Goal: Task Accomplishment & Management: Use online tool/utility

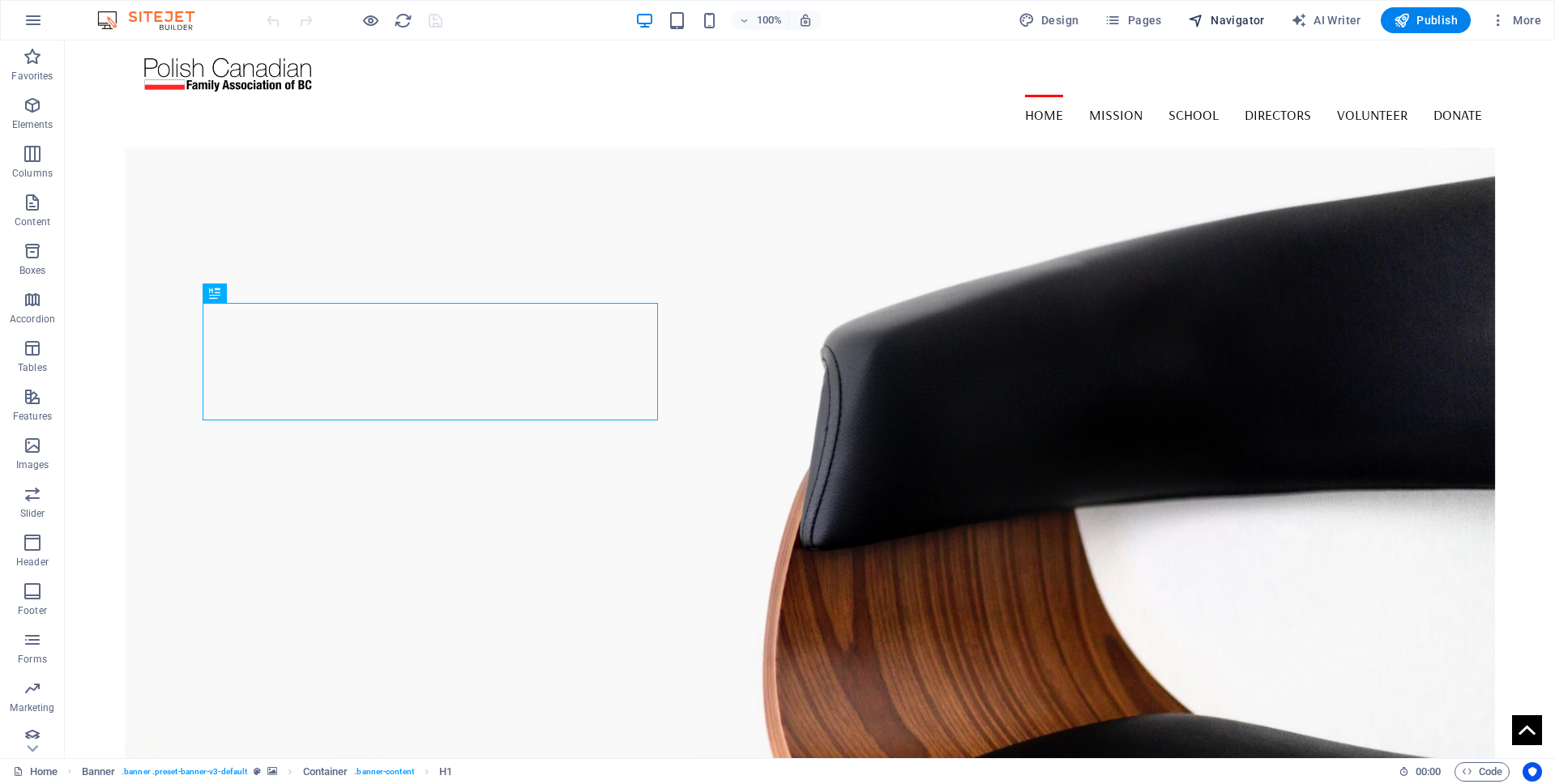
click at [1234, 18] on span "Navigator" at bounding box center [1225, 20] width 77 height 16
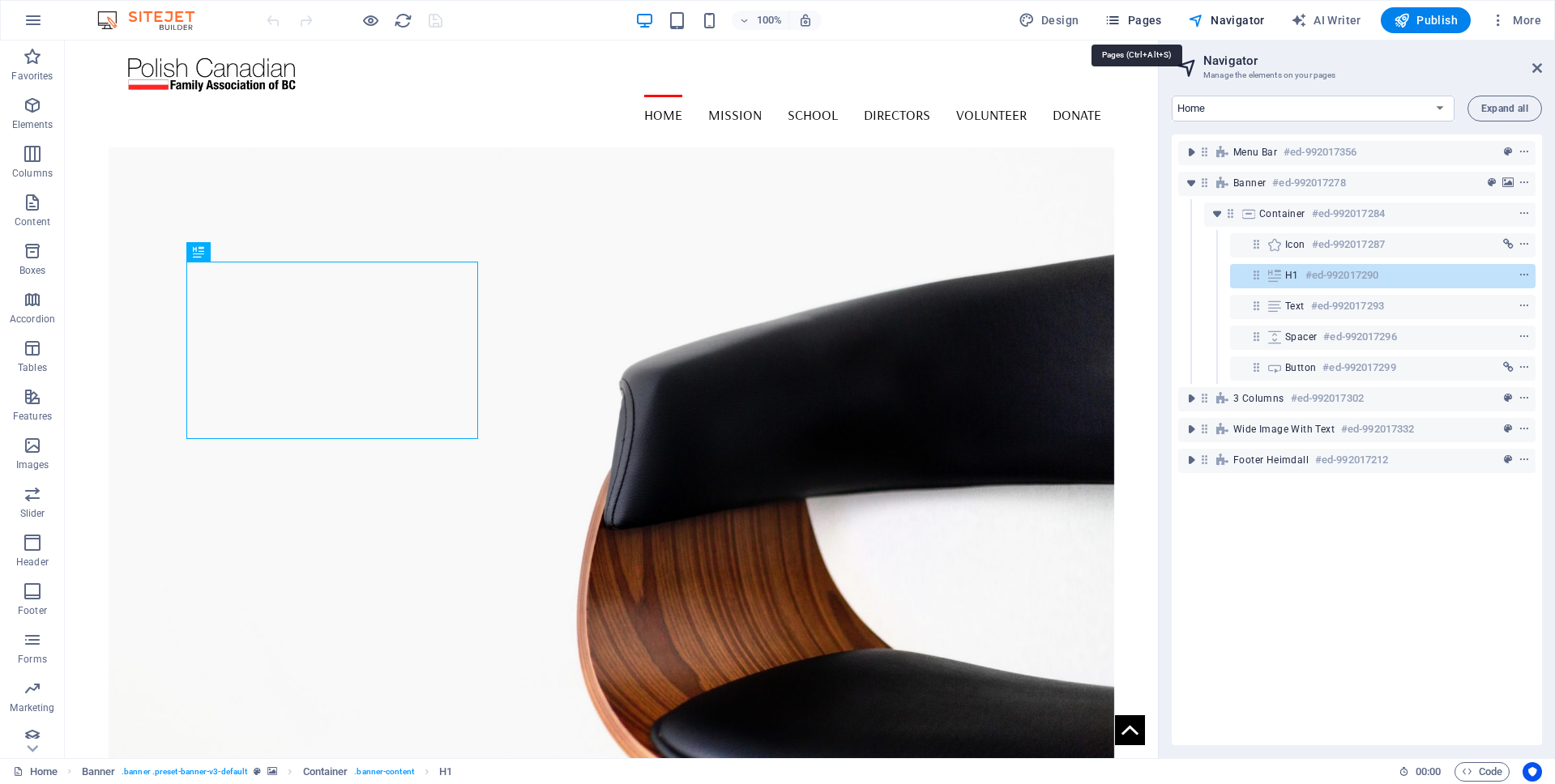
click at [1130, 15] on span "Pages" at bounding box center [1133, 20] width 57 height 16
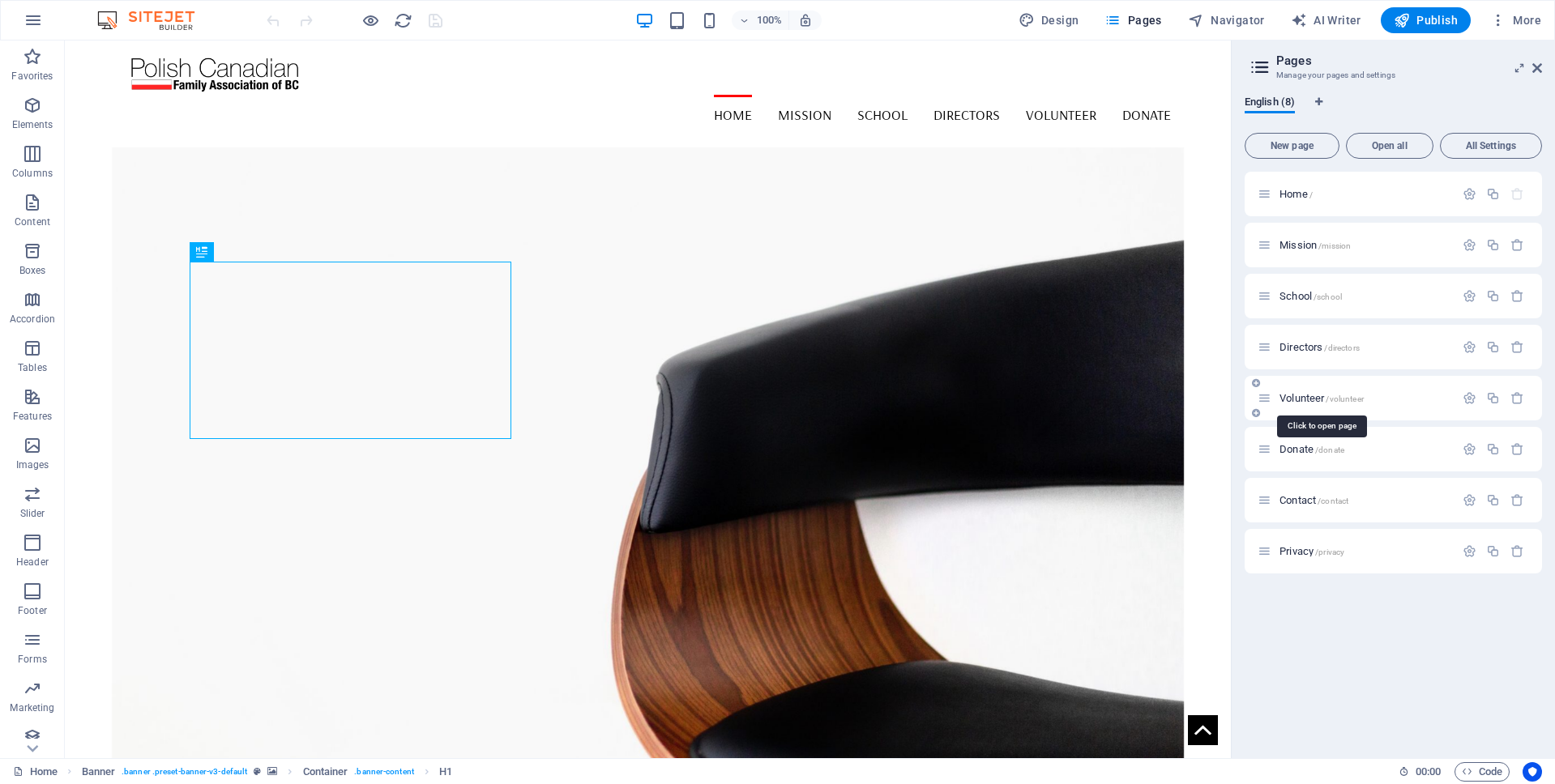
click at [1305, 399] on span "Volunteer /volunteer" at bounding box center [1321, 398] width 84 height 12
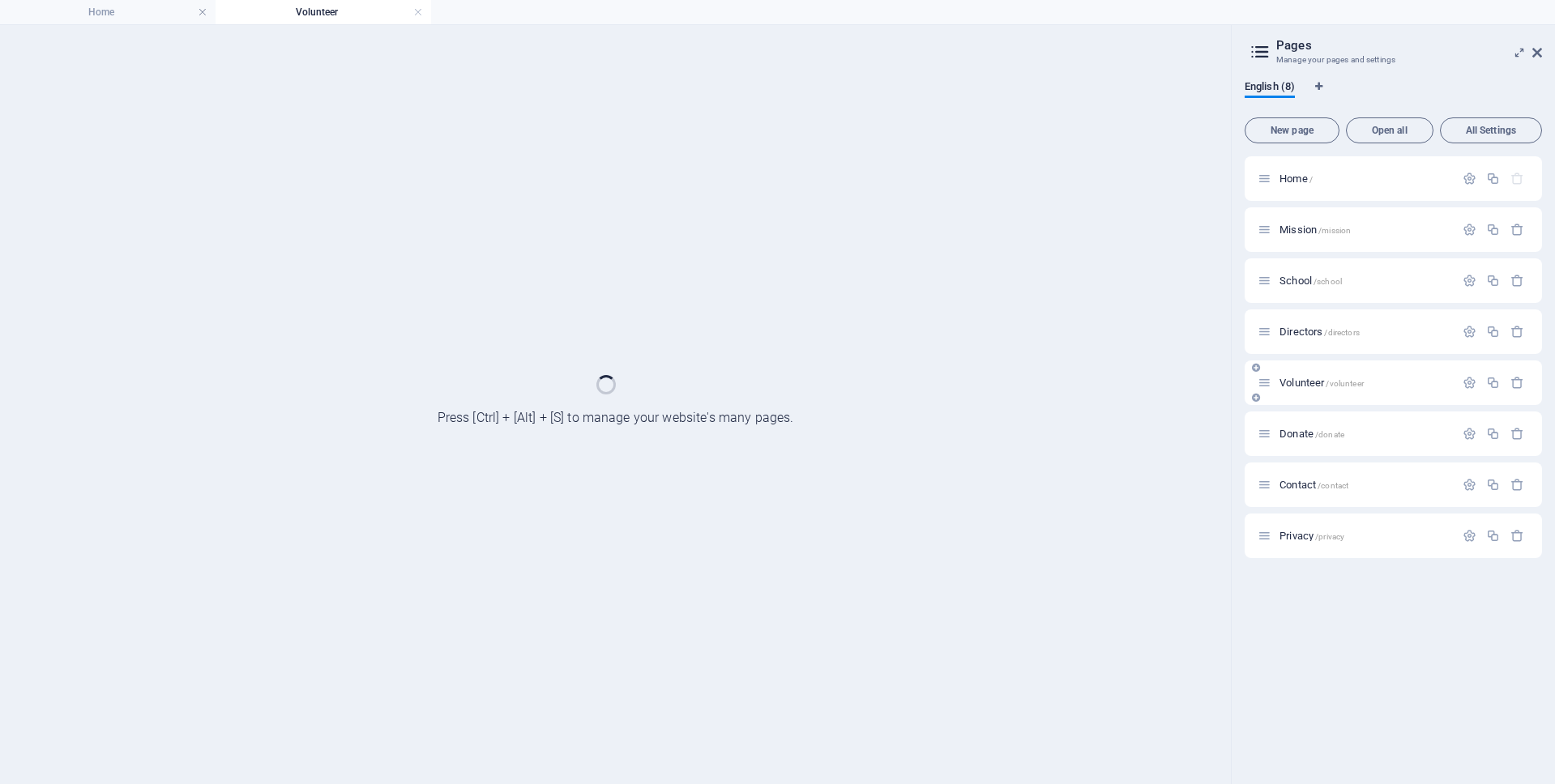
click at [1305, 399] on div "Volunteer /volunteer" at bounding box center [1393, 383] width 298 height 44
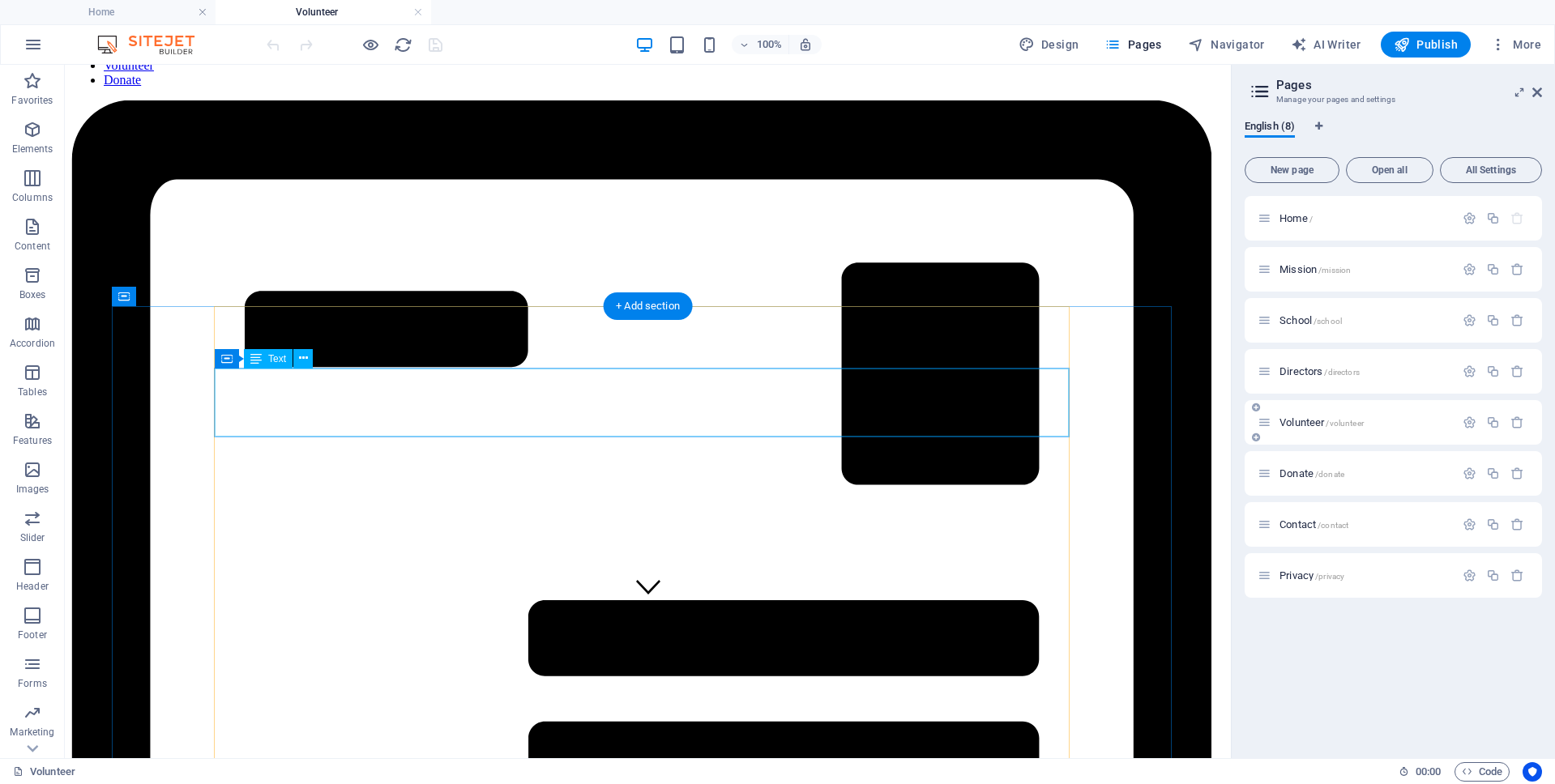
scroll to position [141, 0]
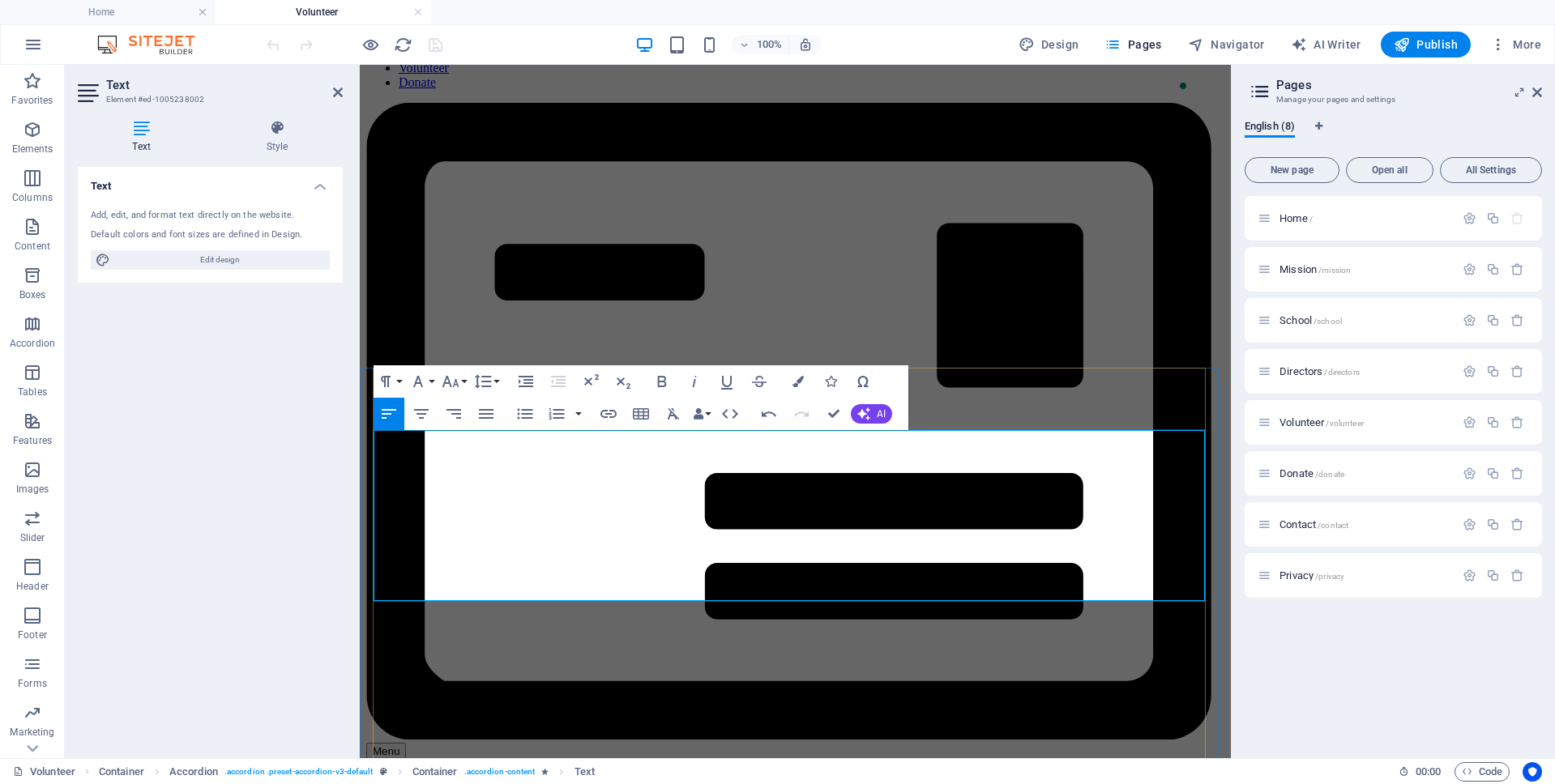
scroll to position [17149, 3]
drag, startPoint x: 828, startPoint y: 414, endPoint x: 763, endPoint y: 349, distance: 91.9
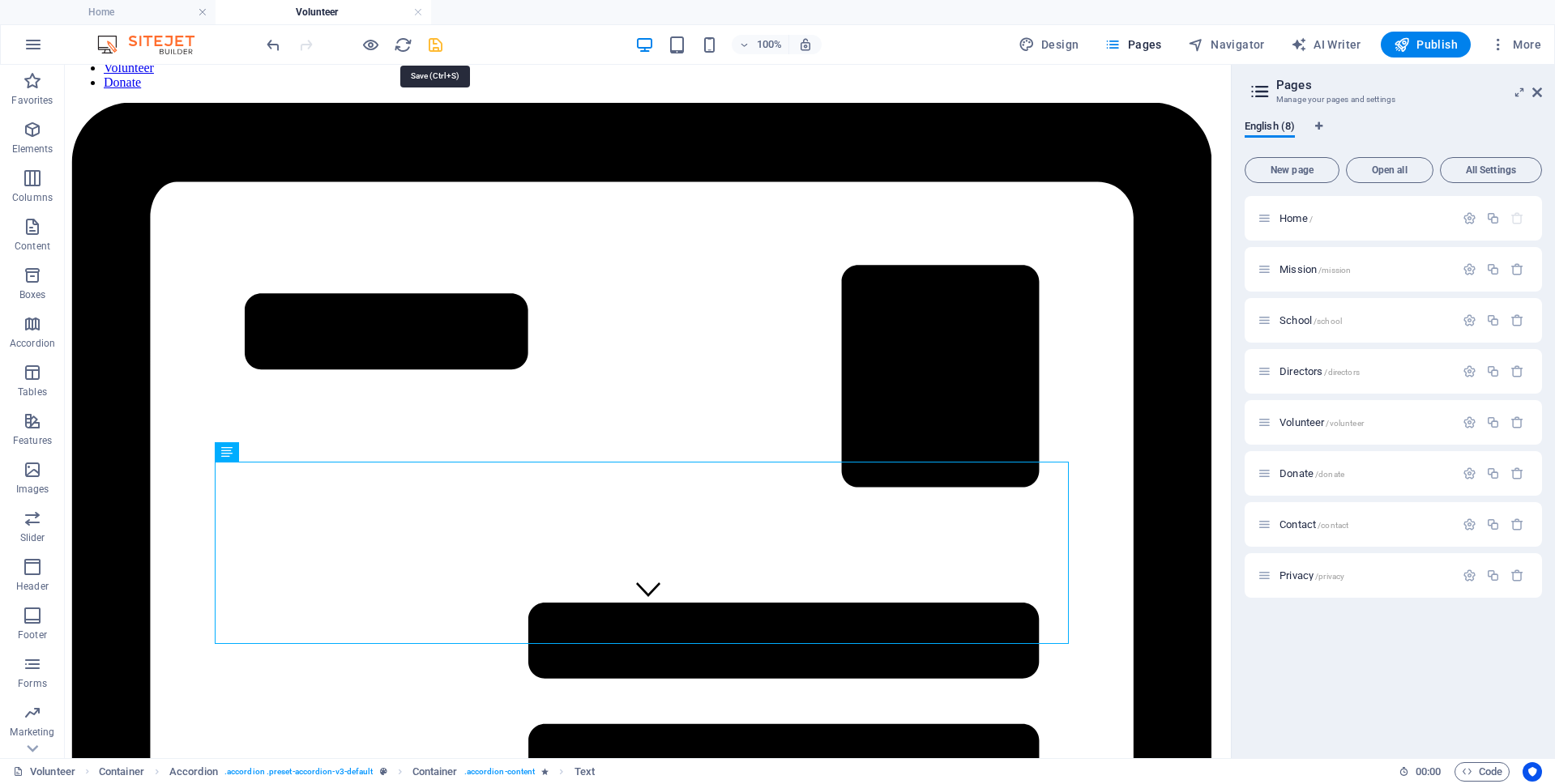
click at [429, 42] on icon "save" at bounding box center [436, 45] width 19 height 19
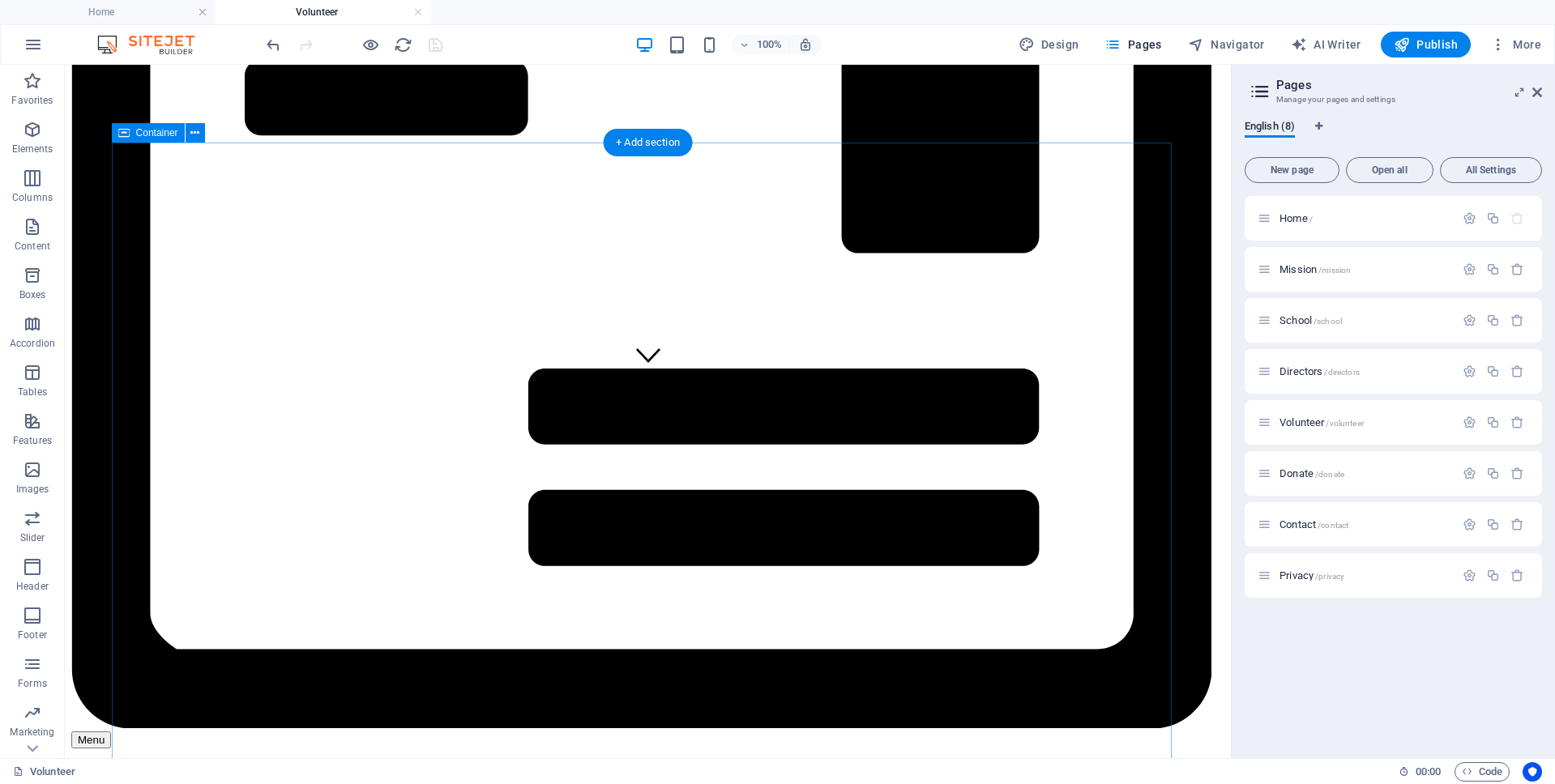
scroll to position [402, 0]
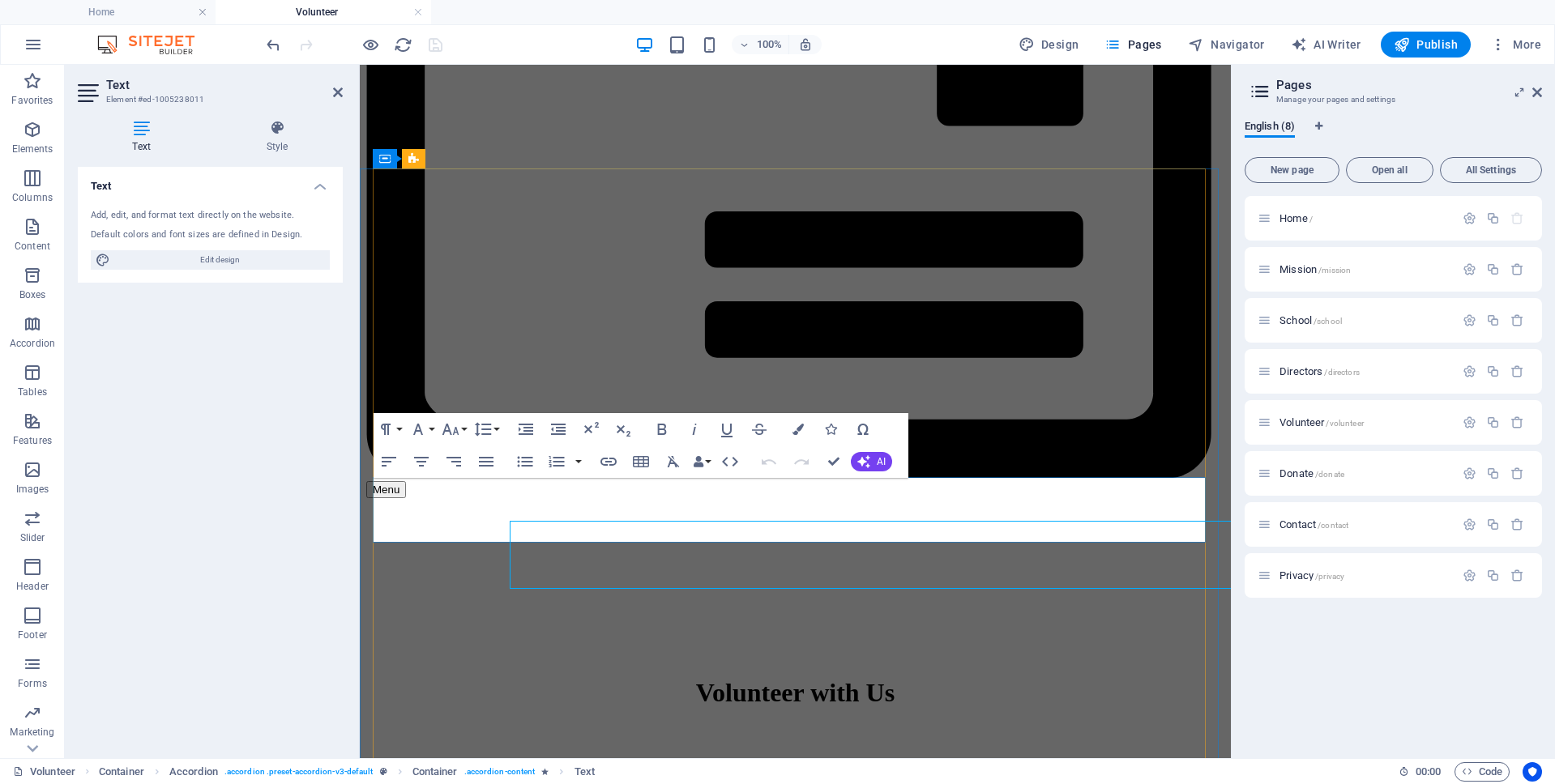
scroll to position [340, 0]
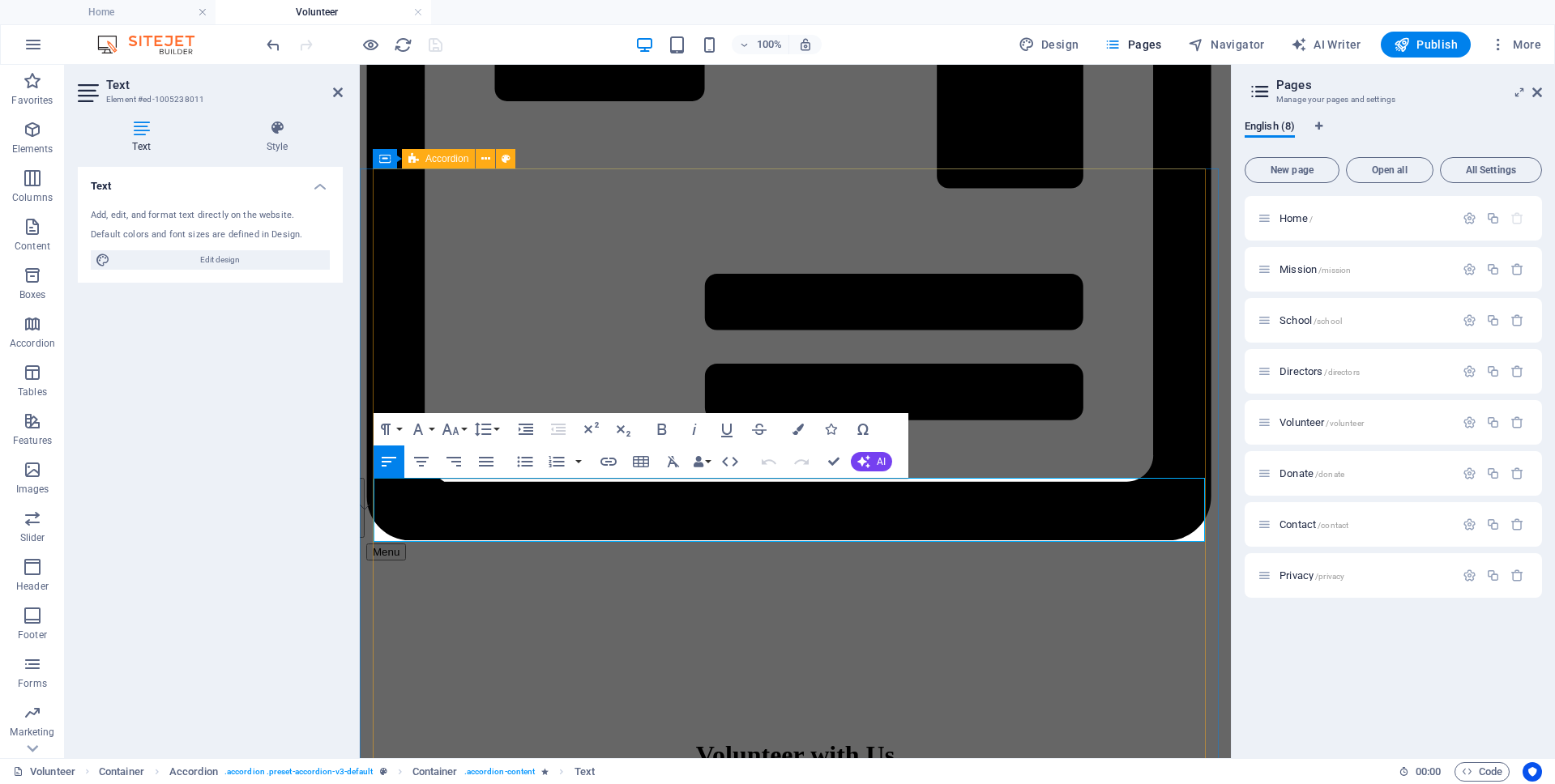
drag, startPoint x: 958, startPoint y: 536, endPoint x: 374, endPoint y: 466, distance: 588.2
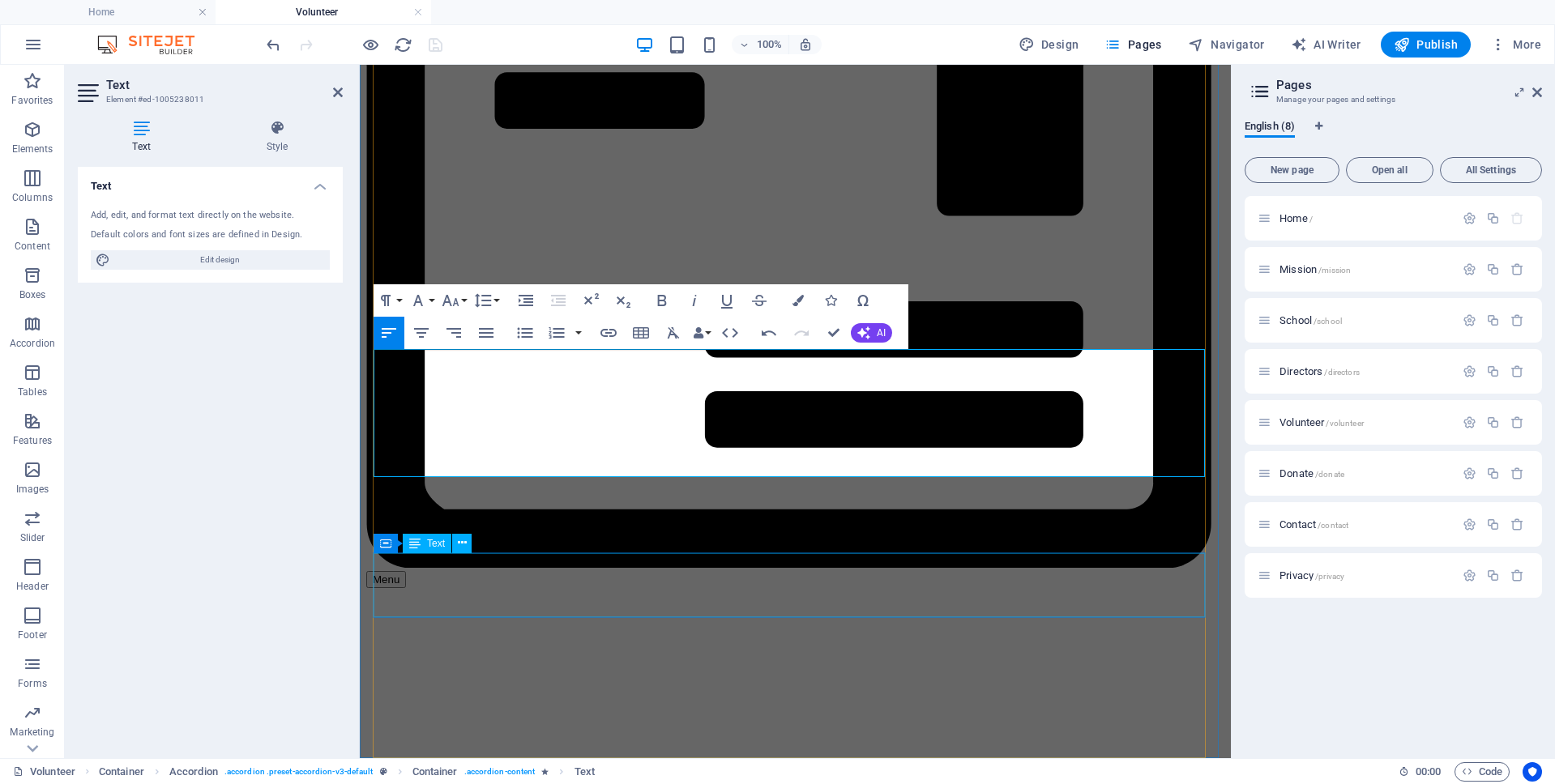
scroll to position [469, 0]
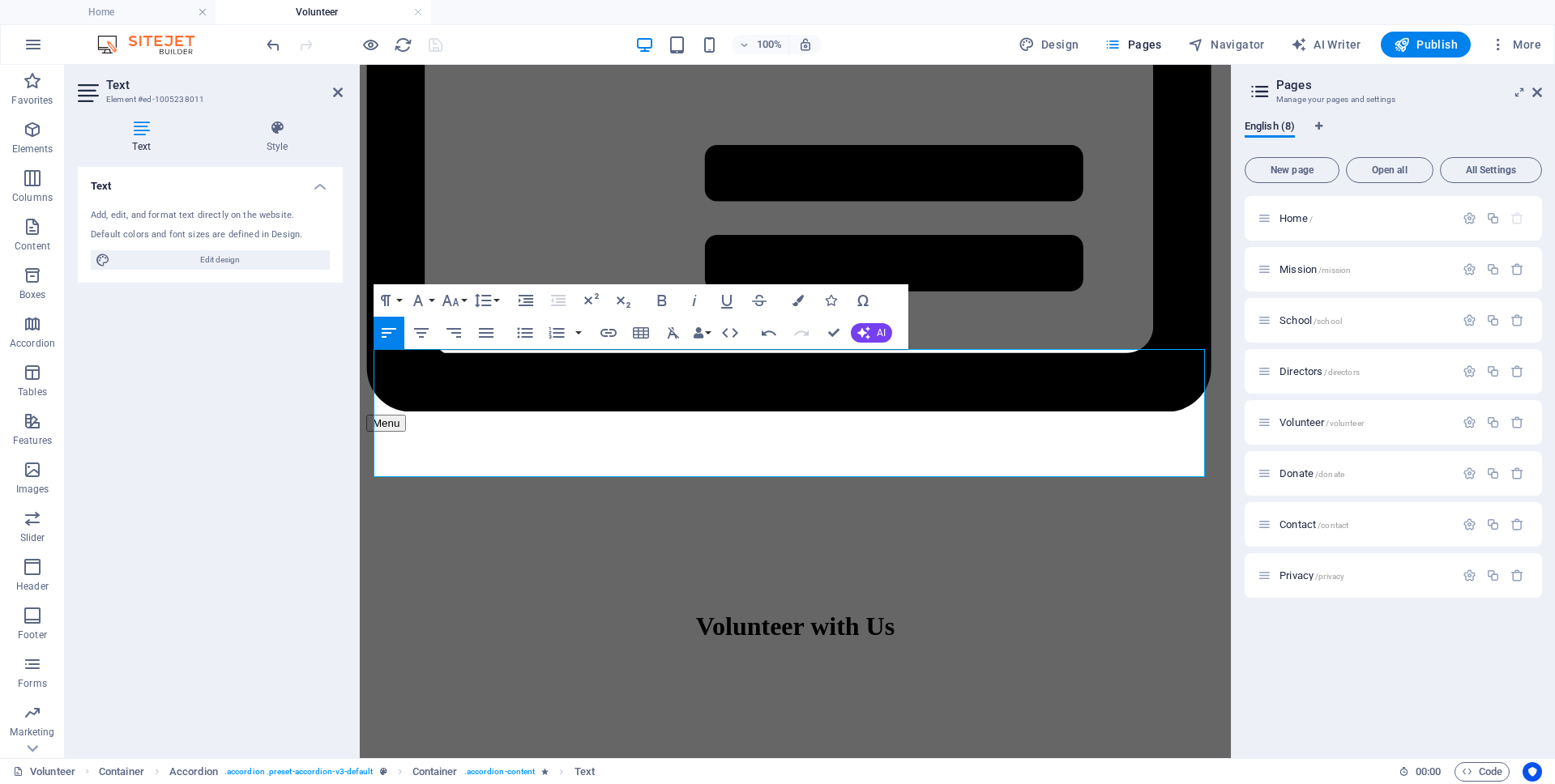
click at [479, 42] on div "100% Design Pages Navigator AI Writer Publish More" at bounding box center [905, 43] width 1284 height 26
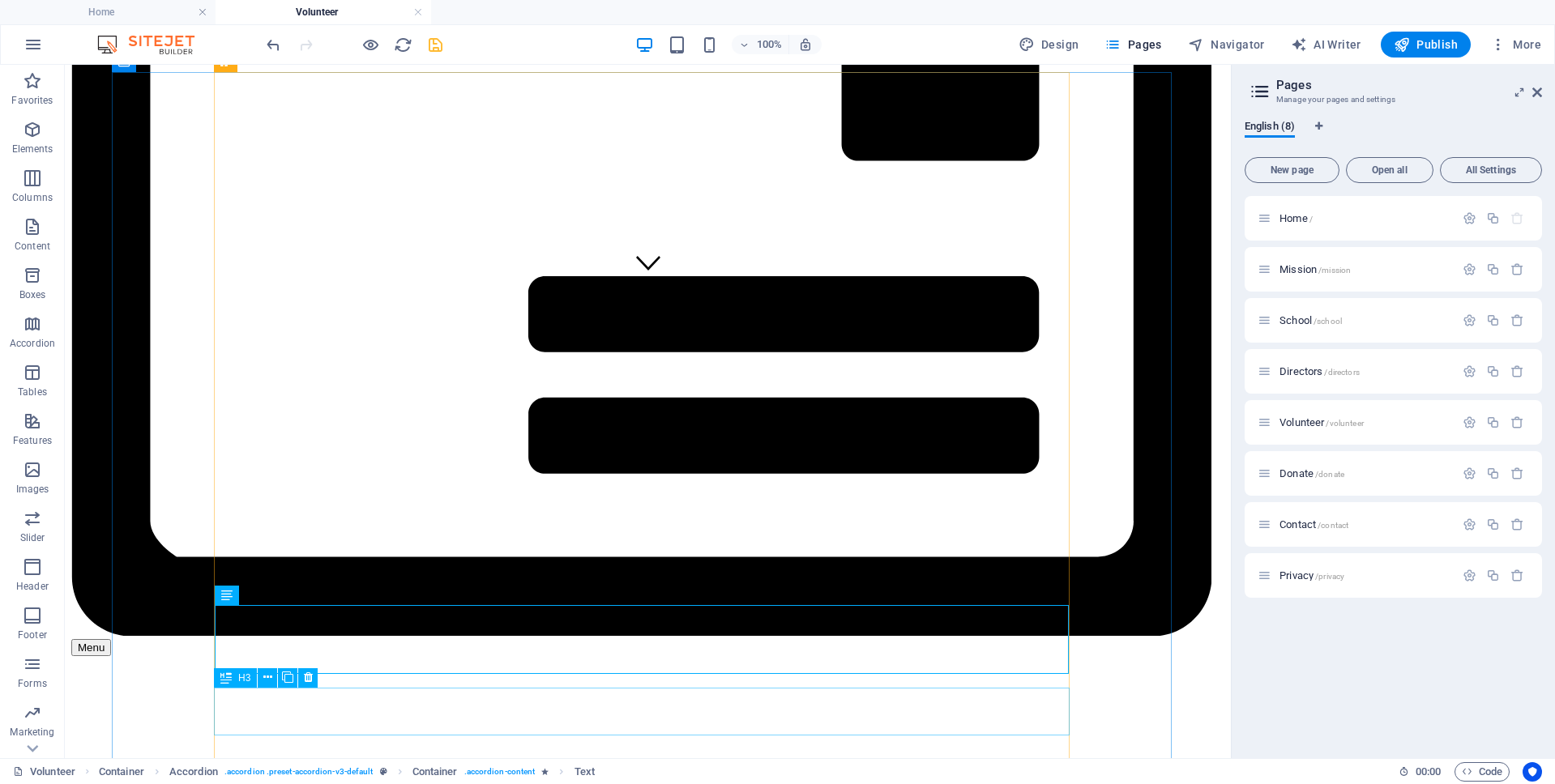
scroll to position [469, 0]
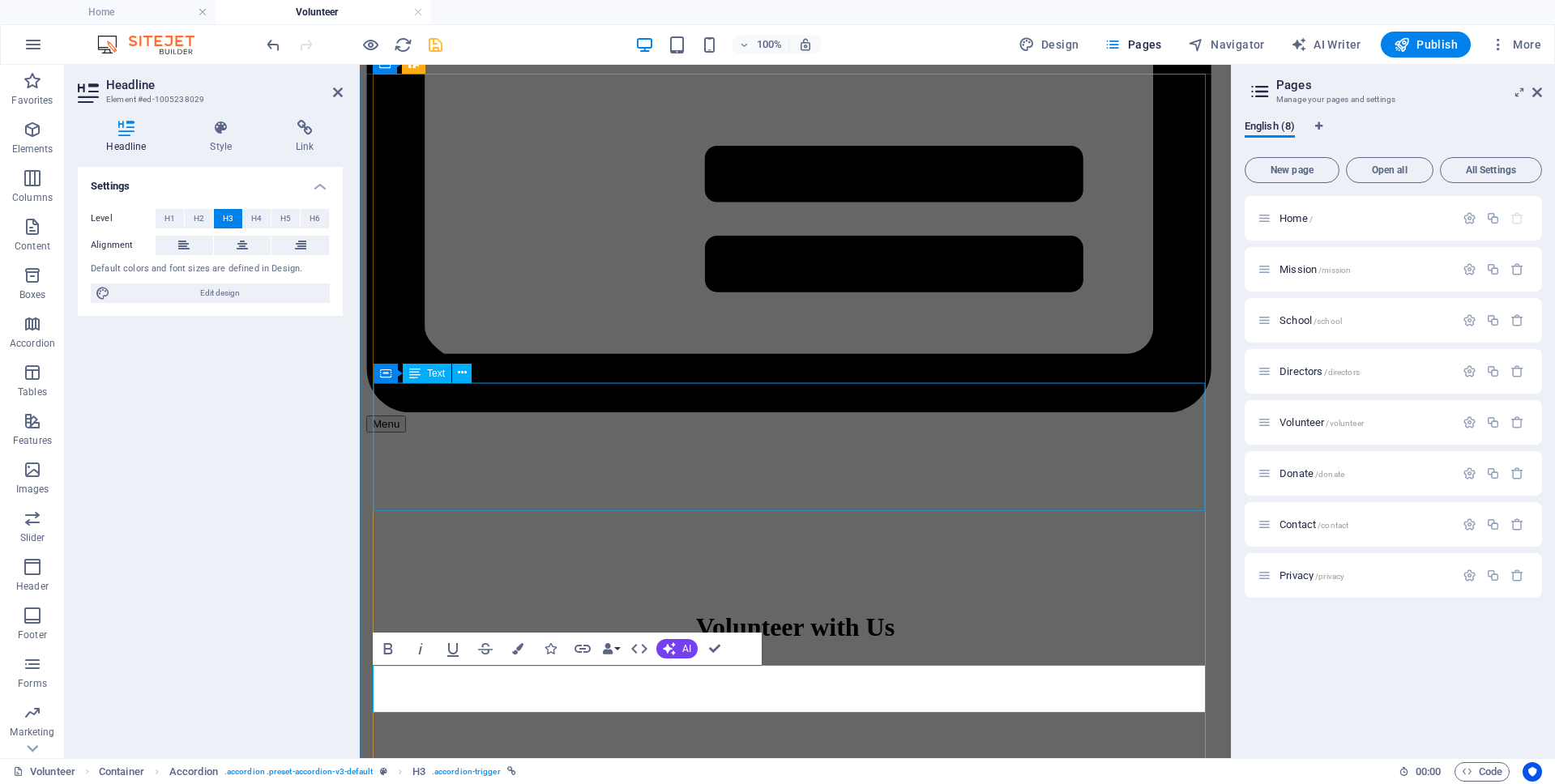
scroll to position [469, 0]
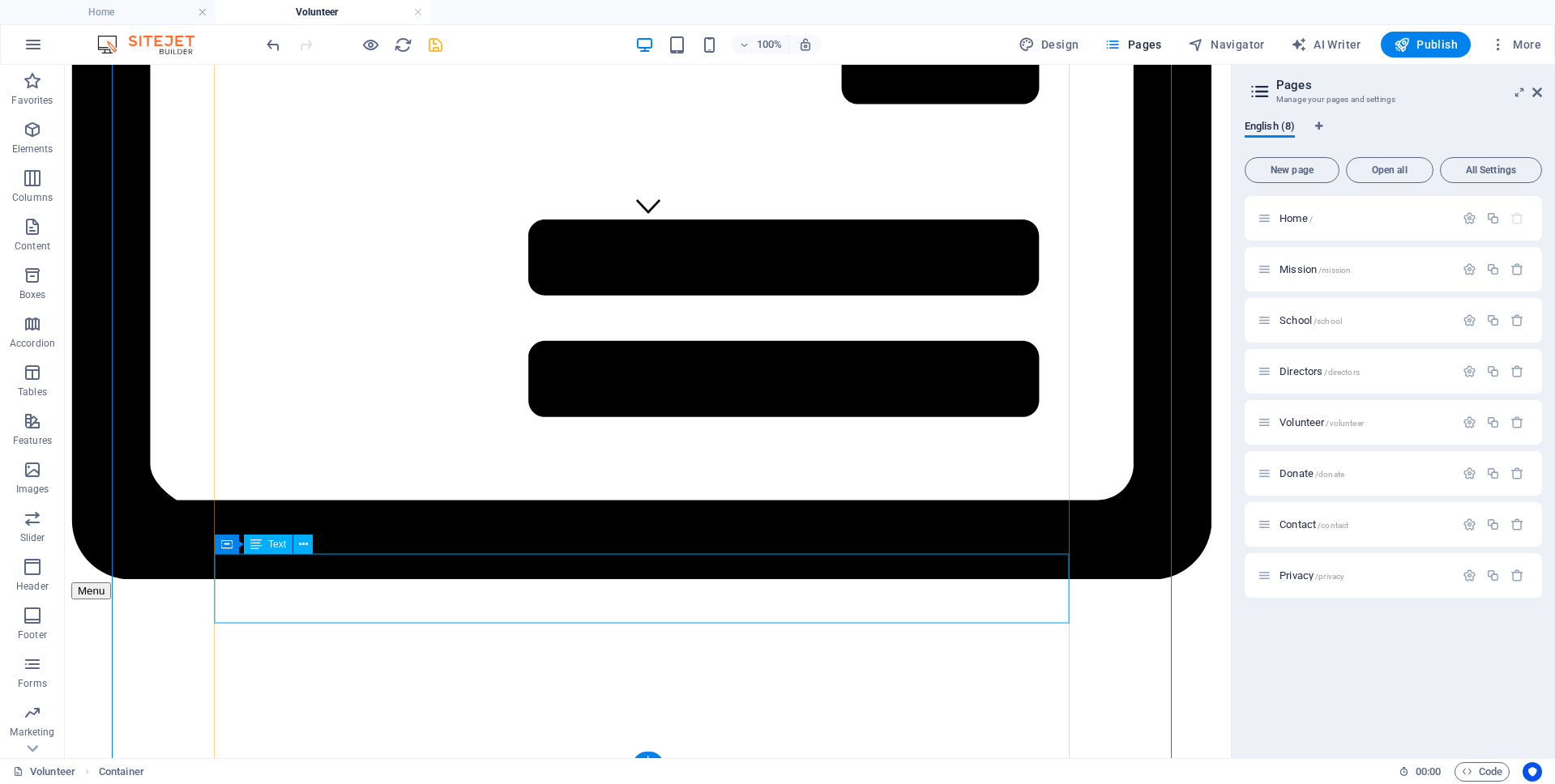
scroll to position [529, 0]
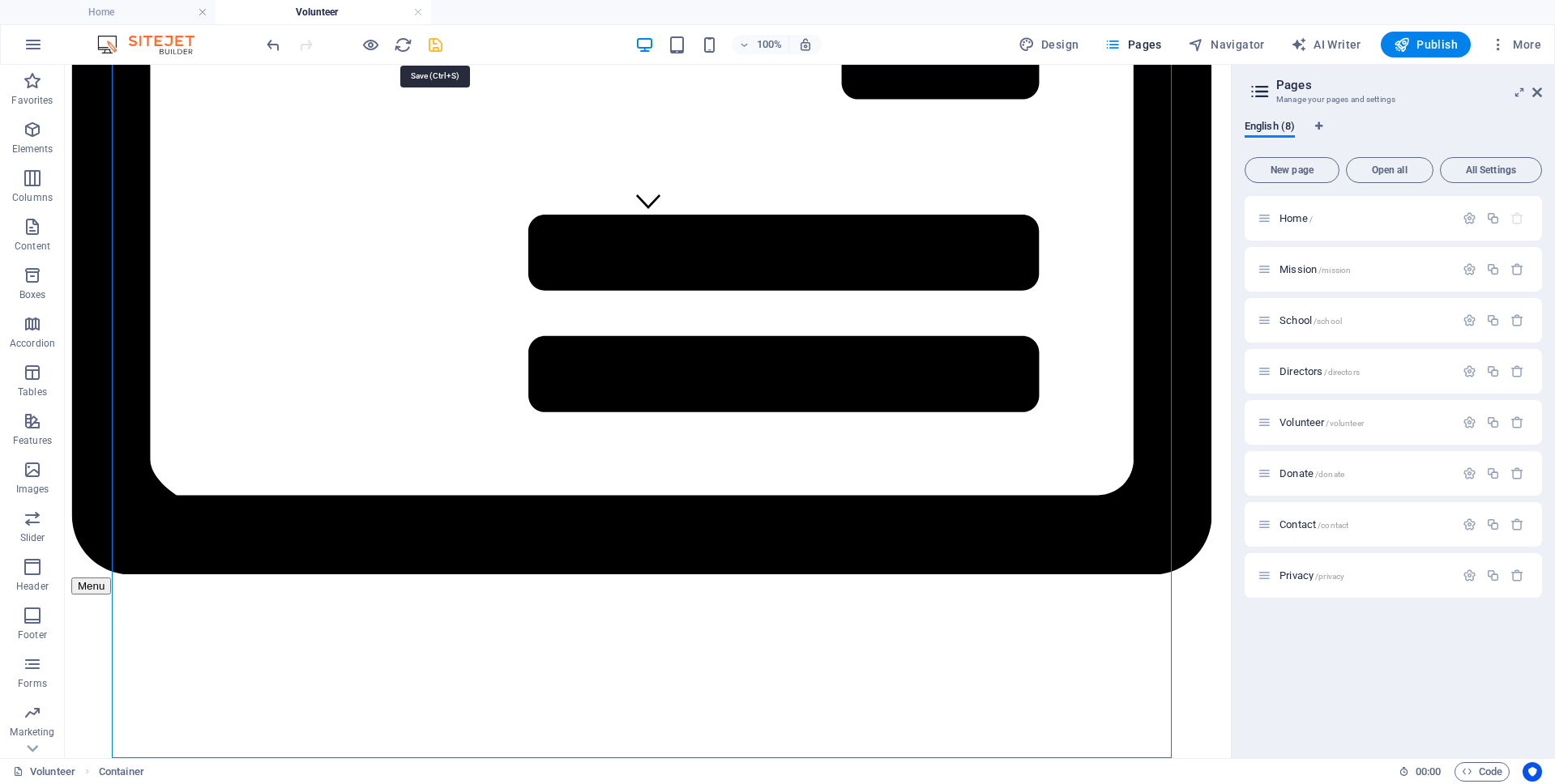
click at [436, 43] on icon "save" at bounding box center [436, 45] width 19 height 19
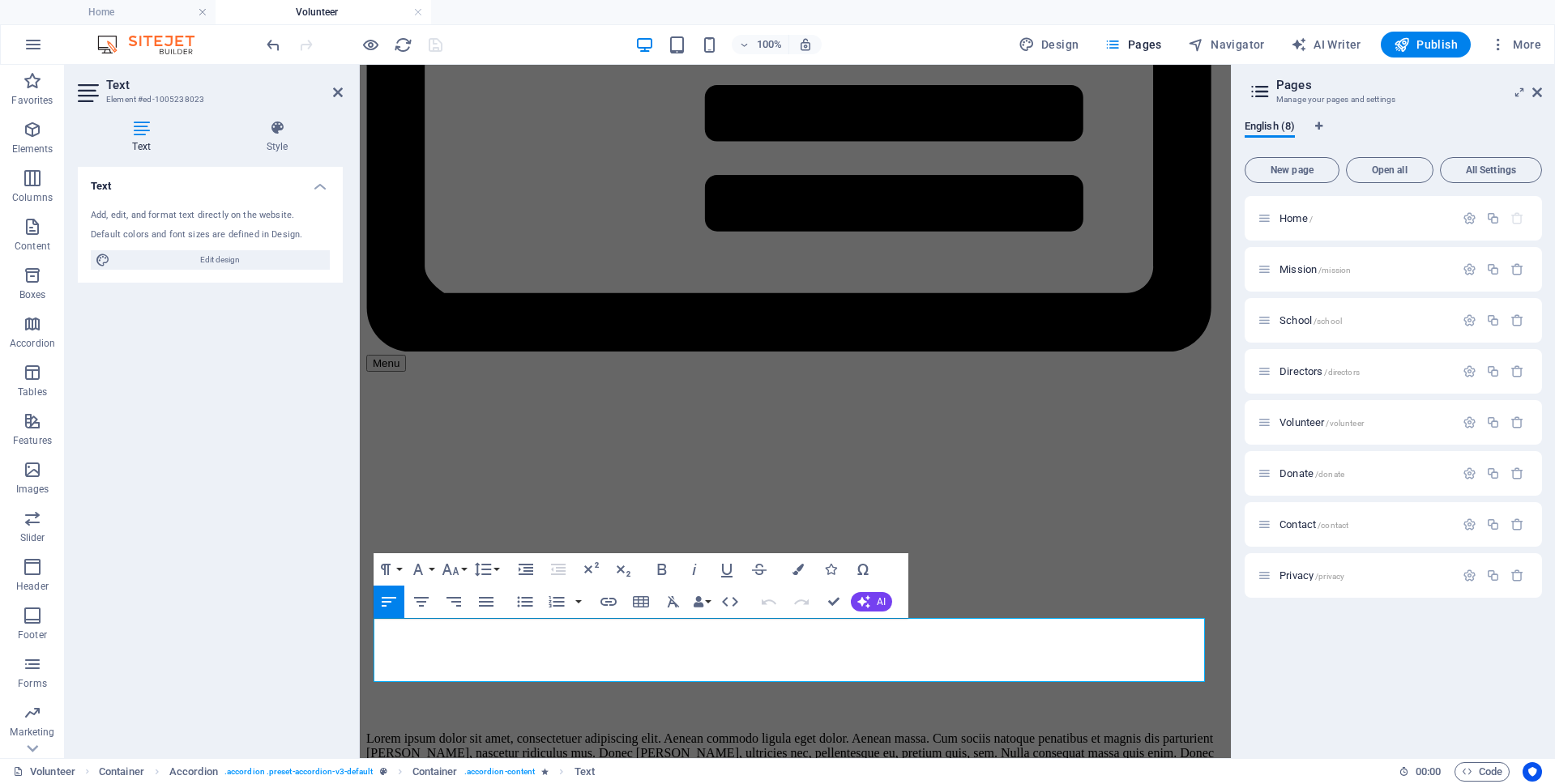
scroll to position [404, 0]
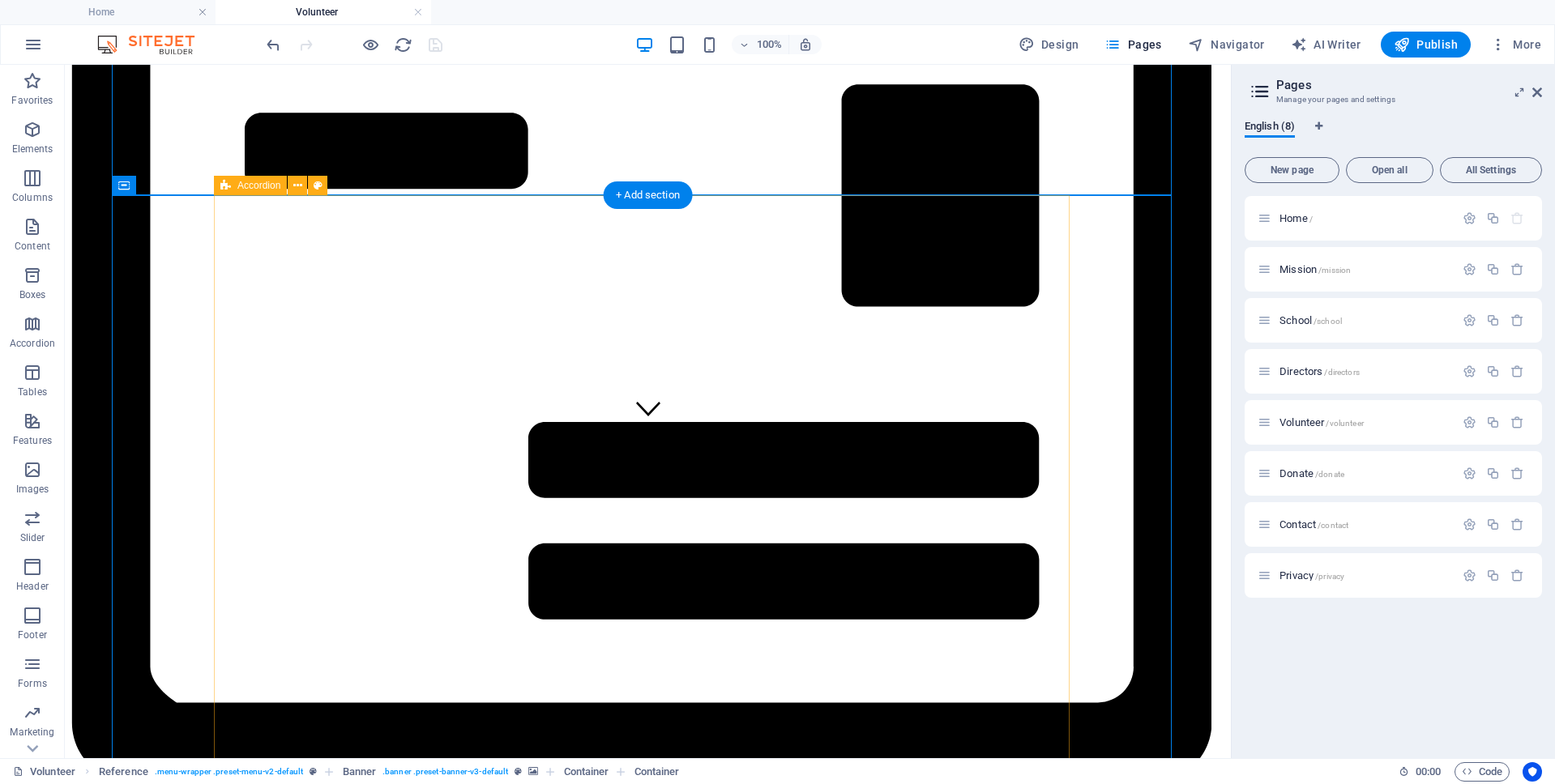
scroll to position [529, 0]
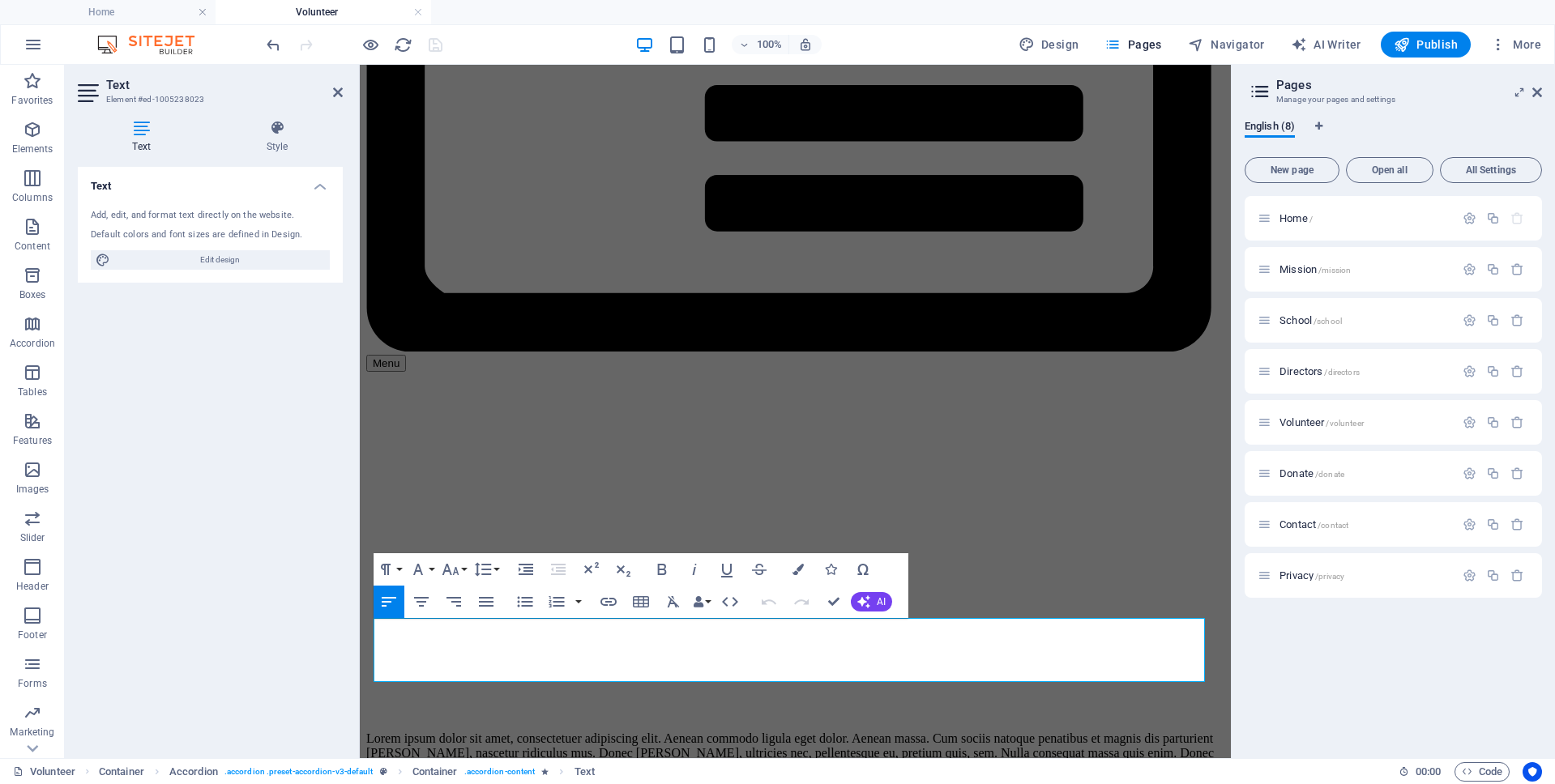
scroll to position [404, 0]
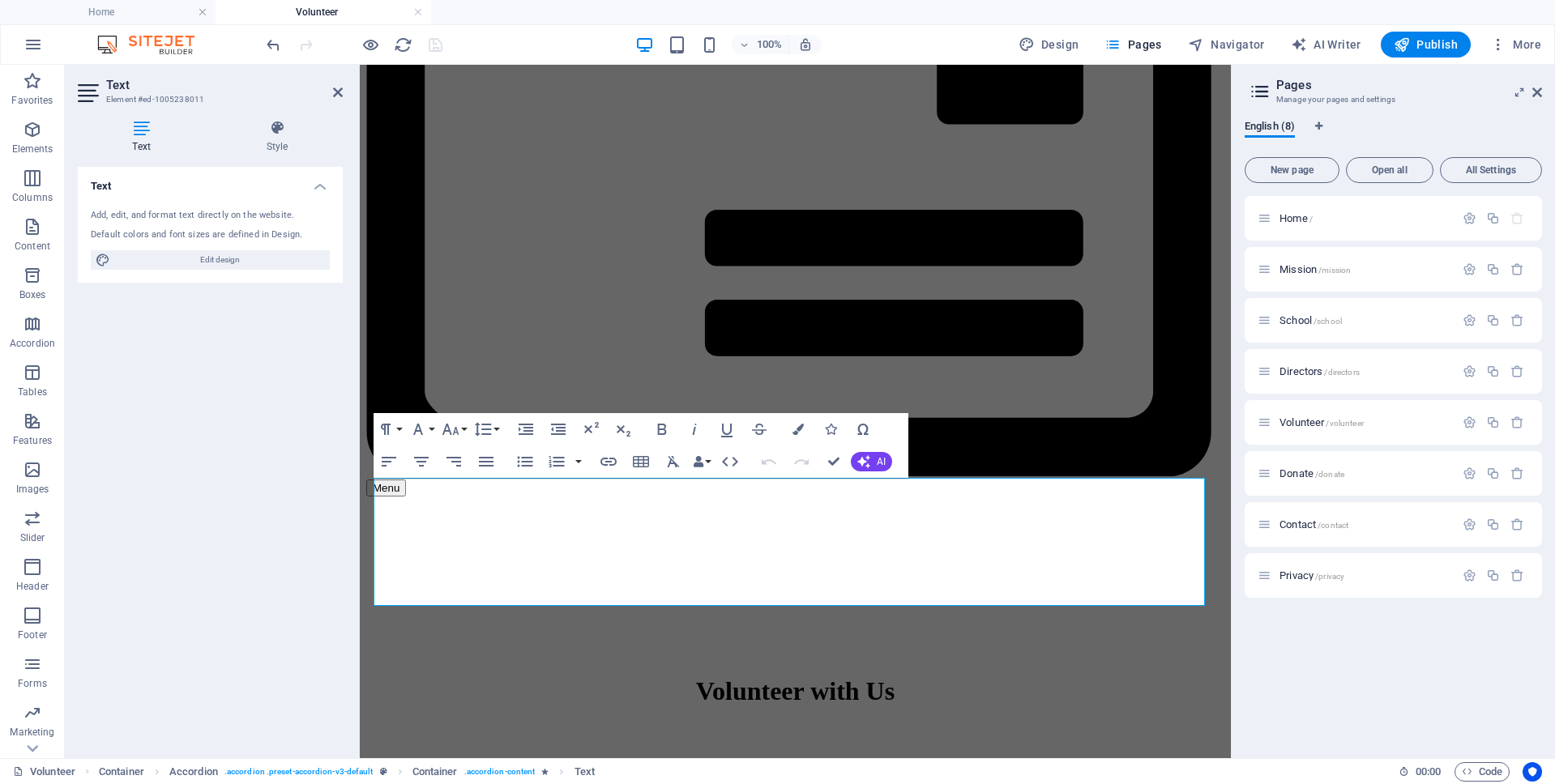
scroll to position [340, 0]
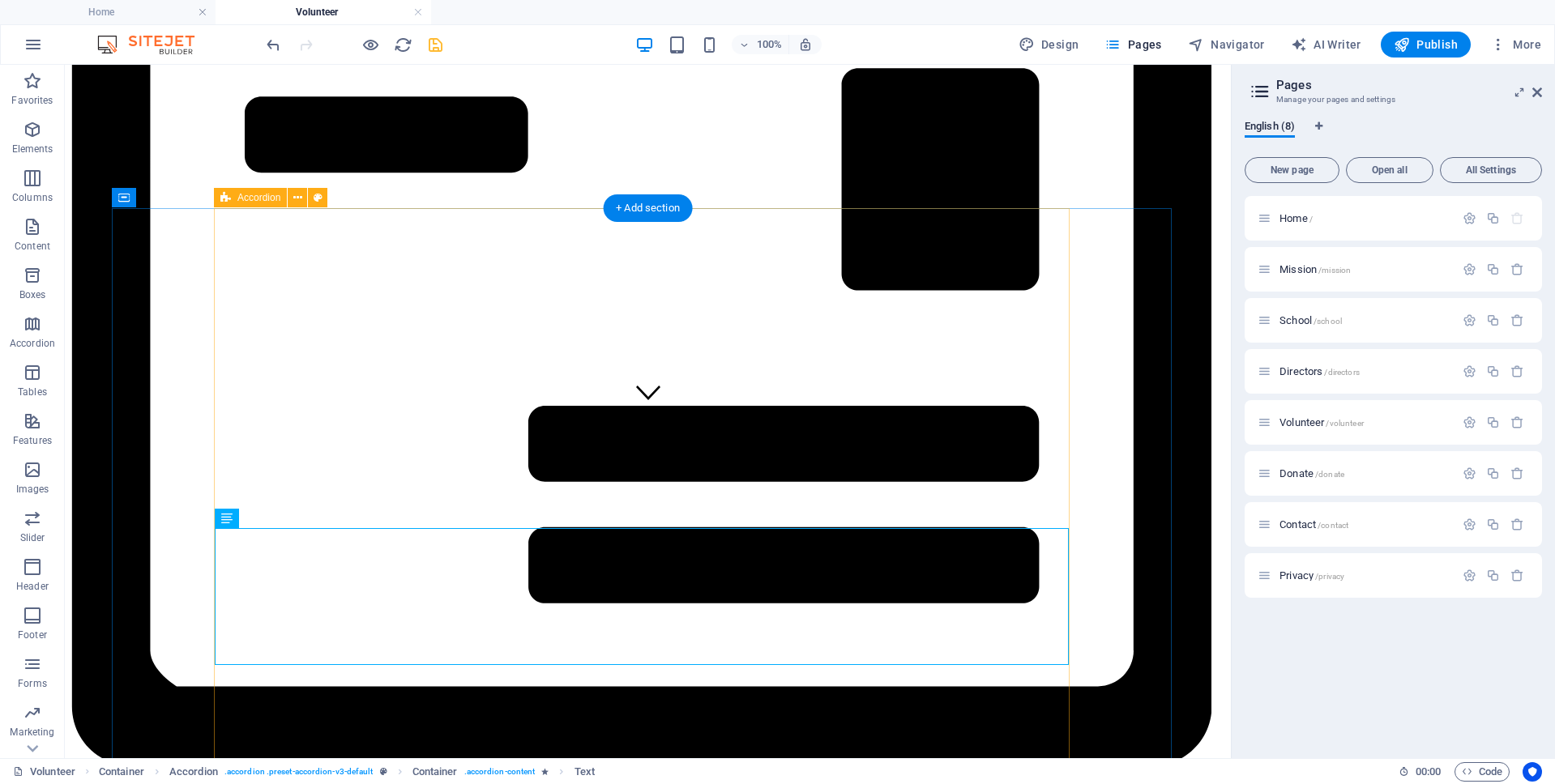
scroll to position [332, 0]
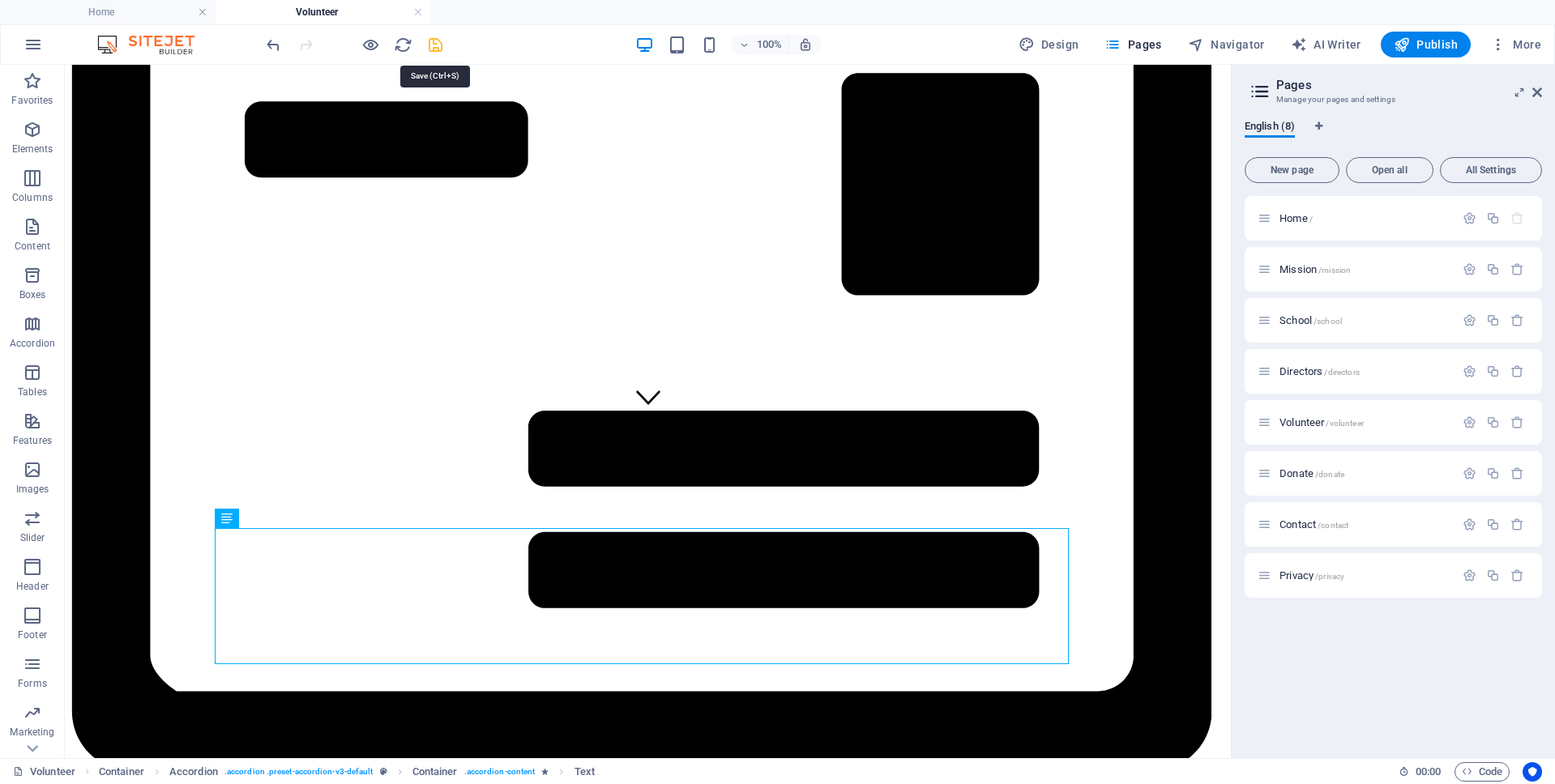
click at [430, 43] on icon "save" at bounding box center [436, 45] width 19 height 19
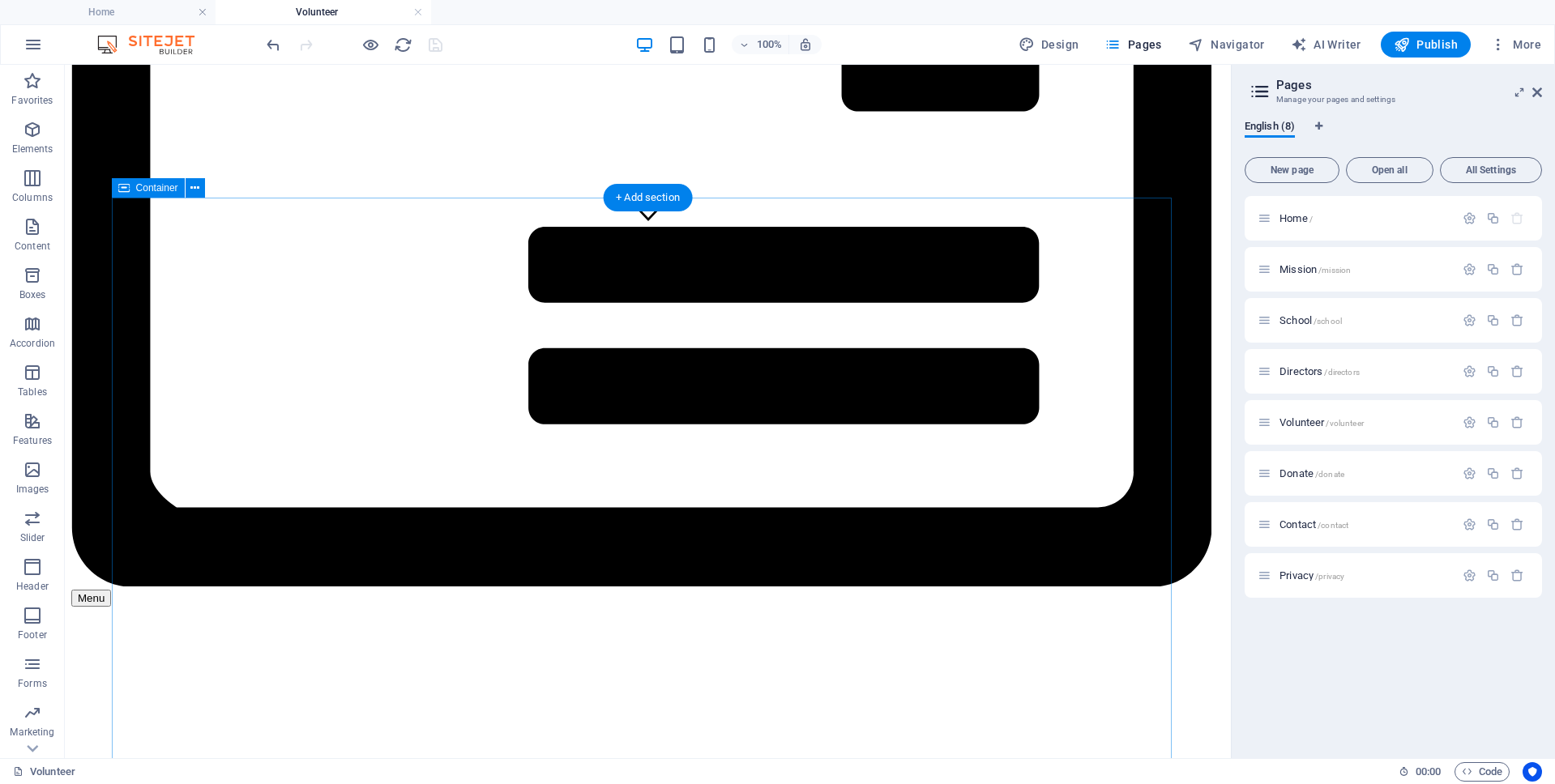
scroll to position [529, 0]
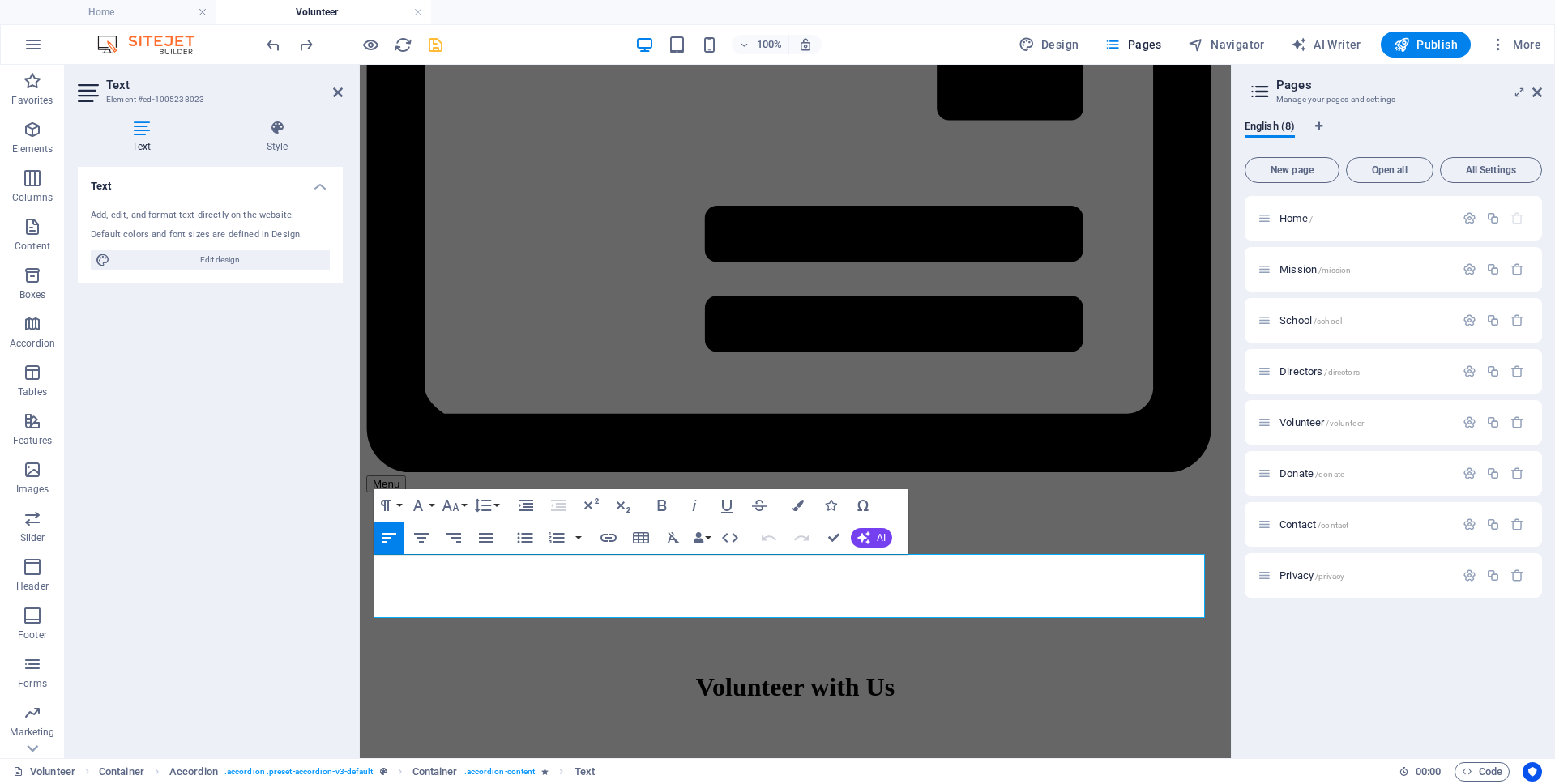
scroll to position [469, 0]
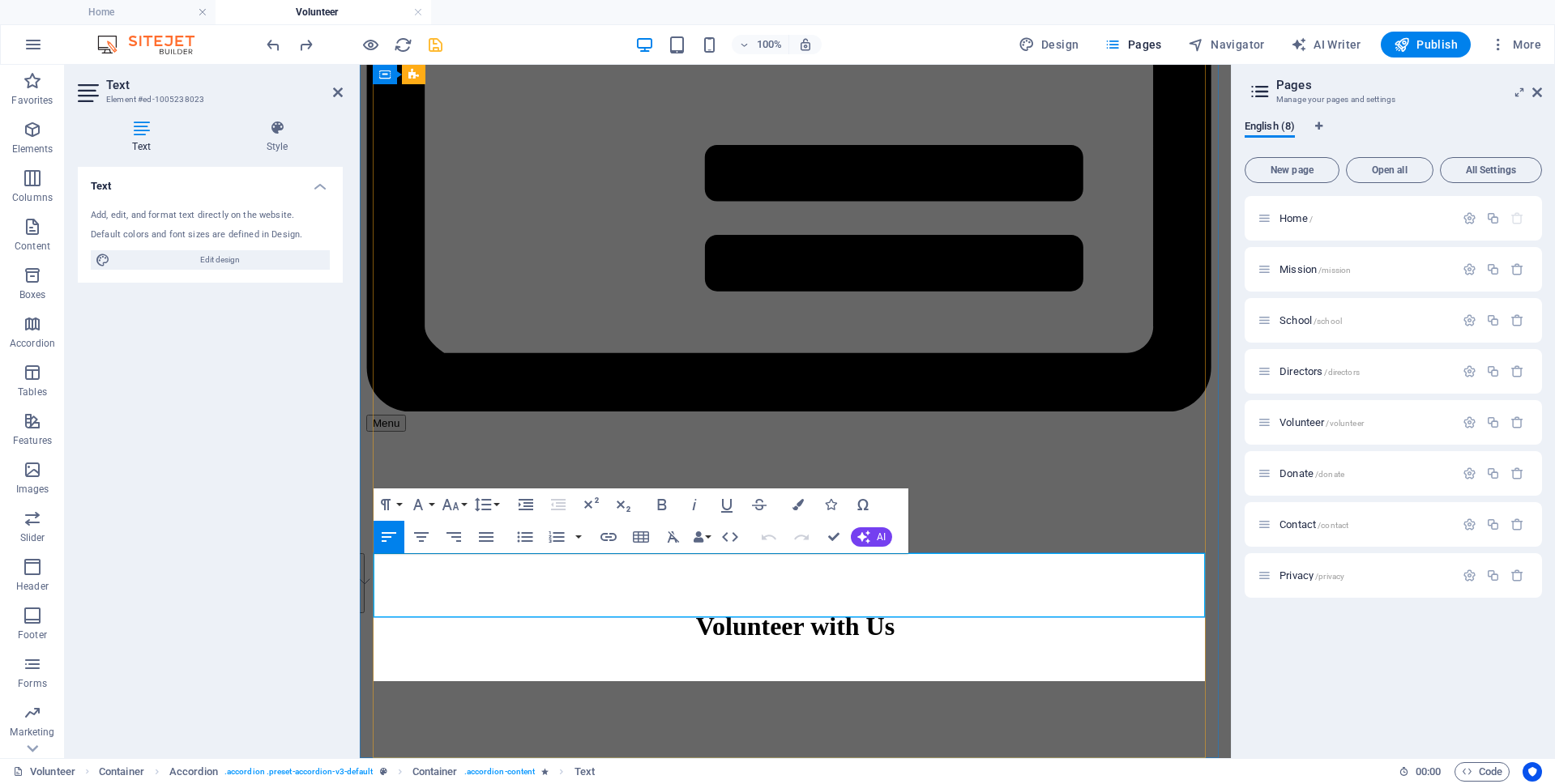
scroll to position [13695, 3]
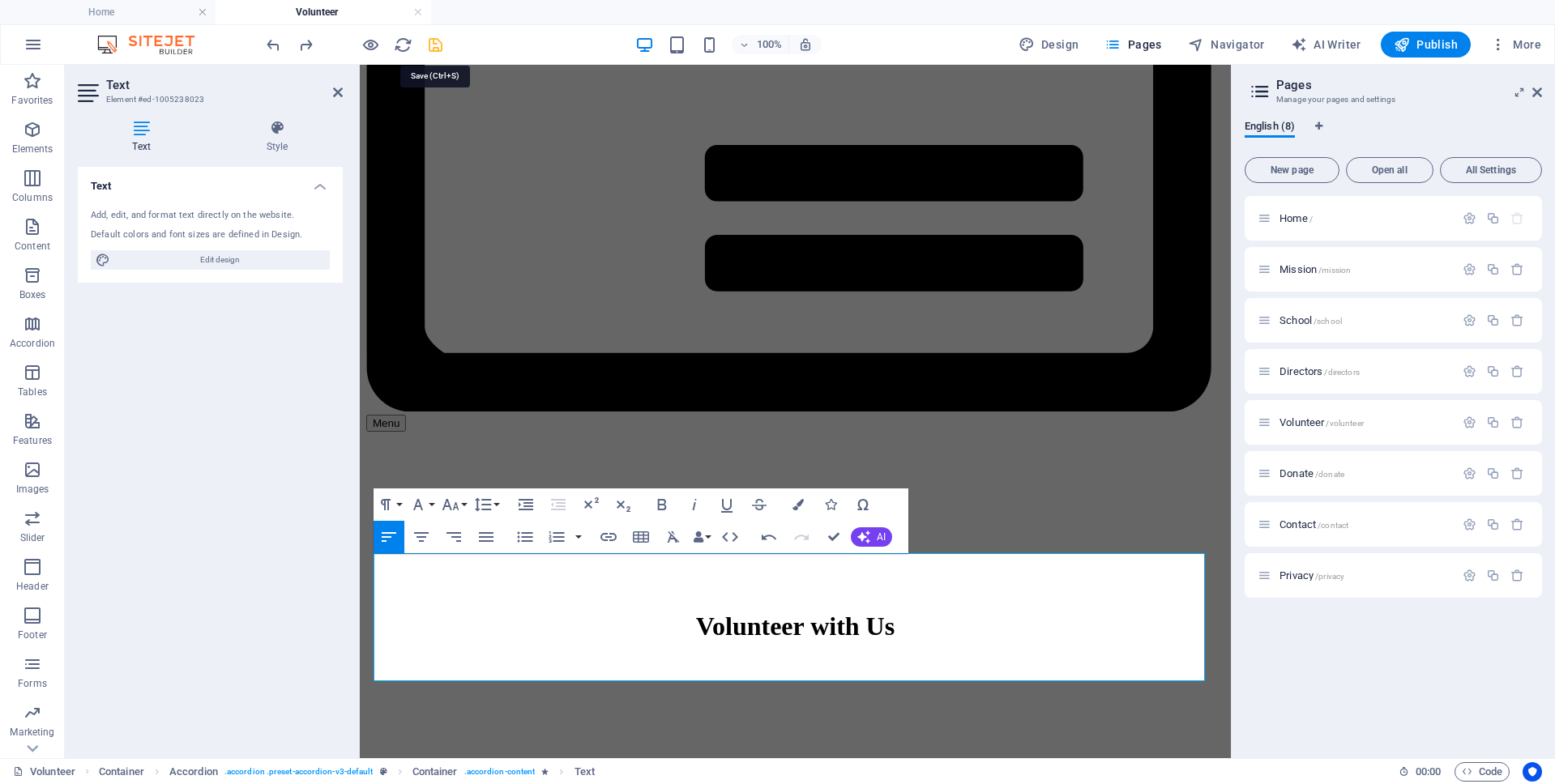
click at [435, 40] on icon "save" at bounding box center [436, 45] width 19 height 19
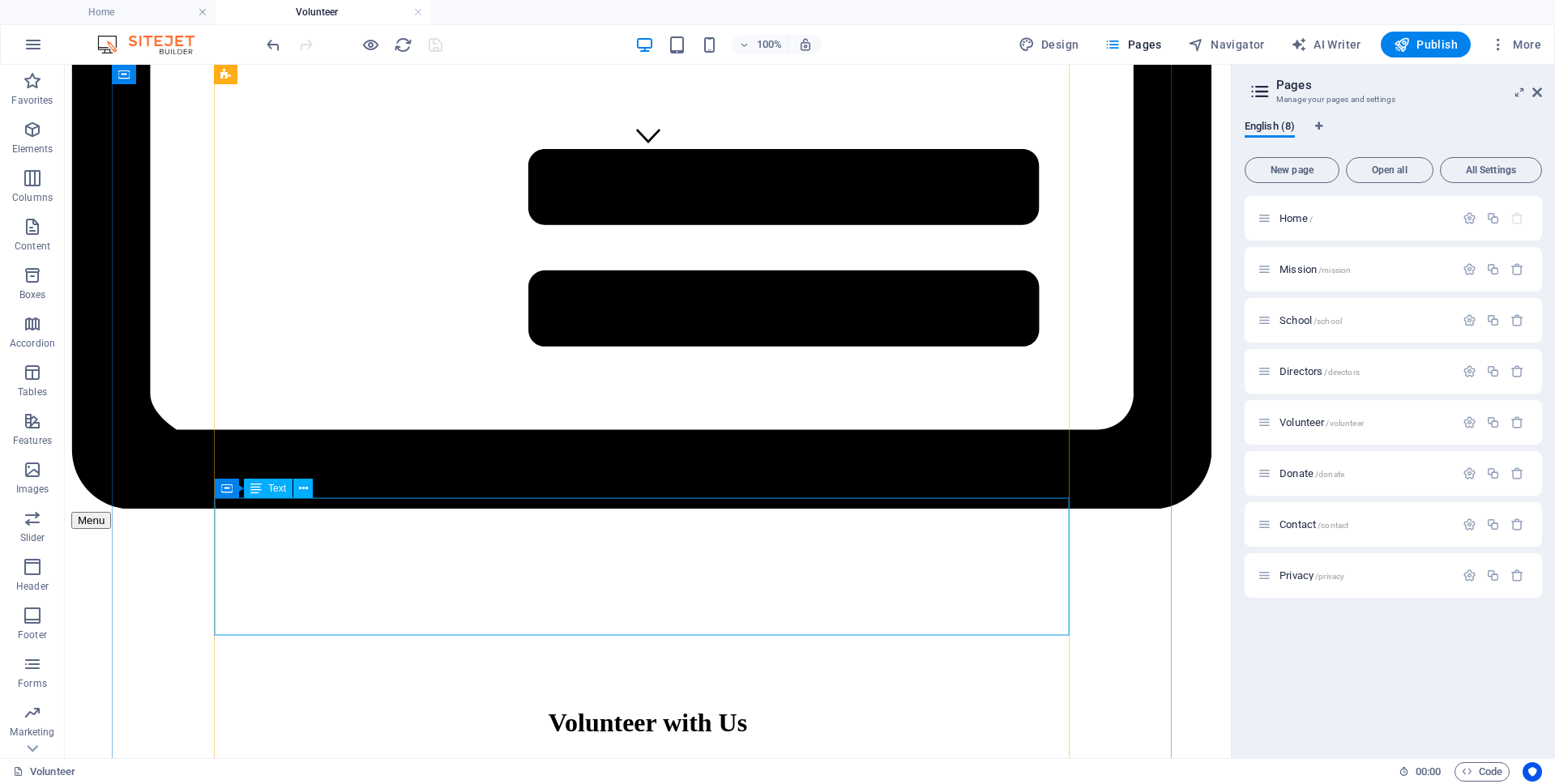
scroll to position [597, 0]
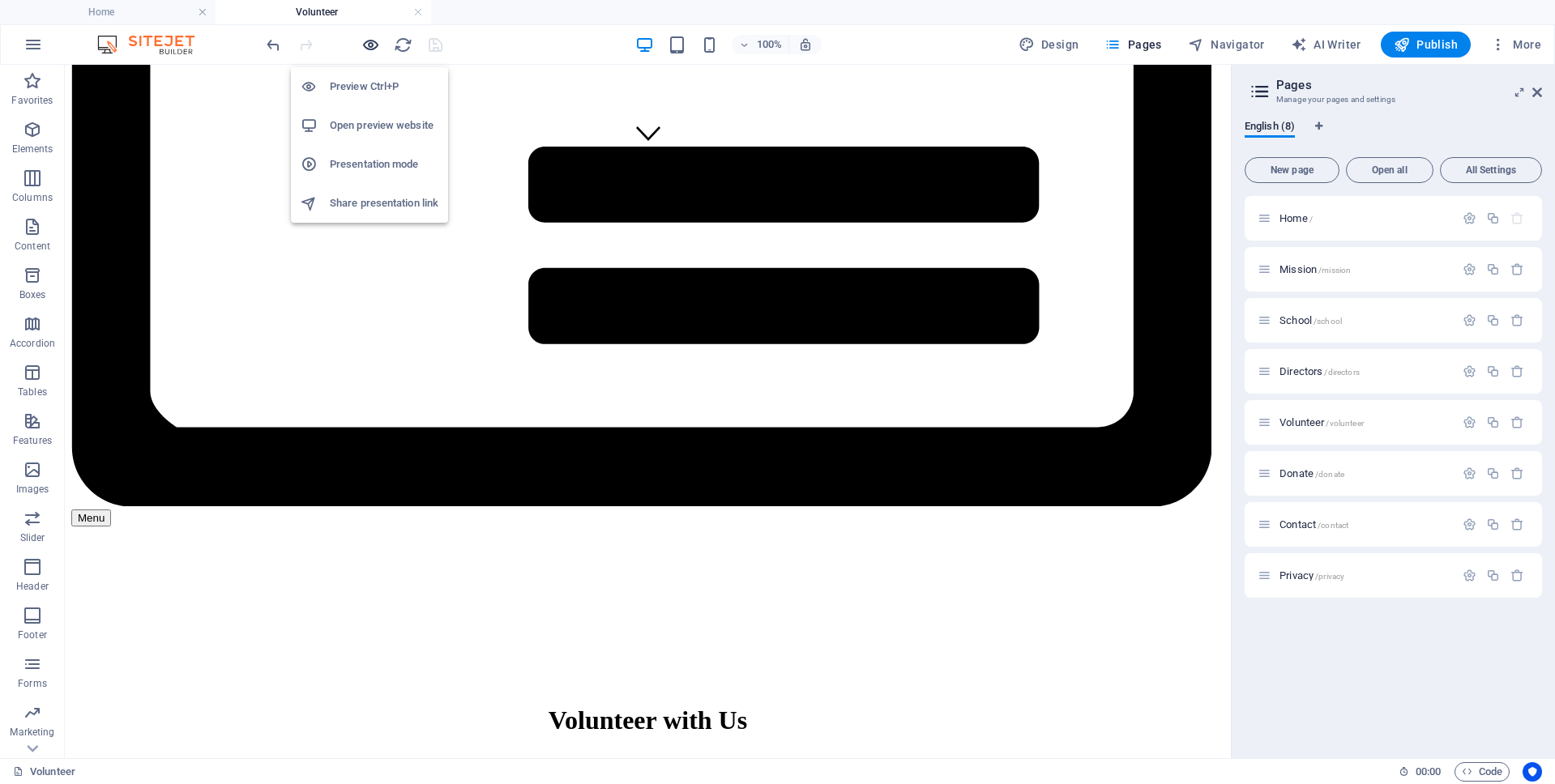
click at [363, 44] on icon "button" at bounding box center [370, 45] width 19 height 19
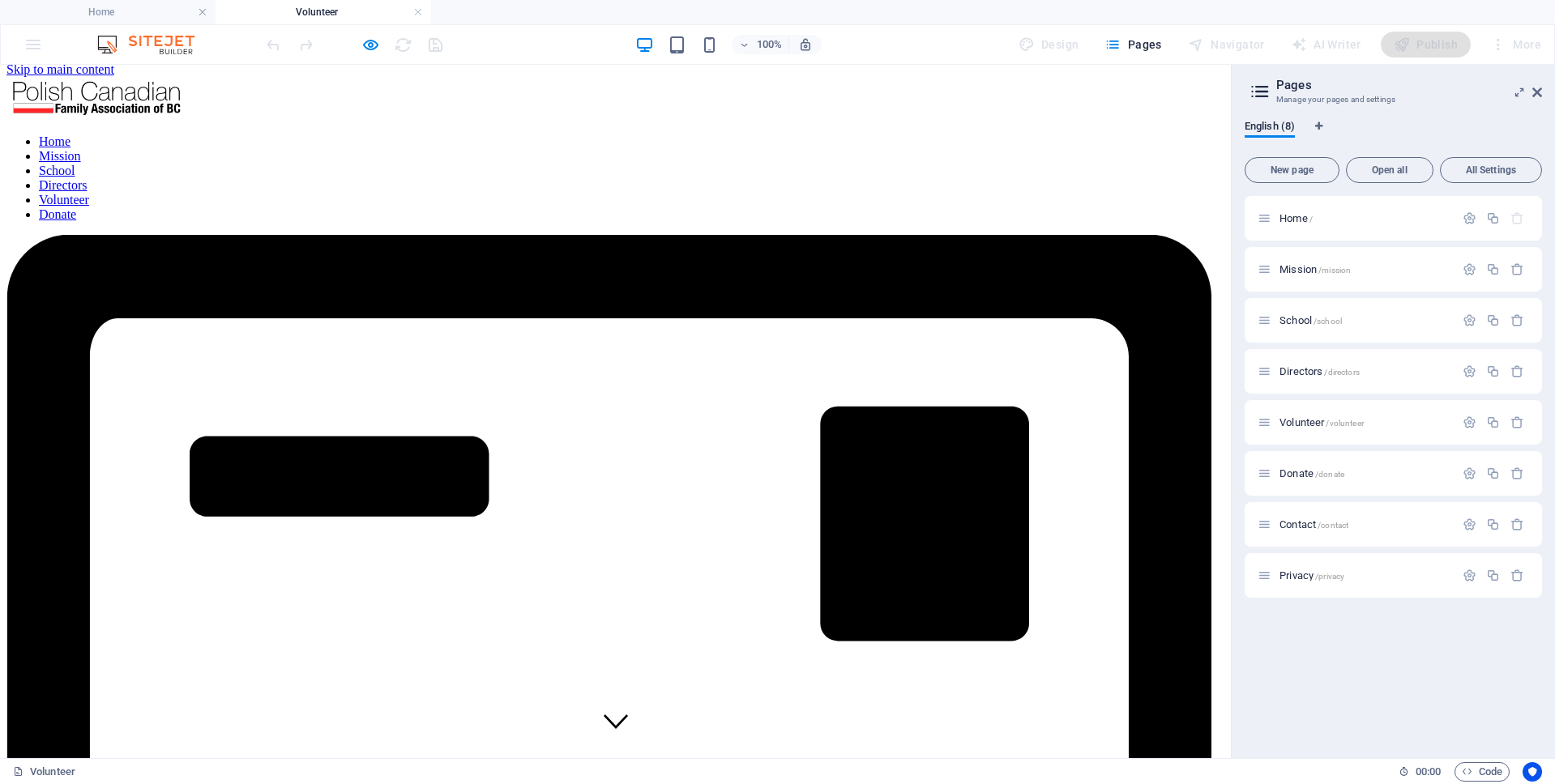
scroll to position [9, 0]
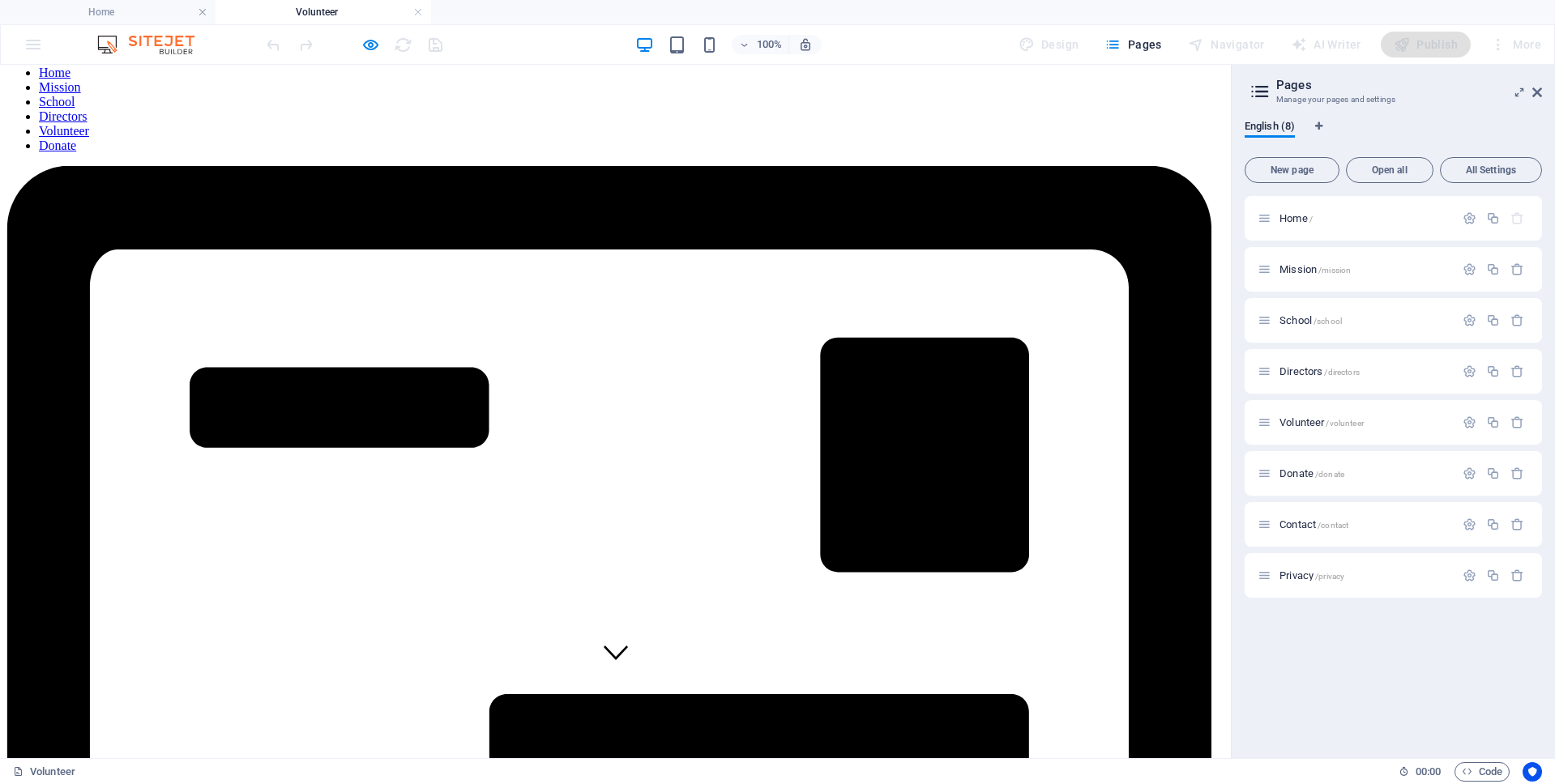
scroll to position [158, 0]
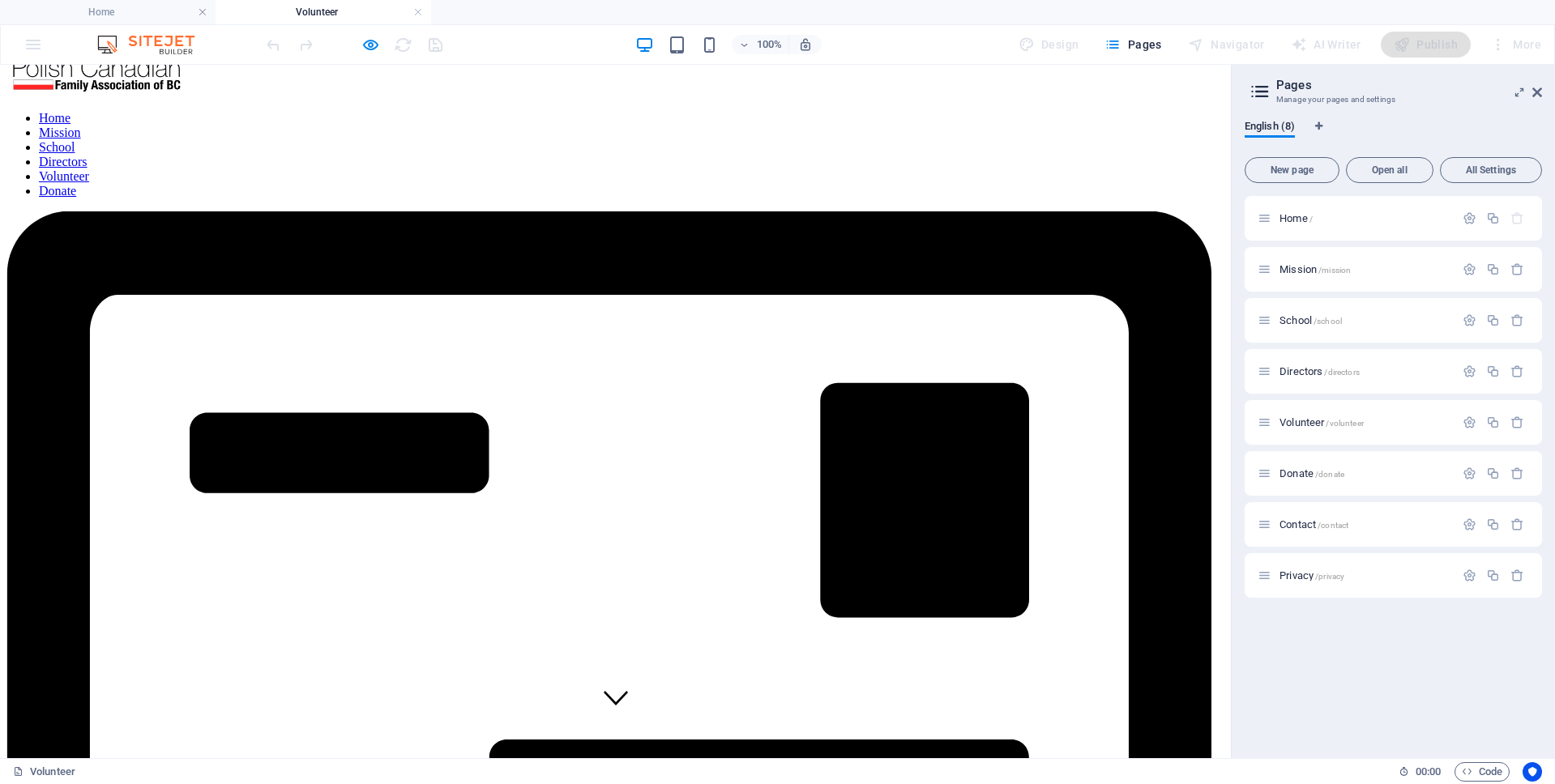
scroll to position [9, 0]
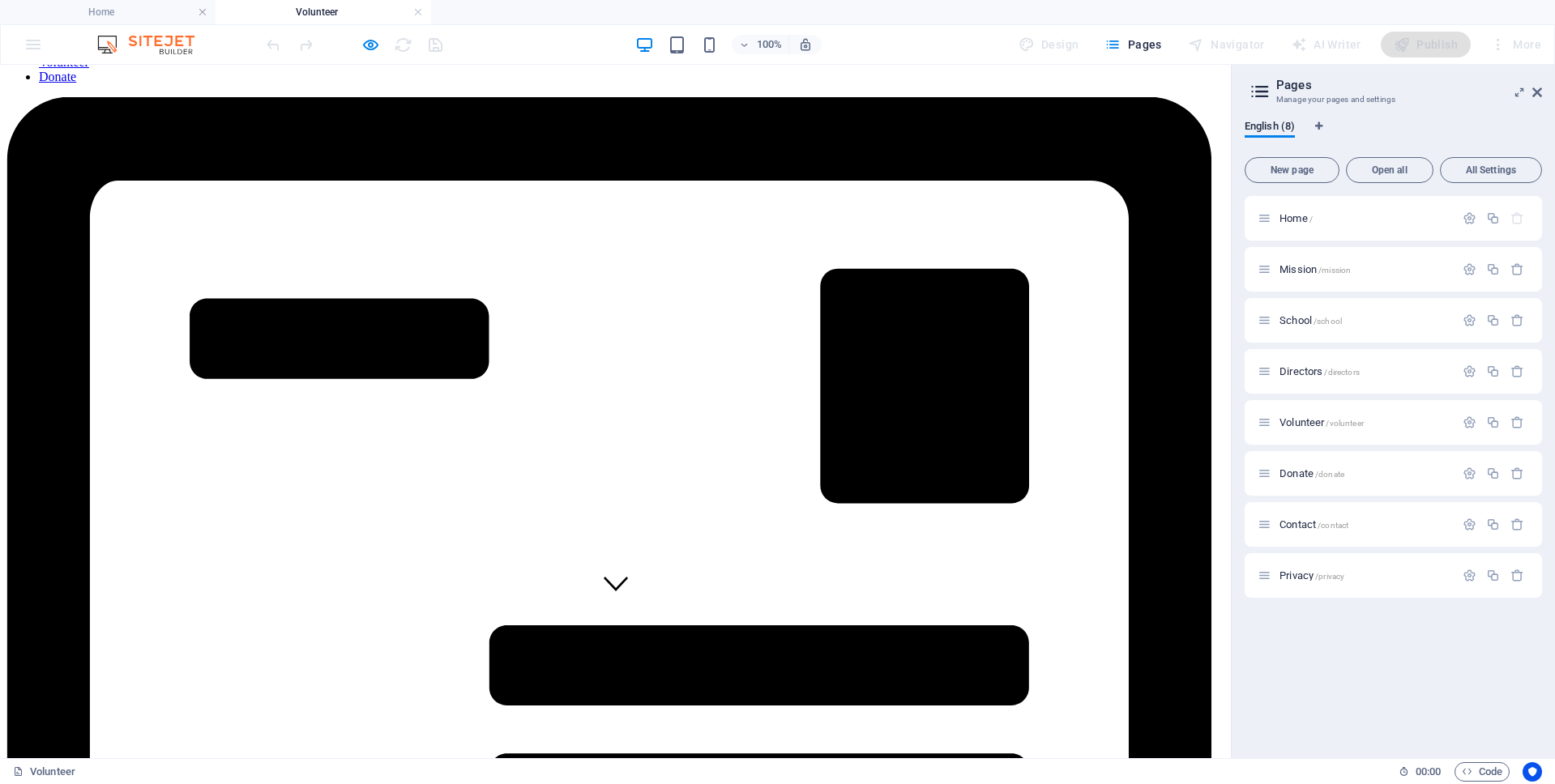
scroll to position [158, 0]
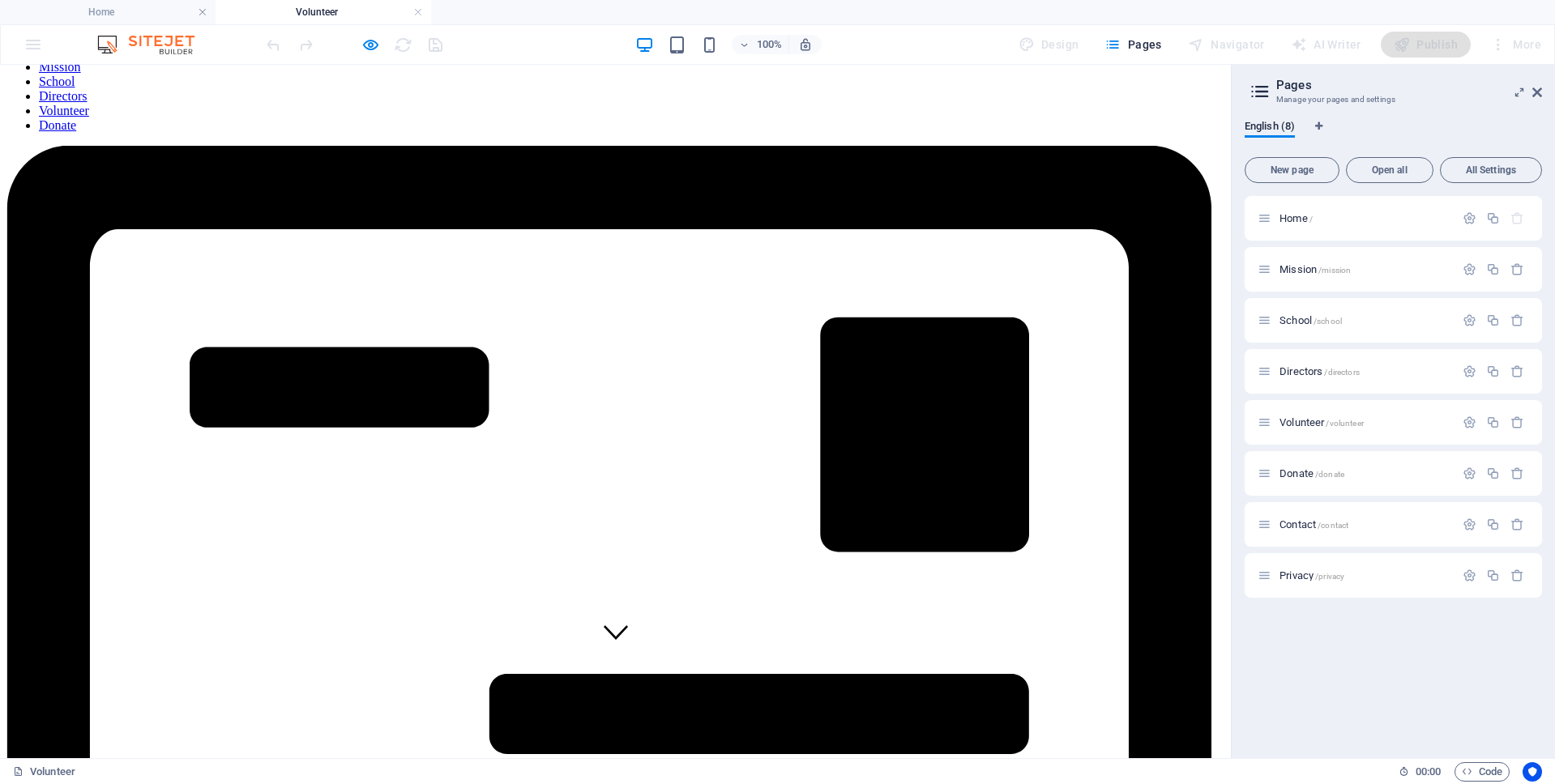
scroll to position [89, 0]
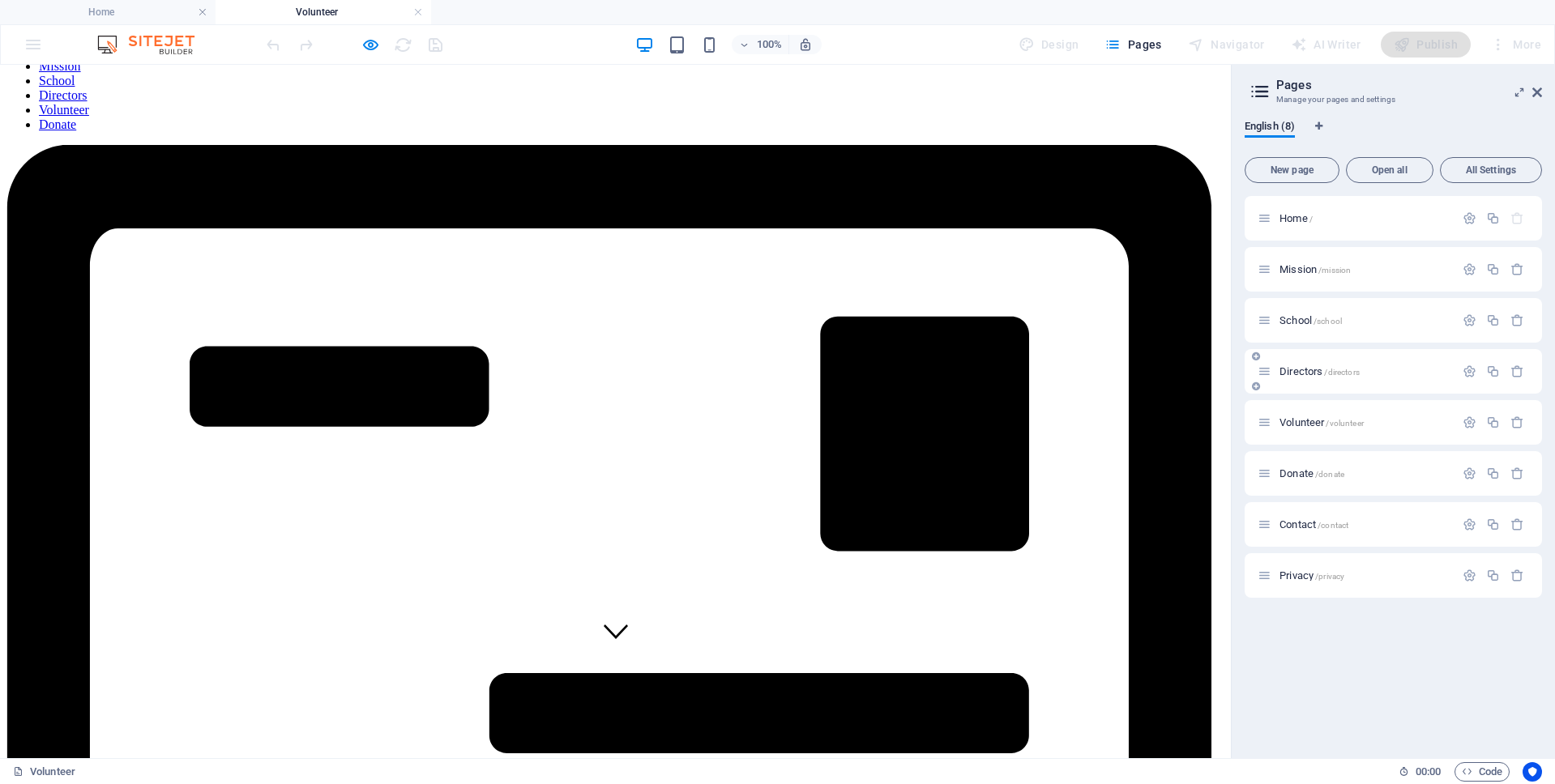
scroll to position [158, 0]
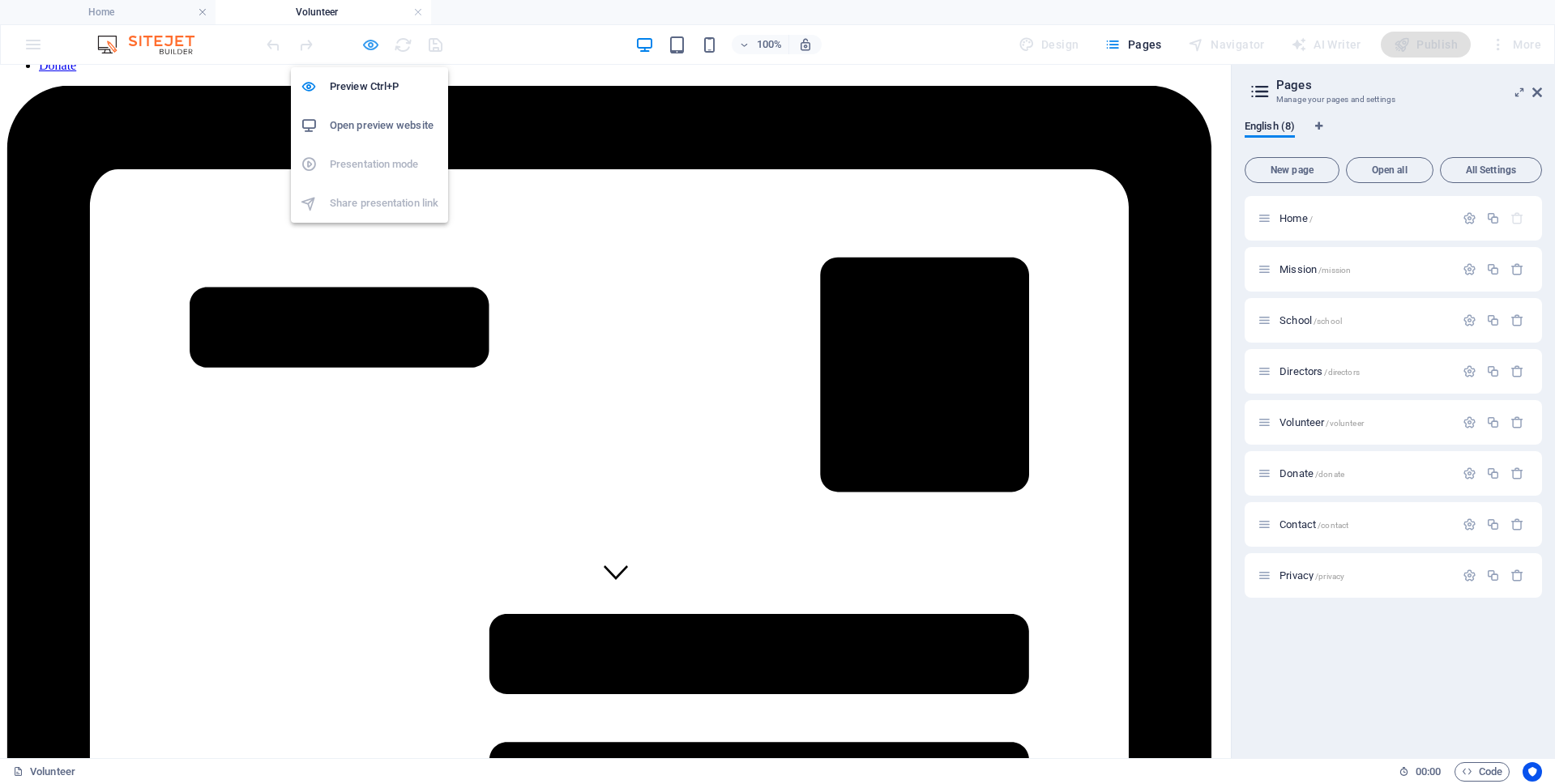
click at [370, 47] on icon "button" at bounding box center [370, 45] width 19 height 19
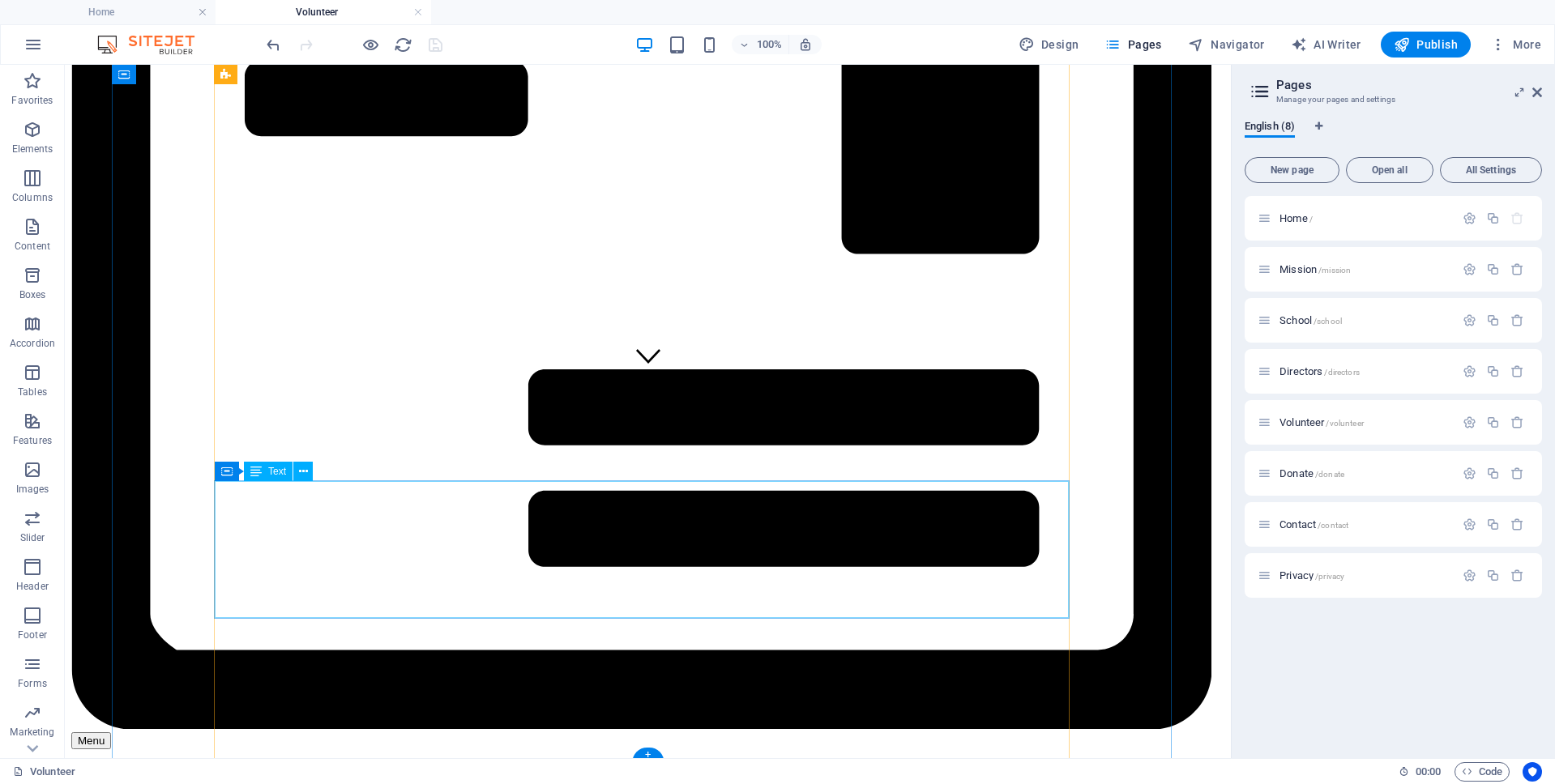
scroll to position [597, 0]
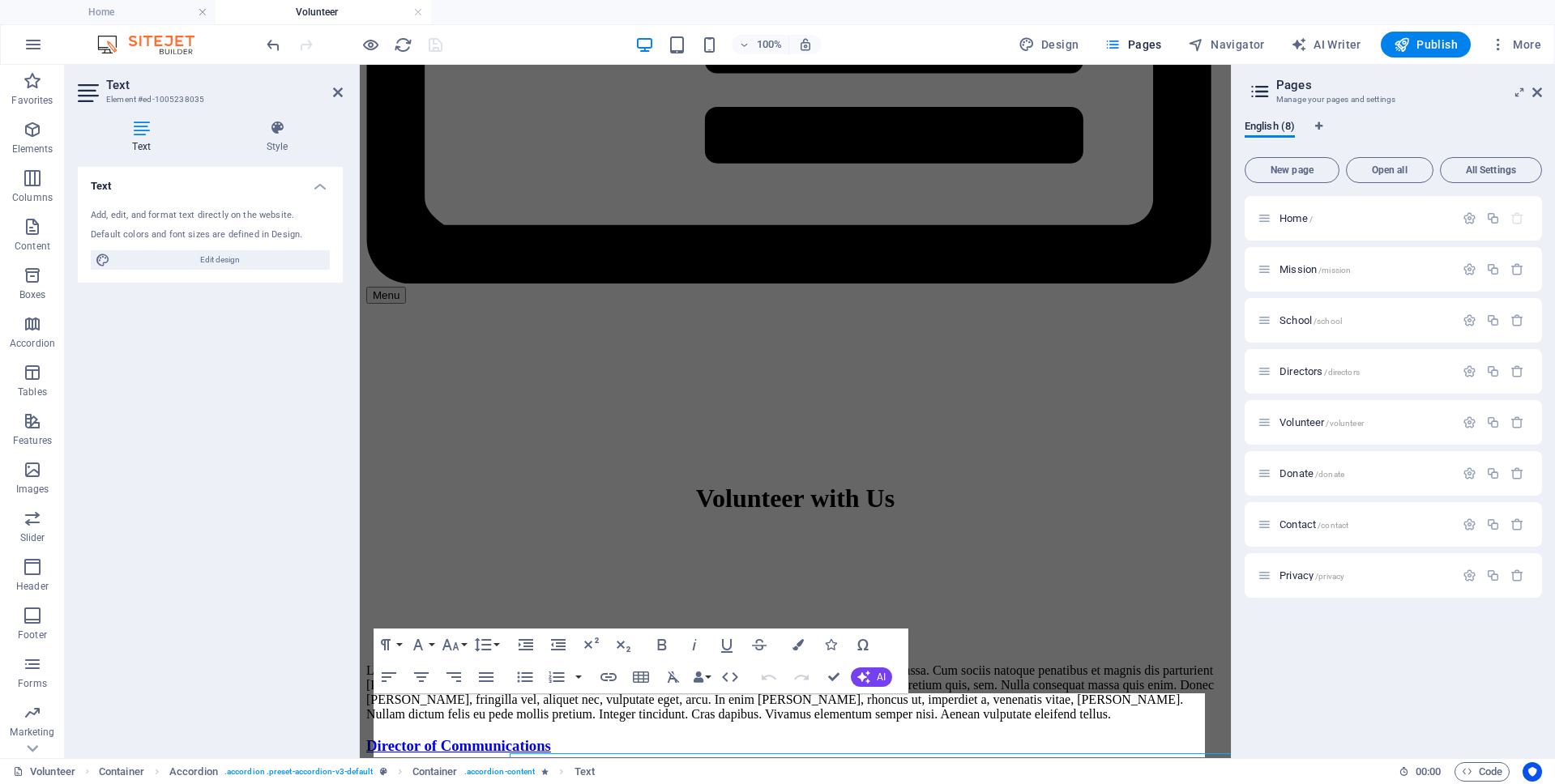
scroll to position [533, 0]
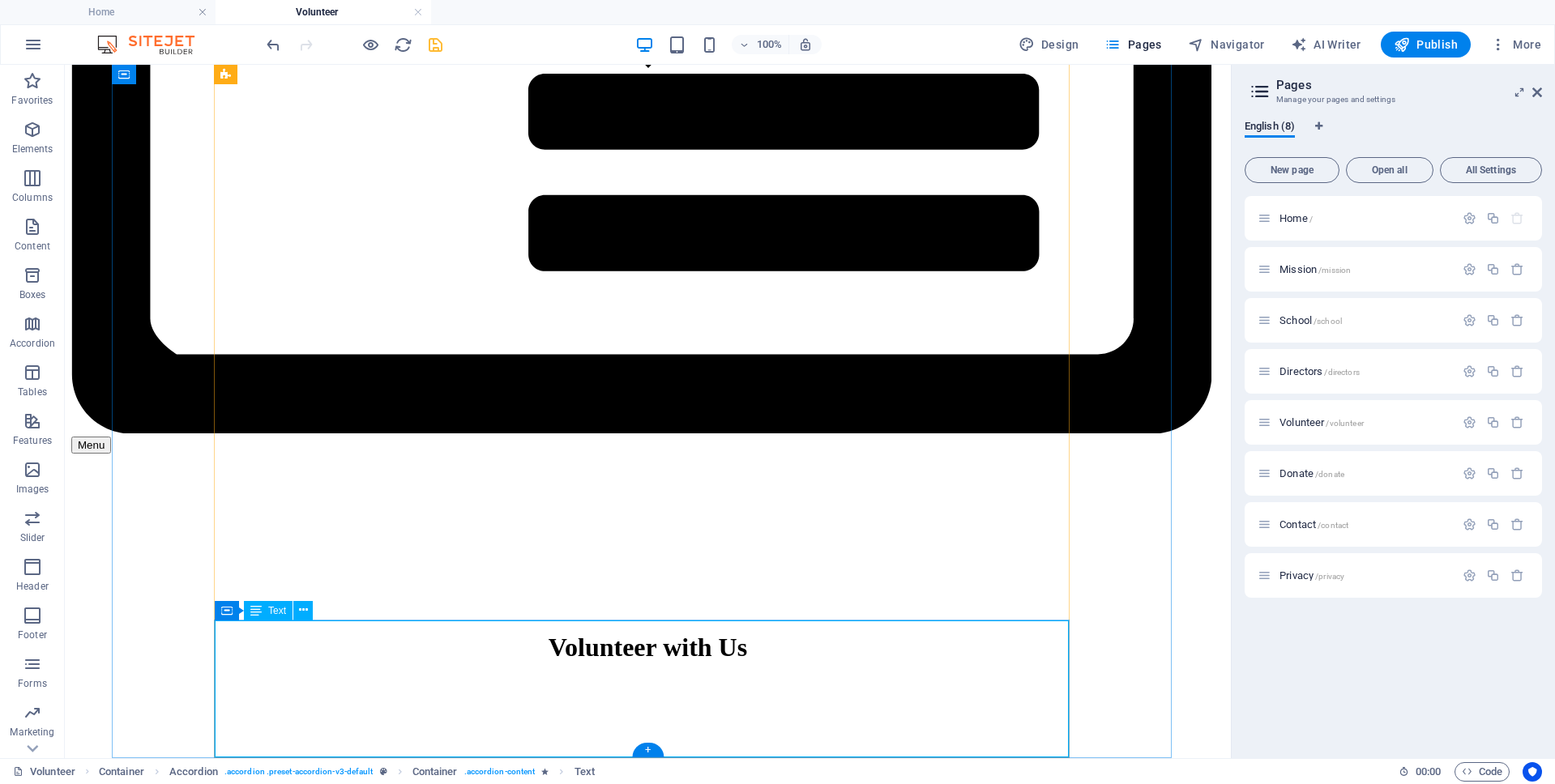
scroll to position [665, 0]
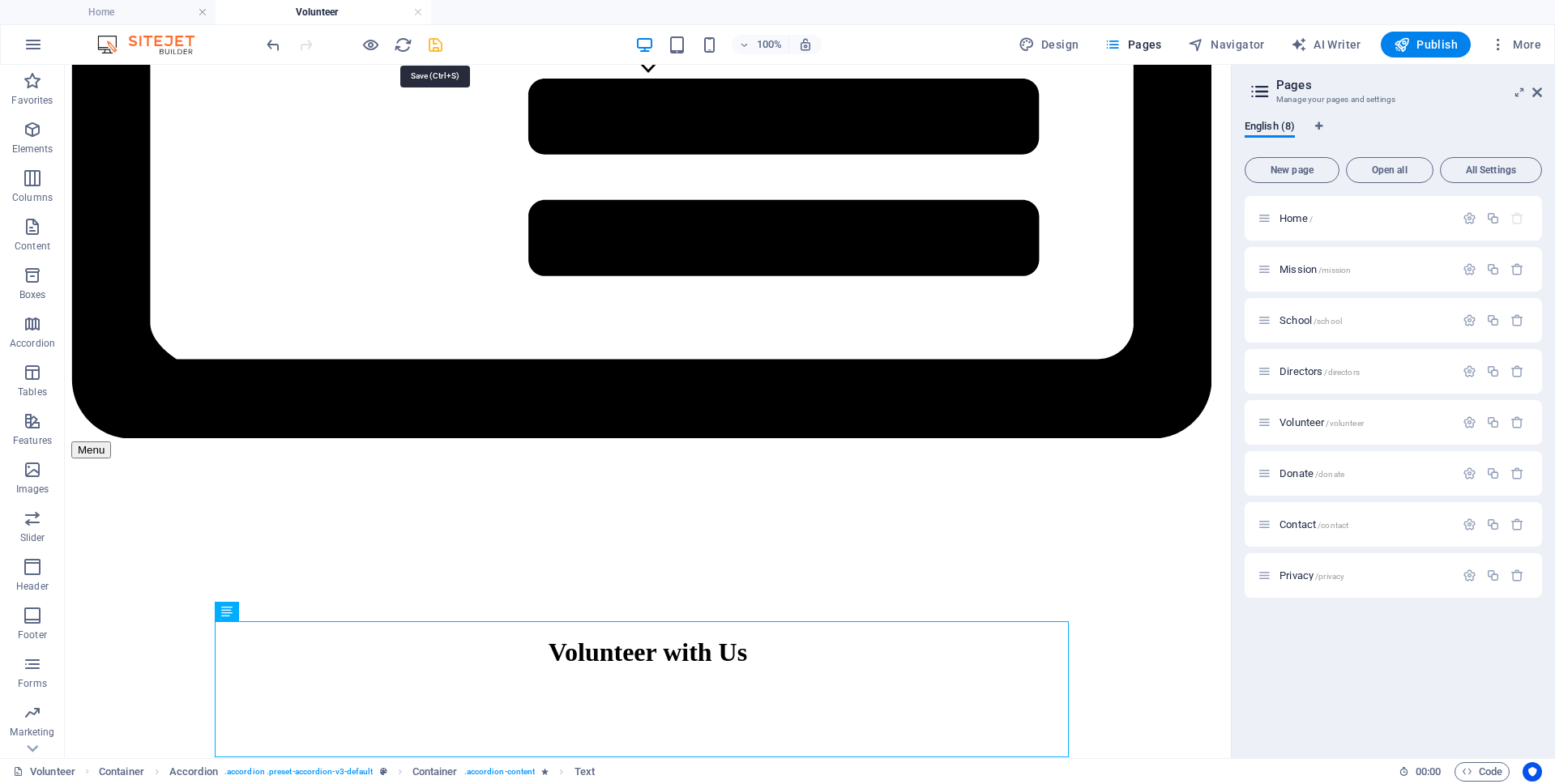
click at [437, 45] on icon "save" at bounding box center [436, 45] width 19 height 19
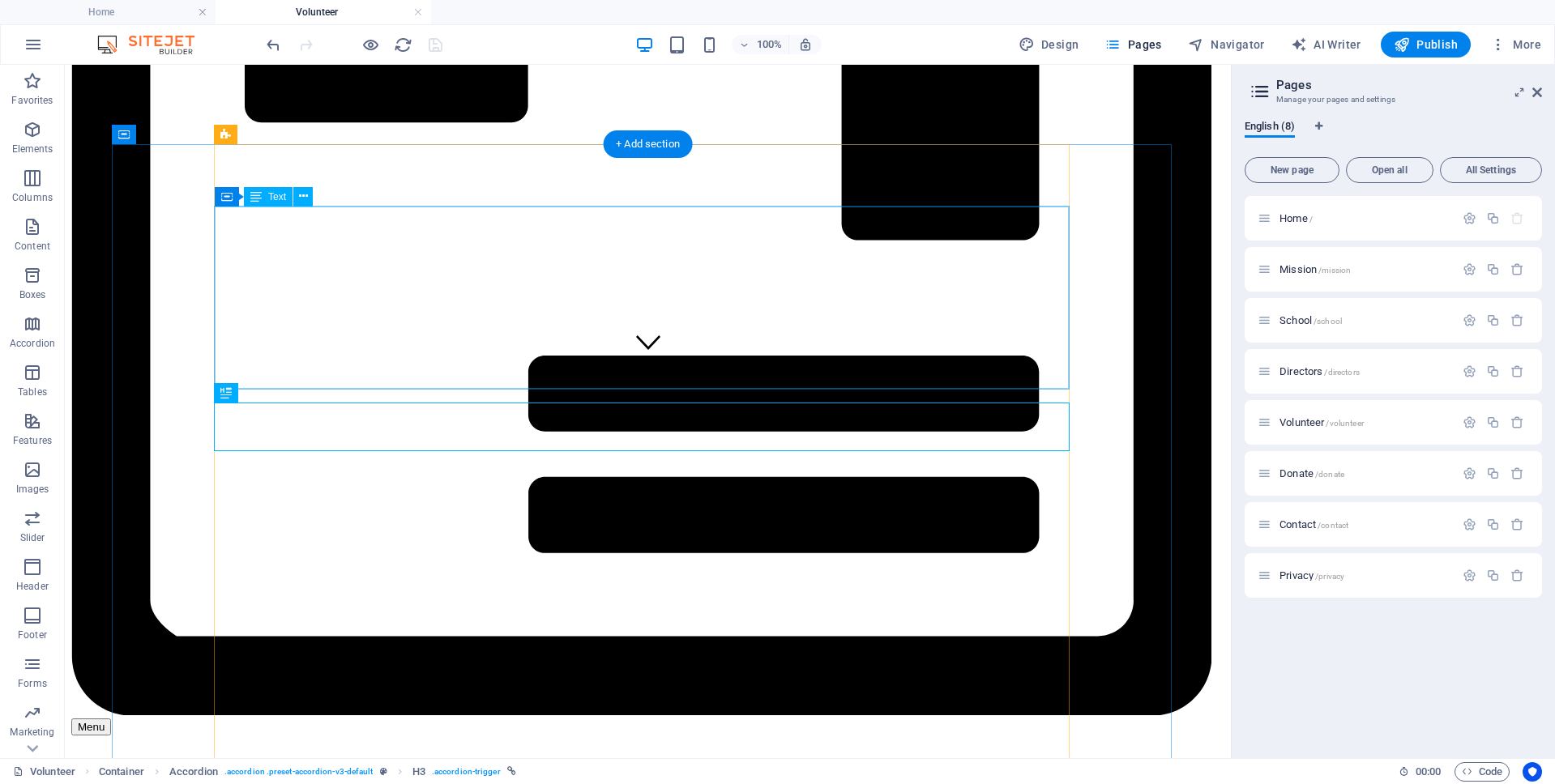
scroll to position [374, 0]
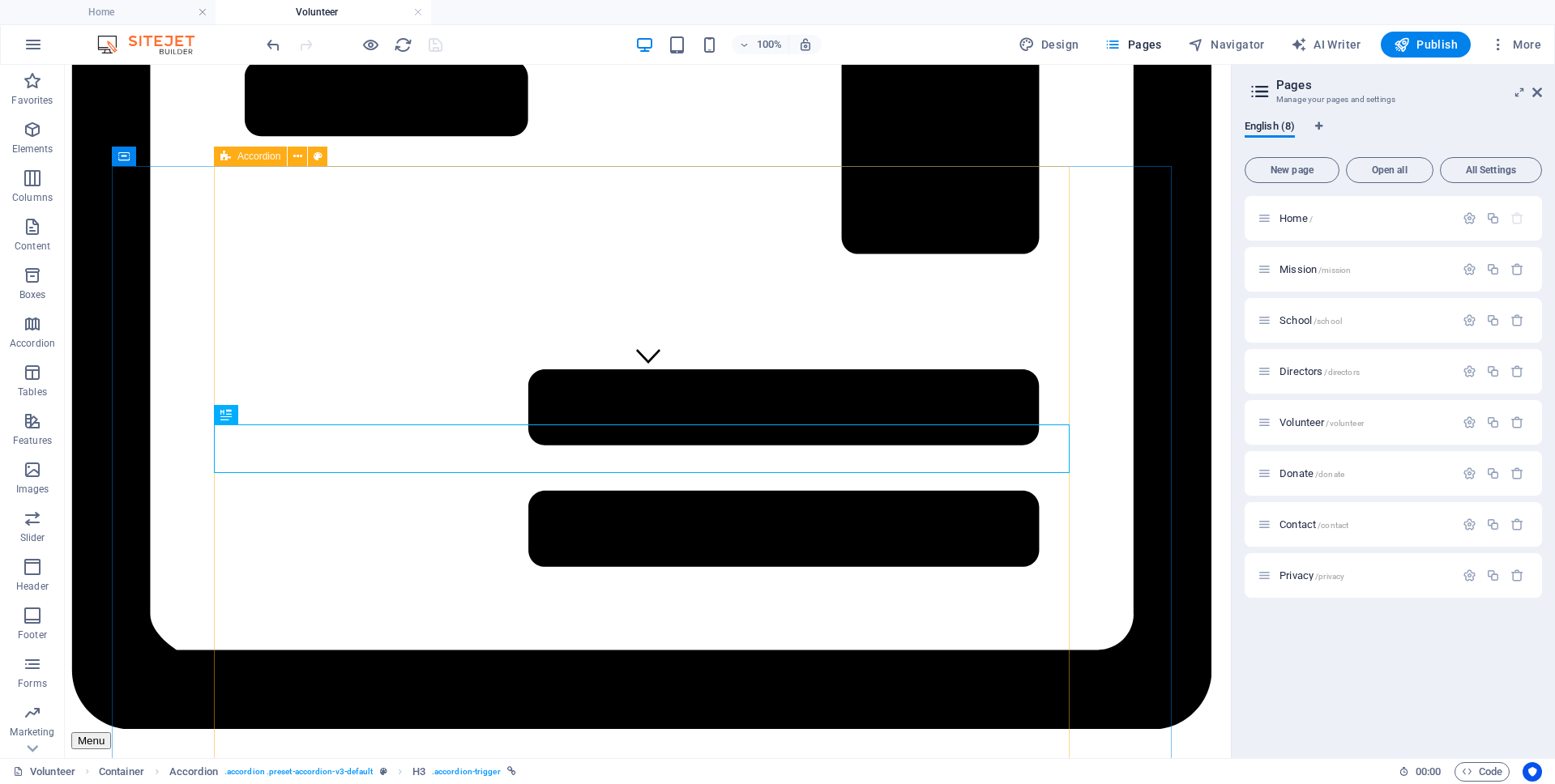
click at [263, 157] on span "Accordion" at bounding box center [258, 156] width 43 height 9
select select "rem"
select select "px"
select select "rem"
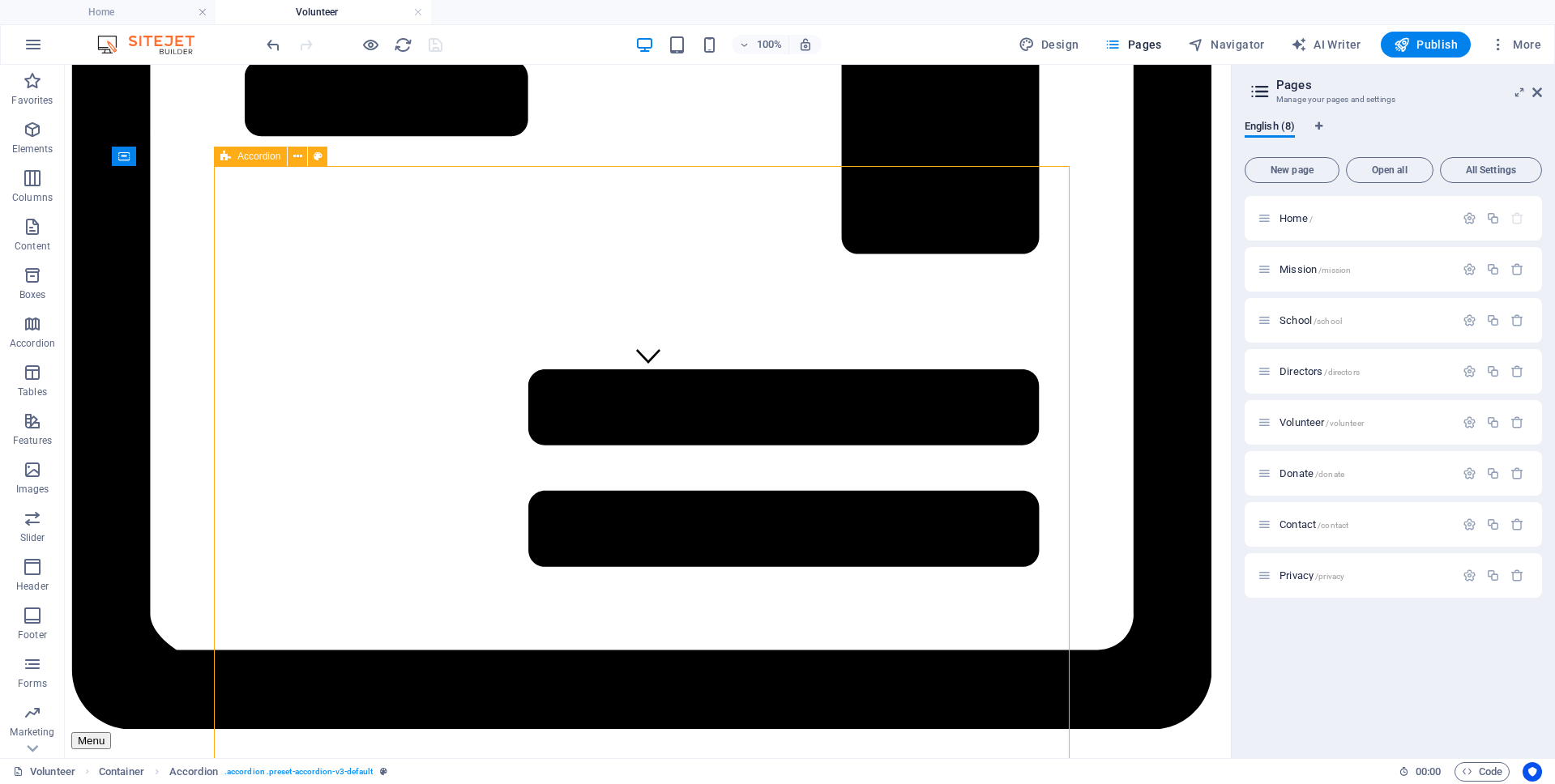
select select "rem"
select select "px"
select select "preset-accordion-v3-default"
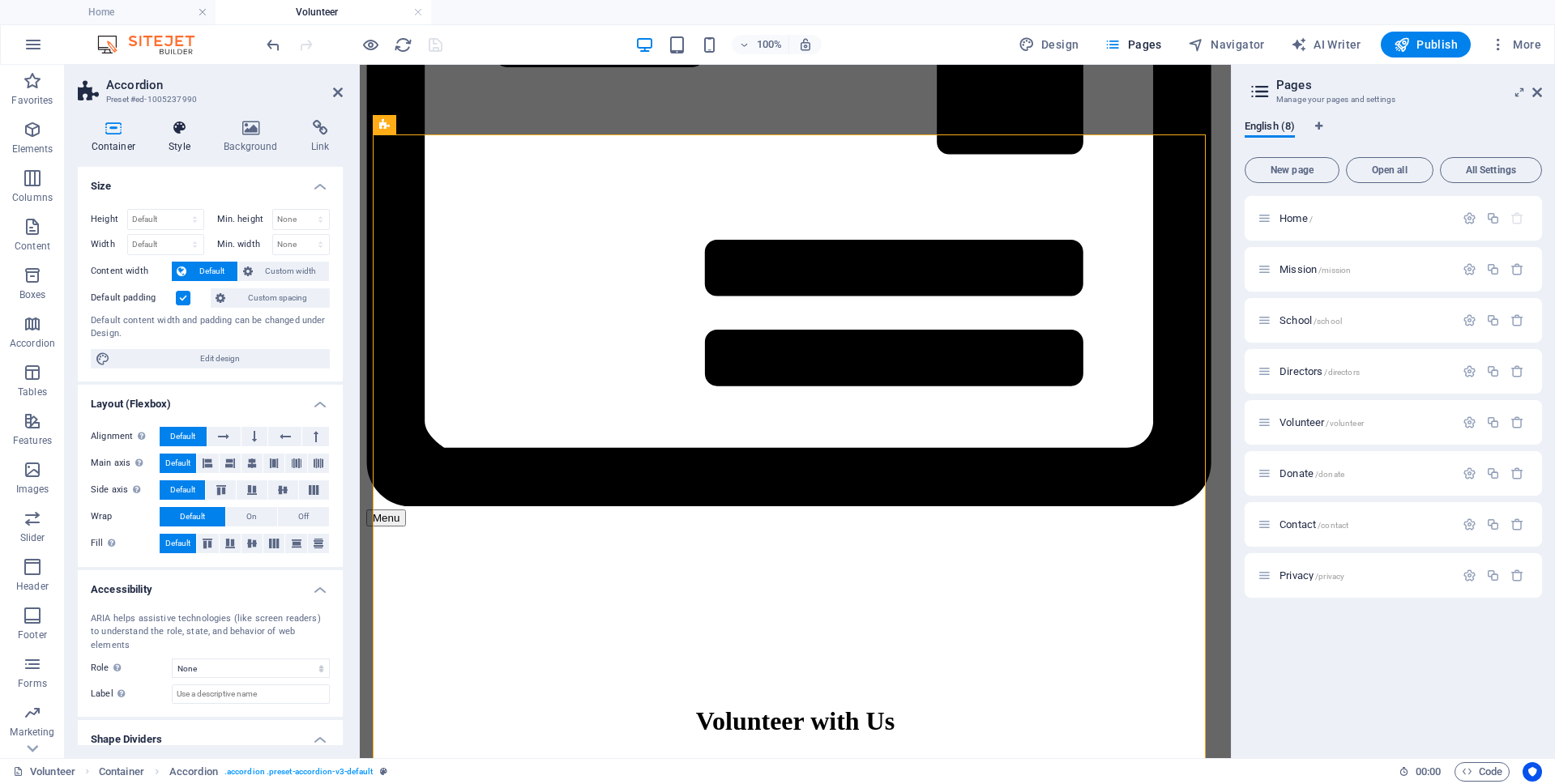
click at [181, 133] on icon at bounding box center [179, 128] width 48 height 16
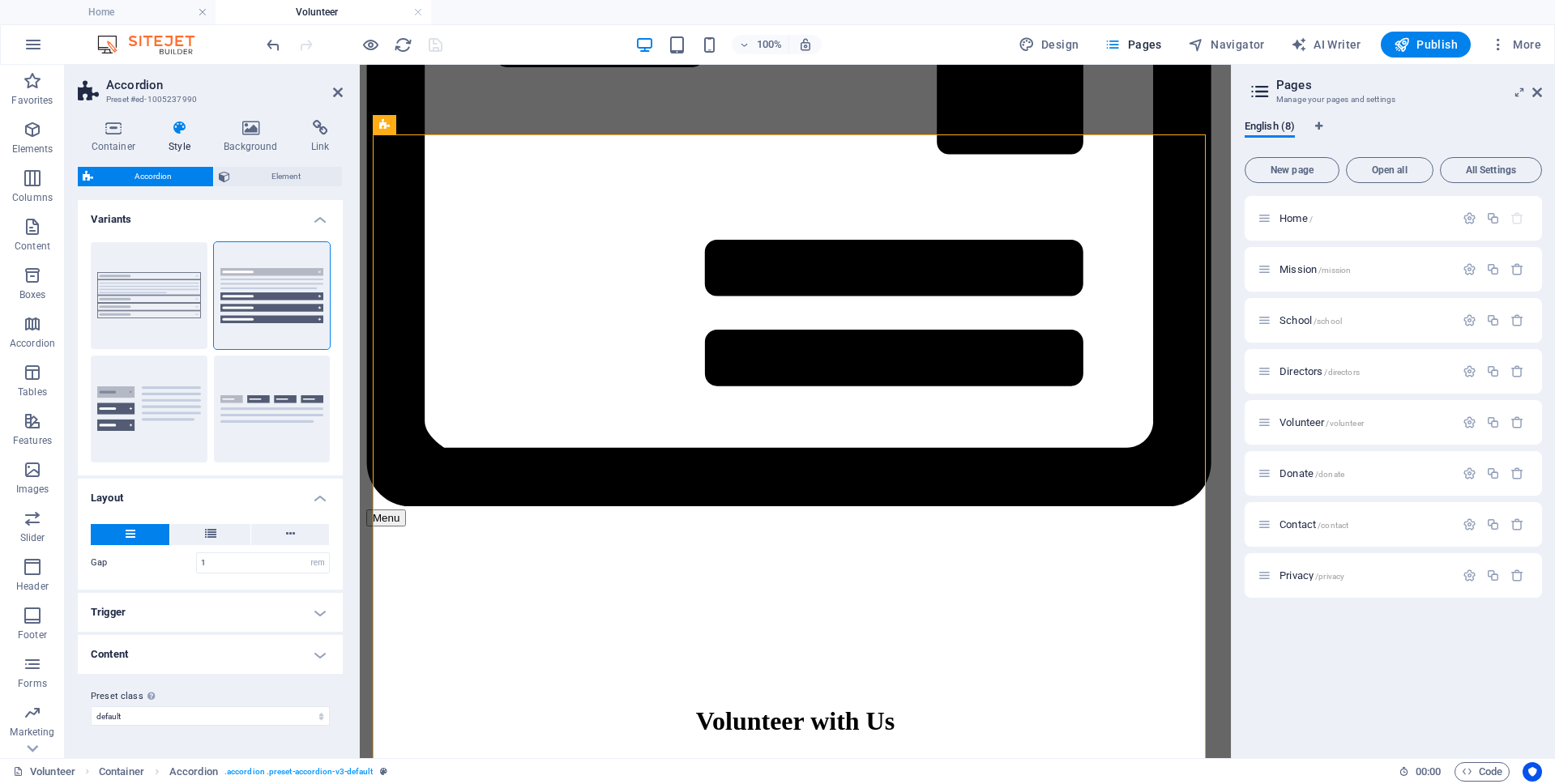
click at [177, 617] on h4 "Trigger" at bounding box center [210, 612] width 265 height 39
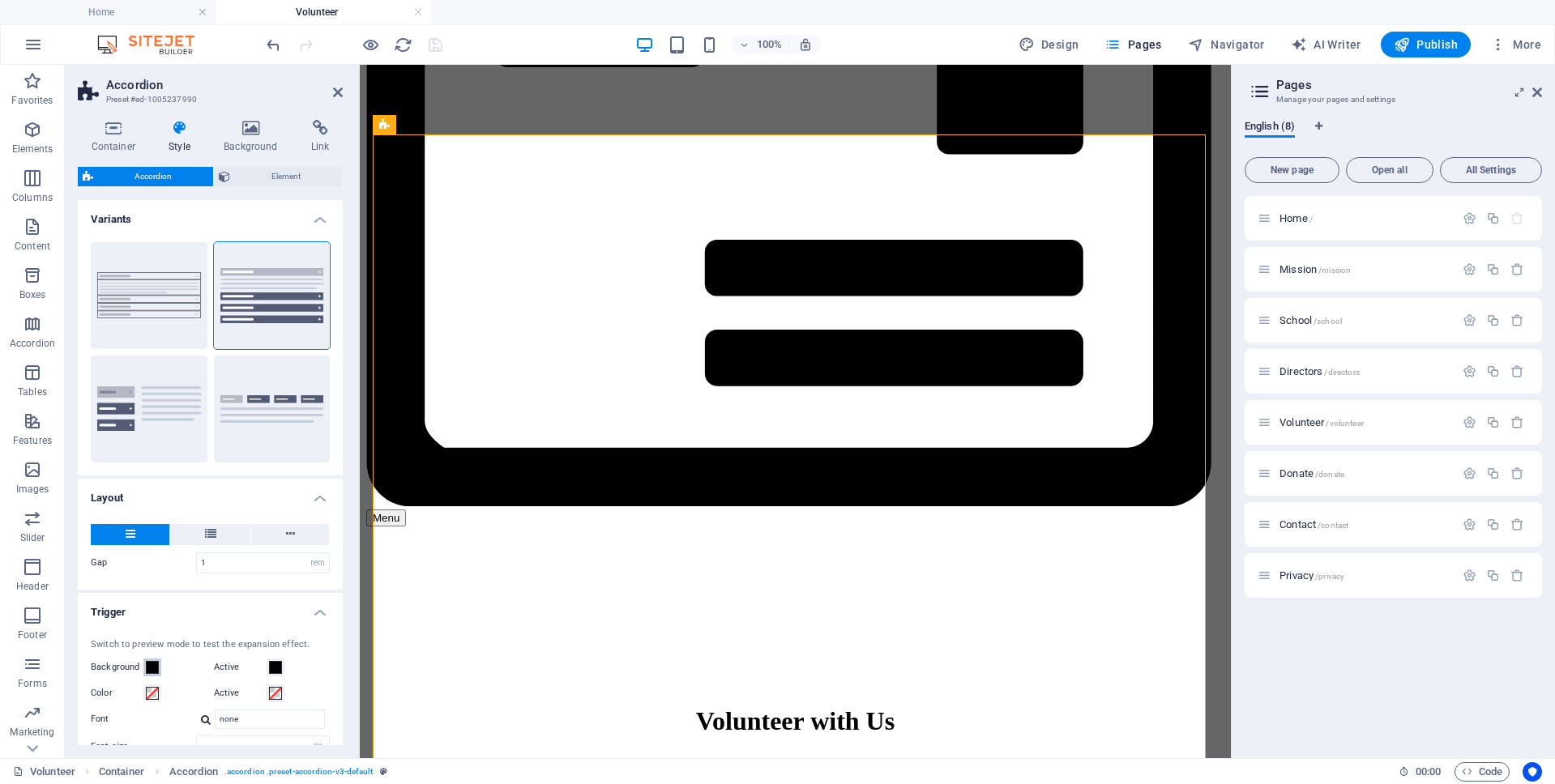
click at [155, 666] on span at bounding box center [152, 668] width 13 height 13
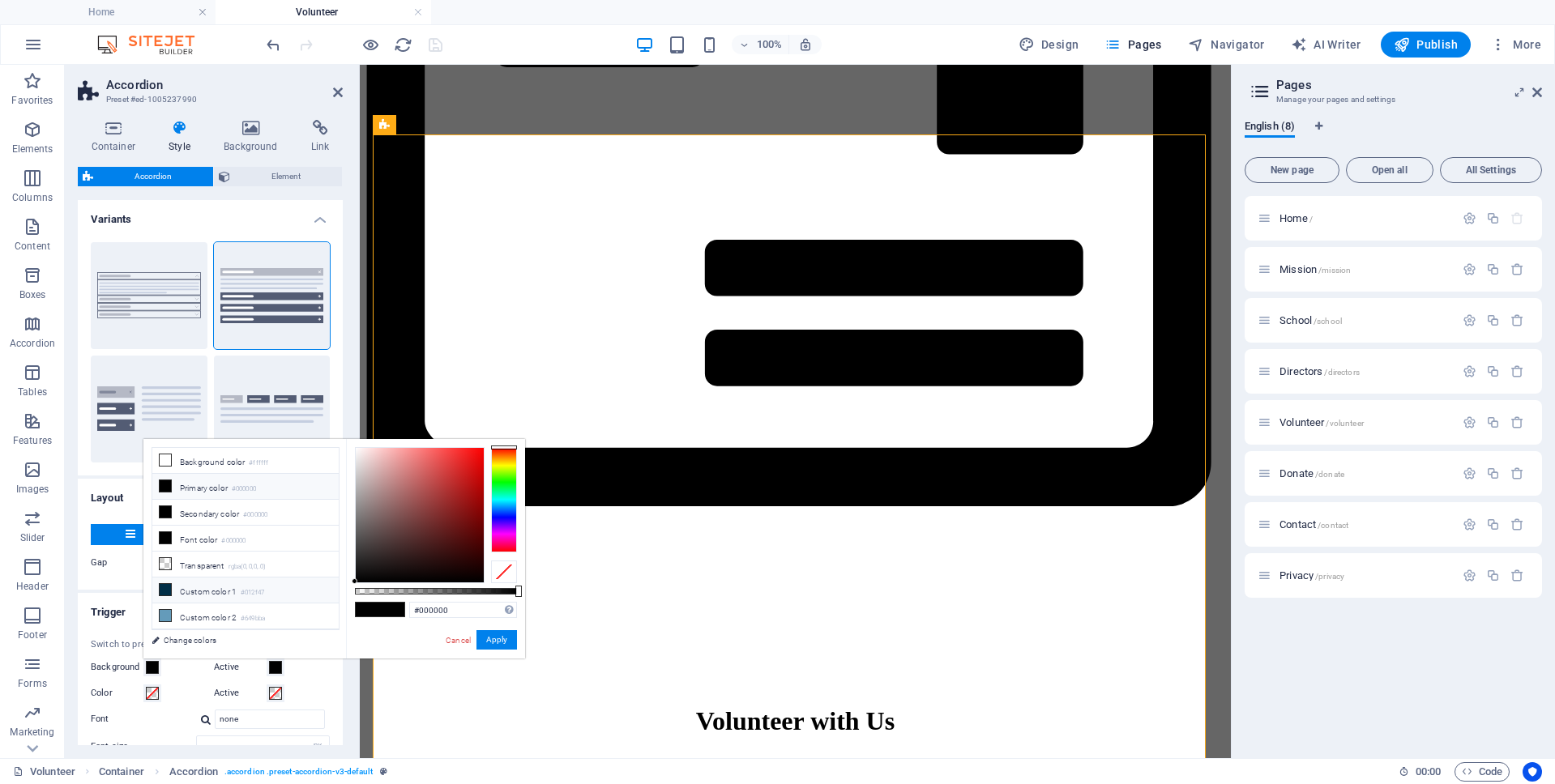
click at [172, 588] on li "Custom color 1 #012f47" at bounding box center [245, 589] width 186 height 26
type input "#012f47"
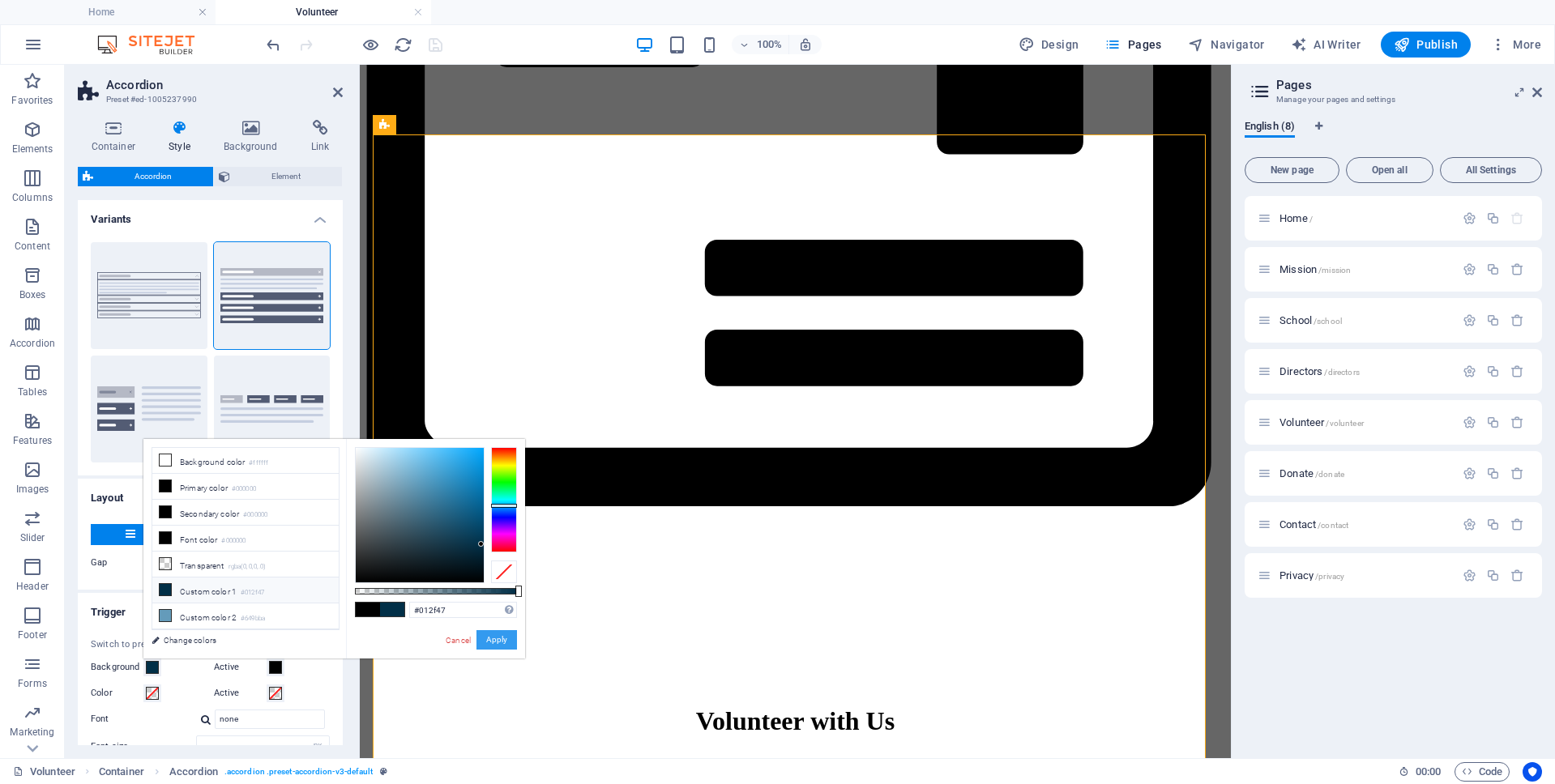
click at [492, 640] on button "Apply" at bounding box center [496, 639] width 41 height 20
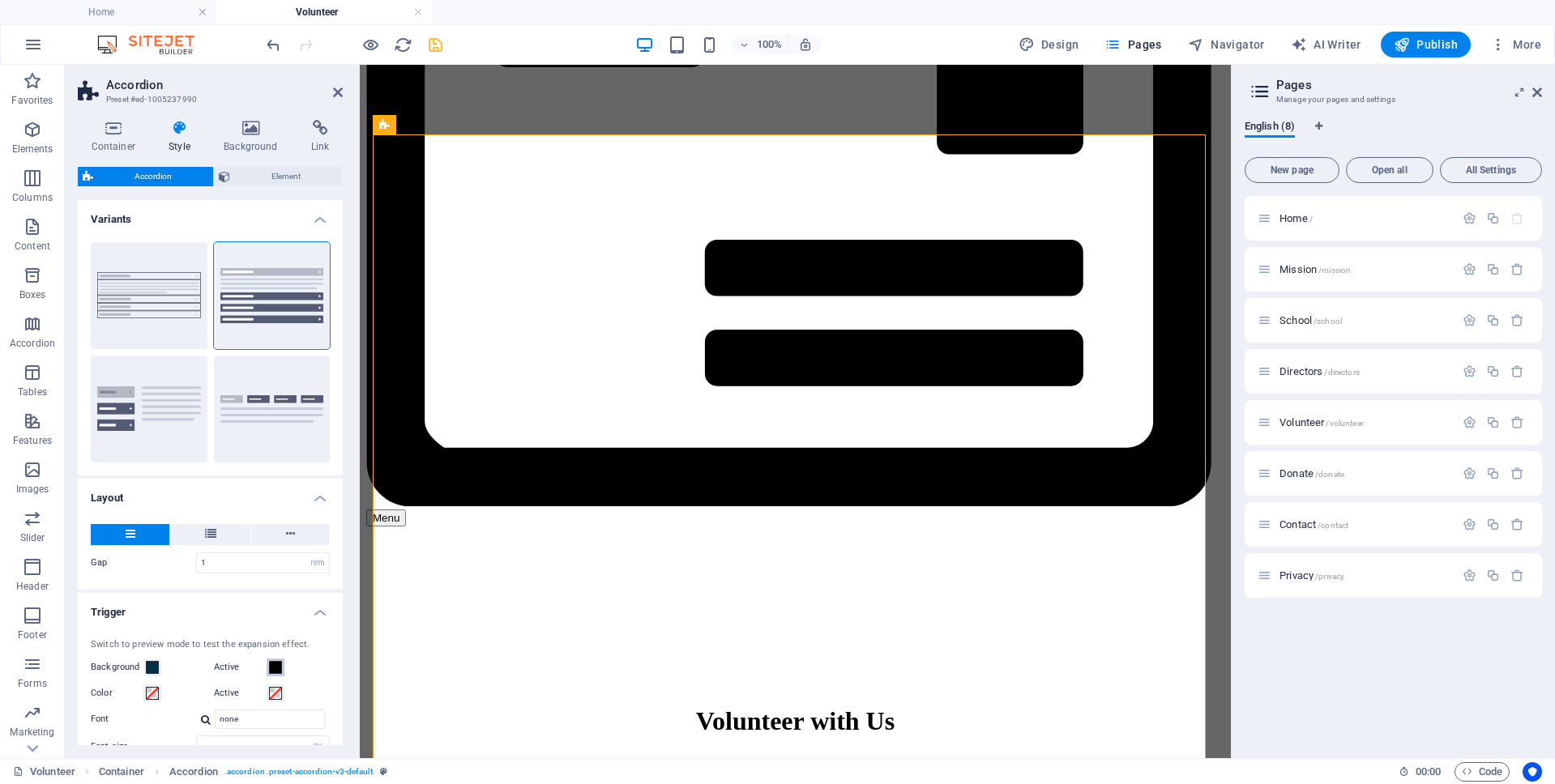
click at [276, 666] on span at bounding box center [276, 668] width 13 height 13
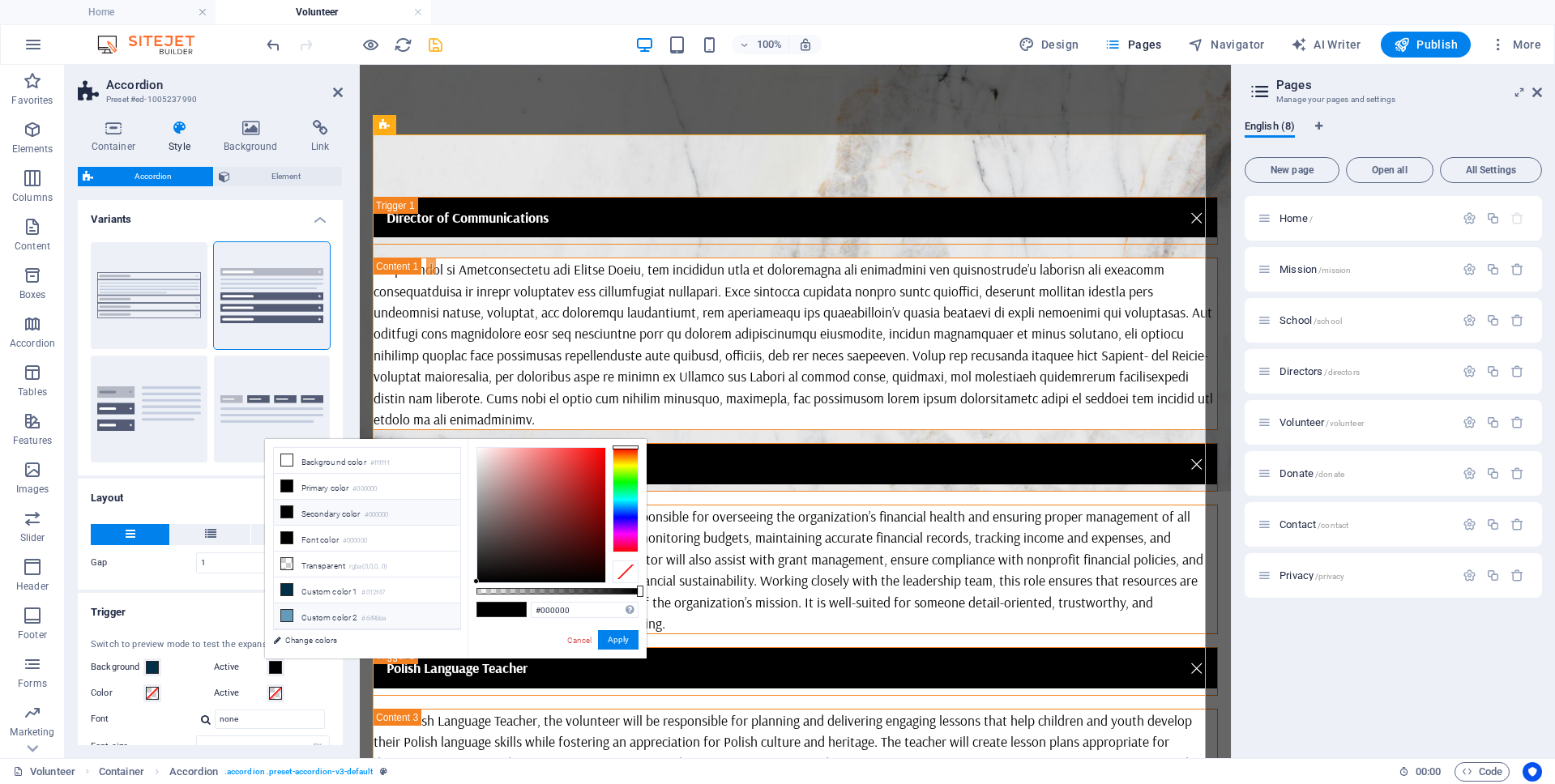
click at [286, 615] on icon at bounding box center [287, 616] width 11 height 11
type input "#649bba"
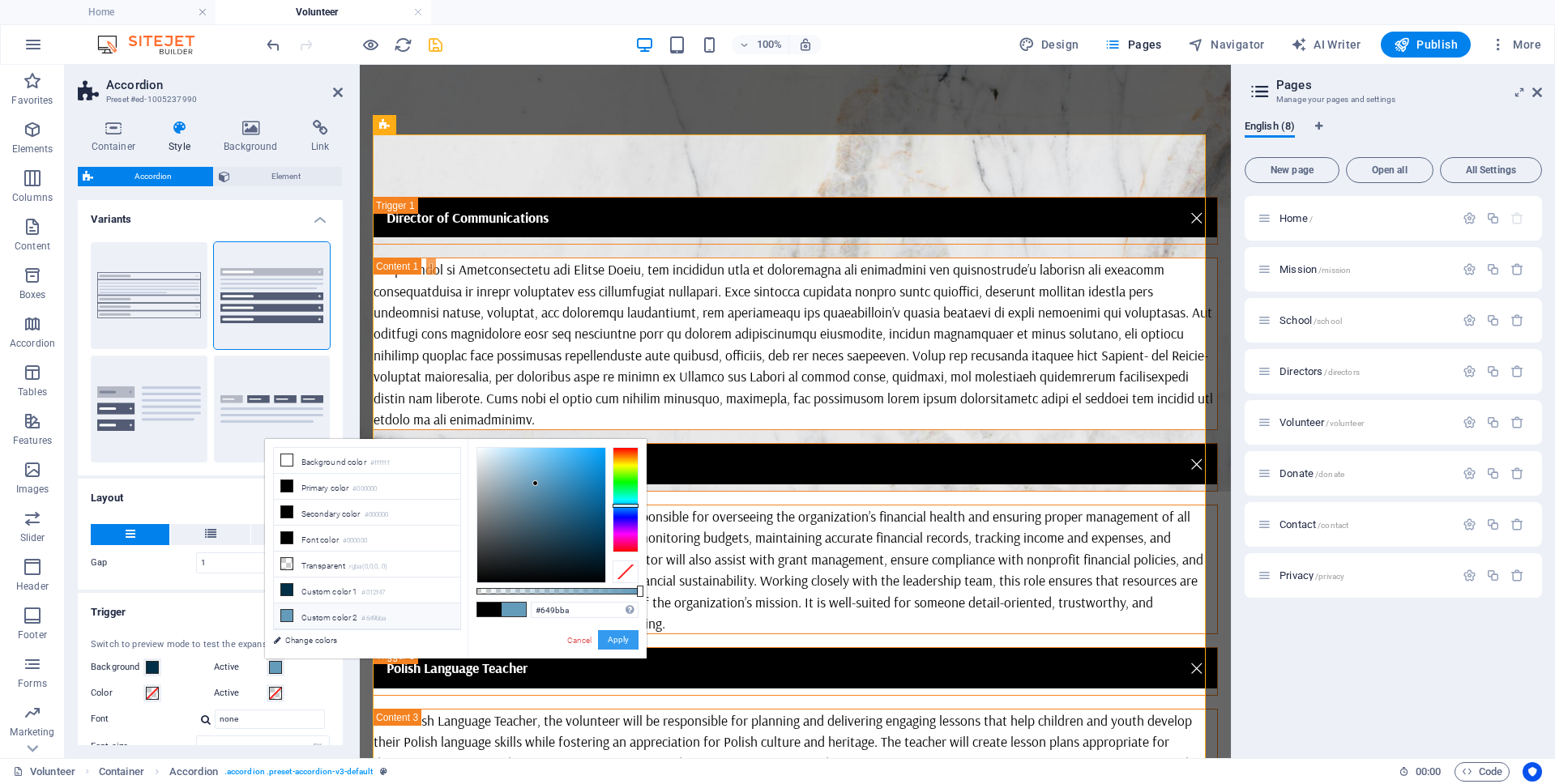
click at [628, 638] on button "Apply" at bounding box center [618, 639] width 41 height 20
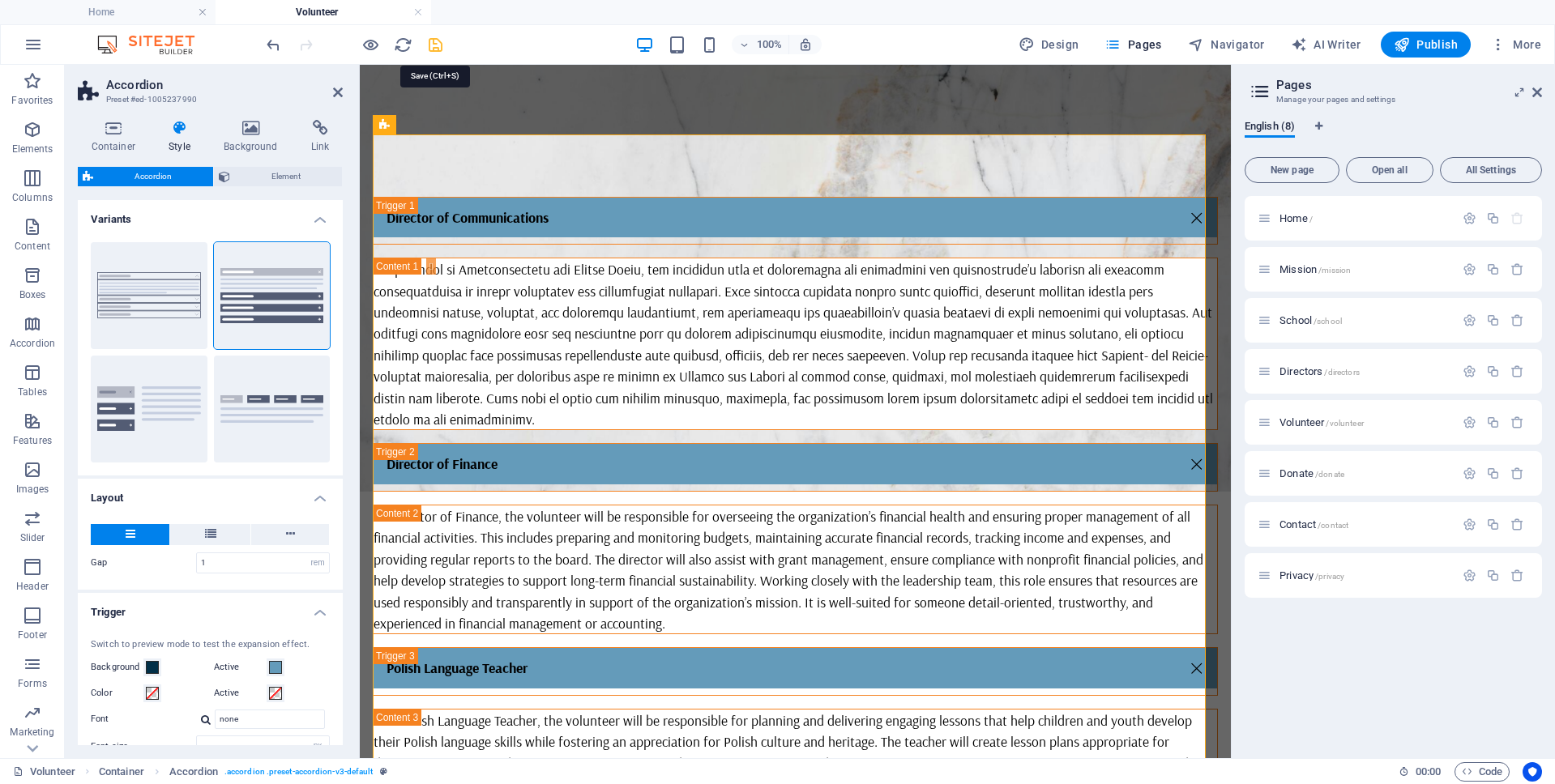
click at [436, 46] on icon "save" at bounding box center [436, 45] width 19 height 19
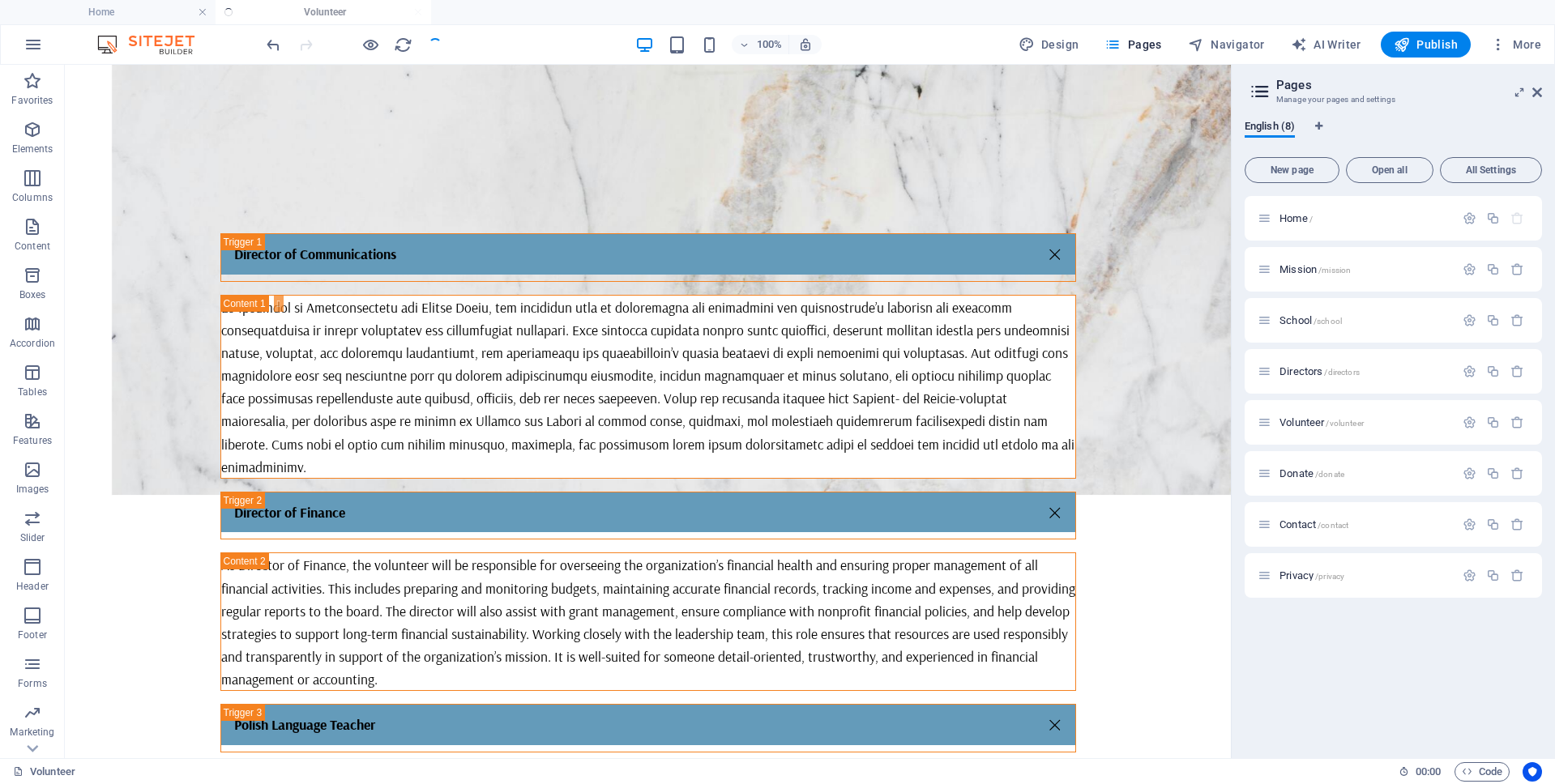
scroll to position [366, 0]
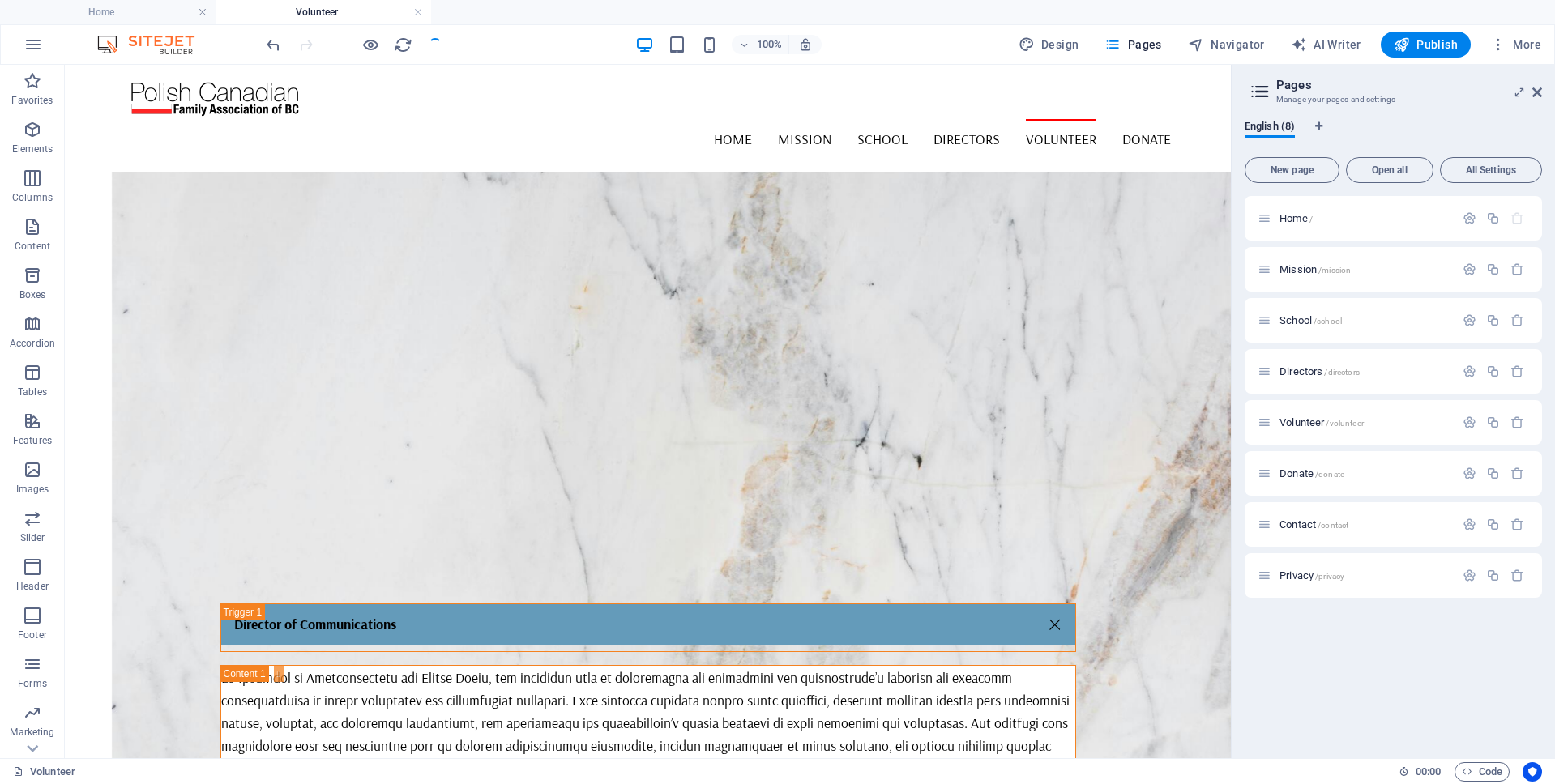
scroll to position [366, 0]
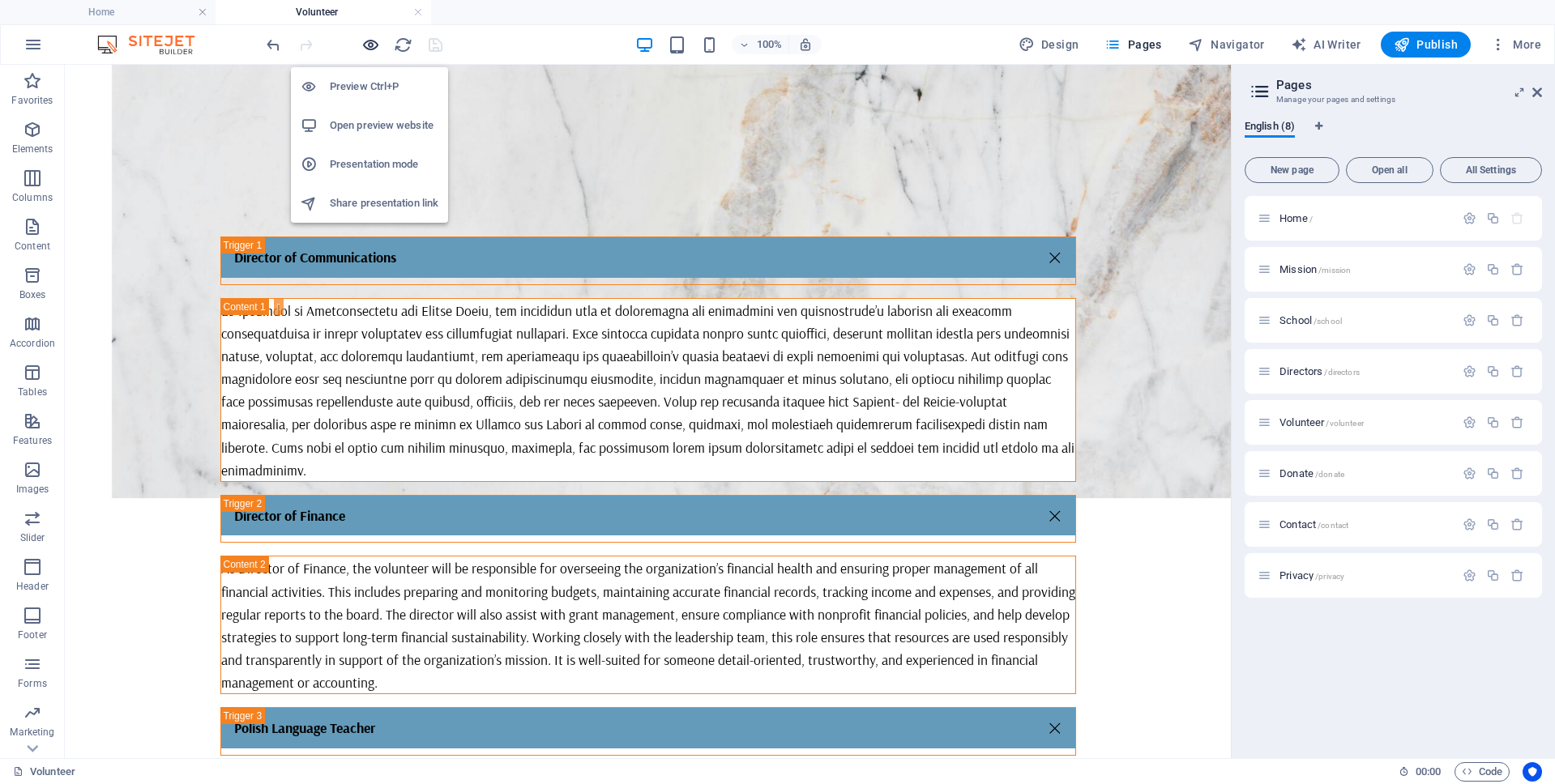
click at [364, 44] on icon "button" at bounding box center [370, 45] width 19 height 19
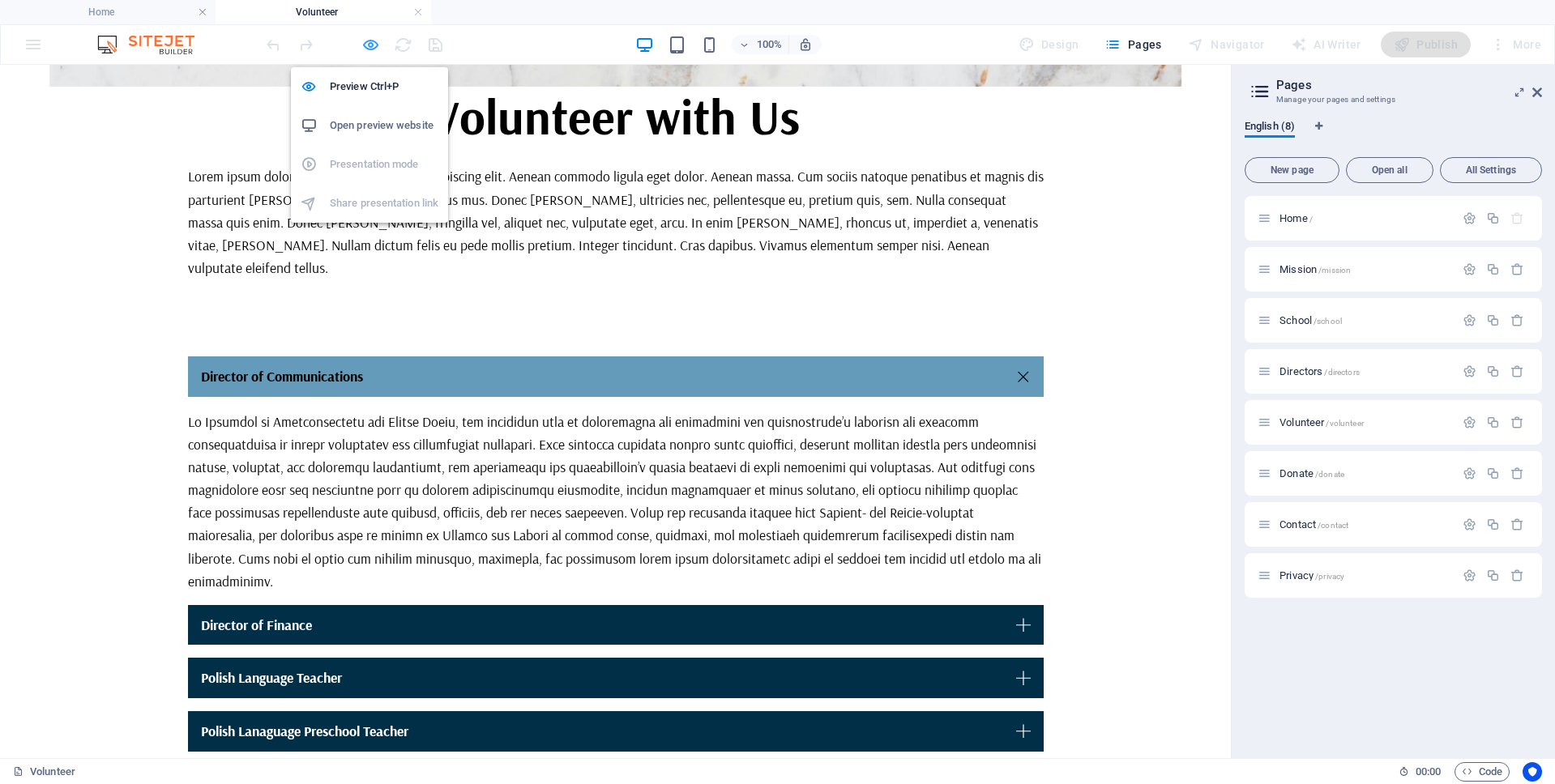
scroll to position [203, 0]
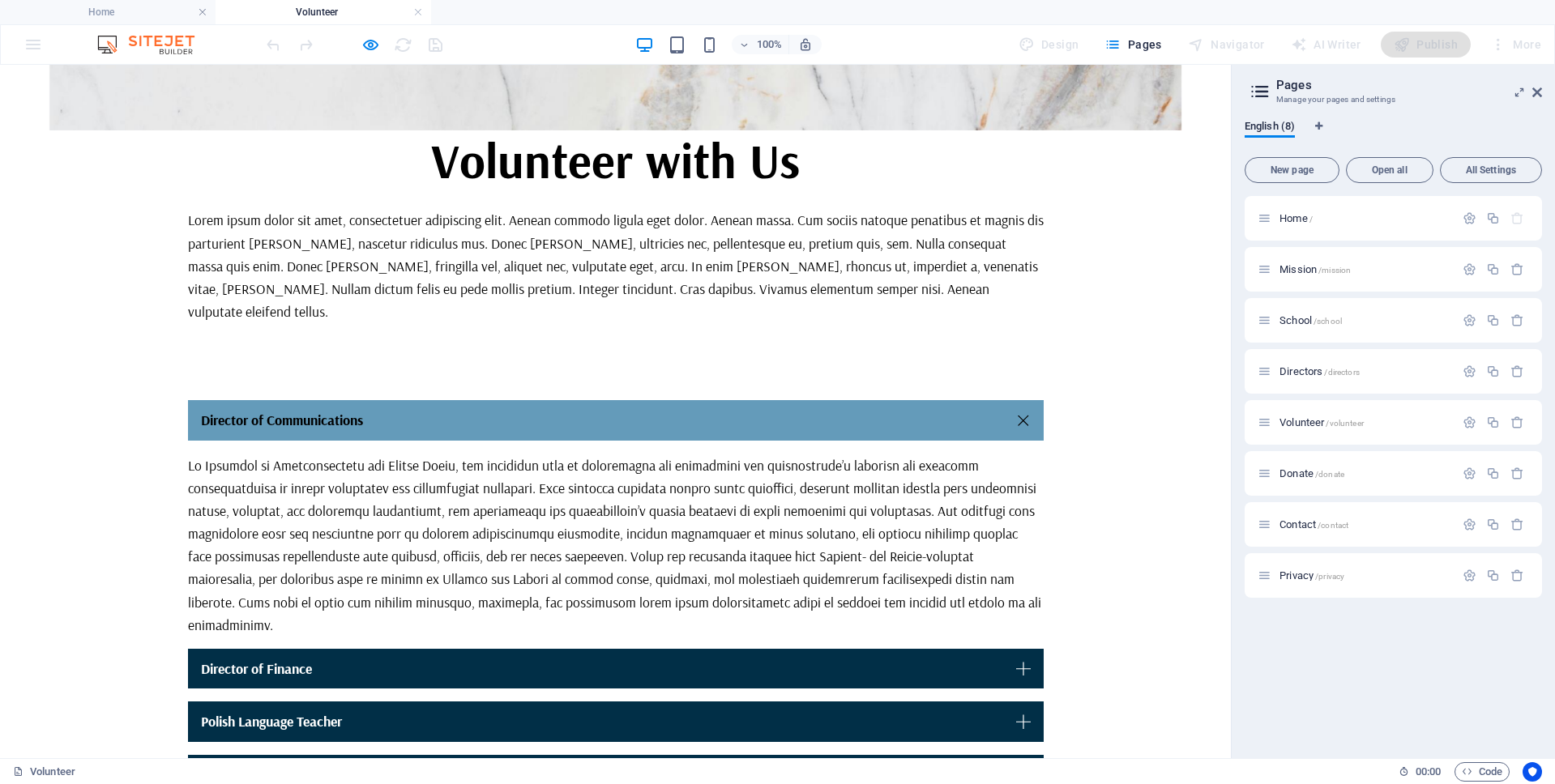
click at [863, 401] on link "Director of Communications" at bounding box center [616, 420] width 856 height 41
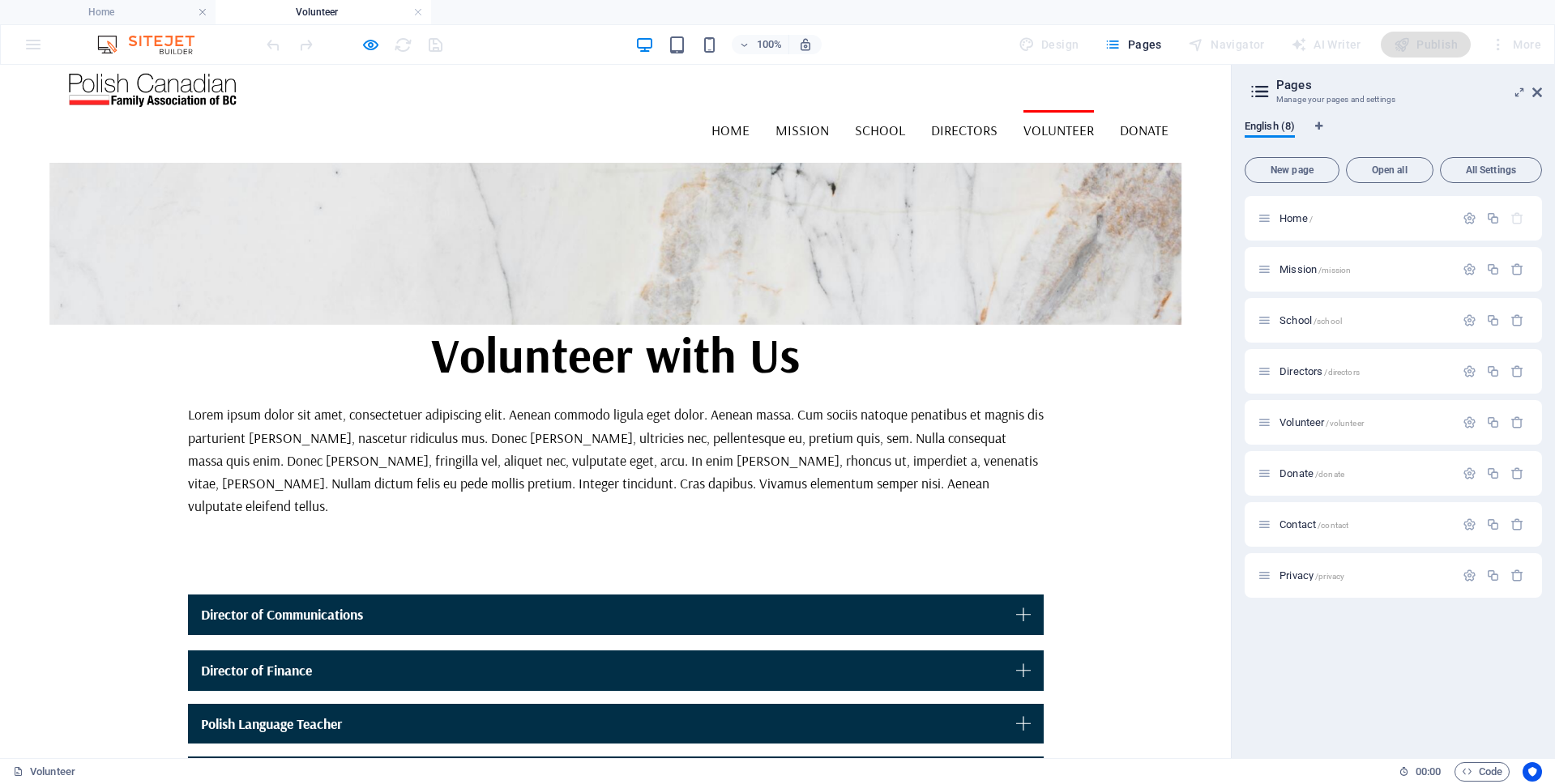
scroll to position [9, 0]
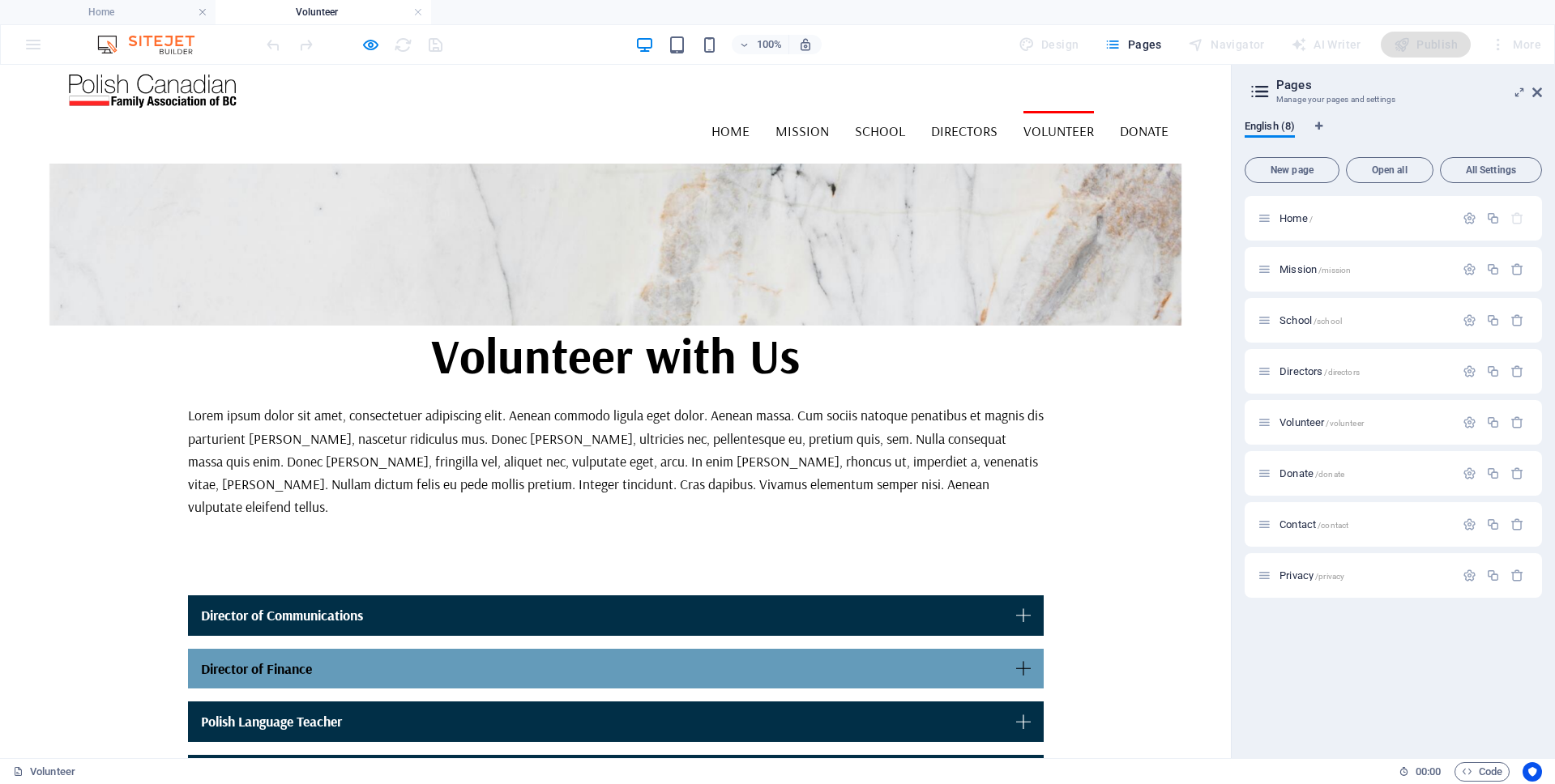
click at [658, 649] on link "Director of Finance" at bounding box center [616, 669] width 856 height 41
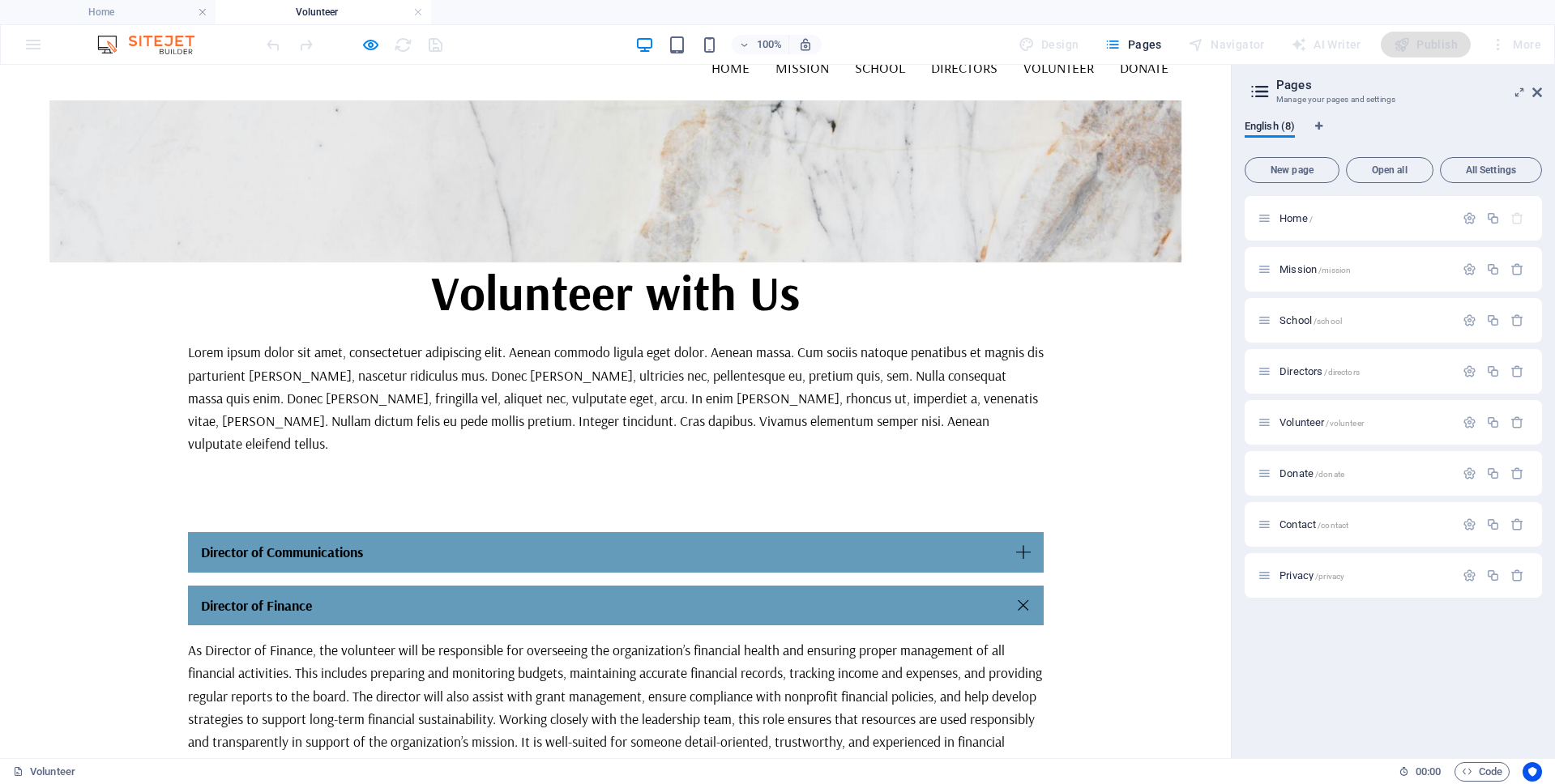
scroll to position [158, 0]
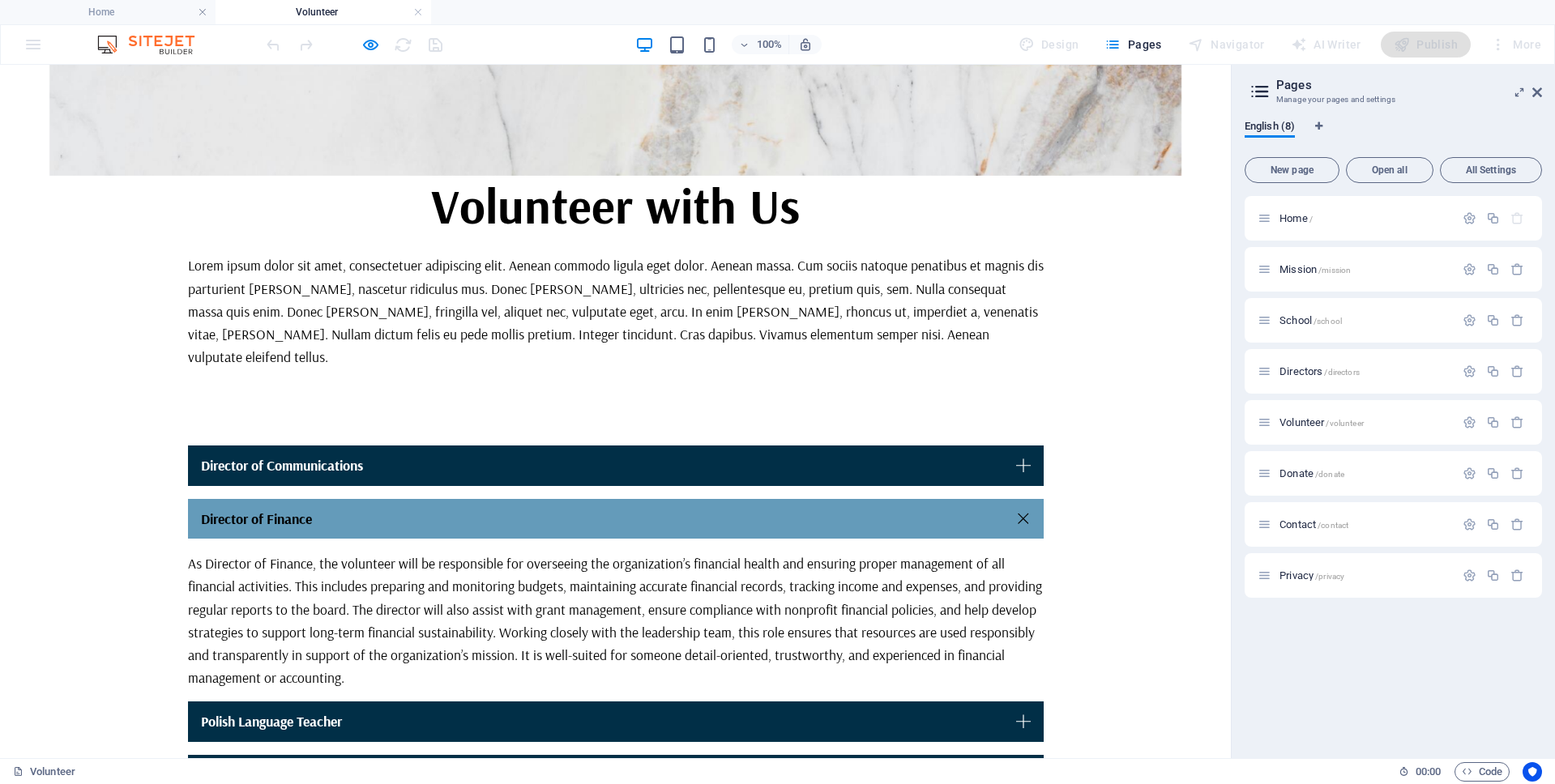
click at [655, 499] on link "Director of Finance" at bounding box center [616, 519] width 856 height 41
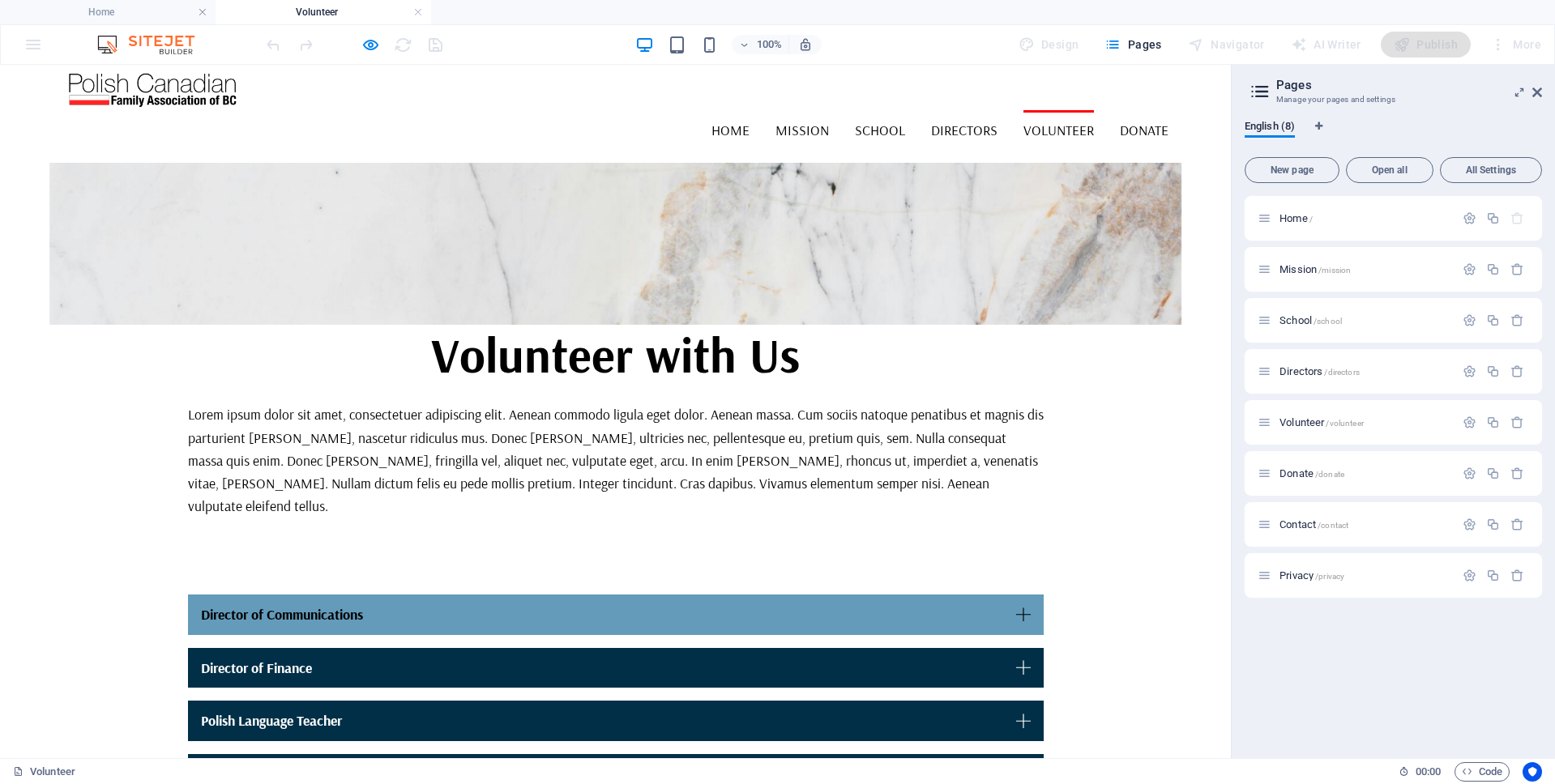
scroll to position [9, 0]
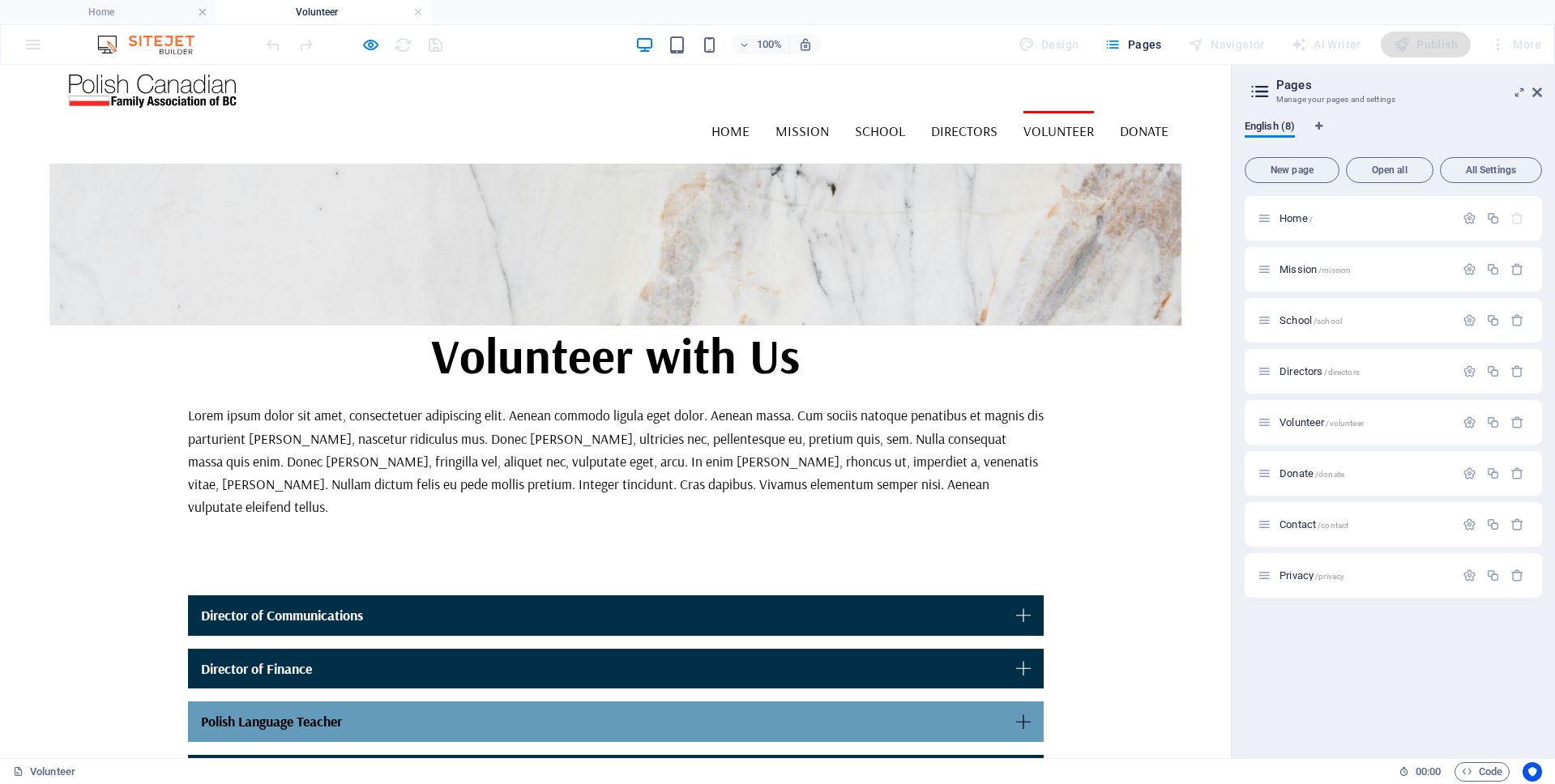
click at [664, 702] on link "Polish Language Teacher" at bounding box center [616, 722] width 856 height 41
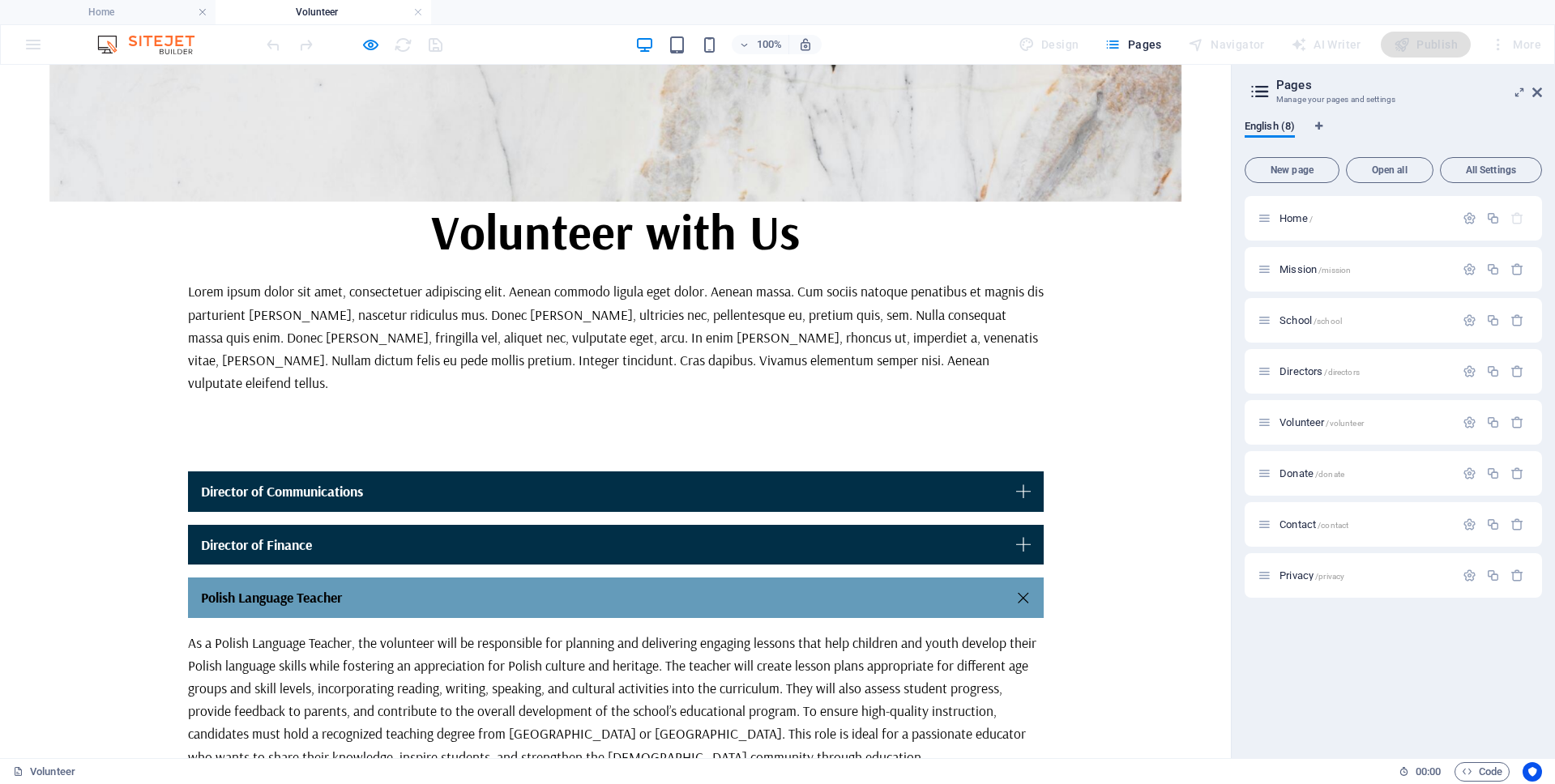
scroll to position [158, 0]
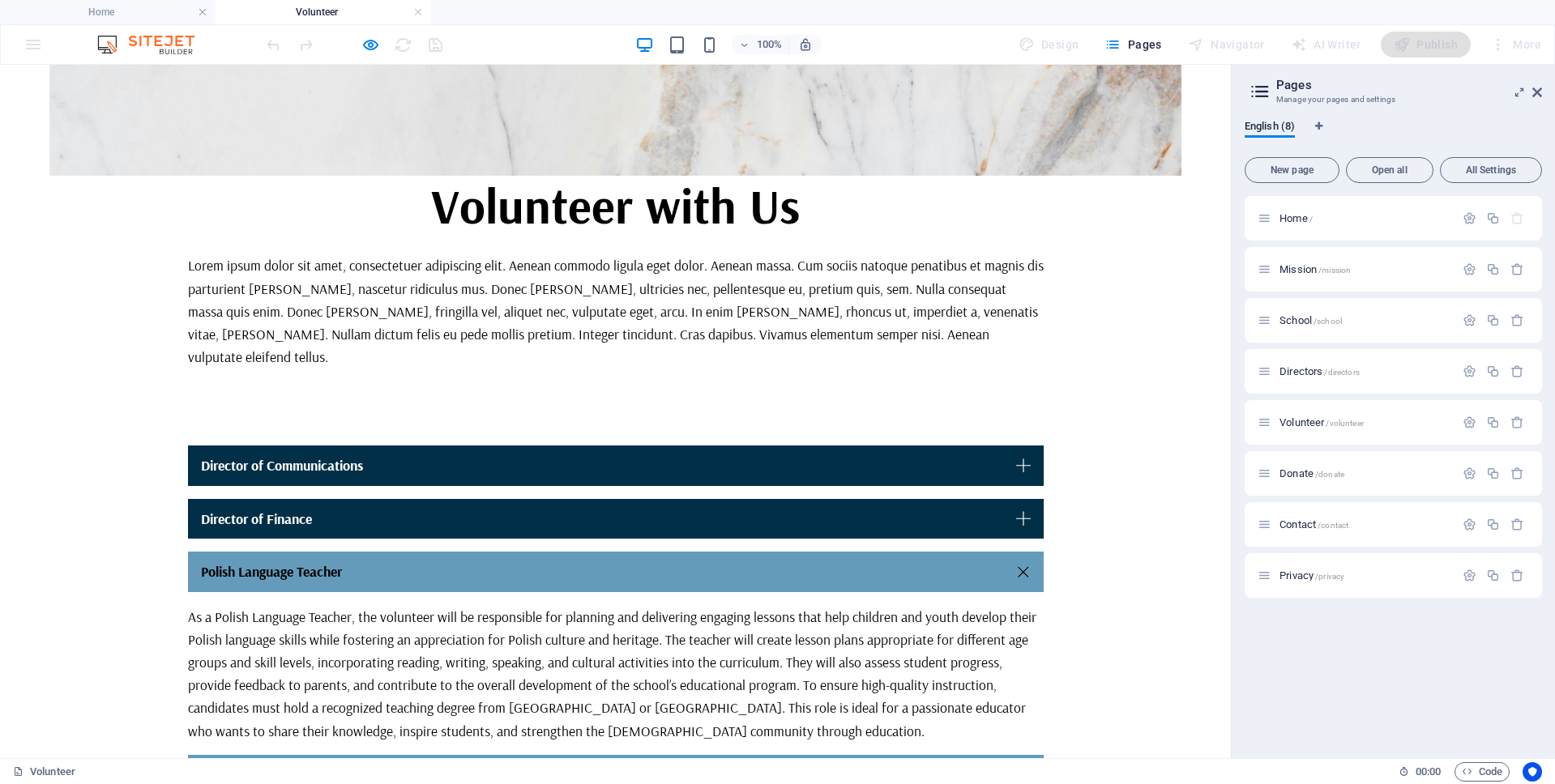
drag, startPoint x: 612, startPoint y: 725, endPoint x: 635, endPoint y: 721, distance: 23.3
click at [612, 755] on link "Polish Lanaguage Preschool Teacher" at bounding box center [616, 775] width 856 height 41
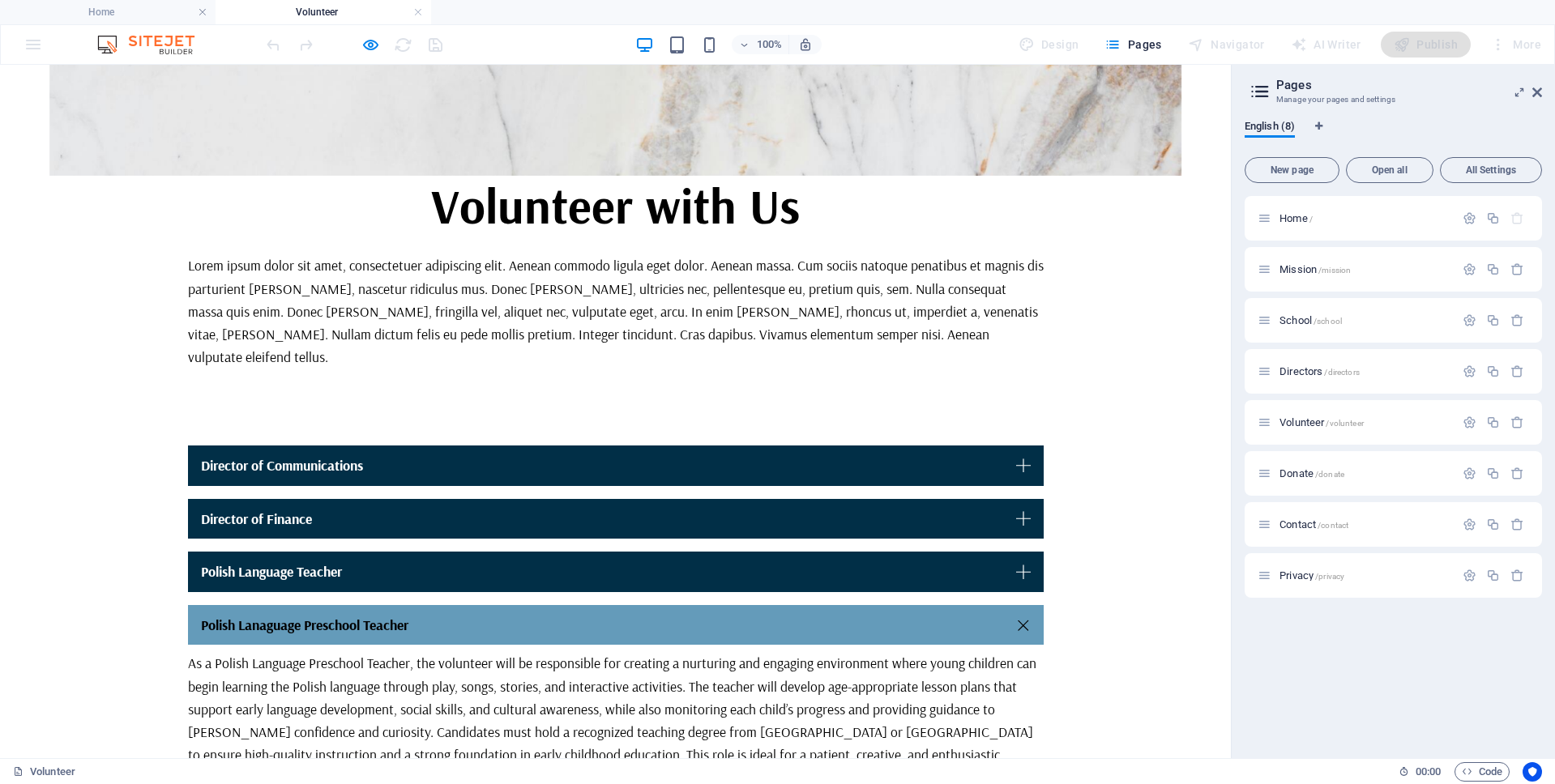
click at [653, 608] on div "Director of Communications Director of Finance As Director of Finance, the volu…" at bounding box center [616, 617] width 856 height 343
click at [656, 605] on link "Polish Lanaguage Preschool Teacher" at bounding box center [616, 625] width 856 height 41
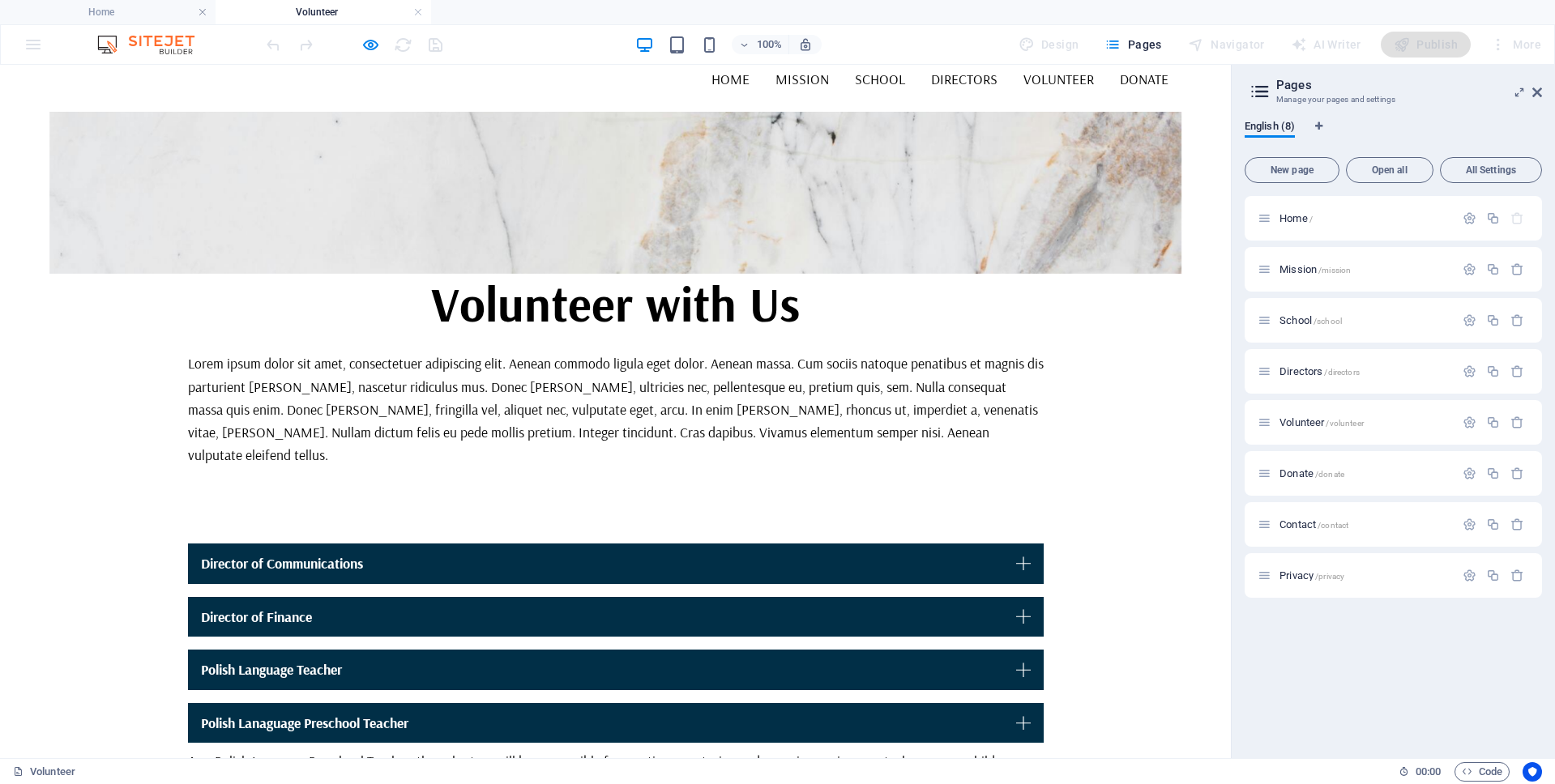
scroll to position [9, 0]
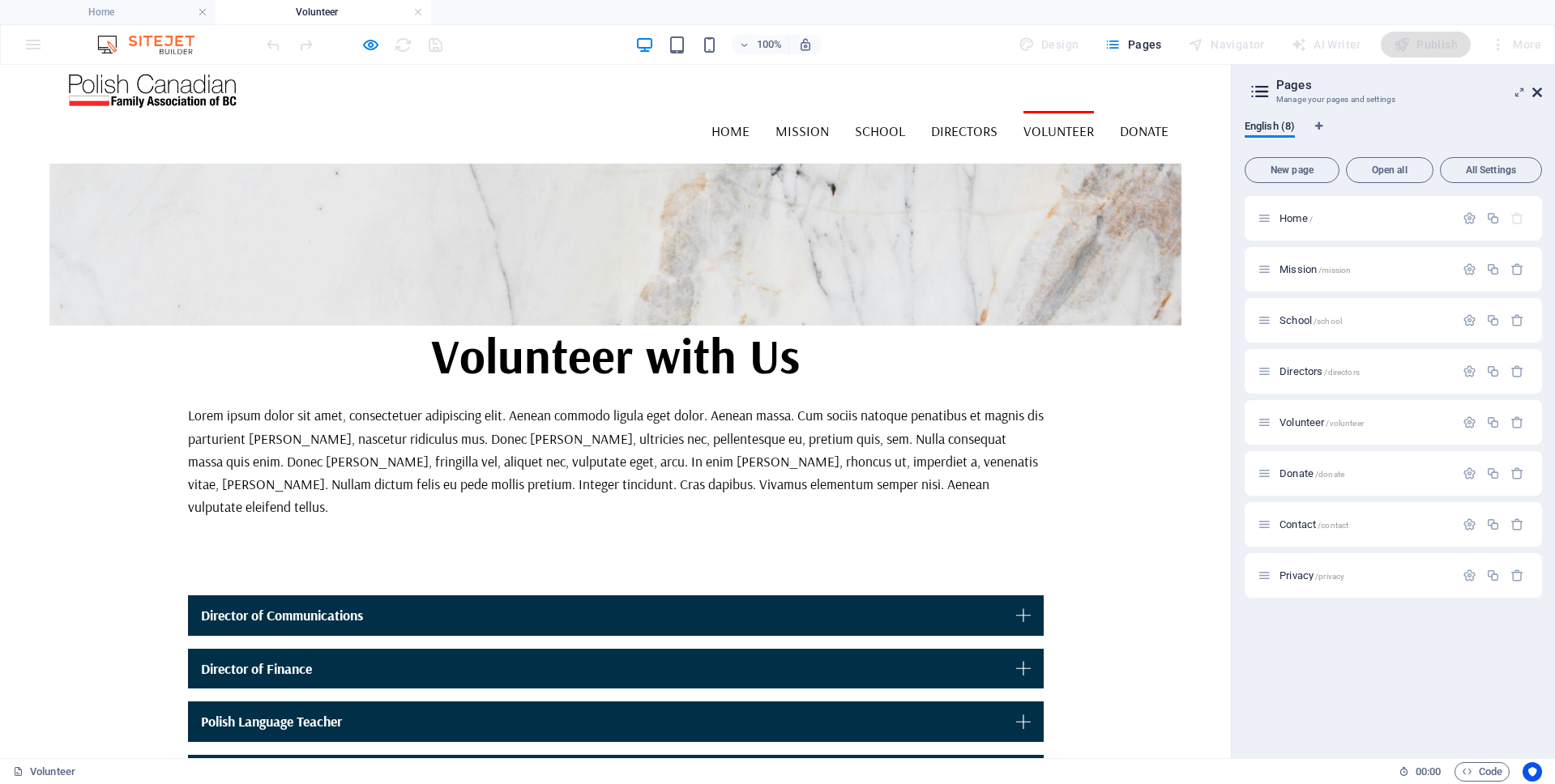
click at [1538, 94] on icon at bounding box center [1537, 93] width 9 height 13
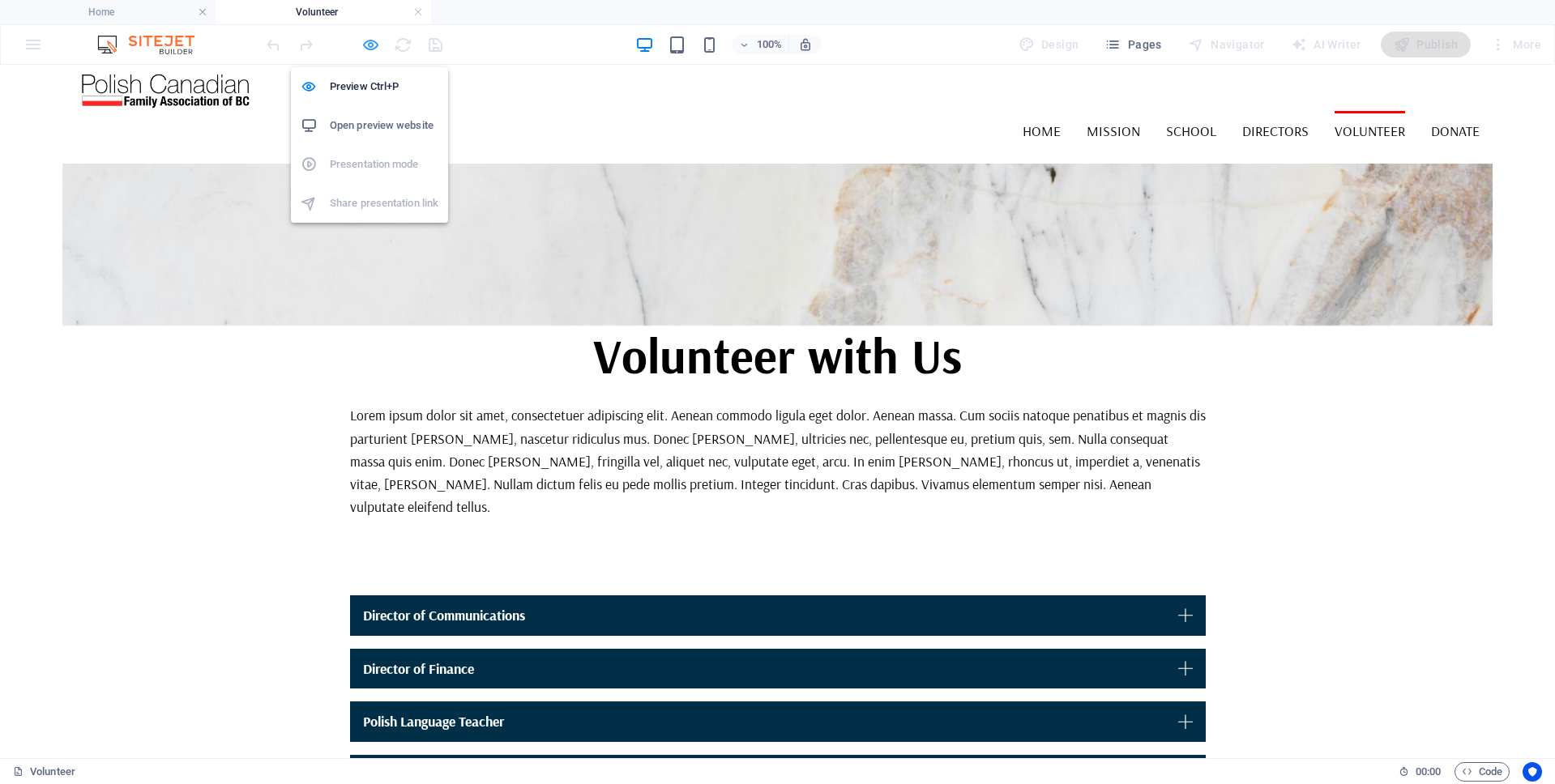
click at [368, 45] on icon "button" at bounding box center [370, 45] width 19 height 19
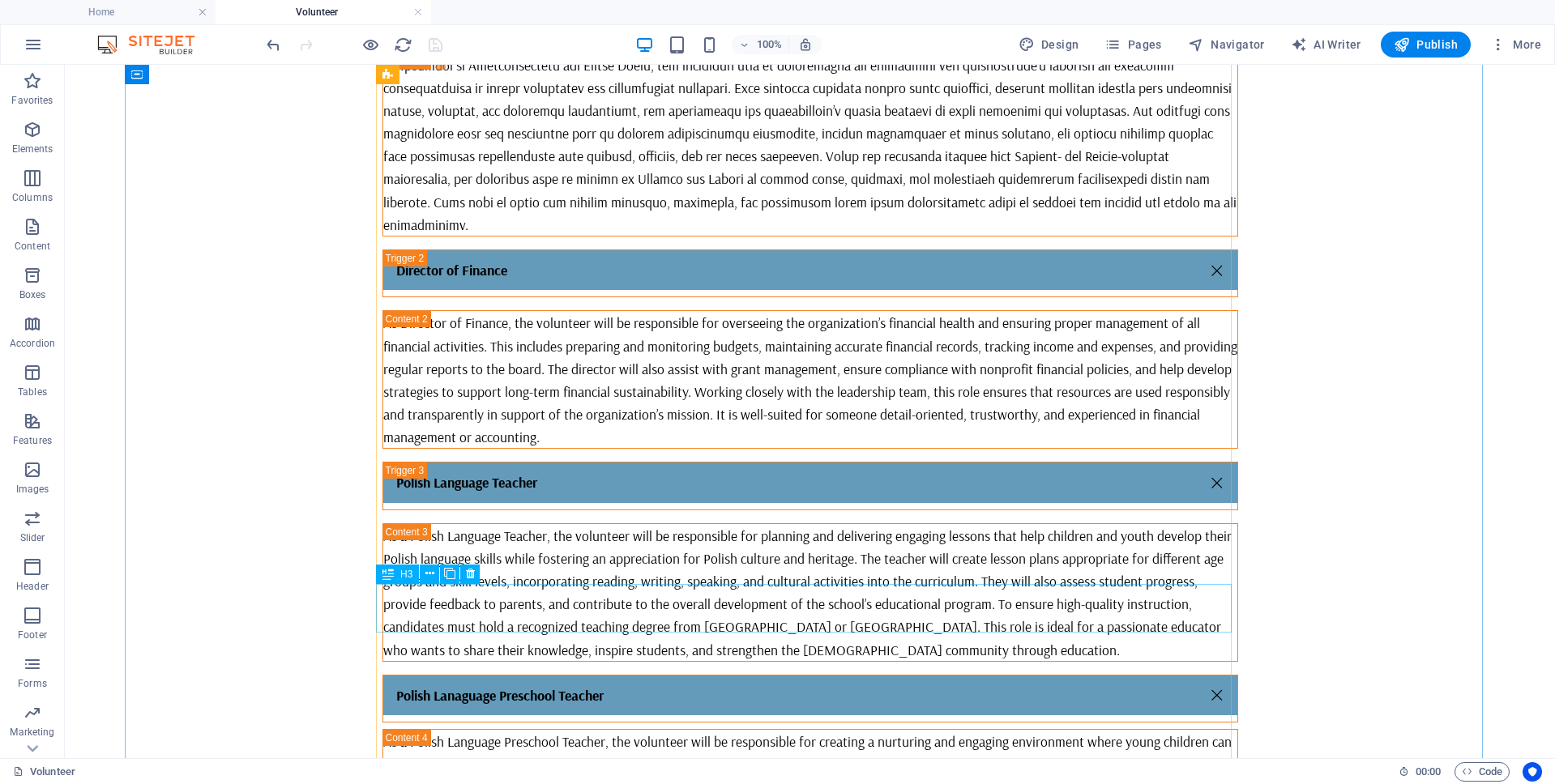
scroll to position [665, 0]
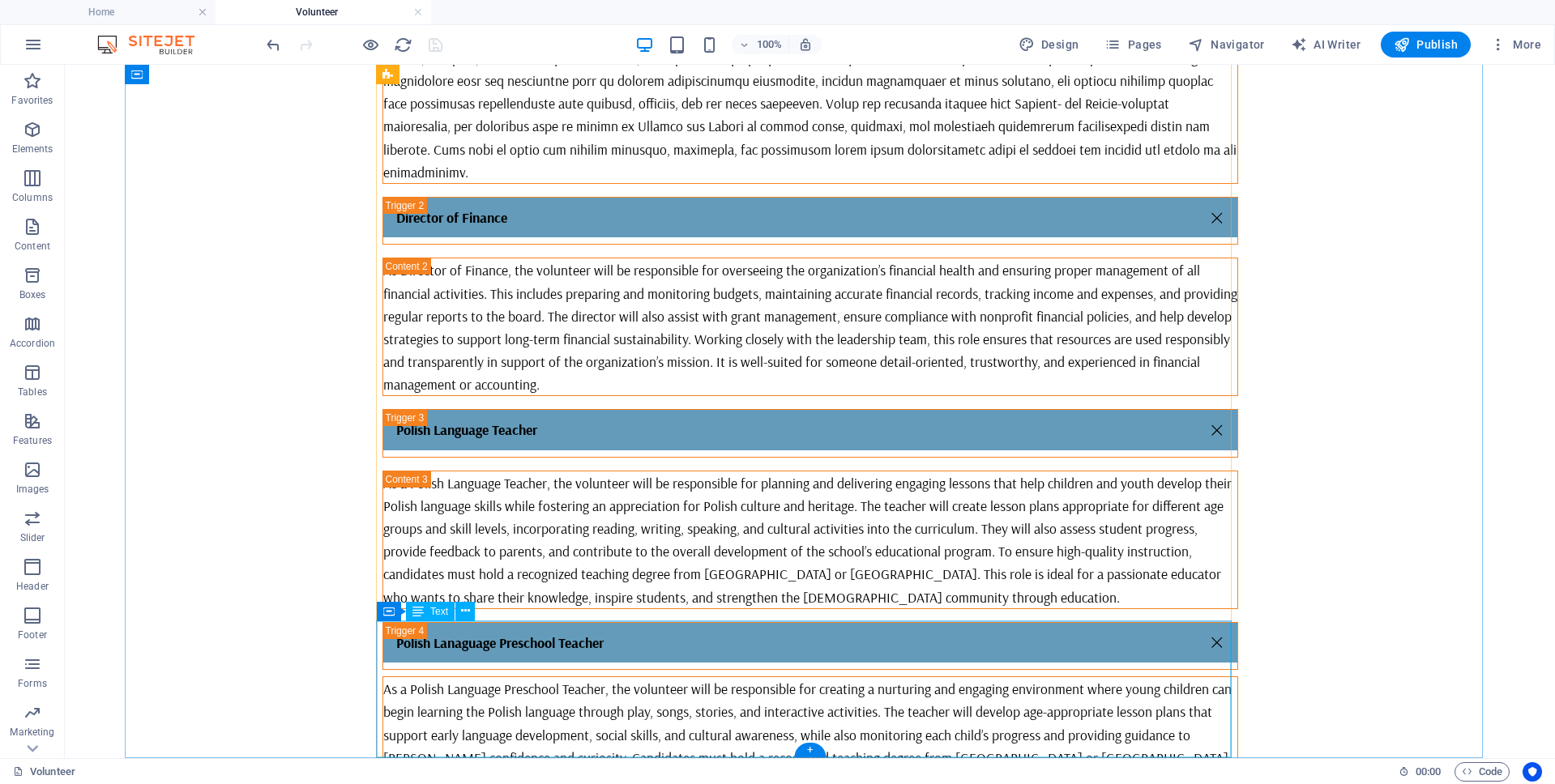
click at [635, 689] on div "As a Polish Language Preschool Teacher, the volunteer will be responsible for c…" at bounding box center [811, 745] width 854 height 137
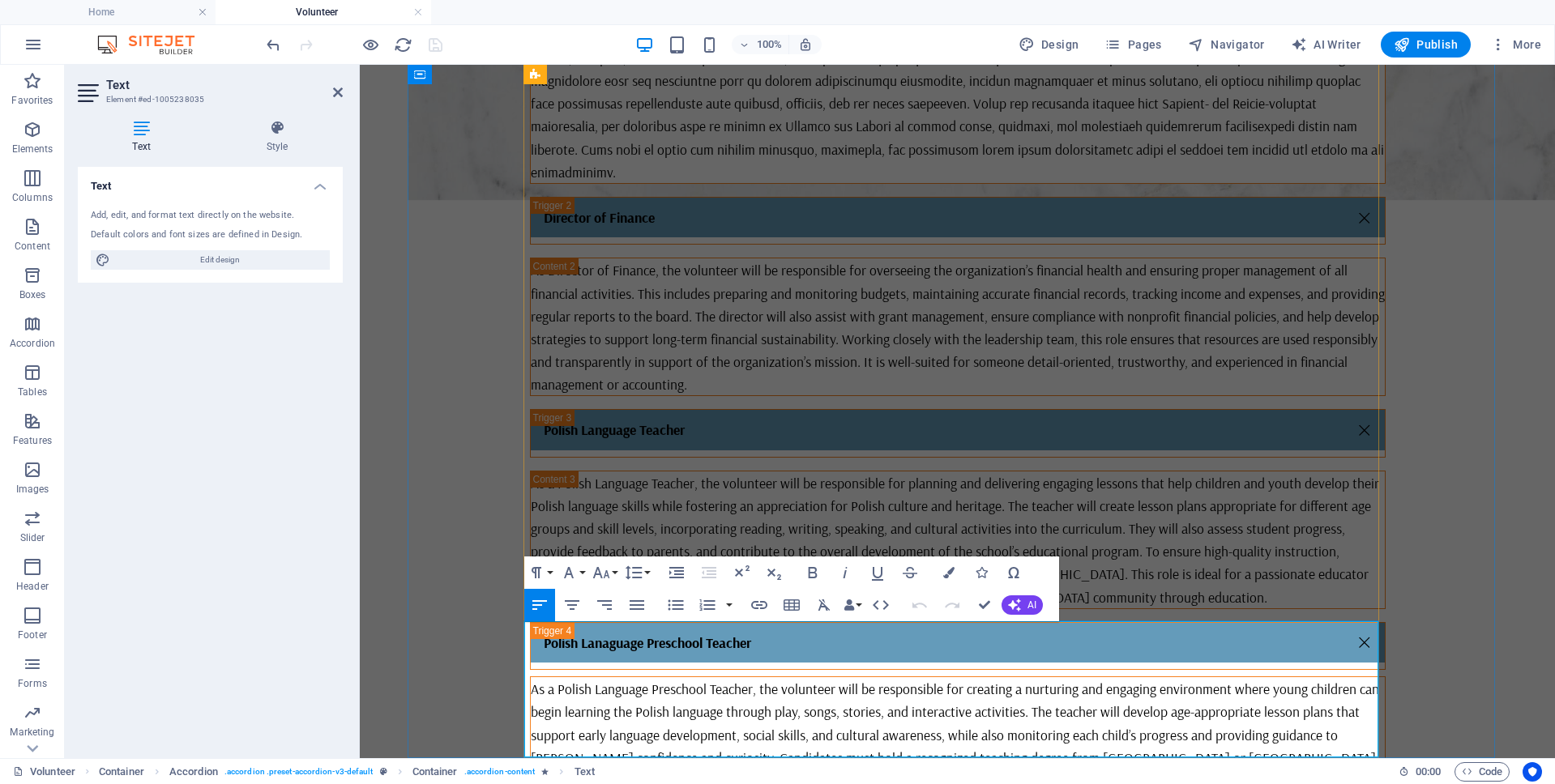
click at [635, 689] on p "As a Polish Language Preschool Teacher, the volunteer will be responsible for c…" at bounding box center [958, 745] width 854 height 137
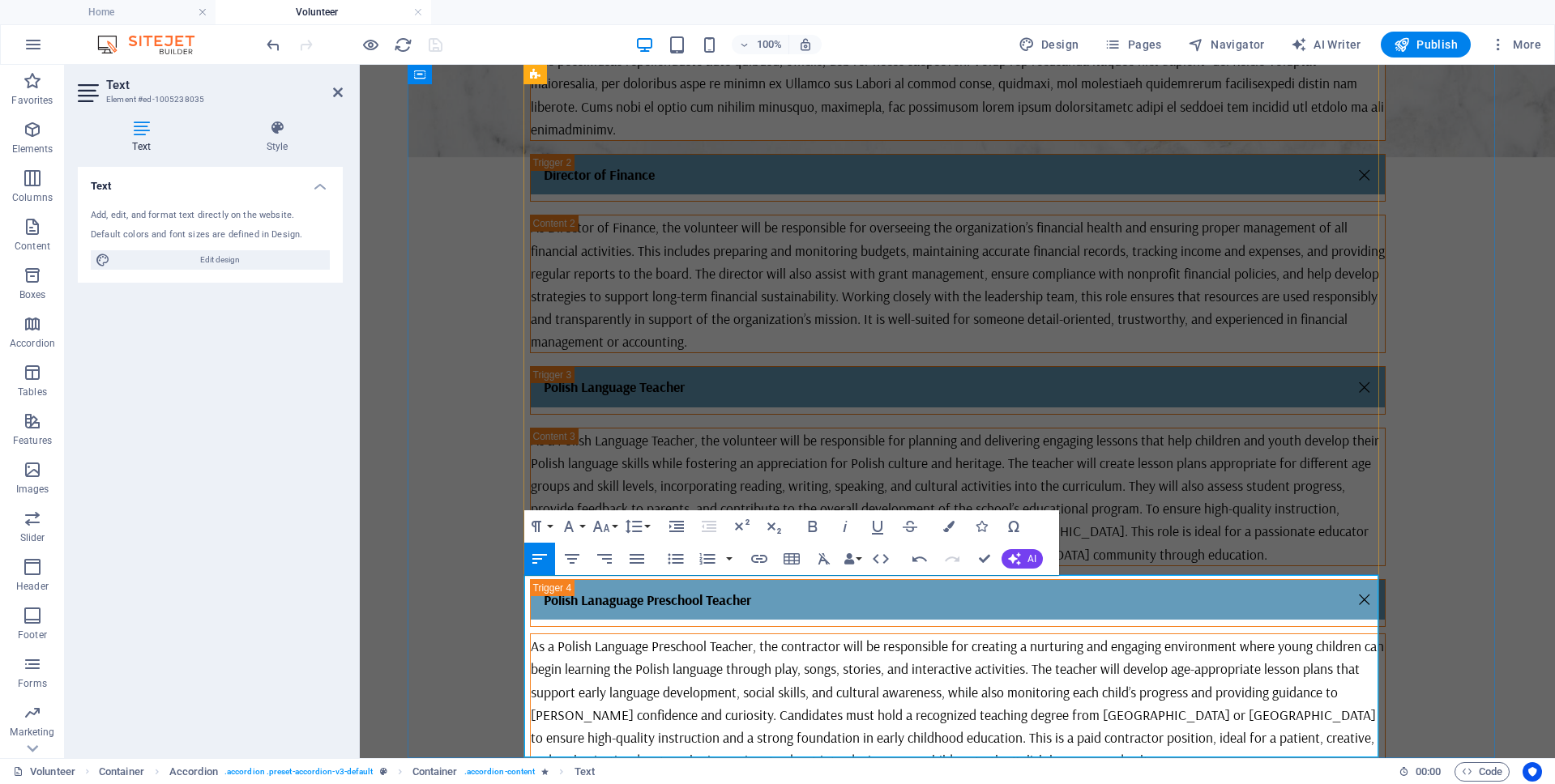
scroll to position [711, 0]
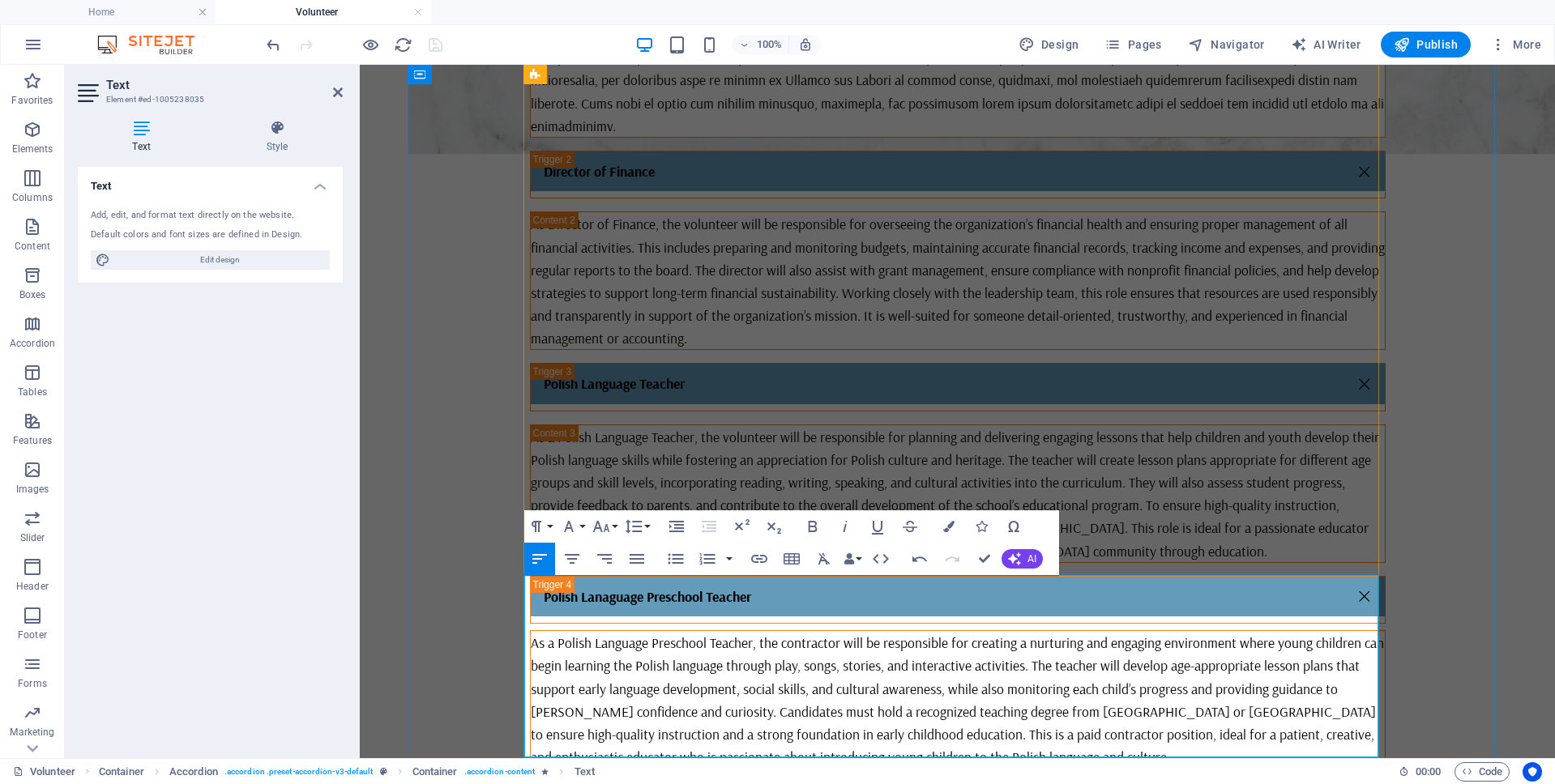
drag, startPoint x: 1026, startPoint y: 754, endPoint x: 789, endPoint y: 745, distance: 237.2
copy p "[EMAIL_ADDRESS][DOMAIN_NAME]"
click at [764, 558] on icon "button" at bounding box center [759, 558] width 20 height 20
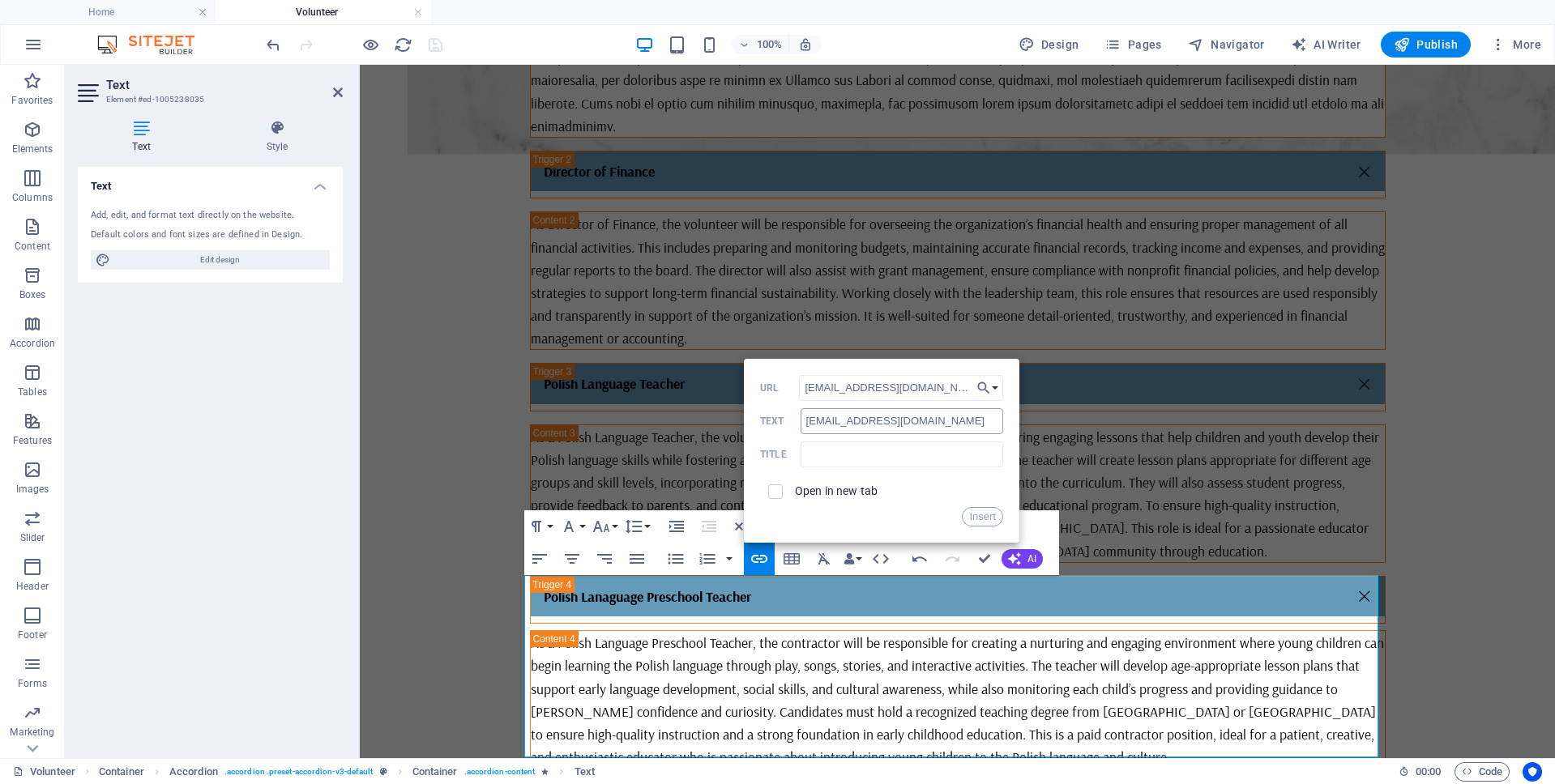
scroll to position [0, 28]
type input "[EMAIL_ADDRESS][DOMAIN_NAME]"
click at [836, 486] on label "Open in new tab" at bounding box center [835, 491] width 82 height 13
click at [979, 516] on button "Insert" at bounding box center [983, 517] width 42 height 20
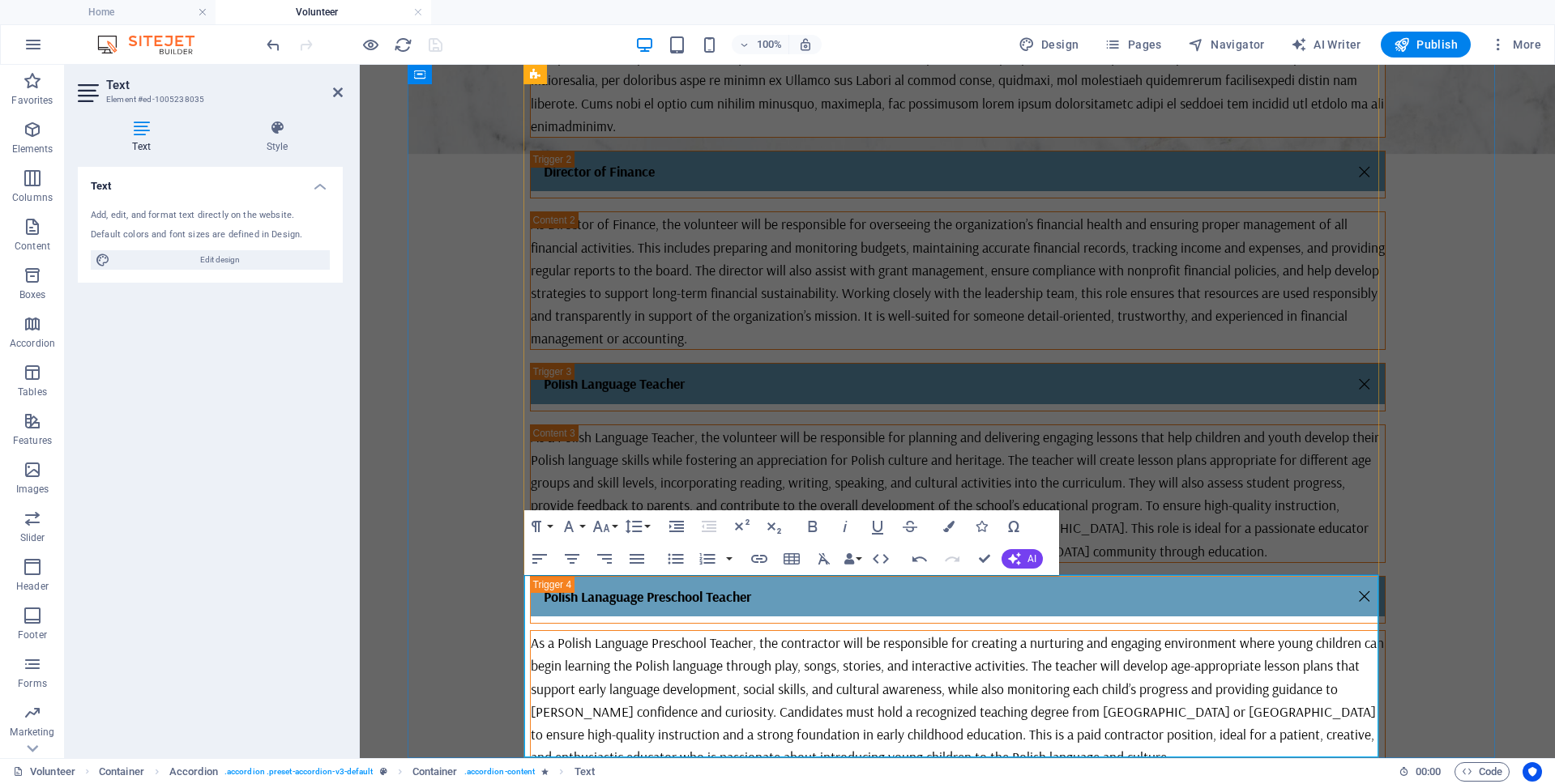
drag, startPoint x: 989, startPoint y: 748, endPoint x: 531, endPoint y: 747, distance: 458.0
click at [939, 697] on p "As a Polish Language Preschool Teacher, the contractor will be responsible for …" at bounding box center [958, 699] width 854 height 137
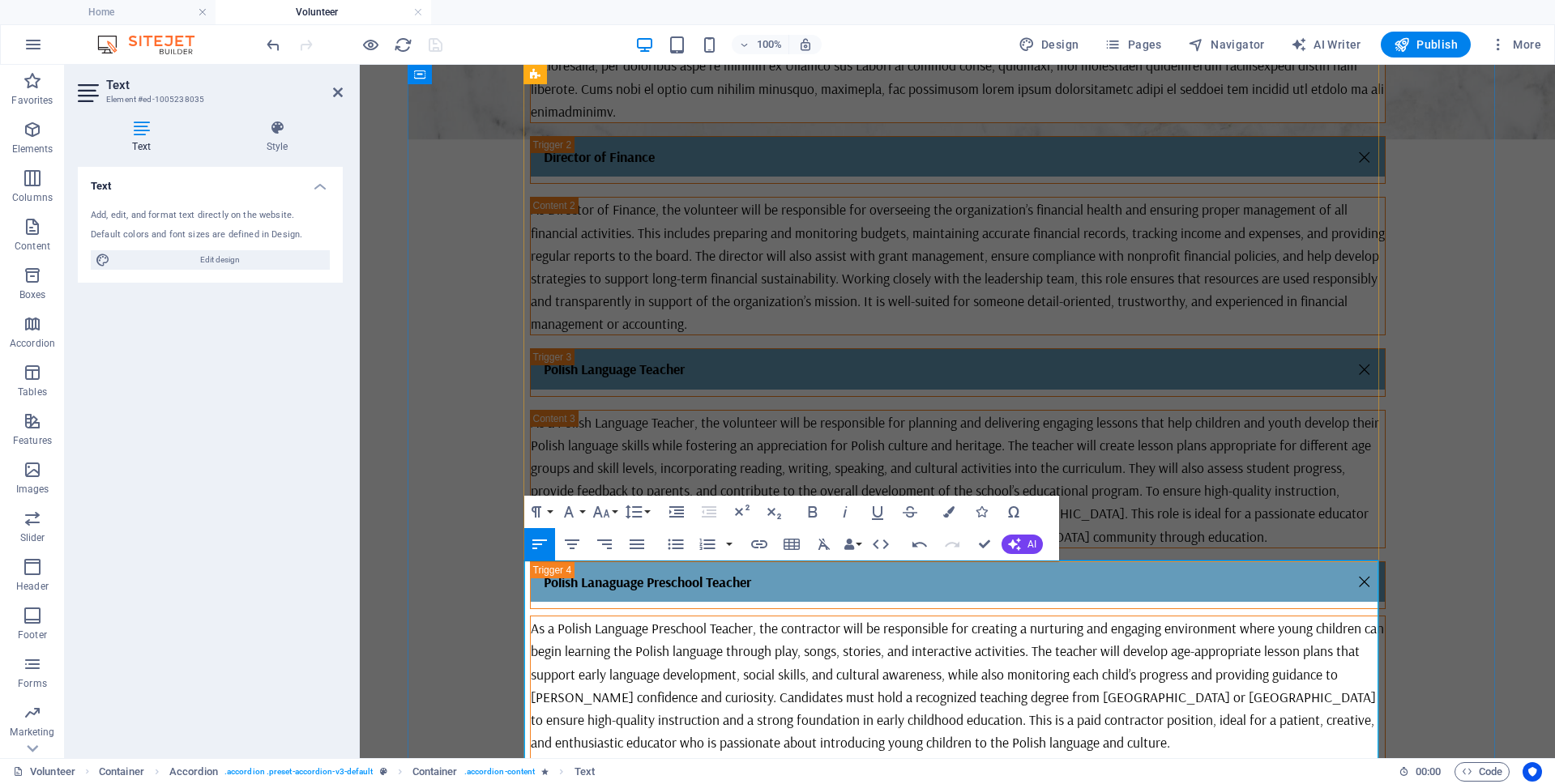
scroll to position [734, 0]
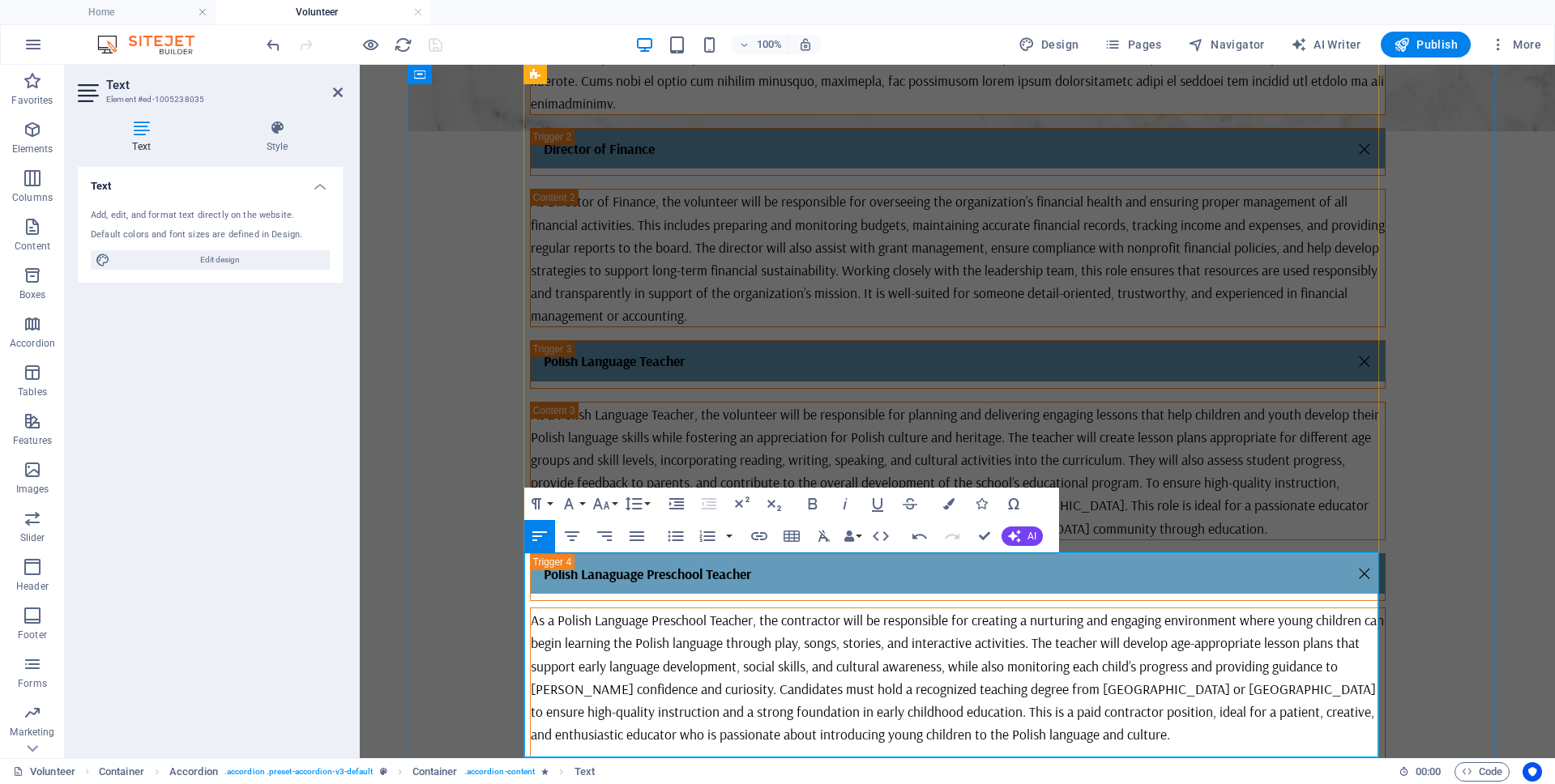
click at [557, 768] on p "Type: Paid" at bounding box center [958, 779] width 854 height 23
click at [713, 768] on p "Type: Contract - Paid" at bounding box center [958, 779] width 854 height 23
drag, startPoint x: 542, startPoint y: 748, endPoint x: 505, endPoint y: 743, distance: 37.3
click at [505, 743] on div "Director of Communications Director of Finance As Director of Finance, the volu…" at bounding box center [957, 342] width 1100 height 945
drag, startPoint x: 540, startPoint y: 747, endPoint x: 504, endPoint y: 745, distance: 36.1
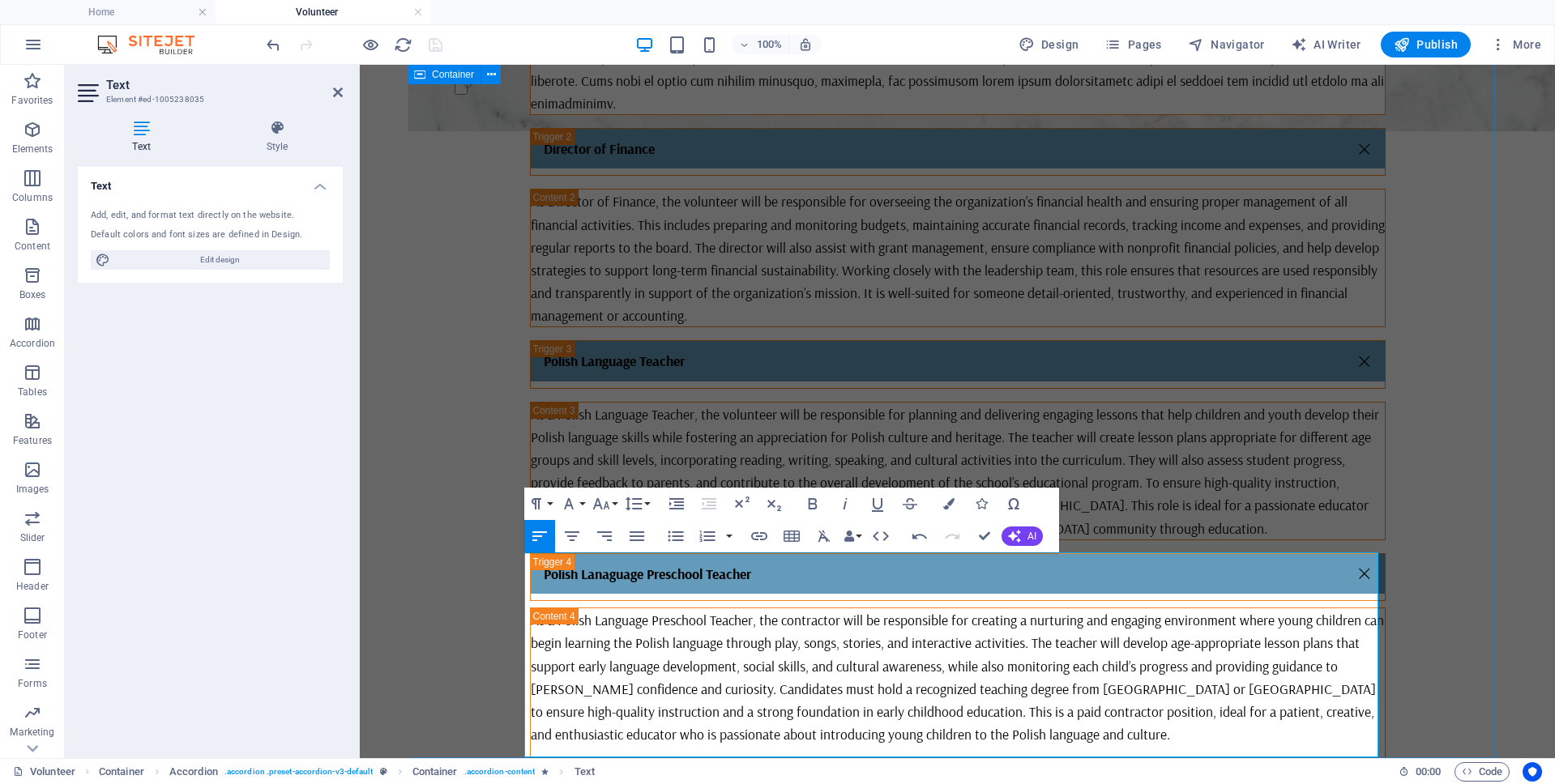
click at [505, 745] on div "Director of Communications Director of Finance As Director of Finance, the volu…" at bounding box center [957, 342] width 1100 height 945
drag, startPoint x: 562, startPoint y: 748, endPoint x: 555, endPoint y: 749, distance: 7.1
drag, startPoint x: 562, startPoint y: 748, endPoint x: 489, endPoint y: 747, distance: 73.0
click at [489, 747] on div "Director of Communications Director of Finance As Director of Finance, the volu…" at bounding box center [957, 342] width 1100 height 945
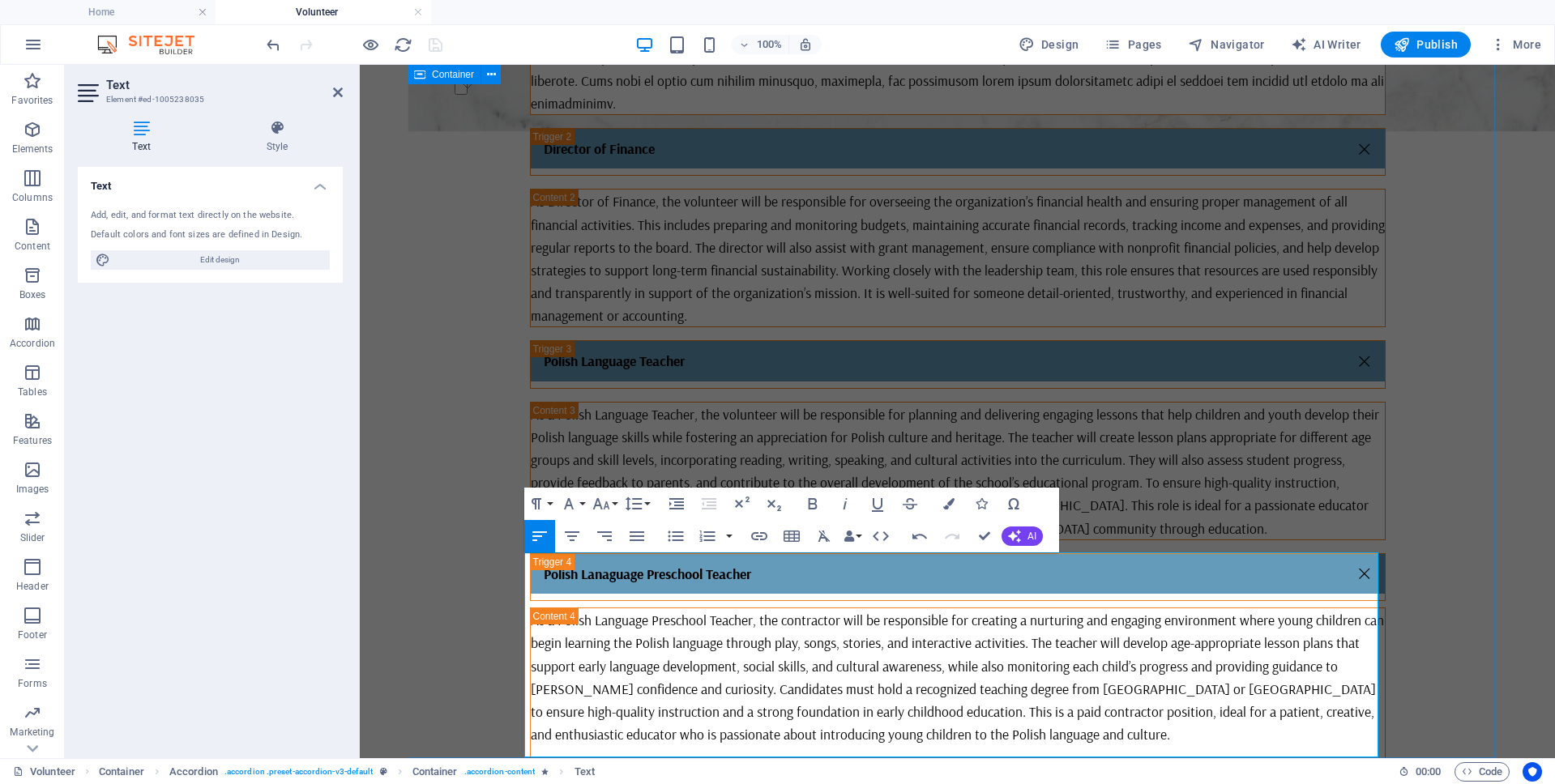
drag, startPoint x: 525, startPoint y: 714, endPoint x: 492, endPoint y: 715, distance: 33.0
click at [492, 715] on div "Director of Communications Director of Finance As Director of Finance, the volu…" at bounding box center [957, 342] width 1100 height 945
drag, startPoint x: 613, startPoint y: 724, endPoint x: 486, endPoint y: 724, distance: 127.0
click at [486, 724] on div "Director of Communications Director of Finance As Director of Finance, the volu…" at bounding box center [957, 342] width 1100 height 945
drag, startPoint x: 999, startPoint y: 747, endPoint x: 514, endPoint y: 712, distance: 486.3
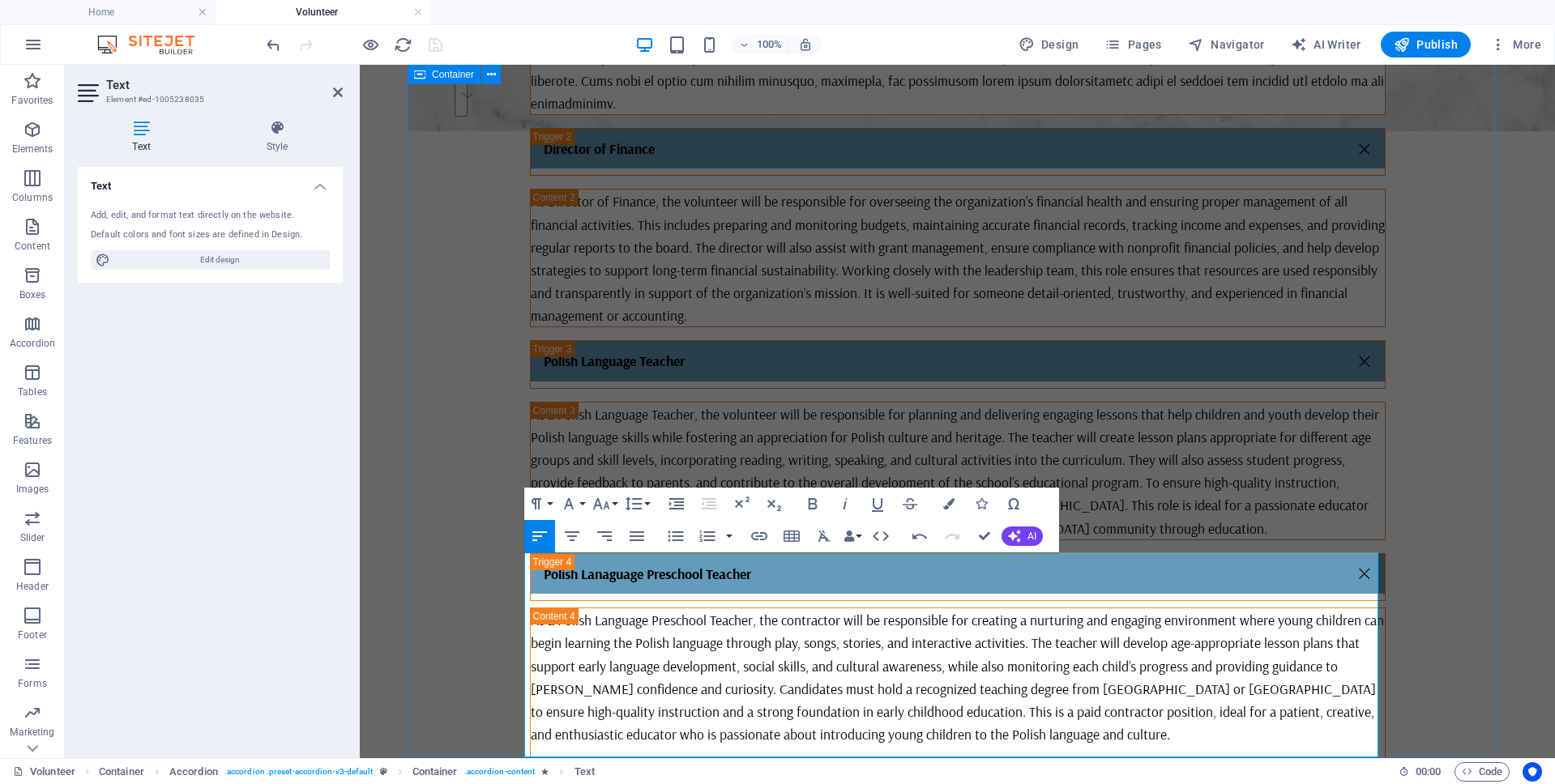
click at [514, 712] on div "Director of Communications Director of Finance As Director of Finance, the volu…" at bounding box center [957, 342] width 1100 height 945
click at [703, 745] on p "To enrich screen reader interactions, please activate Accessibility in Grammarl…" at bounding box center [958, 757] width 854 height 23
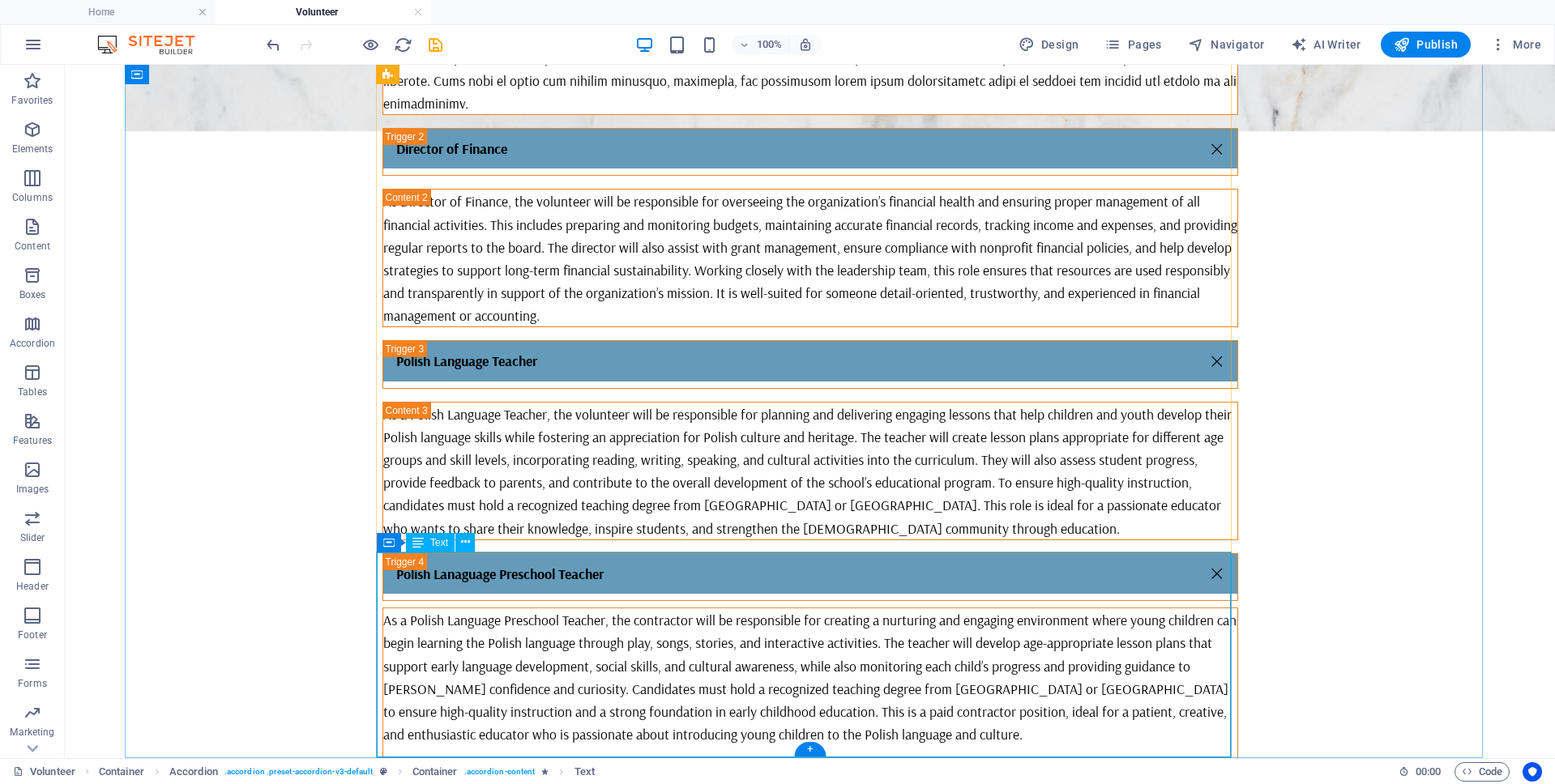
click at [854, 749] on div "As a Polish Language Preschool Teacher, the contractor will be responsible for …" at bounding box center [811, 710] width 854 height 205
click at [435, 46] on icon "save" at bounding box center [436, 45] width 19 height 19
click at [846, 730] on div "As a Polish Language Preschool Teacher, the contractor will be responsible for …" at bounding box center [811, 710] width 854 height 205
click at [766, 646] on div "As a Polish Language Preschool Teacher, the contractor will be responsible for …" at bounding box center [811, 710] width 854 height 205
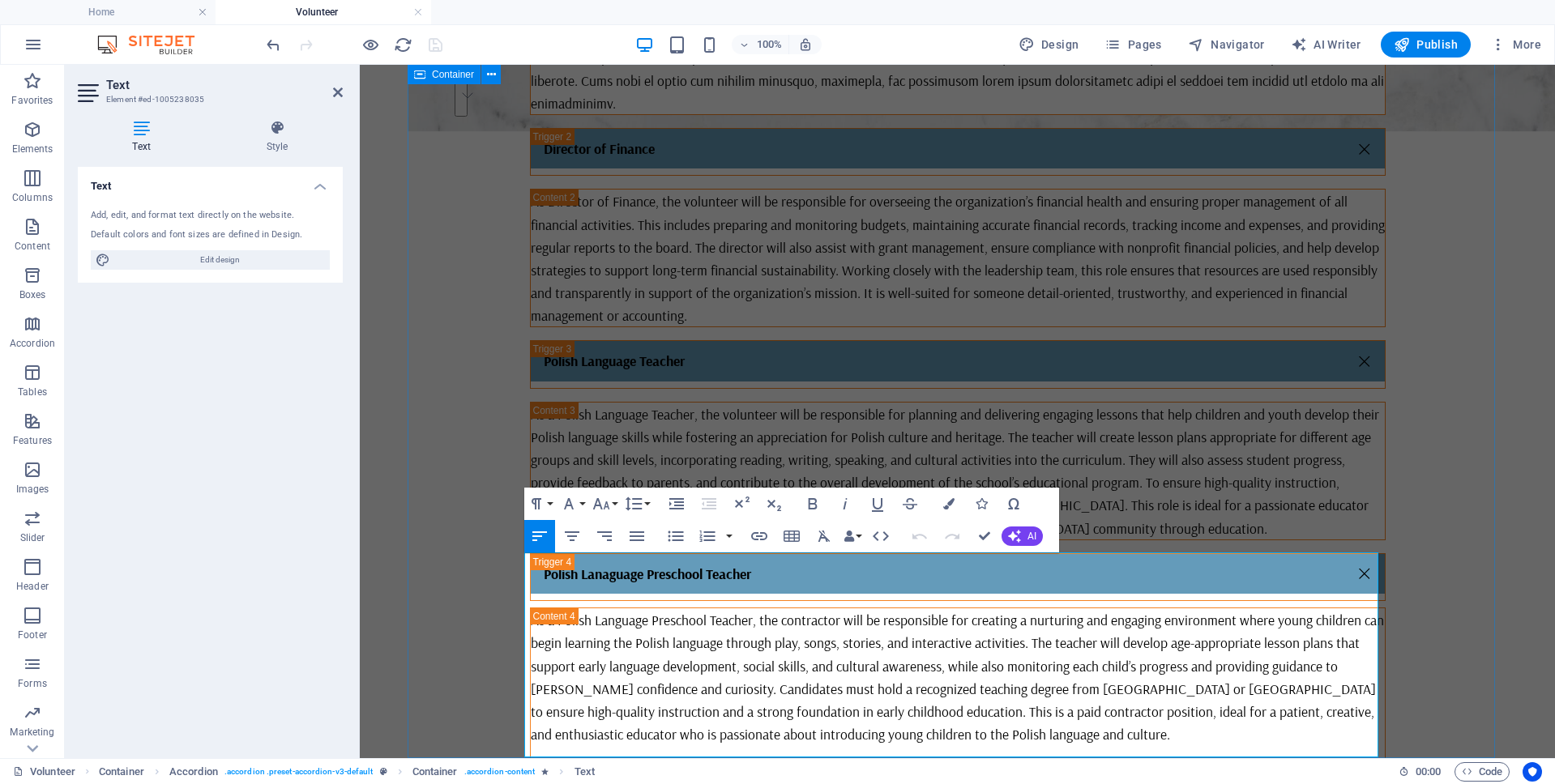
drag, startPoint x: 1010, startPoint y: 747, endPoint x: 473, endPoint y: 719, distance: 537.7
click at [473, 719] on div "Director of Communications Director of Finance As Director of Finance, the volu…" at bounding box center [957, 342] width 1100 height 945
copy div "This is a paid position Email your resume and cover letter to: info@polishcanad…"
click at [1188, 422] on div "As a Polish Language Teacher, the volunteer will be responsible for planning an…" at bounding box center [958, 470] width 854 height 137
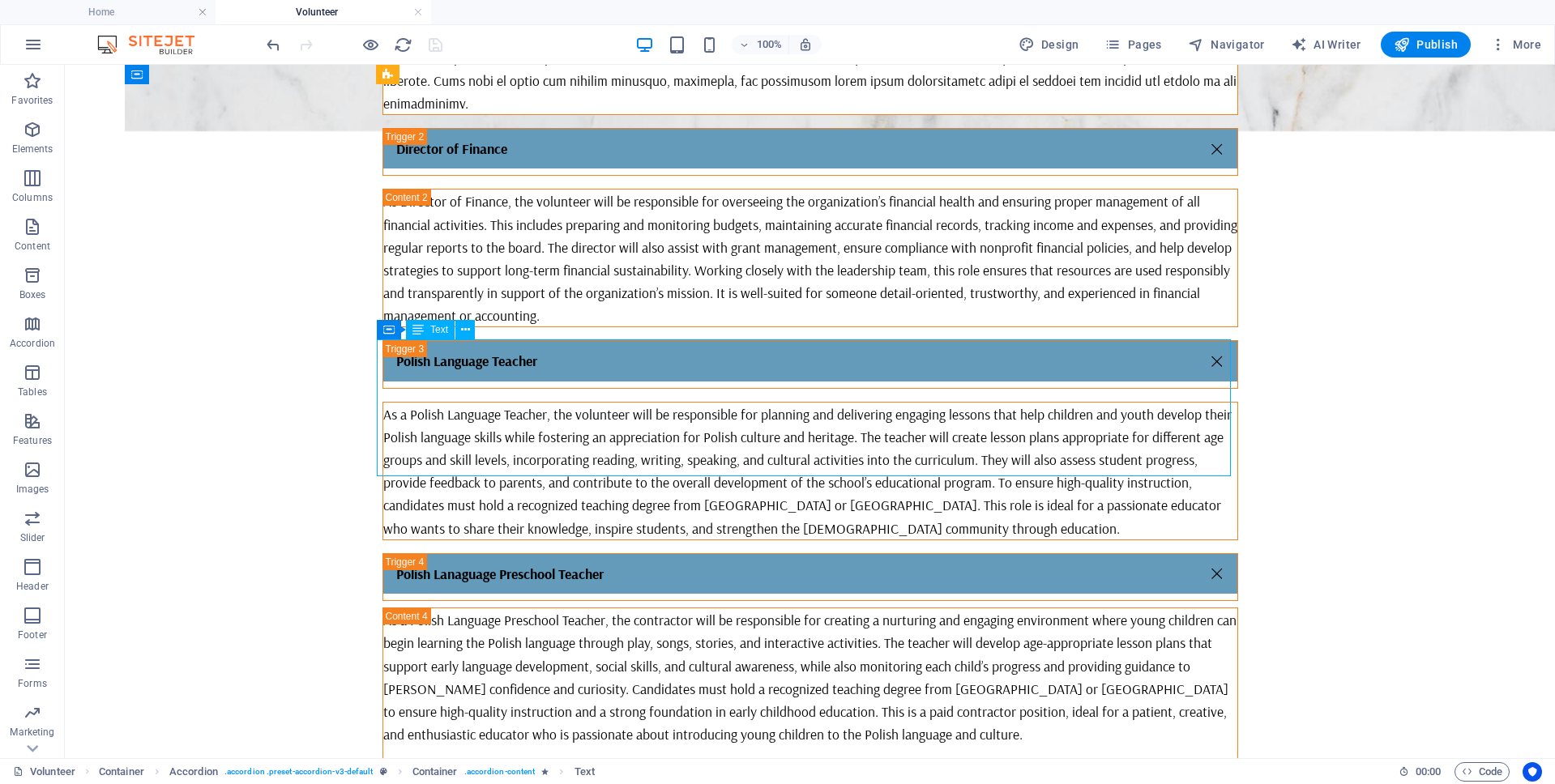
click at [890, 462] on div "As a Polish Language Teacher, the volunteer will be responsible for planning an…" at bounding box center [811, 470] width 854 height 137
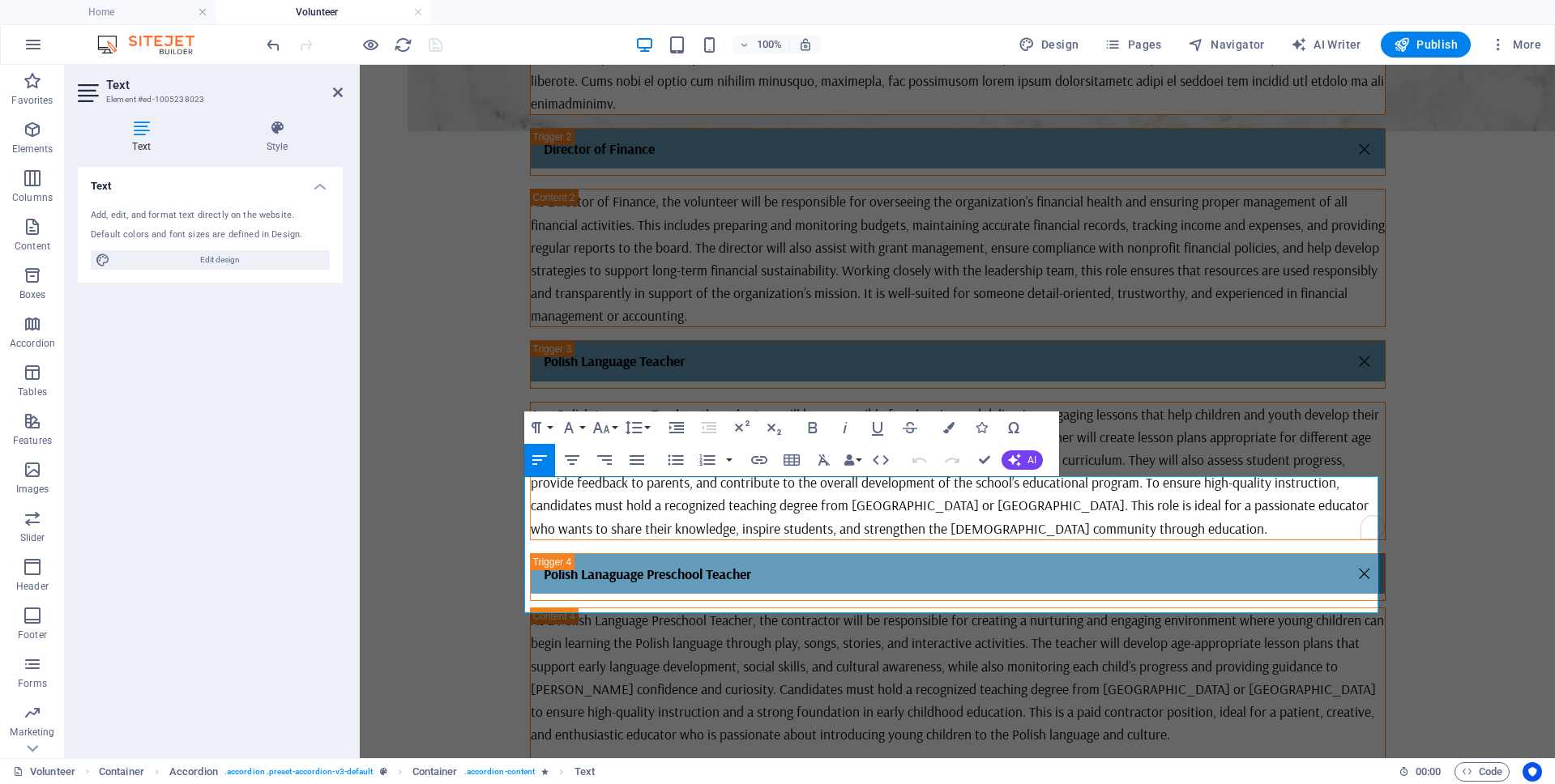
scroll to position [597, 0]
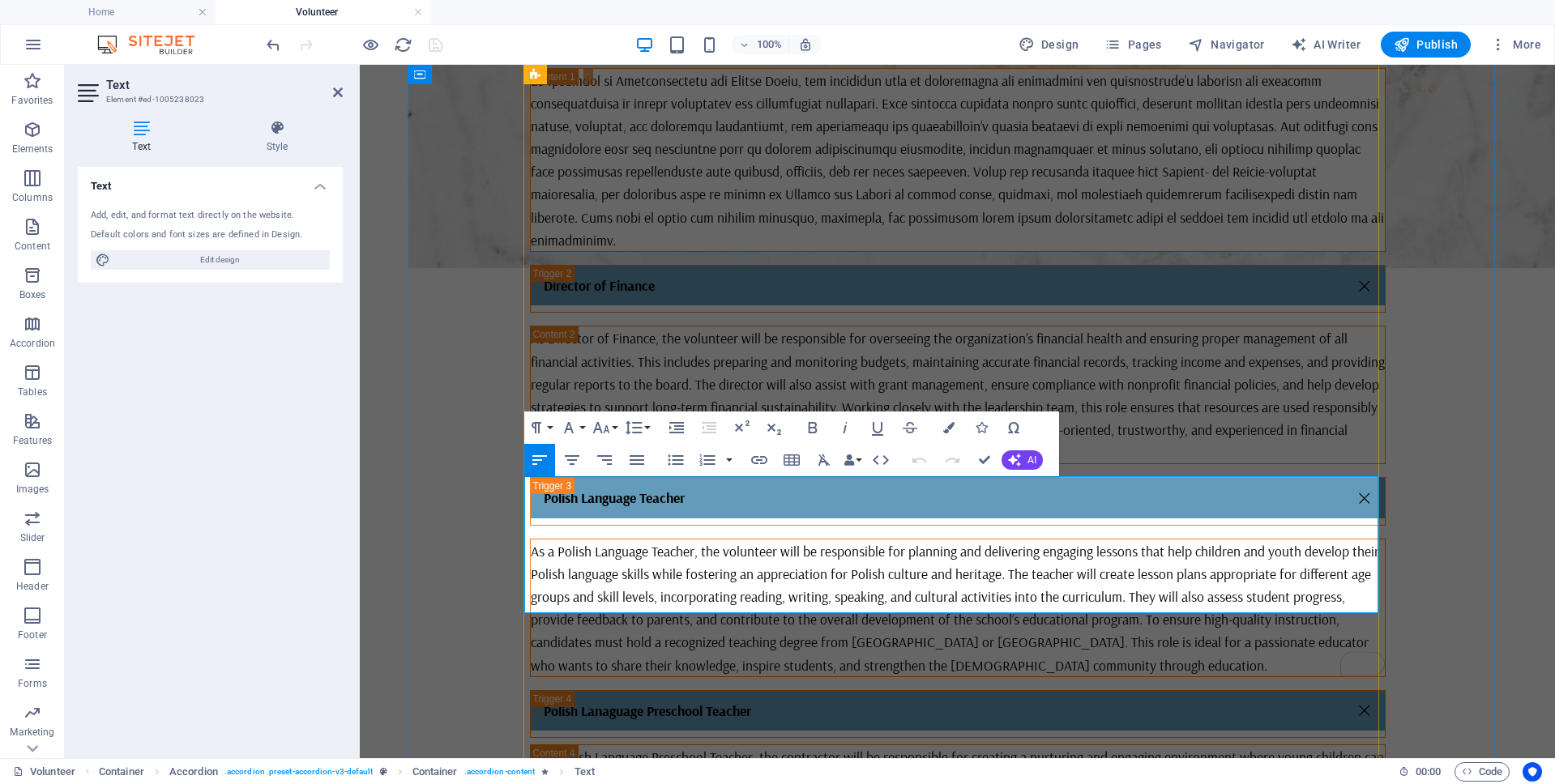
click at [1120, 603] on p "As a Polish Language Teacher, the volunteer will be responsible for planning an…" at bounding box center [958, 607] width 854 height 137
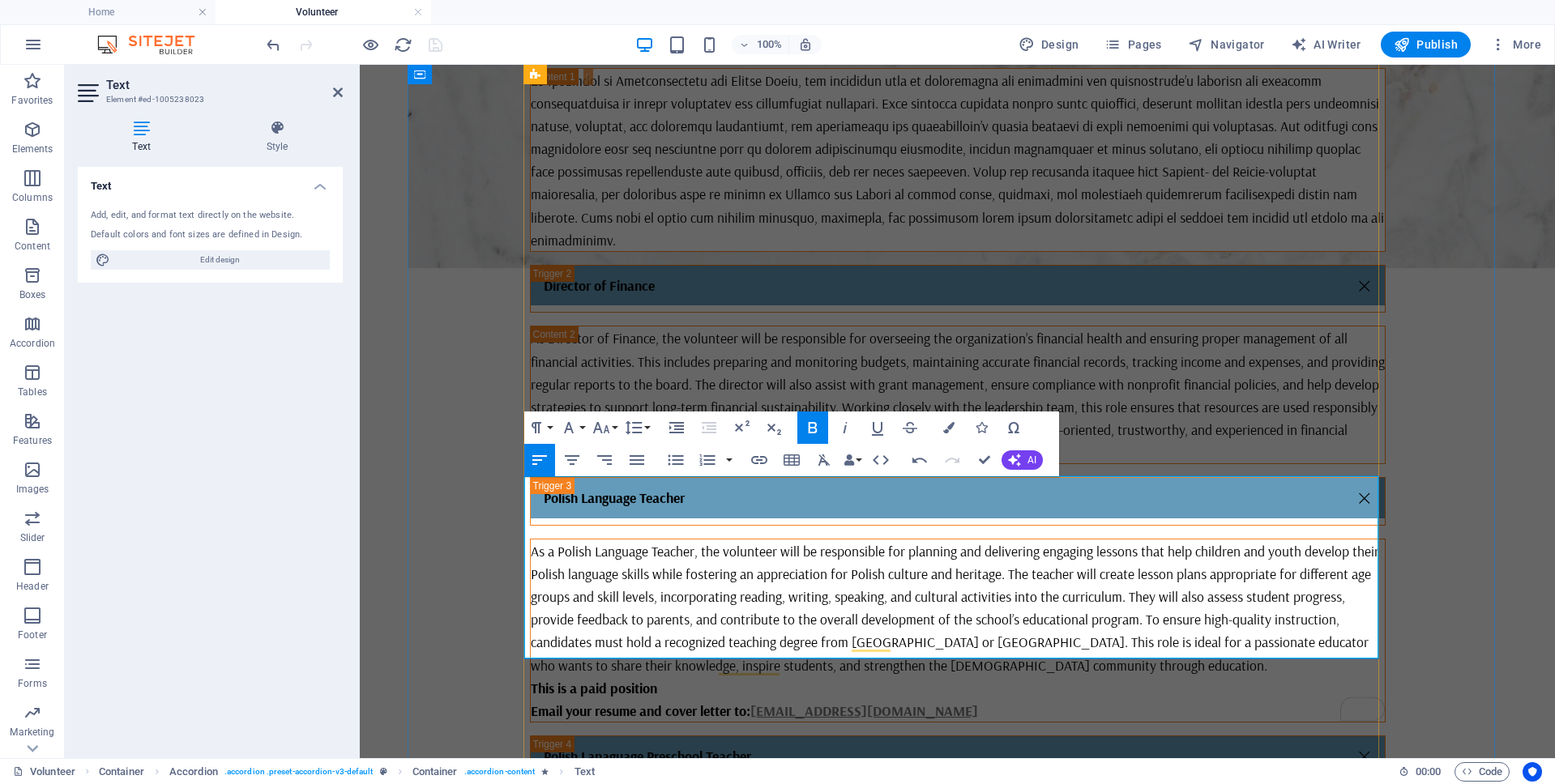
click at [1119, 605] on p "As a Polish Language Teacher, the volunteer will be responsible for planning an…" at bounding box center [958, 607] width 854 height 137
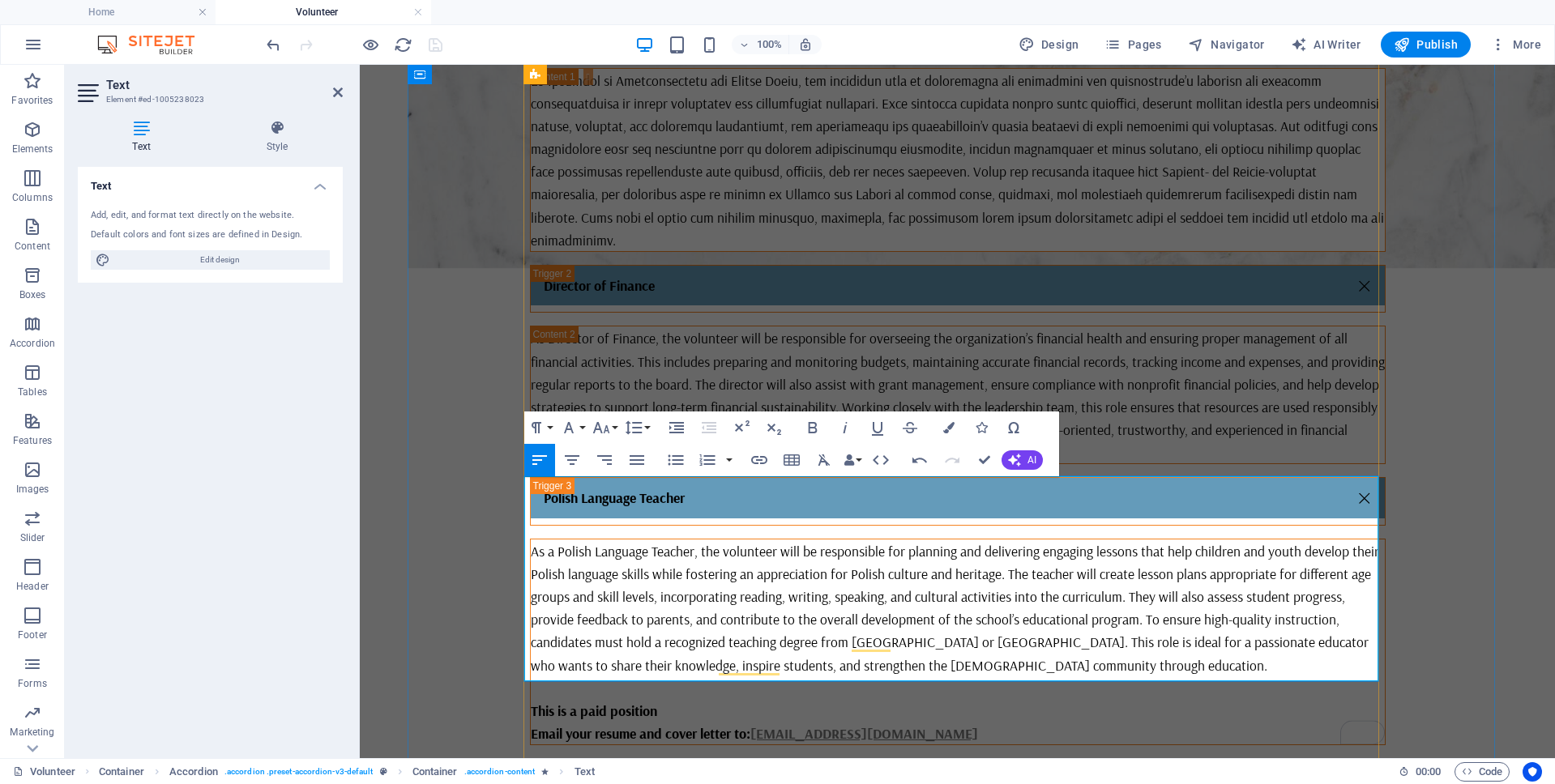
click at [726, 699] on p "This is a paid position" at bounding box center [958, 710] width 854 height 23
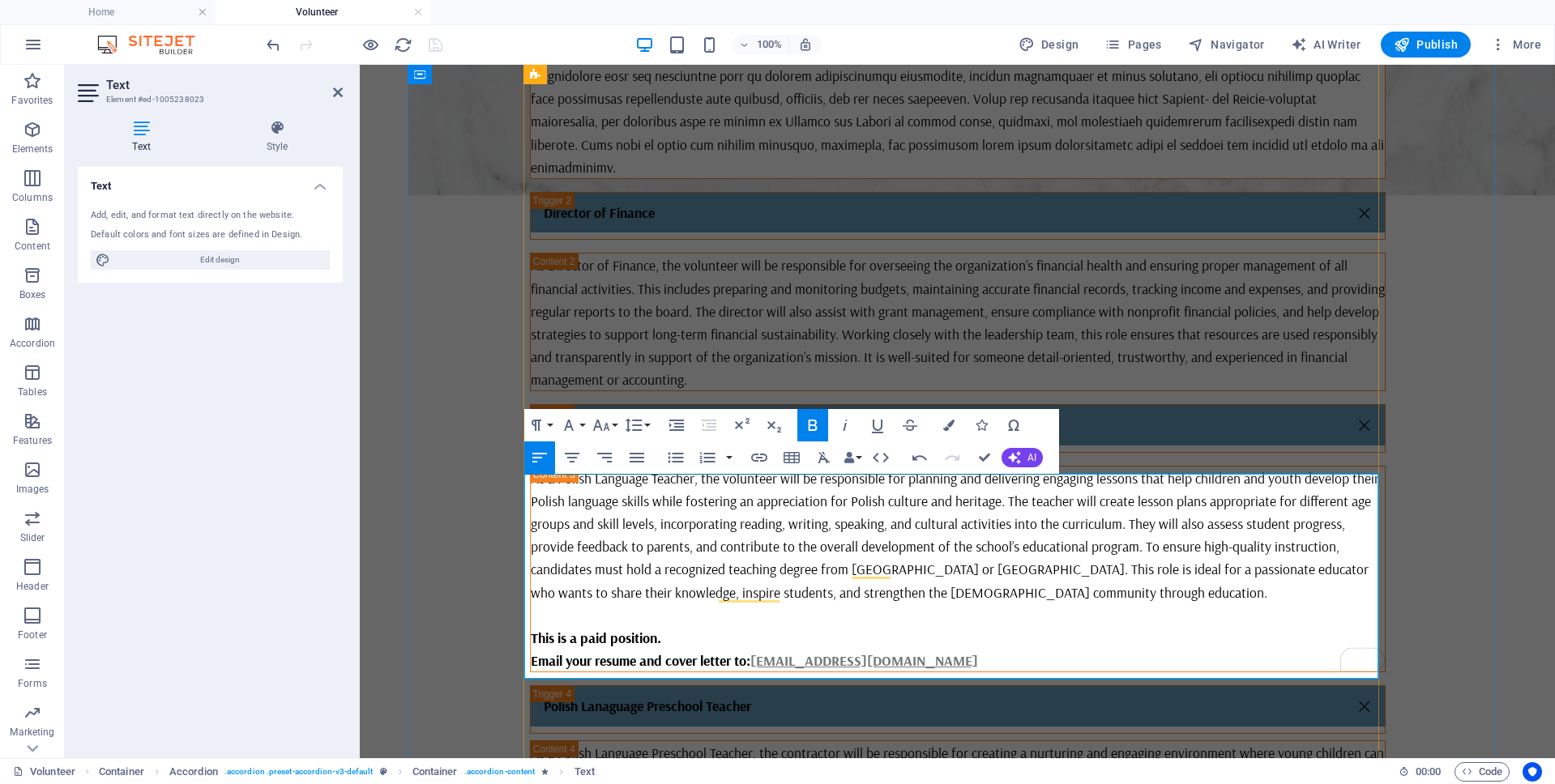
scroll to position [802, 0]
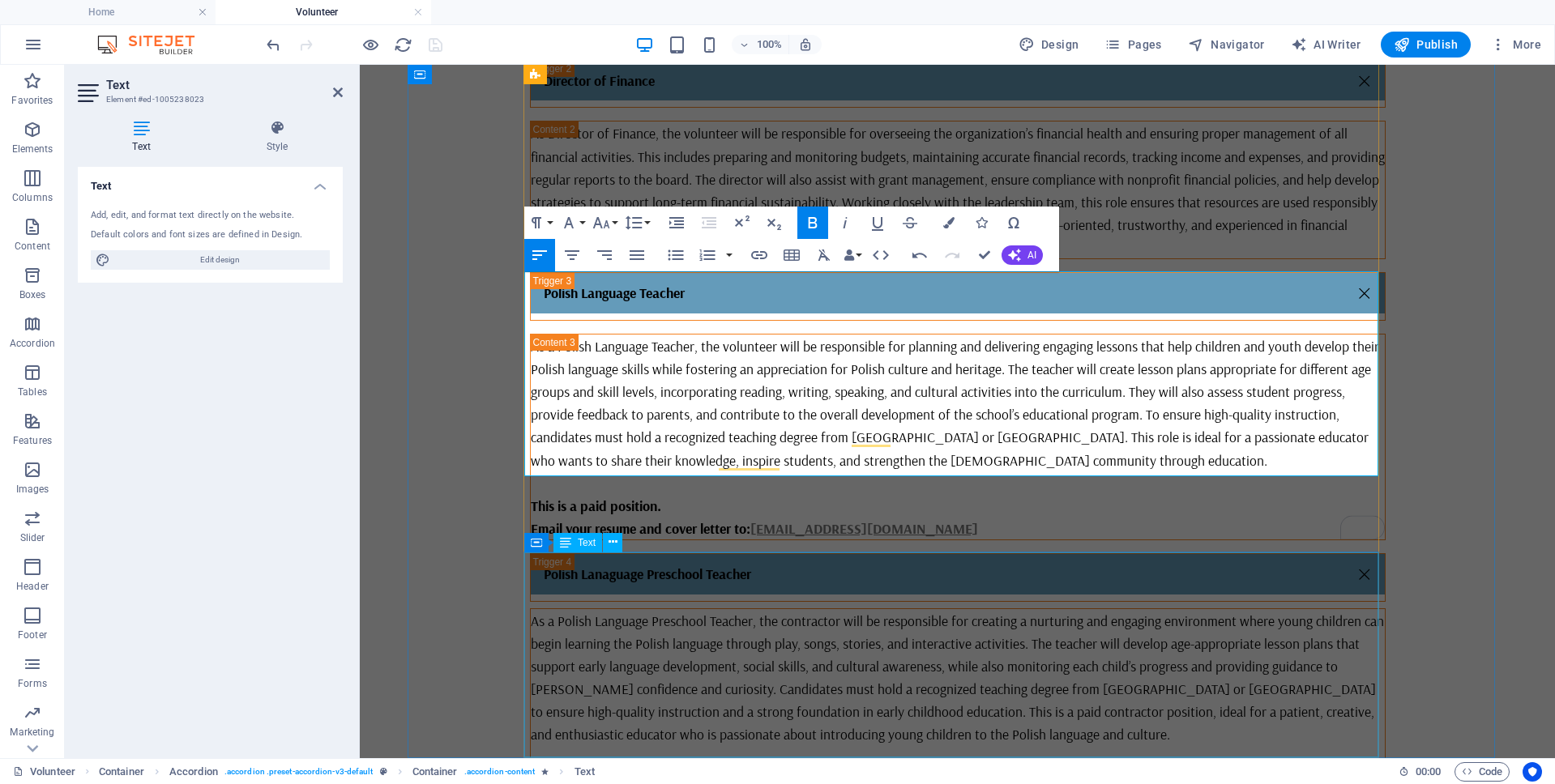
click at [624, 732] on div "As a Polish Language Preschool Teacher, the contractor will be responsible for …" at bounding box center [958, 711] width 854 height 205
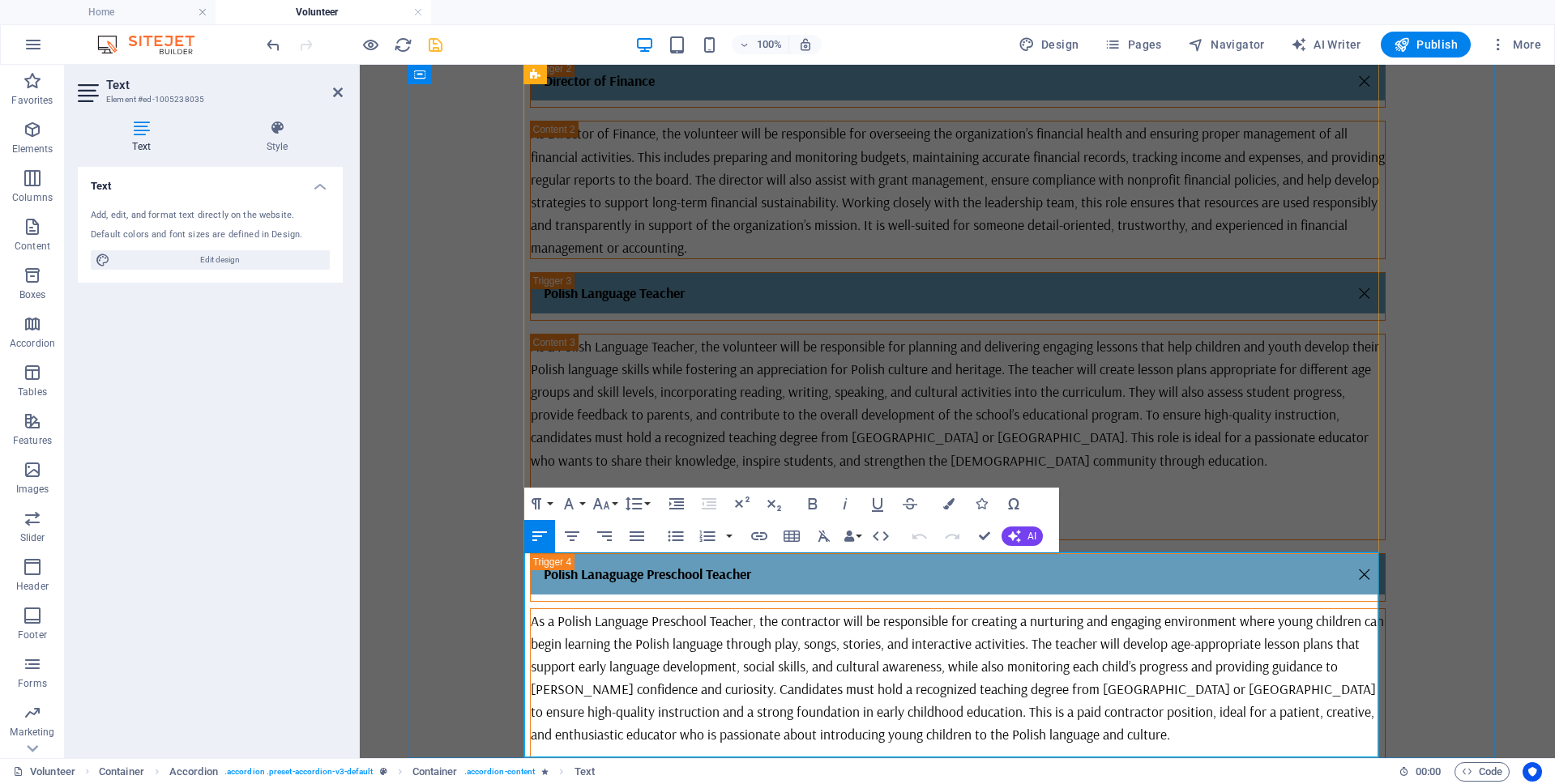
click at [657, 769] on p "This is a paid position" at bounding box center [958, 780] width 854 height 23
click at [993, 438] on div "As a Polish Language Teacher, the volunteer will be responsible for planning an…" at bounding box center [958, 436] width 854 height 205
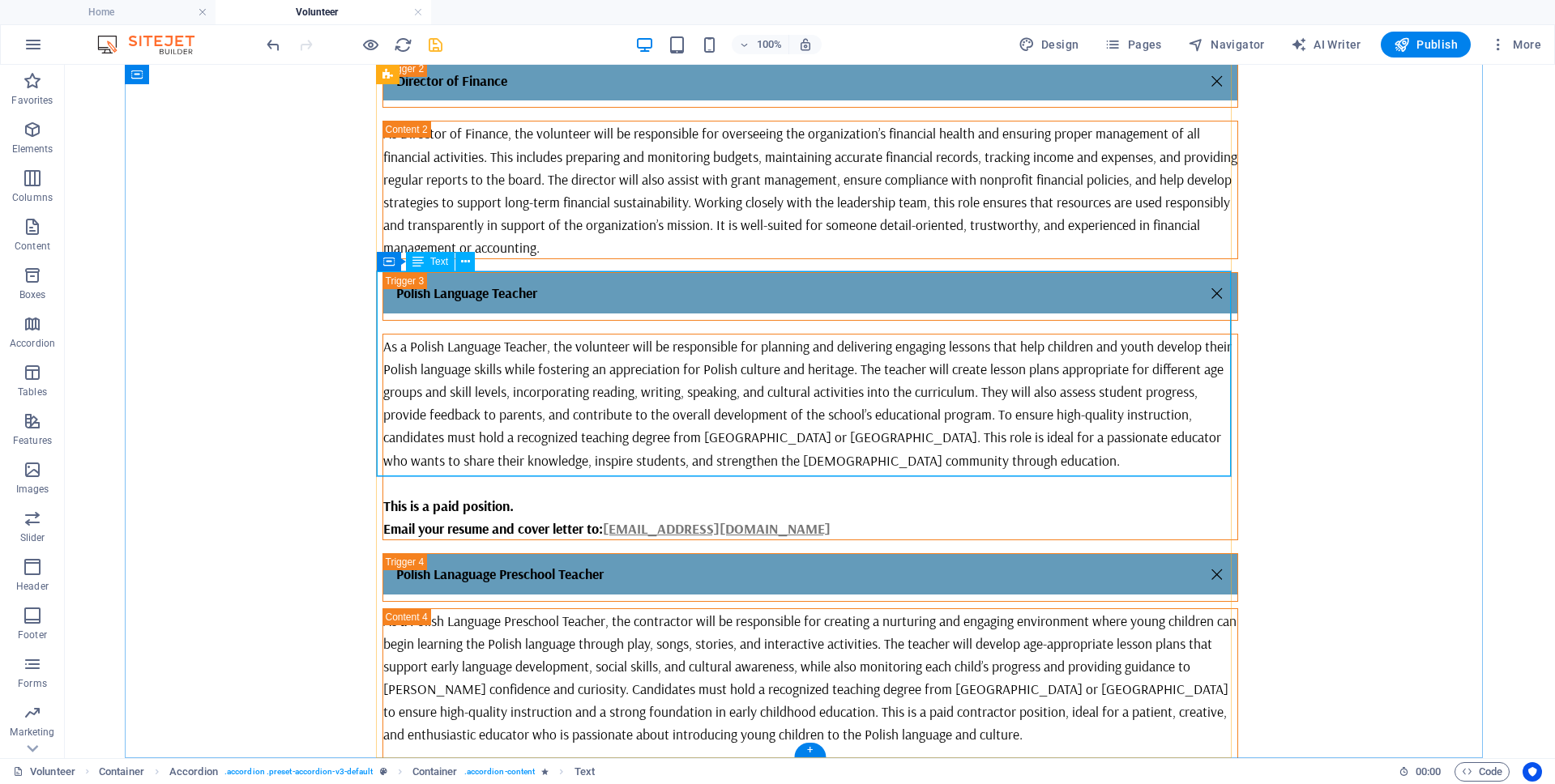
click at [602, 334] on div "As a Polish Language Teacher, the volunteer will be responsible for planning an…" at bounding box center [811, 436] width 854 height 205
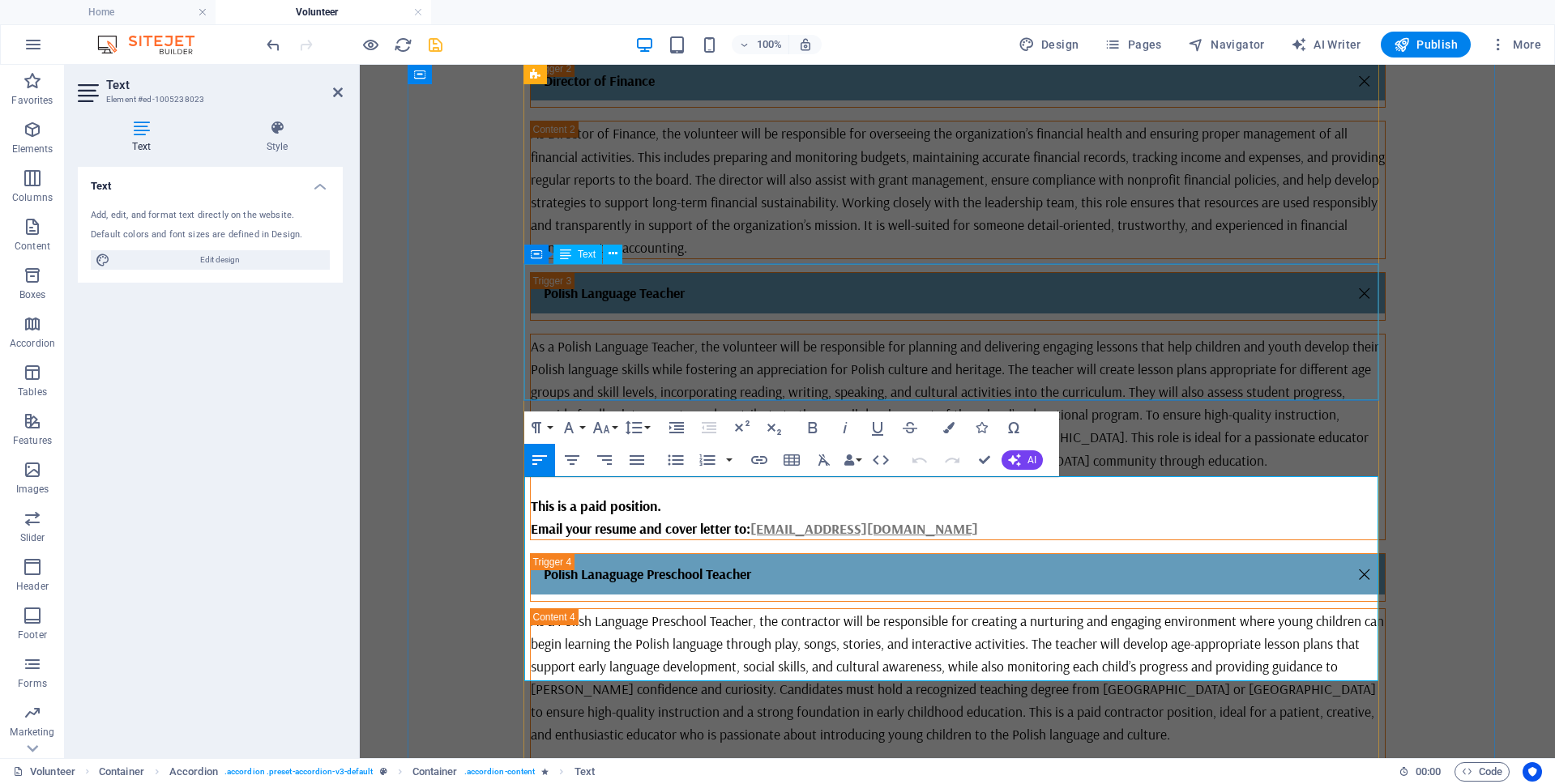
scroll to position [597, 0]
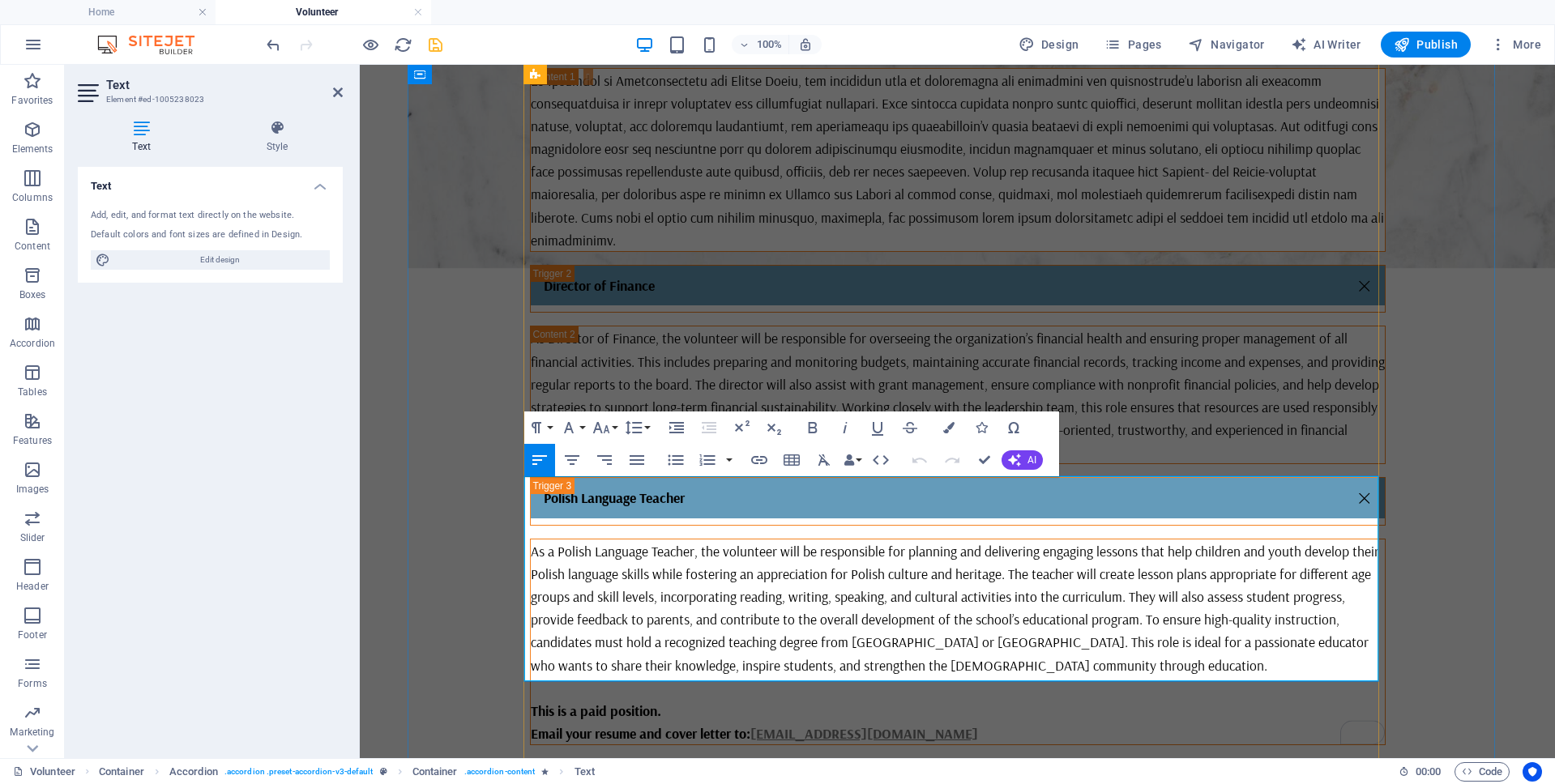
click at [750, 539] on p "As a Polish Language Teacher, the volunteer will be responsible for planning an…" at bounding box center [958, 607] width 854 height 137
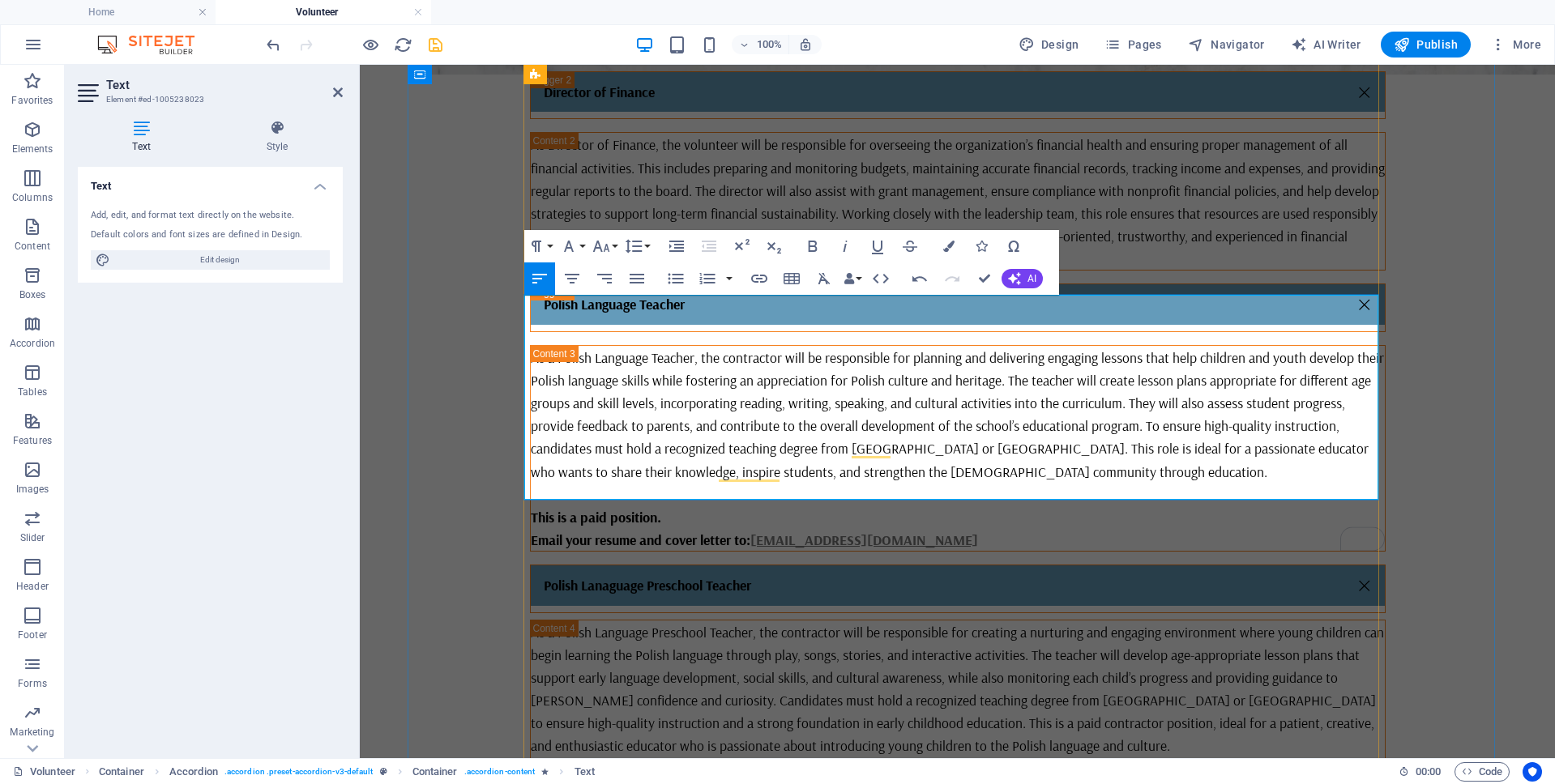
scroll to position [802, 0]
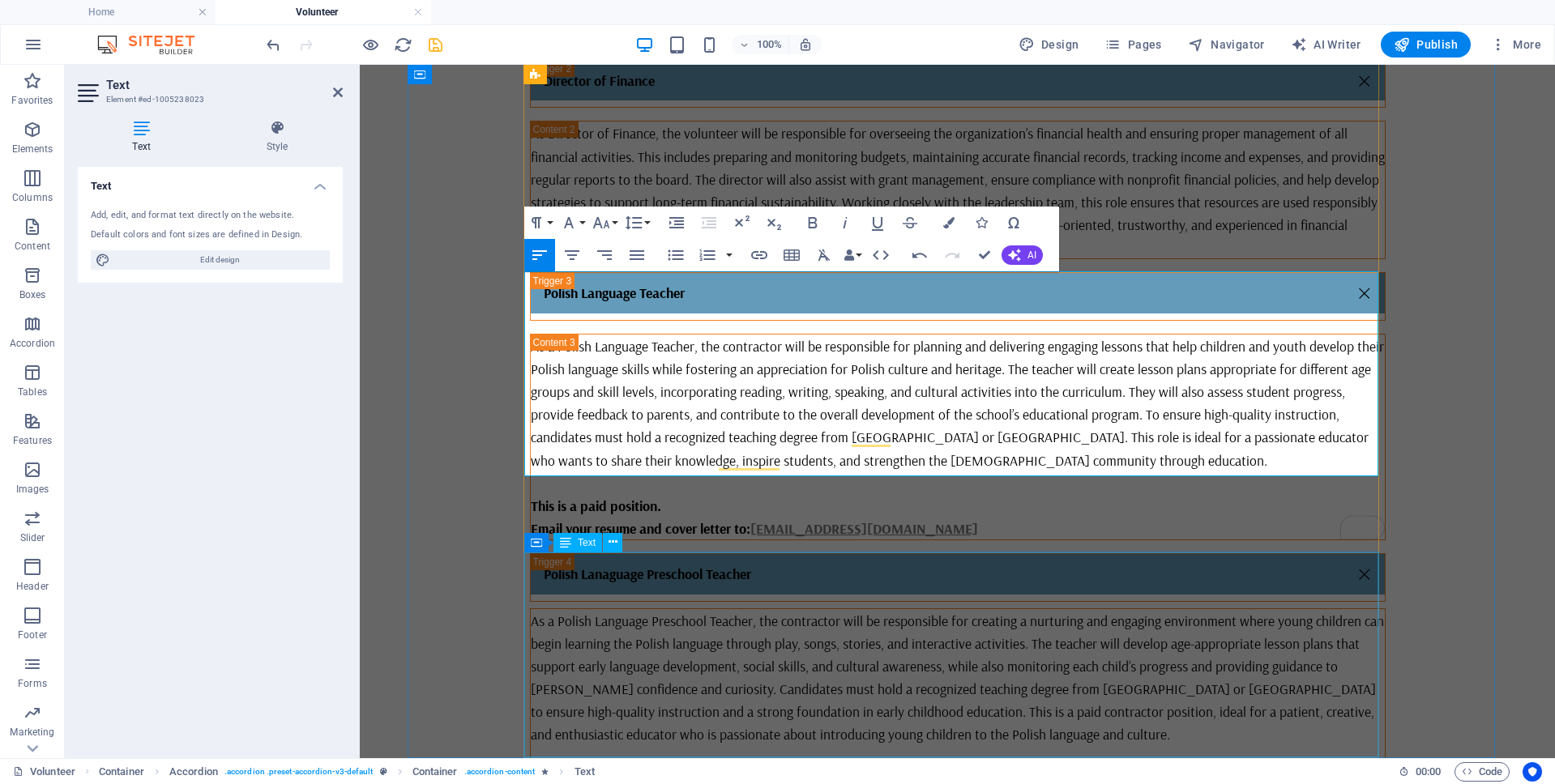
click at [781, 658] on div "As a Polish Language Preschool Teacher, the contractor will be responsible for …" at bounding box center [958, 711] width 854 height 205
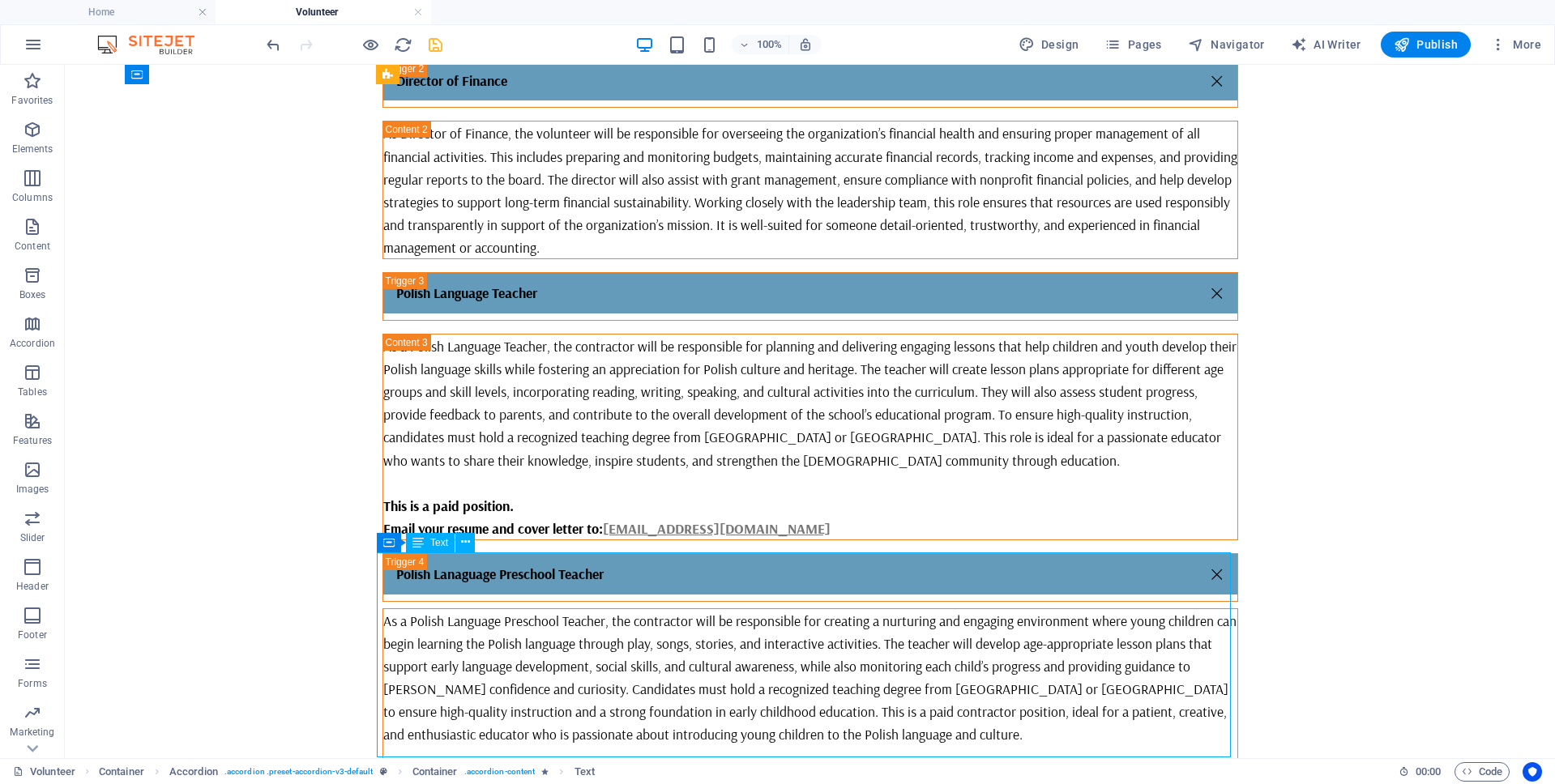
click at [628, 657] on div "As a Polish Language Preschool Teacher, the contractor will be responsible for …" at bounding box center [811, 711] width 854 height 205
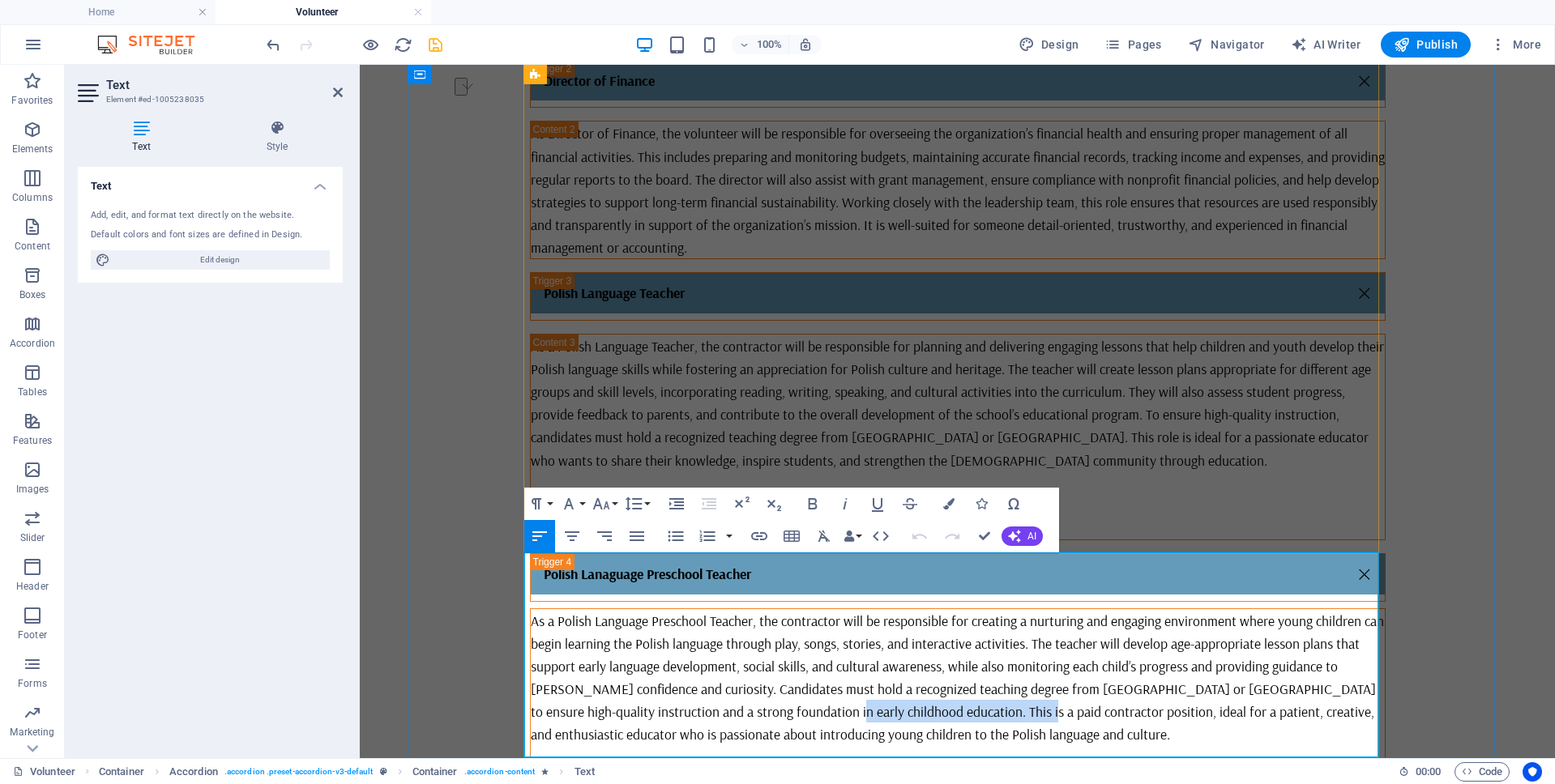
drag, startPoint x: 756, startPoint y: 656, endPoint x: 946, endPoint y: 654, distance: 190.0
click at [946, 654] on p "As a Polish Language Preschool Teacher, the contractor will be responsible for …" at bounding box center [958, 677] width 854 height 137
click at [1036, 372] on div "As a Polish Language Teacher, the contractor will be responsible for planning a…" at bounding box center [958, 436] width 854 height 205
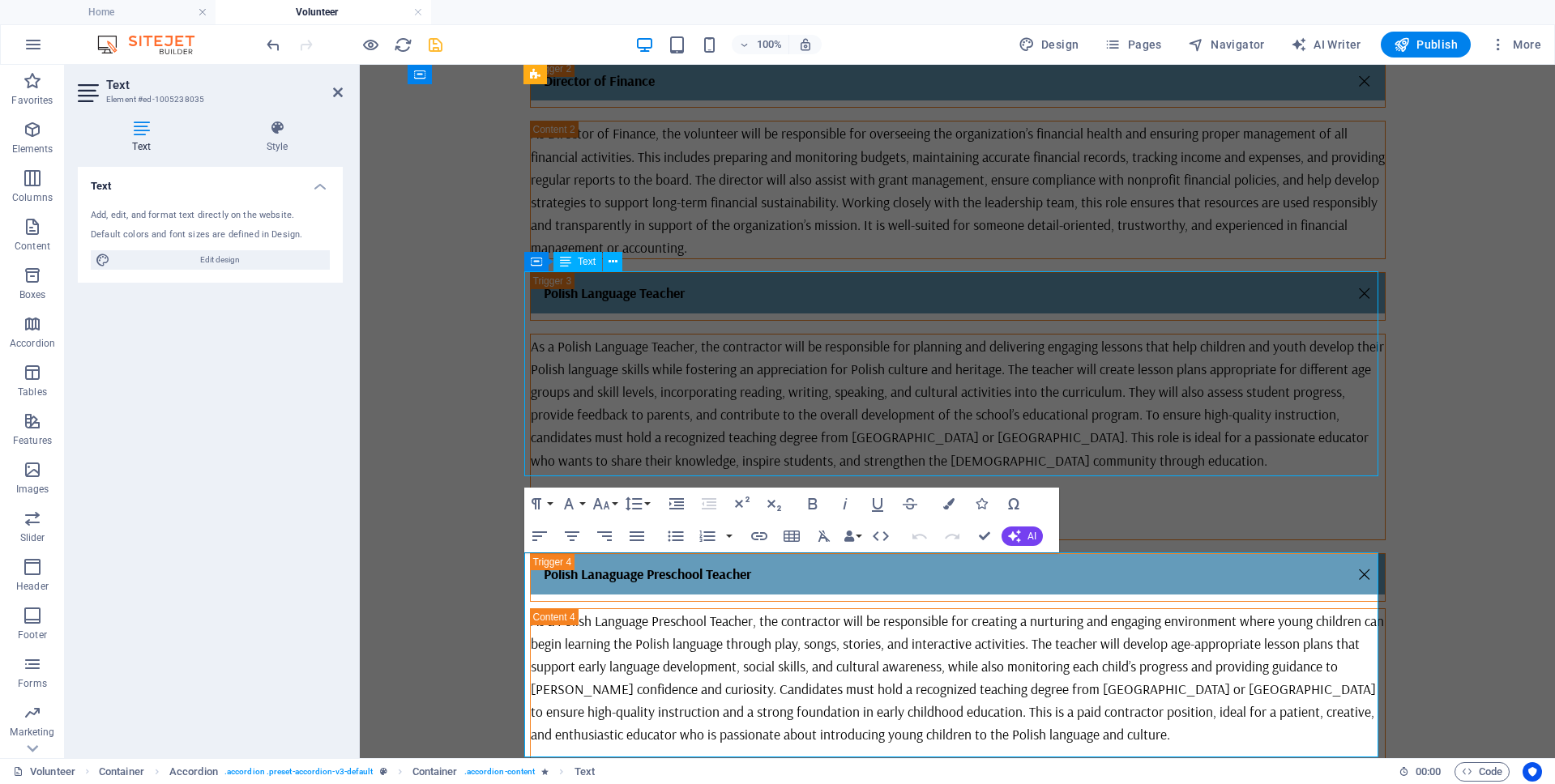
scroll to position [597, 0]
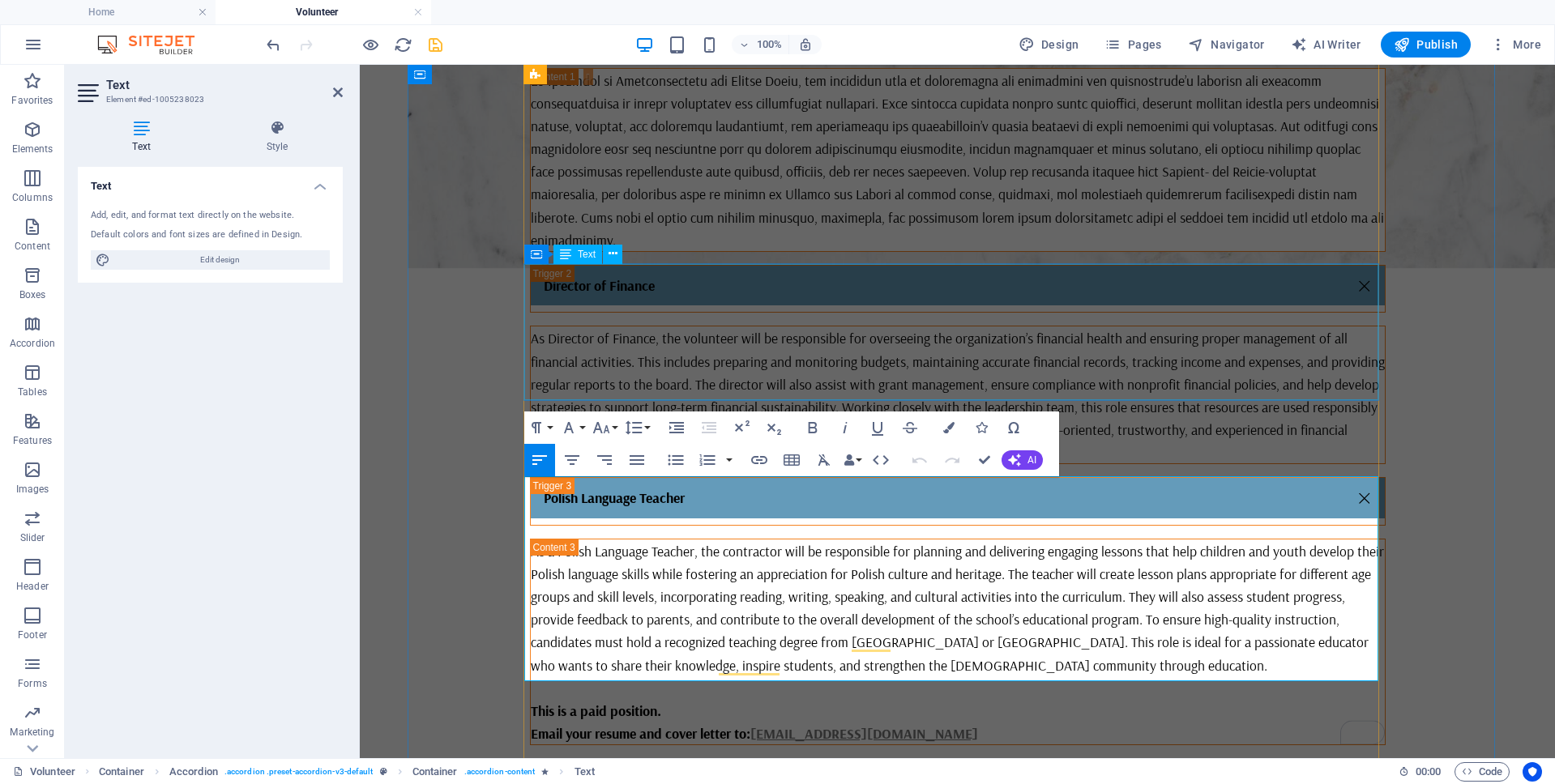
click at [1049, 358] on div "As Director of Finance, the volunteer will be responsible for overseeing the or…" at bounding box center [958, 395] width 854 height 137
click at [1049, 356] on div "As Director of Finance, the volunteer will be responsible for overseeing the or…" at bounding box center [958, 395] width 854 height 137
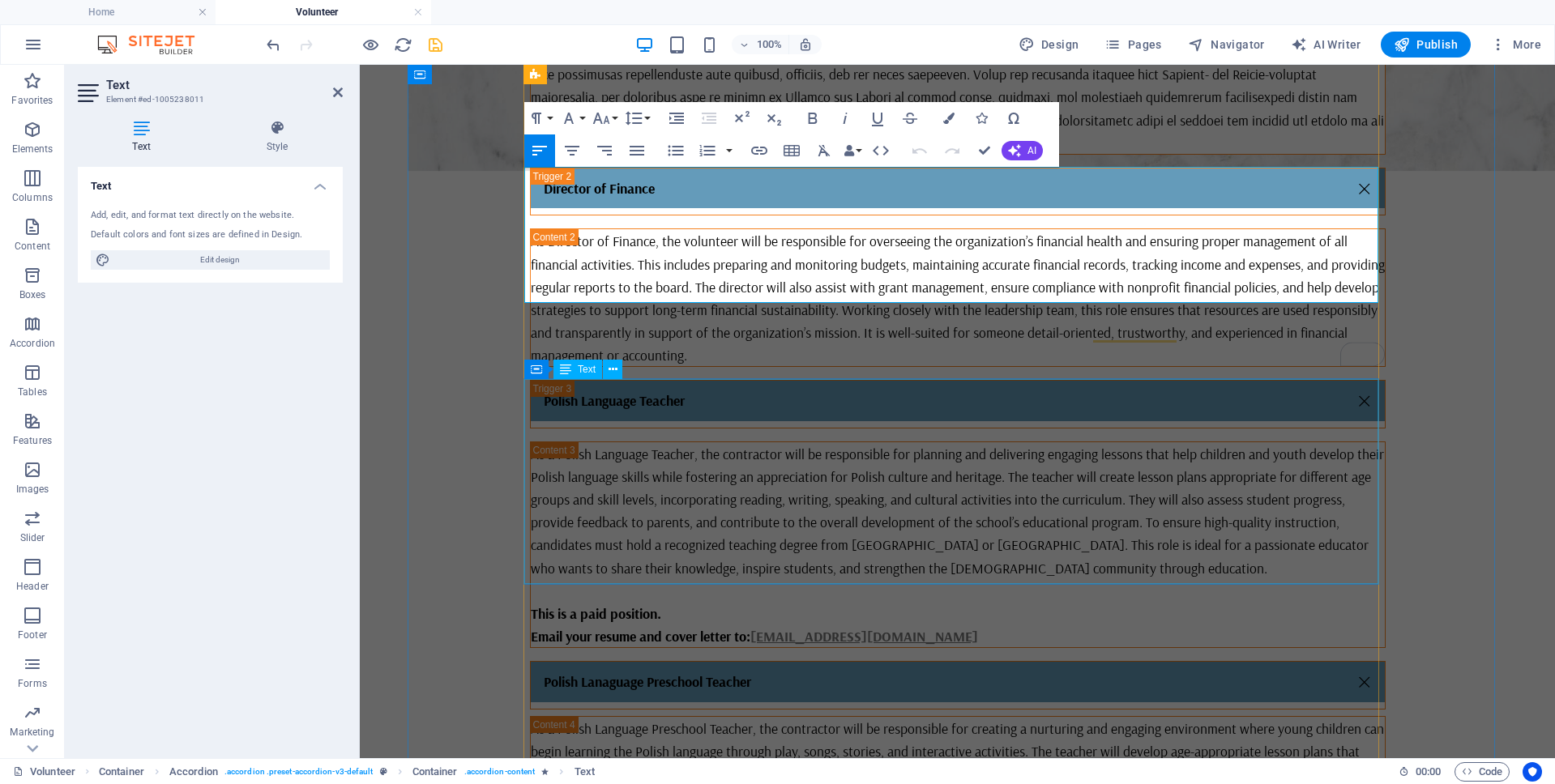
scroll to position [802, 0]
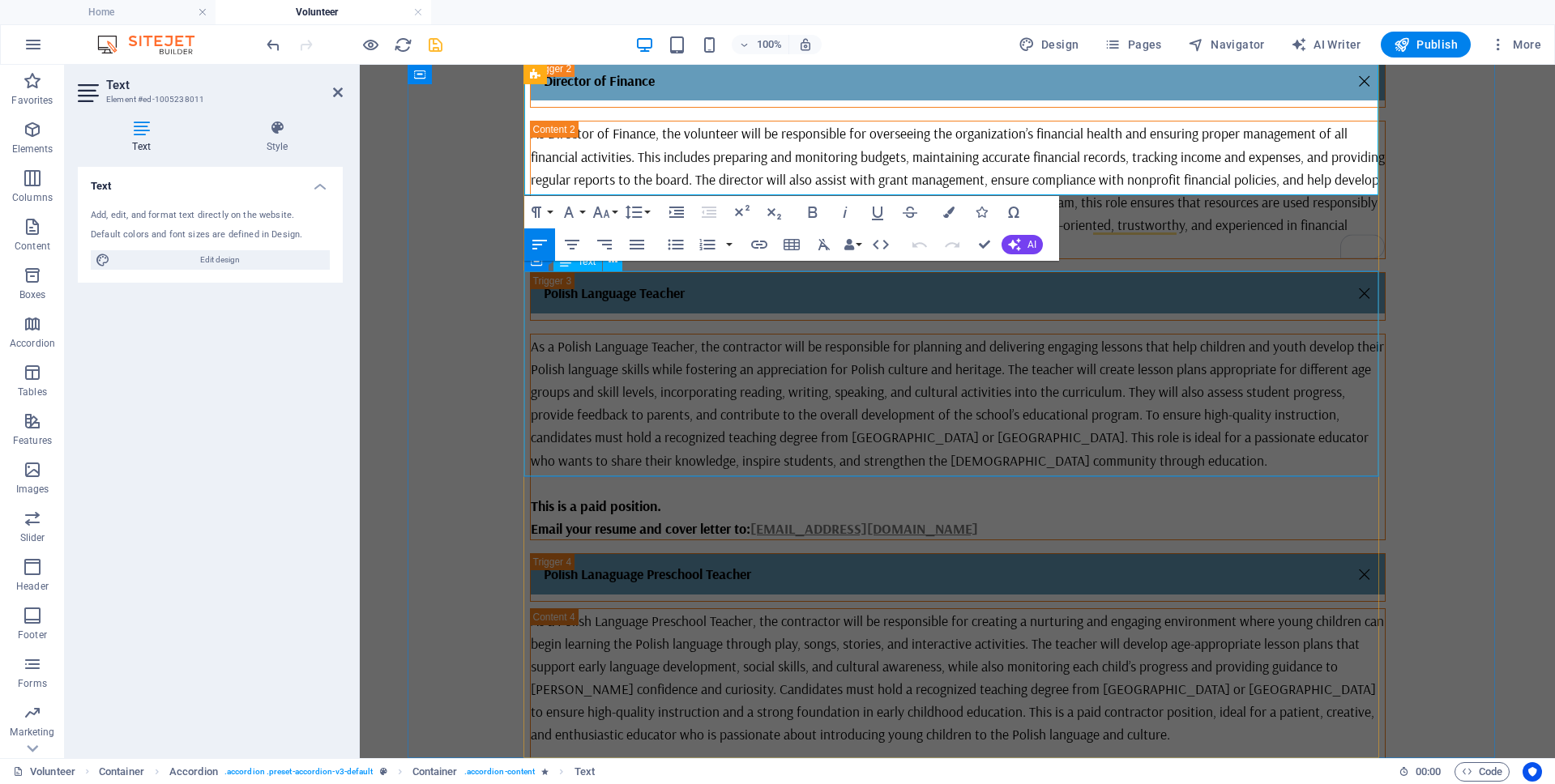
click at [966, 378] on div "As a Polish Language Teacher, the contractor will be responsible for planning a…" at bounding box center [958, 436] width 854 height 205
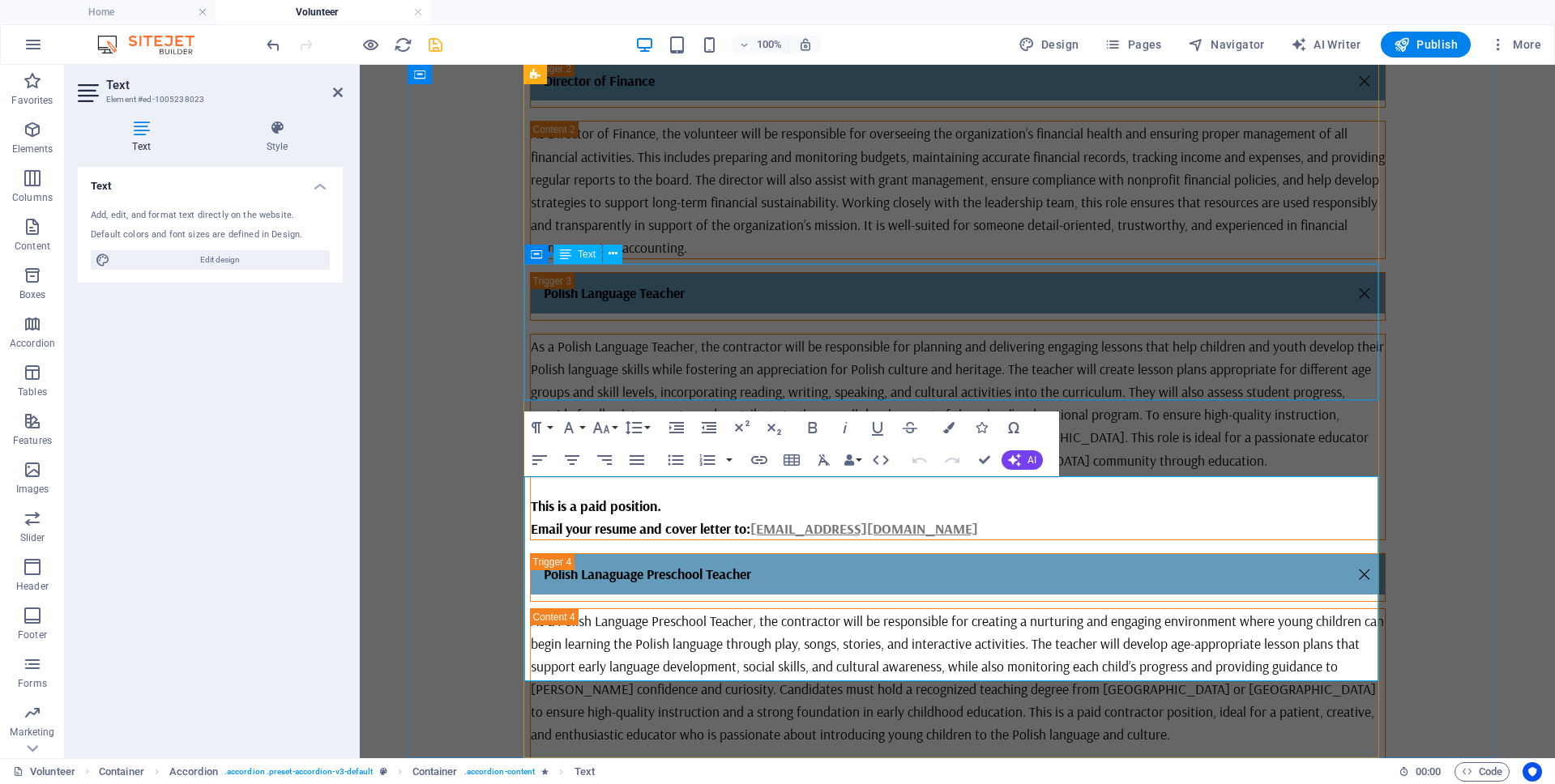
scroll to position [597, 0]
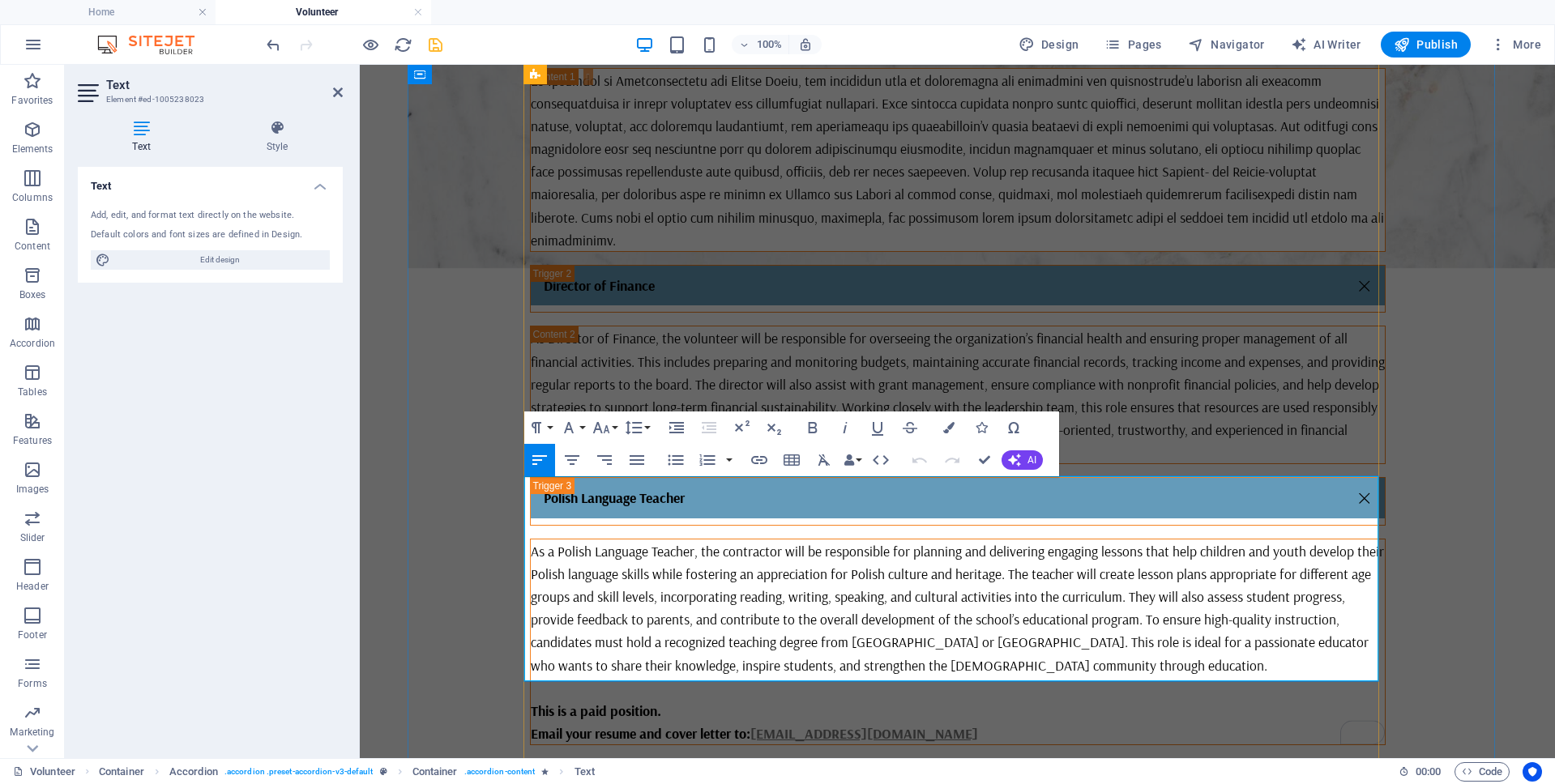
click at [980, 585] on p "As a Polish Language Teacher, the contractor will be responsible for planning a…" at bounding box center [958, 607] width 854 height 137
click at [953, 580] on p "As a Polish Language Teacher, the contractor will be responsible for planning a…" at bounding box center [958, 607] width 854 height 137
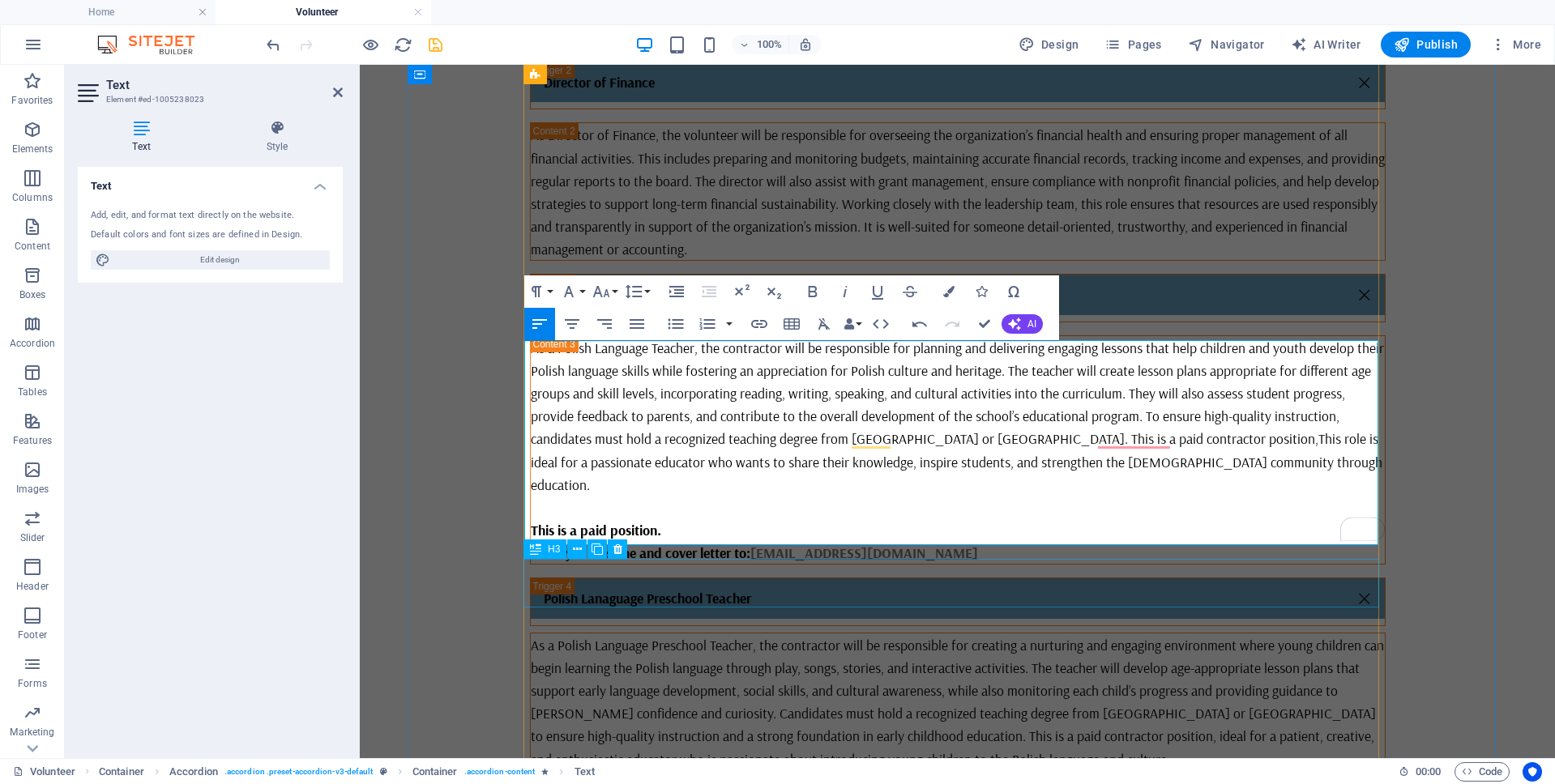
scroll to position [802, 0]
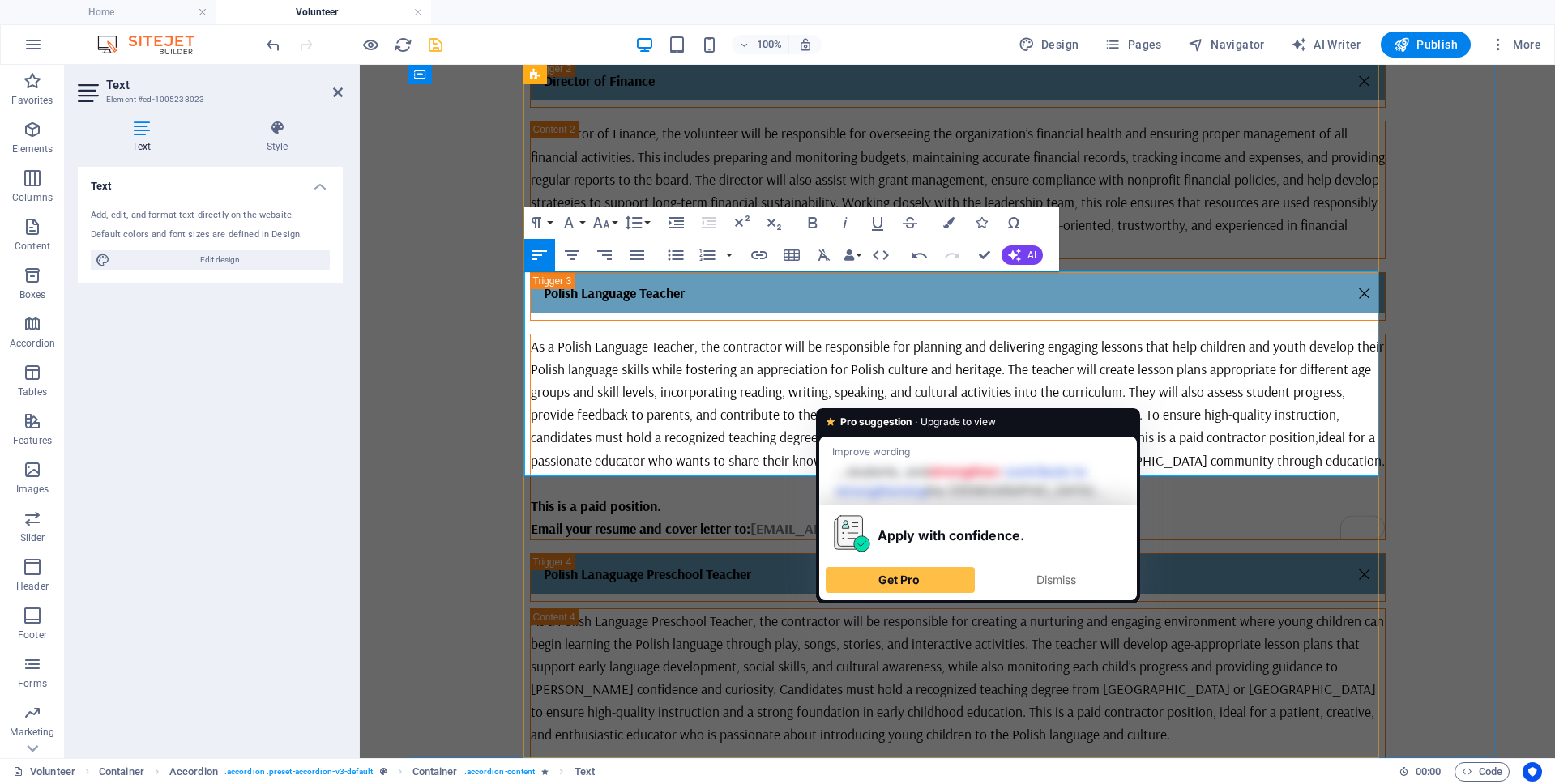
click at [1235, 396] on p "As a Polish Language Teacher, the contractor will be responsible for planning a…" at bounding box center [958, 402] width 854 height 137
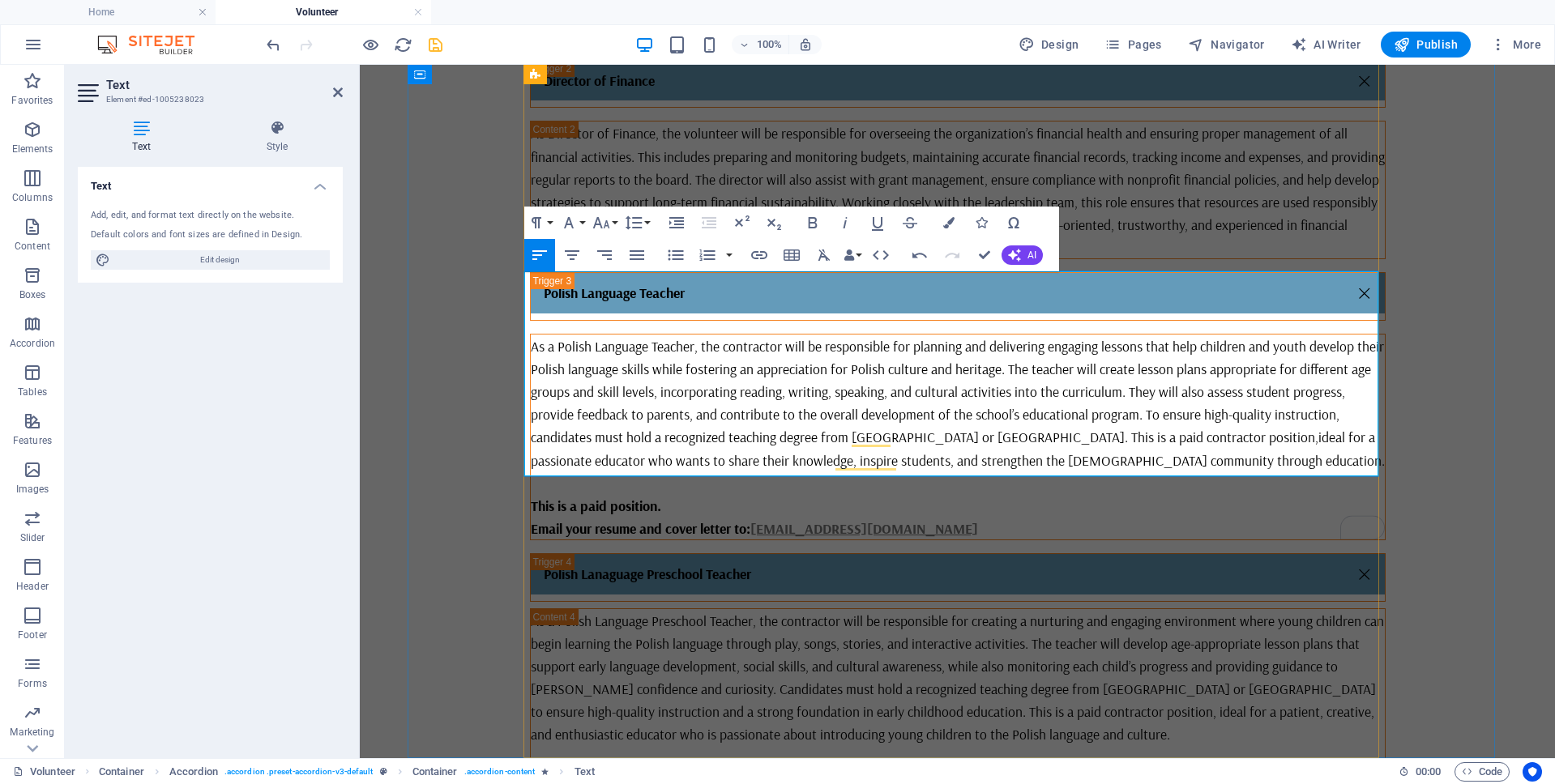
drag, startPoint x: 1029, startPoint y: 468, endPoint x: 525, endPoint y: 449, distance: 504.4
click at [531, 449] on div "As a Polish Language Teacher, the contractor will be responsible for planning a…" at bounding box center [958, 436] width 854 height 205
copy div "This is a paid position. Email your resume and cover letter to: info@polishcana…"
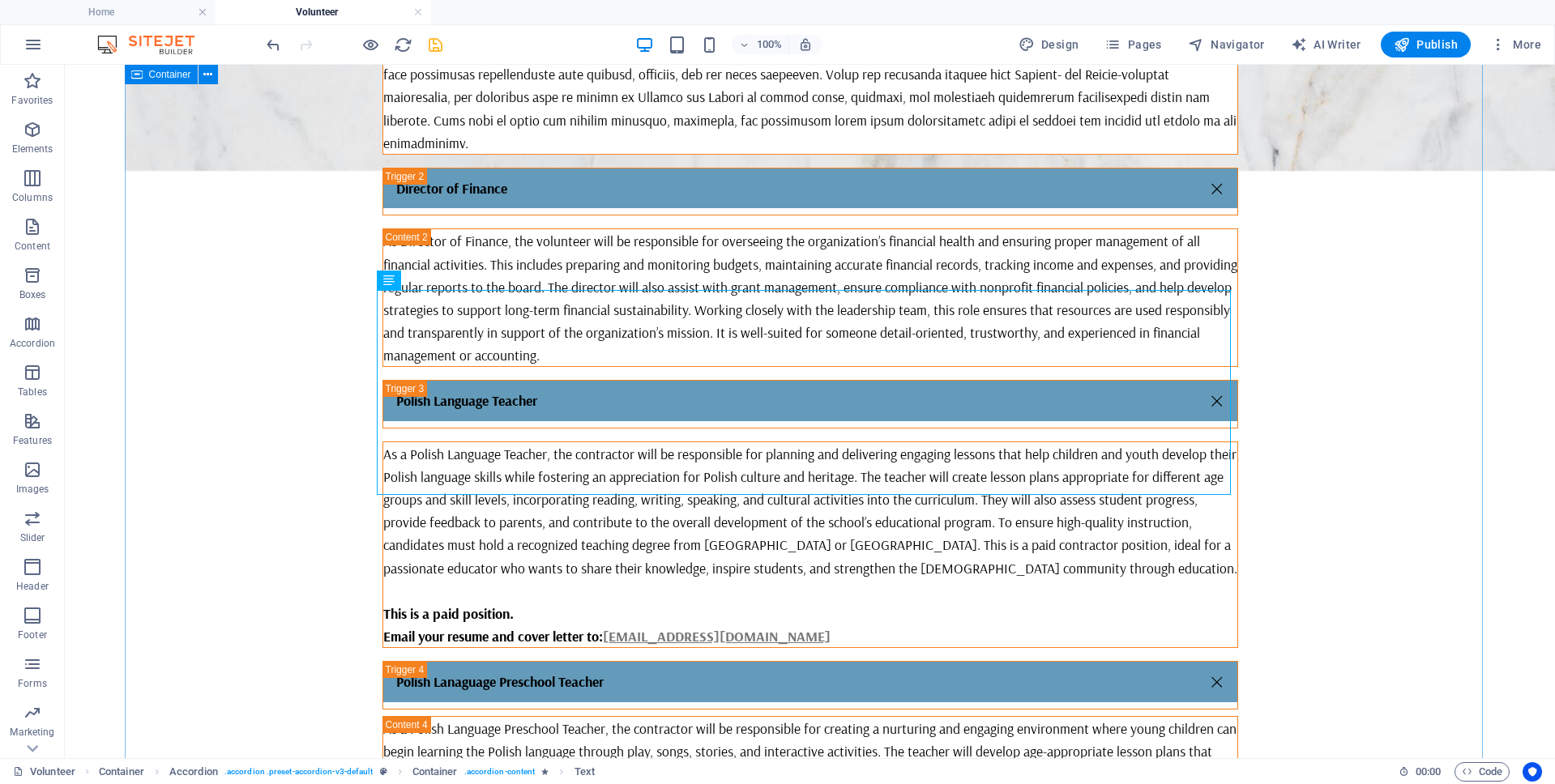
scroll to position [600, 0]
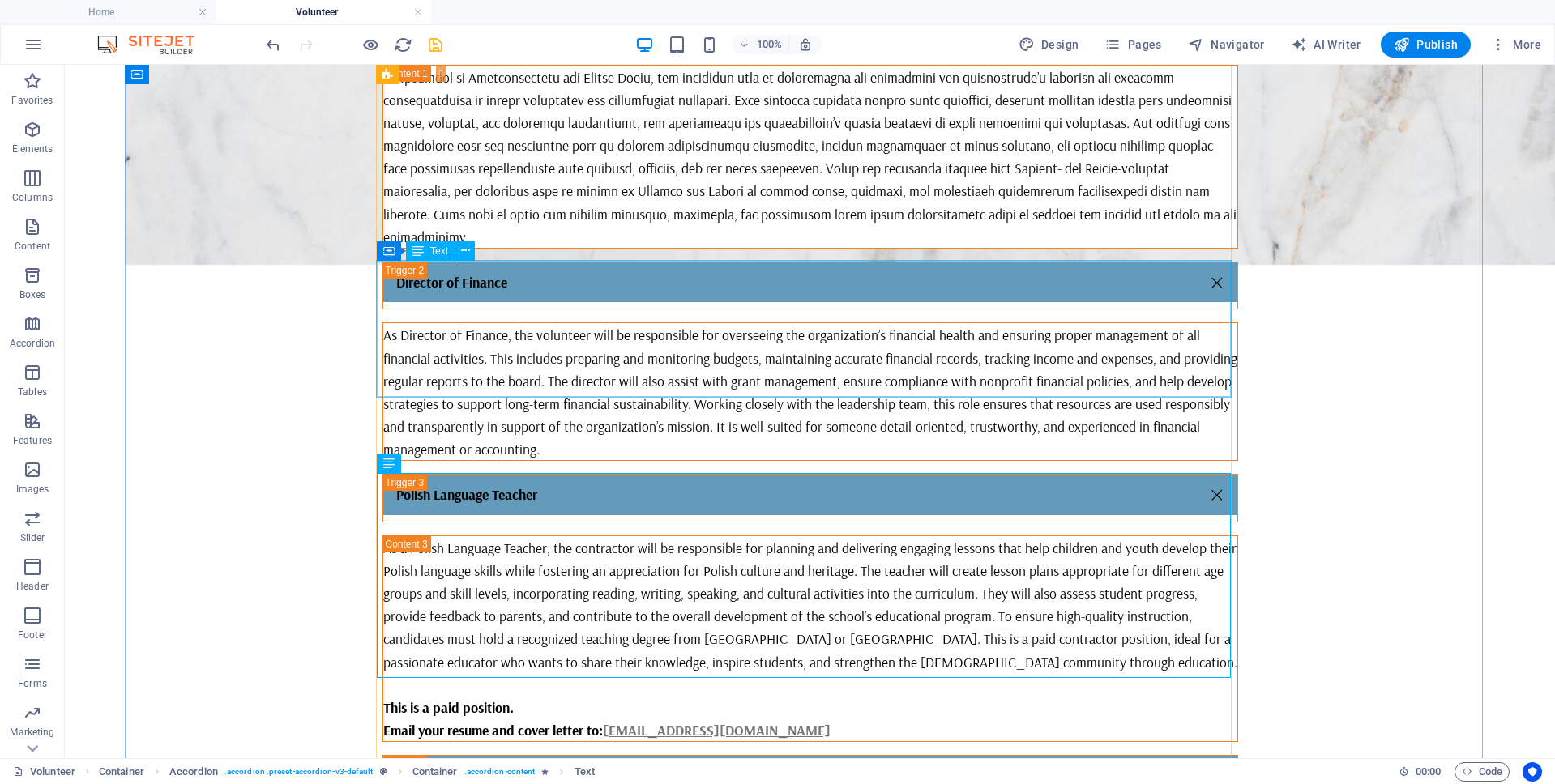
click at [655, 362] on div "As Director of Finance, the volunteer will be responsible for overseeing the or…" at bounding box center [811, 391] width 854 height 137
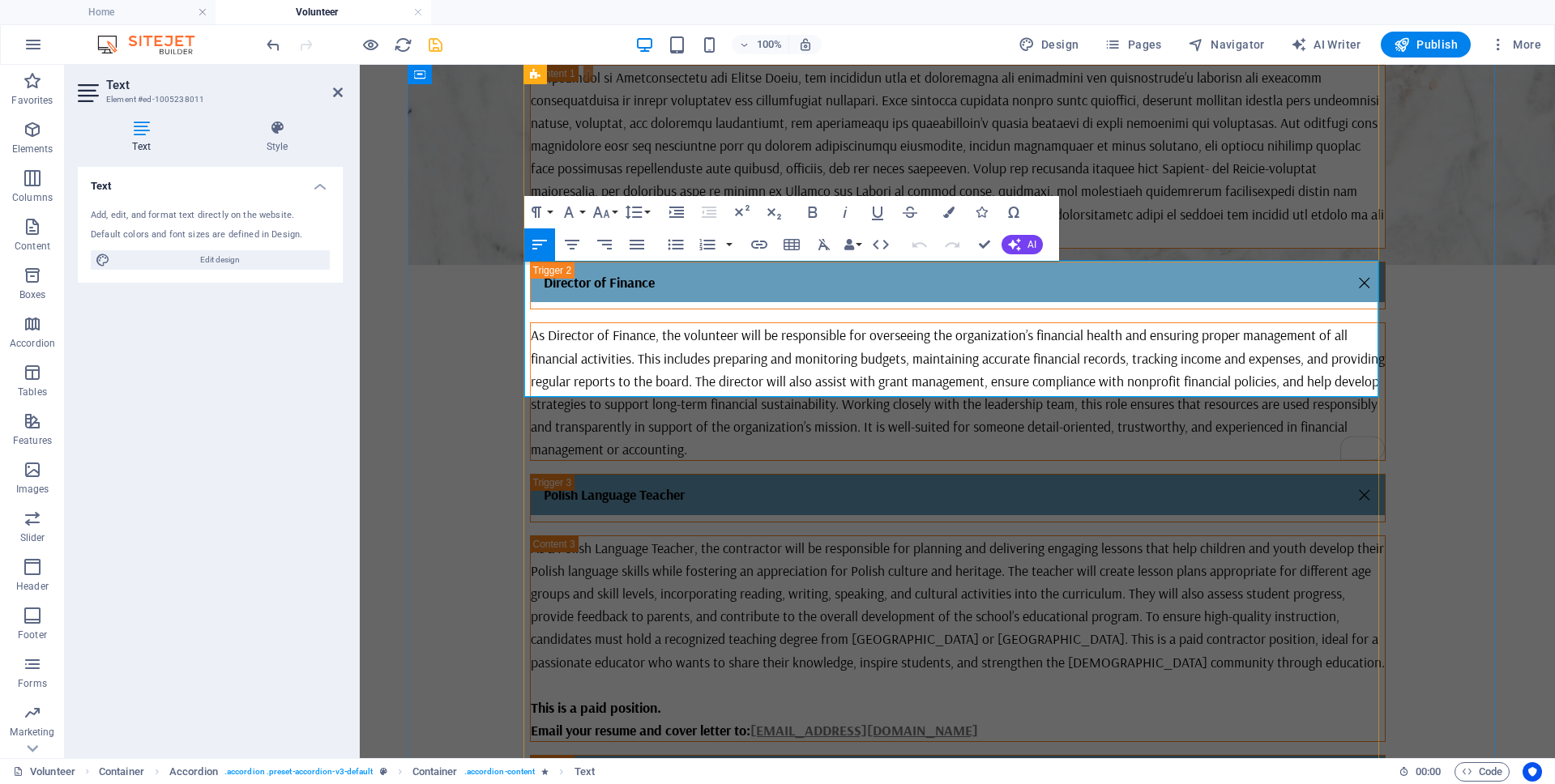
click at [763, 382] on p "As Director of Finance, the volunteer will be responsible for overseeing the or…" at bounding box center [958, 391] width 854 height 137
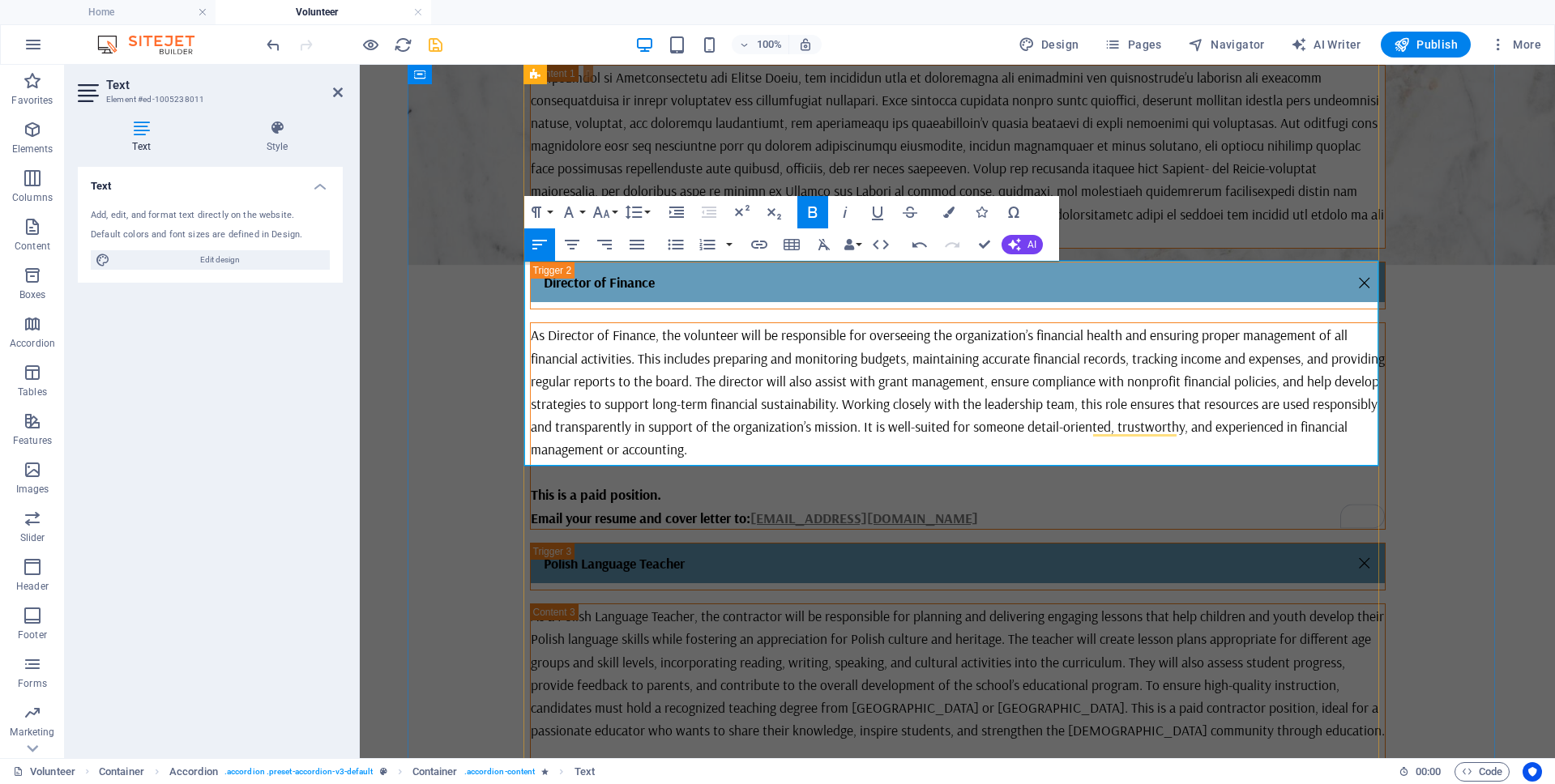
click at [584, 486] on strong "This is a paid position." at bounding box center [596, 494] width 130 height 18
click at [867, 388] on p "As Director of Finance, the volunteer will be responsible for overseeing the or…" at bounding box center [958, 391] width 854 height 137
drag, startPoint x: 1025, startPoint y: 455, endPoint x: 490, endPoint y: 431, distance: 535.5
click at [490, 431] on div "Director of Communications Director of Finance As Director of Finance, the volu…" at bounding box center [957, 543] width 1100 height 1082
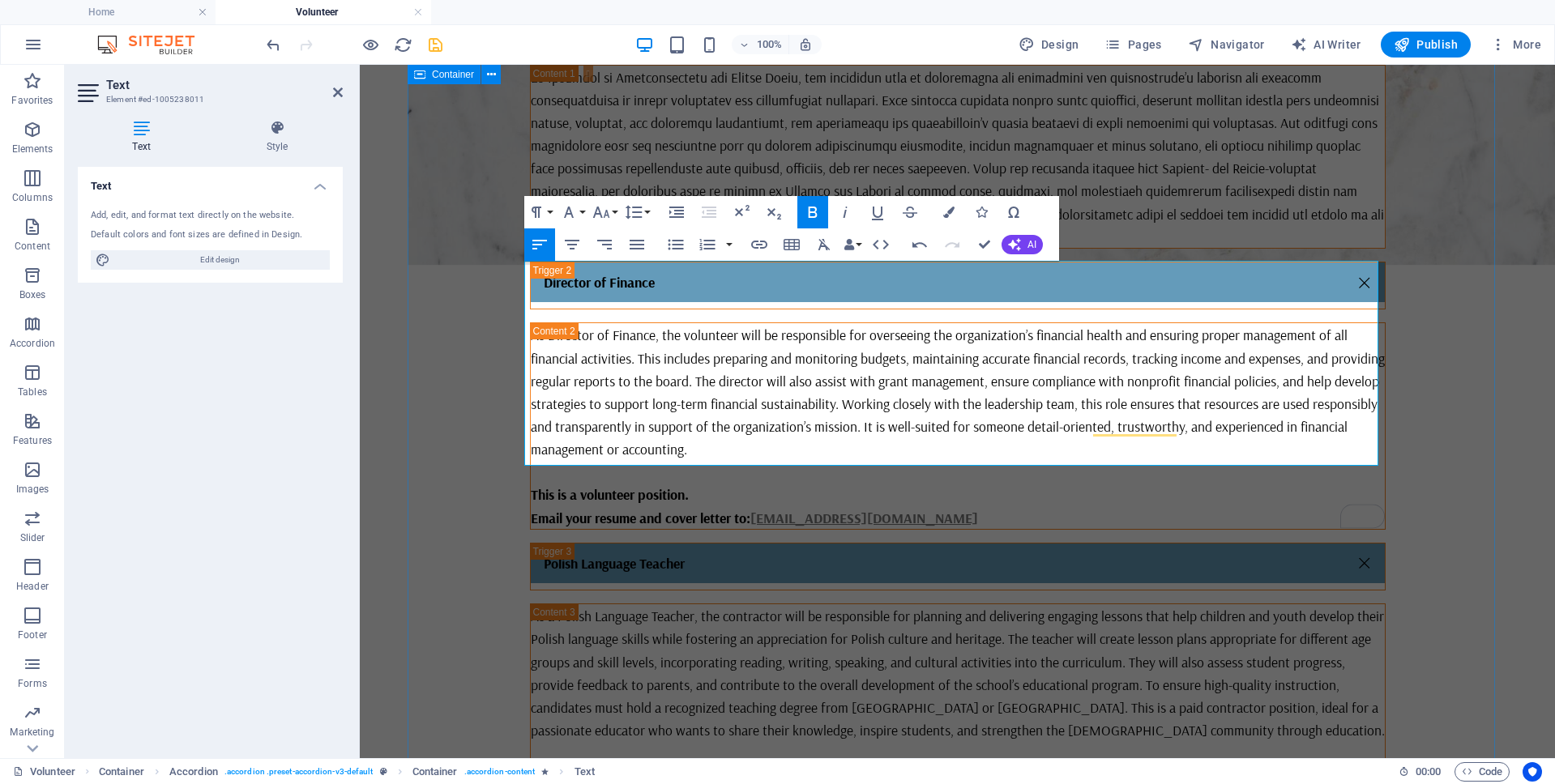
copy div "This is a volunteer position. Email your resume and cover letter to: info@polis…"
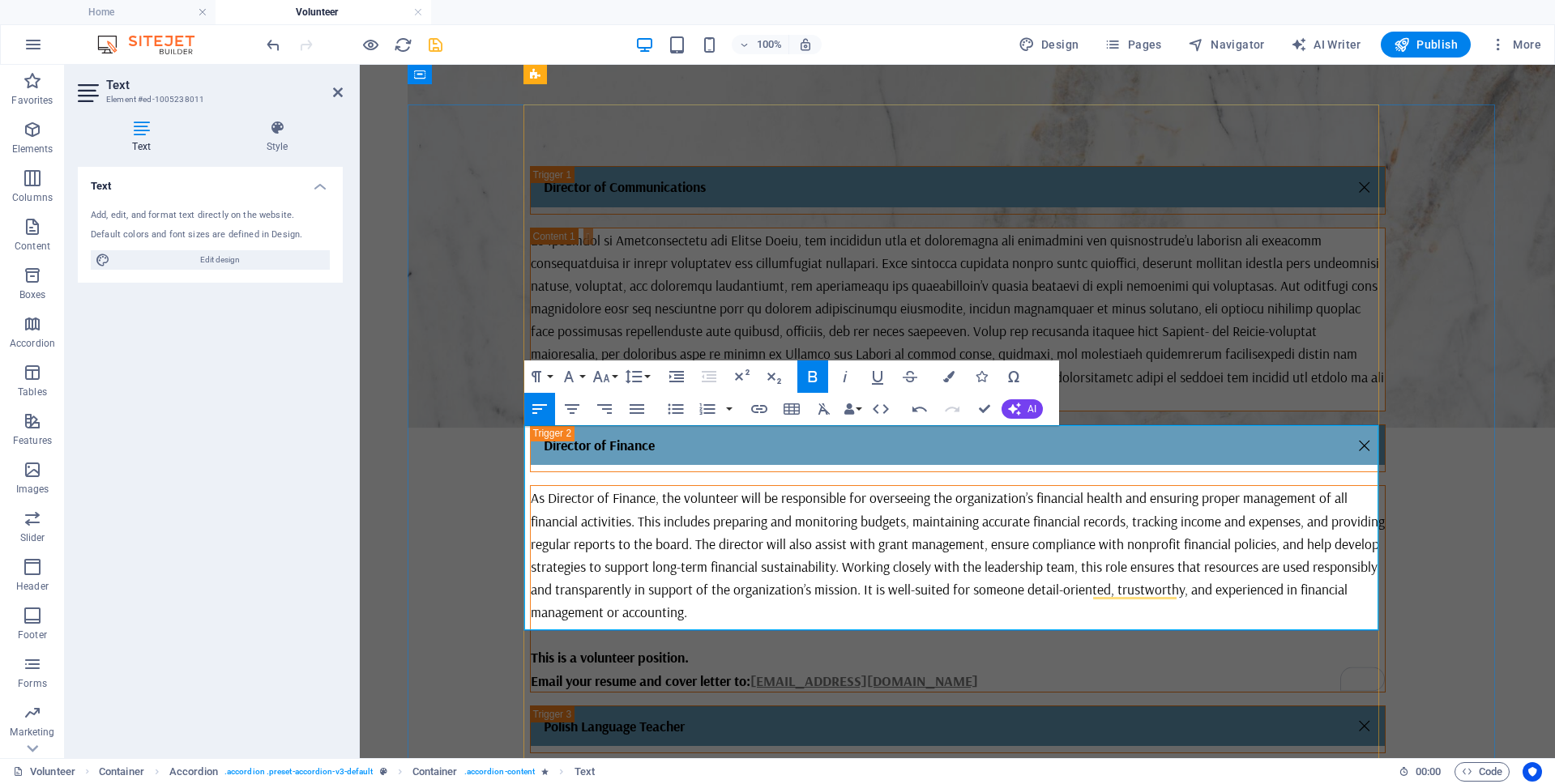
scroll to position [435, 0]
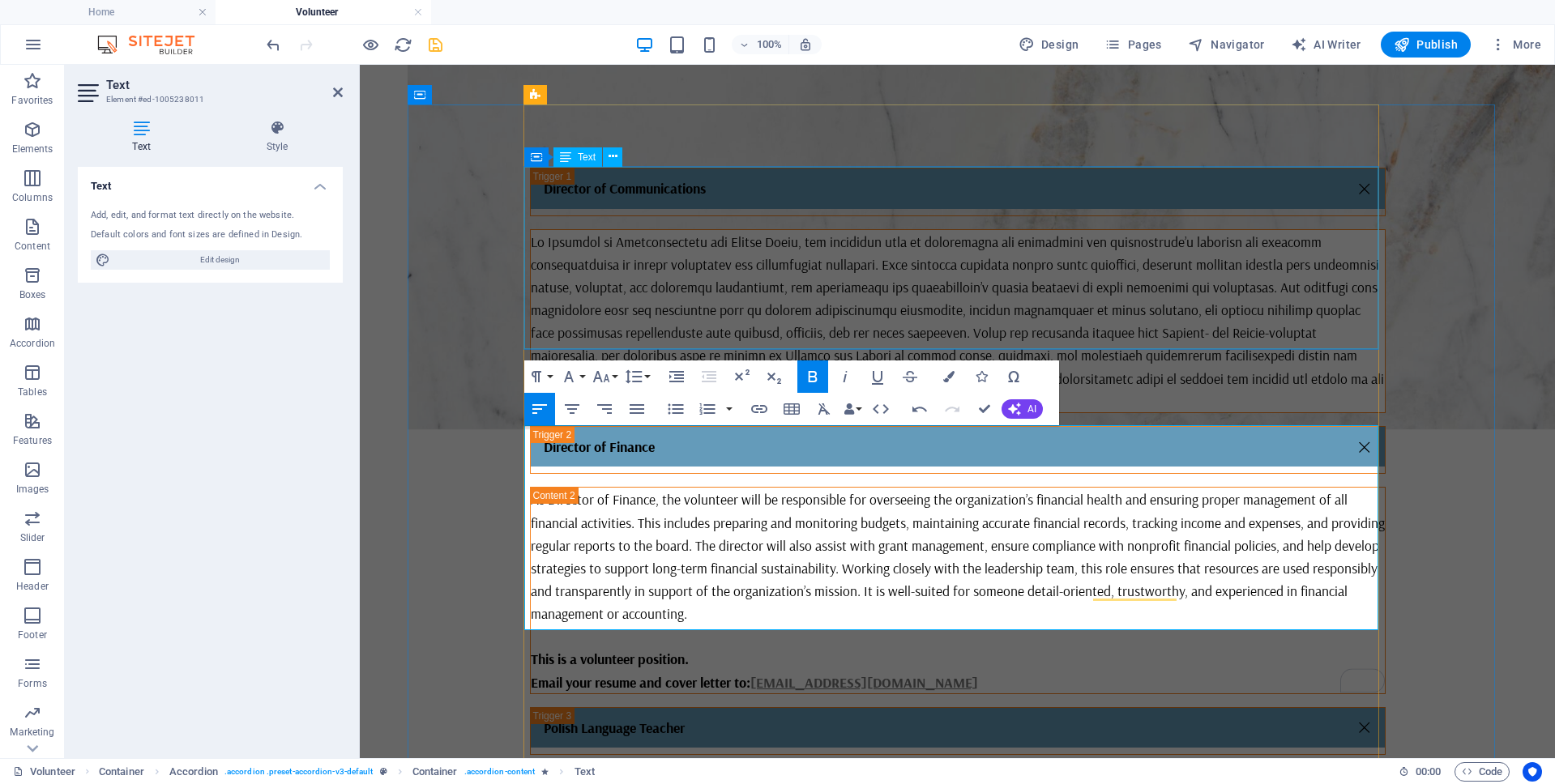
click at [845, 315] on div "Content 1" at bounding box center [958, 321] width 854 height 182
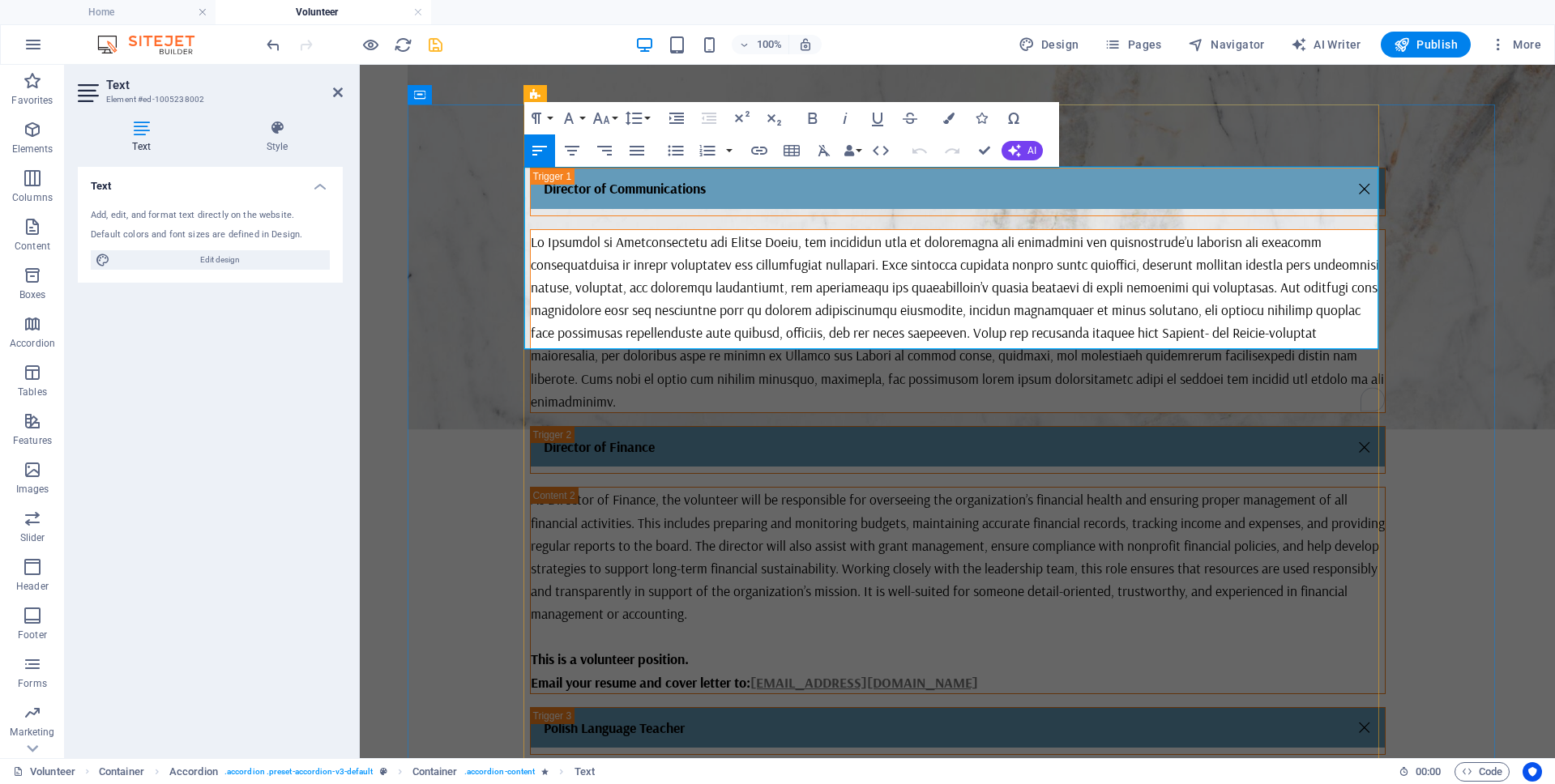
click at [719, 338] on p "To enrich screen reader interactions, please activate Accessibility in Grammarl…" at bounding box center [958, 321] width 854 height 182
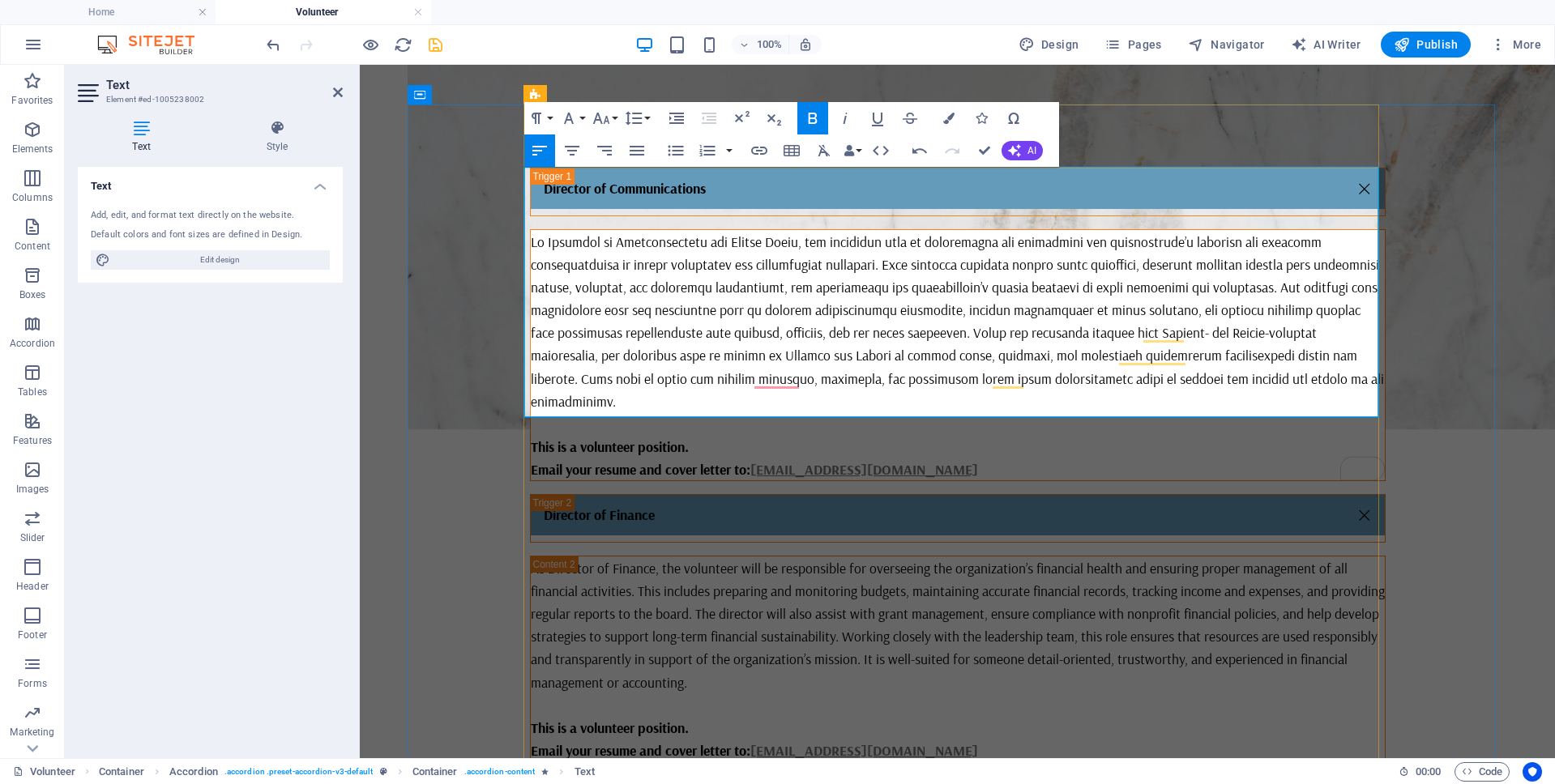
click at [1135, 435] on p "This is a volunteer position." at bounding box center [958, 446] width 854 height 23
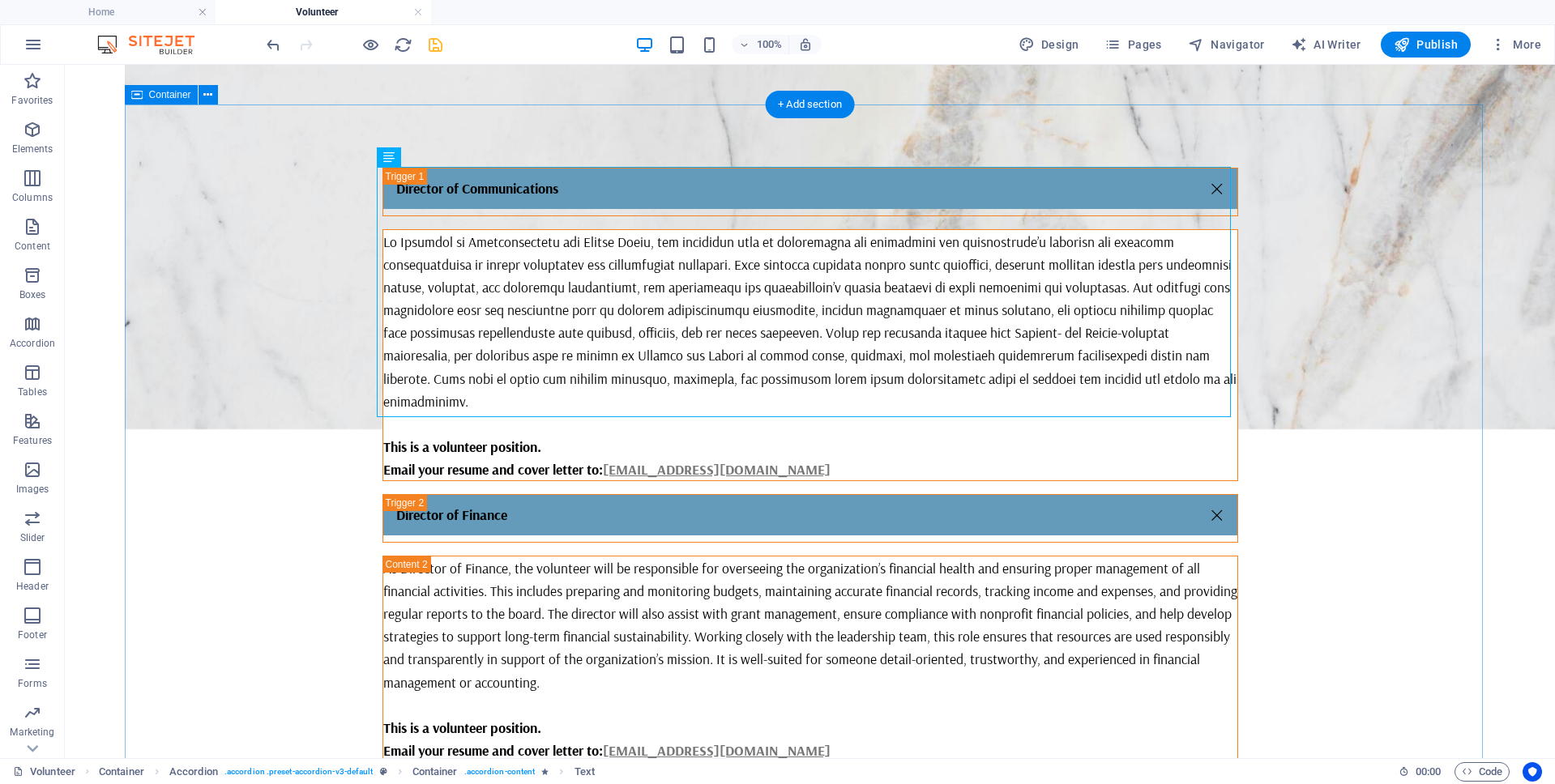
click at [1332, 543] on div "Director of Communications This is a volunteer position. Email your resume and …" at bounding box center [810, 743] width 1371 height 1150
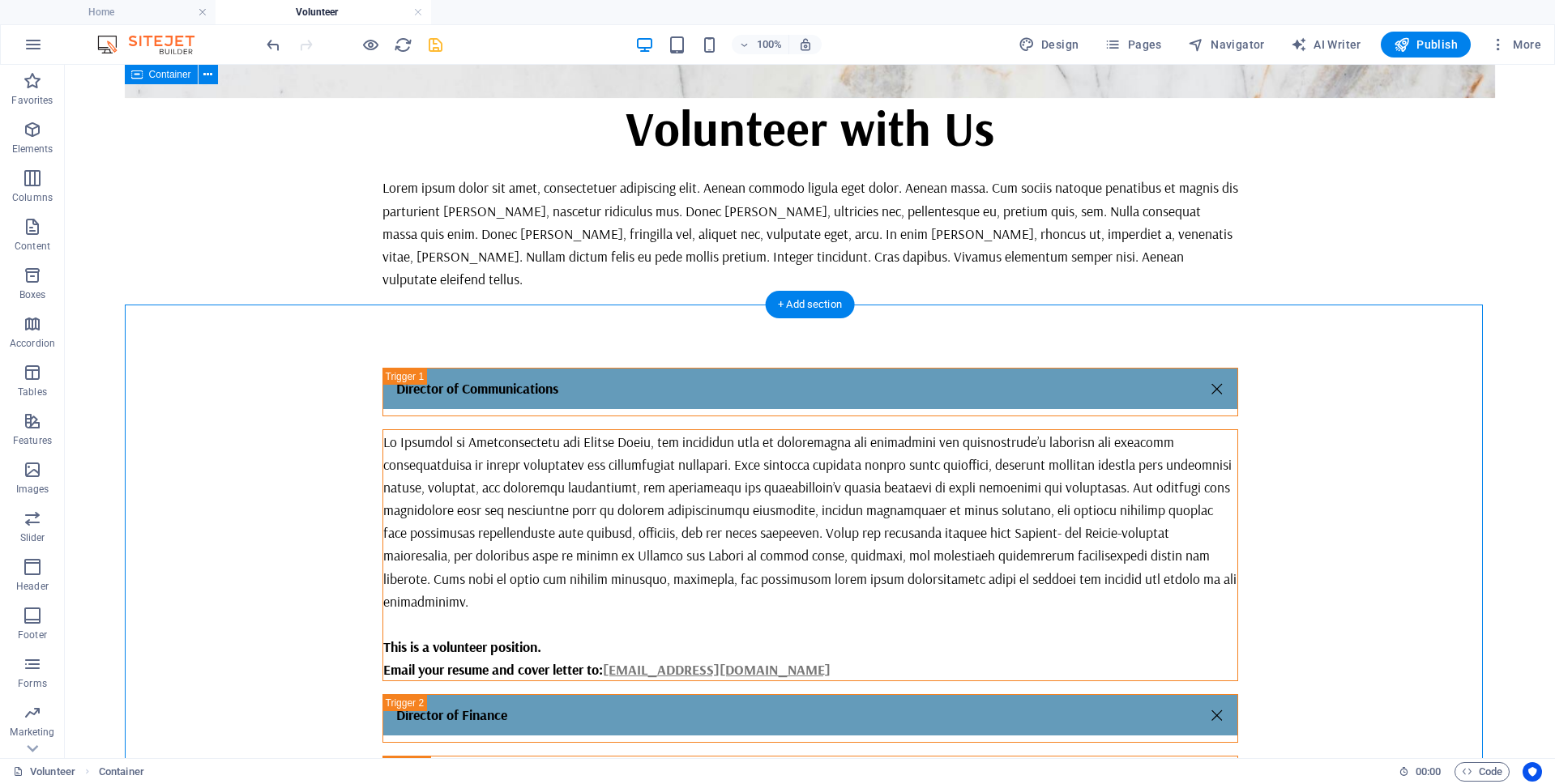
scroll to position [0, 0]
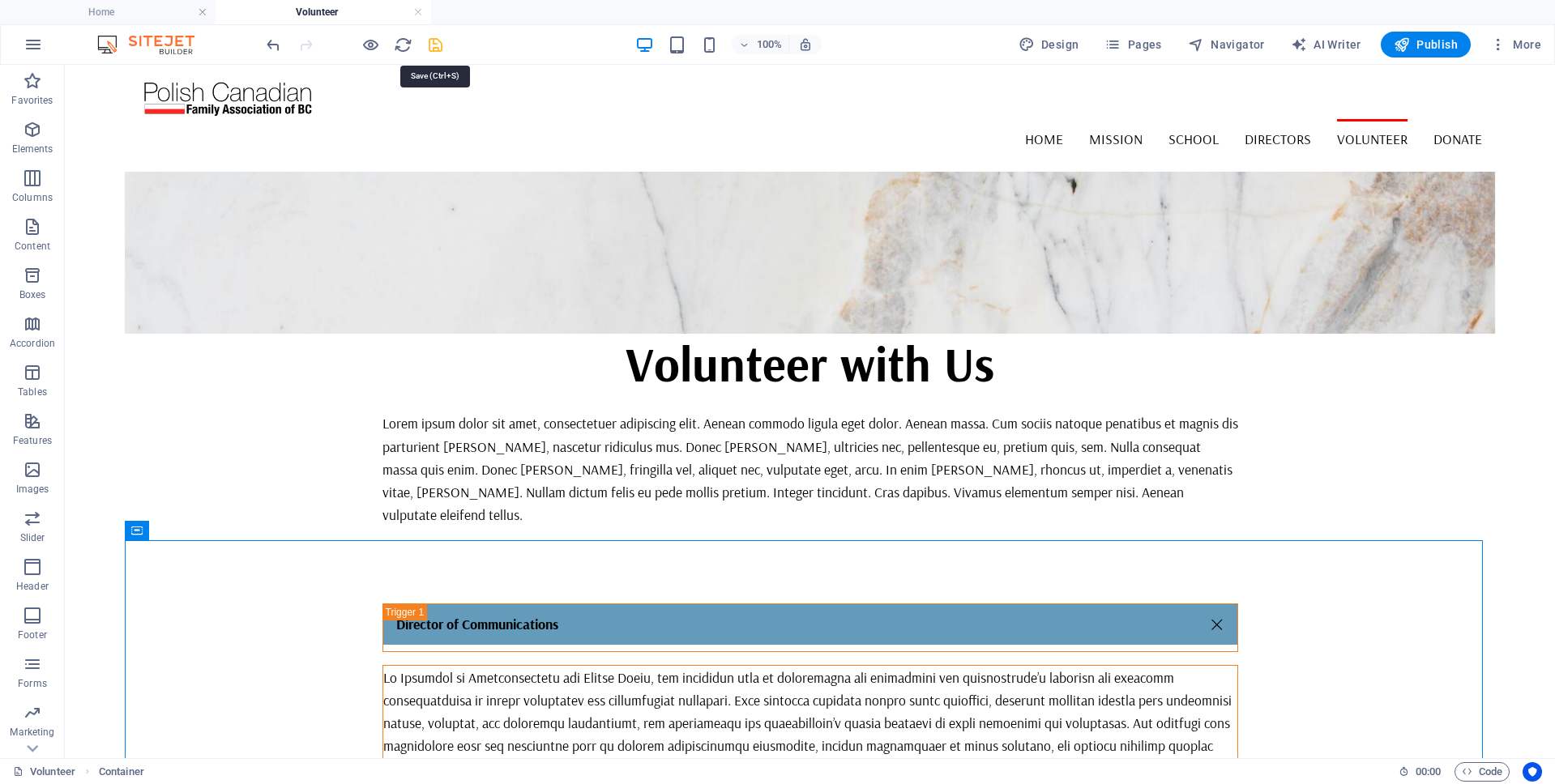
click at [431, 43] on icon "save" at bounding box center [436, 45] width 19 height 19
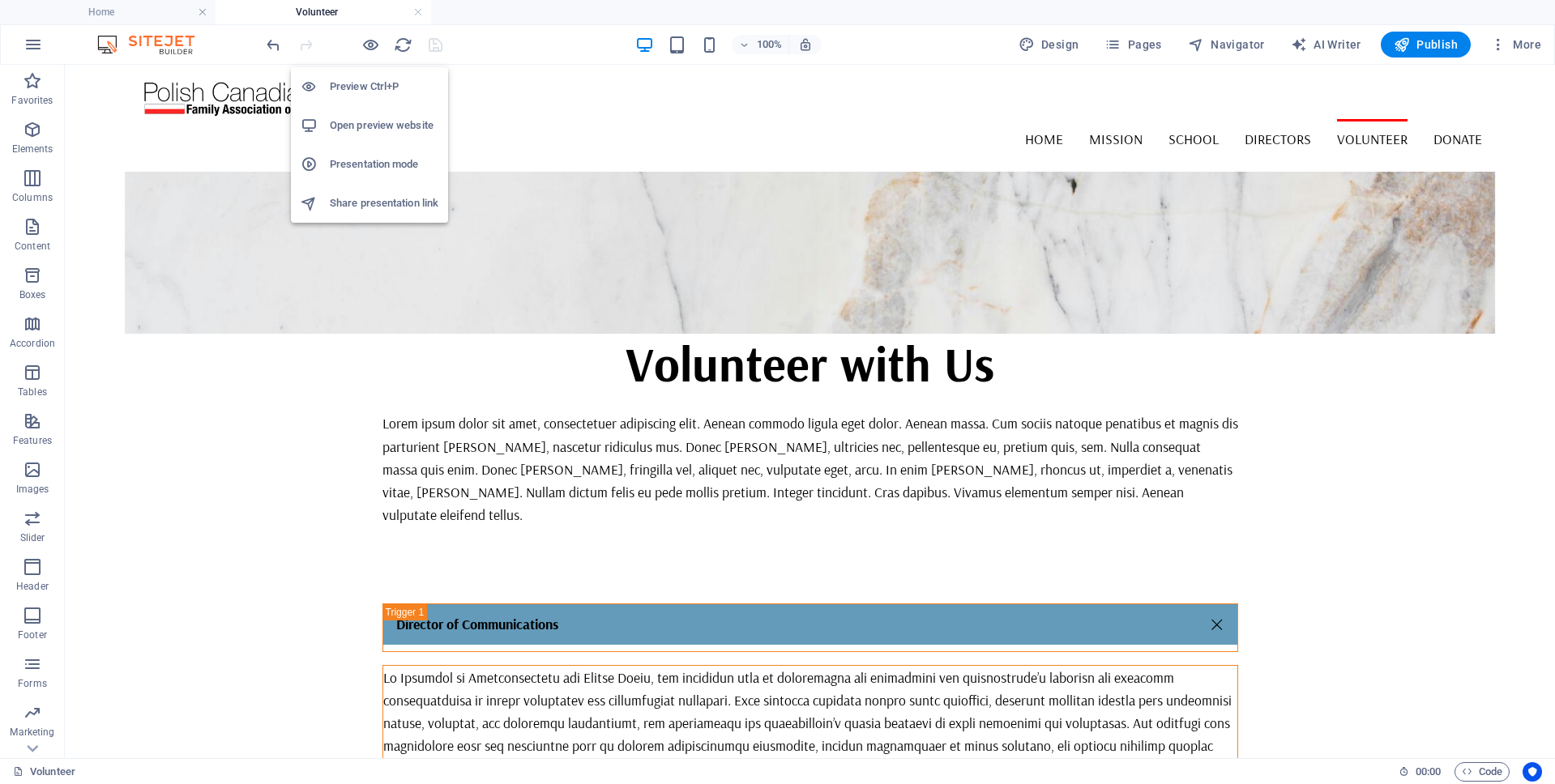
click at [367, 122] on h6 "Open preview website" at bounding box center [384, 126] width 109 height 20
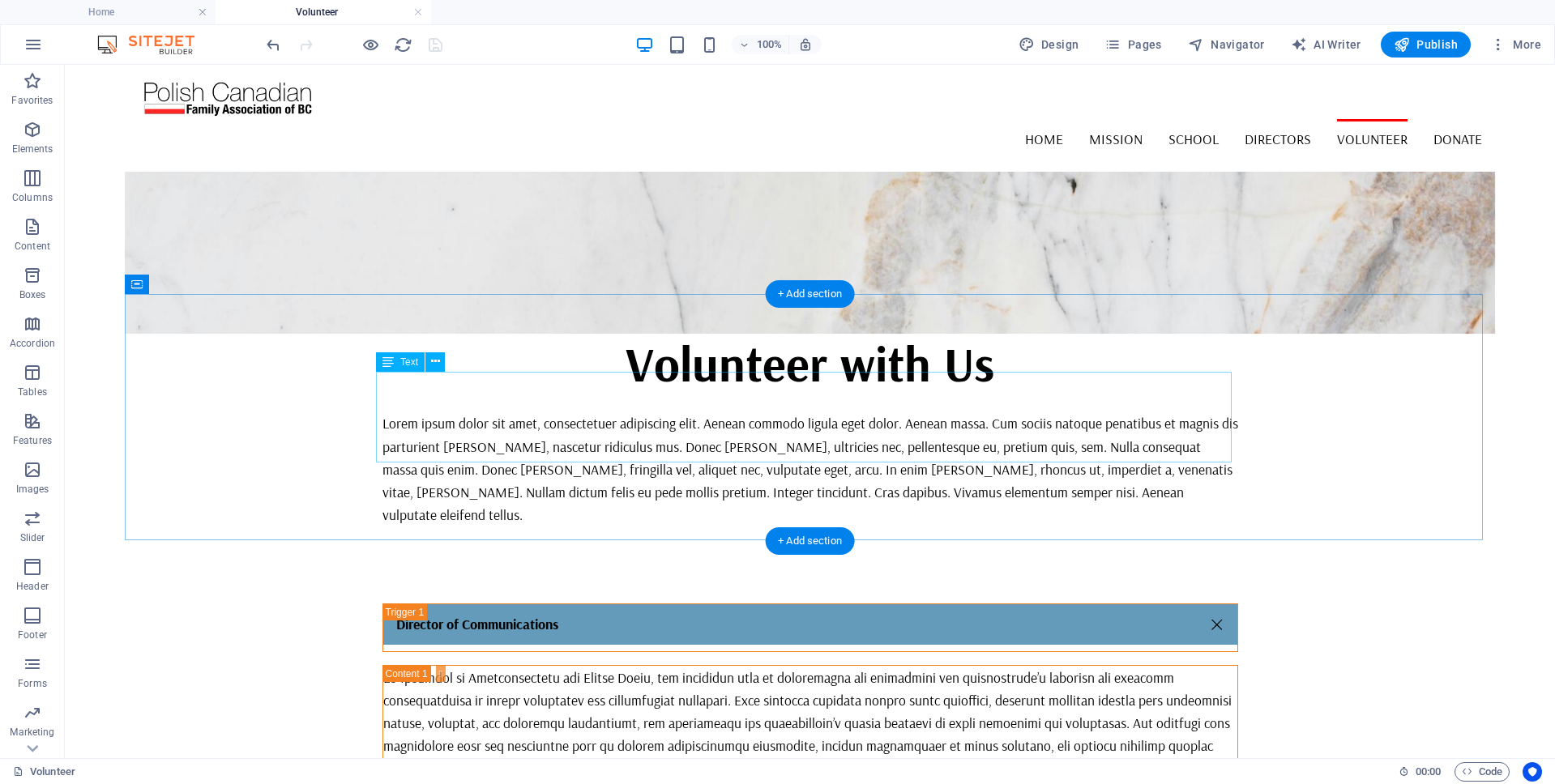
click at [617, 412] on div "Lorem ipsum dolor sit amet, consectetuer adipiscing elit. Aenean commodo ligula…" at bounding box center [811, 469] width 856 height 114
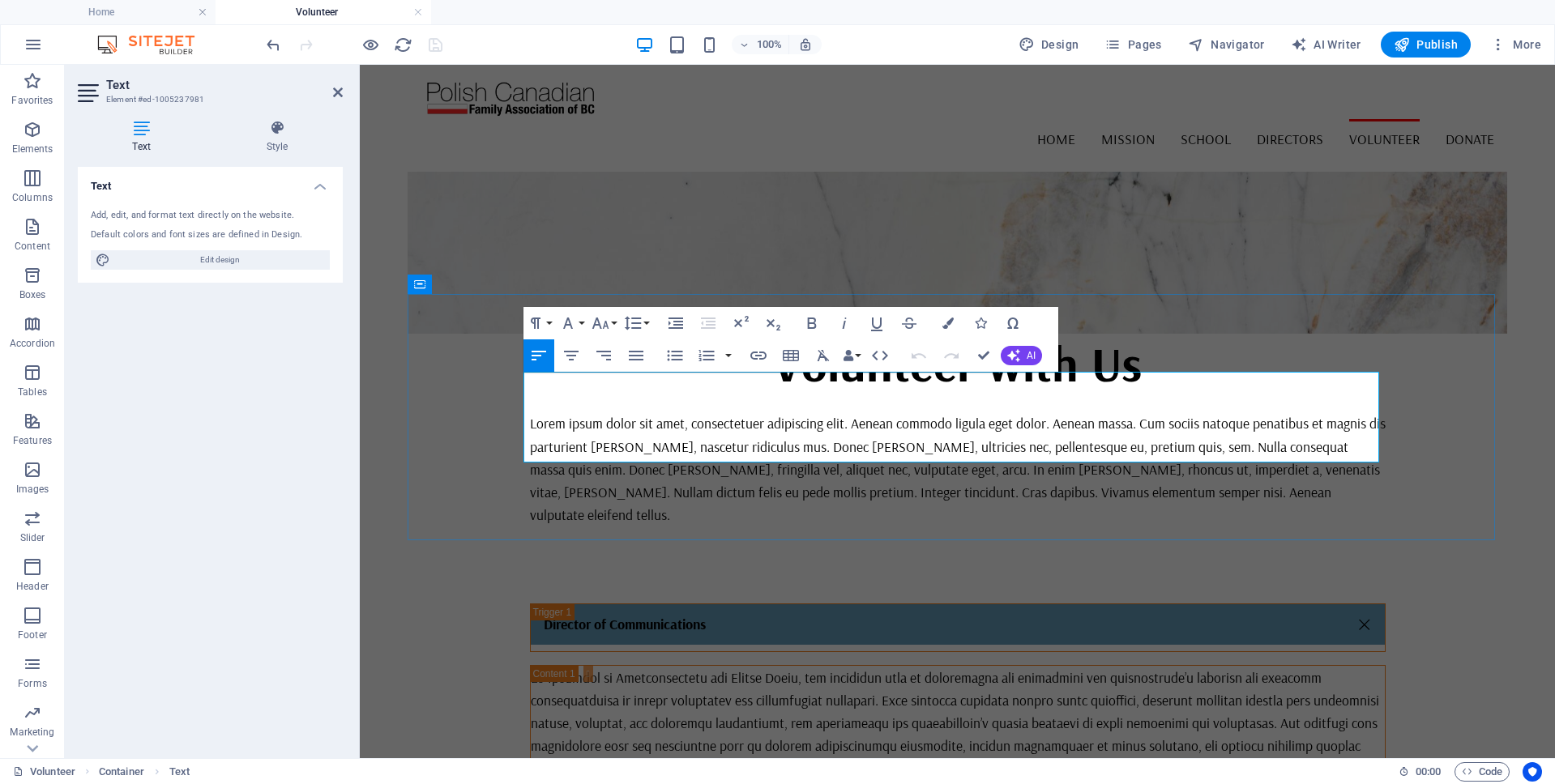
click at [693, 412] on p "Lorem ipsum dolor sit amet, consectetuer adipiscing elit. Aenean commodo ligula…" at bounding box center [958, 469] width 856 height 114
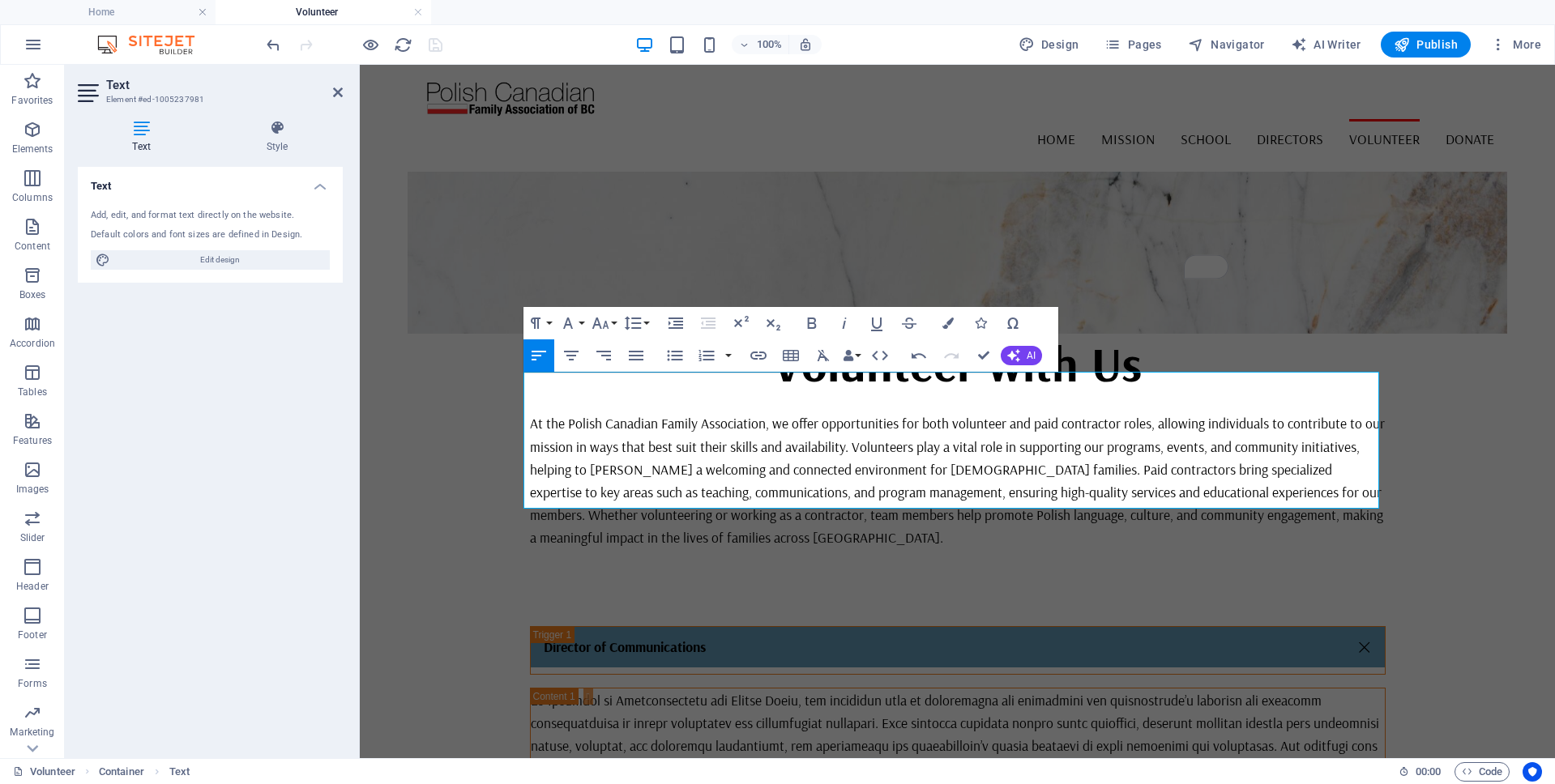
click at [474, 40] on div "100% Design Pages Navigator AI Writer Publish More" at bounding box center [905, 43] width 1284 height 26
click at [1159, 333] on div "At the Polish Canadian Family Association, we offer opportunities for both volu…" at bounding box center [957, 480] width 1100 height 293
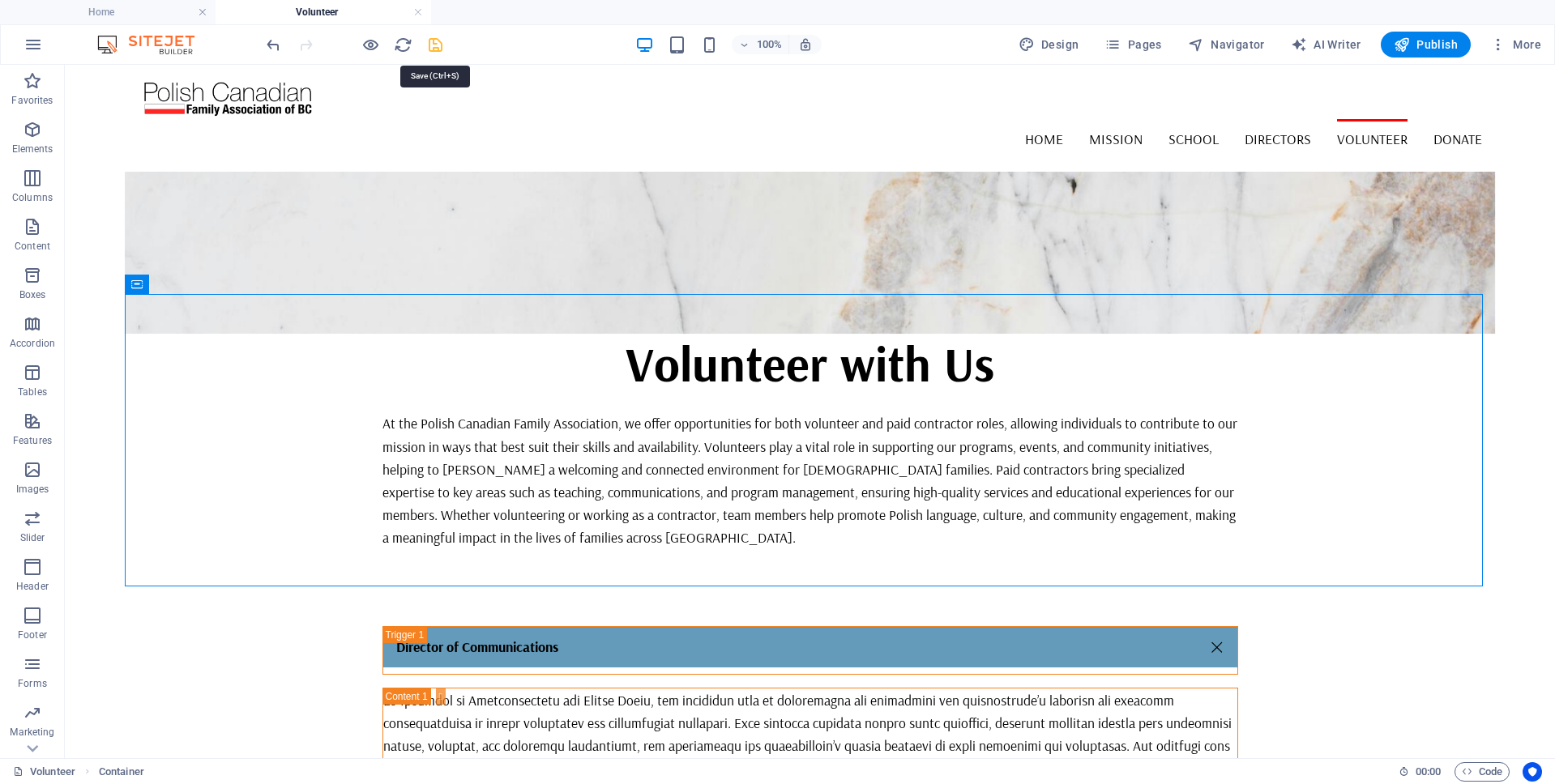
click at [435, 45] on icon "save" at bounding box center [436, 45] width 19 height 19
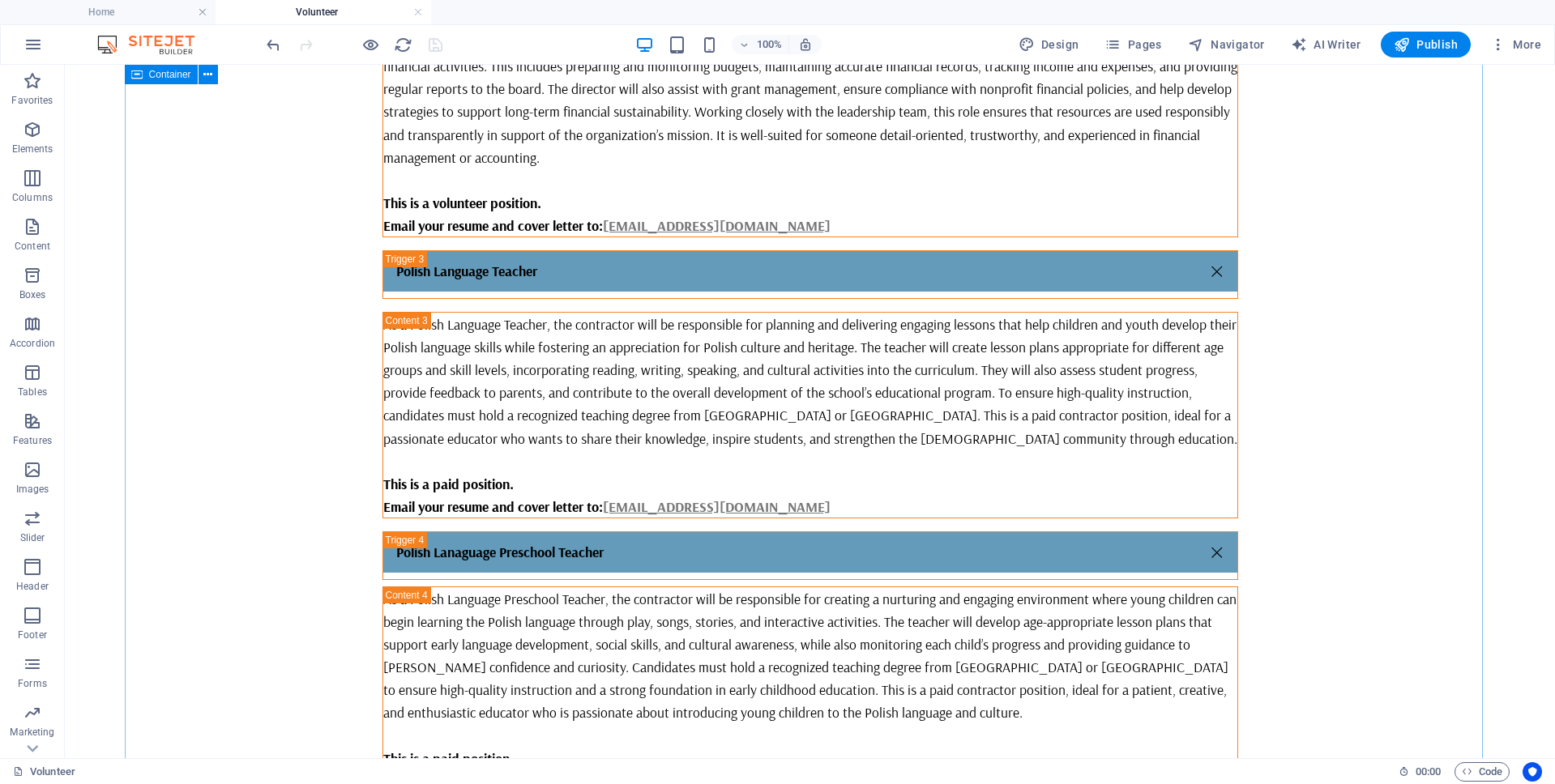
scroll to position [984, 0]
click at [1142, 43] on span "Pages" at bounding box center [1133, 44] width 57 height 16
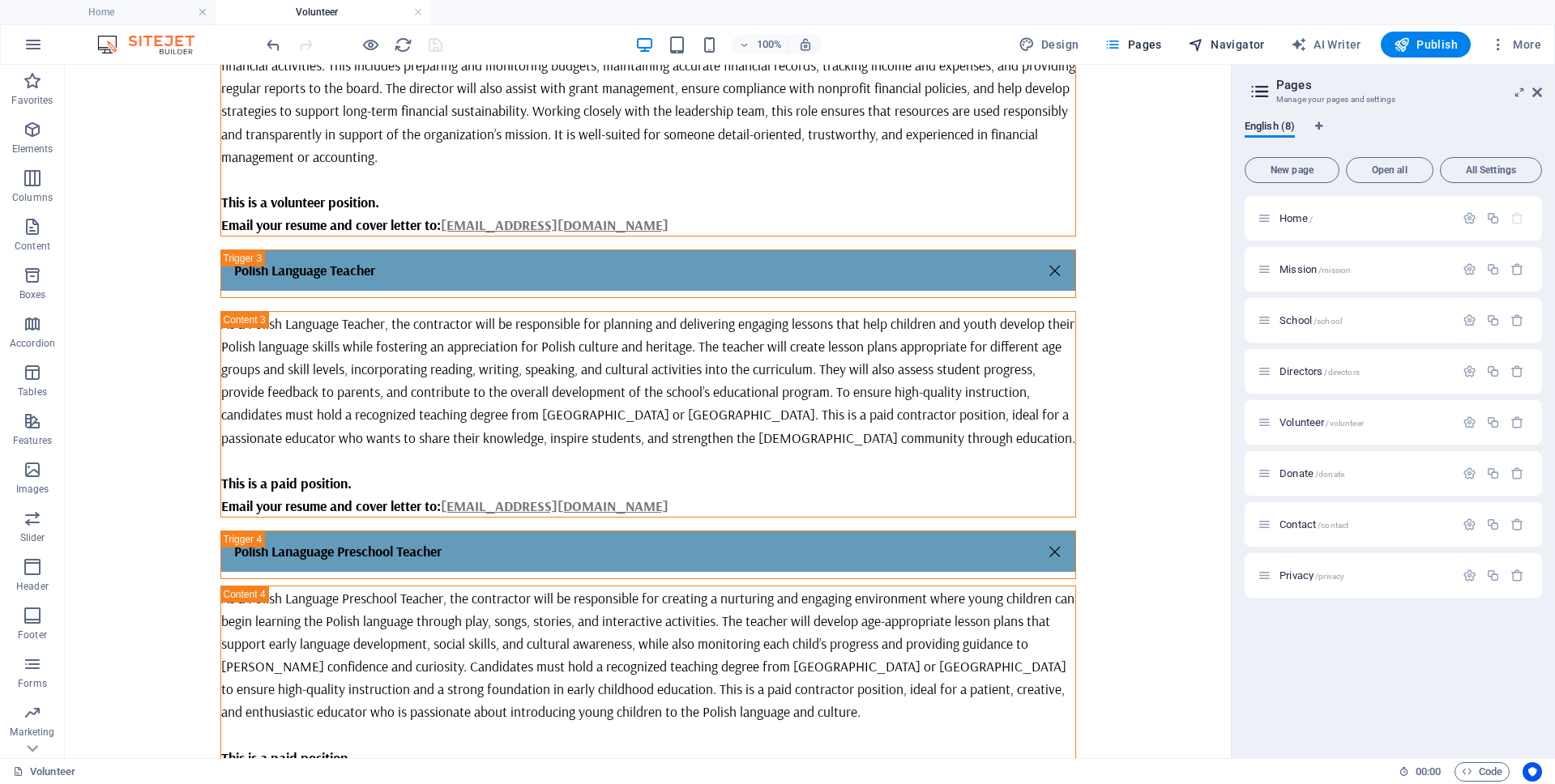
click at [1238, 43] on span "Navigator" at bounding box center [1225, 44] width 77 height 16
select select "17985183-en"
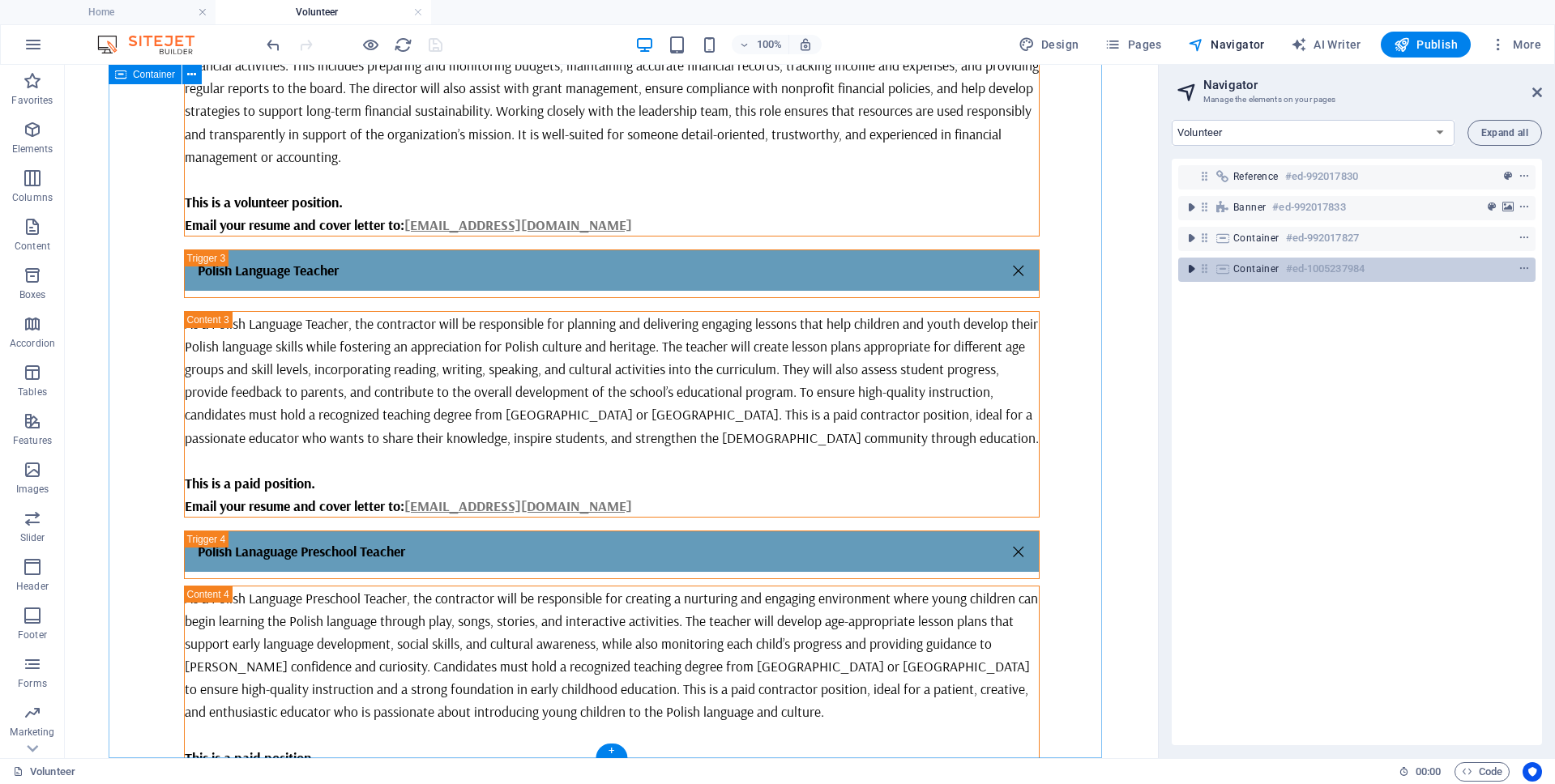
click at [1188, 270] on icon "toggle-expand" at bounding box center [1190, 268] width 16 height 16
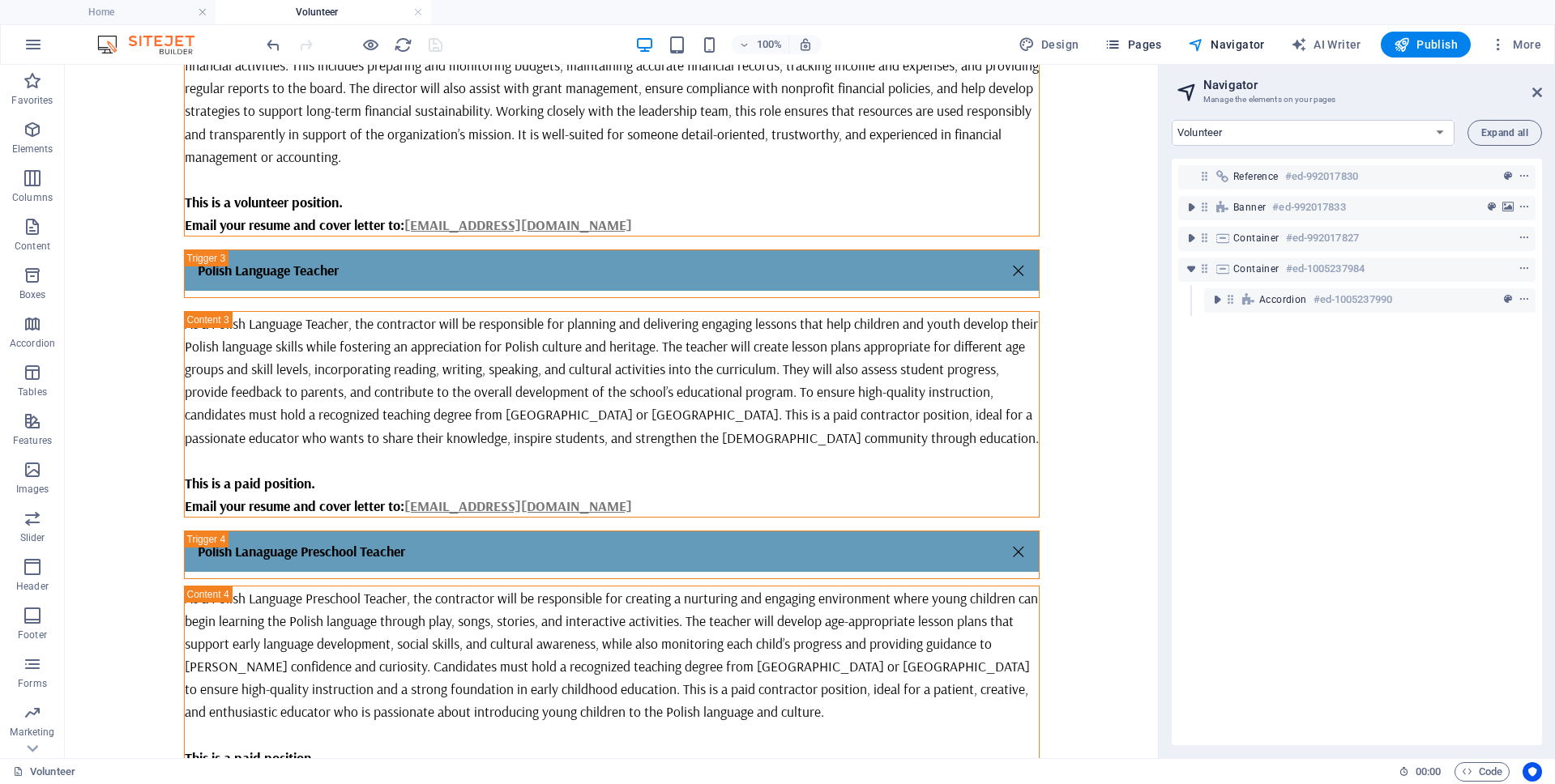
click at [1126, 43] on span "Pages" at bounding box center [1133, 44] width 57 height 16
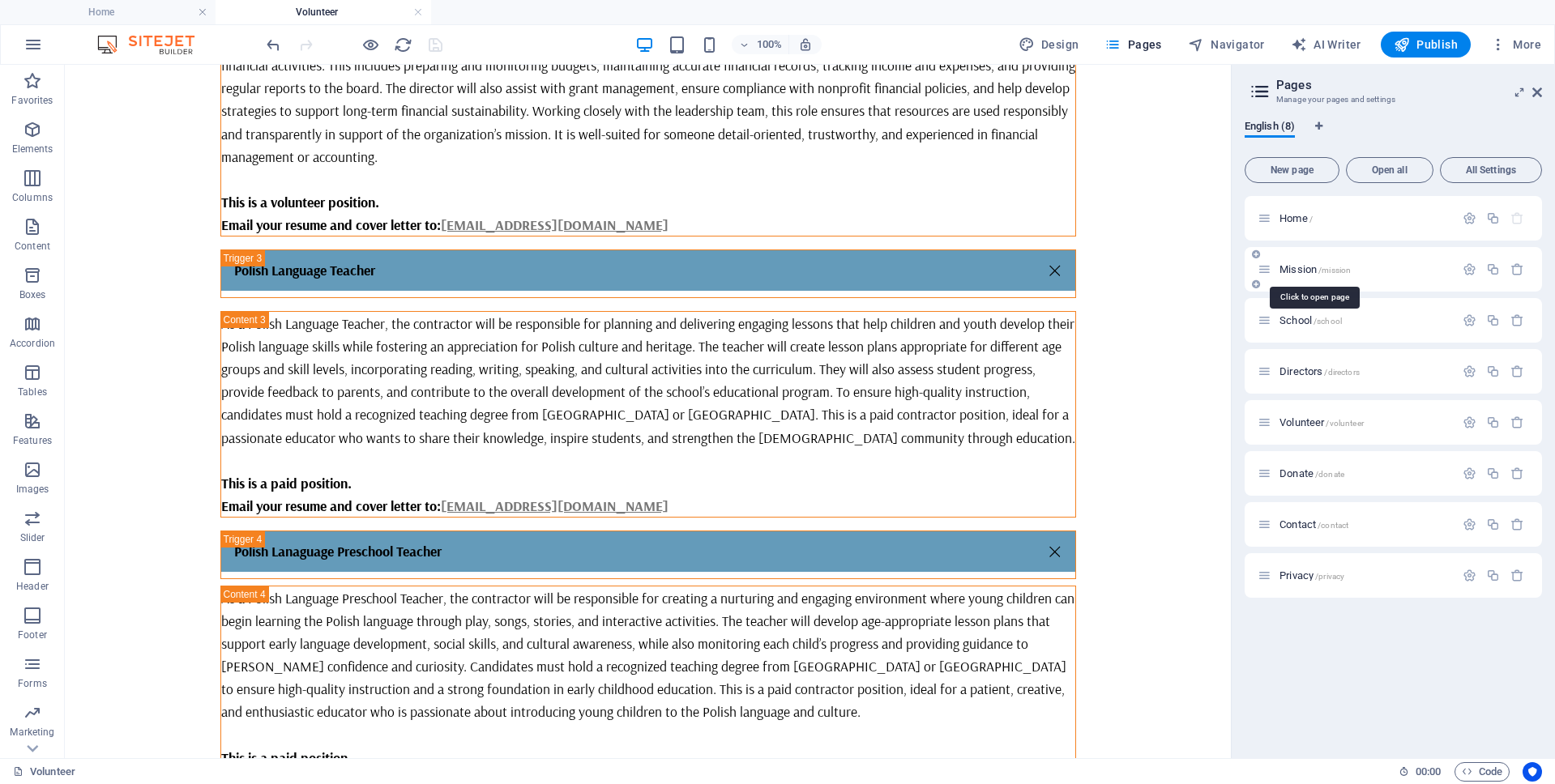
click at [1299, 265] on span "Mission /mission" at bounding box center [1314, 269] width 71 height 12
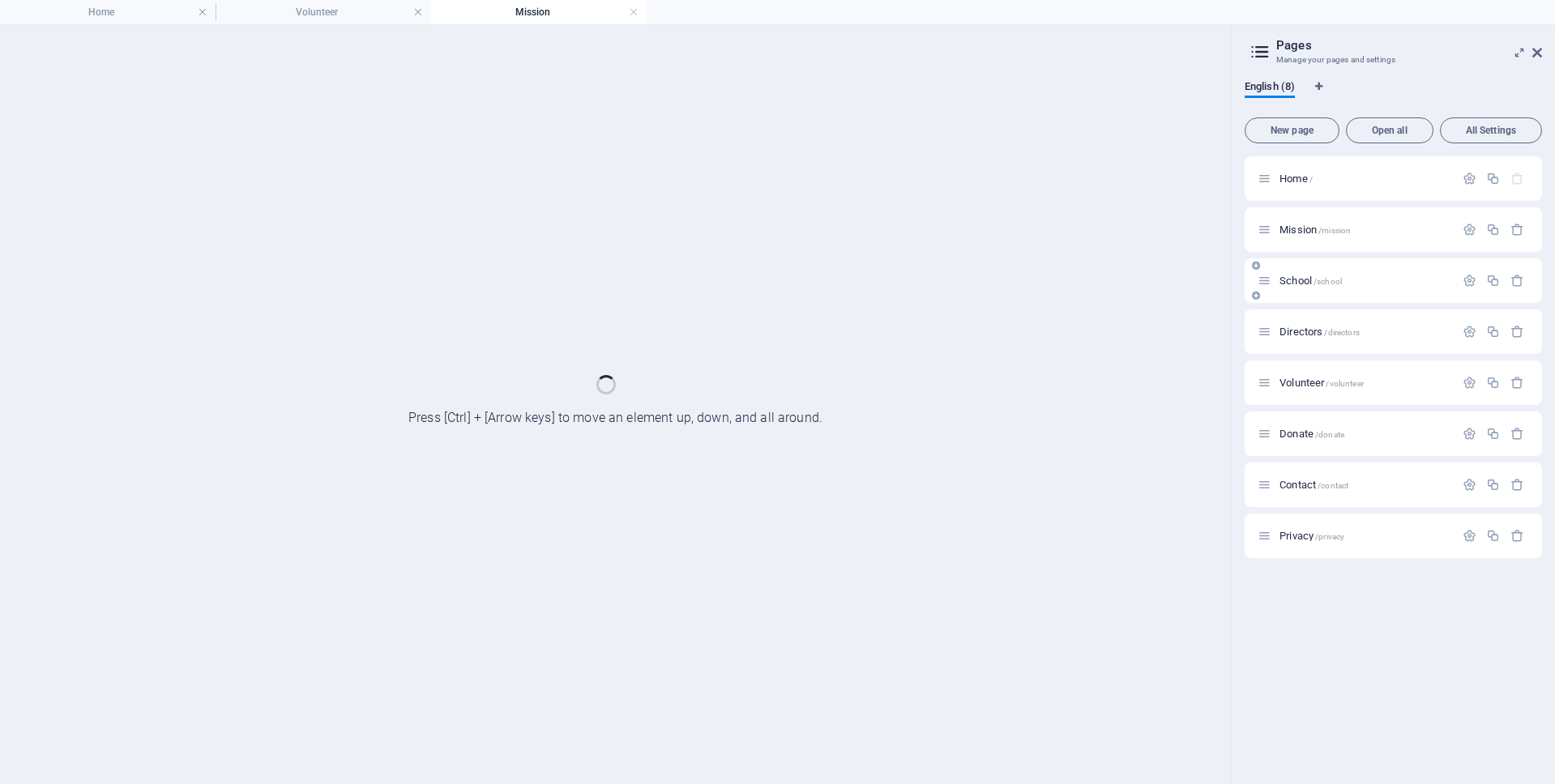
scroll to position [0, 0]
click at [1299, 264] on div "School /school" at bounding box center [1393, 281] width 298 height 44
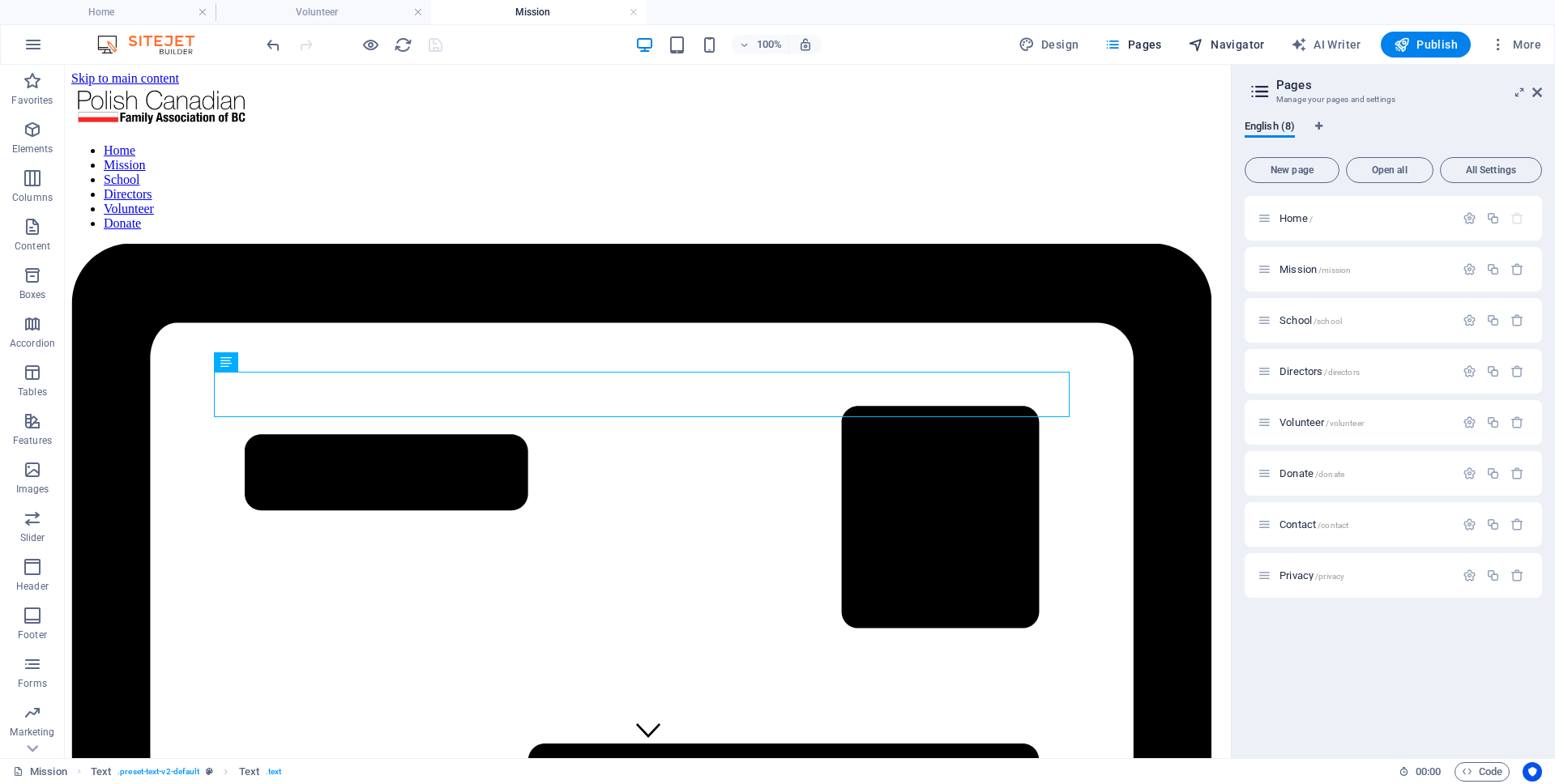
click at [1239, 42] on span "Navigator" at bounding box center [1225, 44] width 77 height 16
select select "17985174-en"
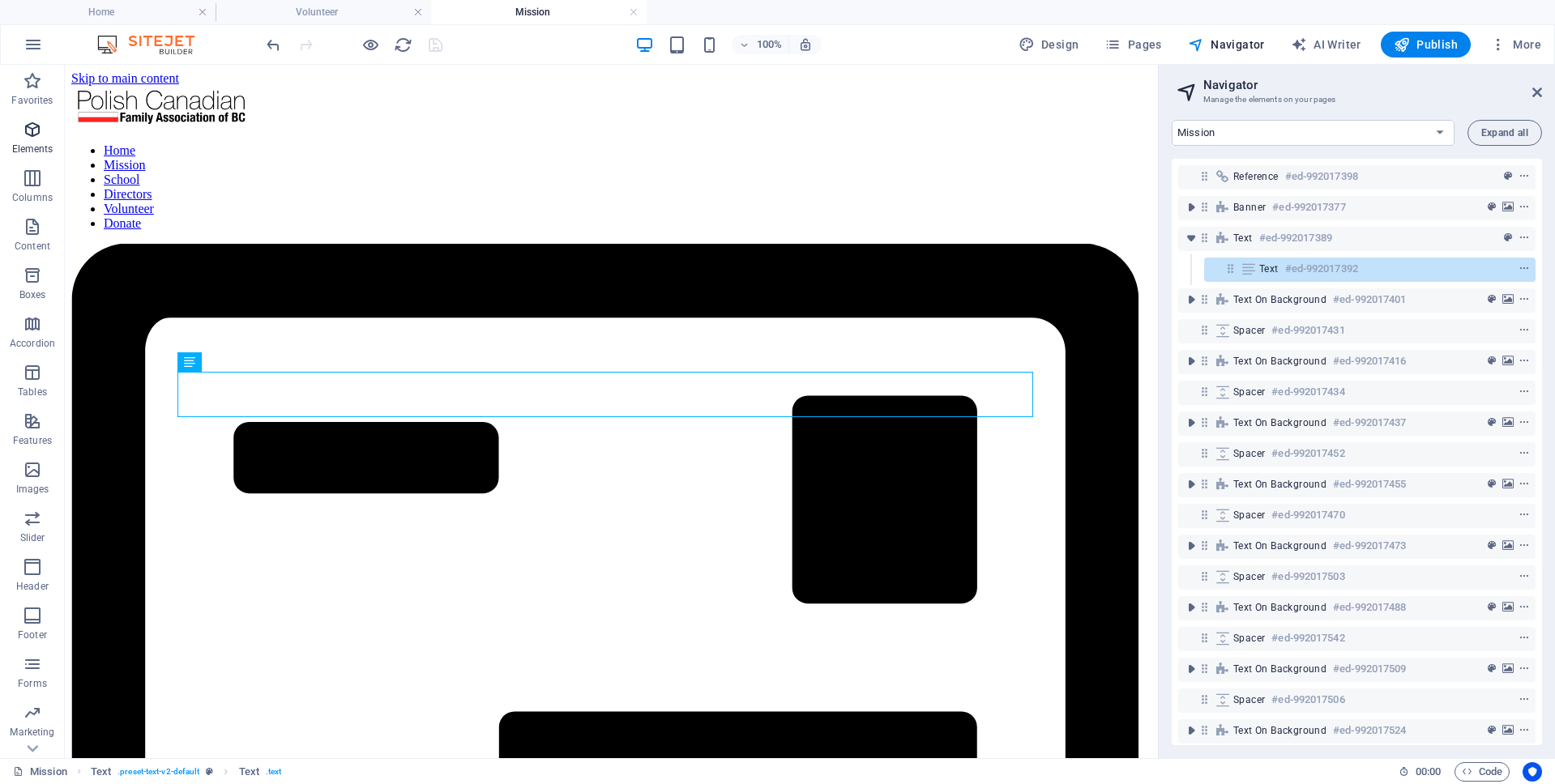
click at [29, 134] on icon "button" at bounding box center [32, 129] width 20 height 20
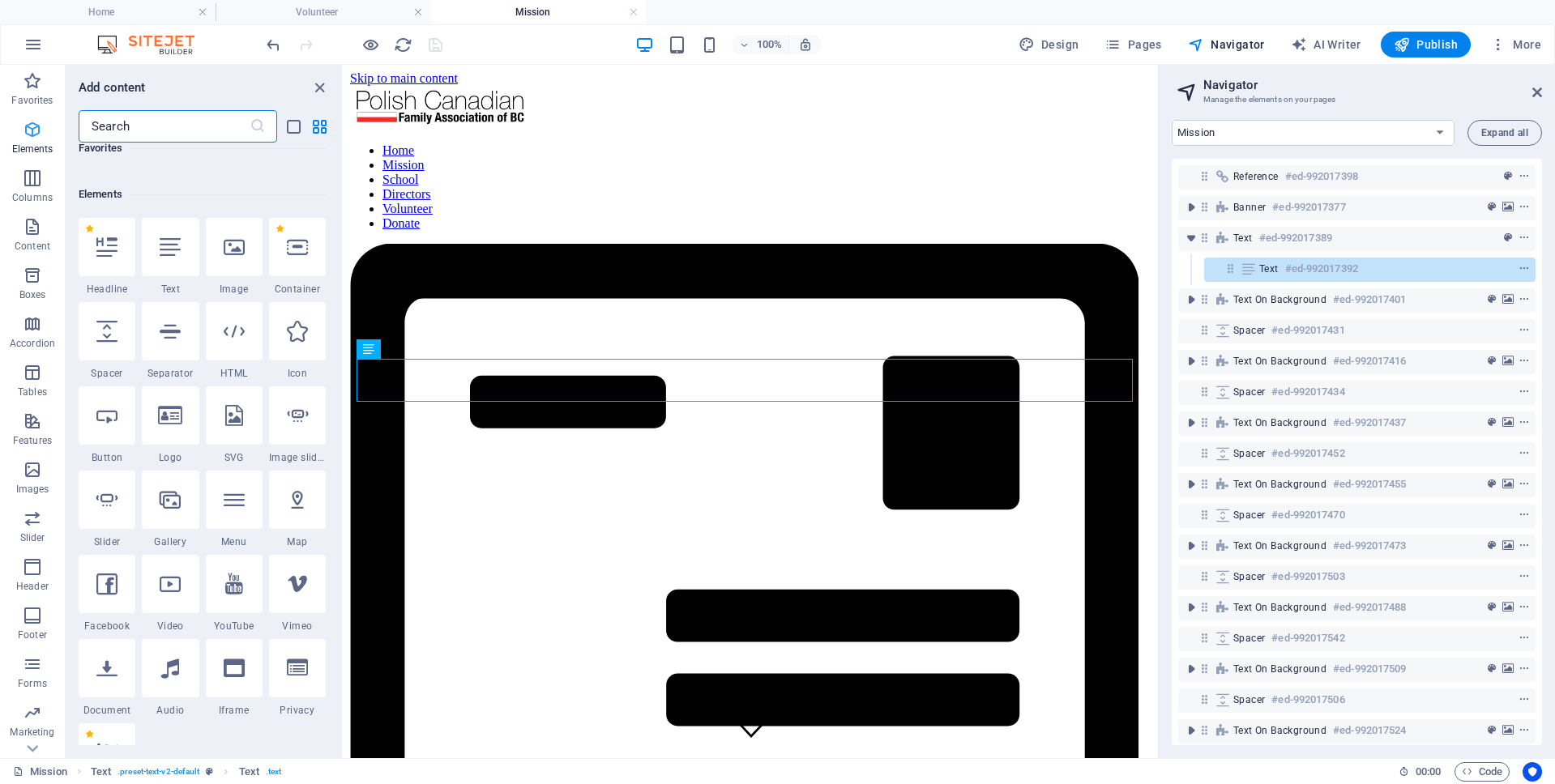
scroll to position [305, 0]
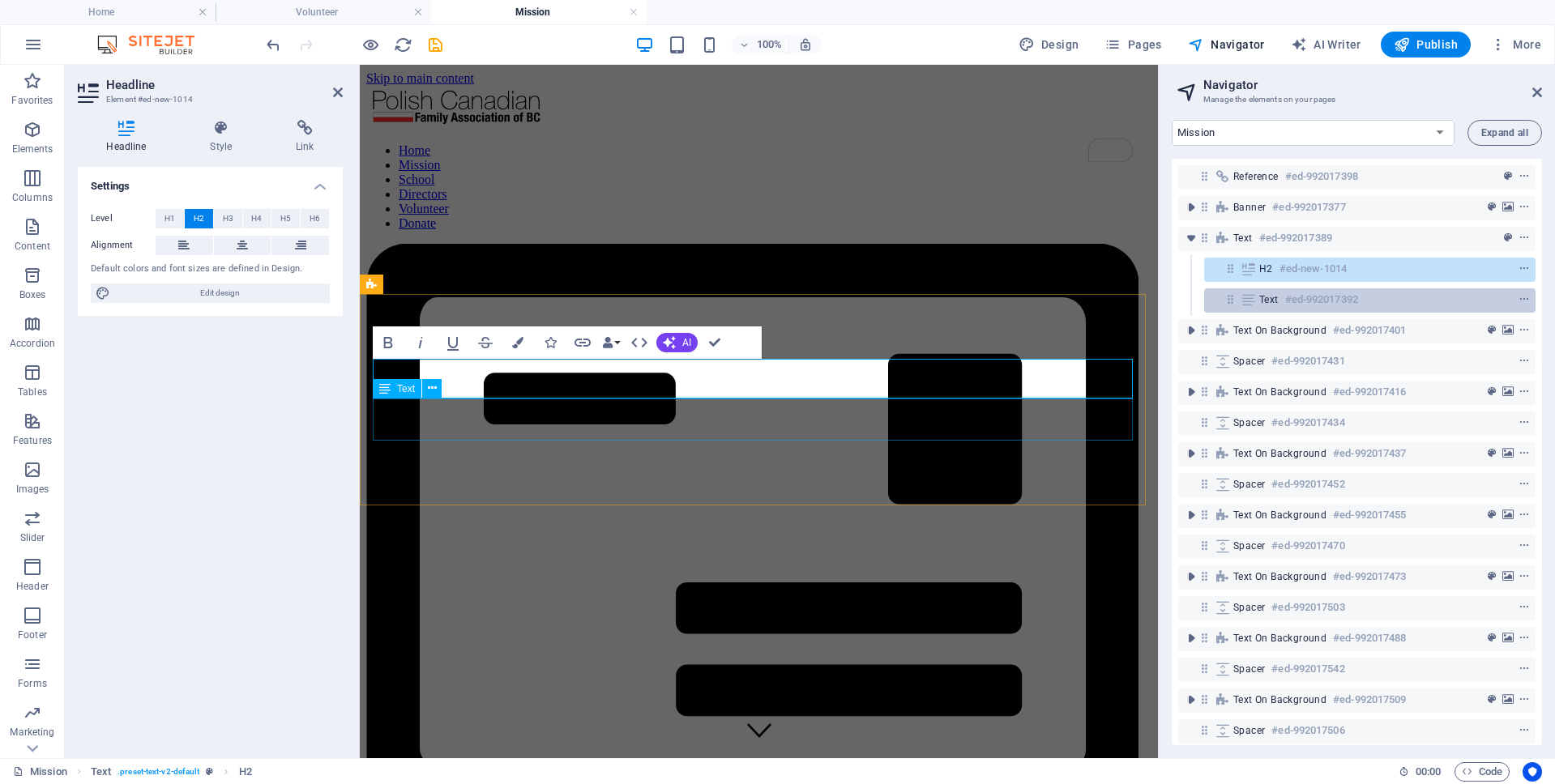
click at [1253, 301] on icon at bounding box center [1248, 299] width 18 height 13
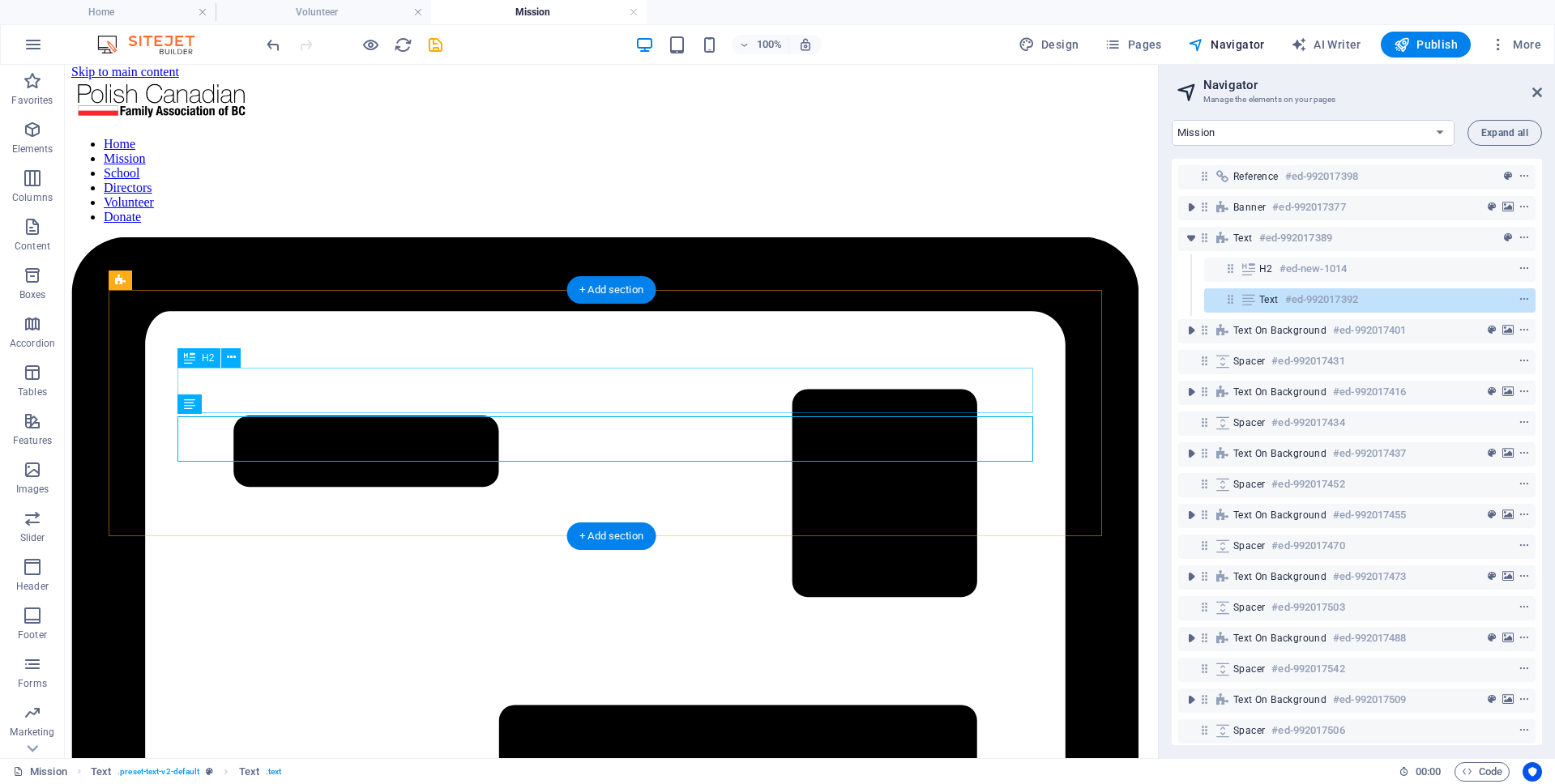
scroll to position [5, 0]
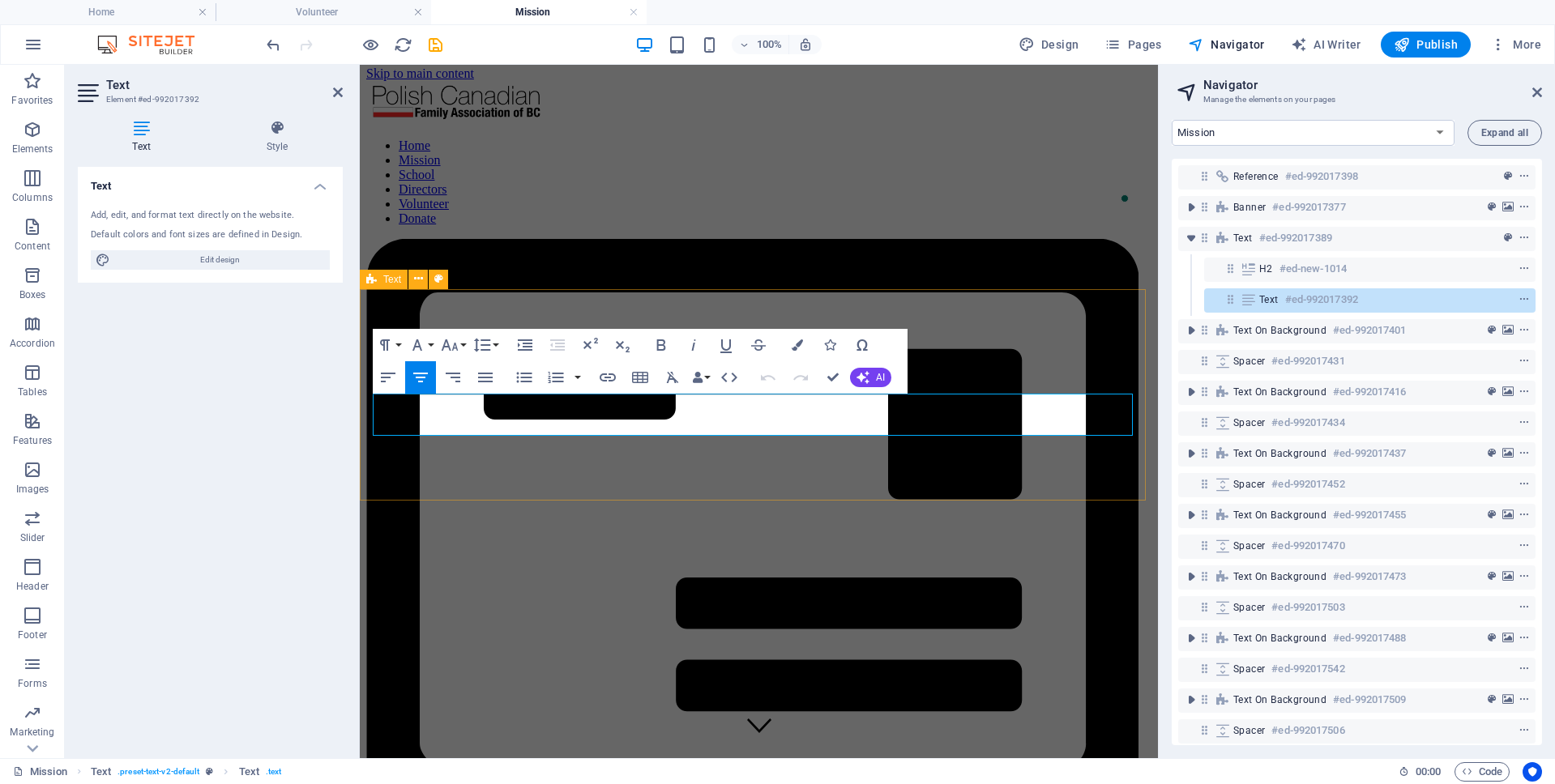
copy p "At the heart of our work is a simple vision: a thriving community where culture…"
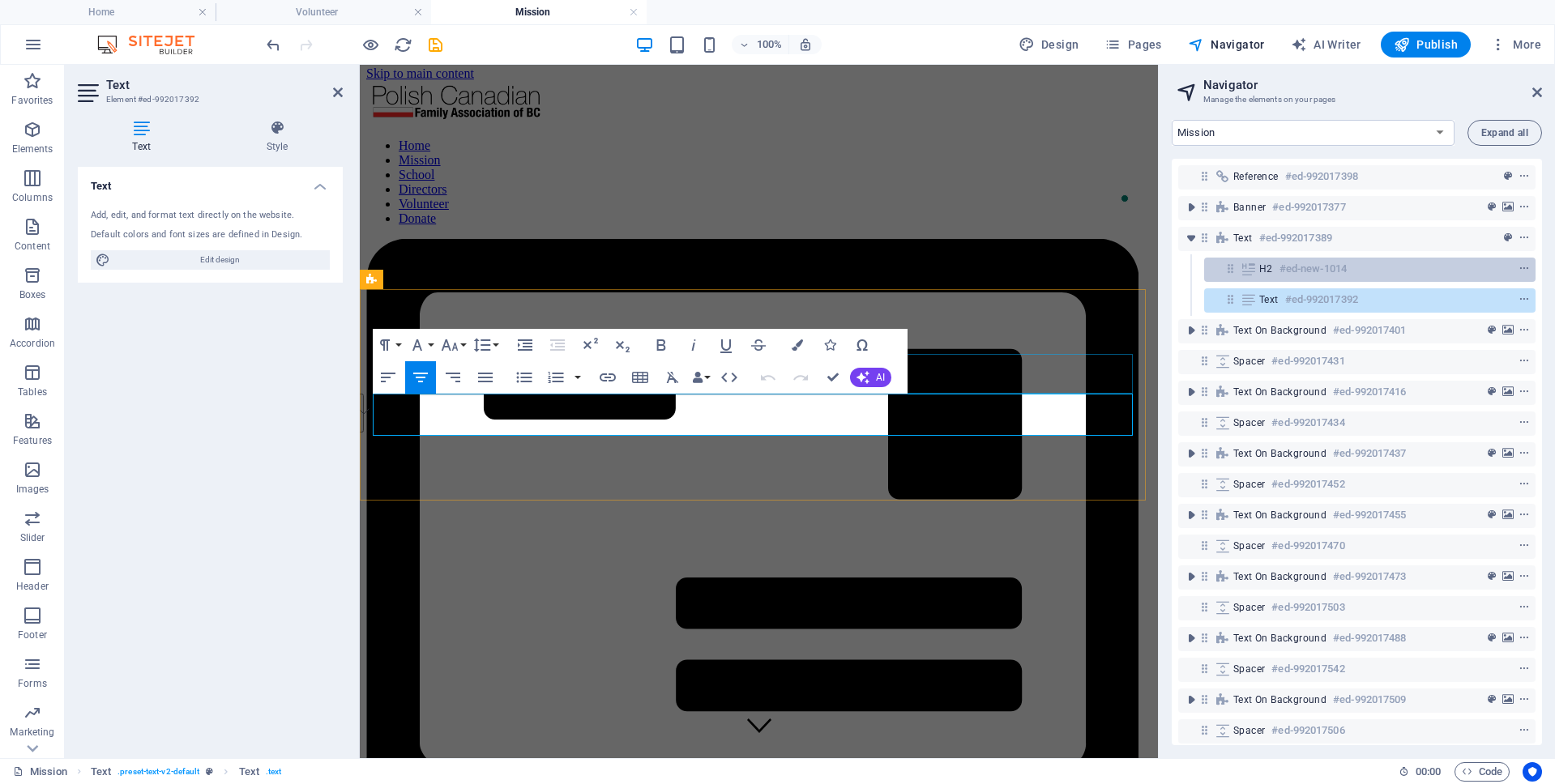
click at [1308, 270] on h6 "#ed-new-1014" at bounding box center [1312, 268] width 67 height 20
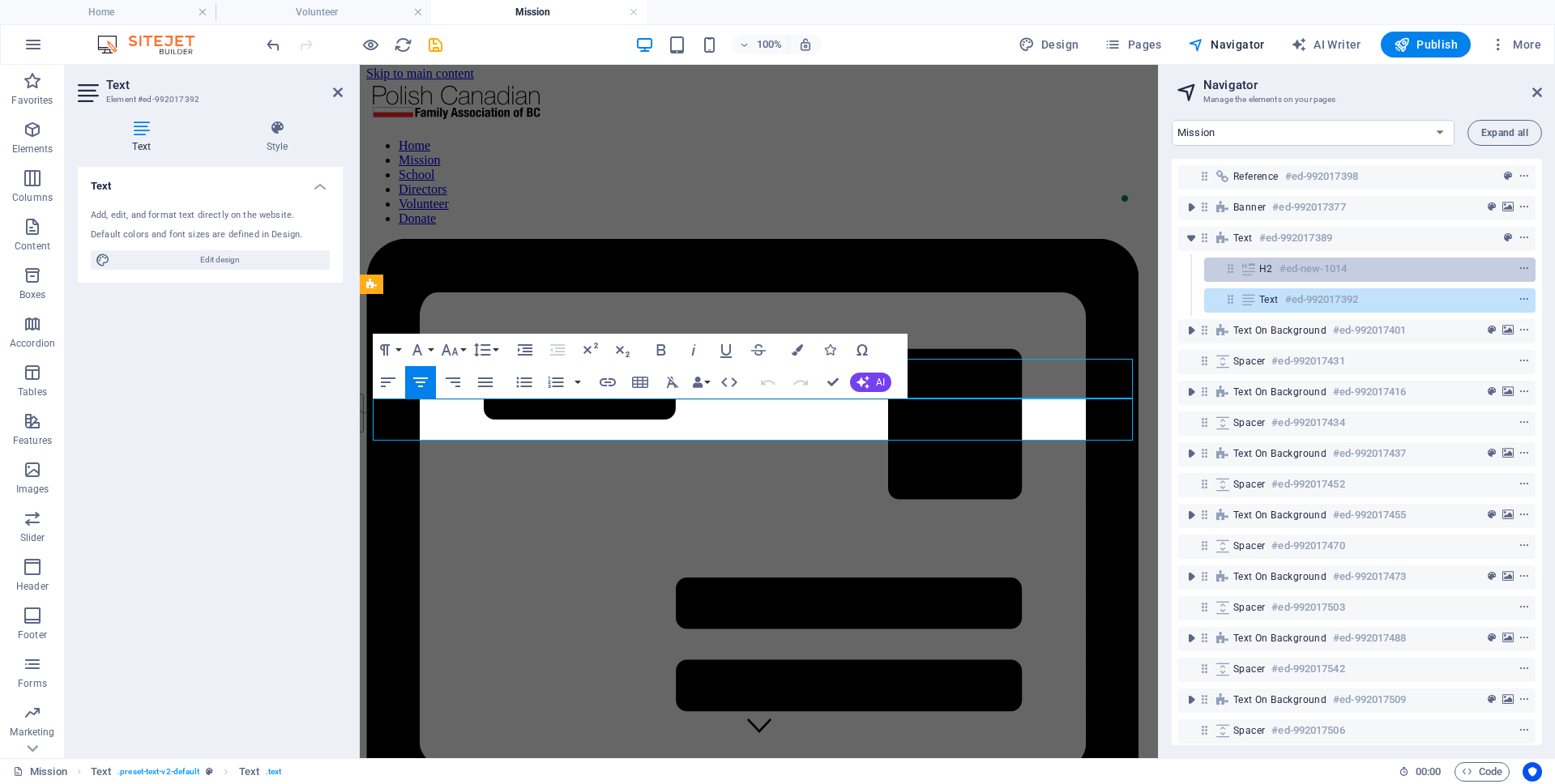
scroll to position [0, 0]
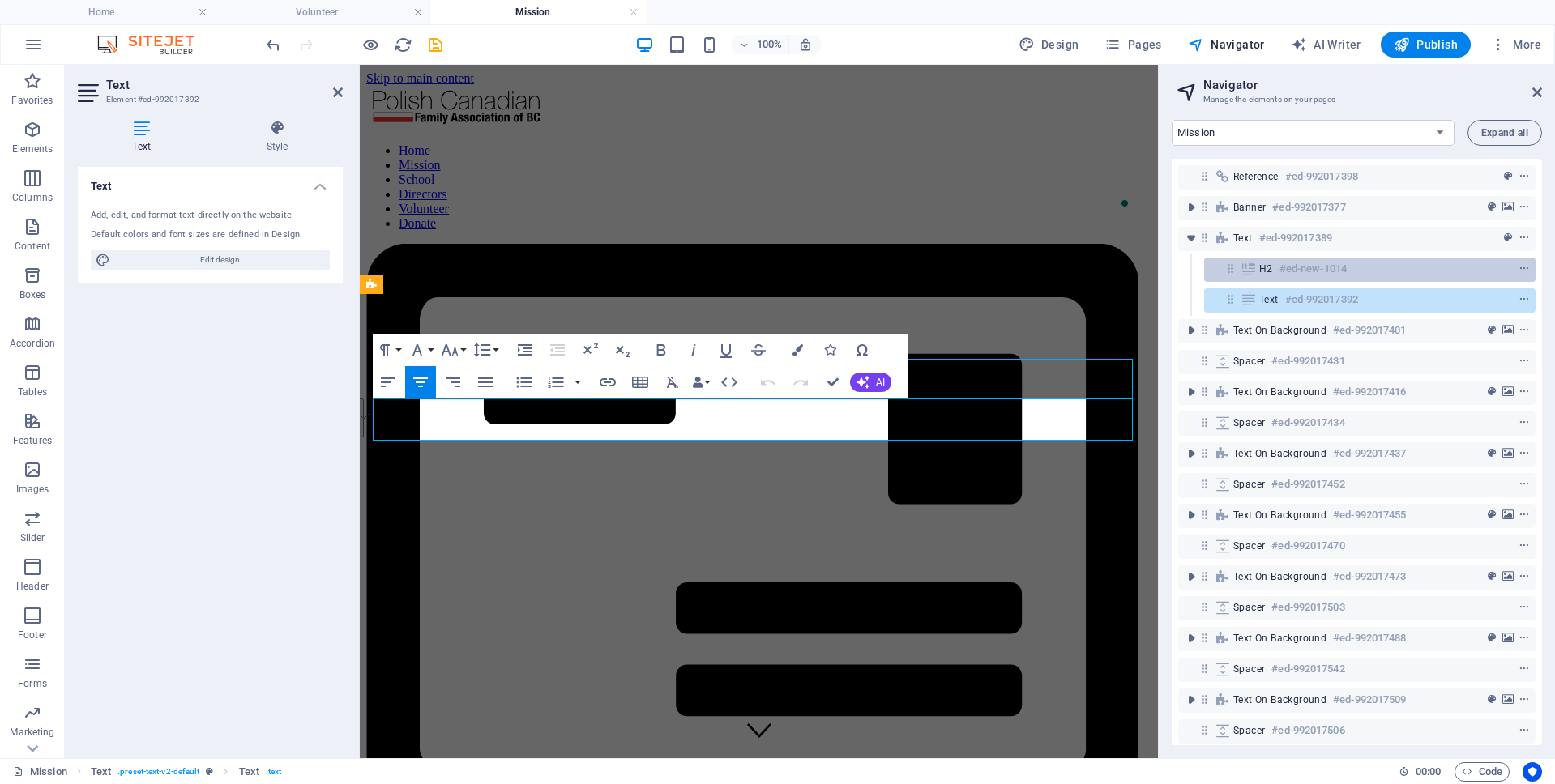
click at [1308, 270] on h6 "#ed-new-1014" at bounding box center [1312, 268] width 67 height 20
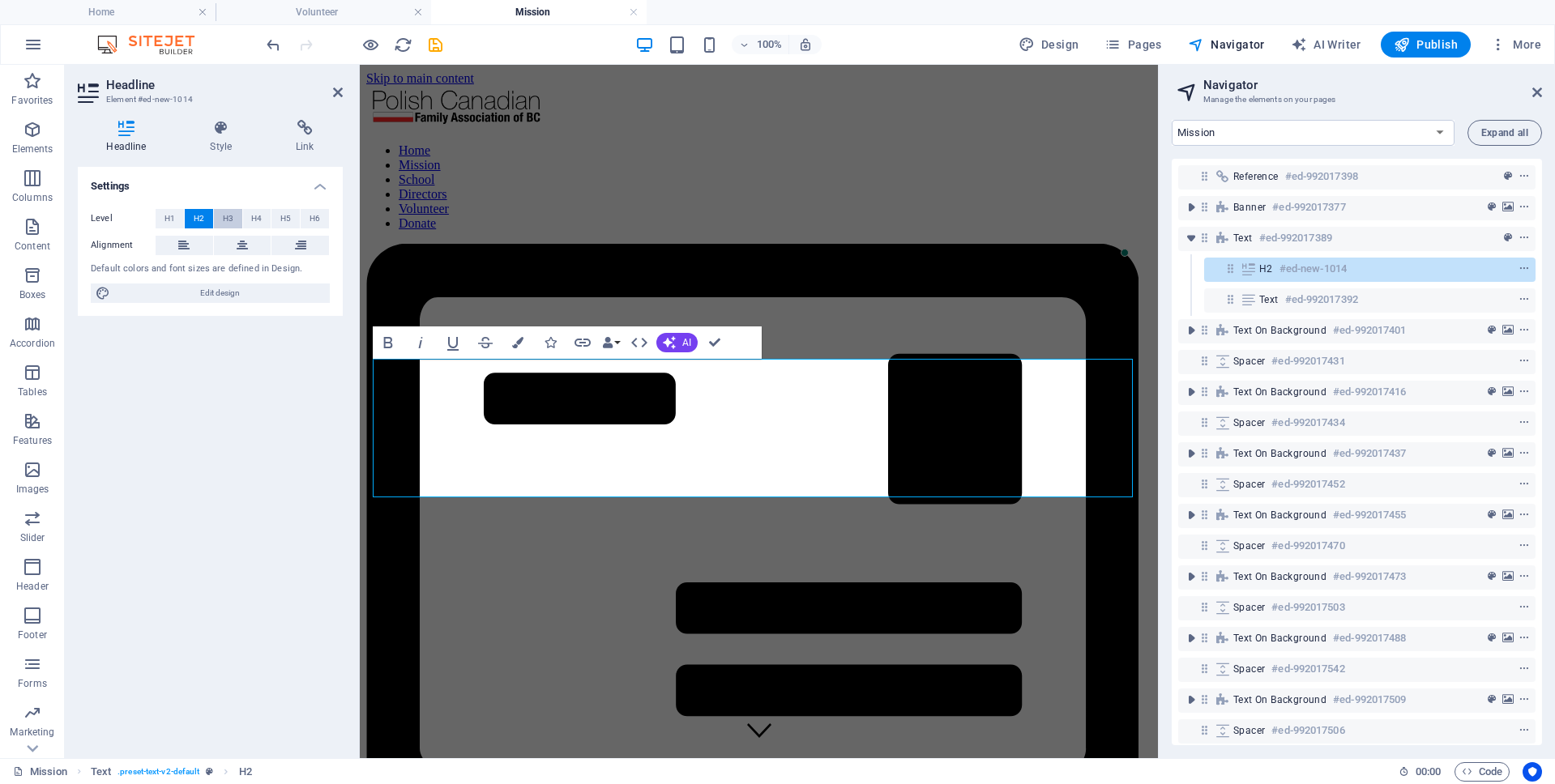
click at [229, 214] on span "H3" at bounding box center [228, 218] width 10 height 20
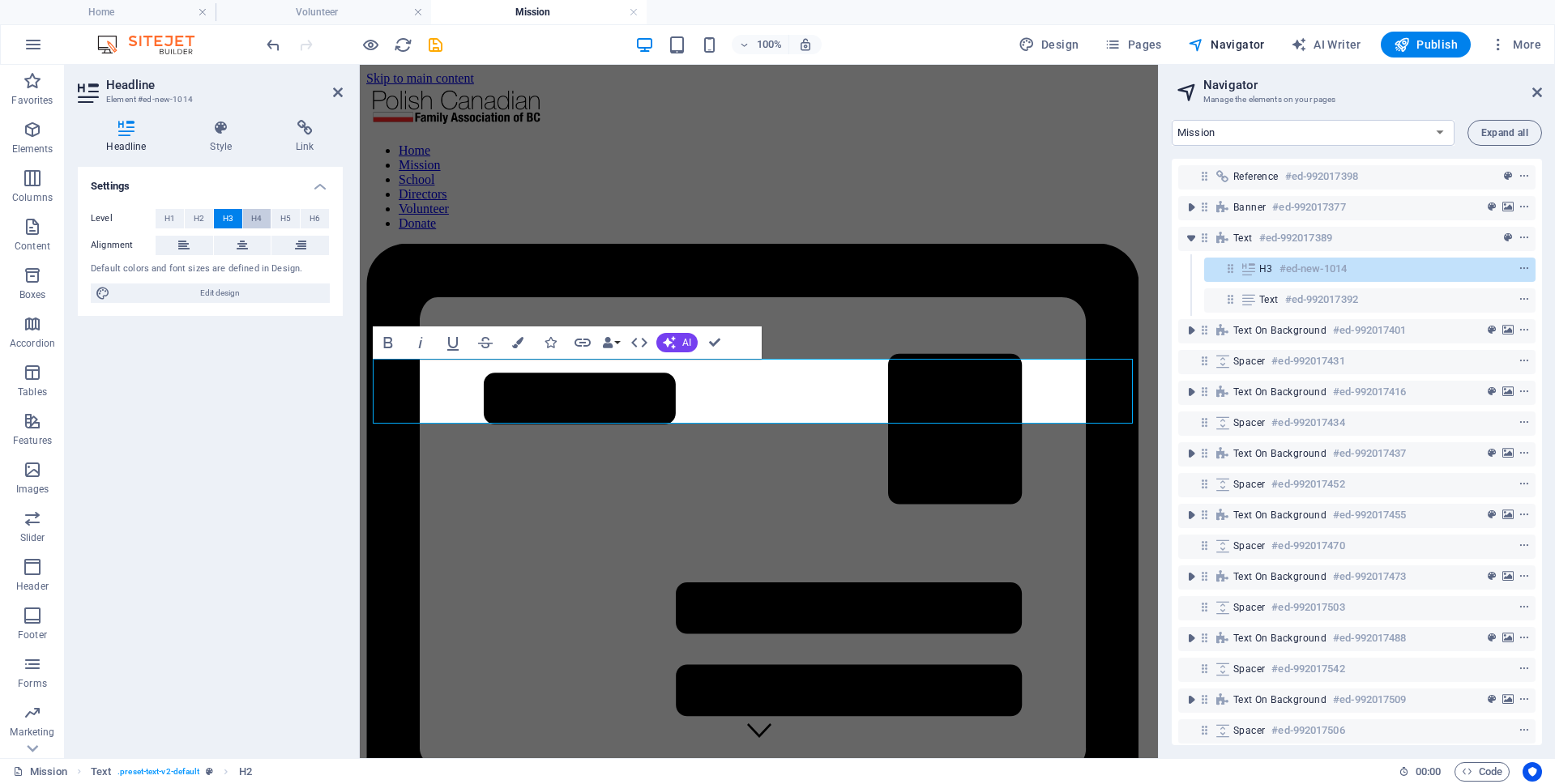
click at [259, 216] on span "H4" at bounding box center [256, 218] width 10 height 20
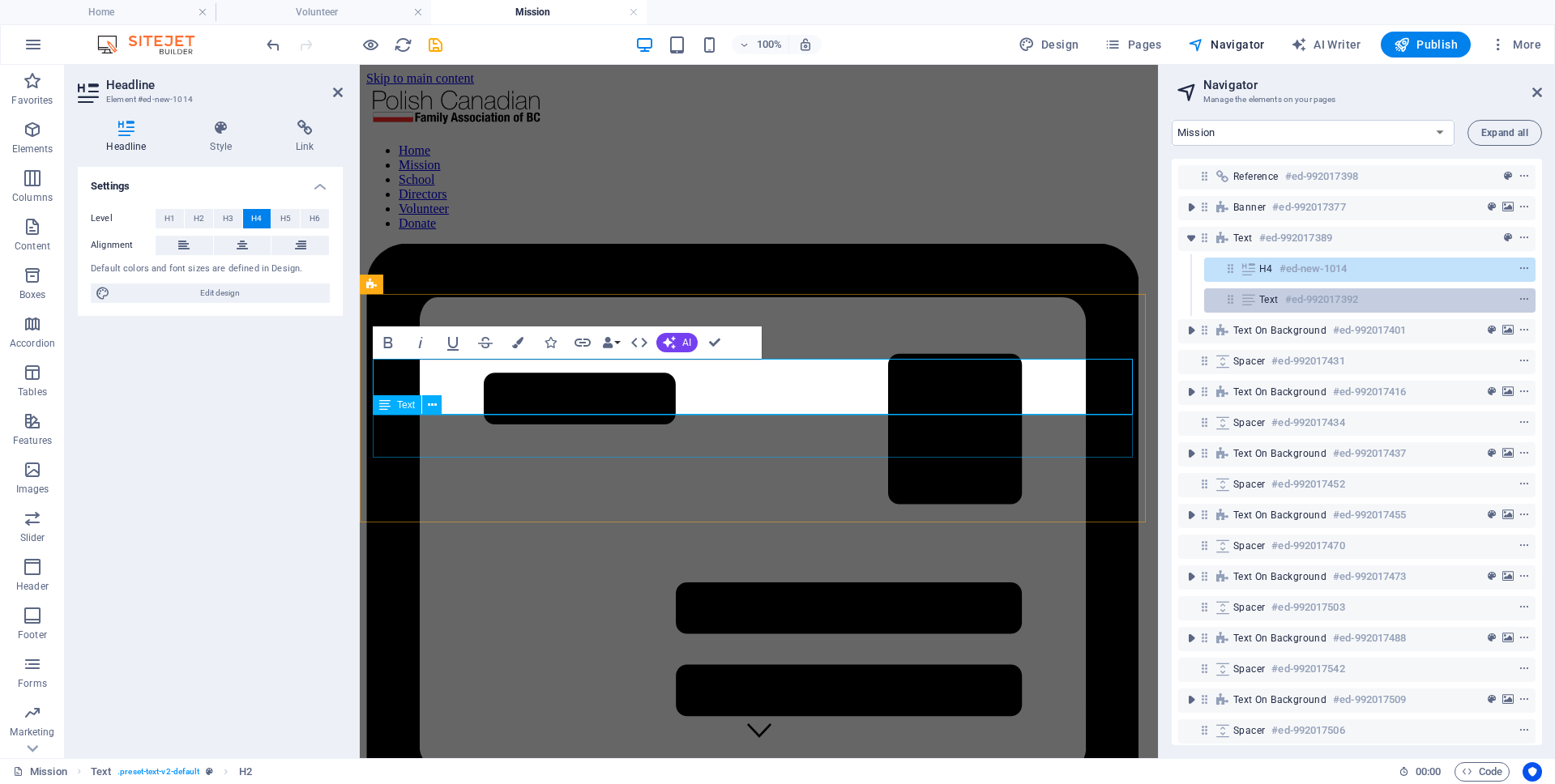
click at [1347, 300] on h6 "#ed-992017392" at bounding box center [1321, 299] width 73 height 20
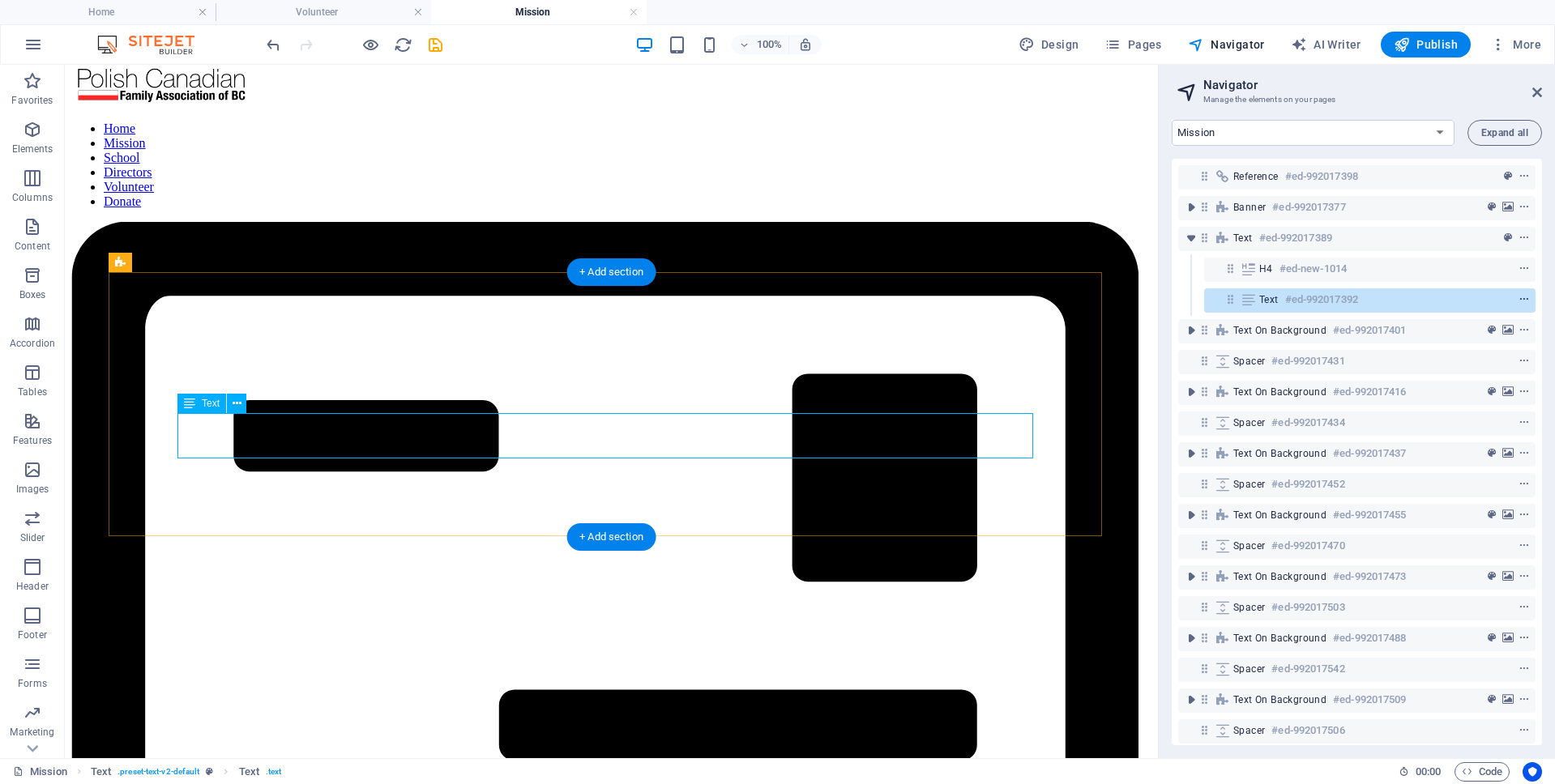
click at [1521, 298] on icon "context-menu" at bounding box center [1524, 299] width 11 height 11
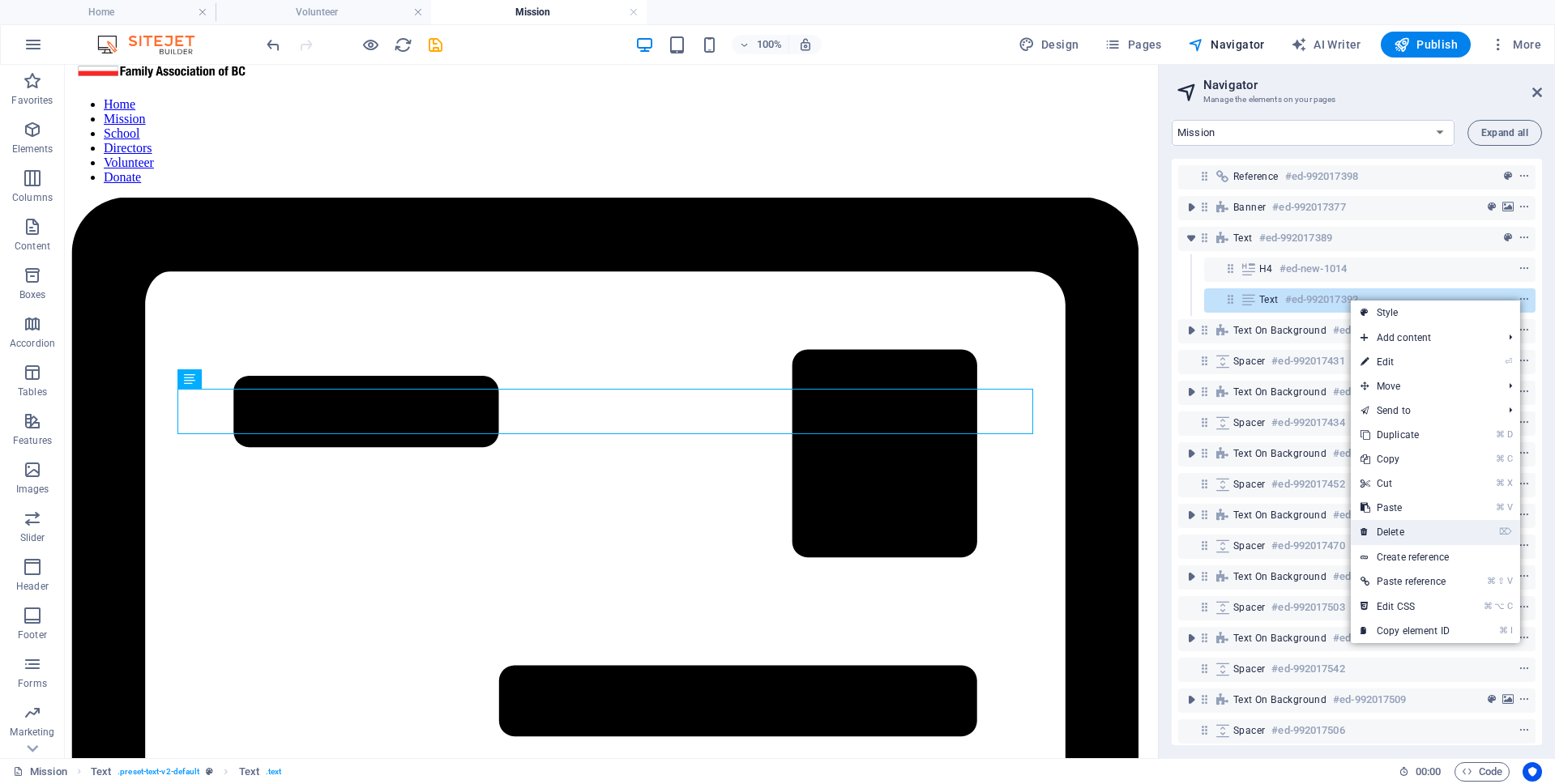
click at [1412, 526] on link "⌦ Delete" at bounding box center [1404, 533] width 109 height 25
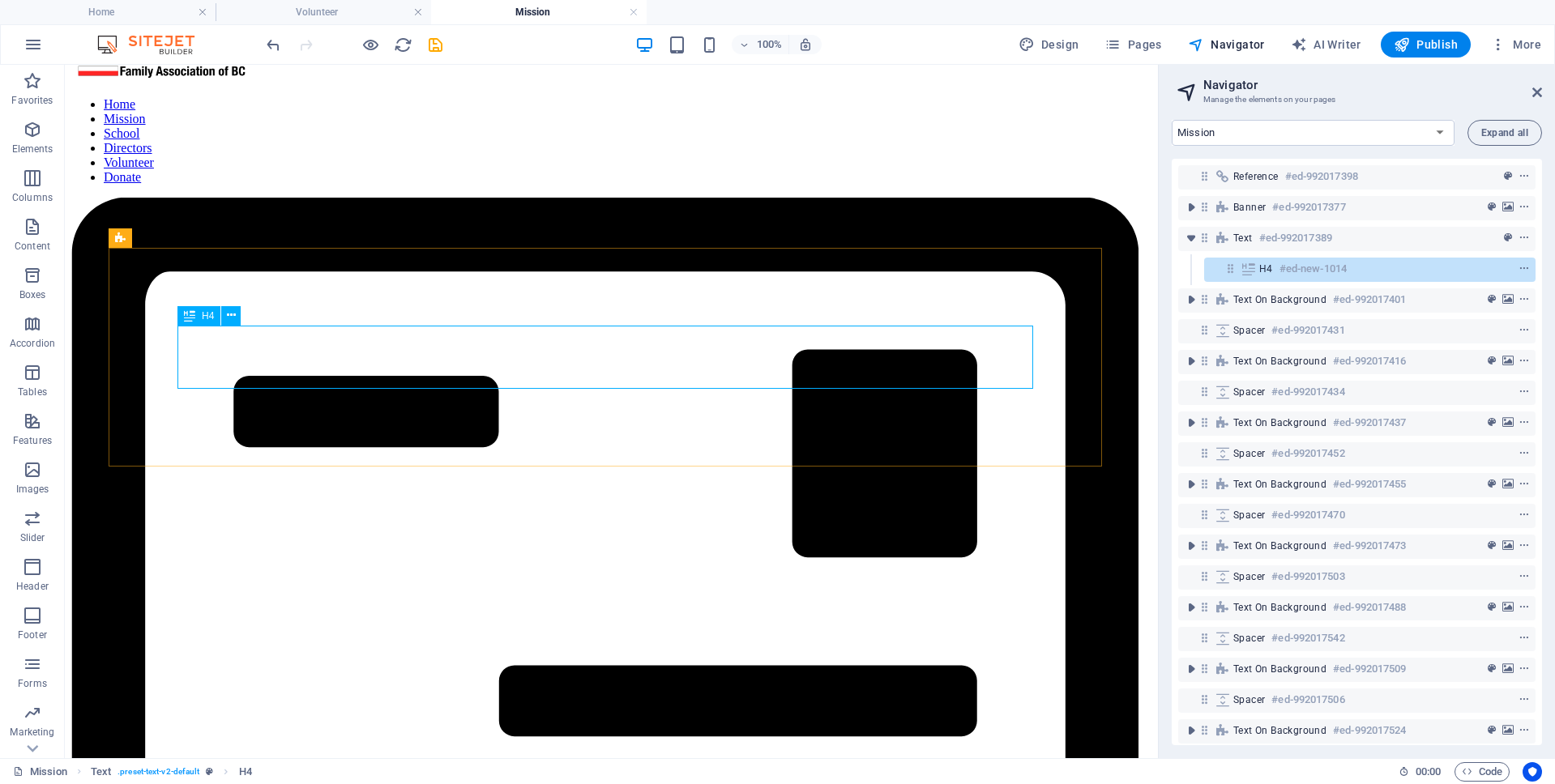
click at [199, 315] on div "H4" at bounding box center [198, 315] width 43 height 20
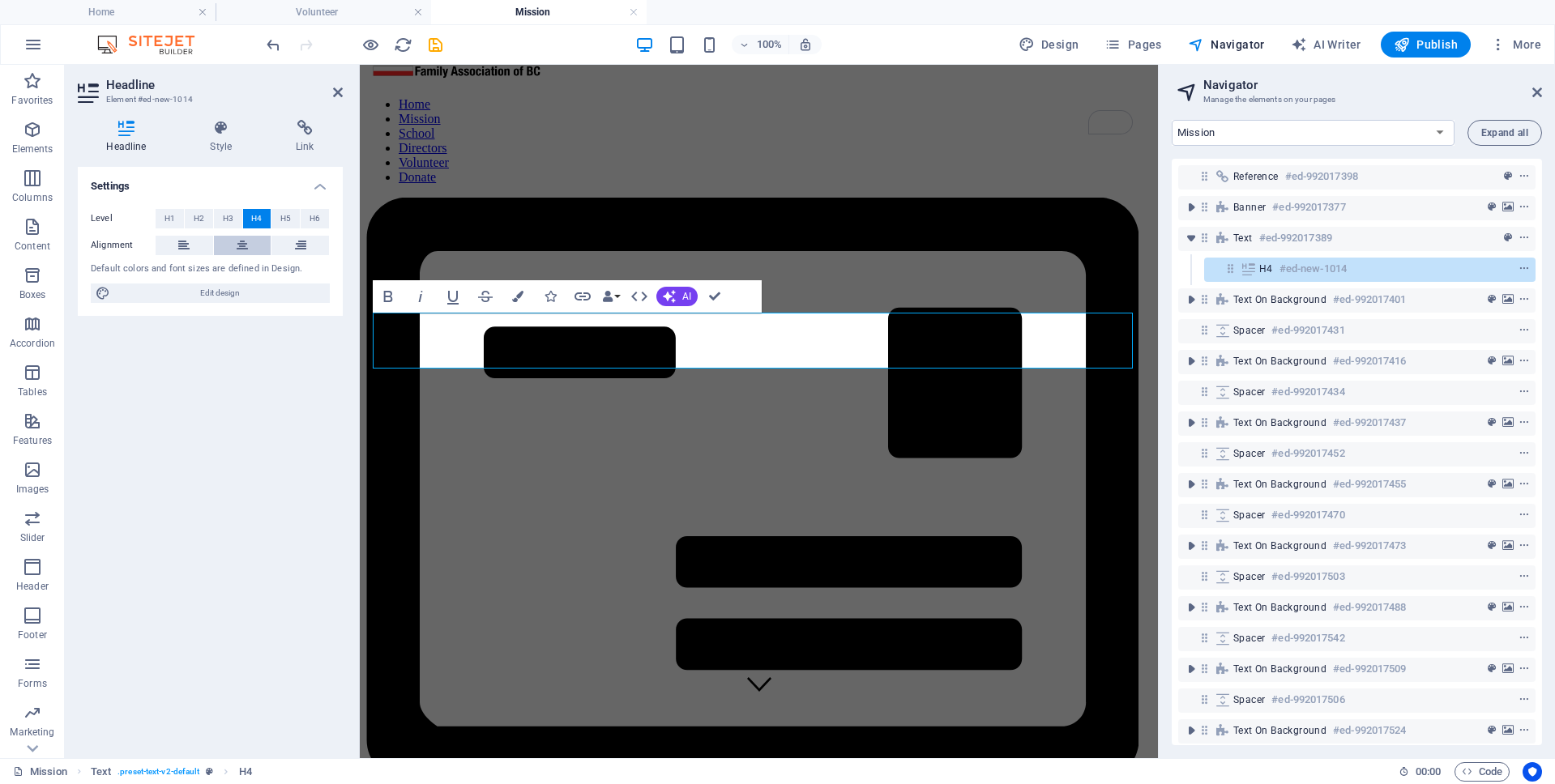
click at [240, 247] on icon at bounding box center [242, 246] width 11 height 20
click at [231, 218] on span "H3" at bounding box center [228, 218] width 10 height 20
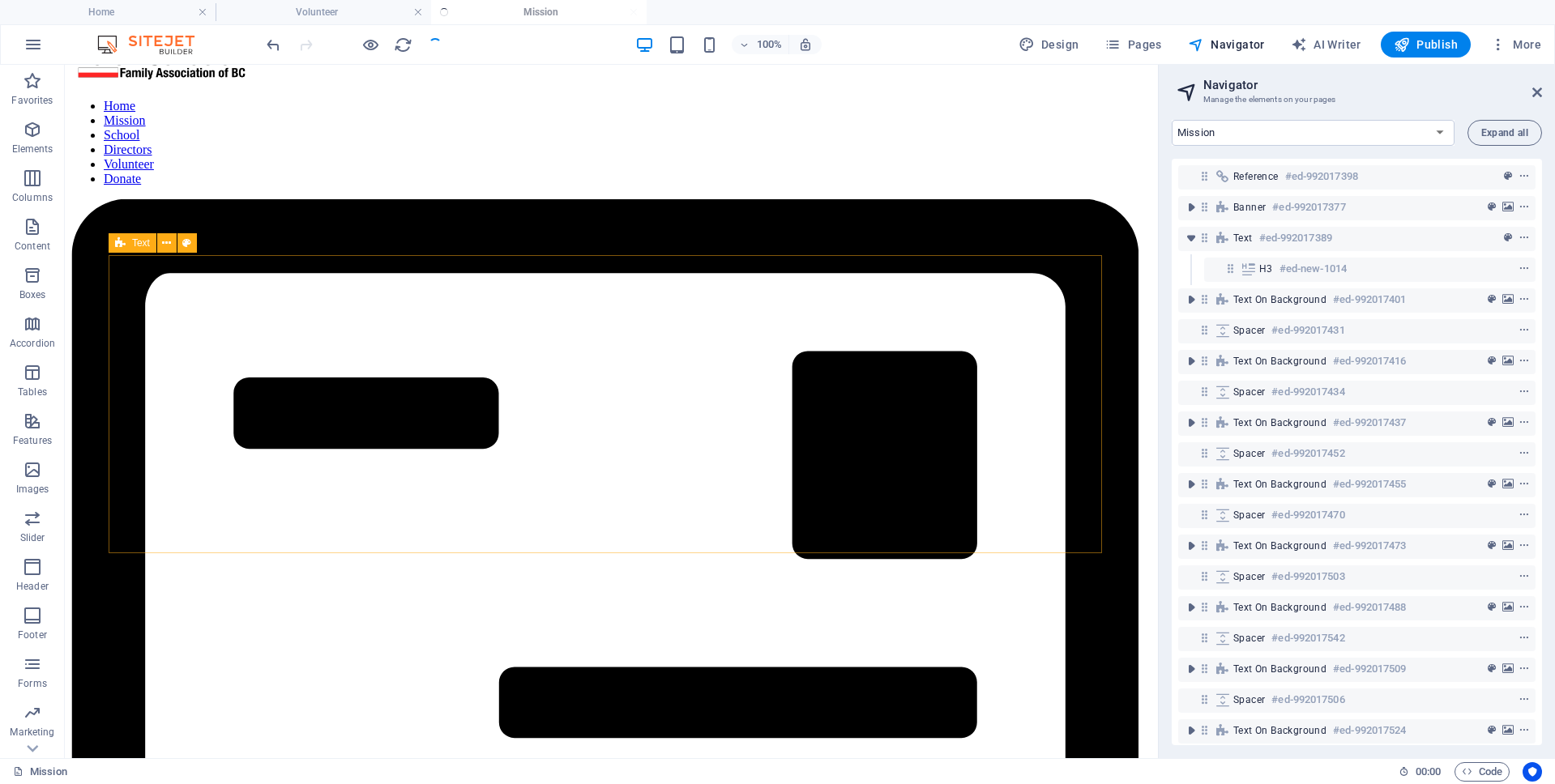
scroll to position [43, 0]
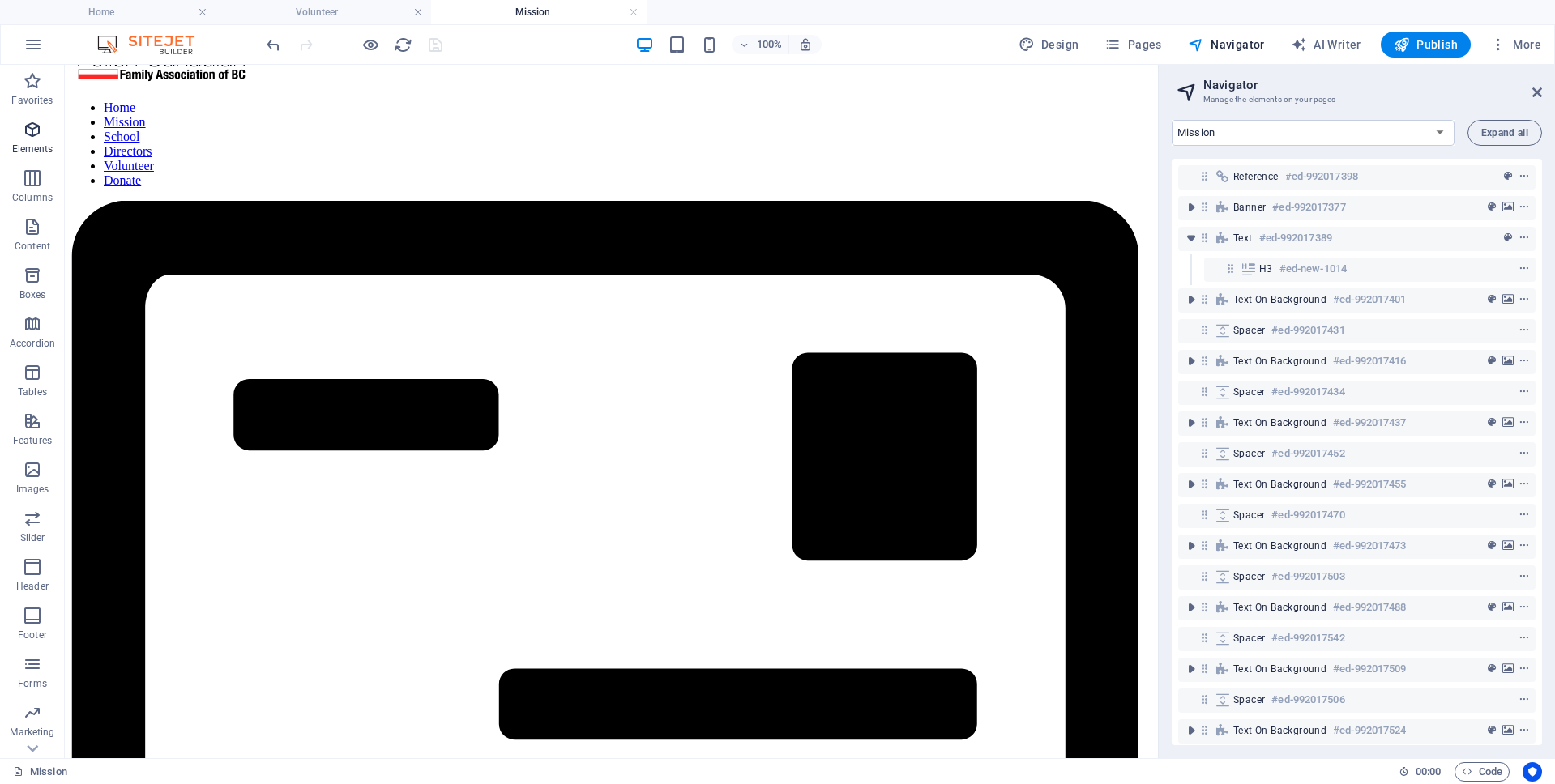
click at [36, 131] on icon "button" at bounding box center [32, 129] width 20 height 20
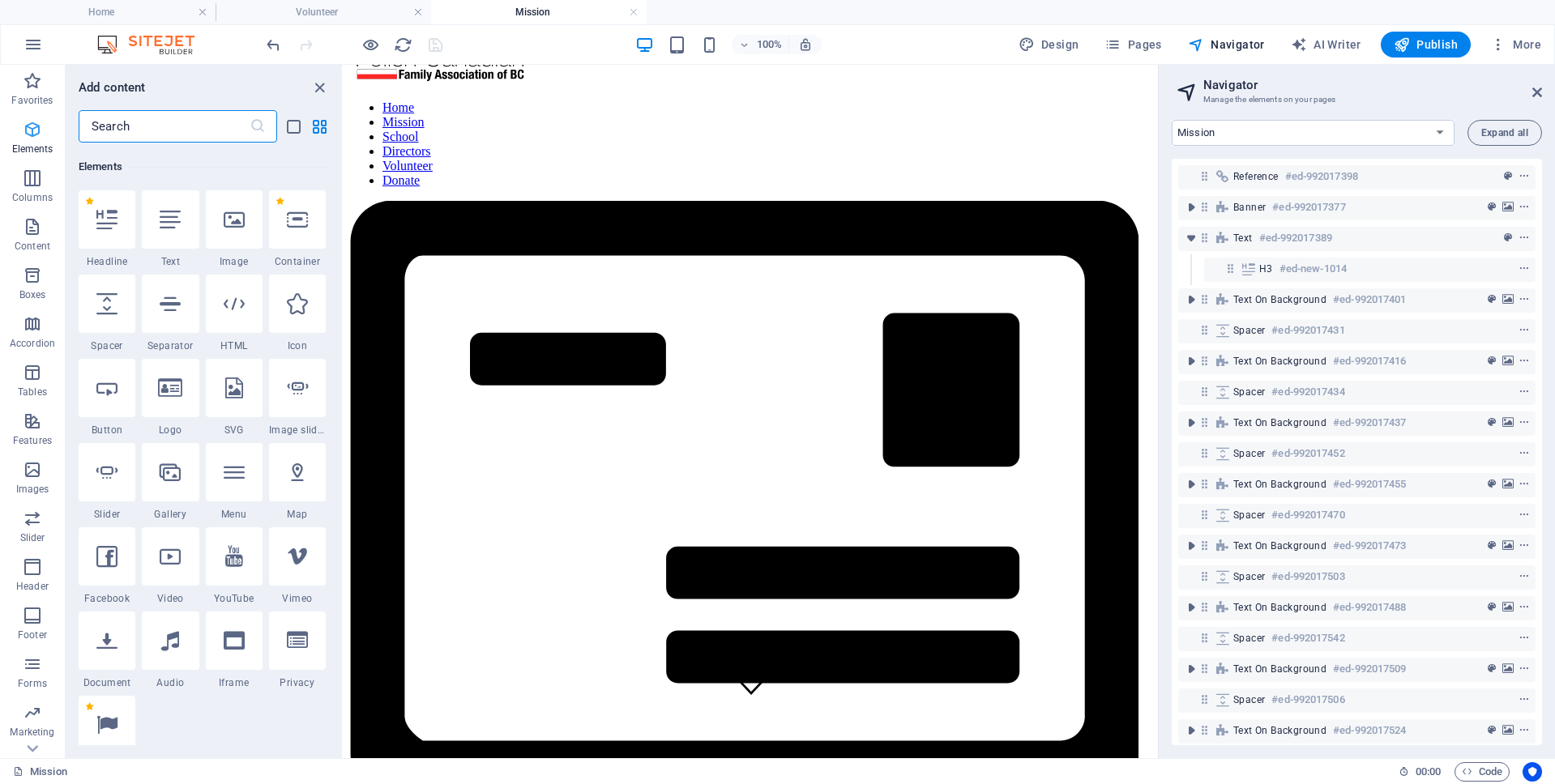
scroll to position [305, 0]
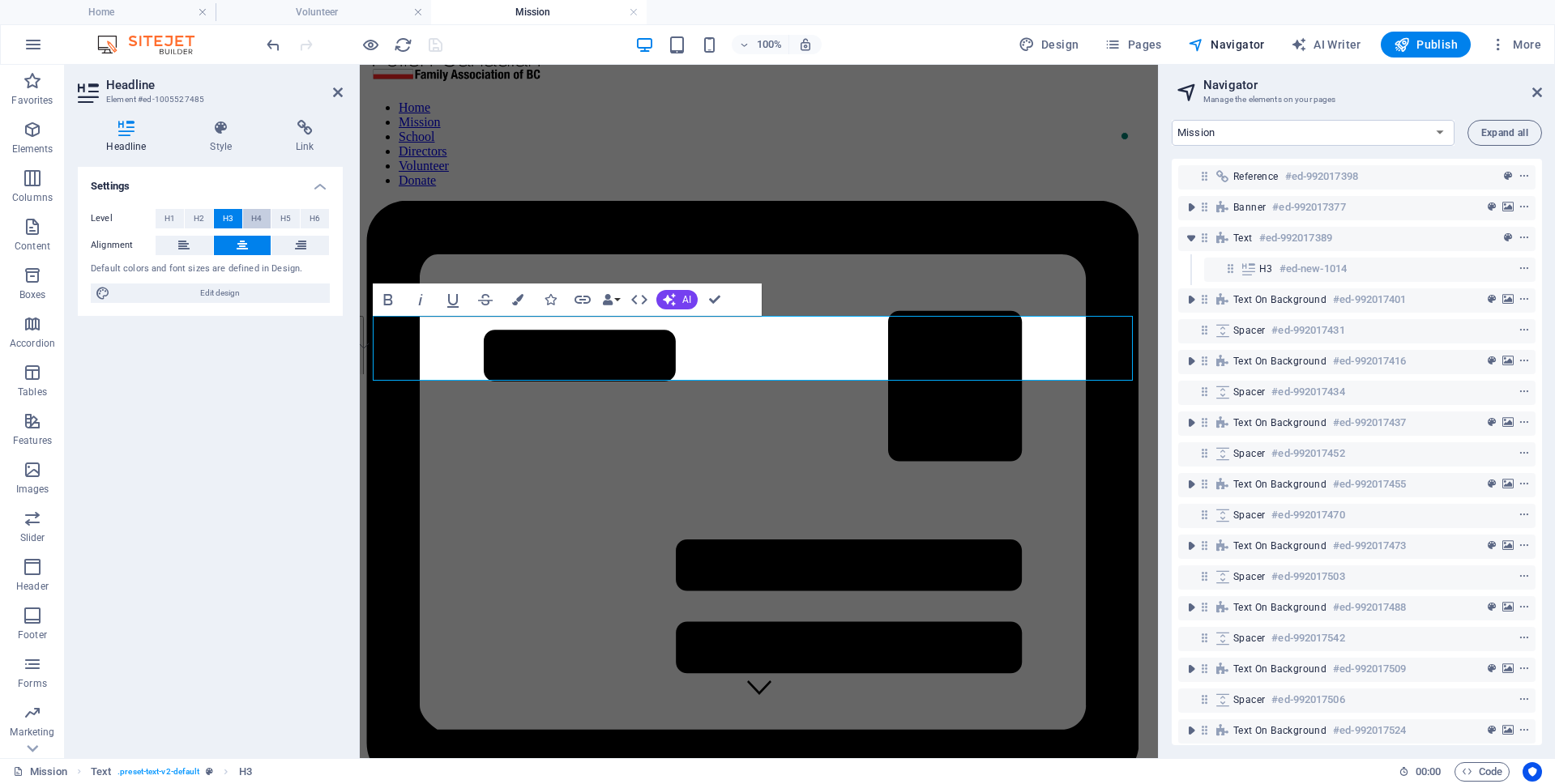
click at [253, 218] on span "H4" at bounding box center [256, 218] width 10 height 20
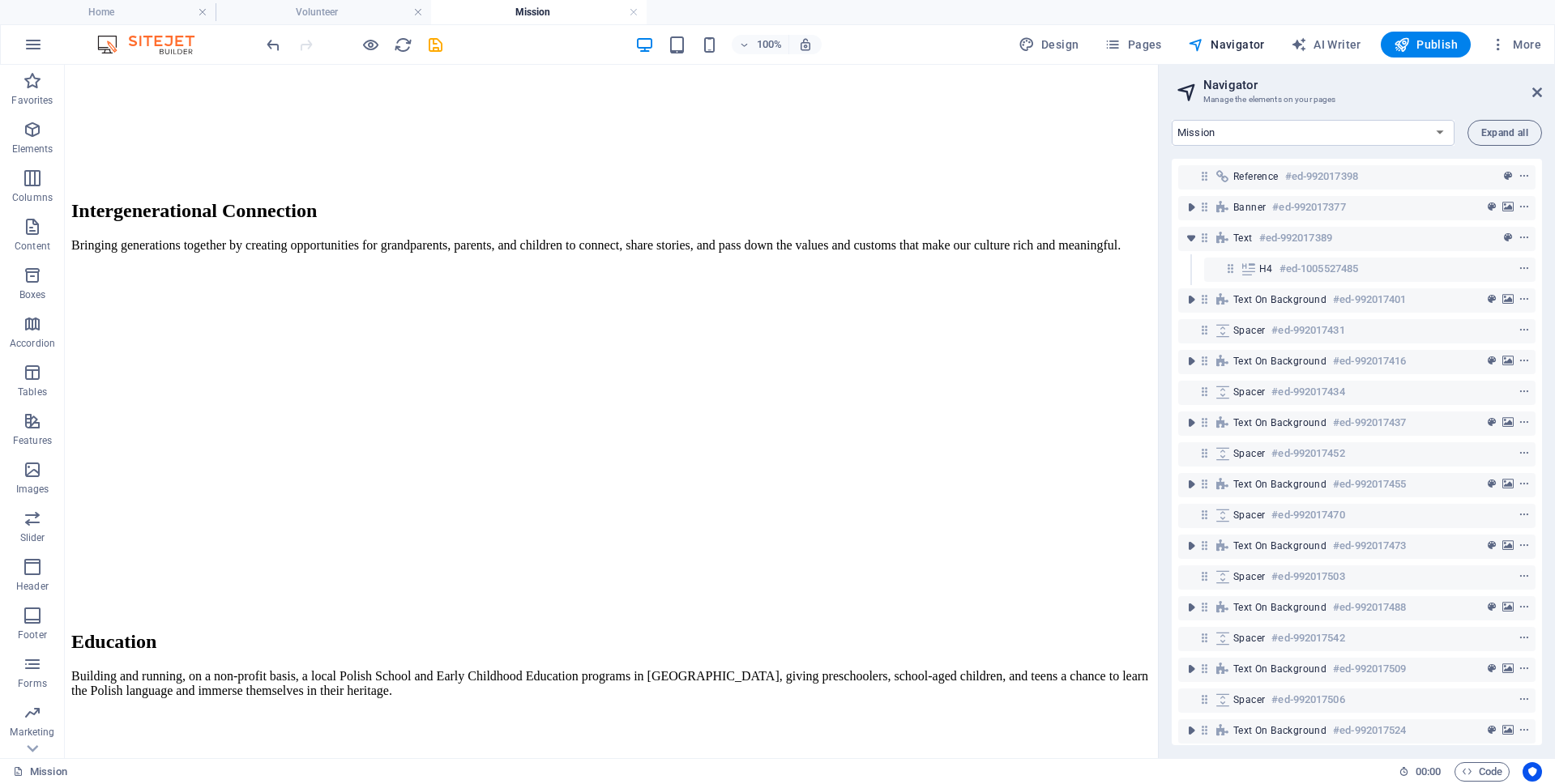
scroll to position [2531, 0]
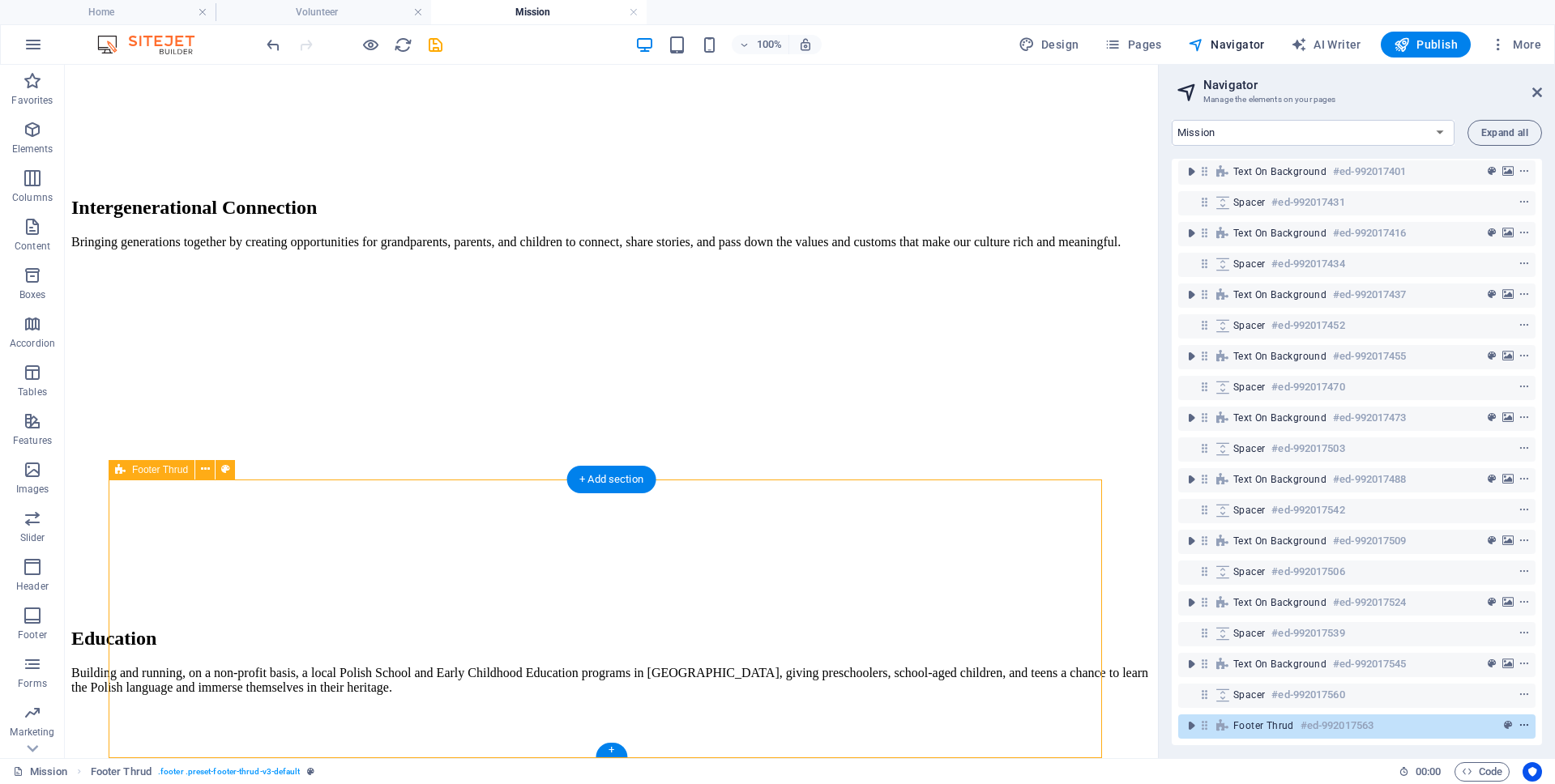
click at [1520, 720] on icon "context-menu" at bounding box center [1524, 725] width 11 height 11
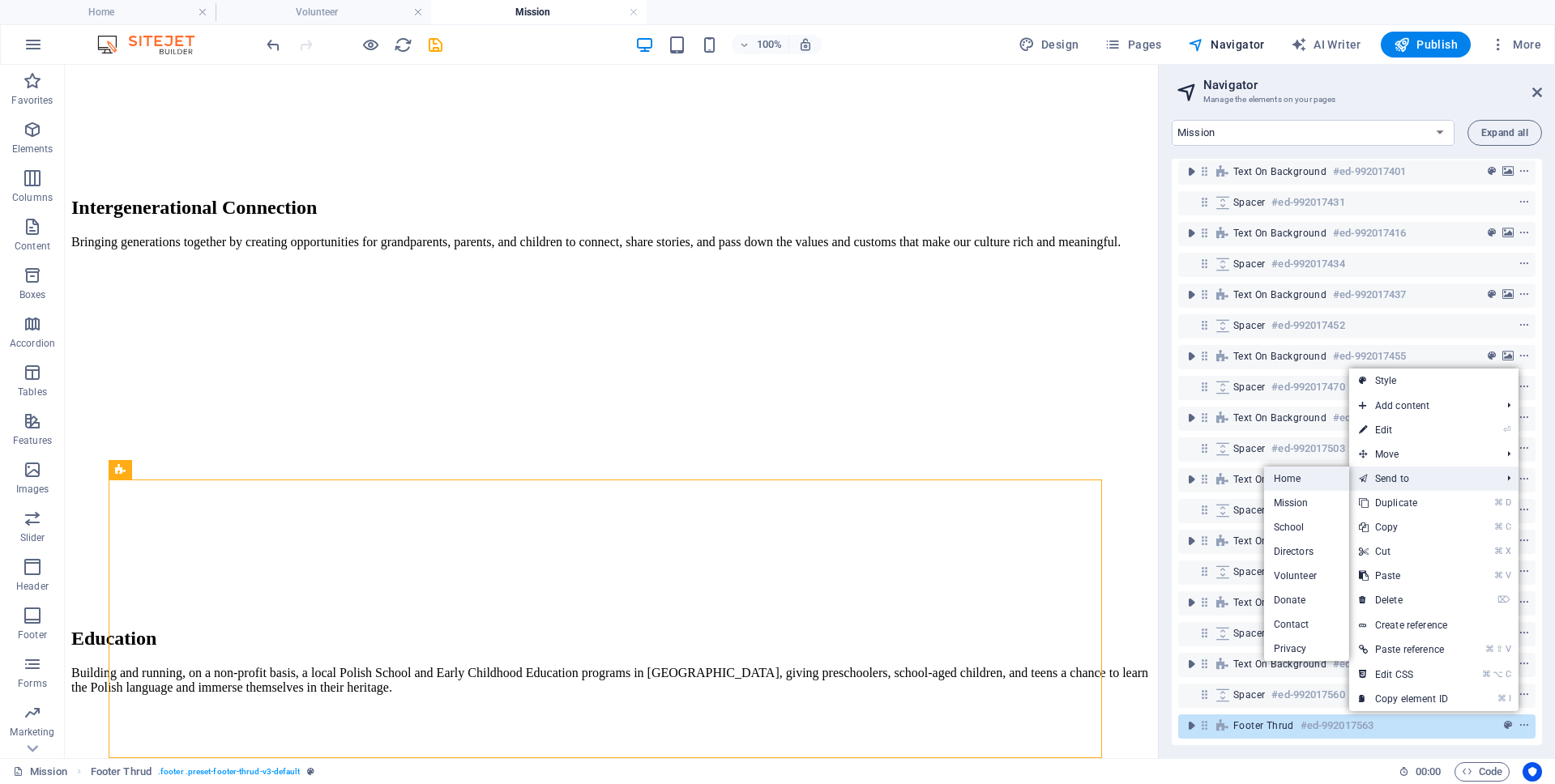
click at [1305, 479] on link "Home" at bounding box center [1307, 479] width 85 height 25
select select "17985171-en"
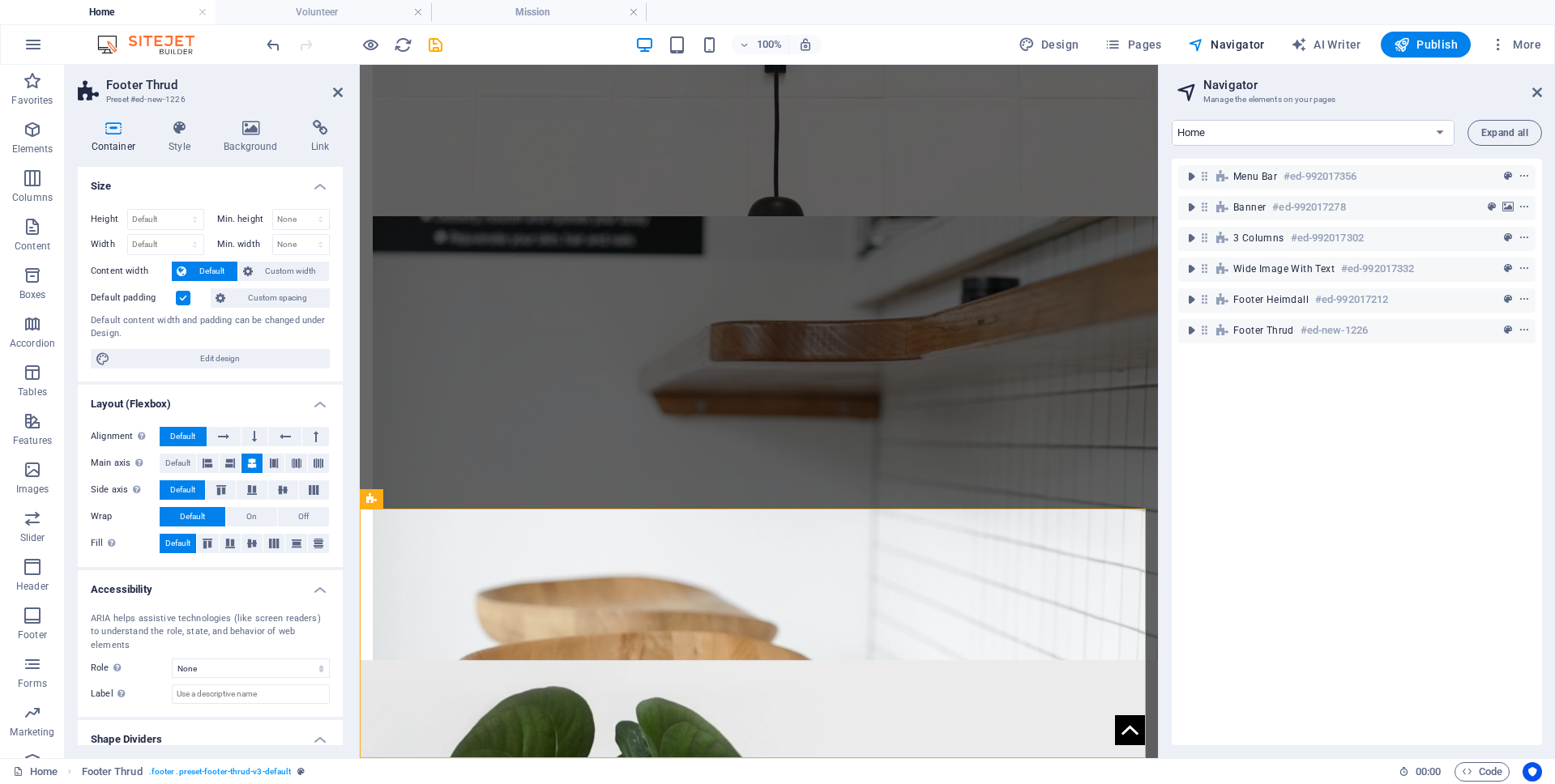
scroll to position [0, 0]
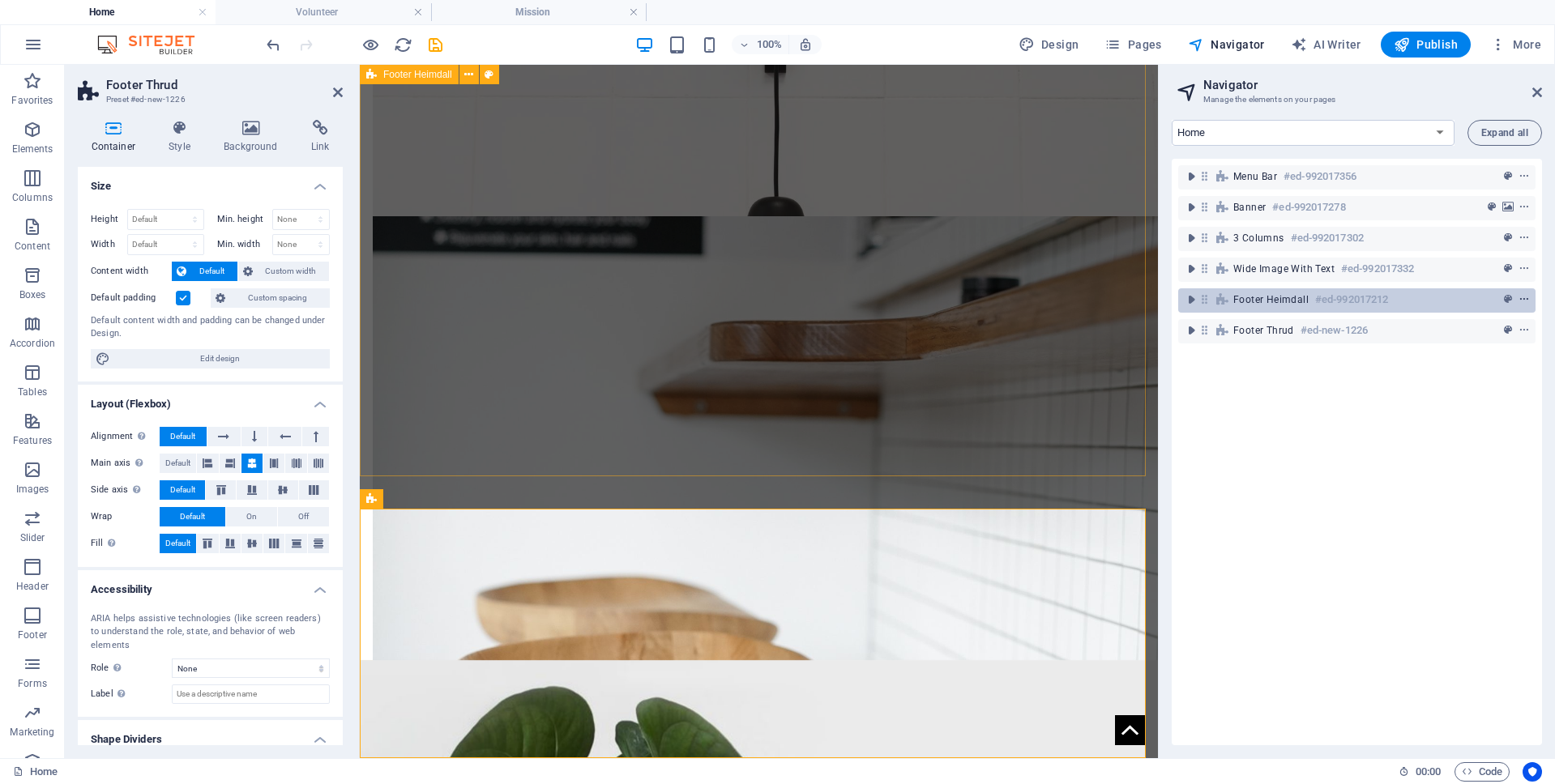
click at [1521, 298] on icon "context-menu" at bounding box center [1524, 299] width 11 height 11
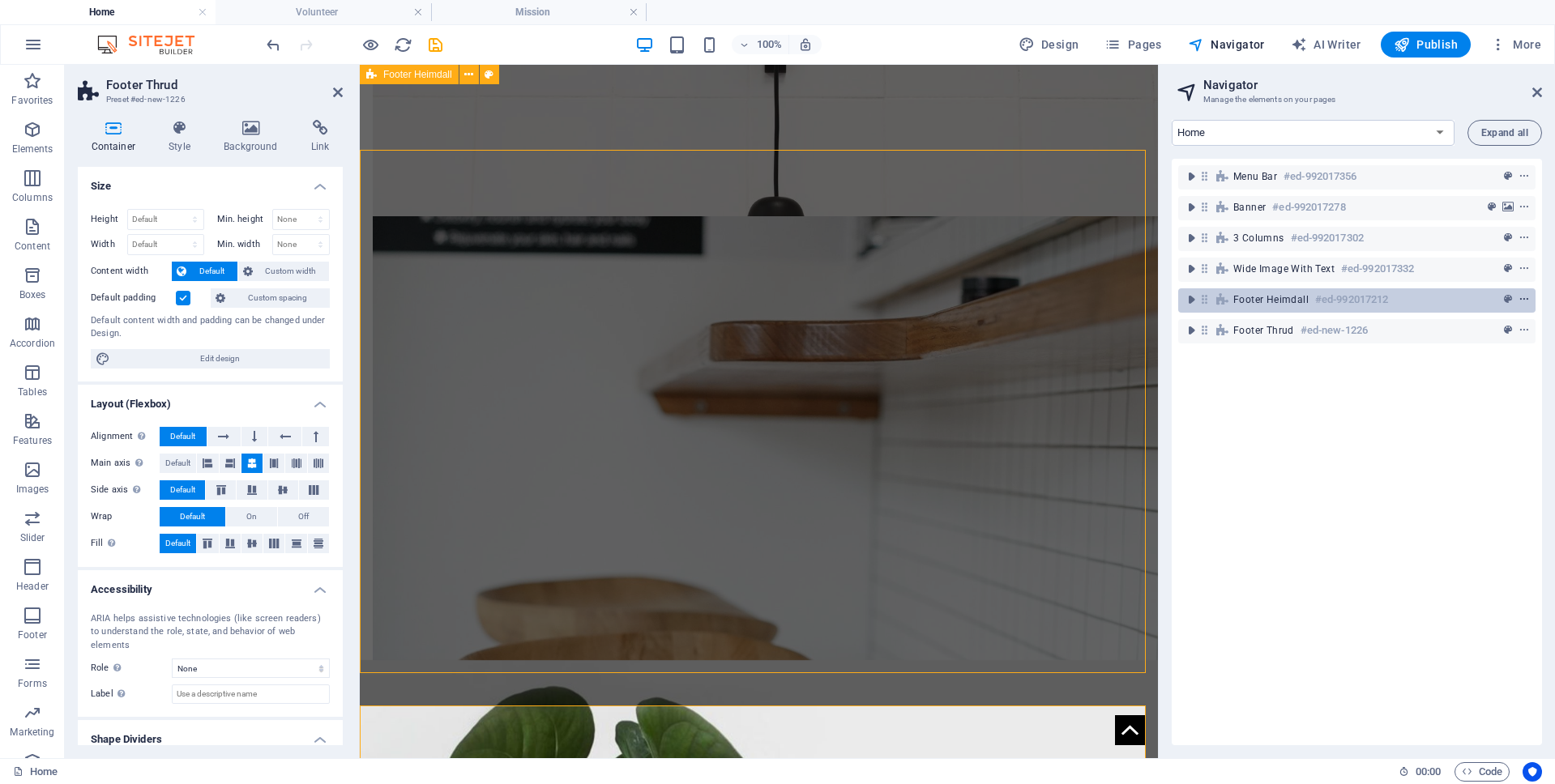
scroll to position [1420, 0]
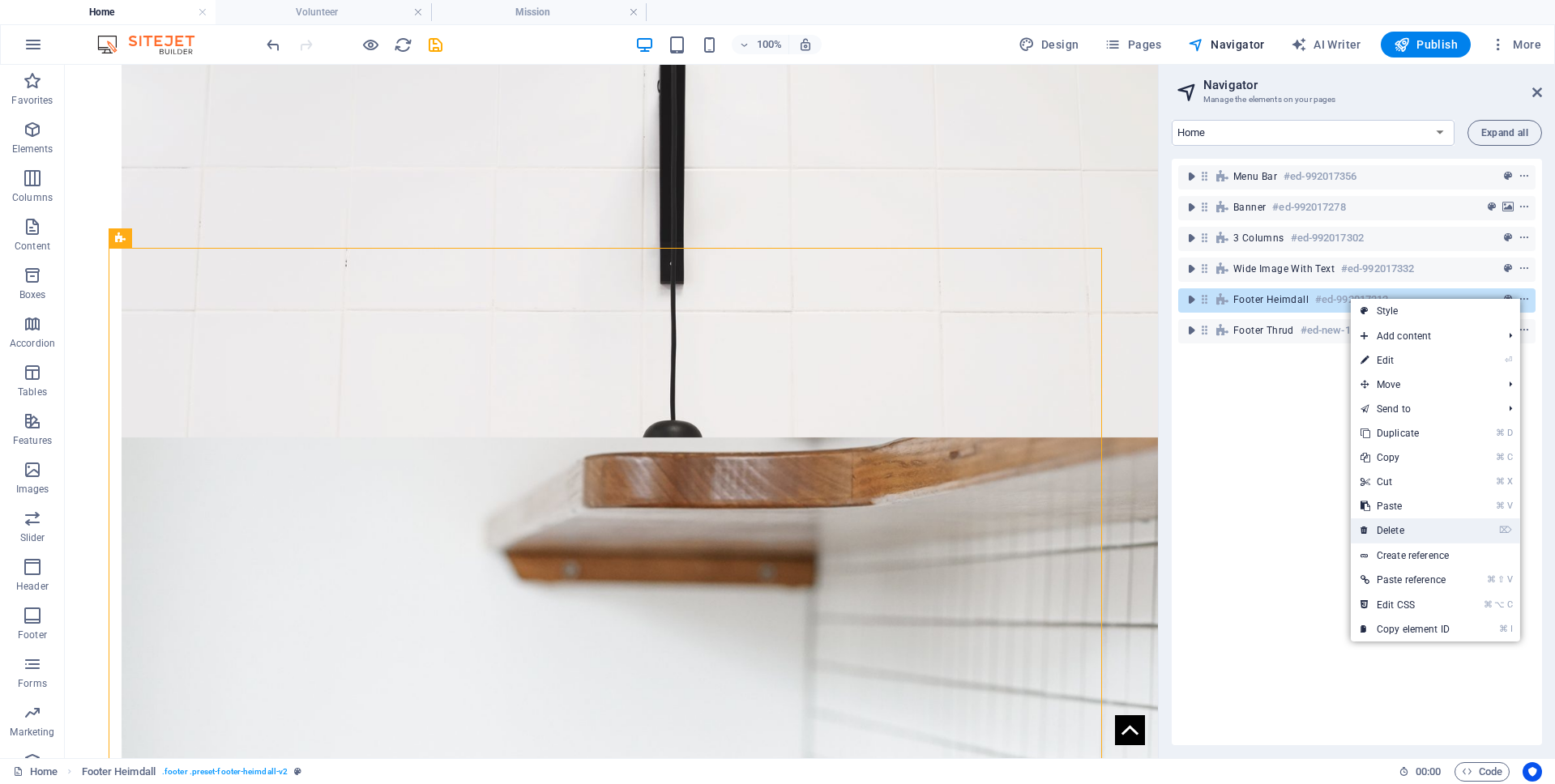
click at [1361, 529] on icon at bounding box center [1364, 531] width 9 height 25
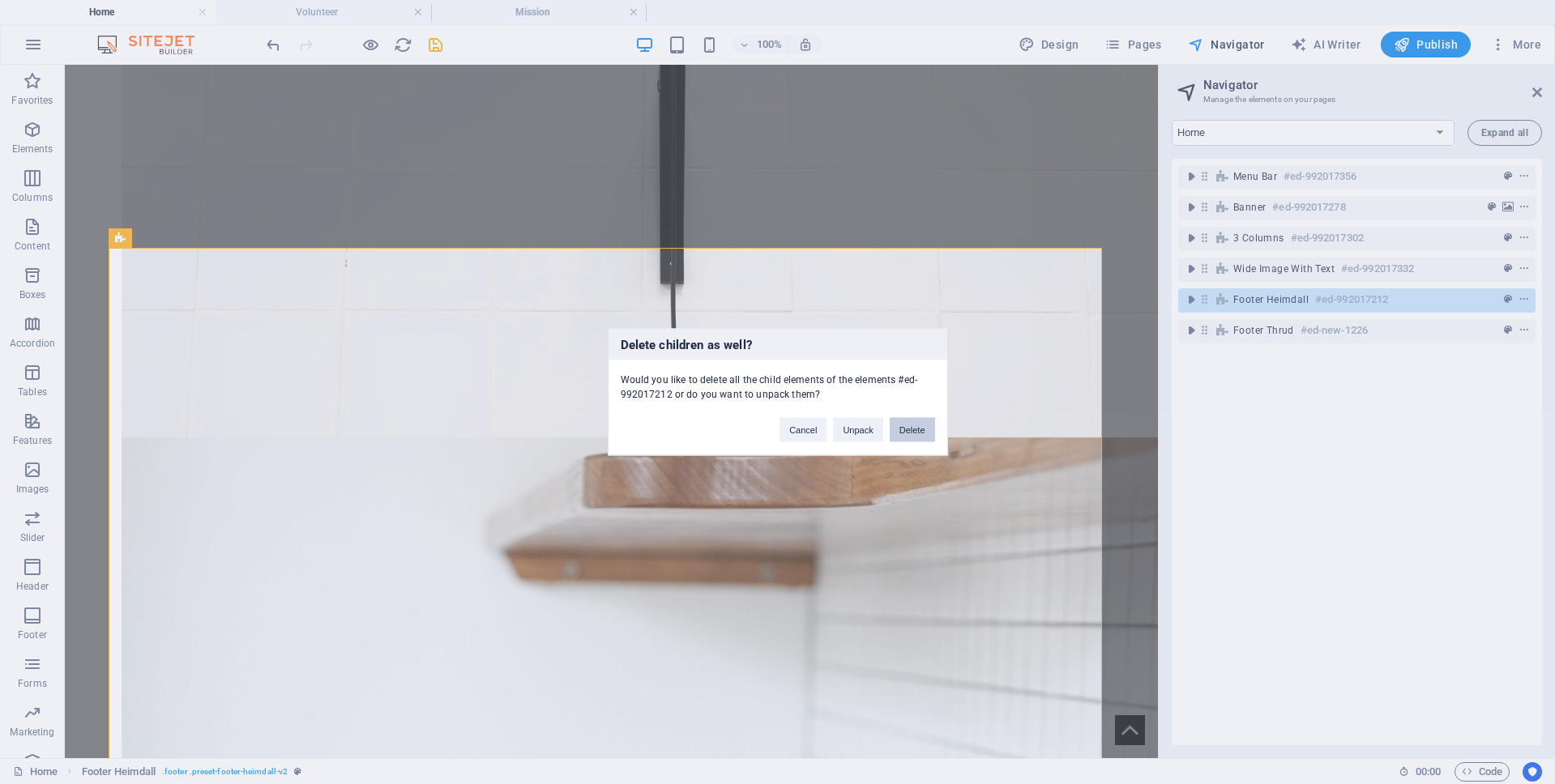
click at [914, 429] on button "Delete" at bounding box center [913, 430] width 45 height 25
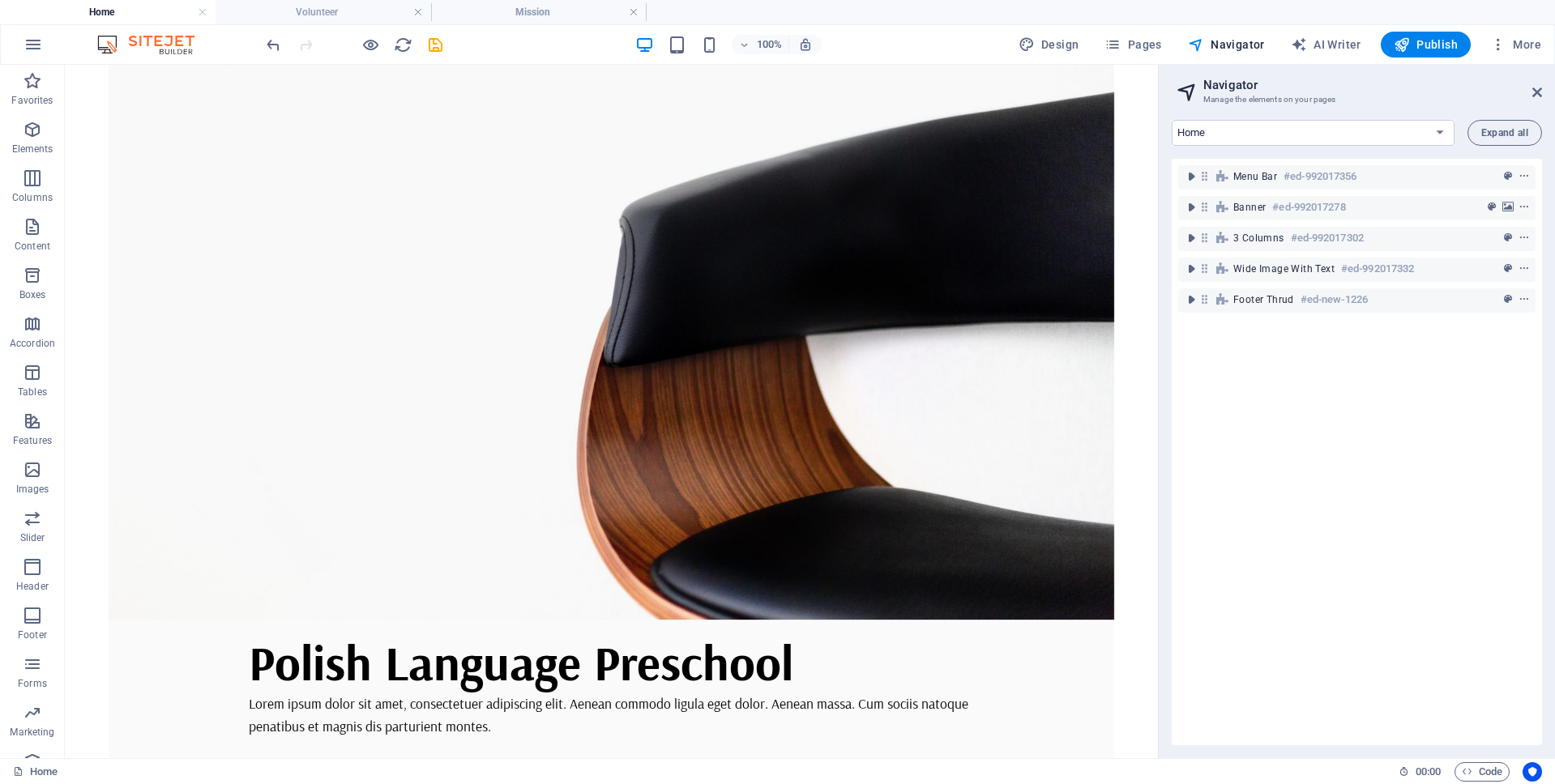
scroll to position [0, 0]
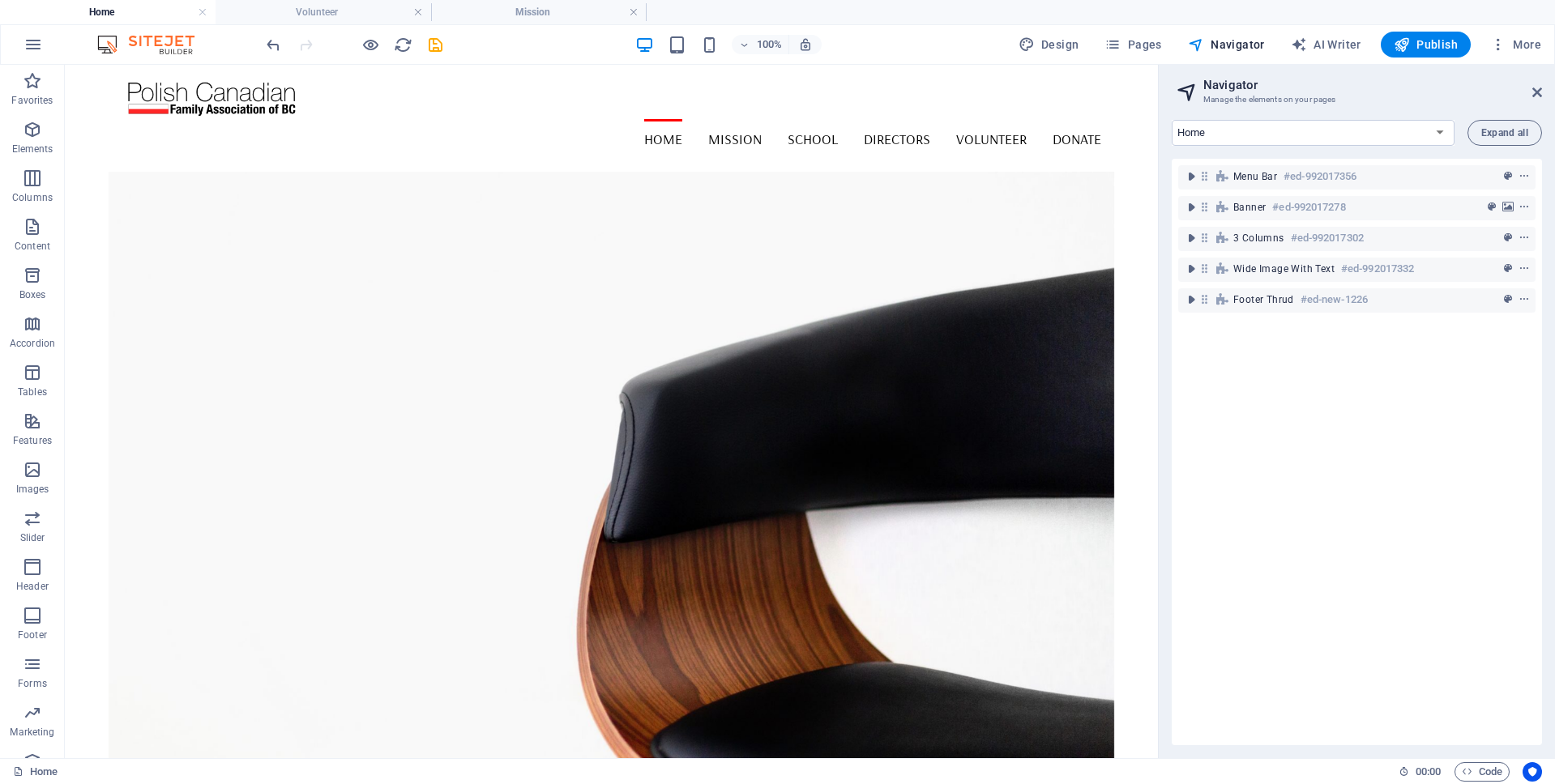
drag, startPoint x: 1158, startPoint y: 321, endPoint x: 1410, endPoint y: 343, distance: 253.0
click at [1410, 343] on aside "Navigator Manage the elements on your pages Home Mission School Directors Volun…" at bounding box center [1356, 412] width 397 height 693
click at [434, 45] on icon "save" at bounding box center [436, 45] width 19 height 19
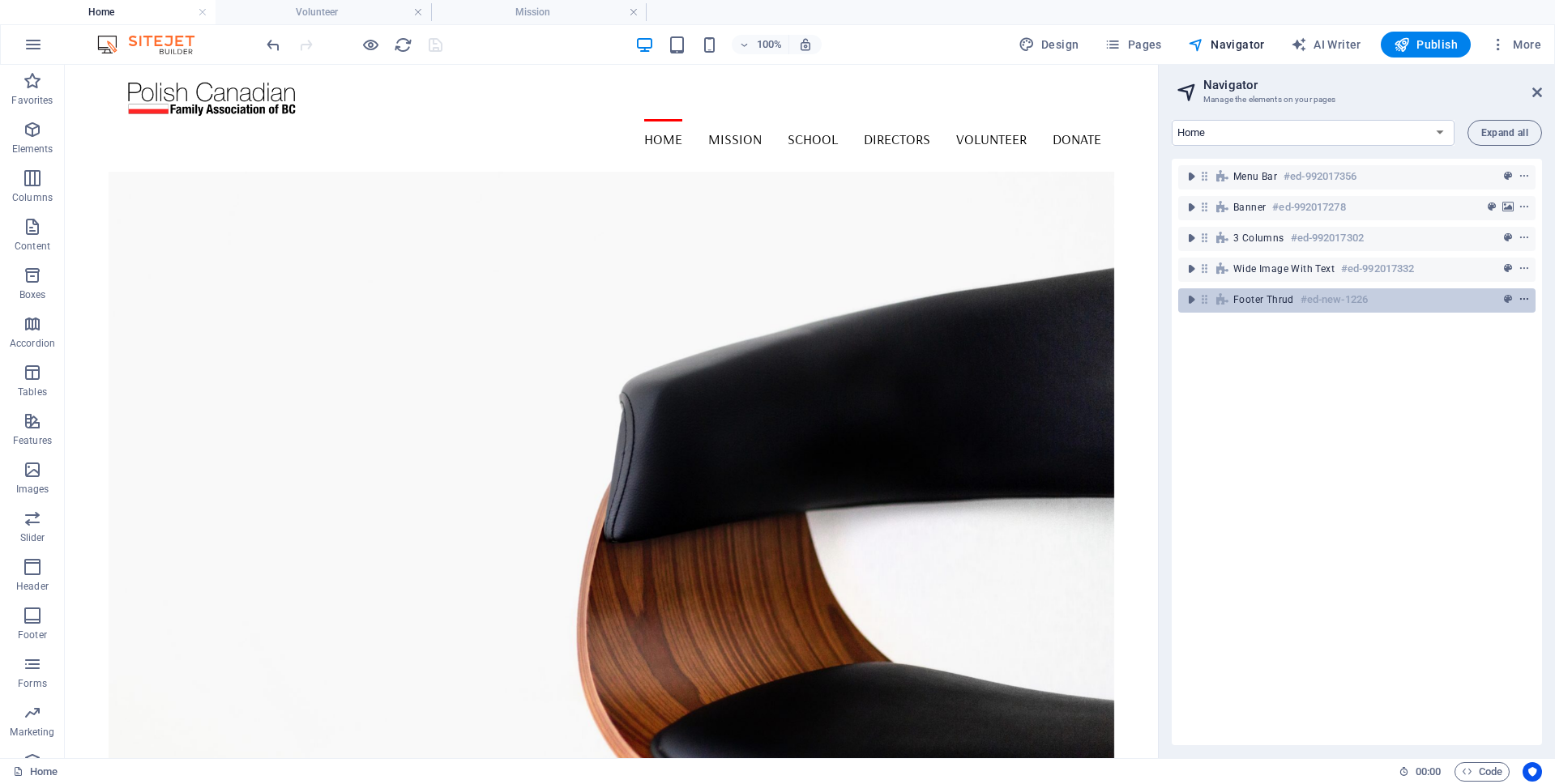
click at [1518, 298] on icon "context-menu" at bounding box center [1524, 299] width 11 height 11
click at [1523, 297] on icon "context-menu" at bounding box center [1524, 299] width 11 height 11
click at [447, 38] on div "100% Design Pages Navigator AI Writer Publish More" at bounding box center [905, 43] width 1284 height 26
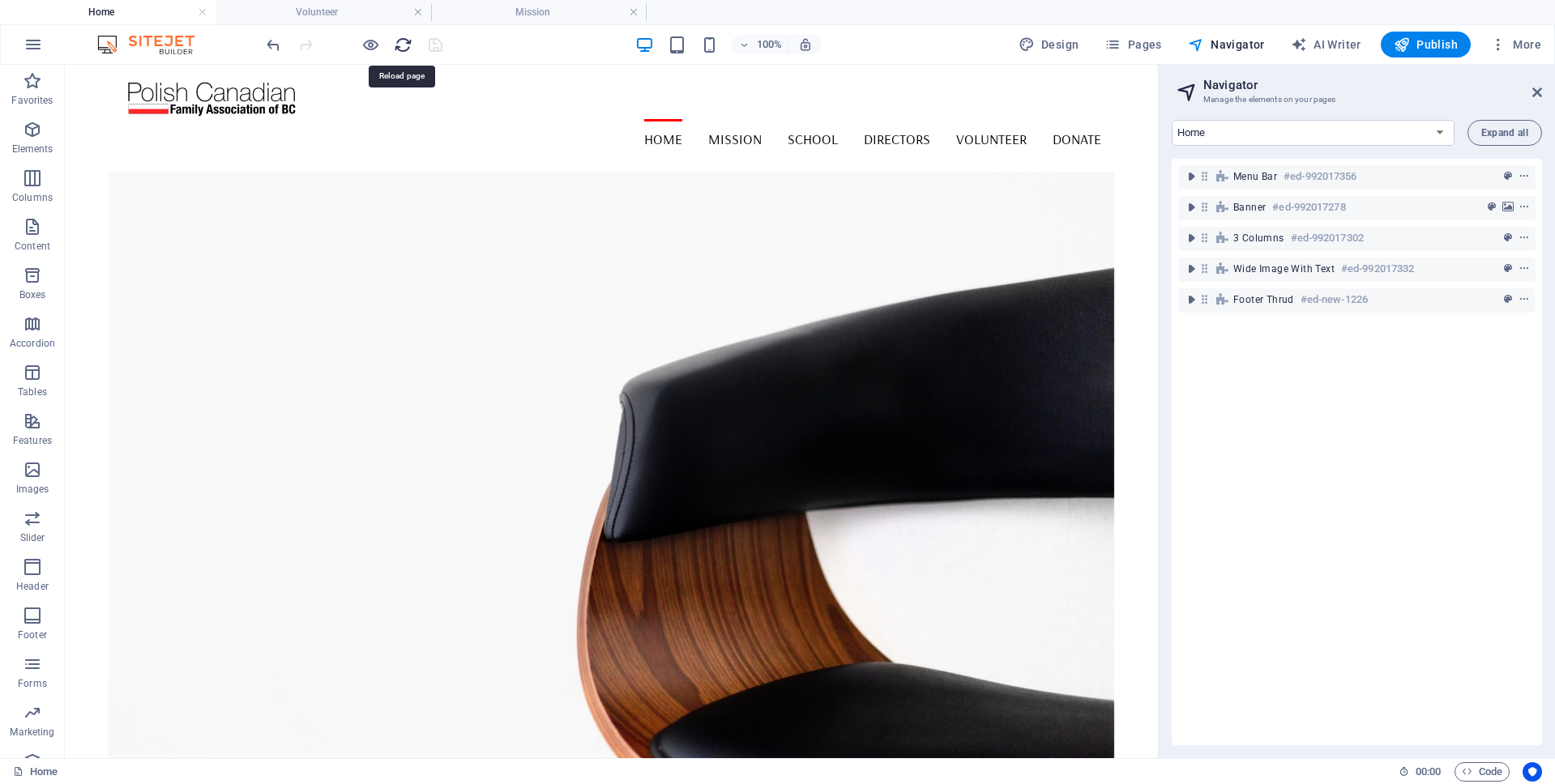
click at [405, 46] on icon "reload" at bounding box center [403, 45] width 19 height 19
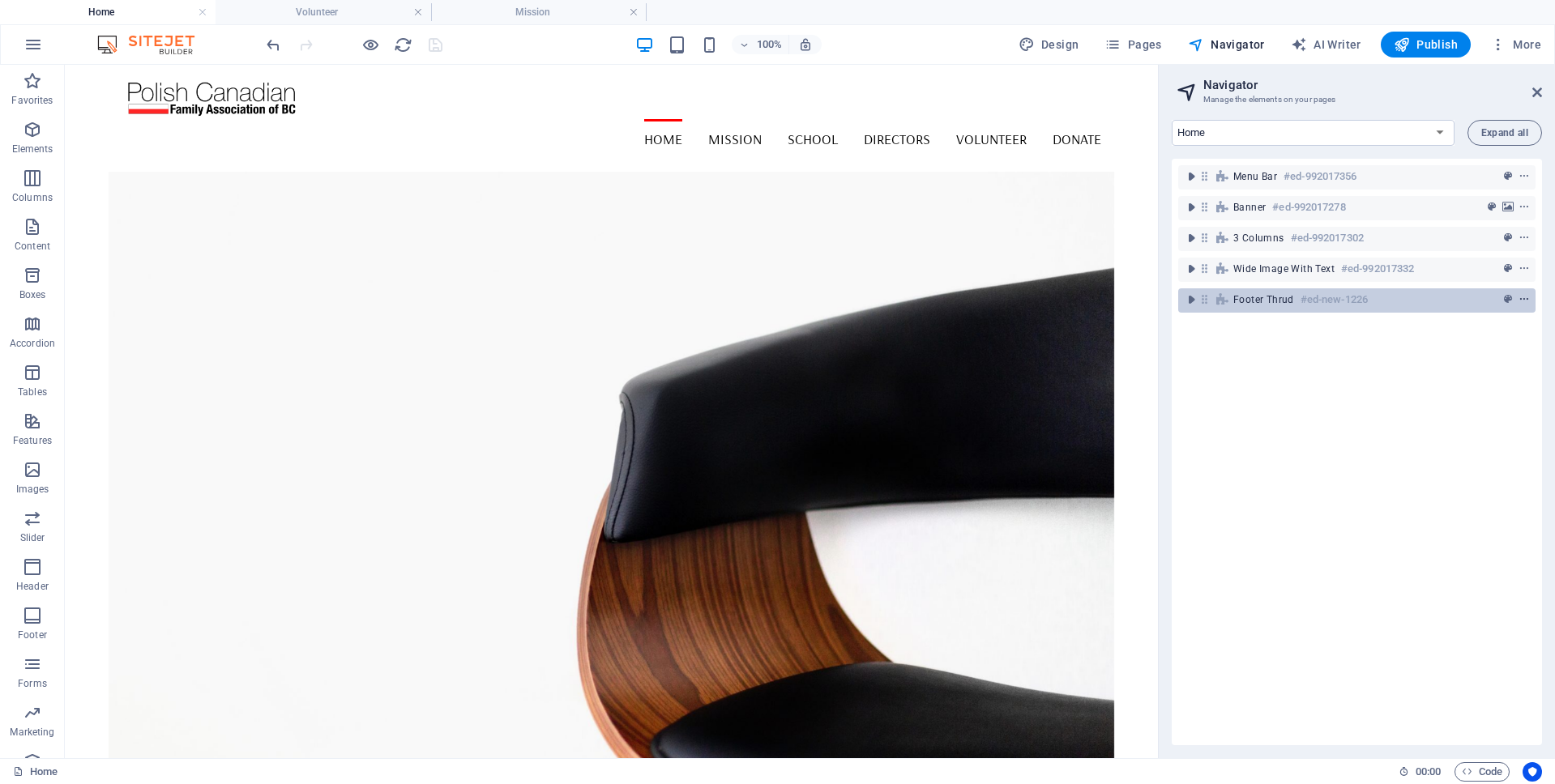
click at [1522, 297] on icon "context-menu" at bounding box center [1524, 299] width 11 height 11
click at [1521, 299] on icon "context-menu" at bounding box center [1524, 299] width 11 height 11
click at [1471, 442] on div "Menu Bar #ed-992017356 Banner #ed-992017278 3 columns #ed-992017302 Wide image …" at bounding box center [1357, 452] width 370 height 587
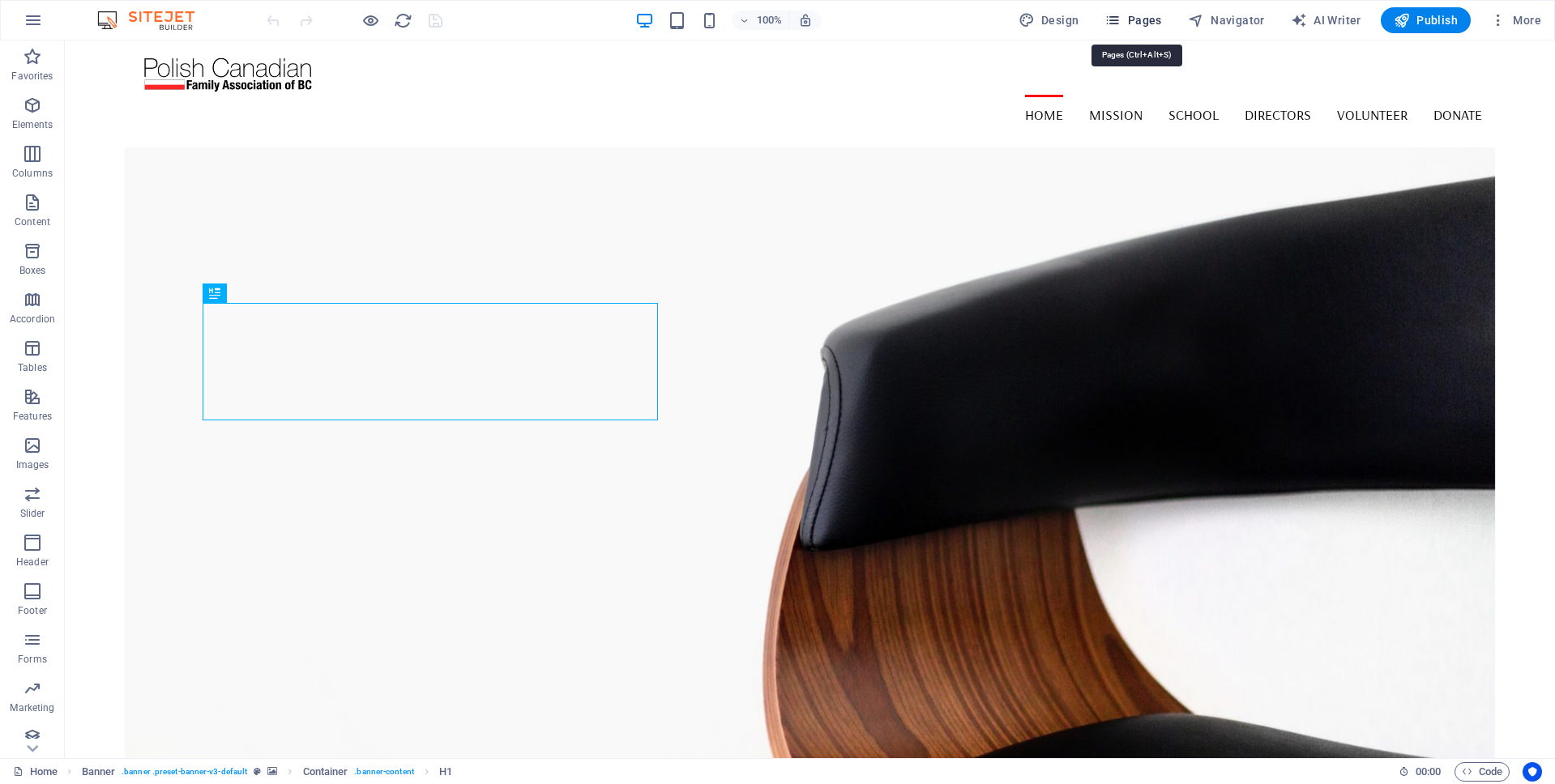
click at [1134, 18] on span "Pages" at bounding box center [1133, 20] width 57 height 16
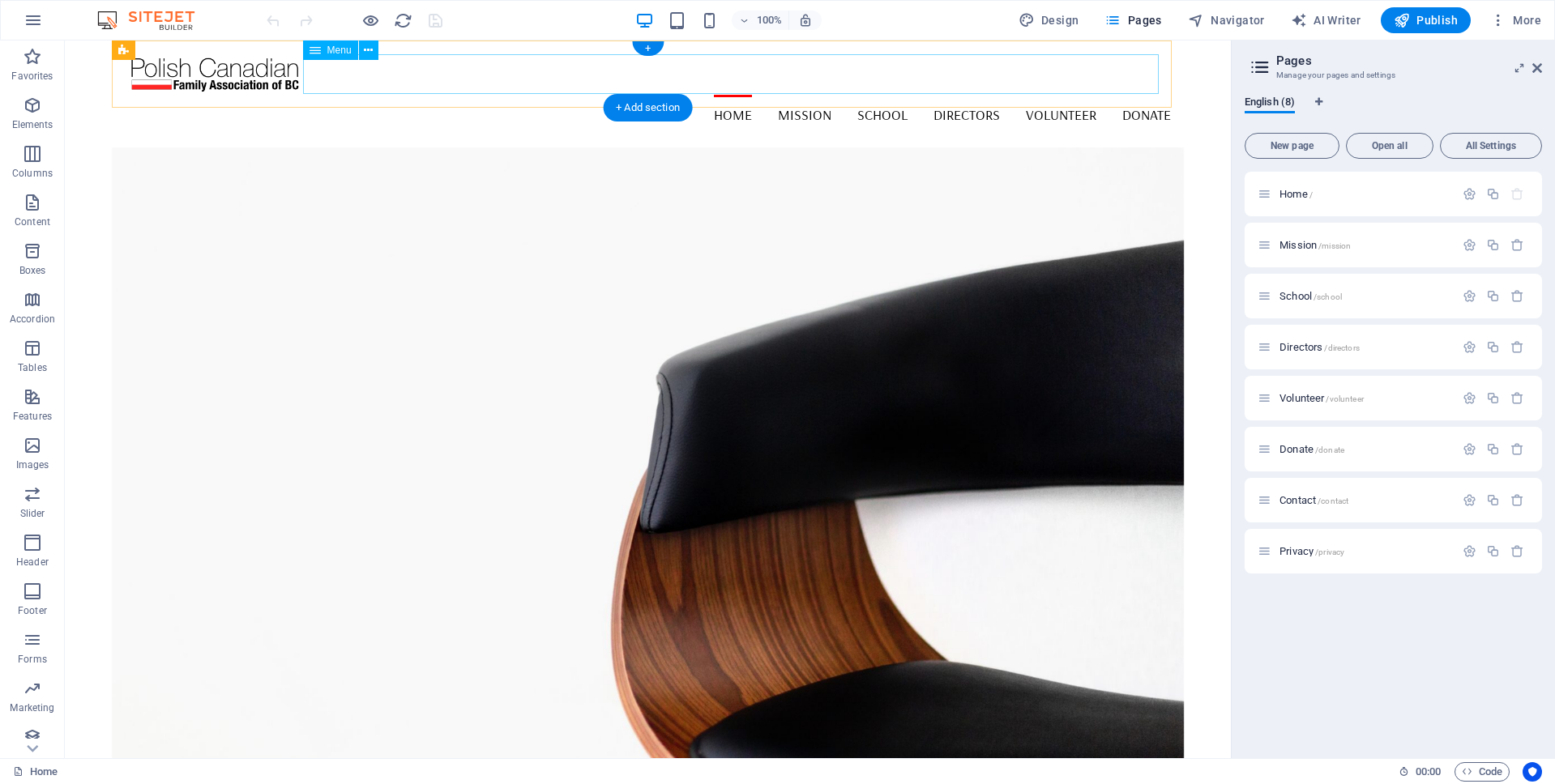
click at [1056, 94] on nav "Home Mission School Directors Volunteer Donate" at bounding box center [648, 114] width 1047 height 41
click at [1307, 396] on span "Volunteer /volunteer" at bounding box center [1321, 398] width 84 height 12
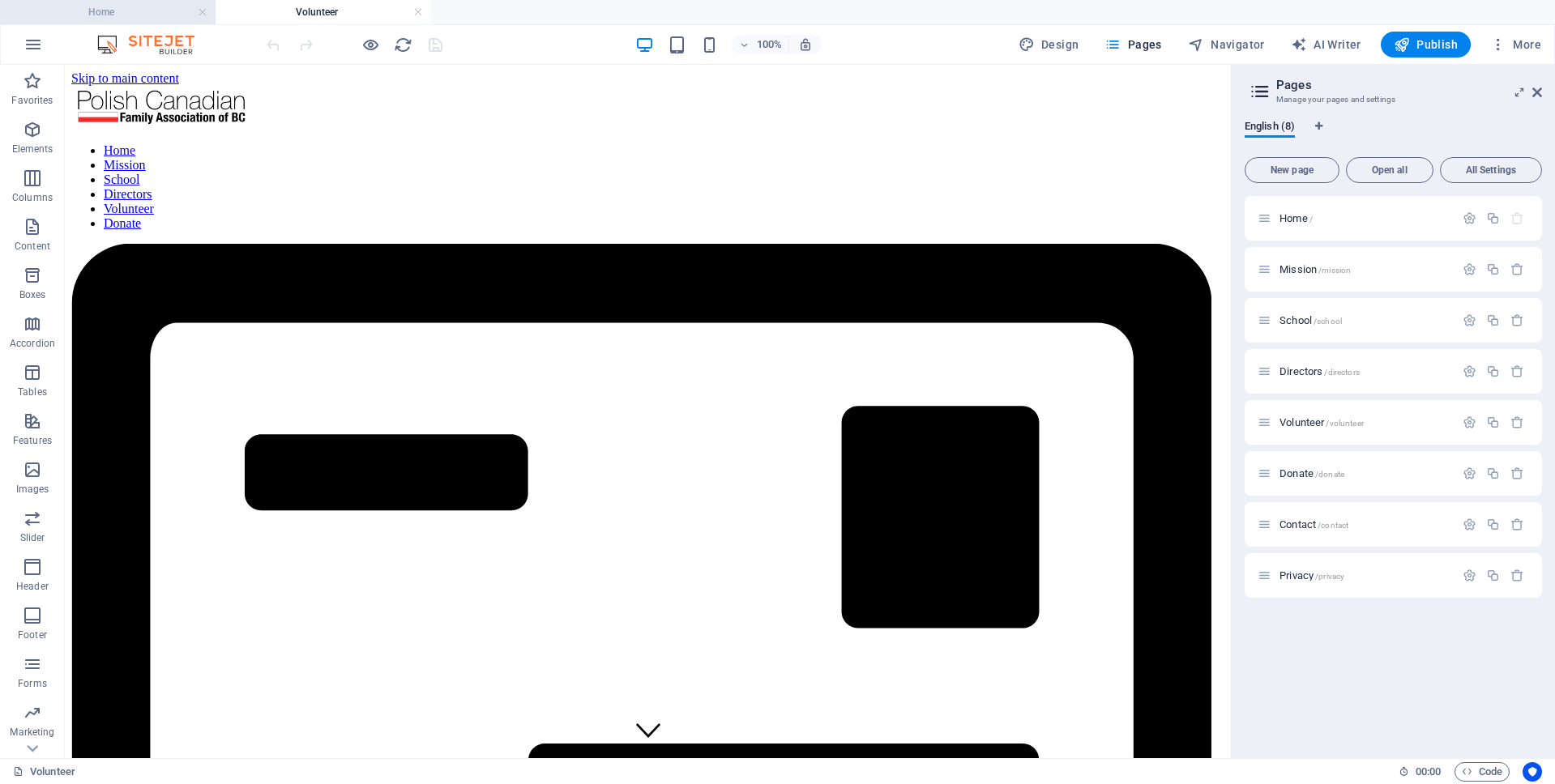
click at [127, 8] on h4 "Home" at bounding box center [108, 11] width 215 height 18
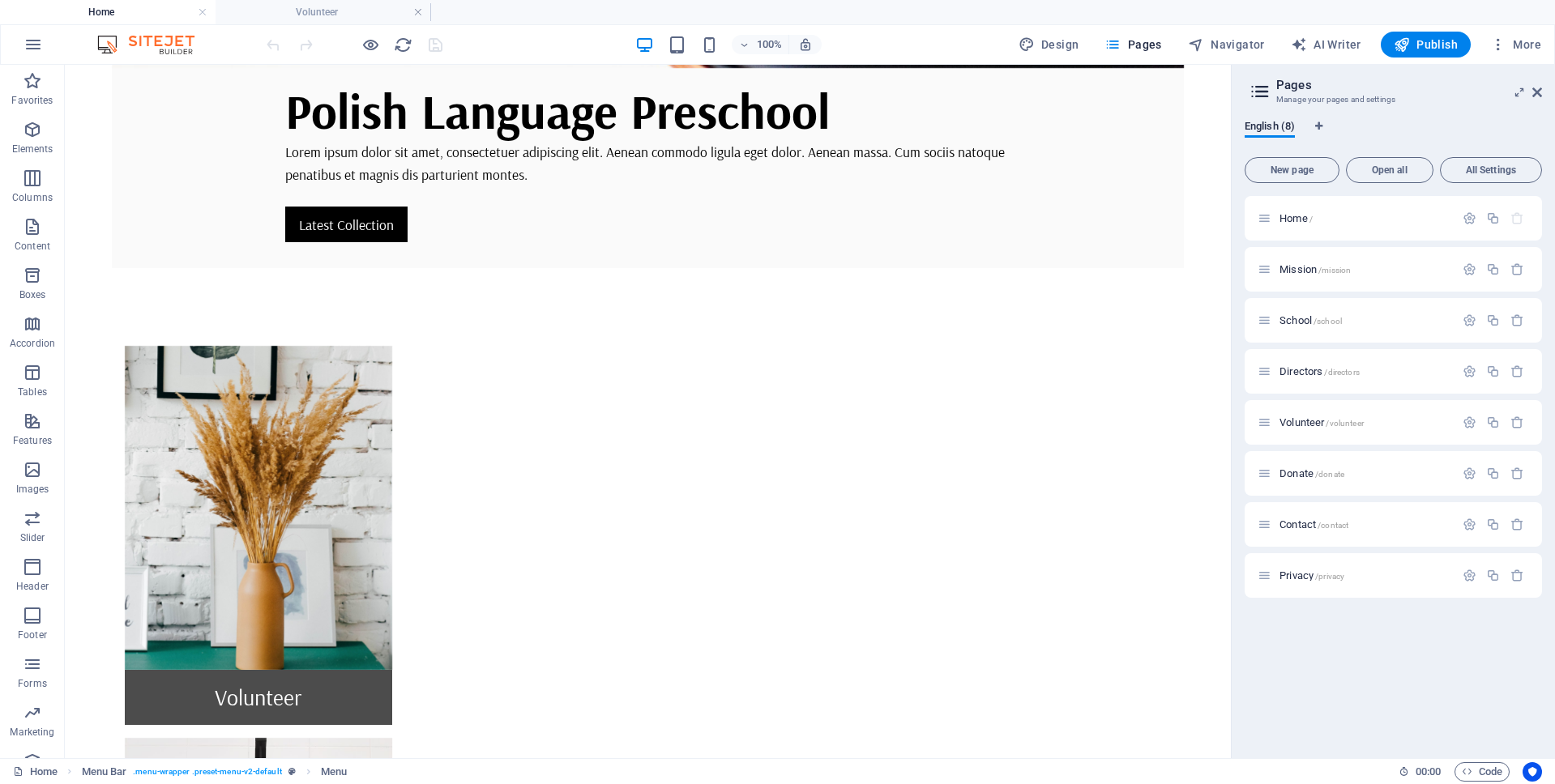
scroll to position [1166, 0]
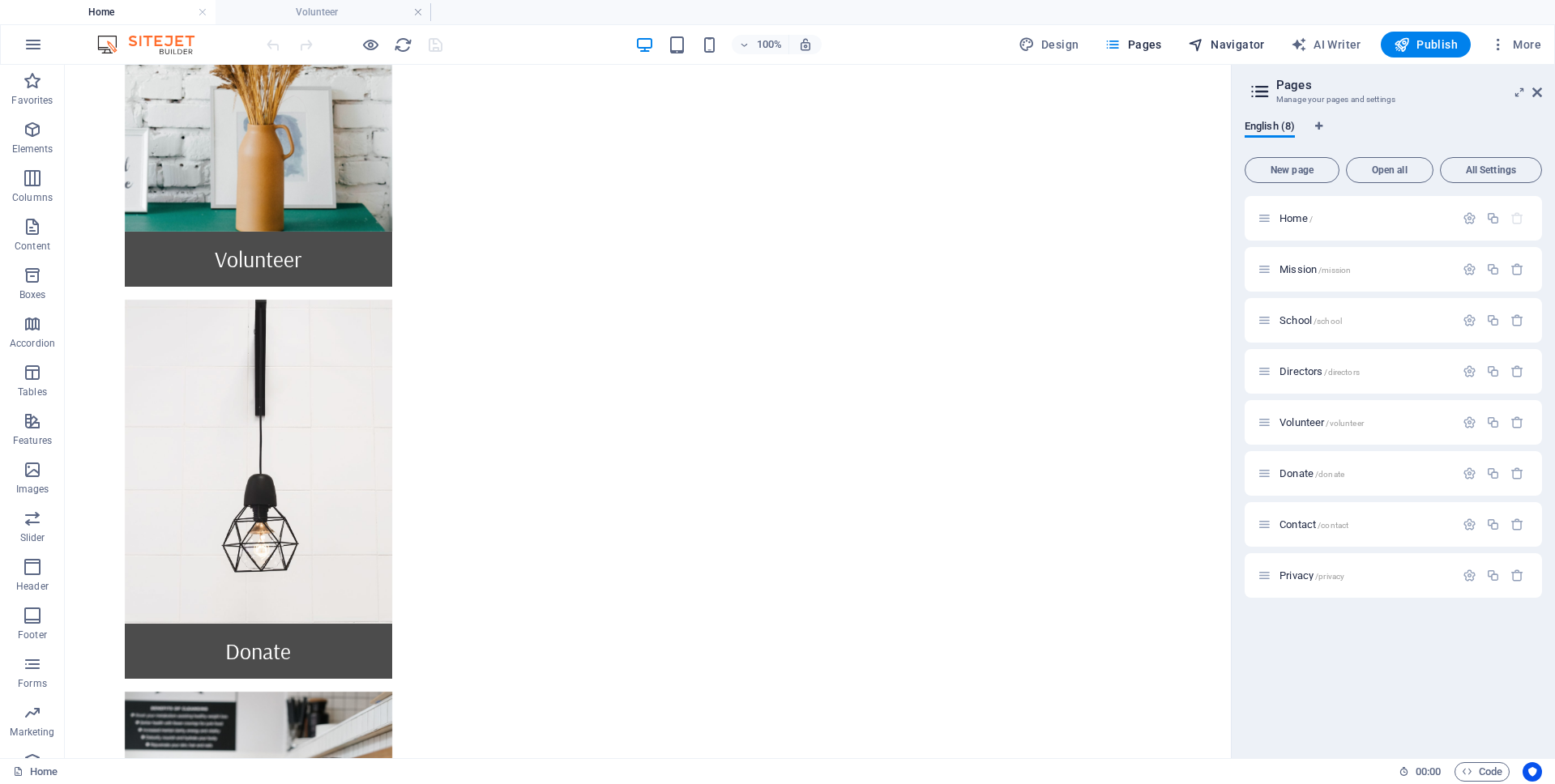
click at [1223, 44] on span "Navigator" at bounding box center [1225, 44] width 77 height 16
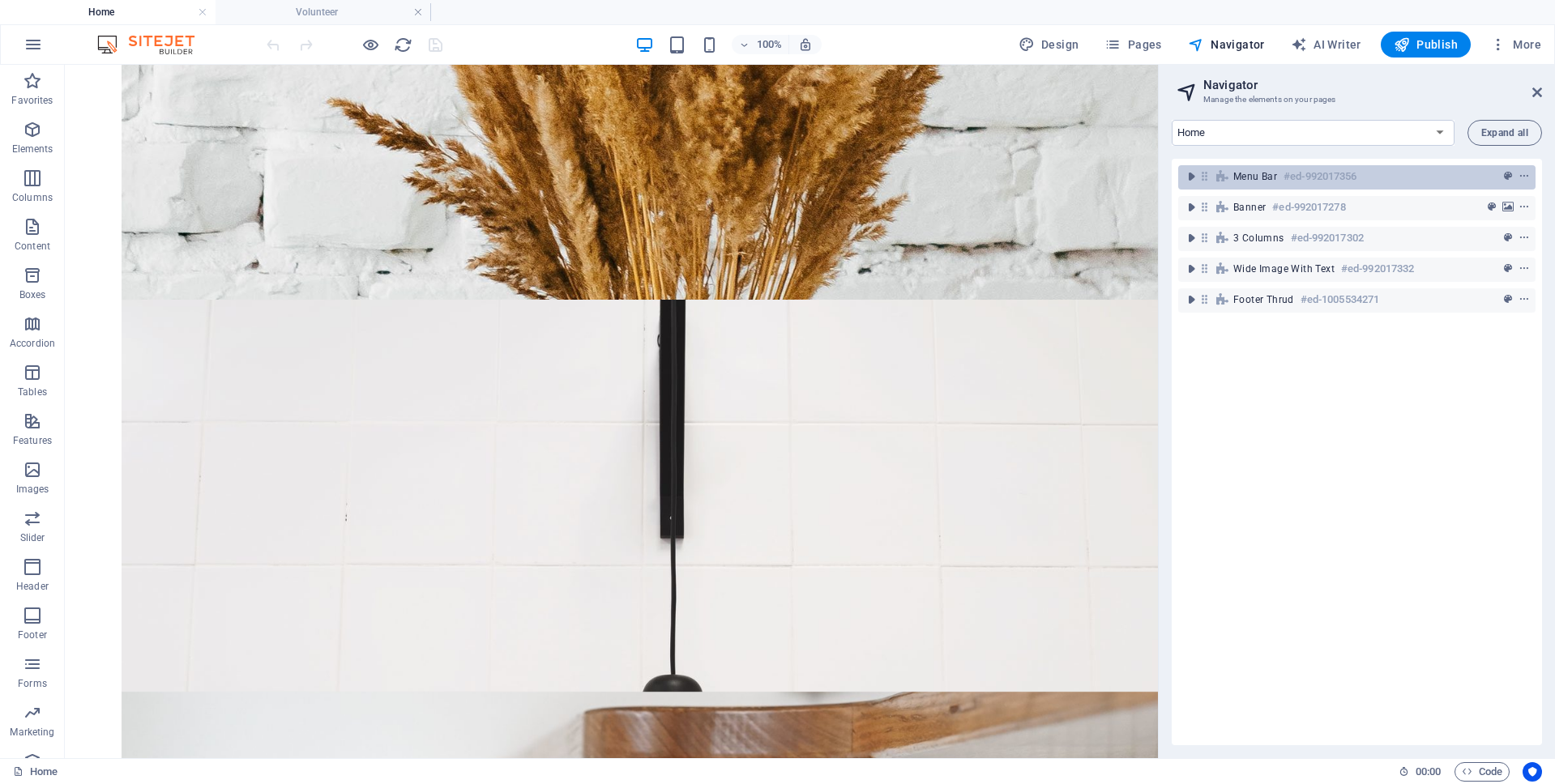
scroll to position [1143, 0]
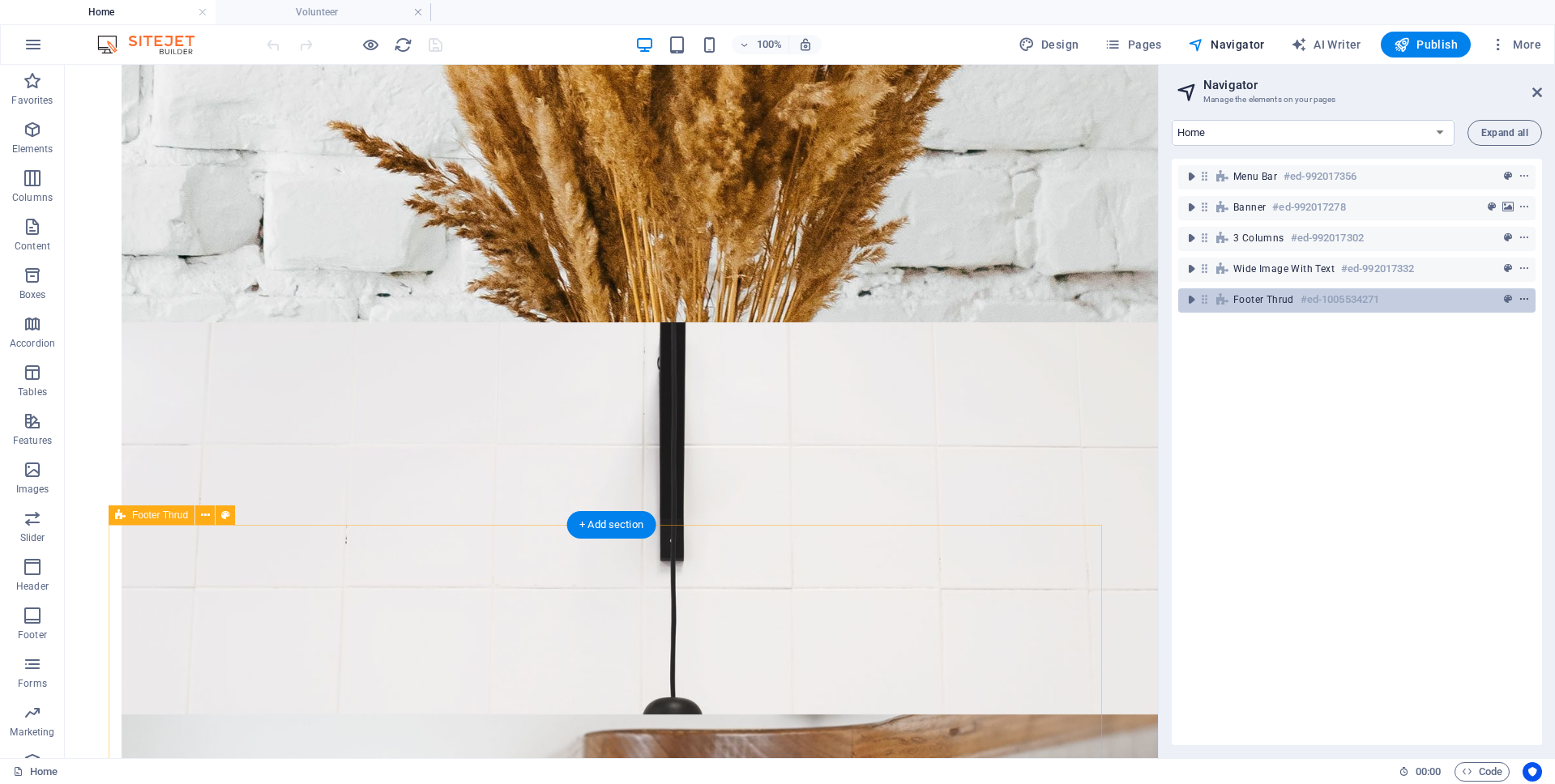
click at [1522, 298] on icon "context-menu" at bounding box center [1524, 299] width 11 height 11
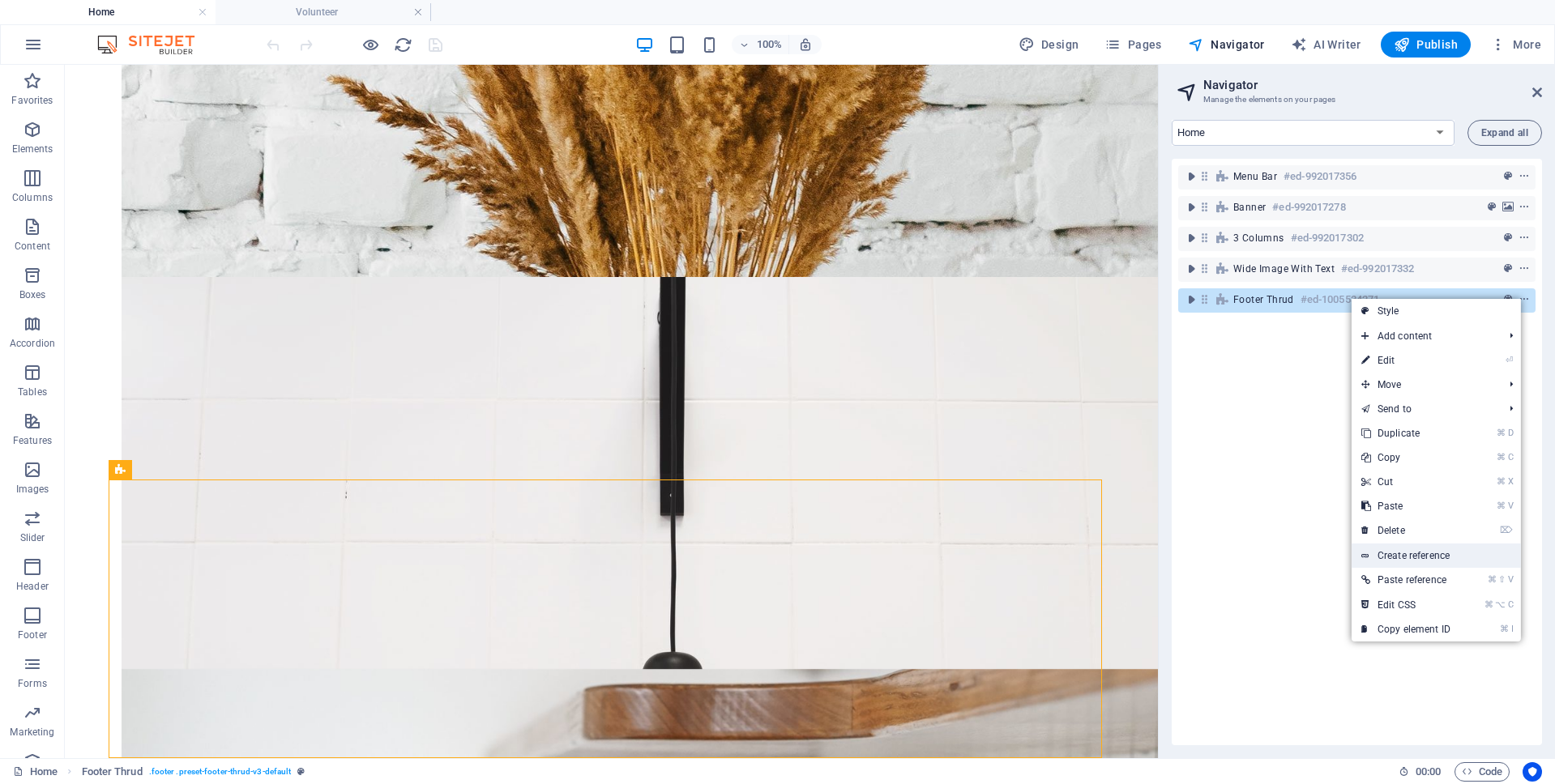
click at [1361, 549] on icon at bounding box center [1365, 555] width 9 height 25
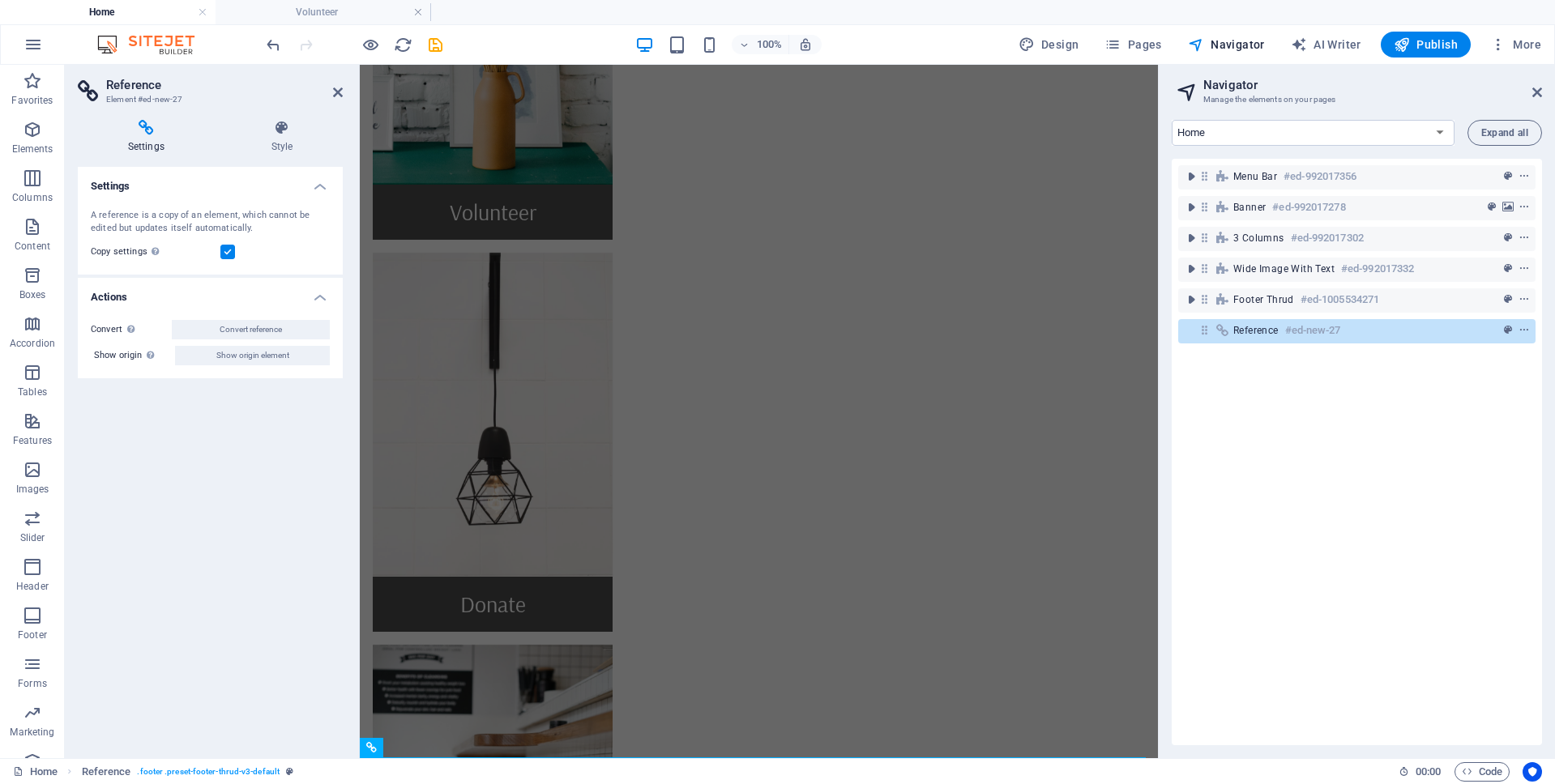
scroll to position [1064, 0]
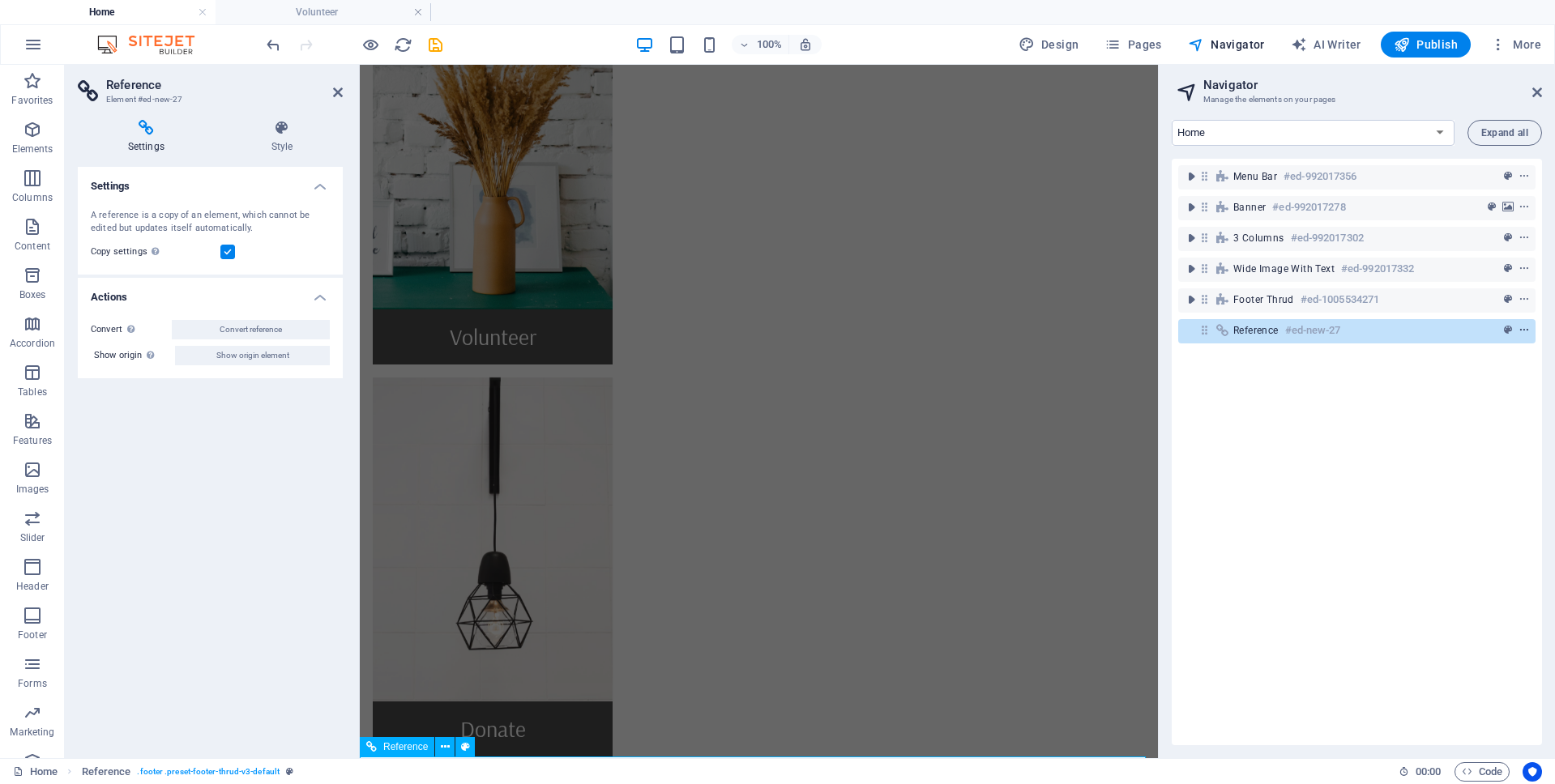
click at [1522, 330] on icon "context-menu" at bounding box center [1524, 331] width 11 height 11
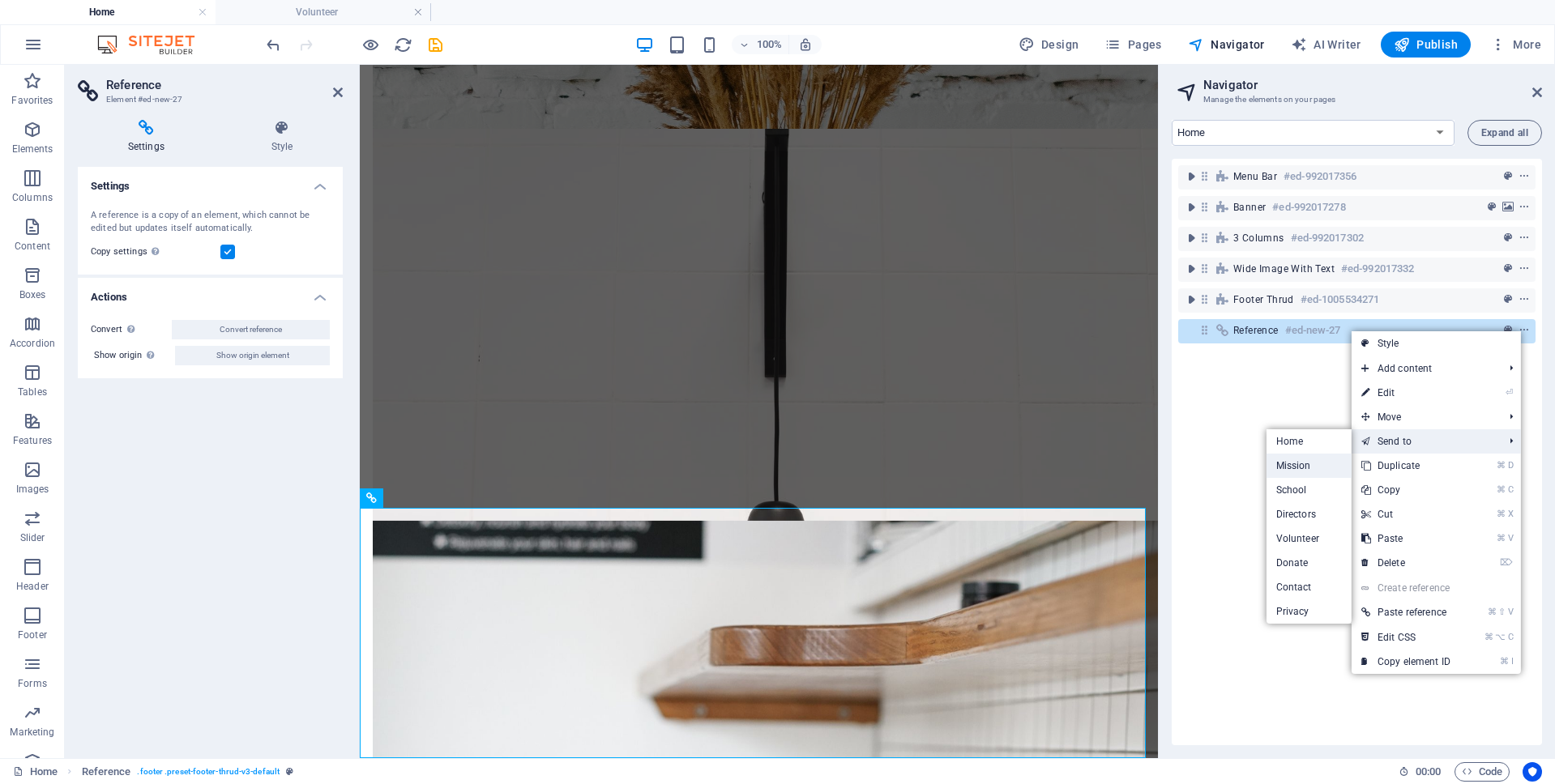
click at [1299, 462] on link "Mission" at bounding box center [1308, 466] width 85 height 25
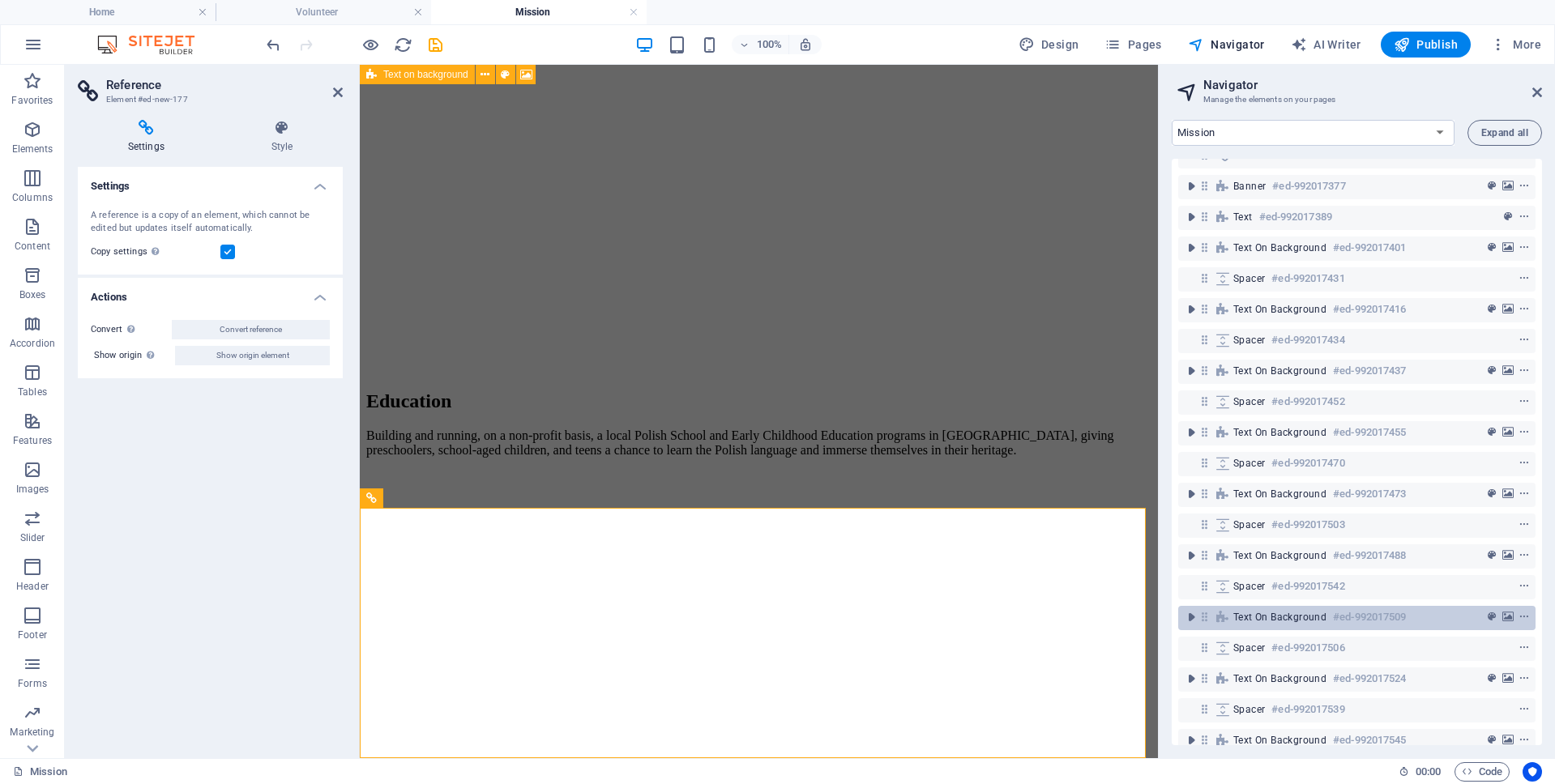
scroll to position [110, 0]
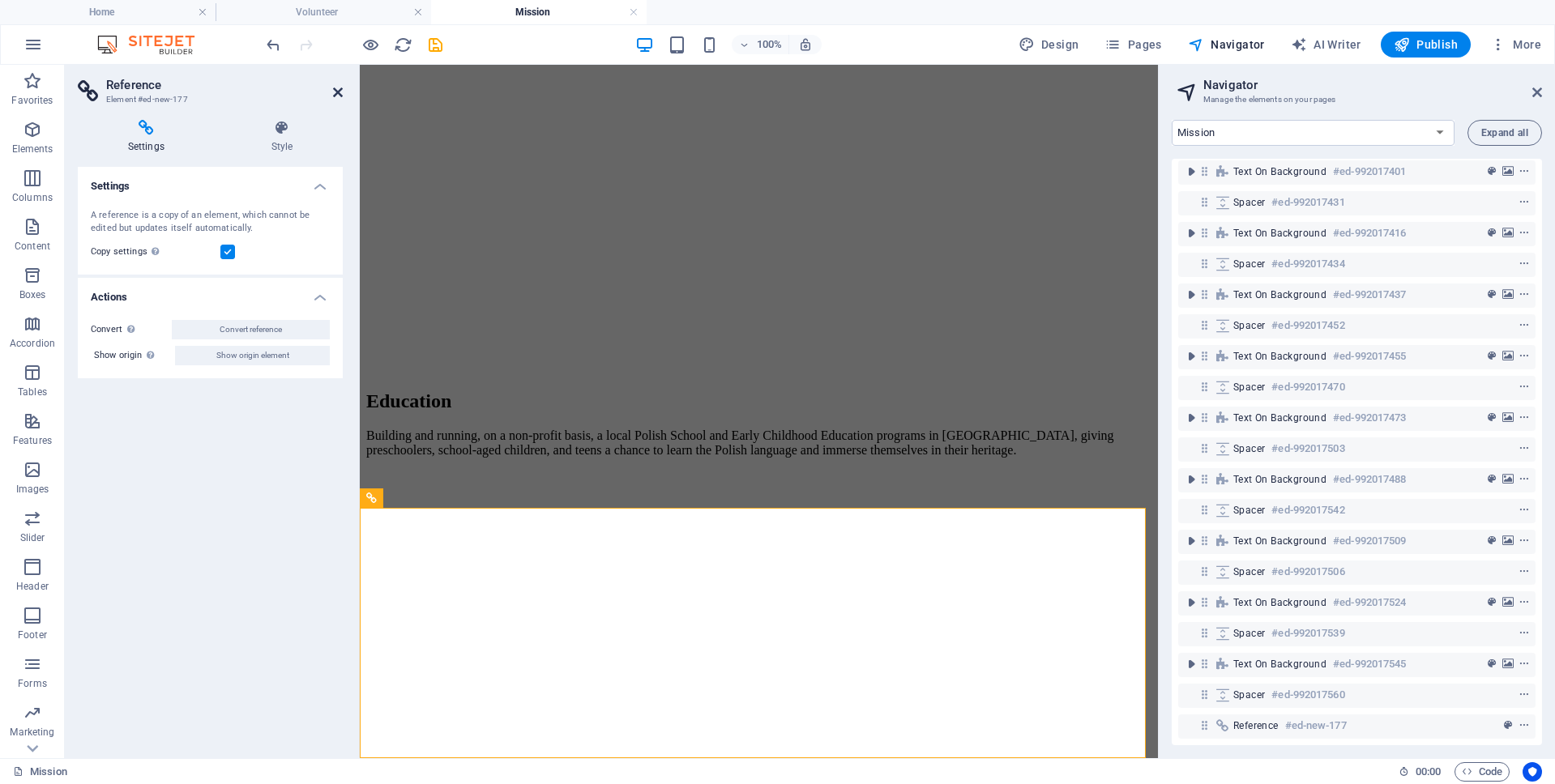
click at [333, 93] on icon at bounding box center [337, 93] width 9 height 13
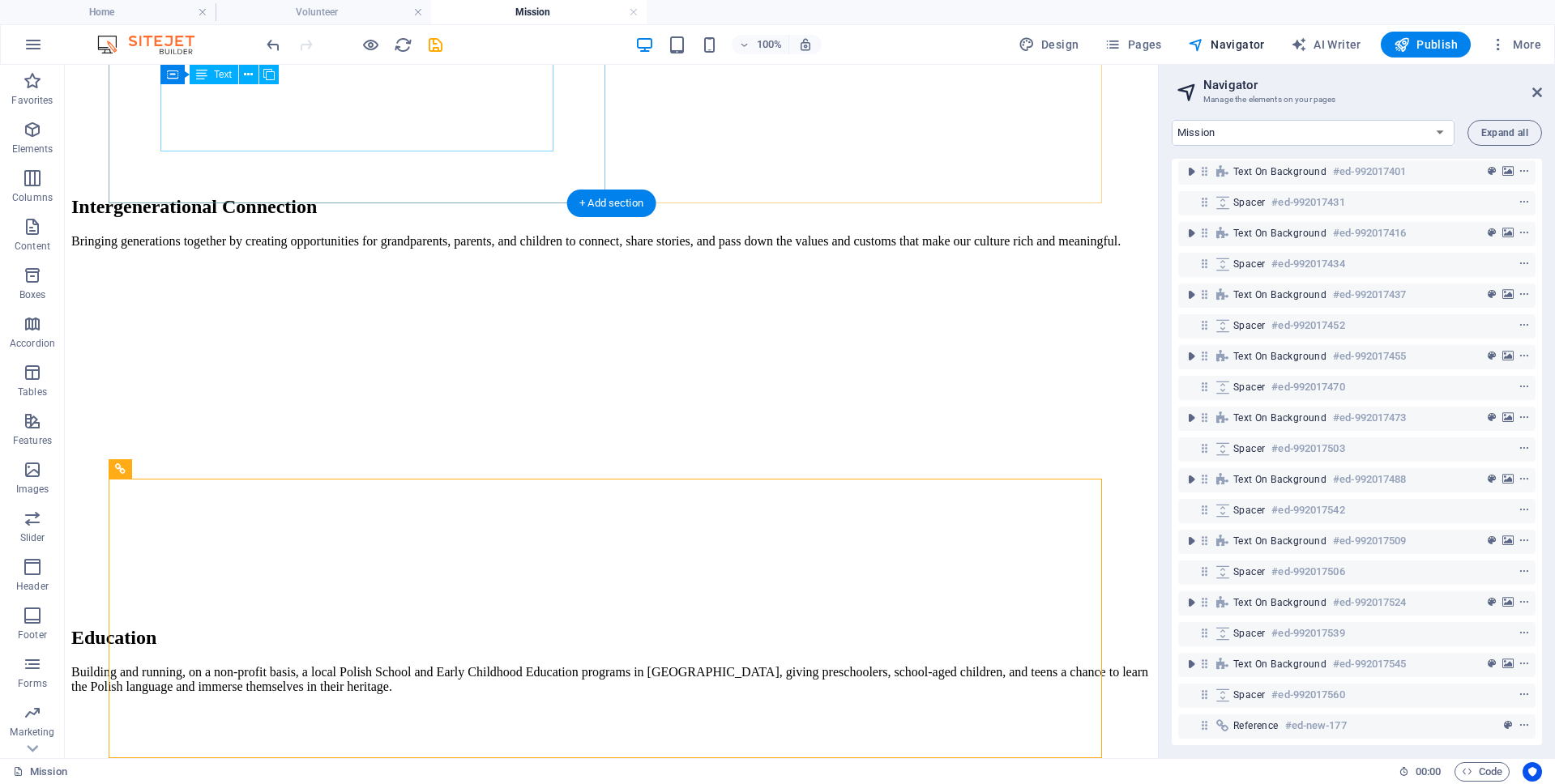
scroll to position [2531, 0]
click at [435, 43] on icon "save" at bounding box center [436, 45] width 19 height 19
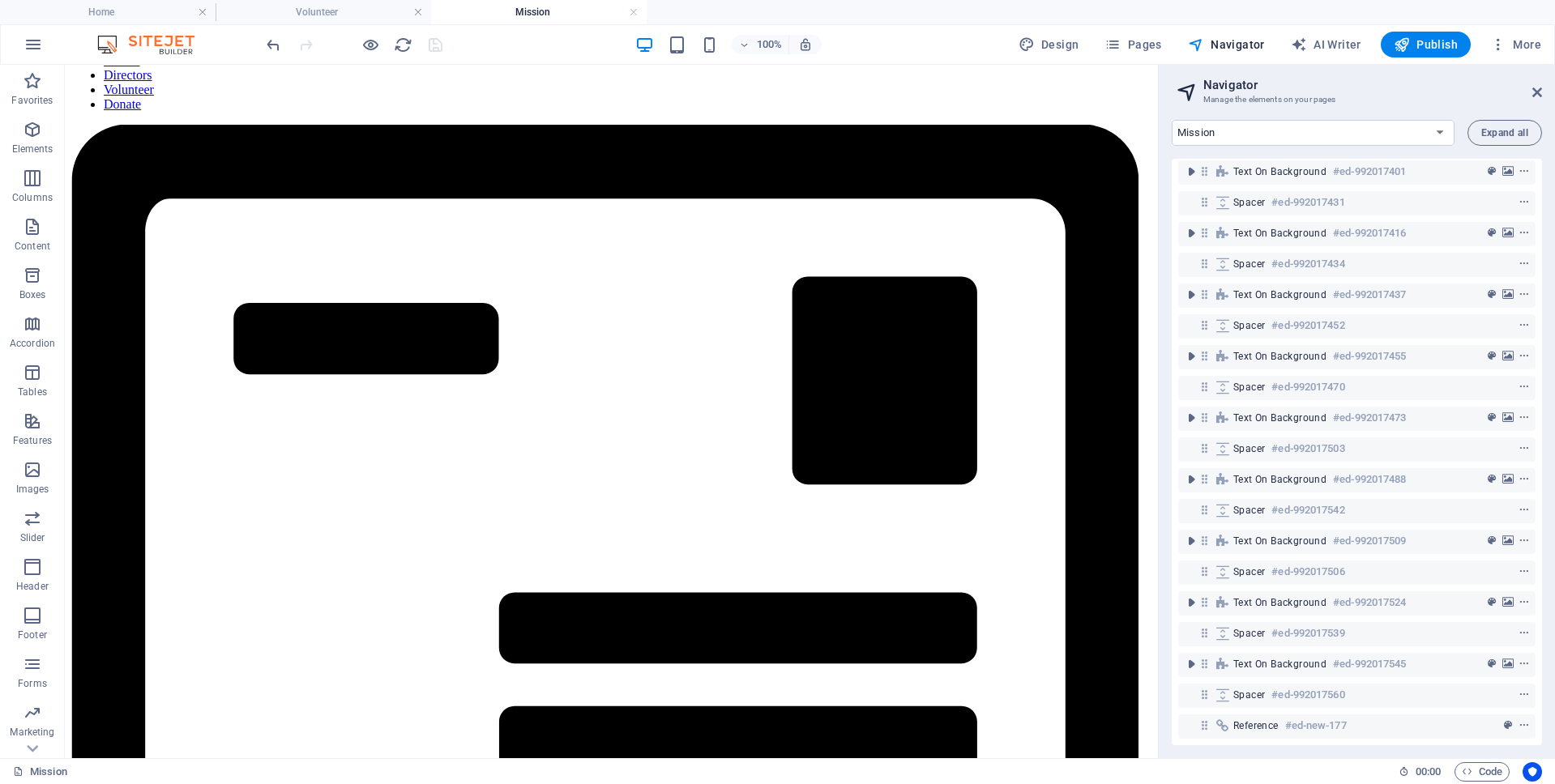
scroll to position [0, 0]
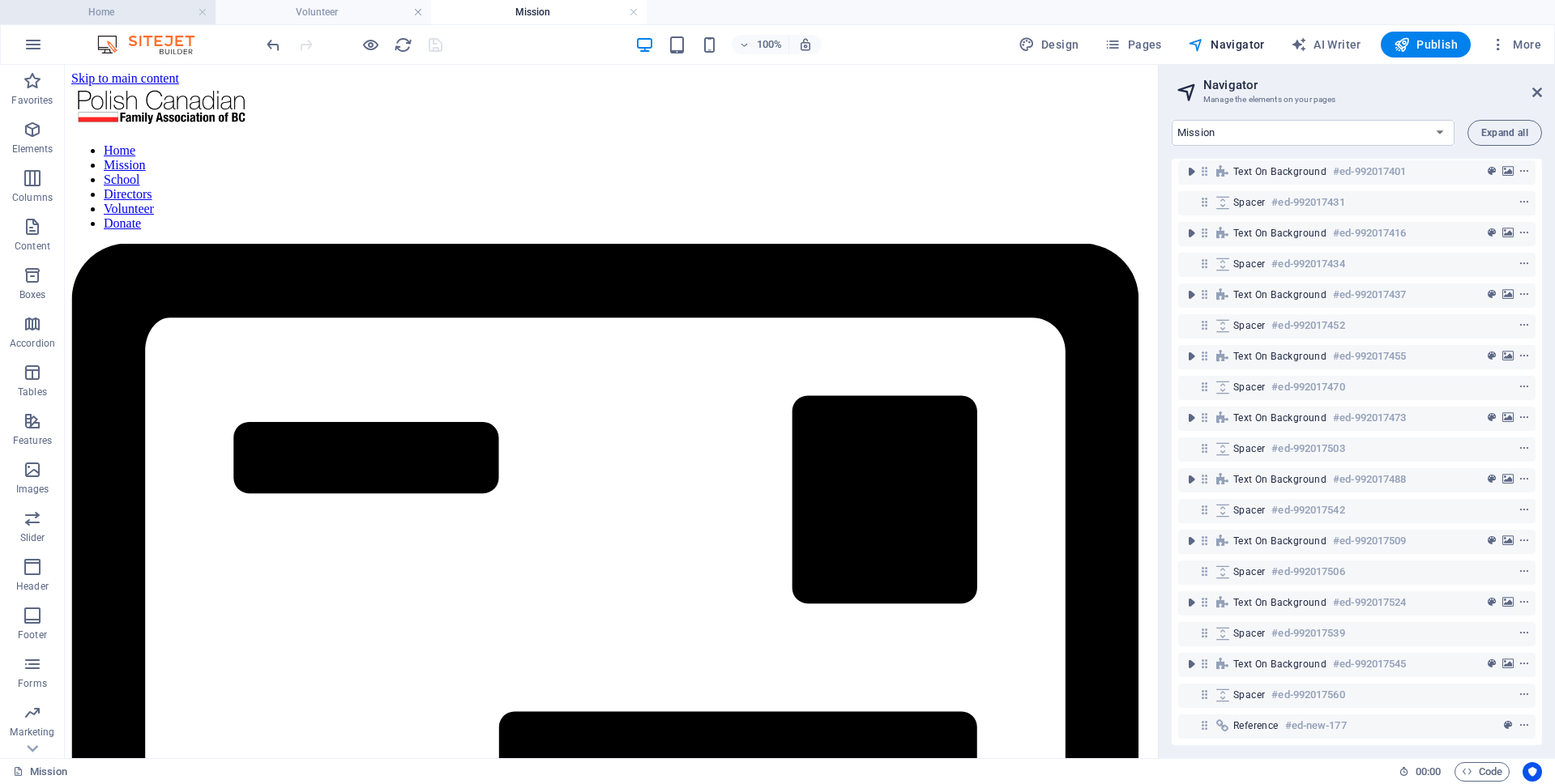
click at [143, 9] on h4 "Home" at bounding box center [108, 11] width 215 height 18
select select "17985171-en"
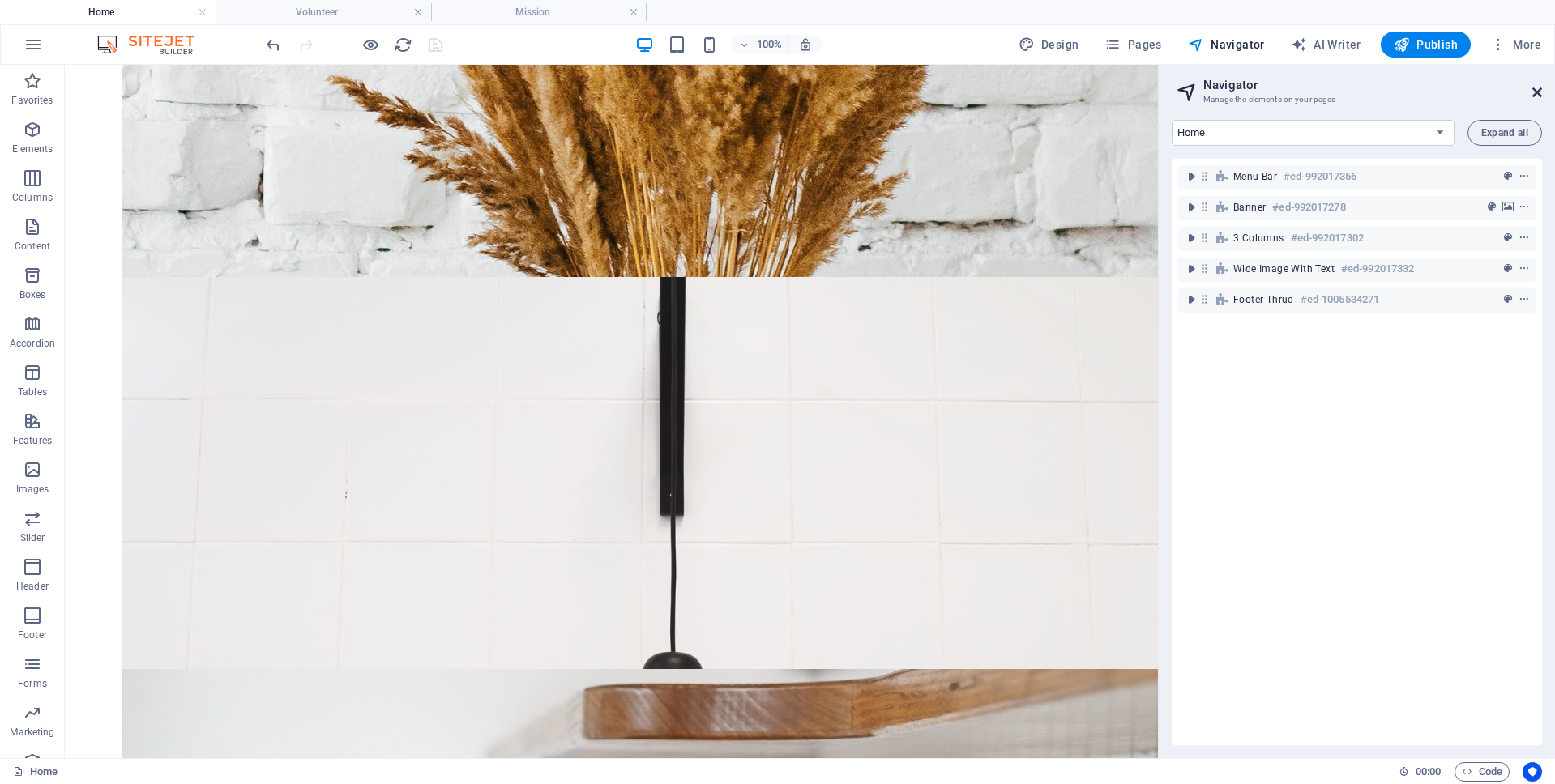
click at [1533, 92] on icon at bounding box center [1537, 93] width 9 height 13
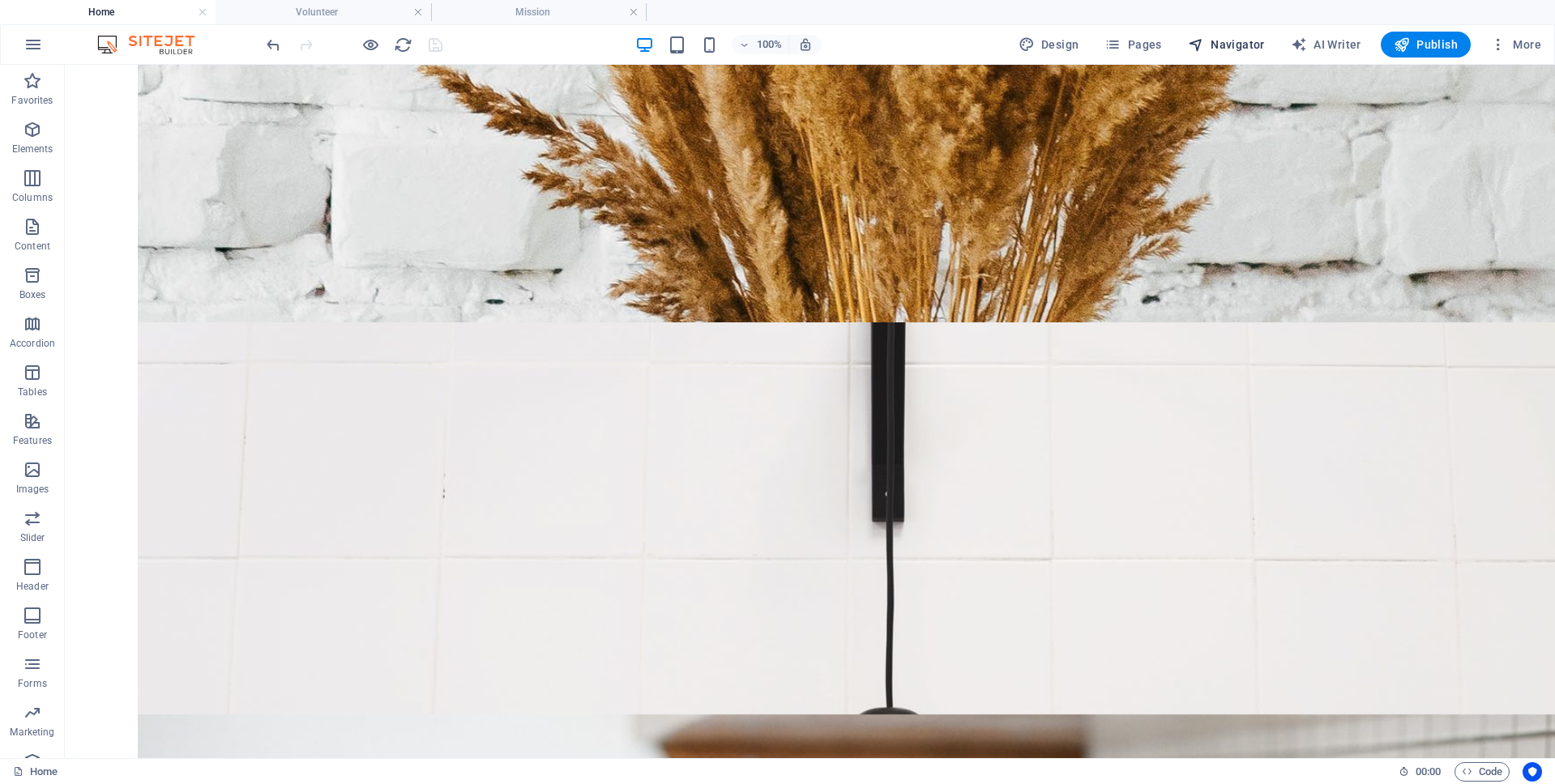
click at [1204, 40] on icon "button" at bounding box center [1195, 44] width 16 height 16
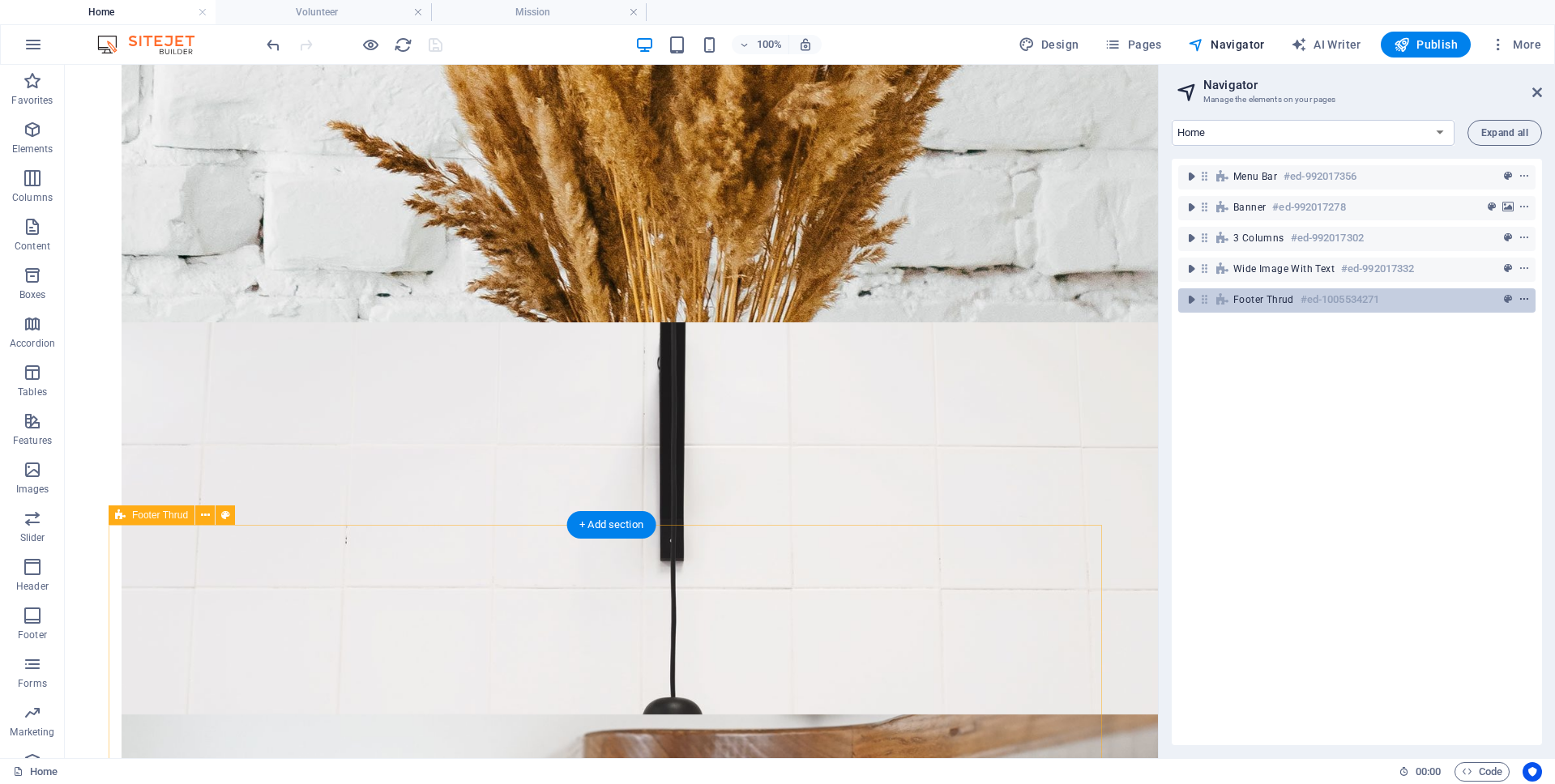
click at [1520, 297] on icon "context-menu" at bounding box center [1524, 299] width 11 height 11
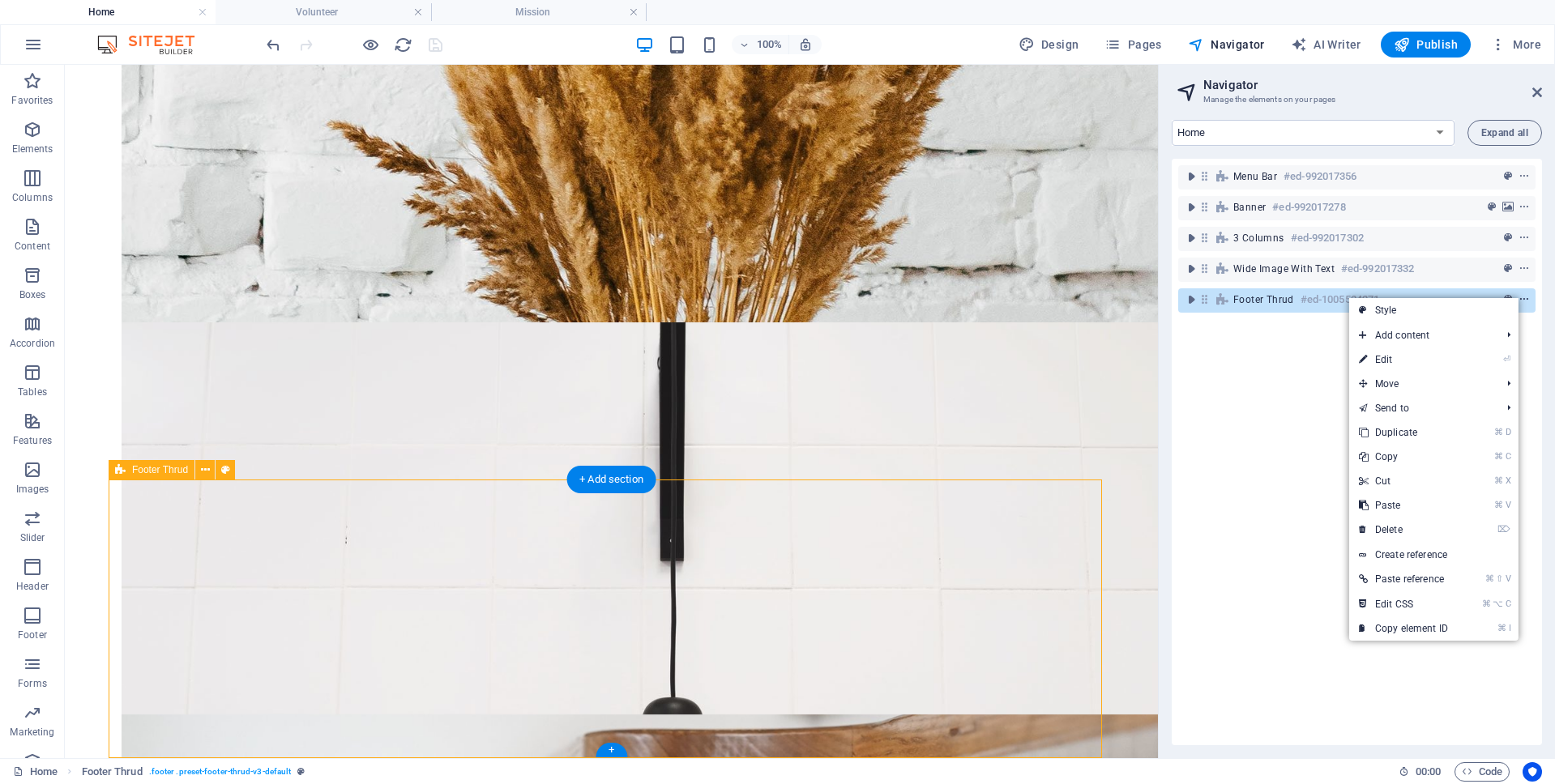
scroll to position [1188, 0]
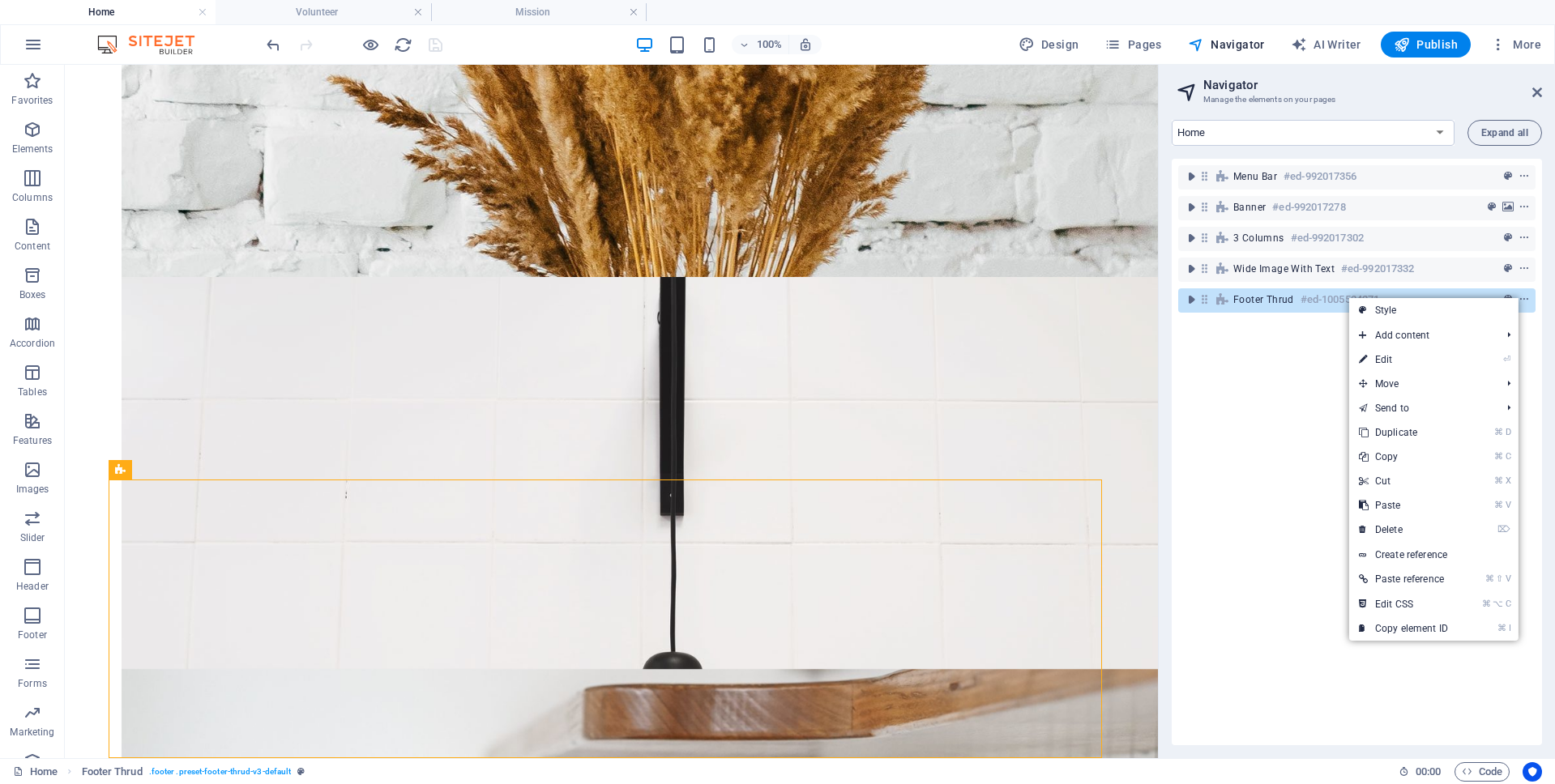
click at [1405, 553] on link "Create reference" at bounding box center [1433, 555] width 169 height 25
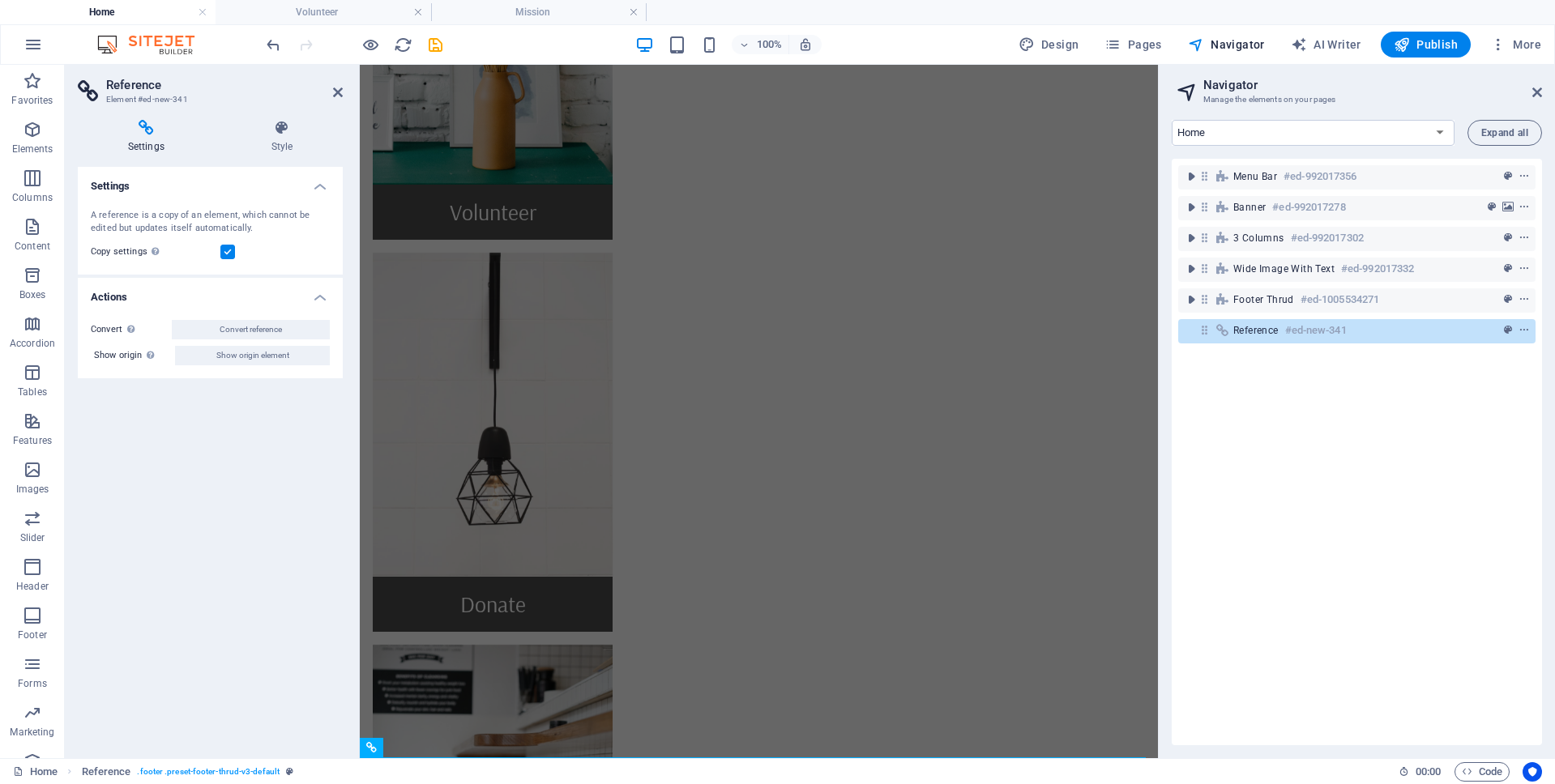
scroll to position [1064, 0]
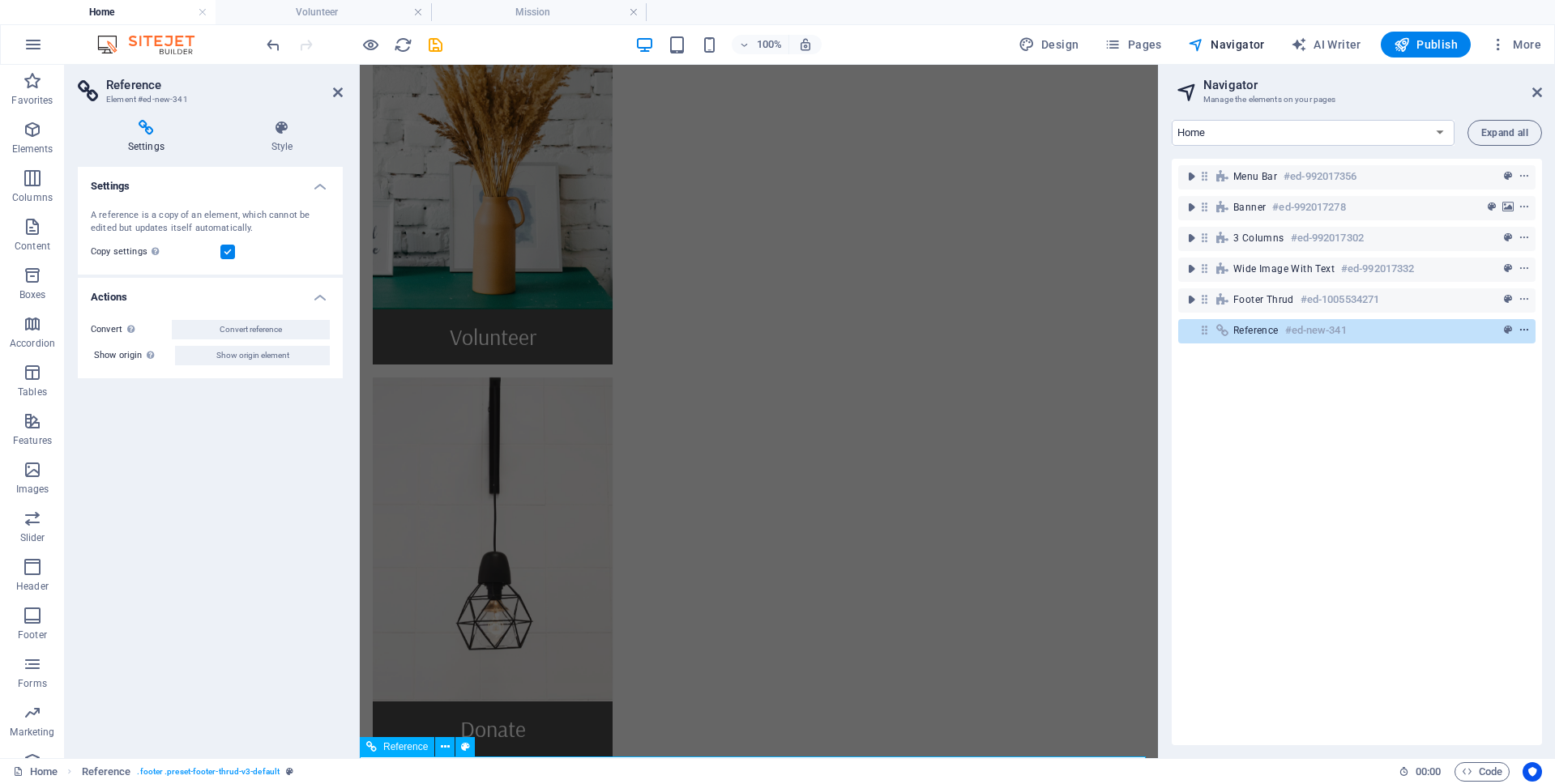
click at [1521, 328] on icon "context-menu" at bounding box center [1524, 331] width 11 height 11
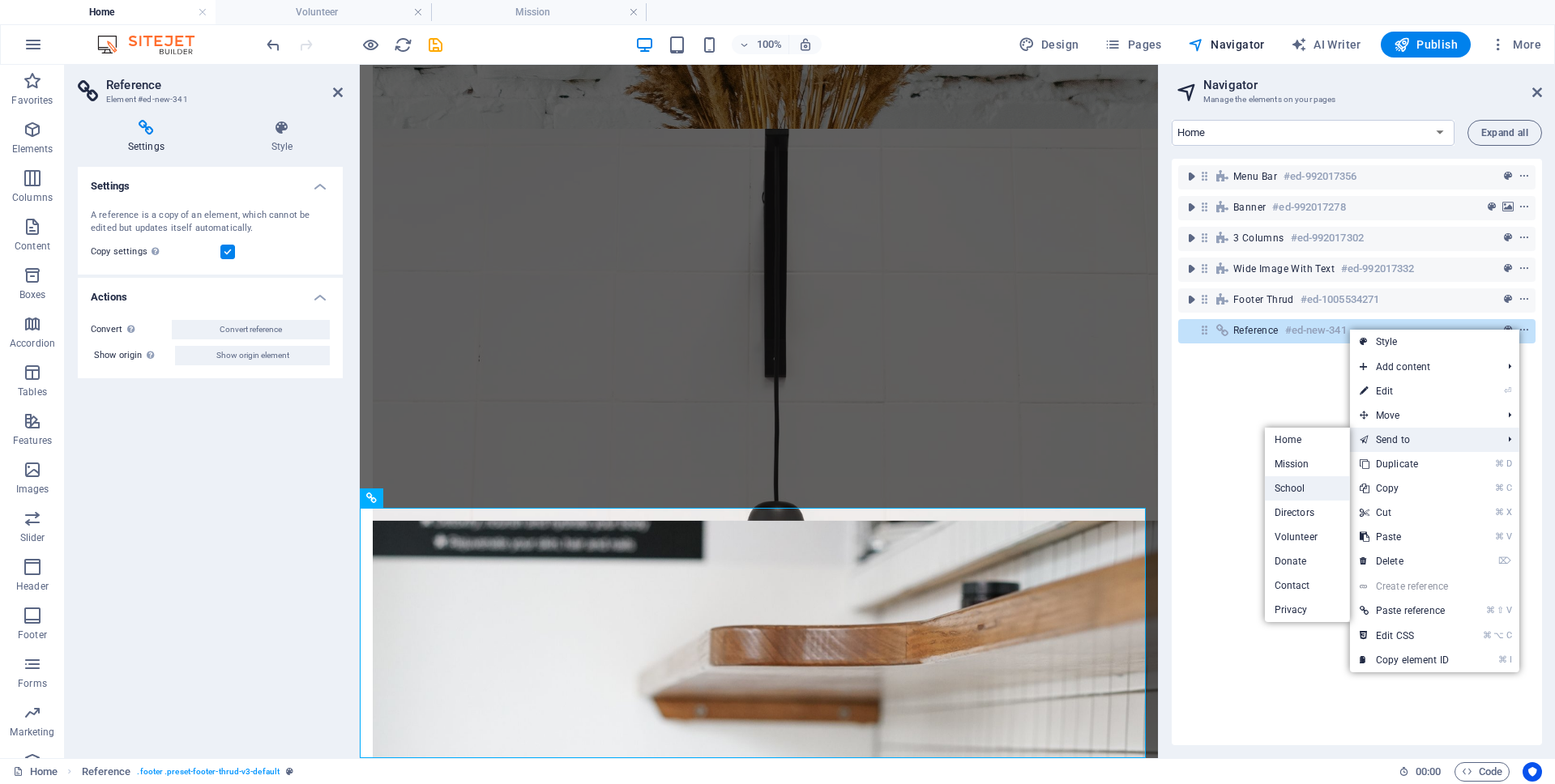
click at [1296, 487] on link "School" at bounding box center [1307, 488] width 85 height 25
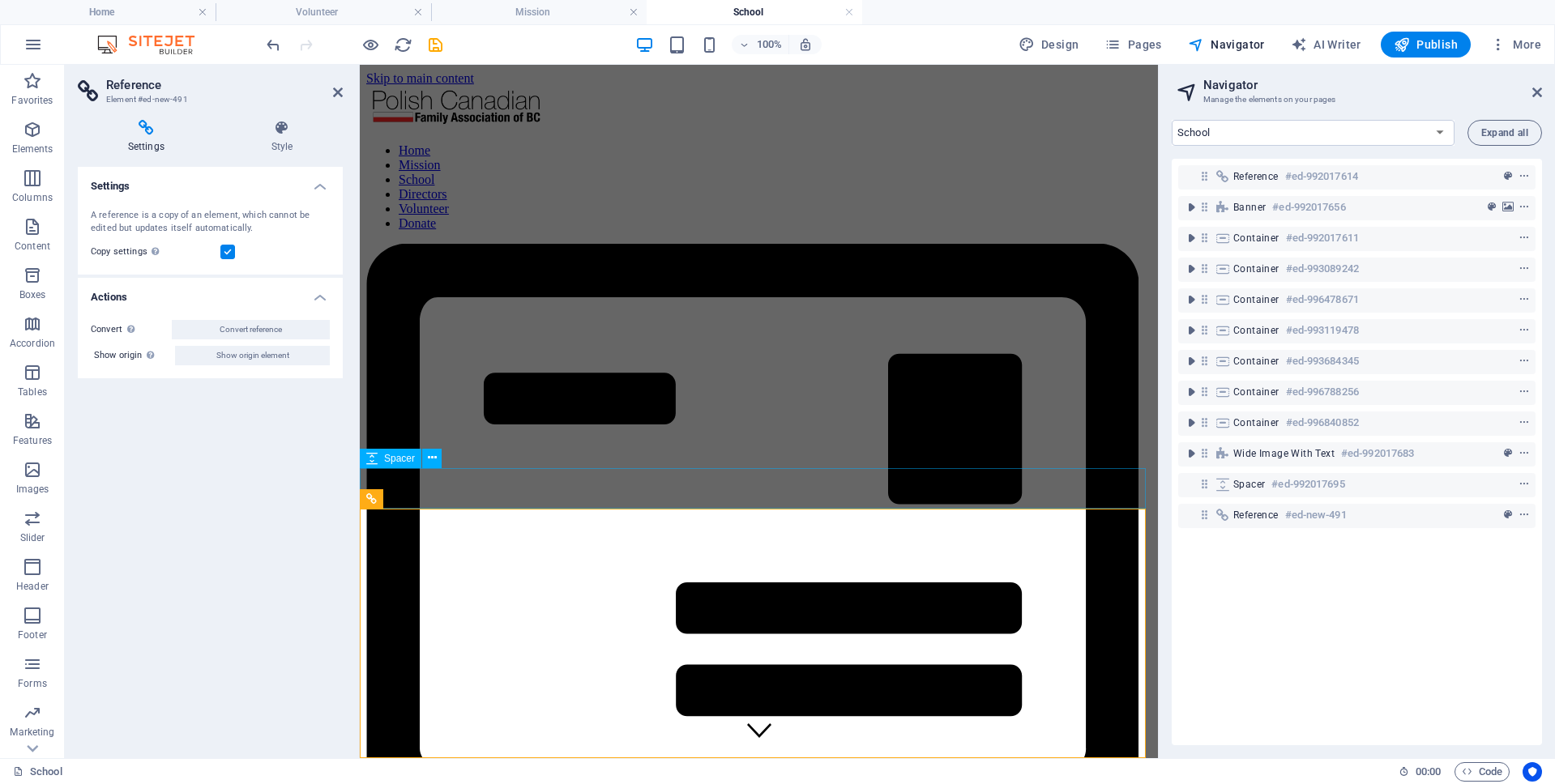
scroll to position [4675, 0]
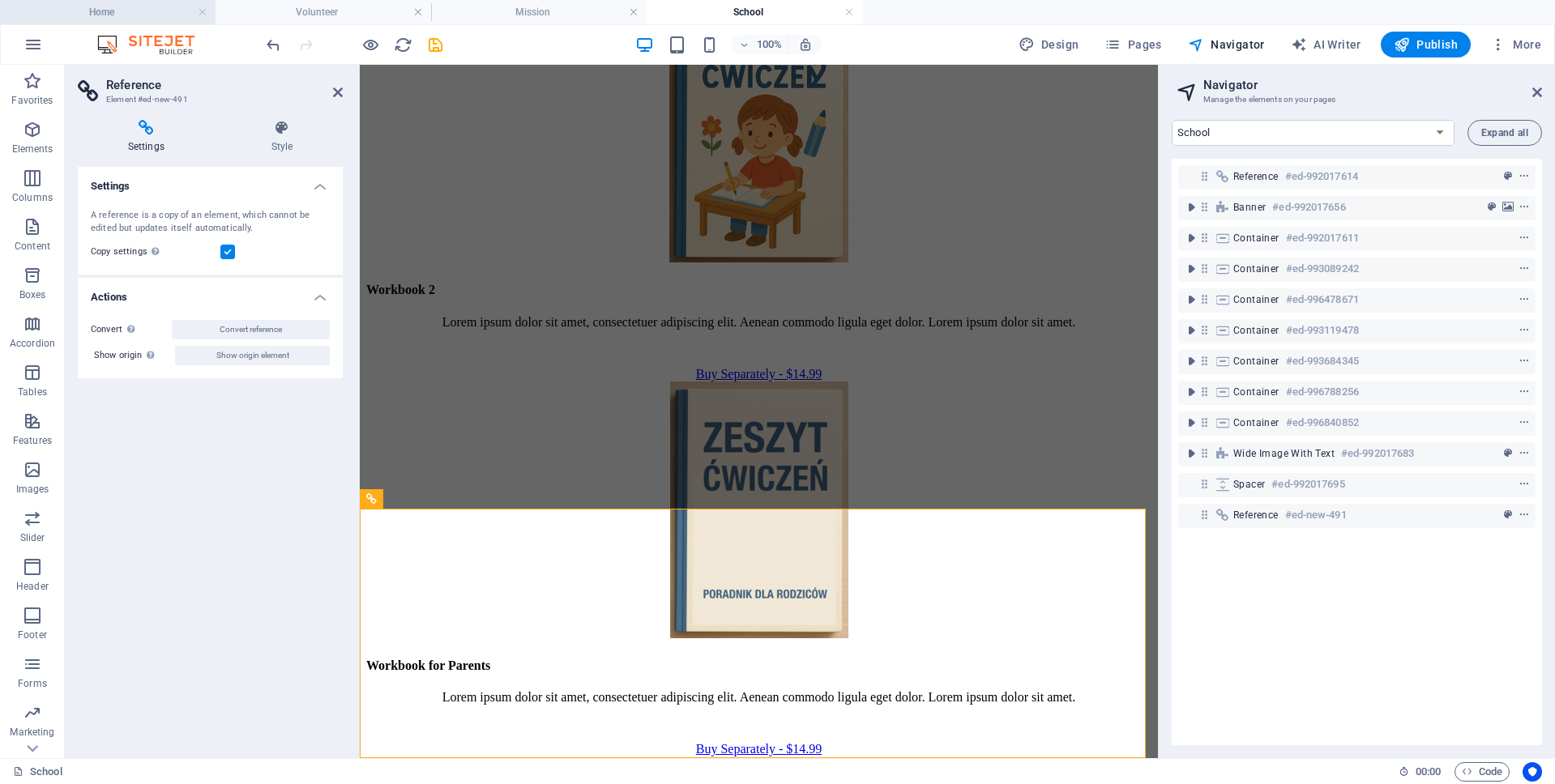
click at [153, 13] on h4 "Home" at bounding box center [108, 11] width 215 height 18
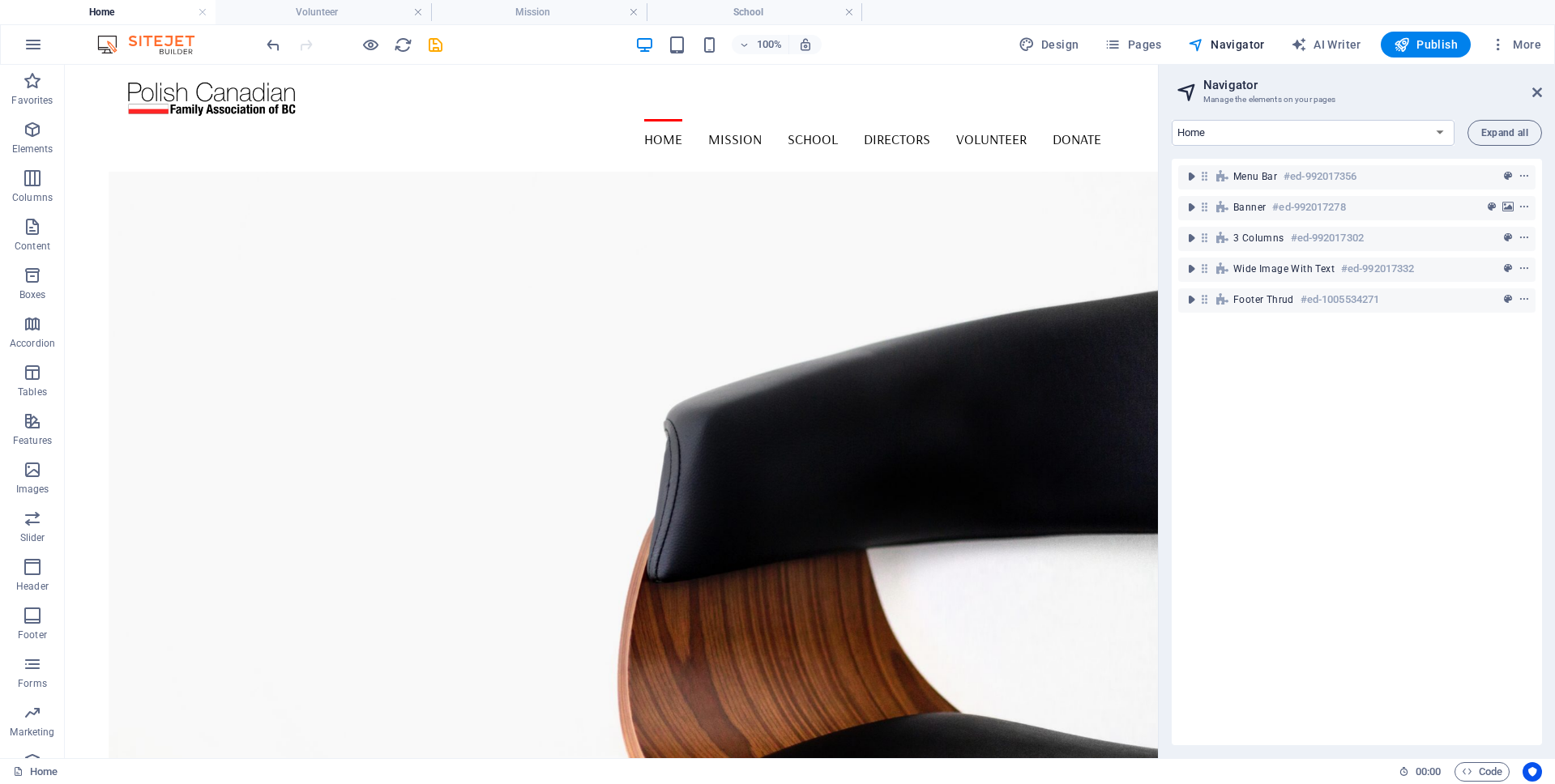
scroll to position [1188, 0]
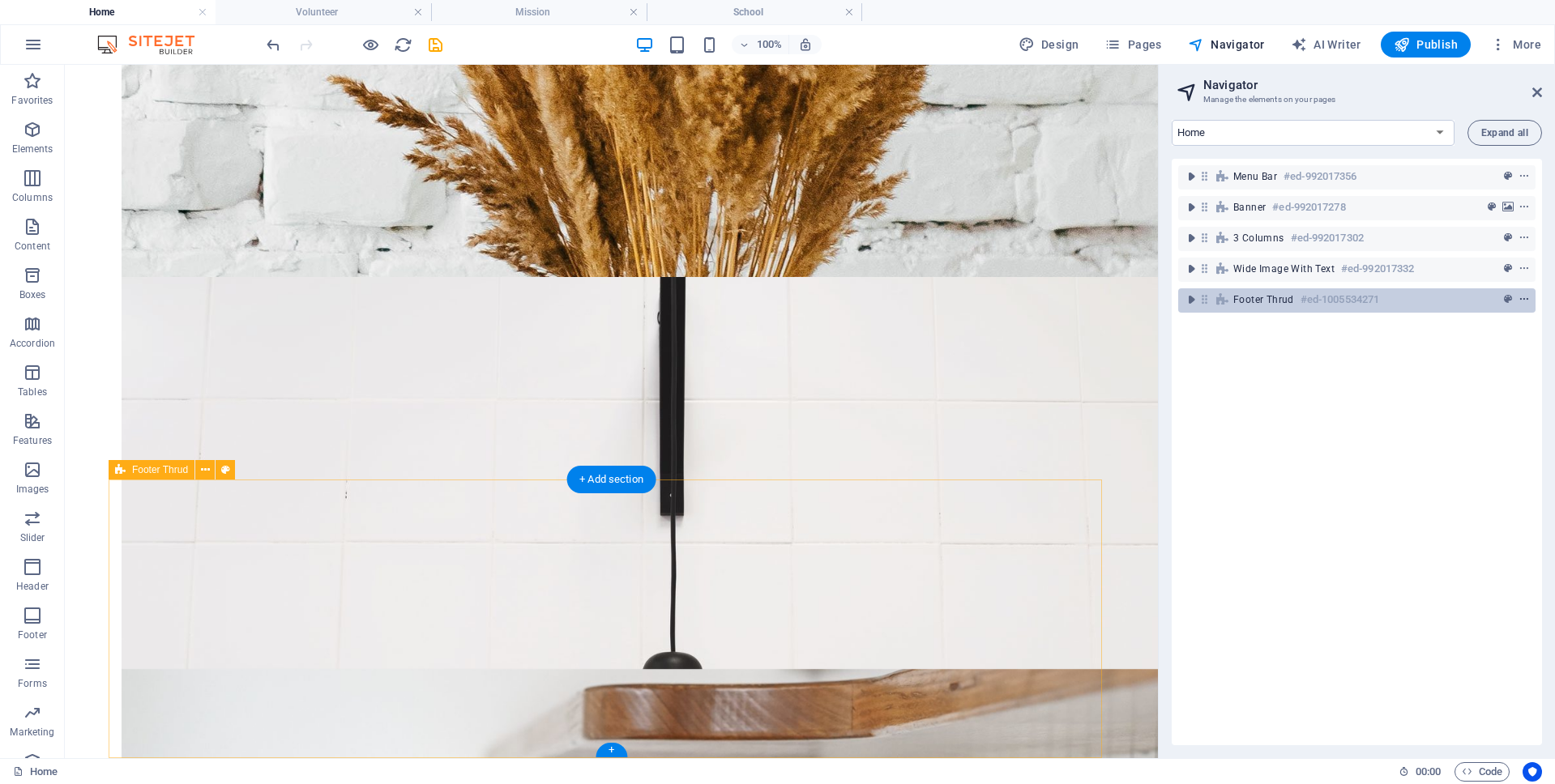
click at [1520, 298] on icon "context-menu" at bounding box center [1524, 299] width 11 height 11
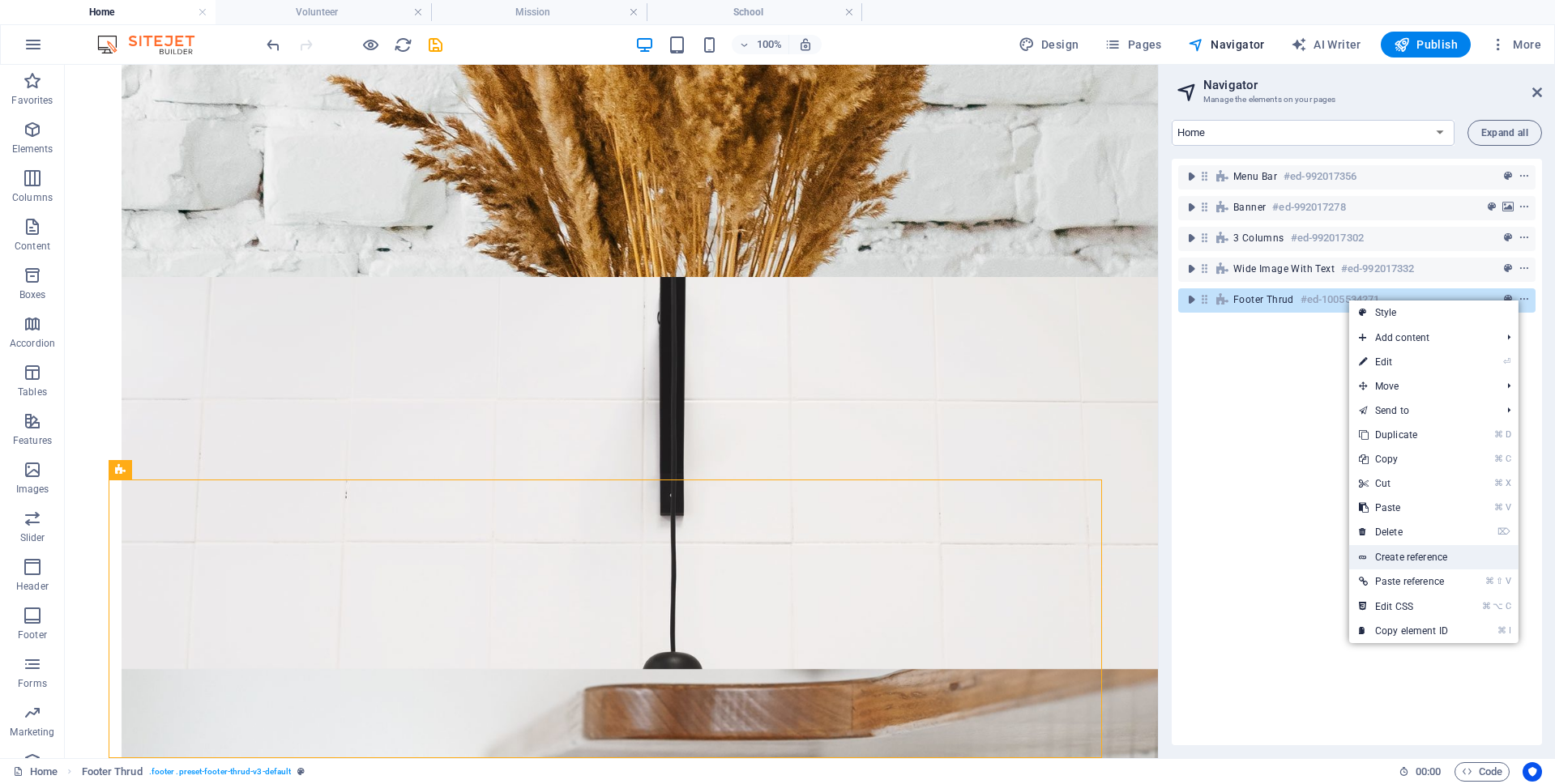
click at [1430, 560] on link "Create reference" at bounding box center [1433, 557] width 169 height 25
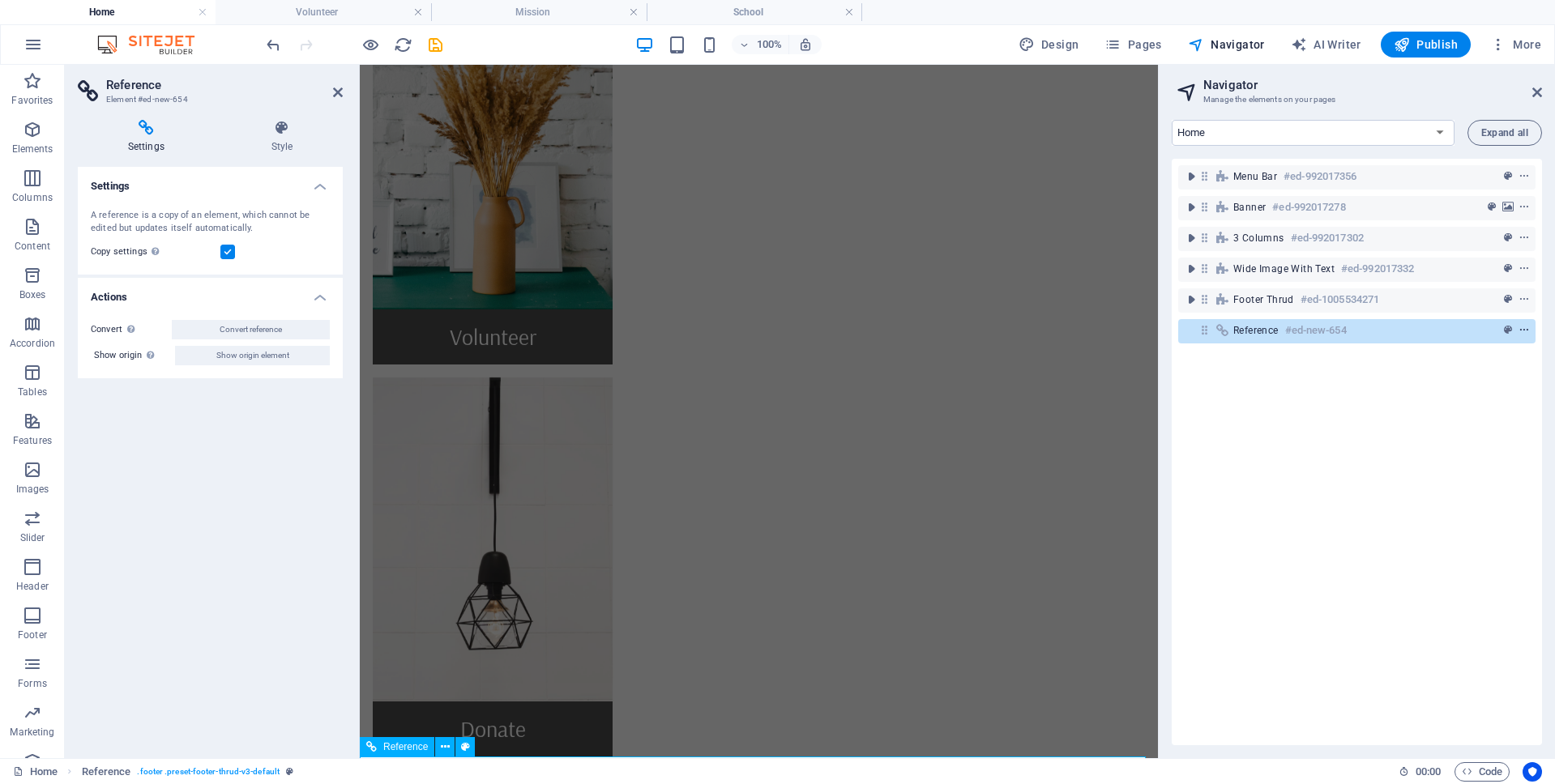
click at [1521, 329] on icon "context-menu" at bounding box center [1524, 331] width 11 height 11
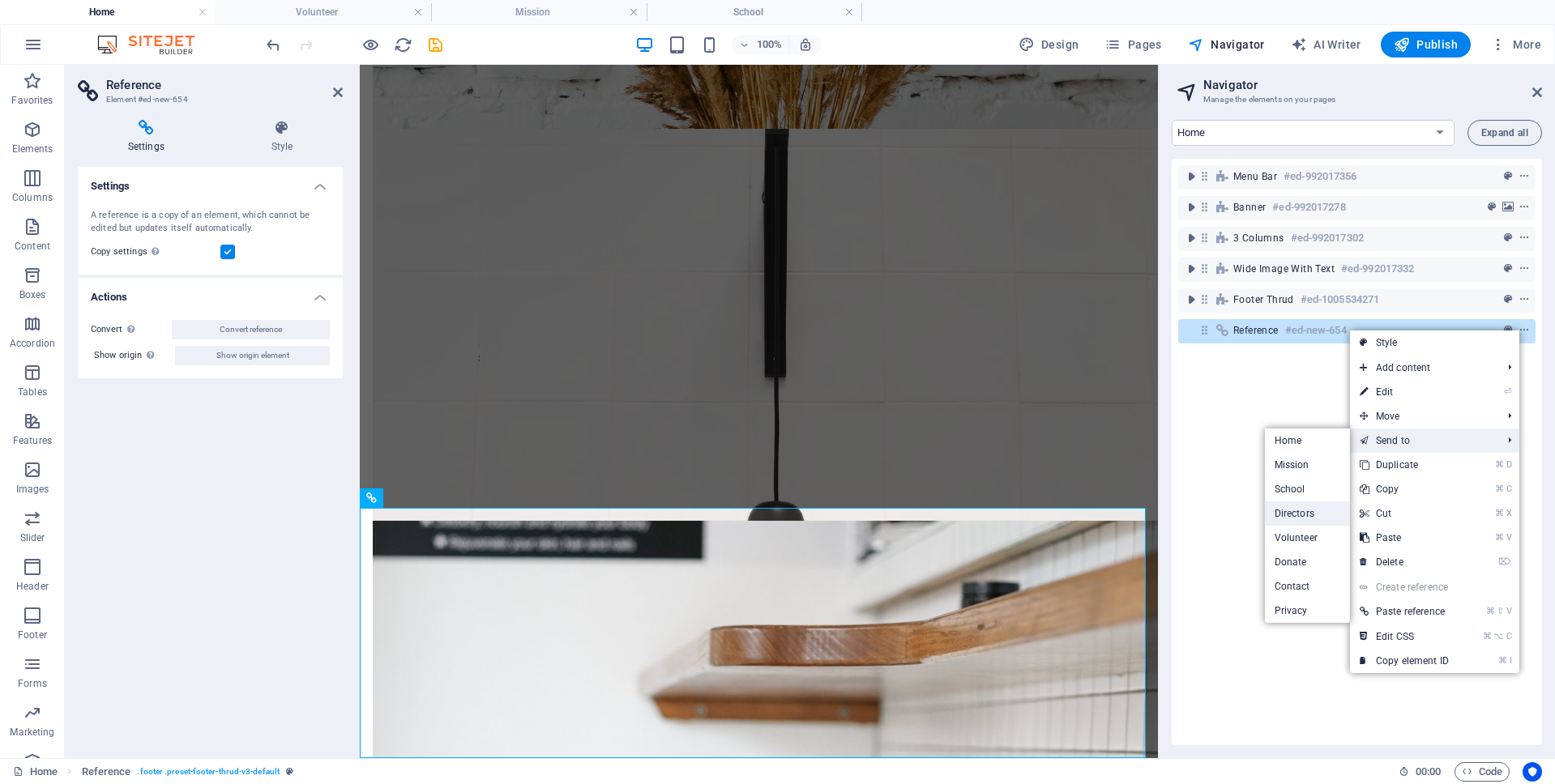
click at [1296, 513] on link "Directors" at bounding box center [1307, 514] width 85 height 25
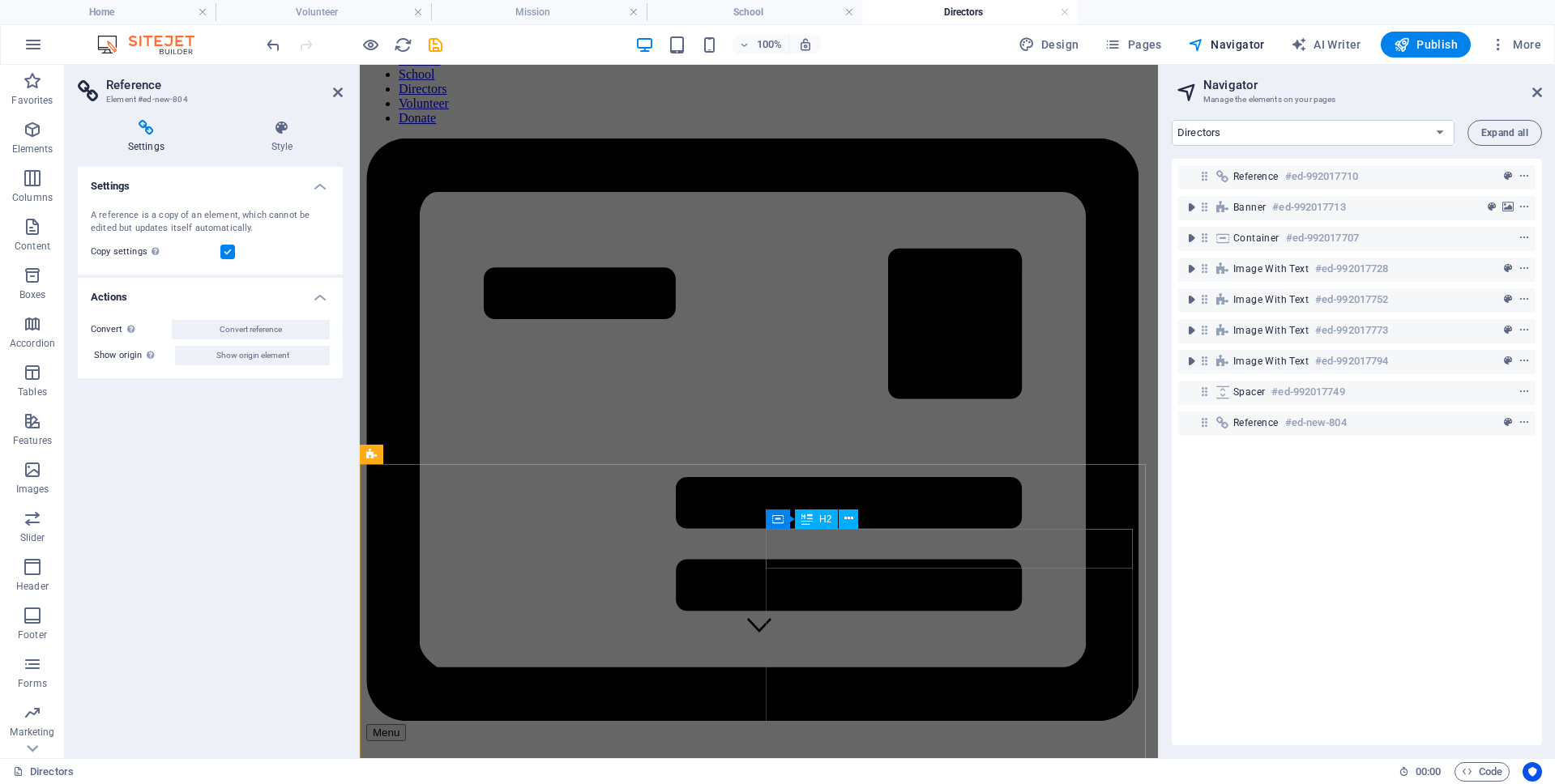
scroll to position [0, 0]
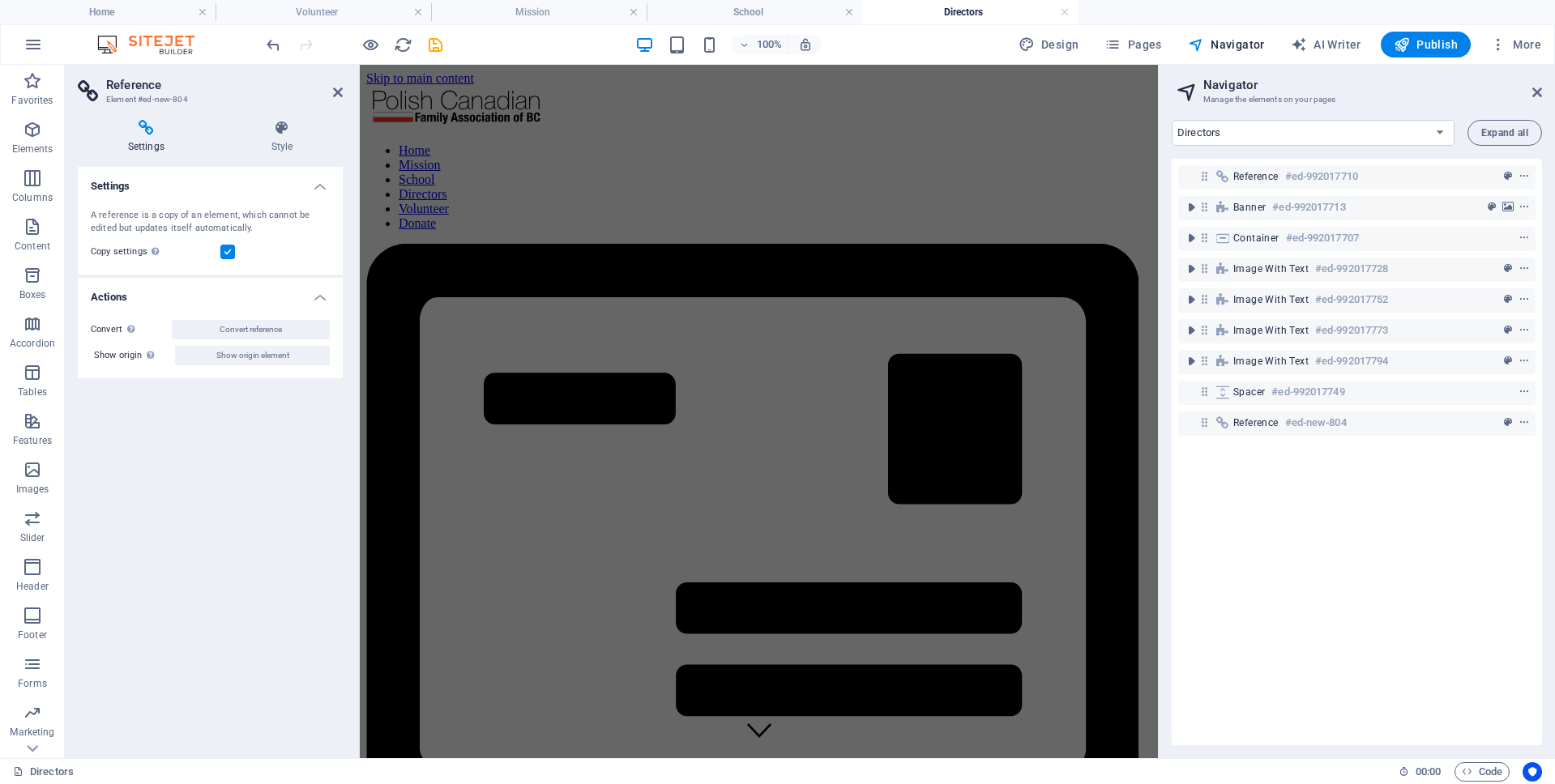
click at [446, 43] on div "100% Design Pages Navigator AI Writer Publish More" at bounding box center [905, 43] width 1284 height 26
click at [435, 49] on icon "save" at bounding box center [436, 45] width 19 height 19
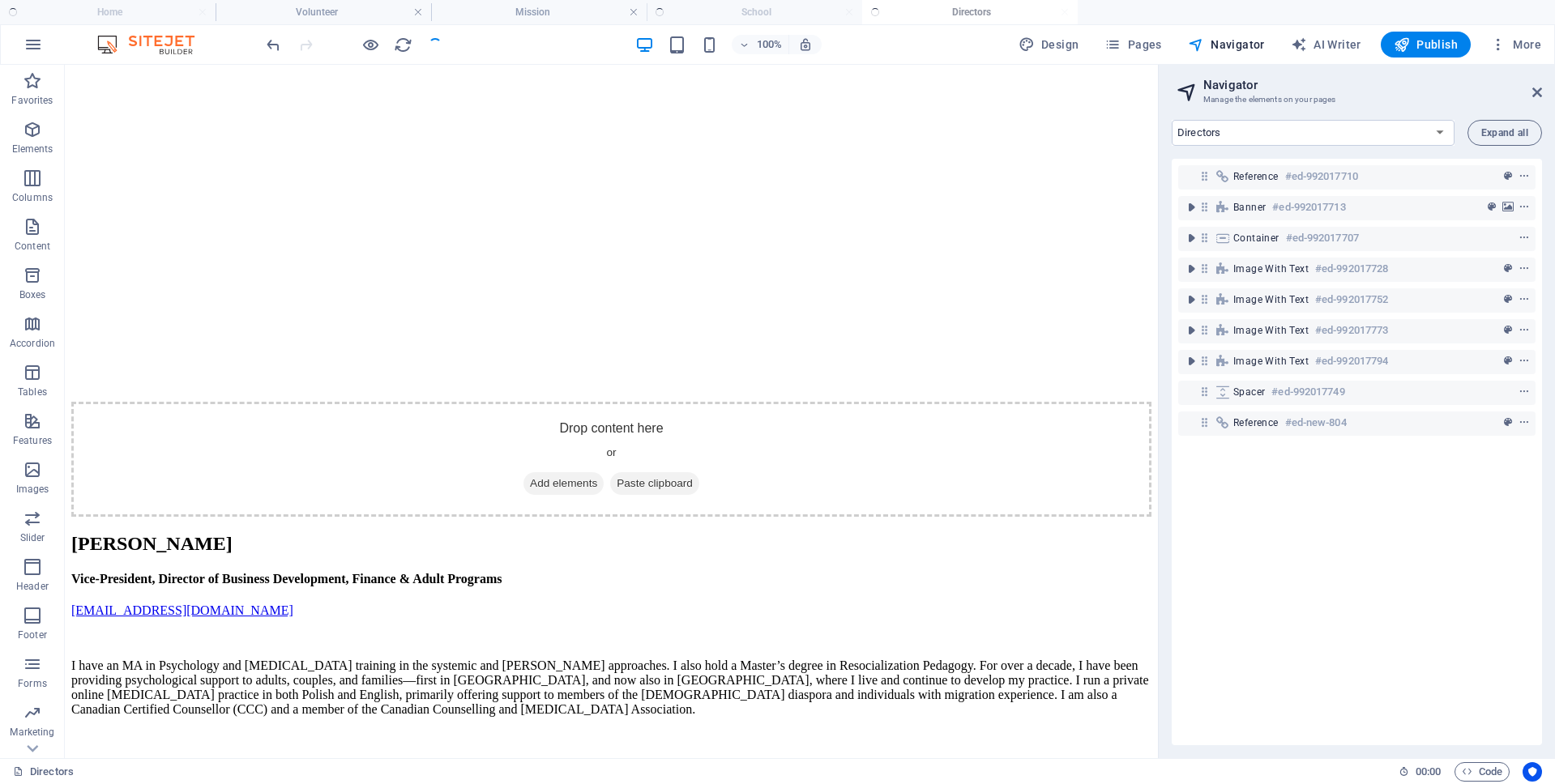
scroll to position [2171, 0]
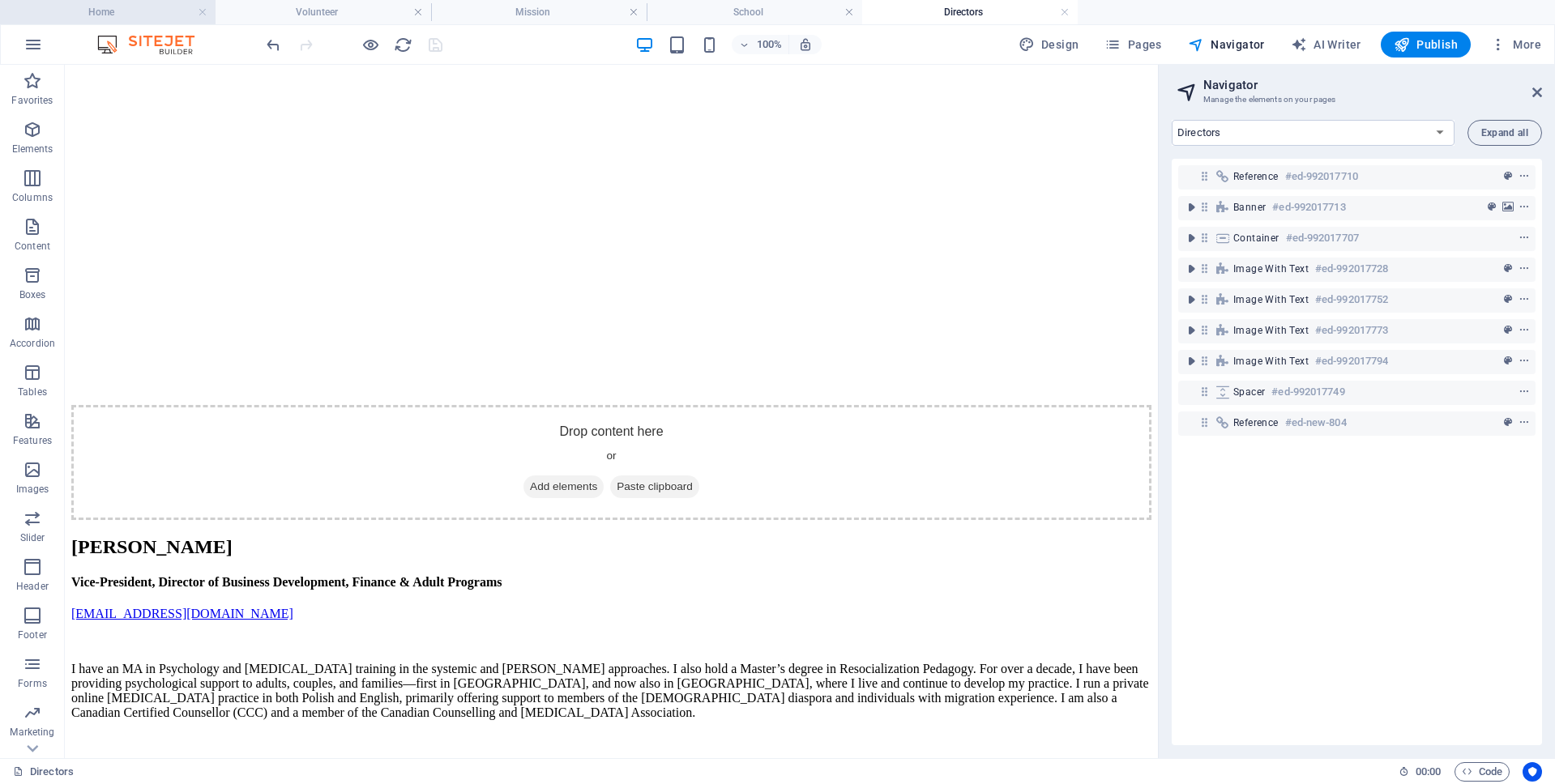
click at [80, 17] on h4 "Home" at bounding box center [108, 11] width 215 height 18
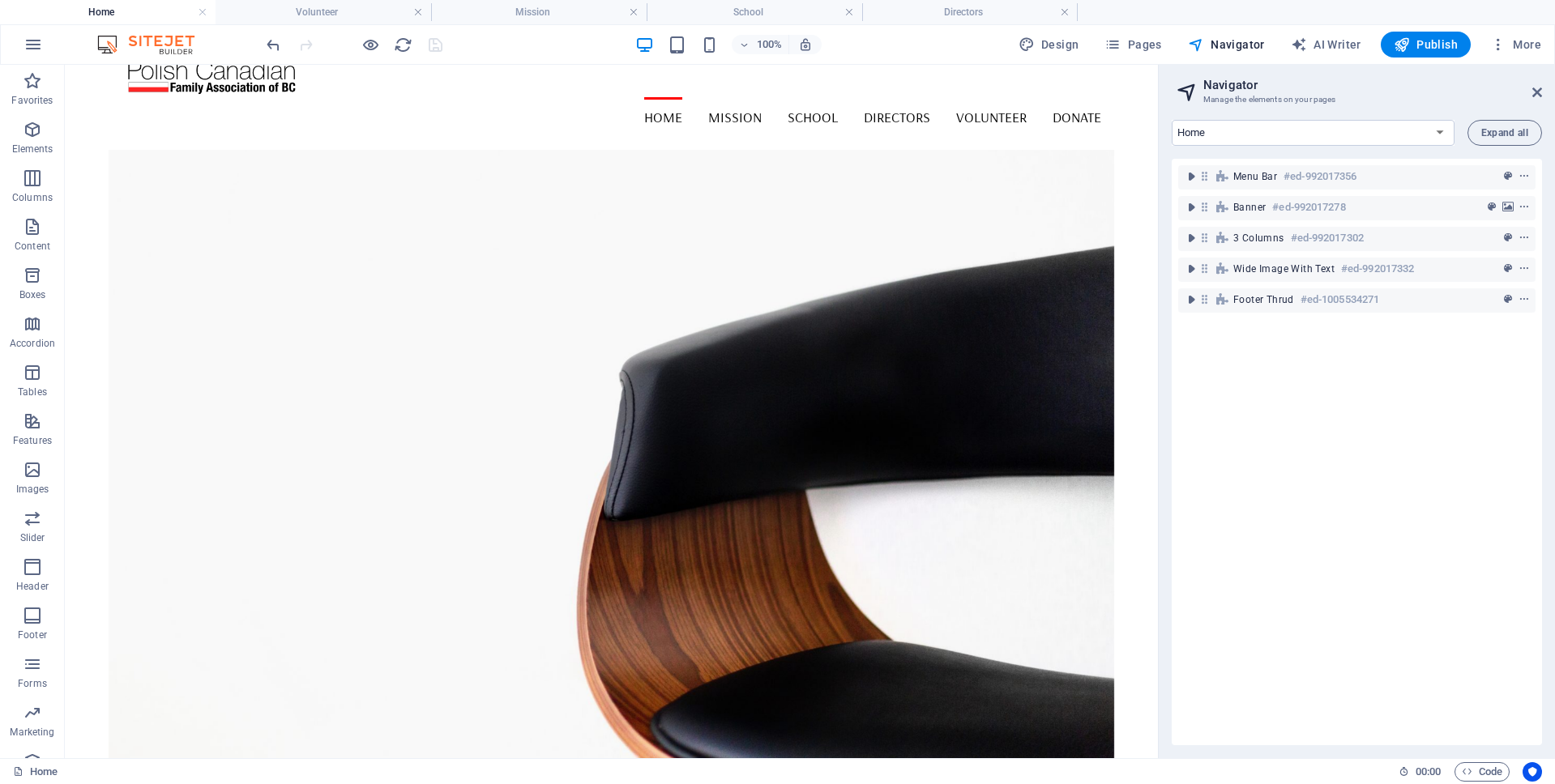
scroll to position [0, 0]
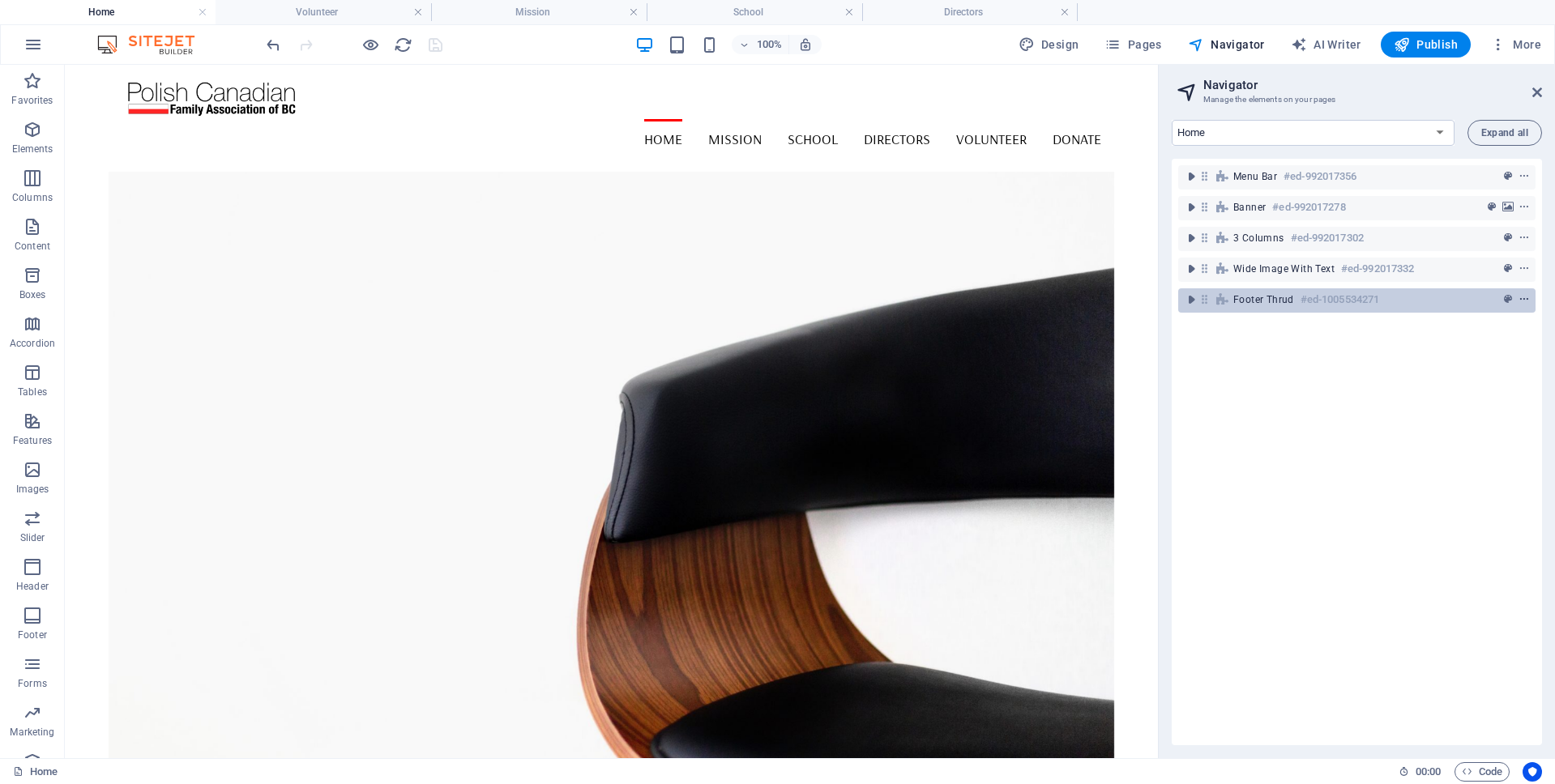
click at [1523, 294] on icon "context-menu" at bounding box center [1524, 299] width 11 height 11
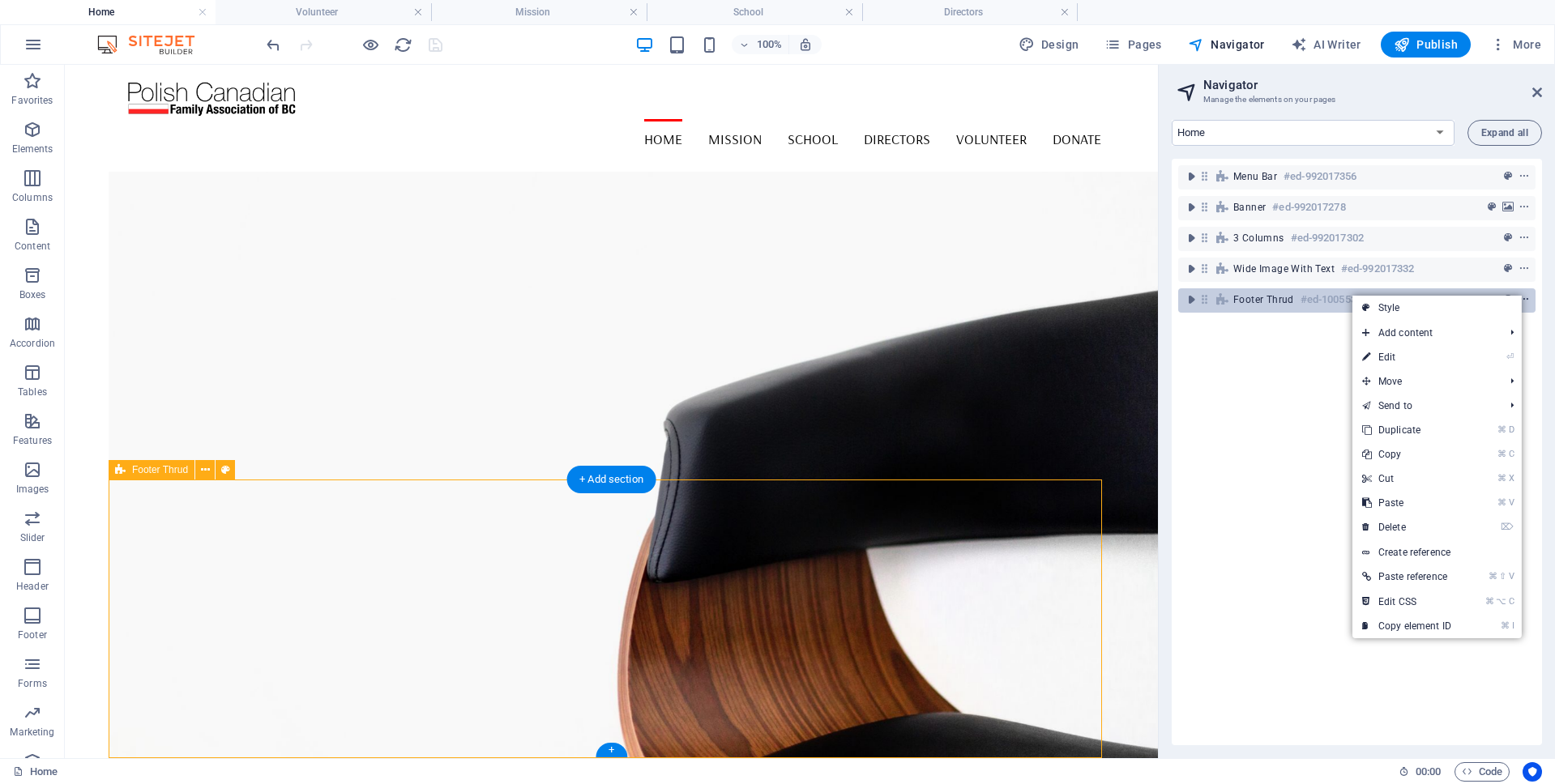
scroll to position [1188, 0]
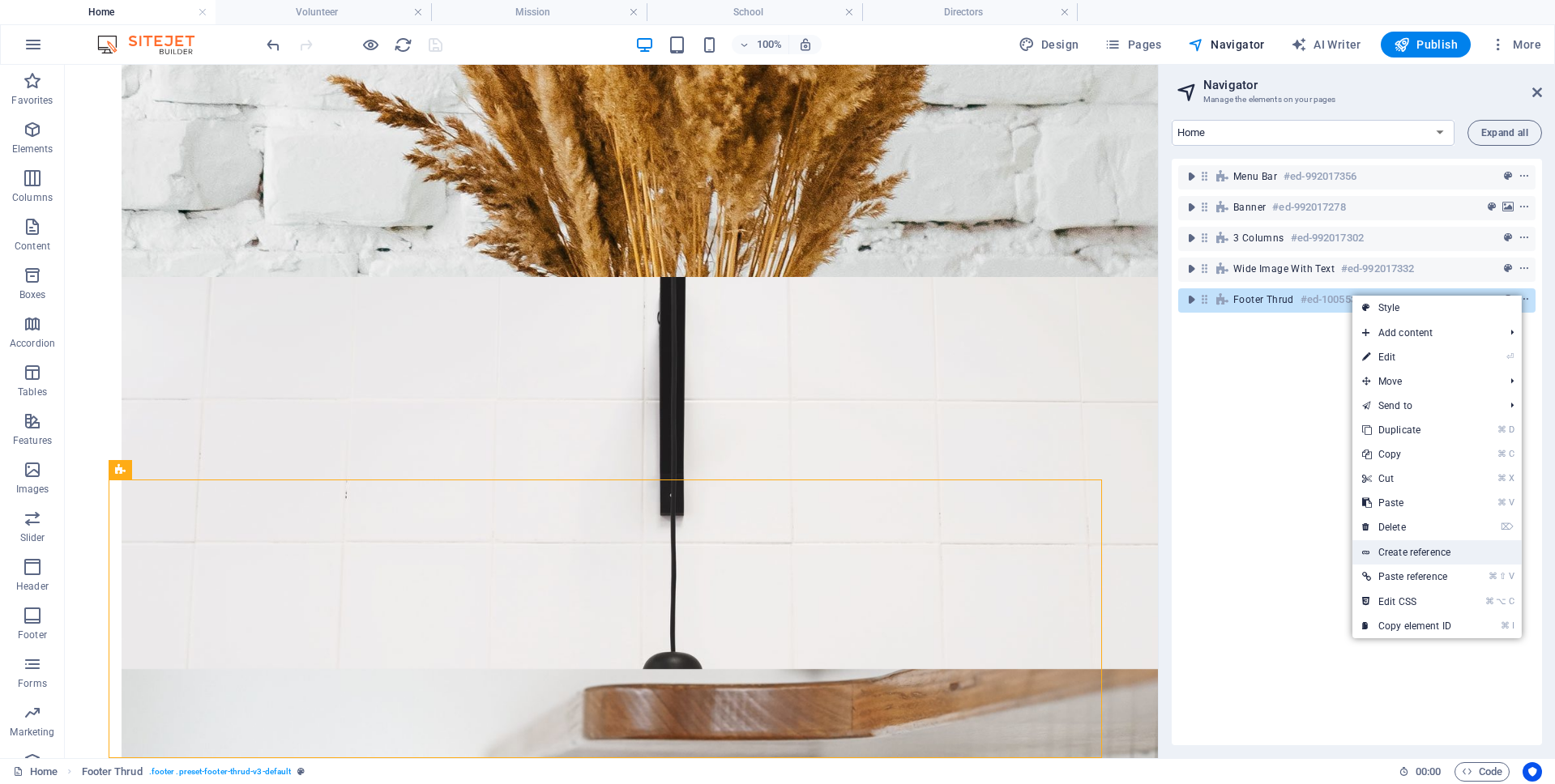
click at [1446, 550] on link "Create reference" at bounding box center [1436, 553] width 169 height 25
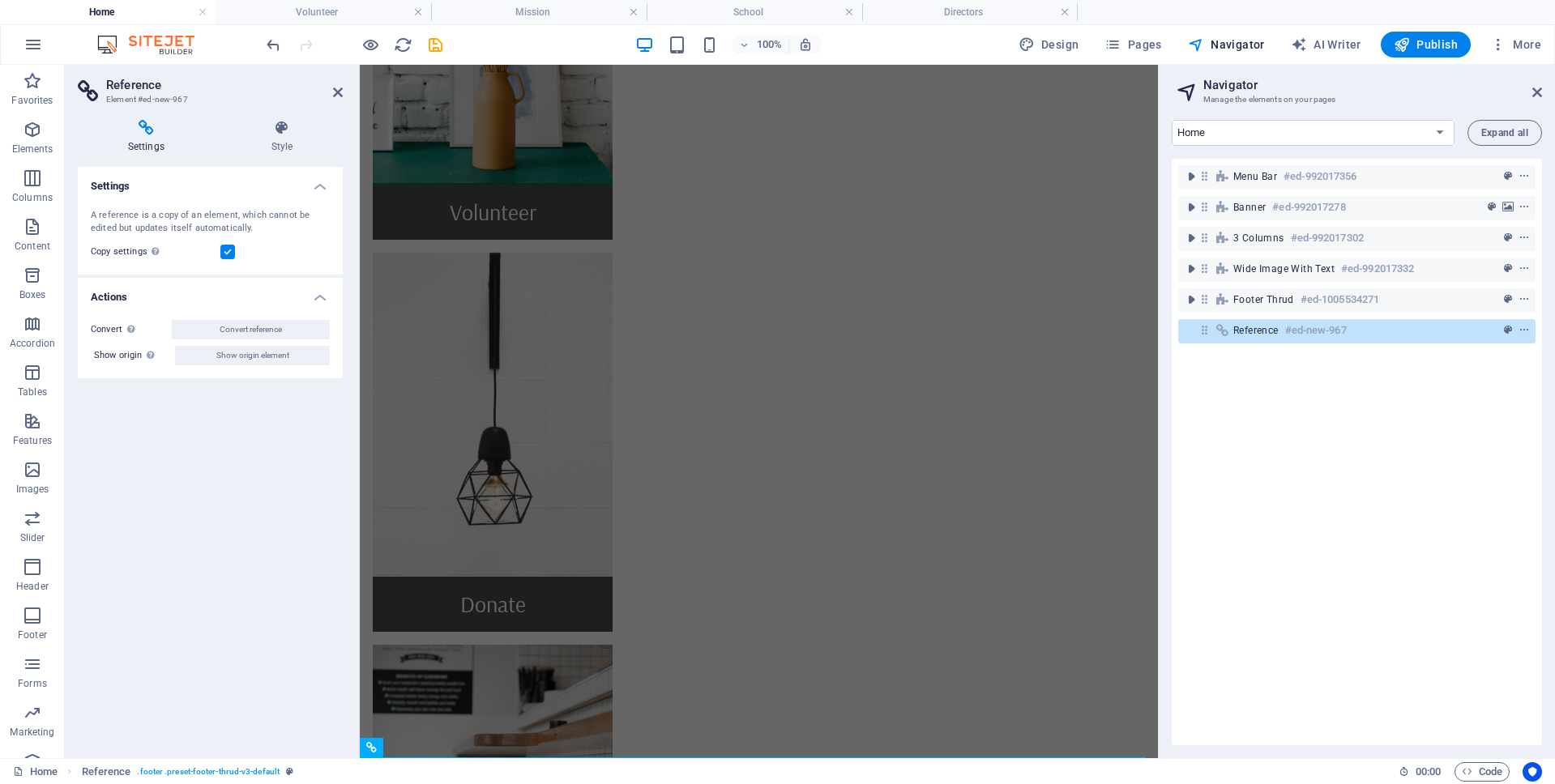
scroll to position [1064, 0]
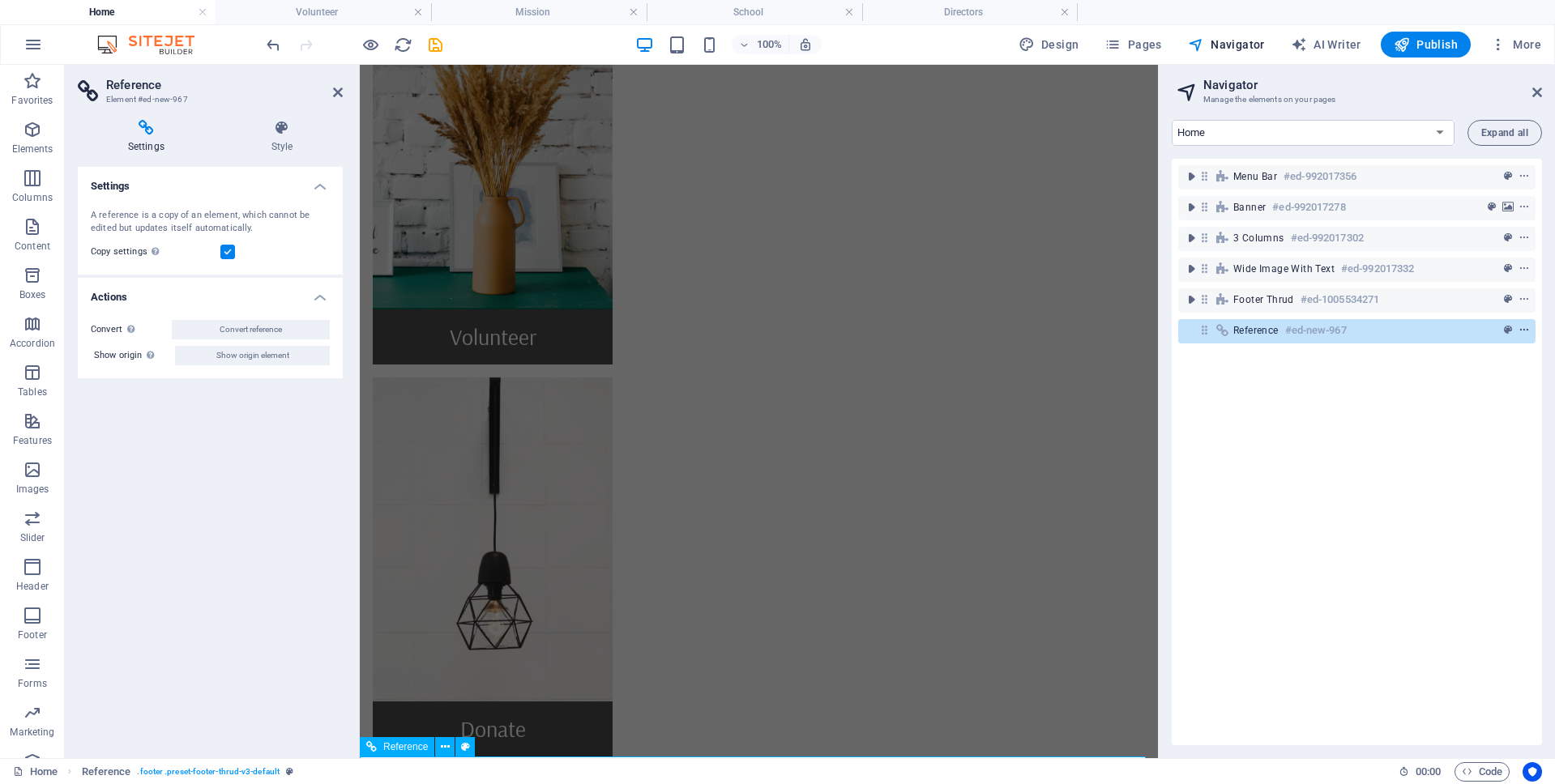
click at [1521, 330] on icon "context-menu" at bounding box center [1524, 331] width 11 height 11
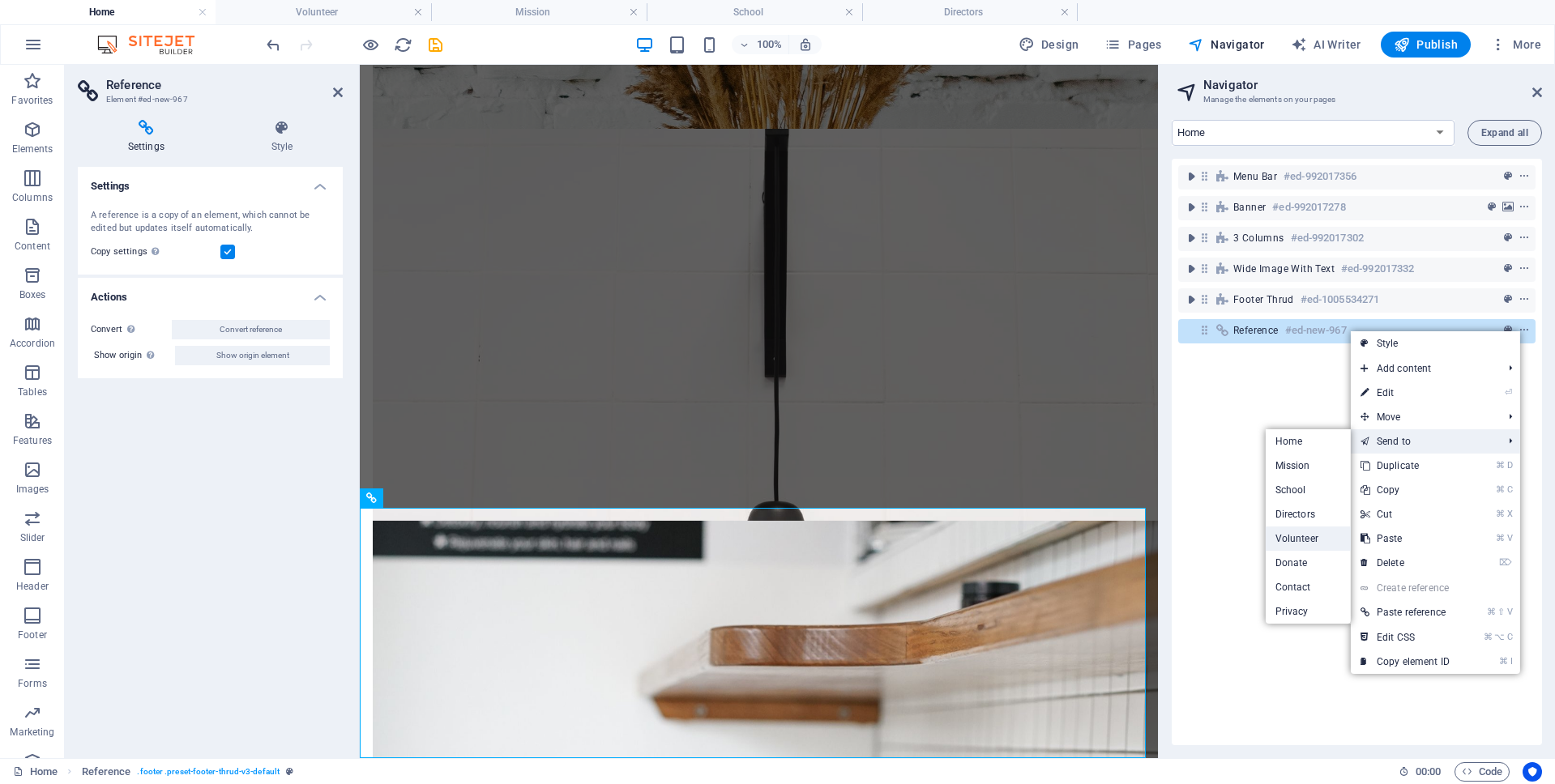
click at [1300, 537] on link "Volunteer" at bounding box center [1307, 538] width 85 height 25
select select "17985183-en"
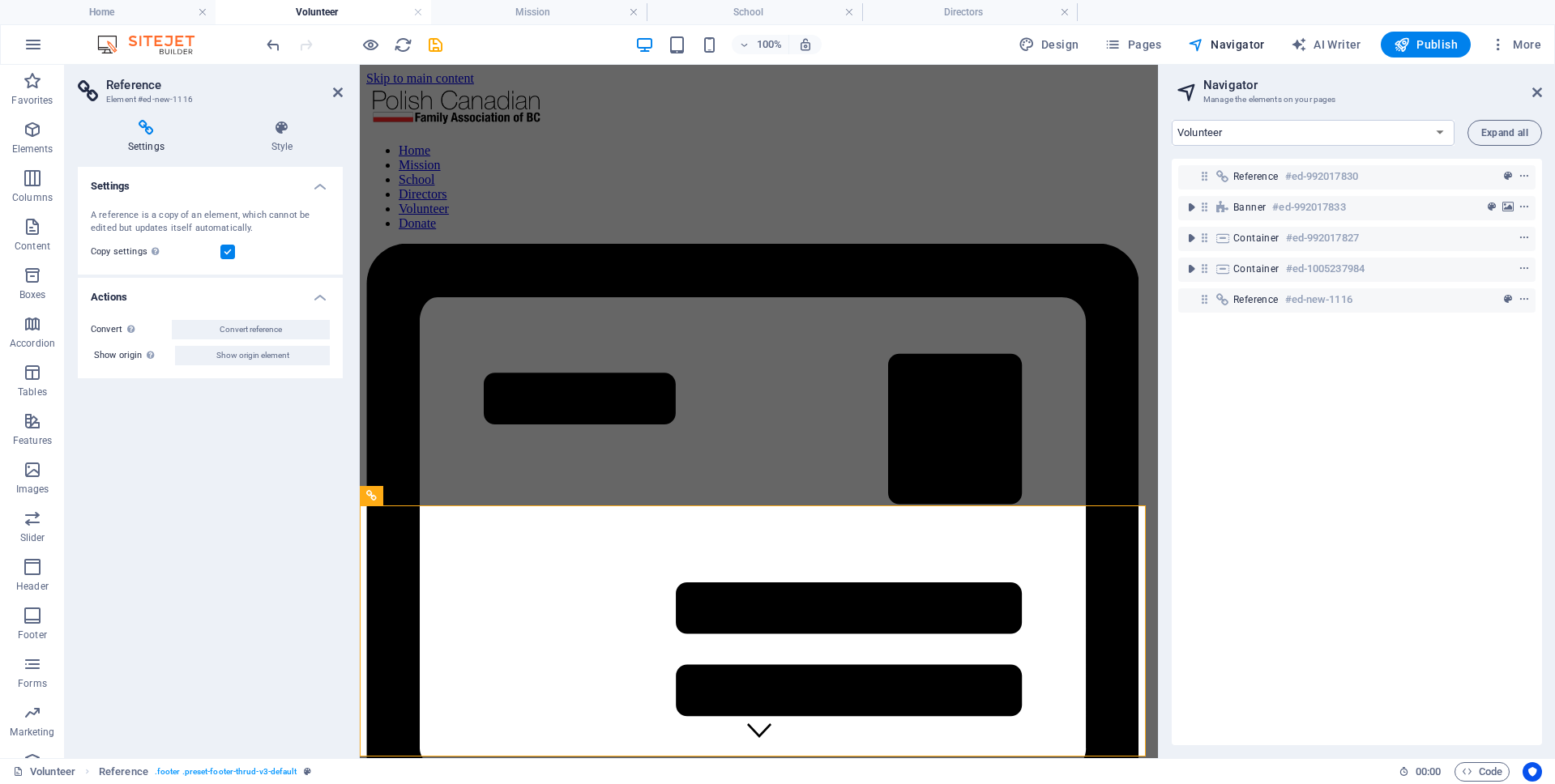
scroll to position [0, 0]
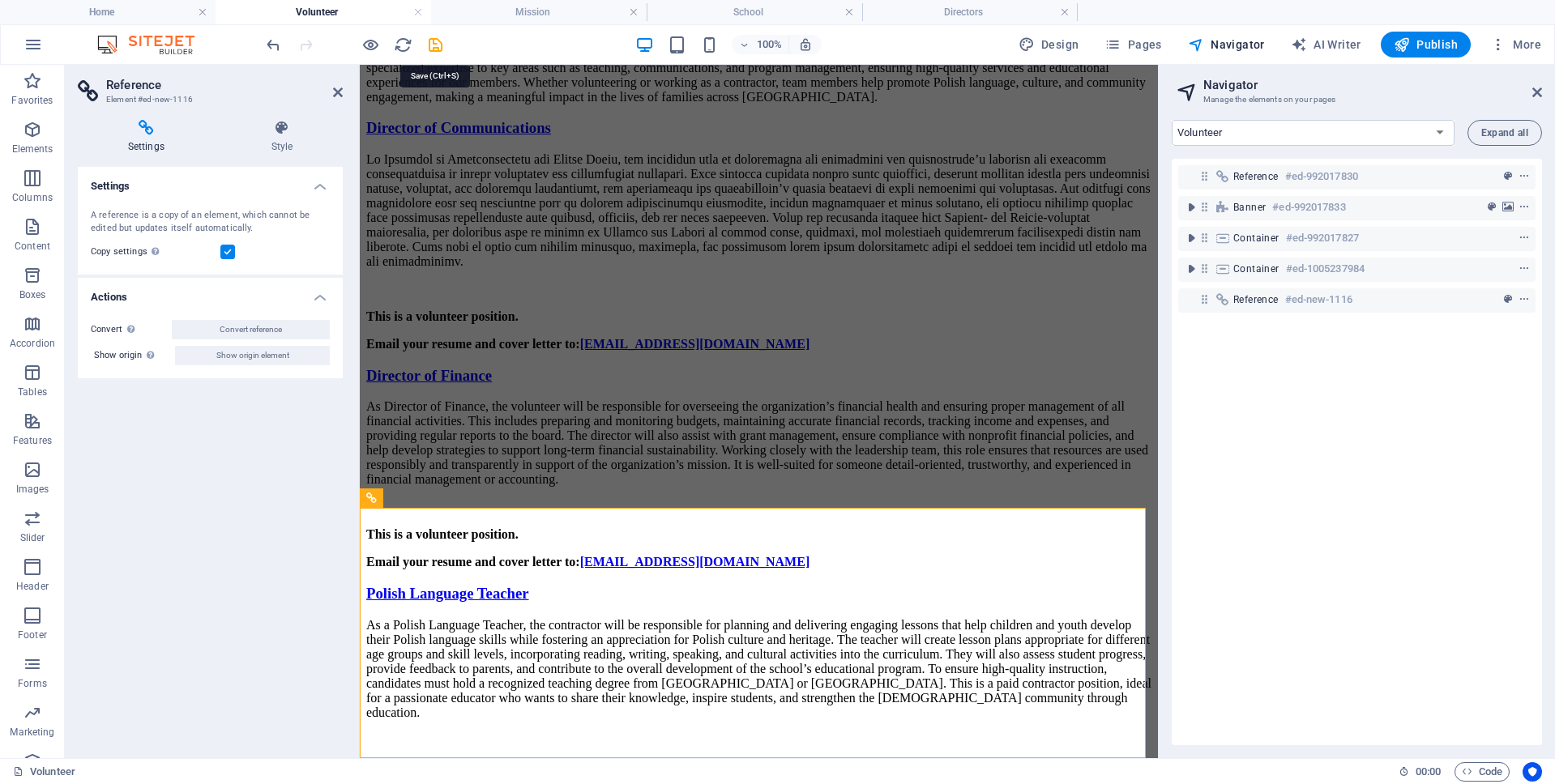
click at [435, 43] on icon "save" at bounding box center [436, 45] width 19 height 19
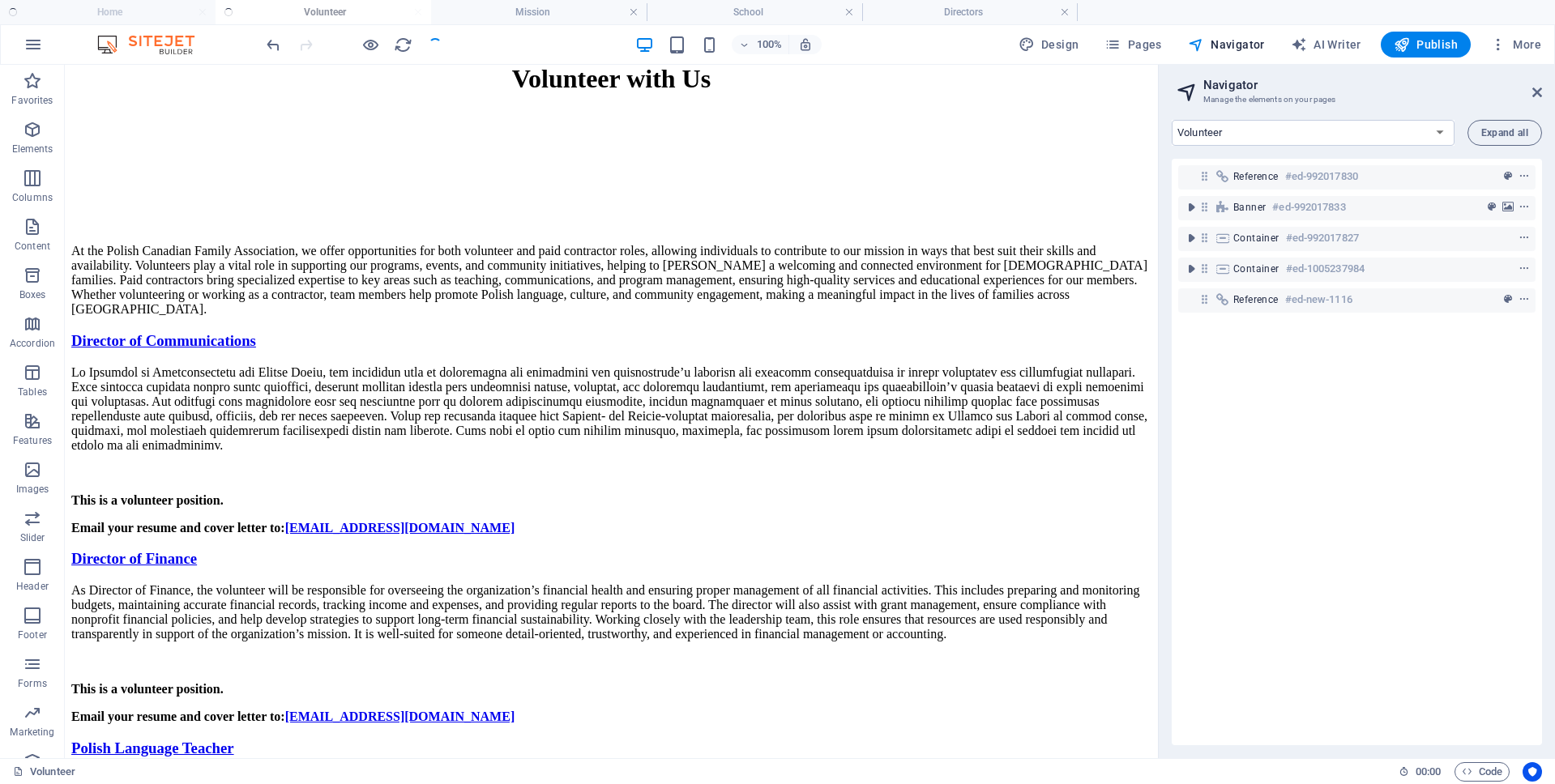
scroll to position [1182, 0]
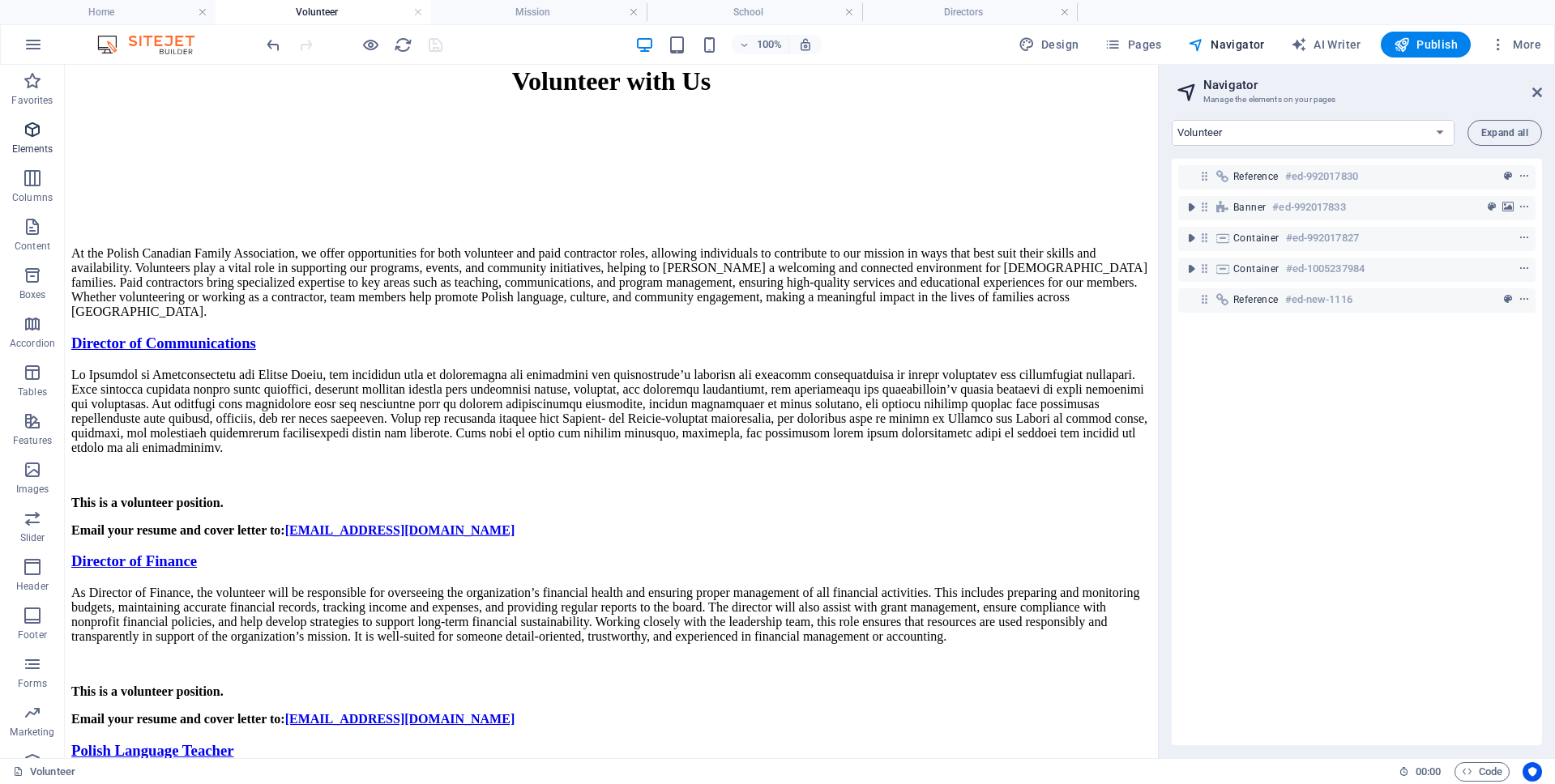
click at [24, 139] on span "Elements" at bounding box center [32, 139] width 65 height 39
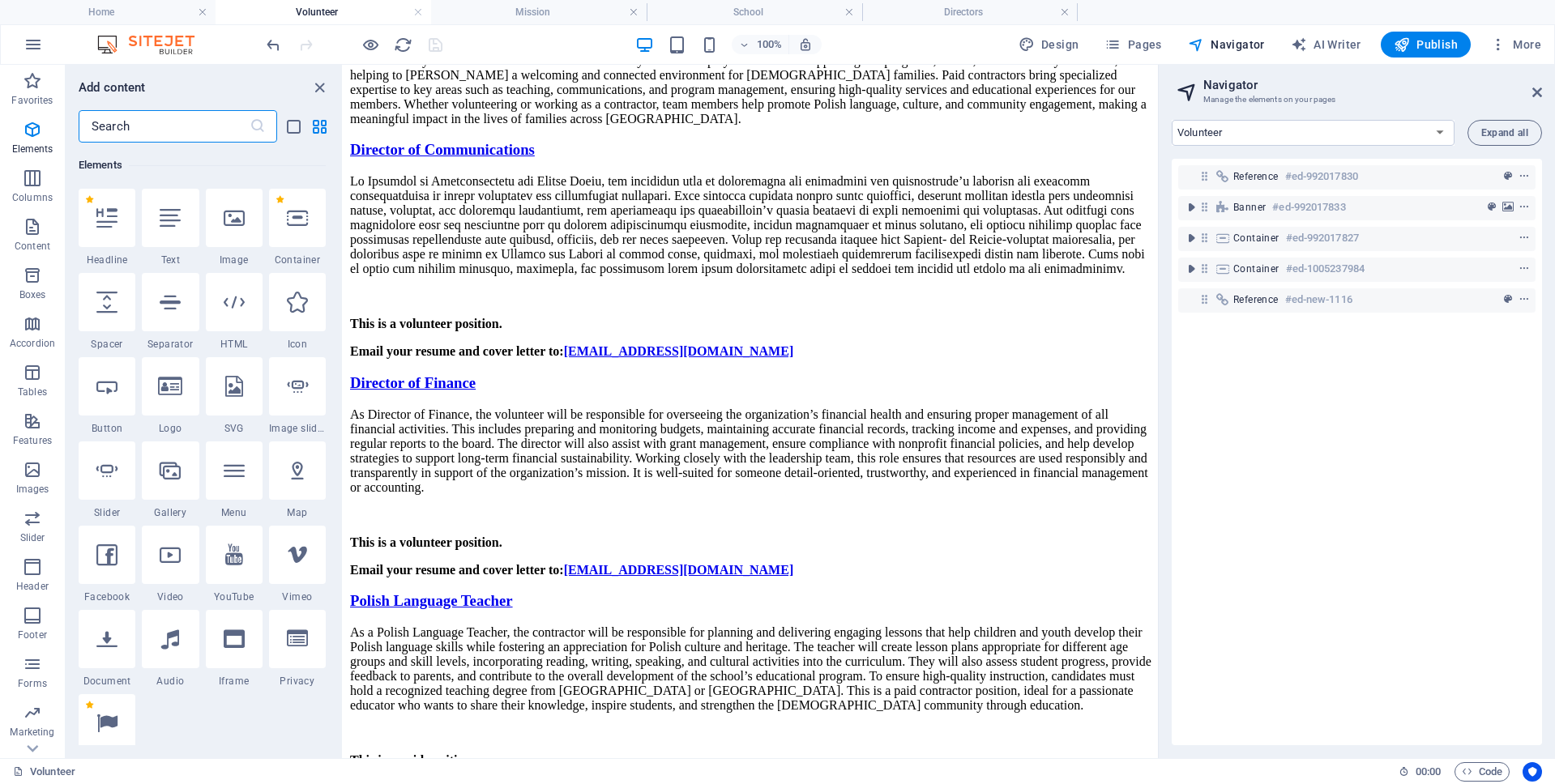
scroll to position [305, 0]
click at [140, 120] on input "text" at bounding box center [163, 127] width 171 height 32
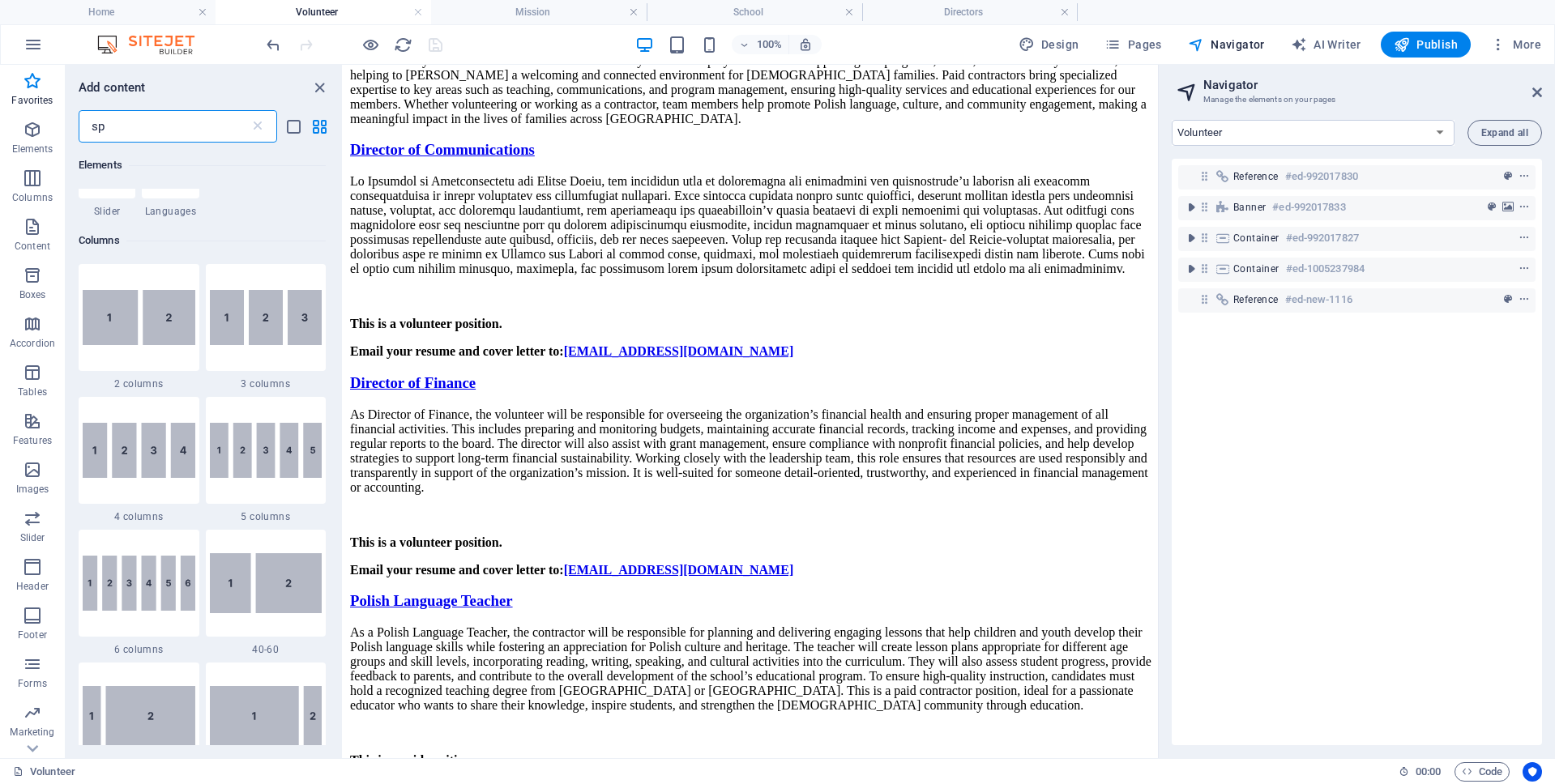
scroll to position [0, 0]
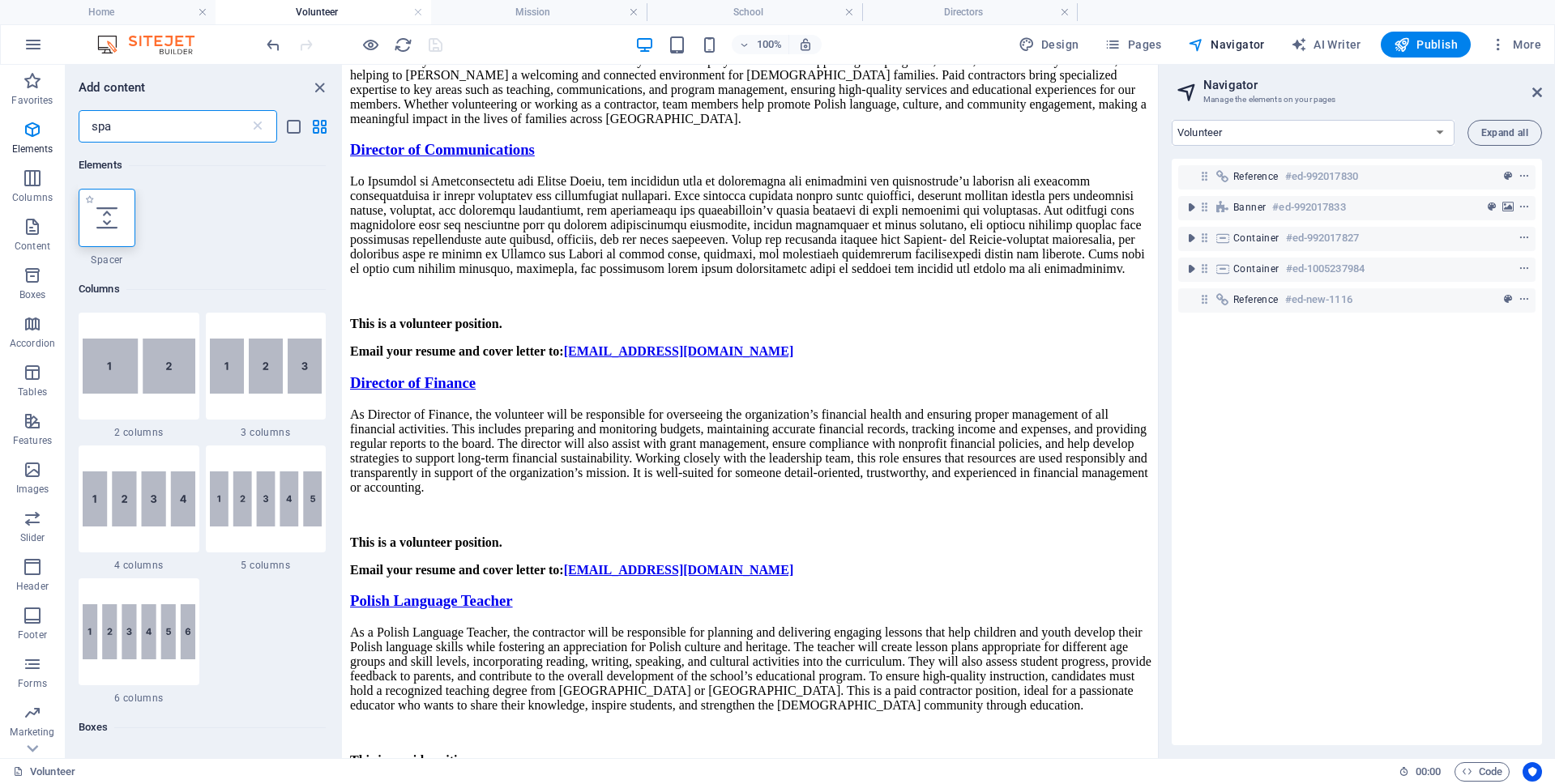
type input "spa"
click at [106, 221] on icon at bounding box center [107, 218] width 21 height 21
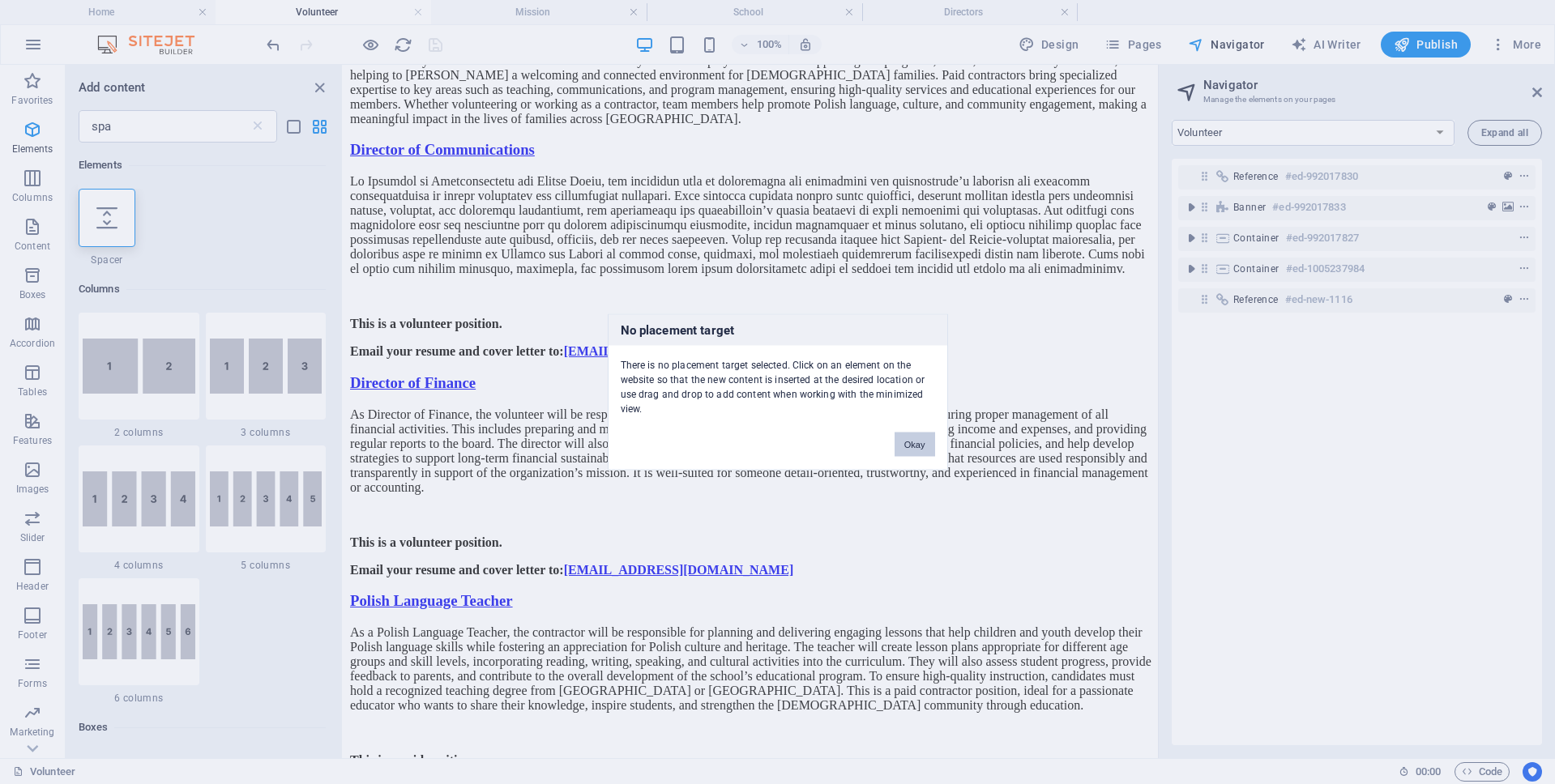
click at [927, 441] on button "Okay" at bounding box center [914, 445] width 41 height 25
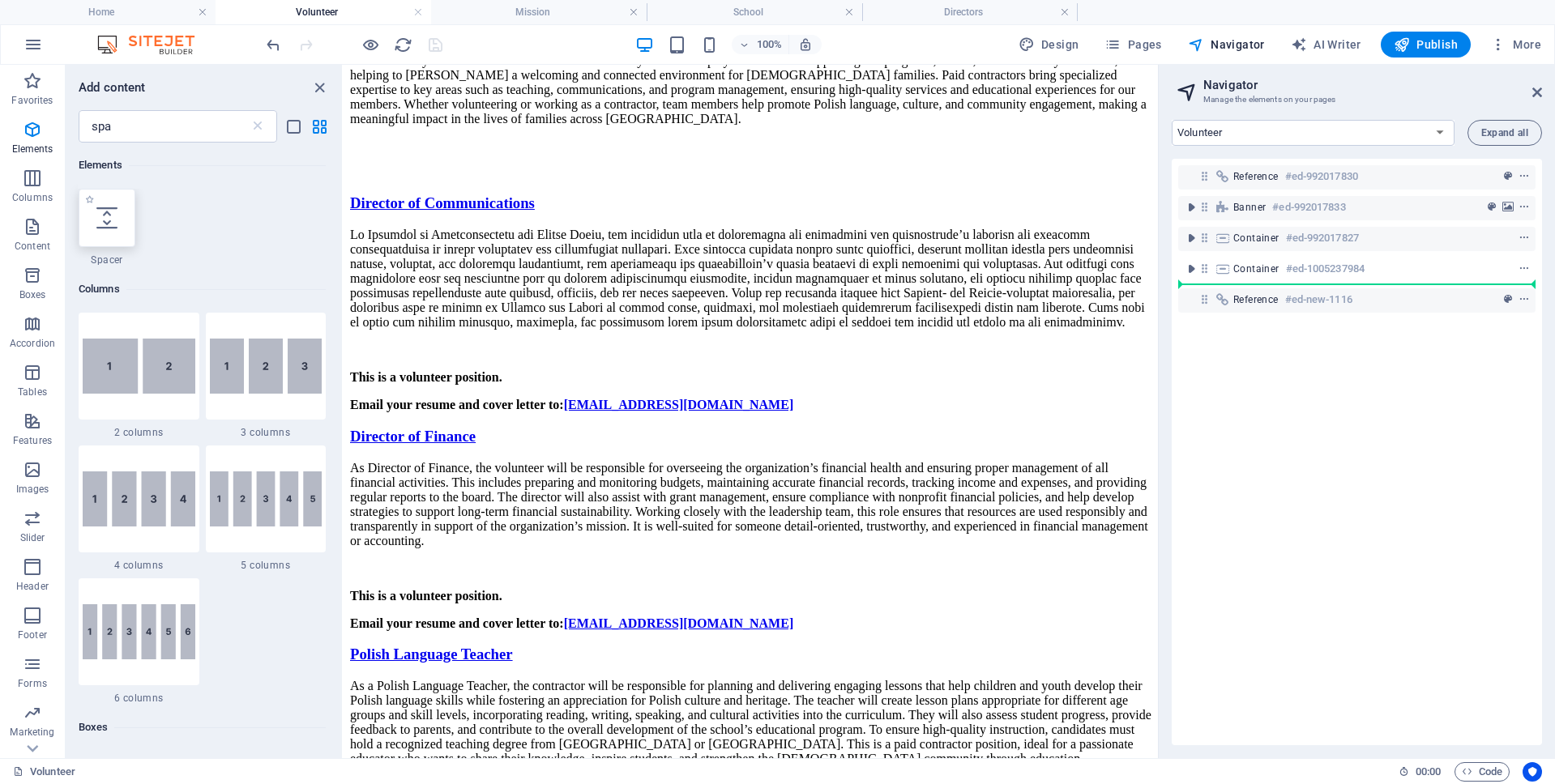
select select "px"
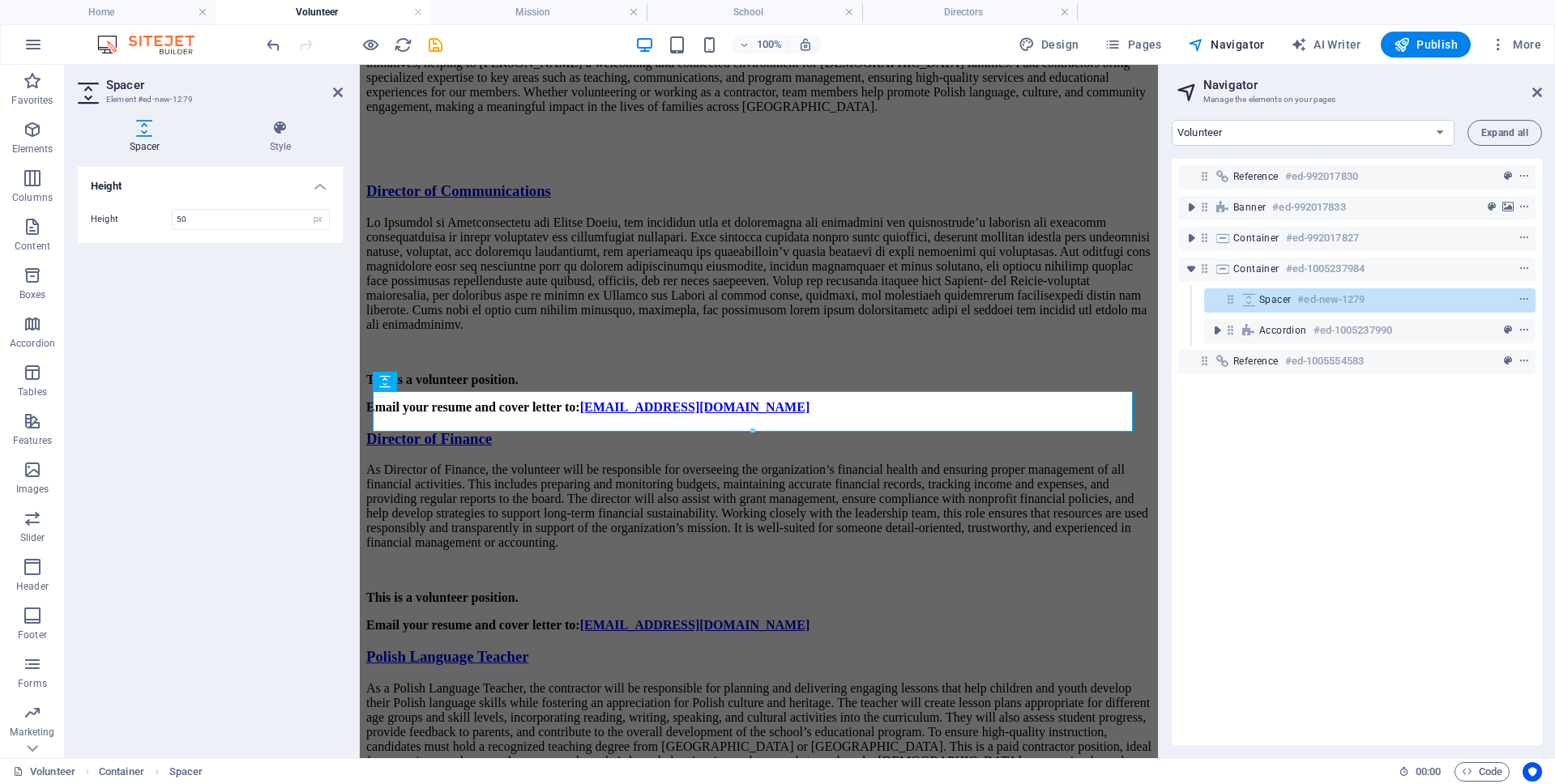
scroll to position [161, 0]
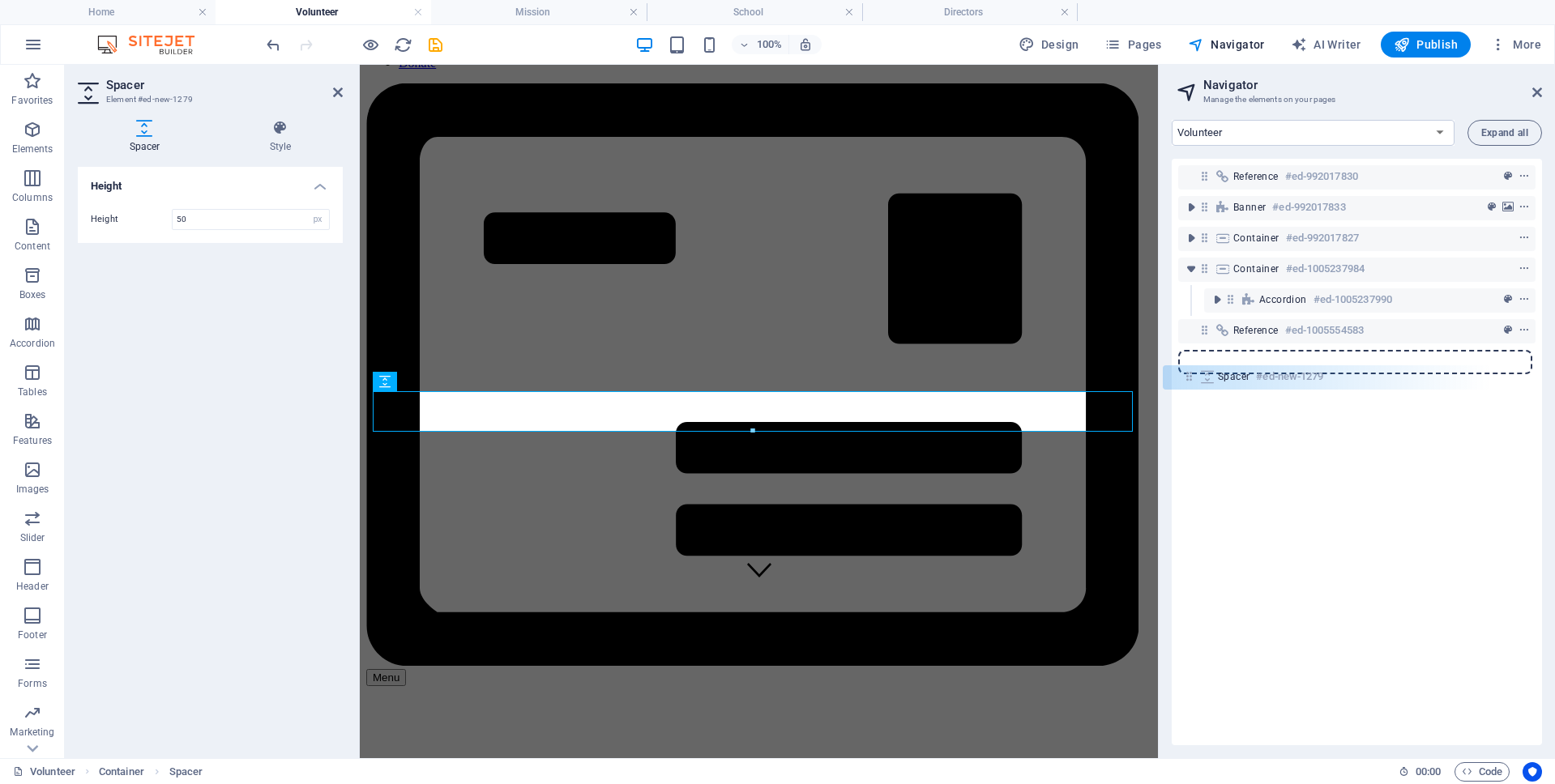
drag, startPoint x: 1228, startPoint y: 307, endPoint x: 1188, endPoint y: 380, distance: 83.2
click at [1188, 380] on div "Reference #ed-992017830 Banner #ed-992017833 Container #ed-992017827 Container …" at bounding box center [1357, 452] width 370 height 587
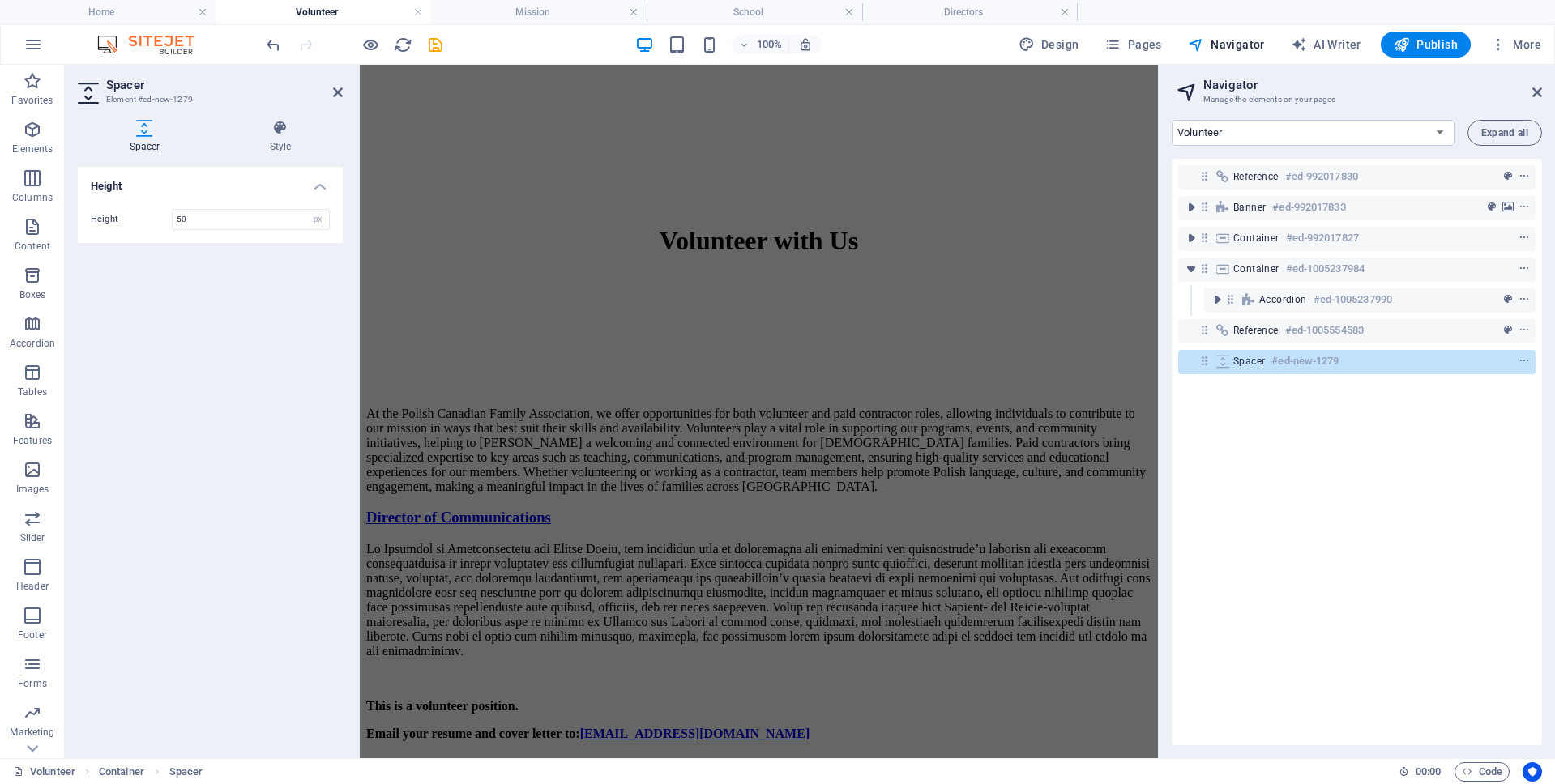
scroll to position [1230, 0]
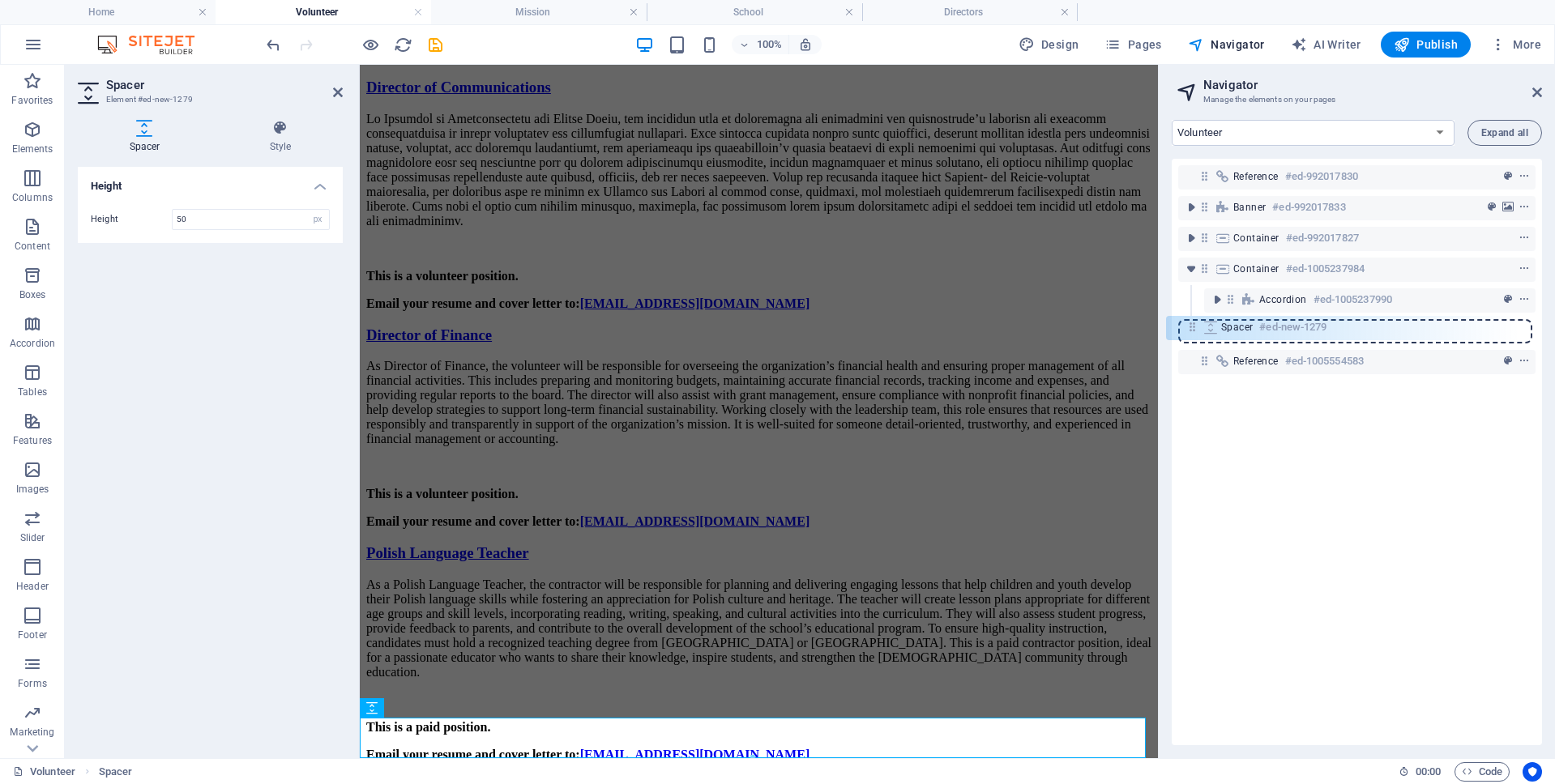
drag, startPoint x: 1205, startPoint y: 362, endPoint x: 1188, endPoint y: 322, distance: 43.5
click at [1188, 322] on div "Reference #ed-992017830 Banner #ed-992017833 Container #ed-992017827 Container …" at bounding box center [1357, 452] width 370 height 587
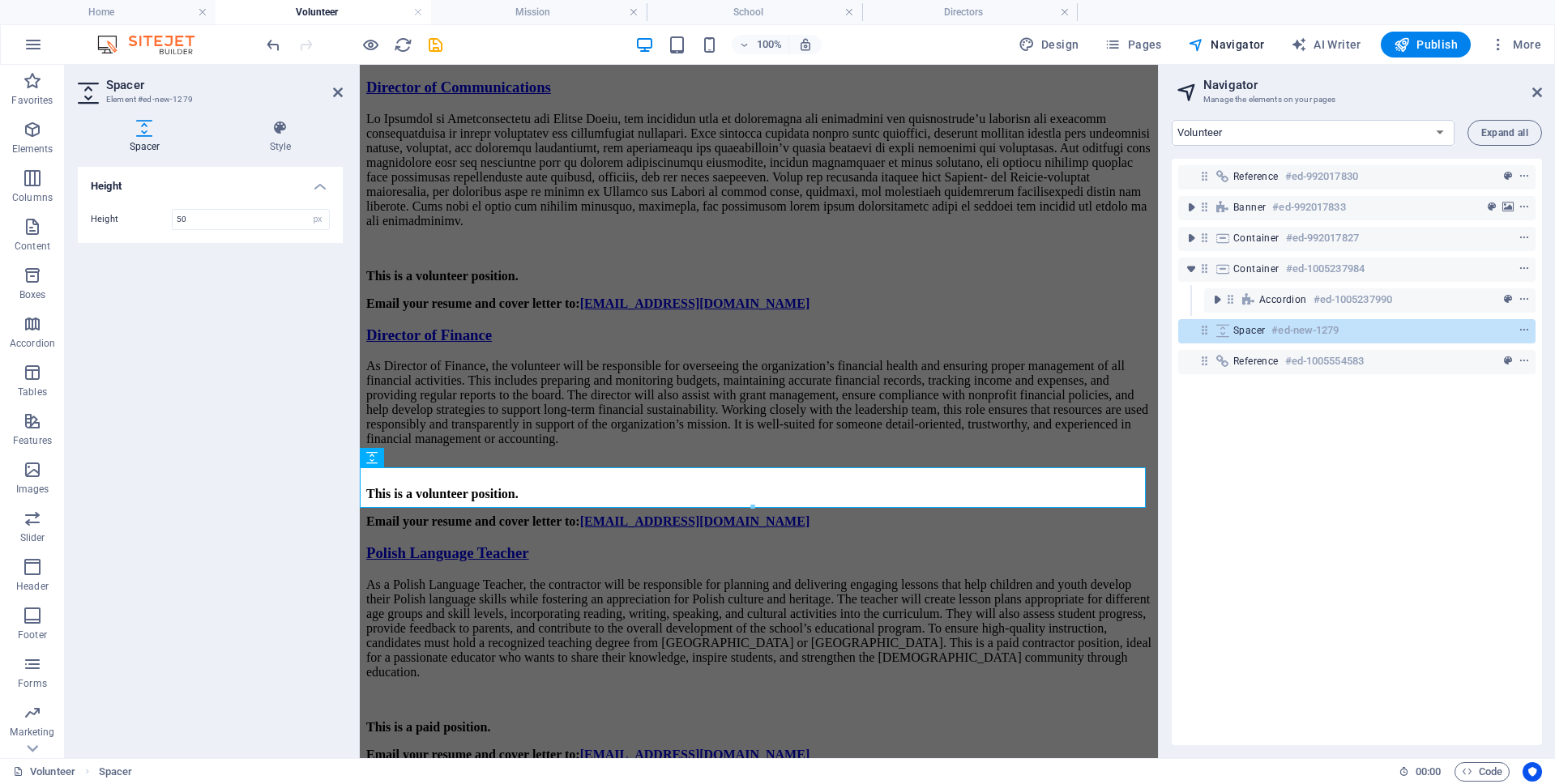
click at [1271, 601] on div "Reference #ed-992017830 Banner #ed-992017833 Container #ed-992017827 Container …" at bounding box center [1357, 452] width 370 height 587
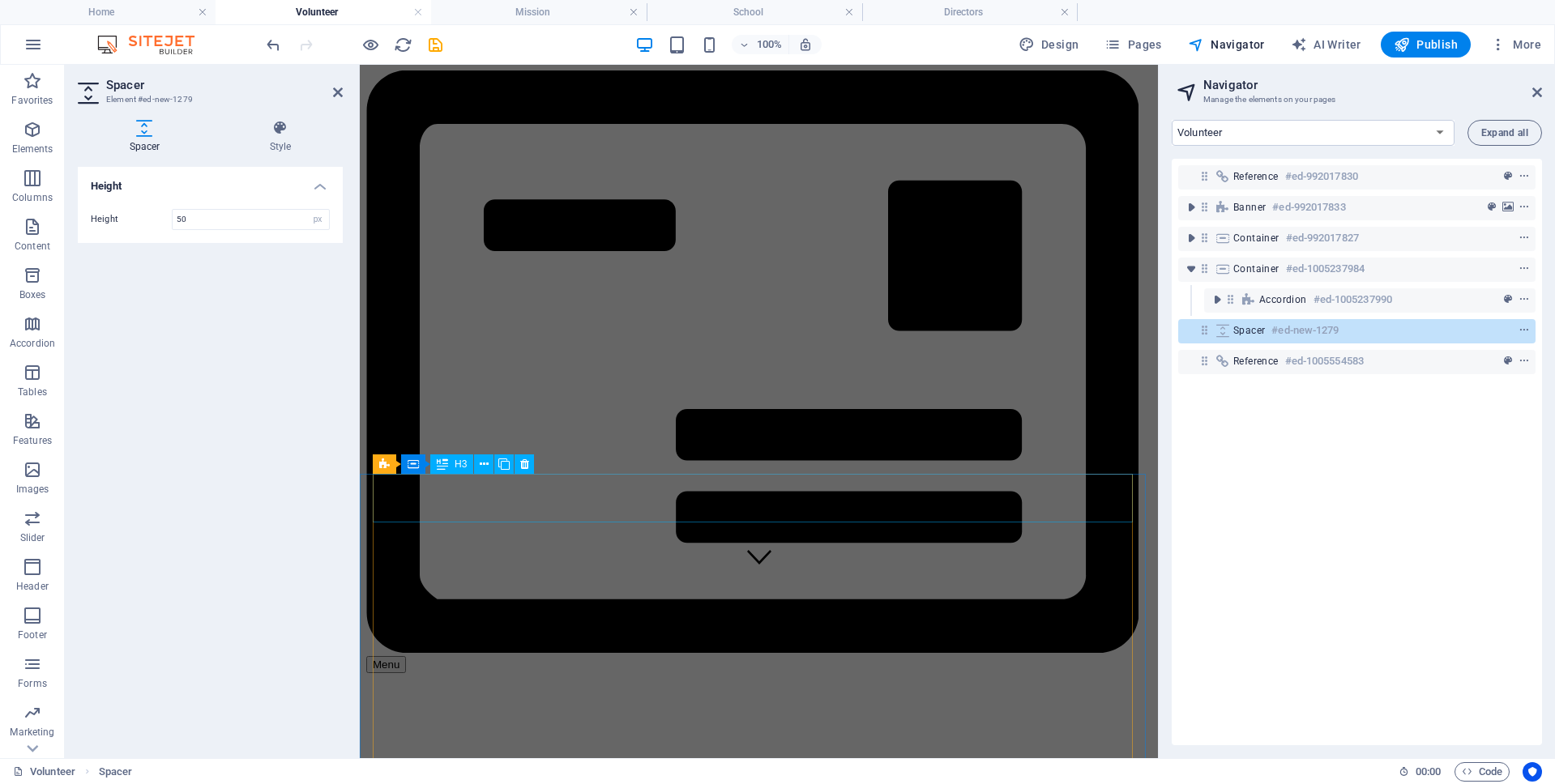
scroll to position [0, 0]
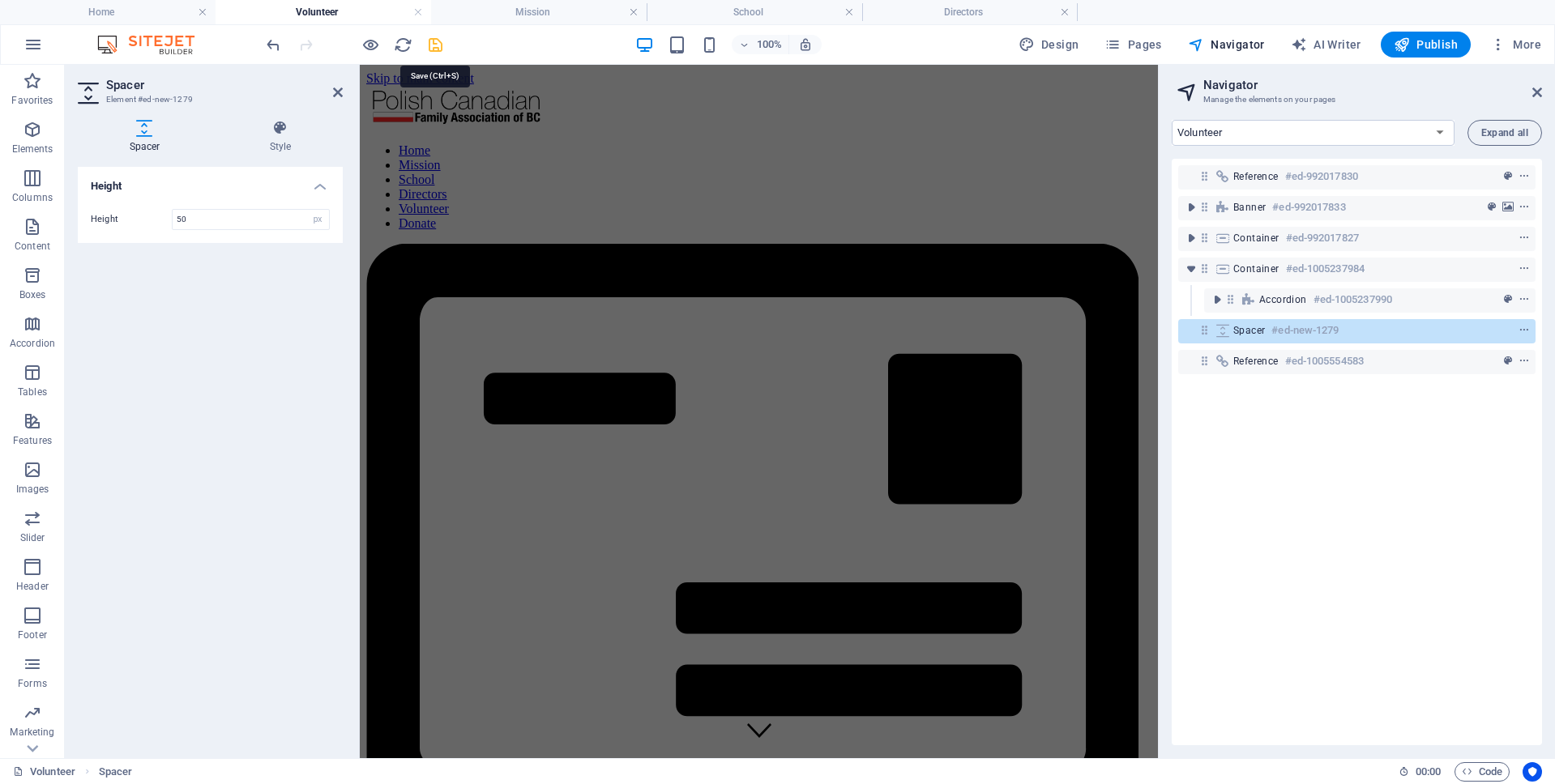
click at [437, 47] on icon "save" at bounding box center [436, 45] width 19 height 19
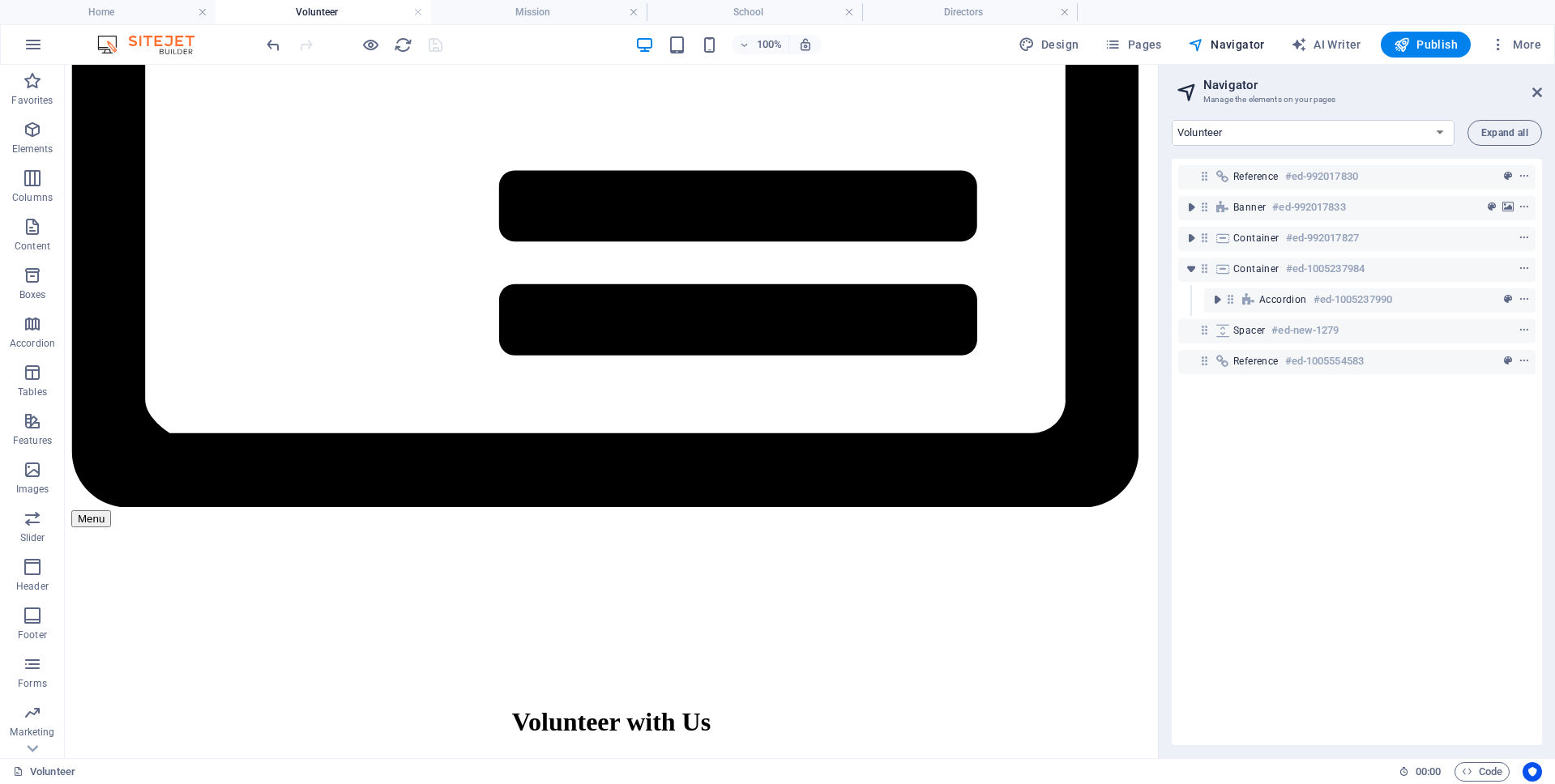
scroll to position [1304, 0]
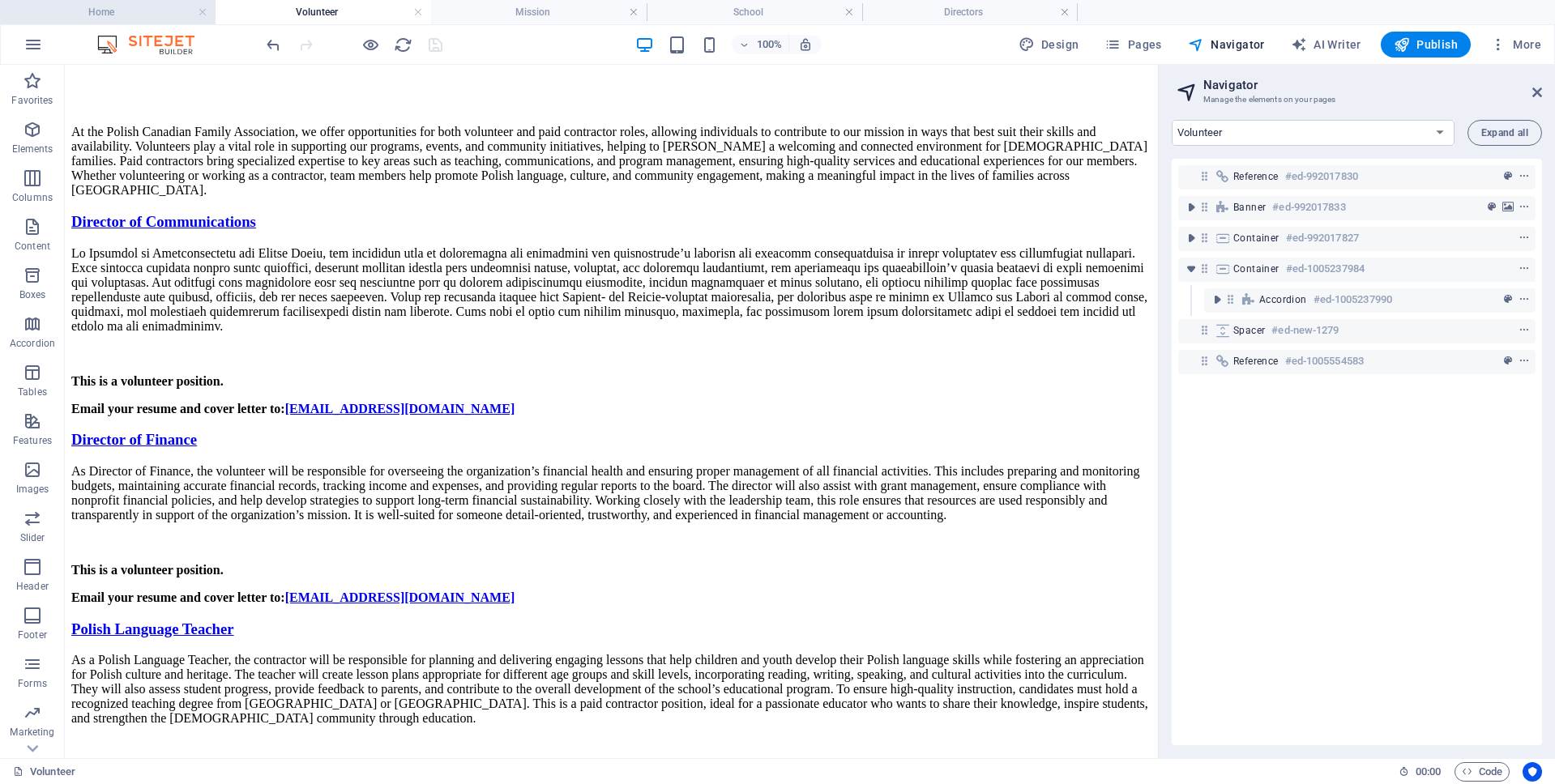
click at [122, 15] on h4 "Home" at bounding box center [108, 11] width 215 height 18
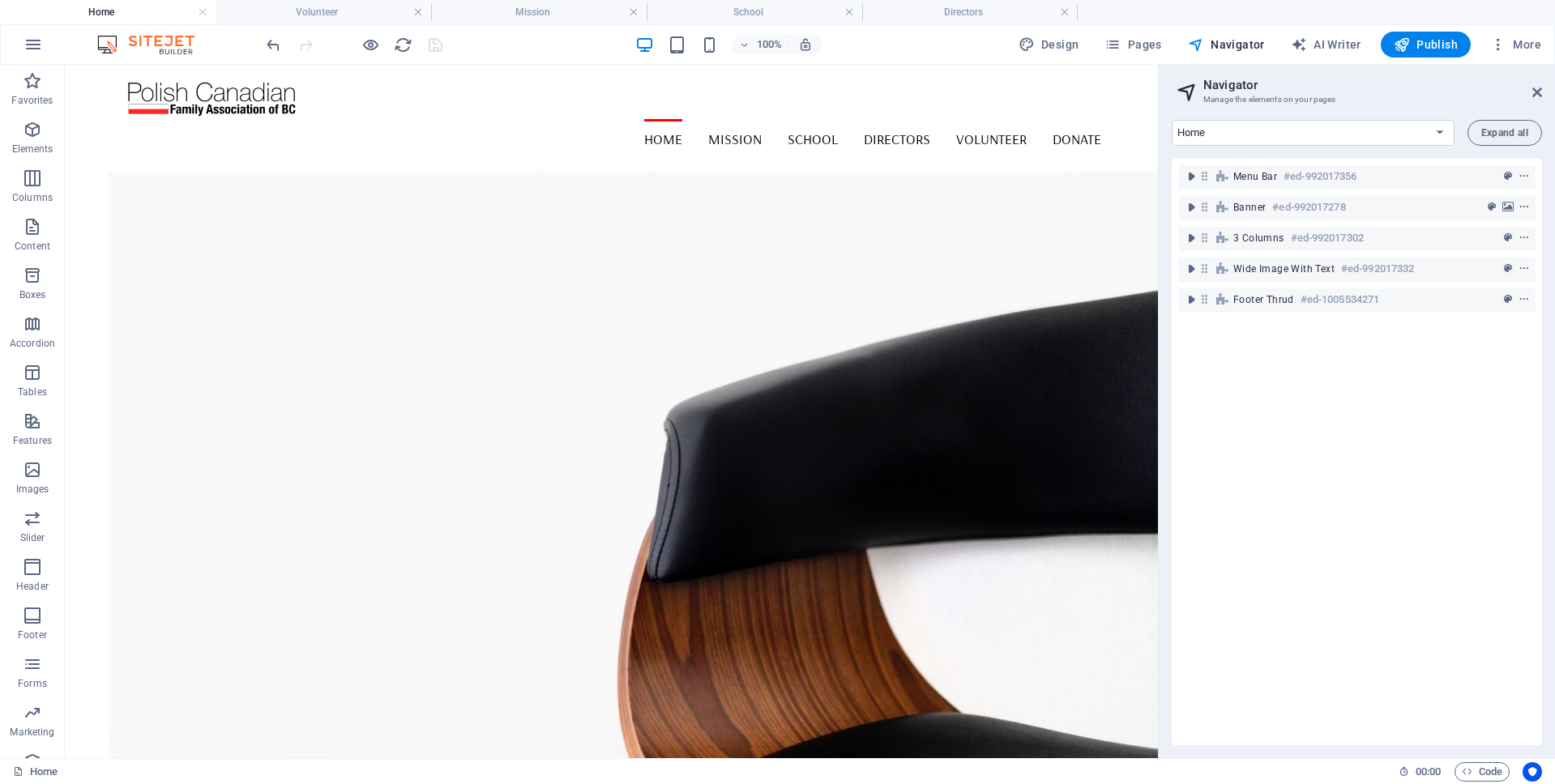
scroll to position [1188, 0]
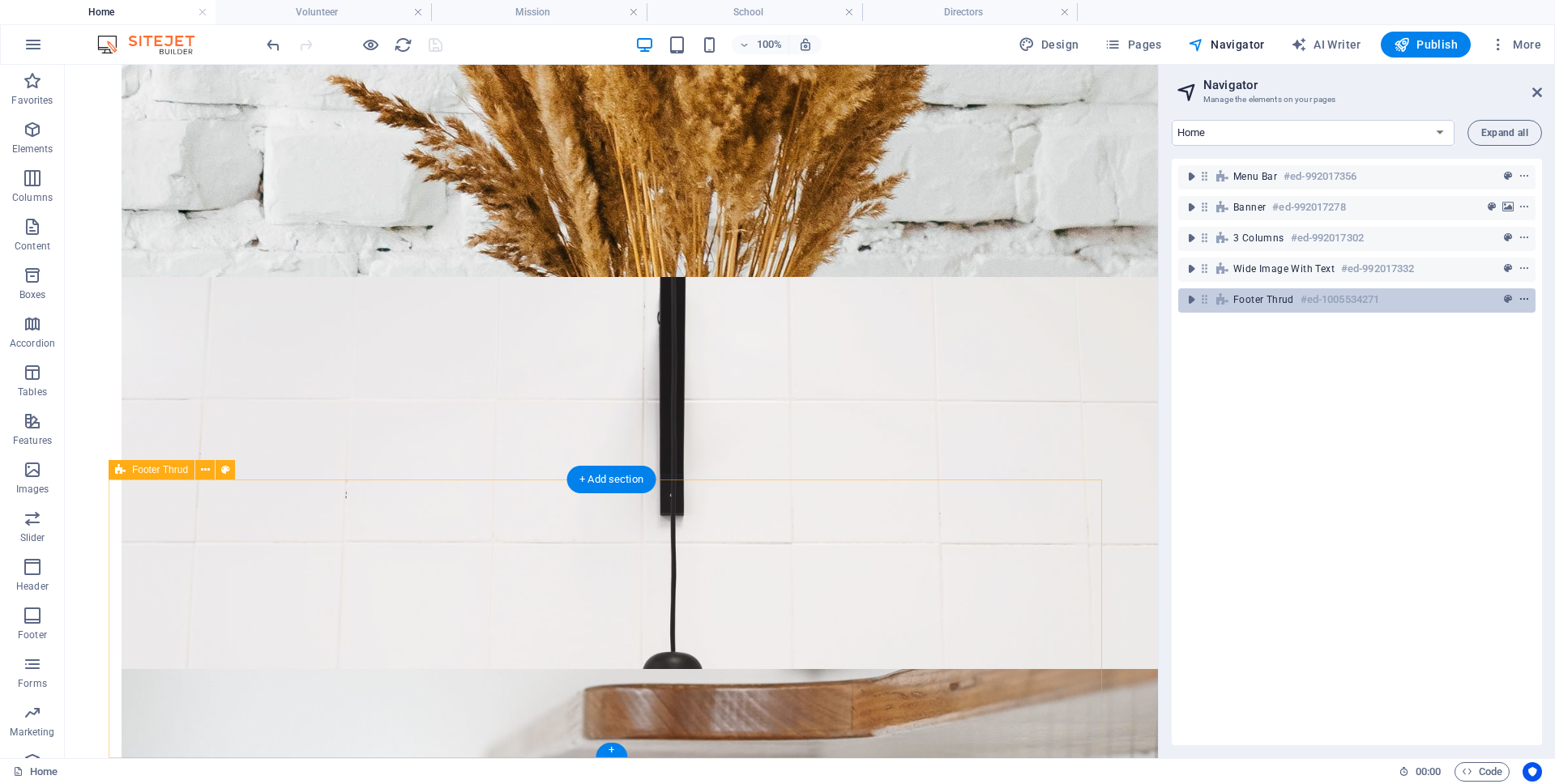
click at [1519, 299] on icon "context-menu" at bounding box center [1524, 299] width 11 height 11
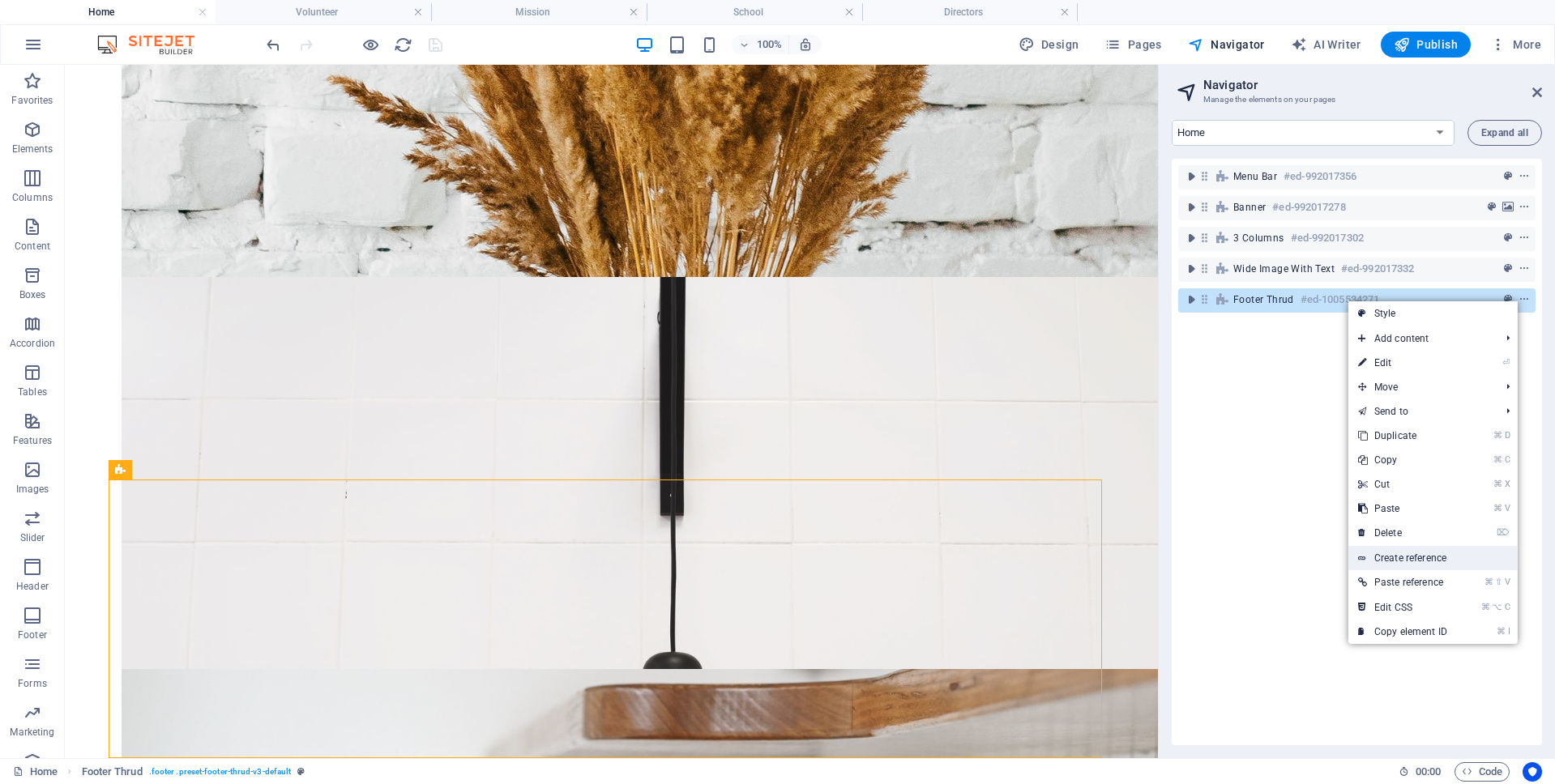
click at [1435, 555] on link "Create reference" at bounding box center [1432, 558] width 169 height 25
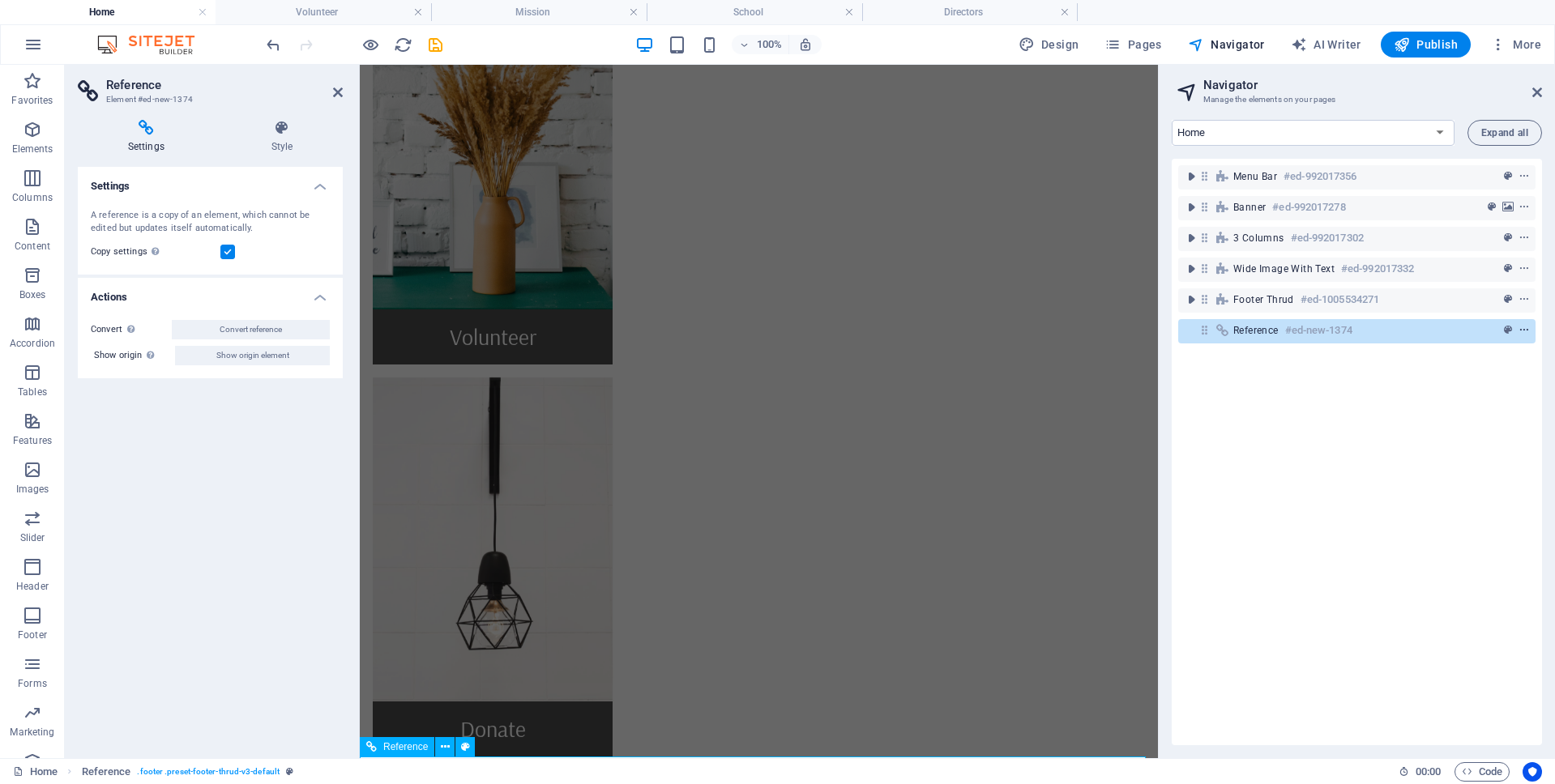
click at [1518, 331] on icon "context-menu" at bounding box center [1524, 331] width 11 height 11
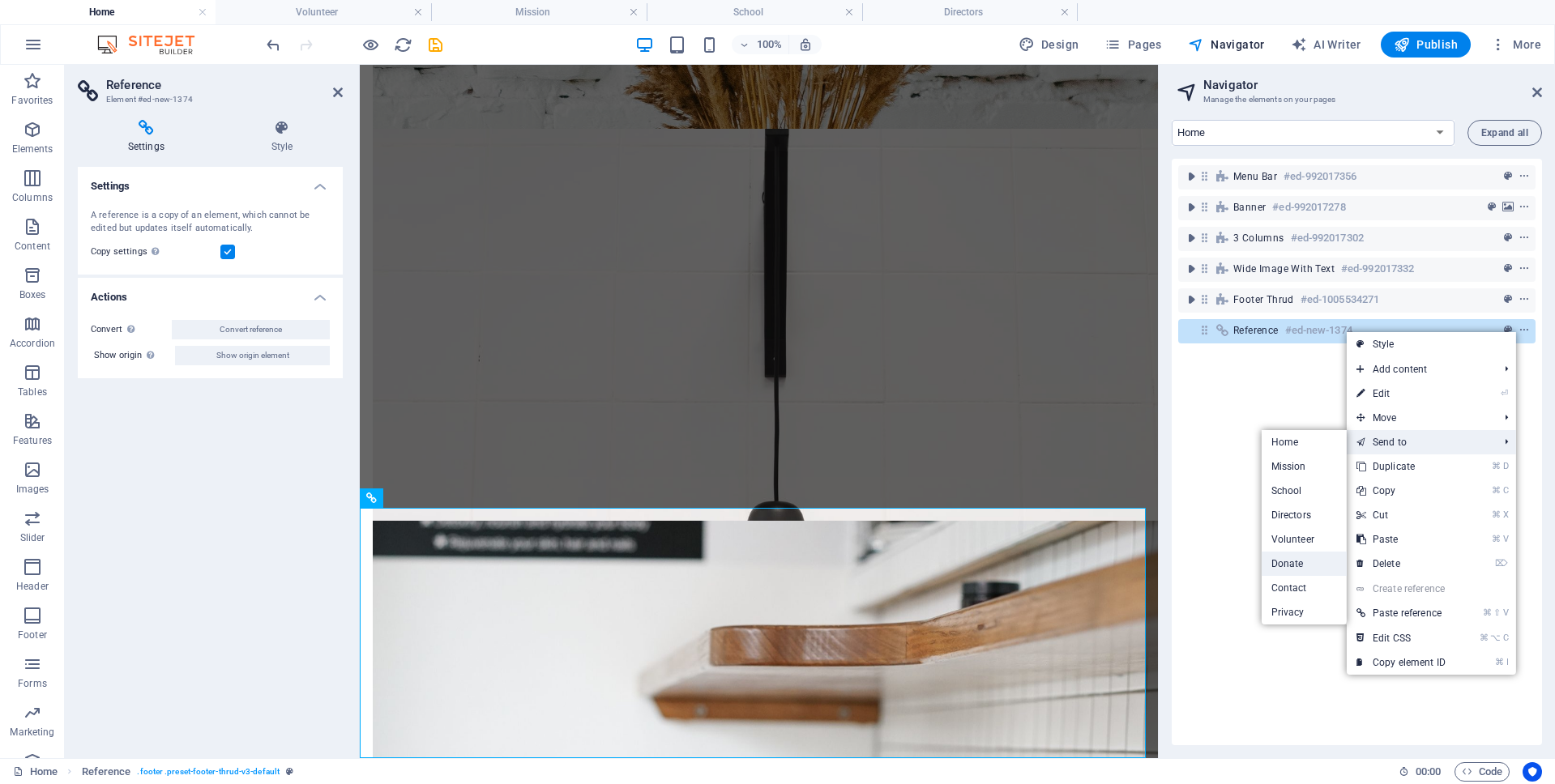
click at [1293, 560] on link "Donate" at bounding box center [1304, 564] width 85 height 25
select select "17985186-en"
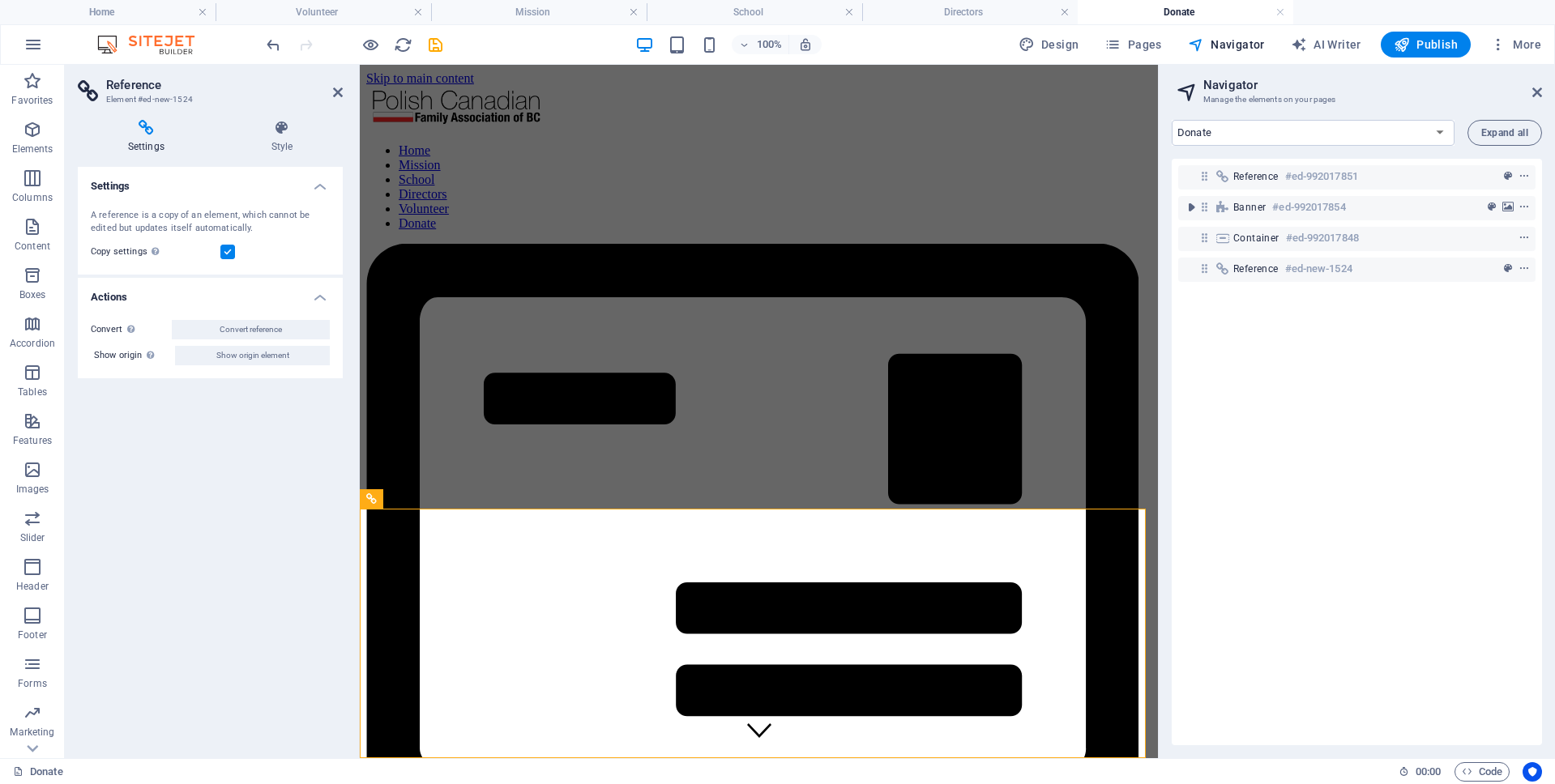
scroll to position [30, 0]
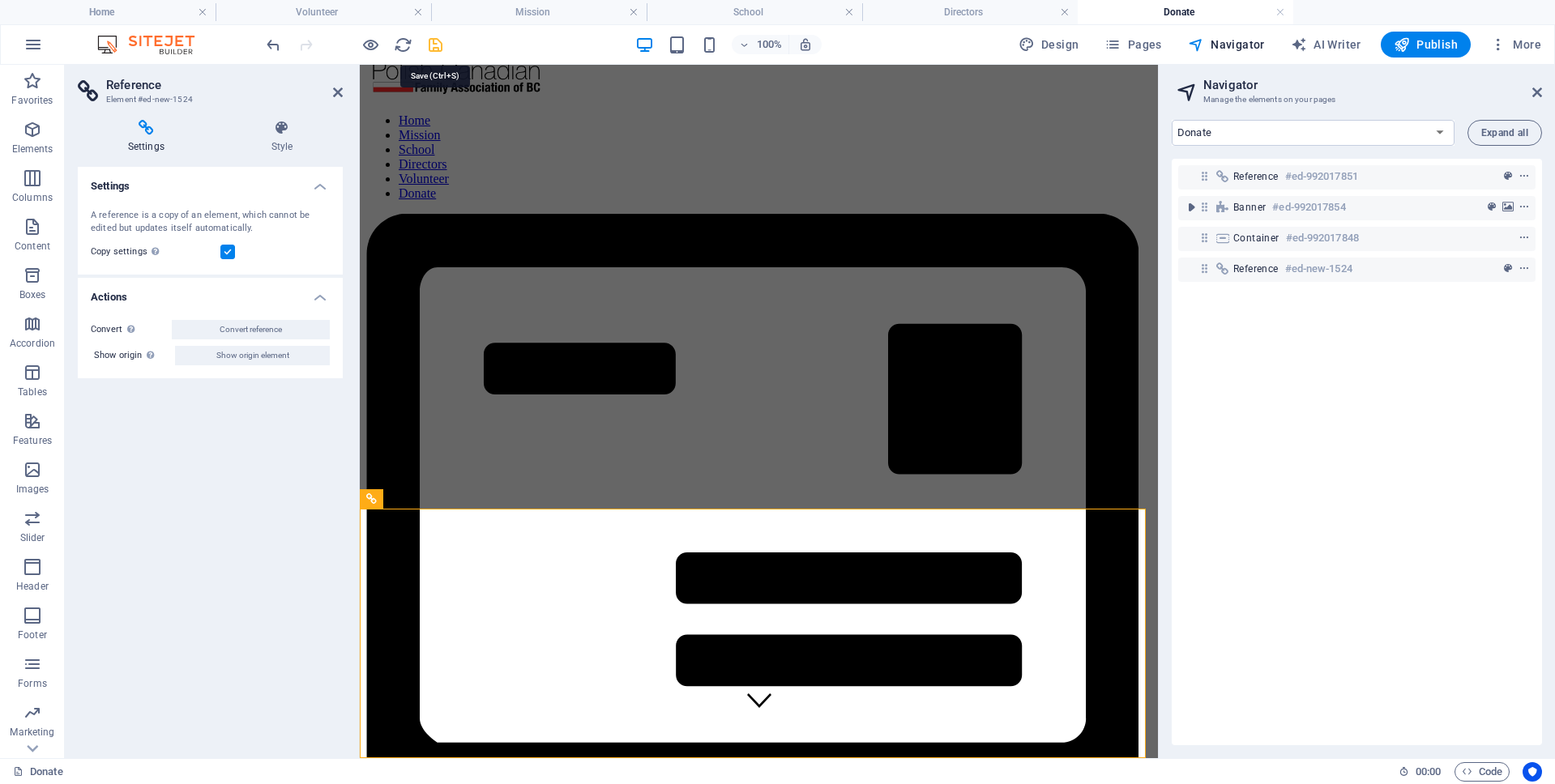
click at [436, 45] on icon "save" at bounding box center [436, 45] width 19 height 19
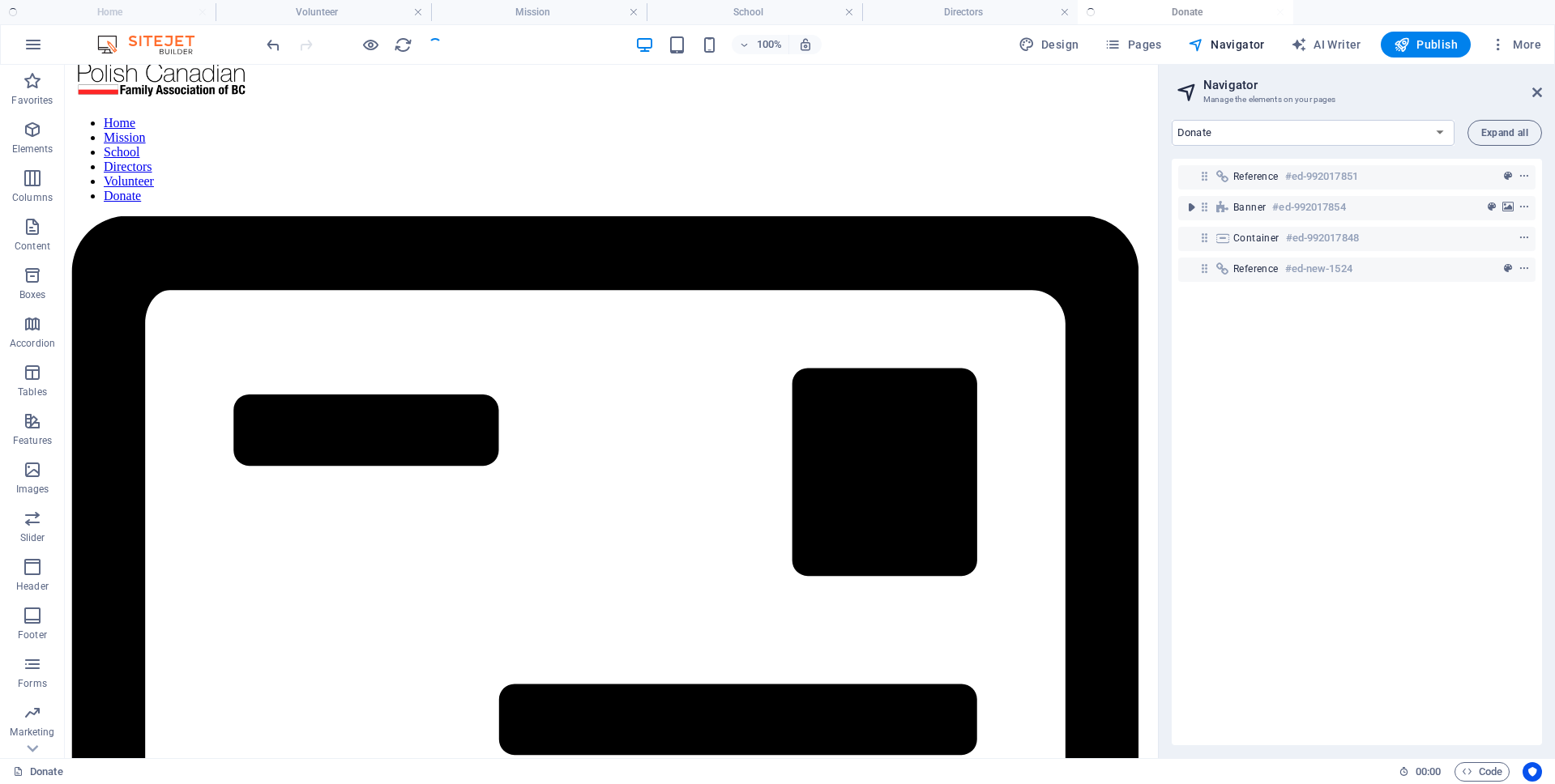
scroll to position [26, 0]
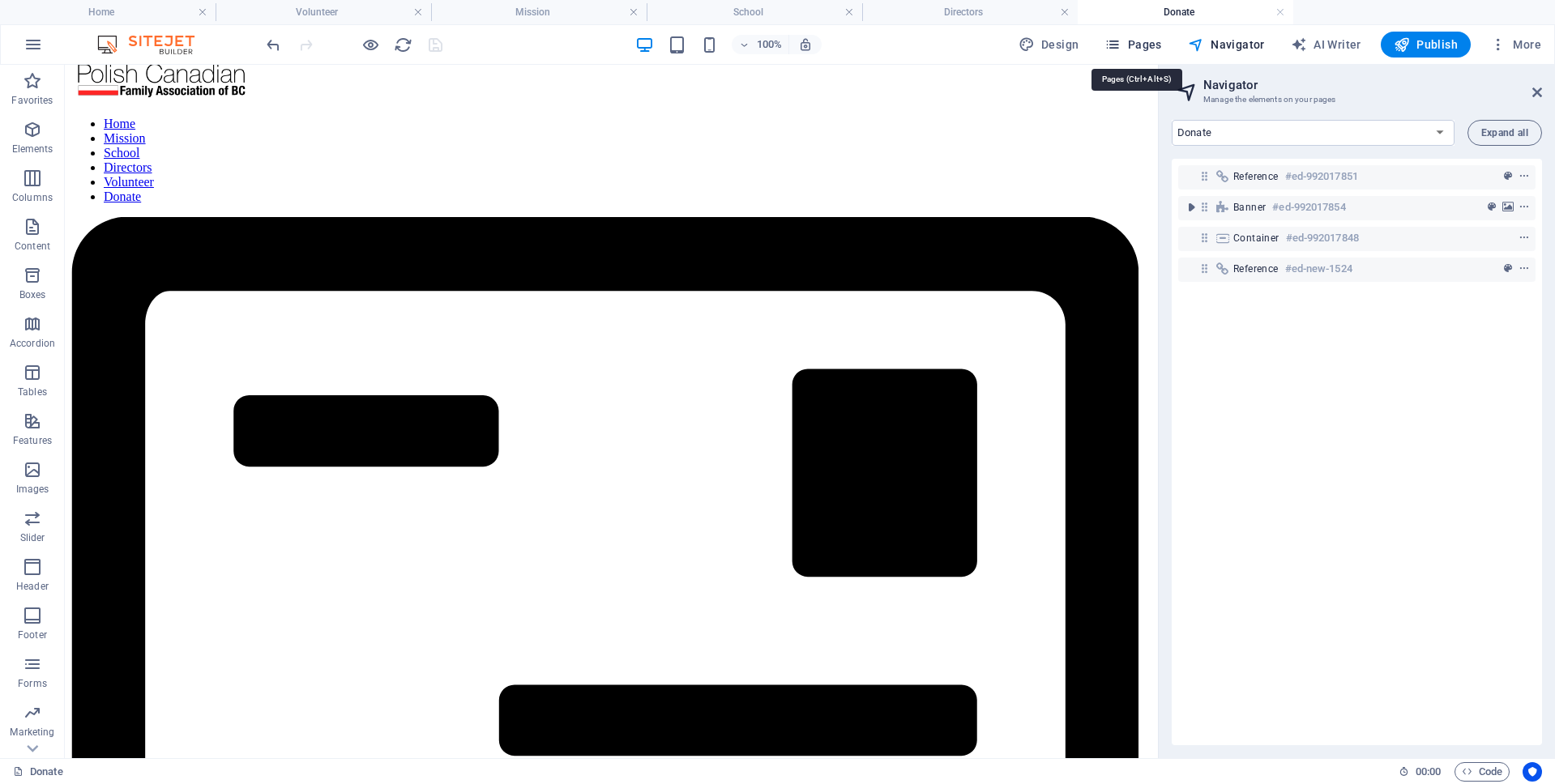
click at [1143, 48] on span "Pages" at bounding box center [1133, 44] width 57 height 16
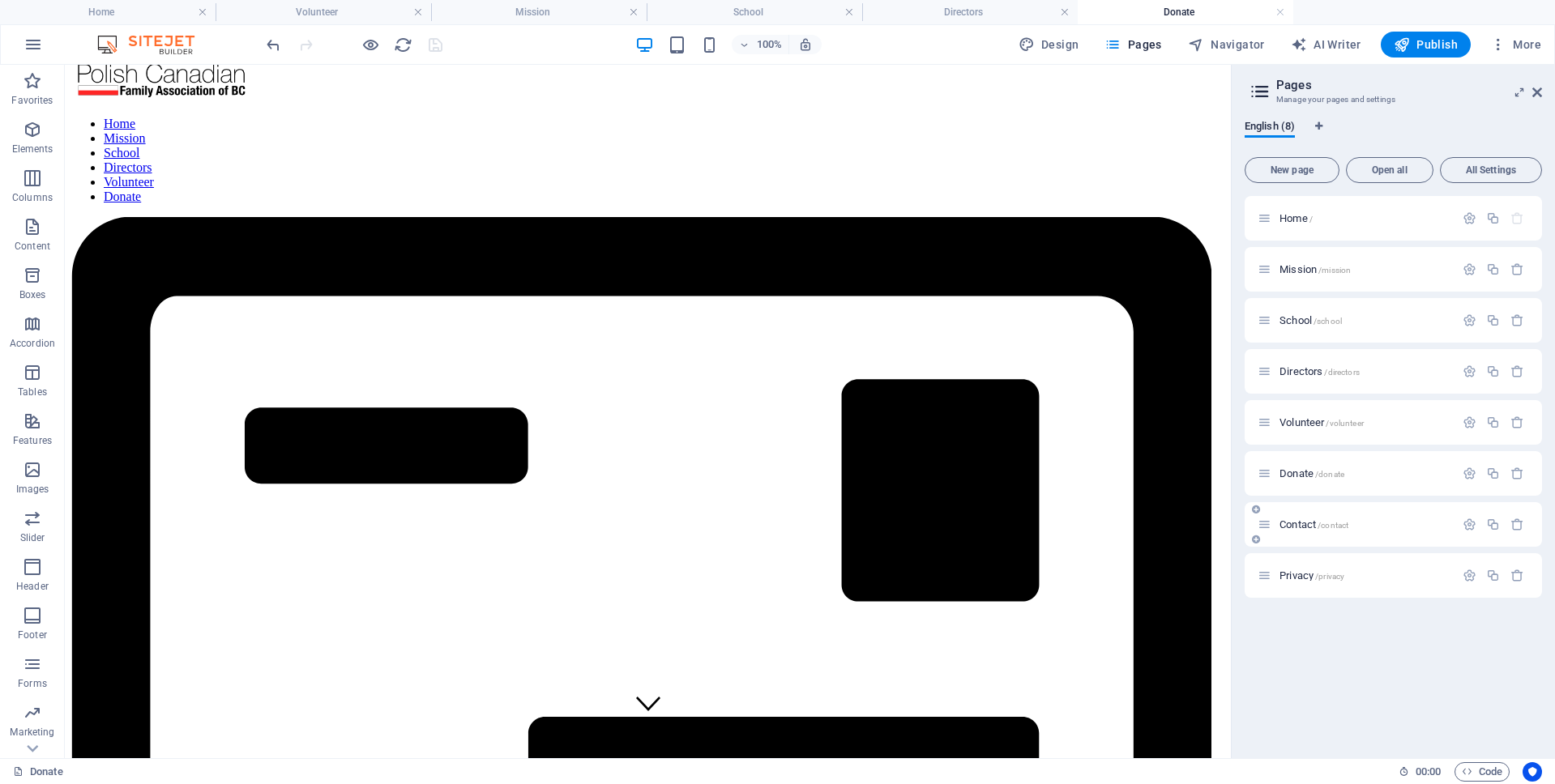
click at [1406, 524] on p "Contact /contact" at bounding box center [1364, 524] width 170 height 10
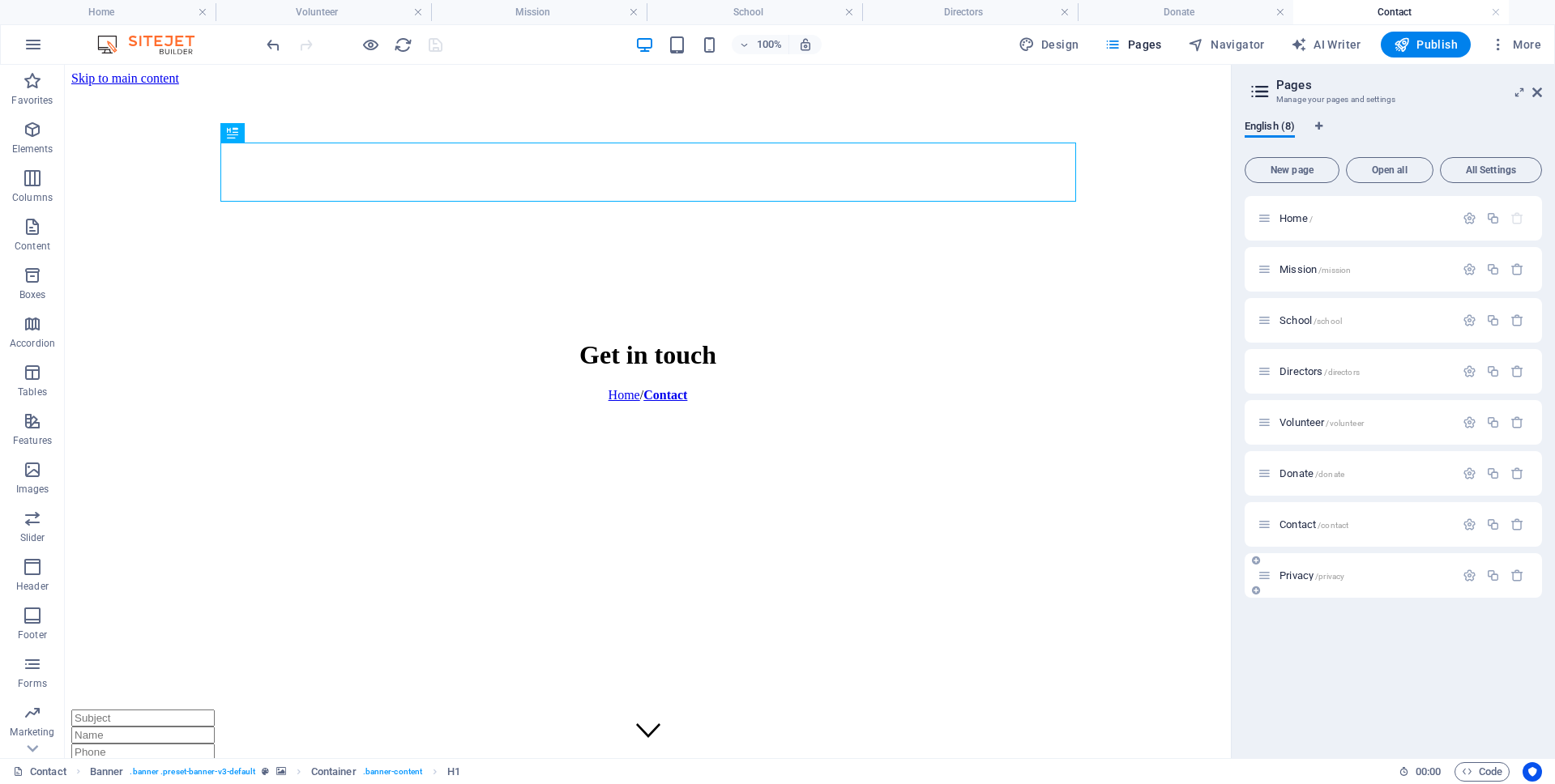
scroll to position [0, 0]
click at [167, 294] on span "Contact Form" at bounding box center [164, 292] width 60 height 9
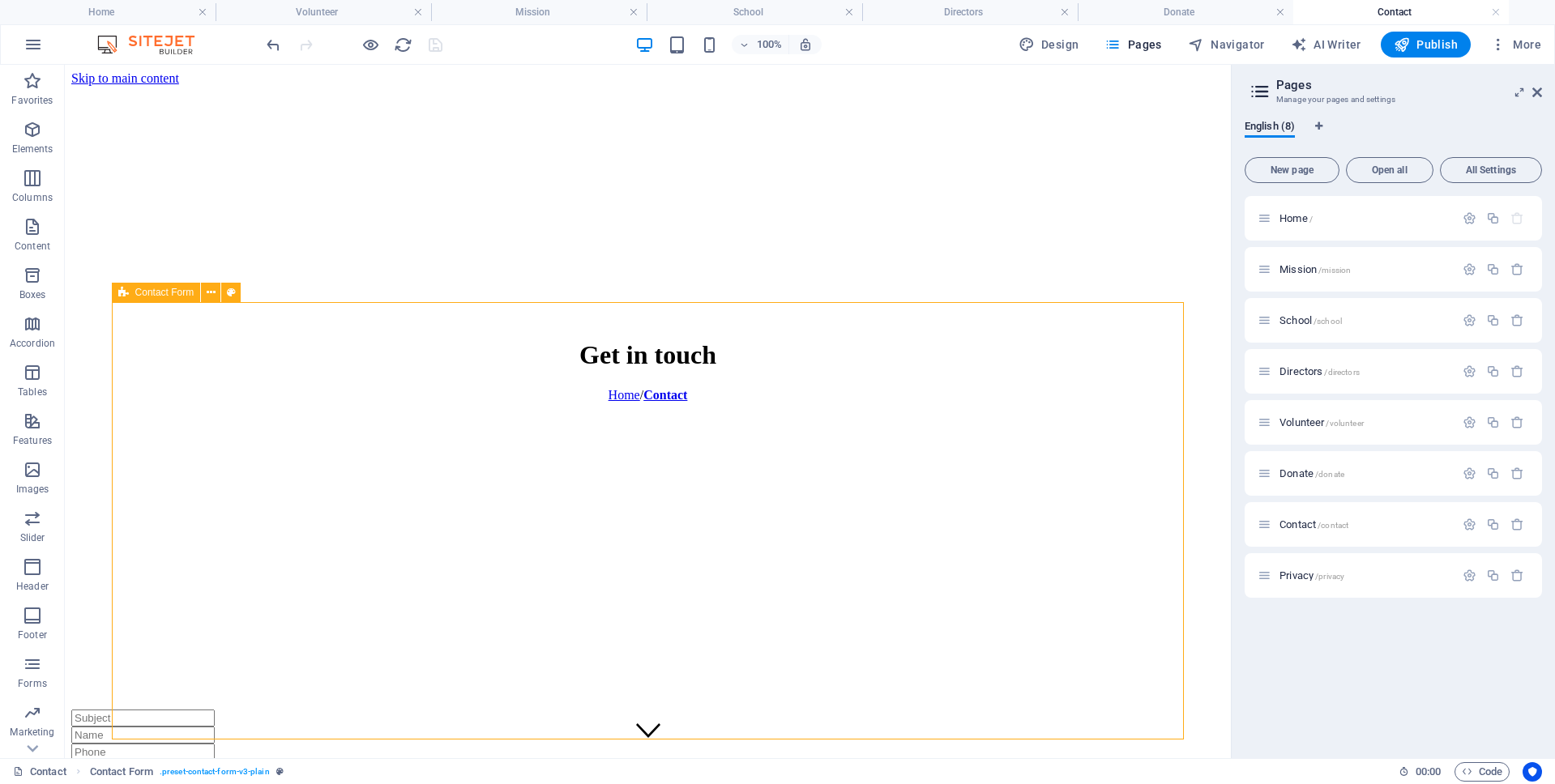
click at [167, 294] on span "Contact Form" at bounding box center [164, 292] width 60 height 9
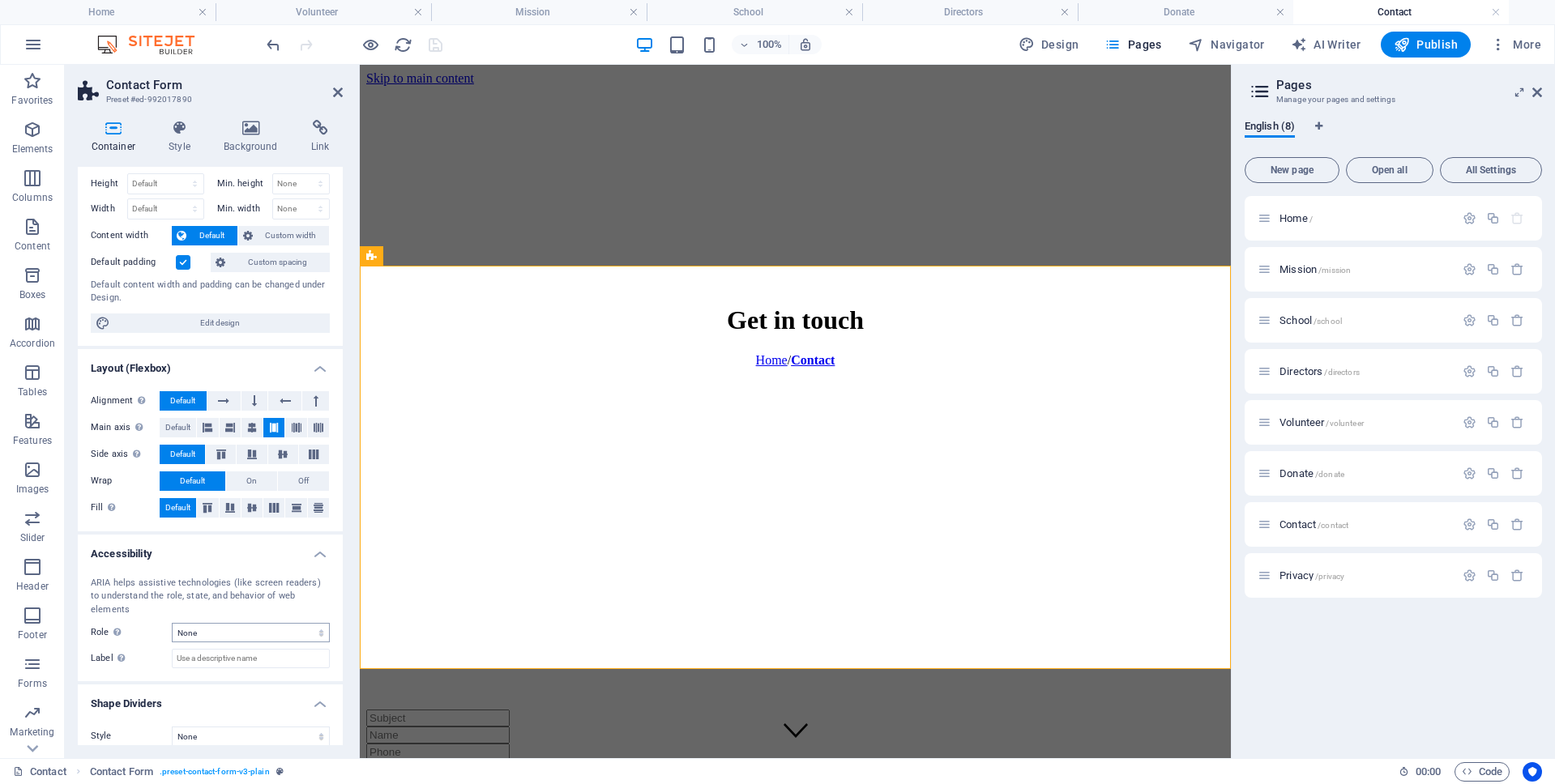
scroll to position [37, 0]
click at [180, 136] on h4 "Style" at bounding box center [183, 137] width 55 height 34
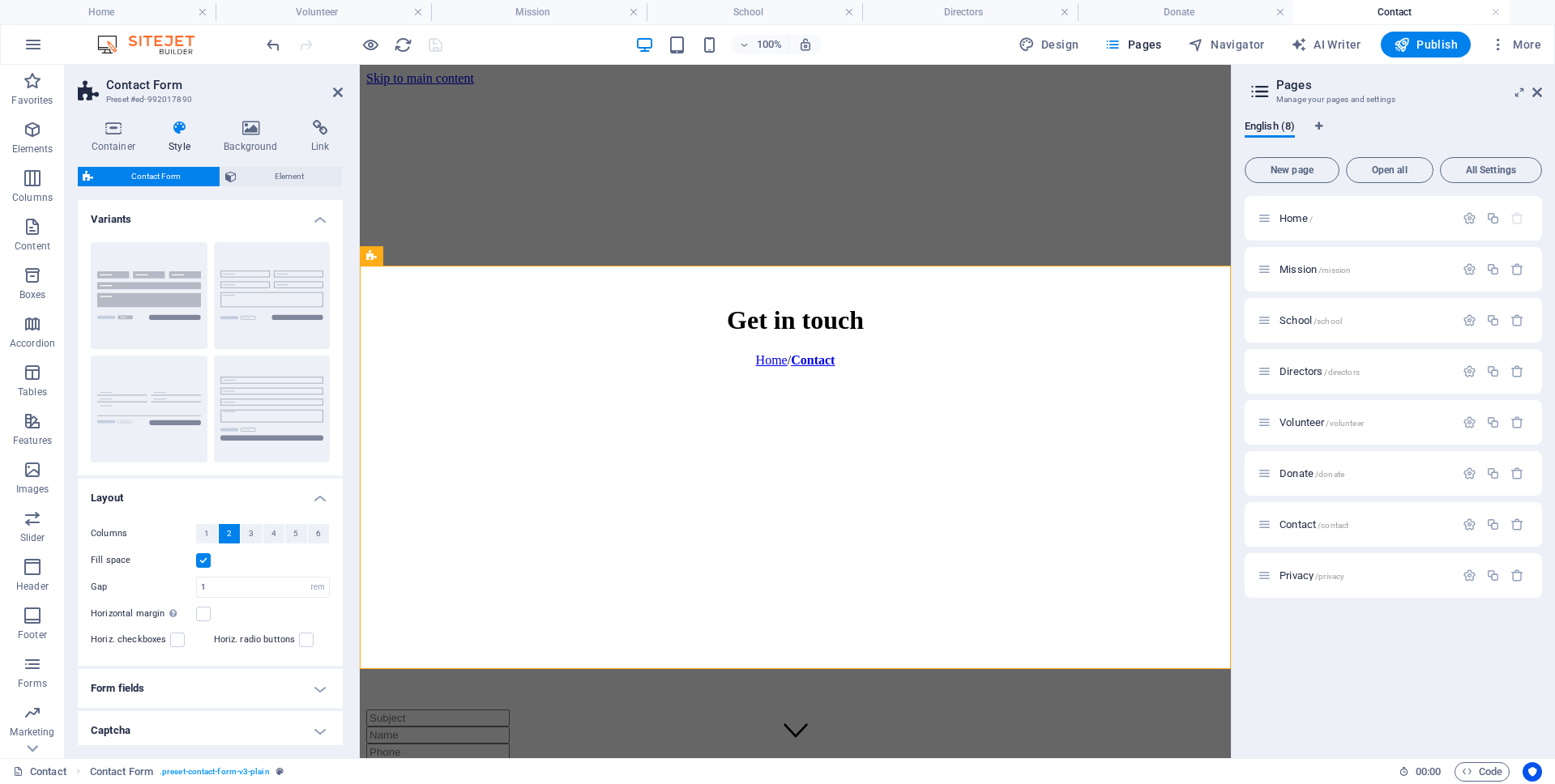
scroll to position [70, 0]
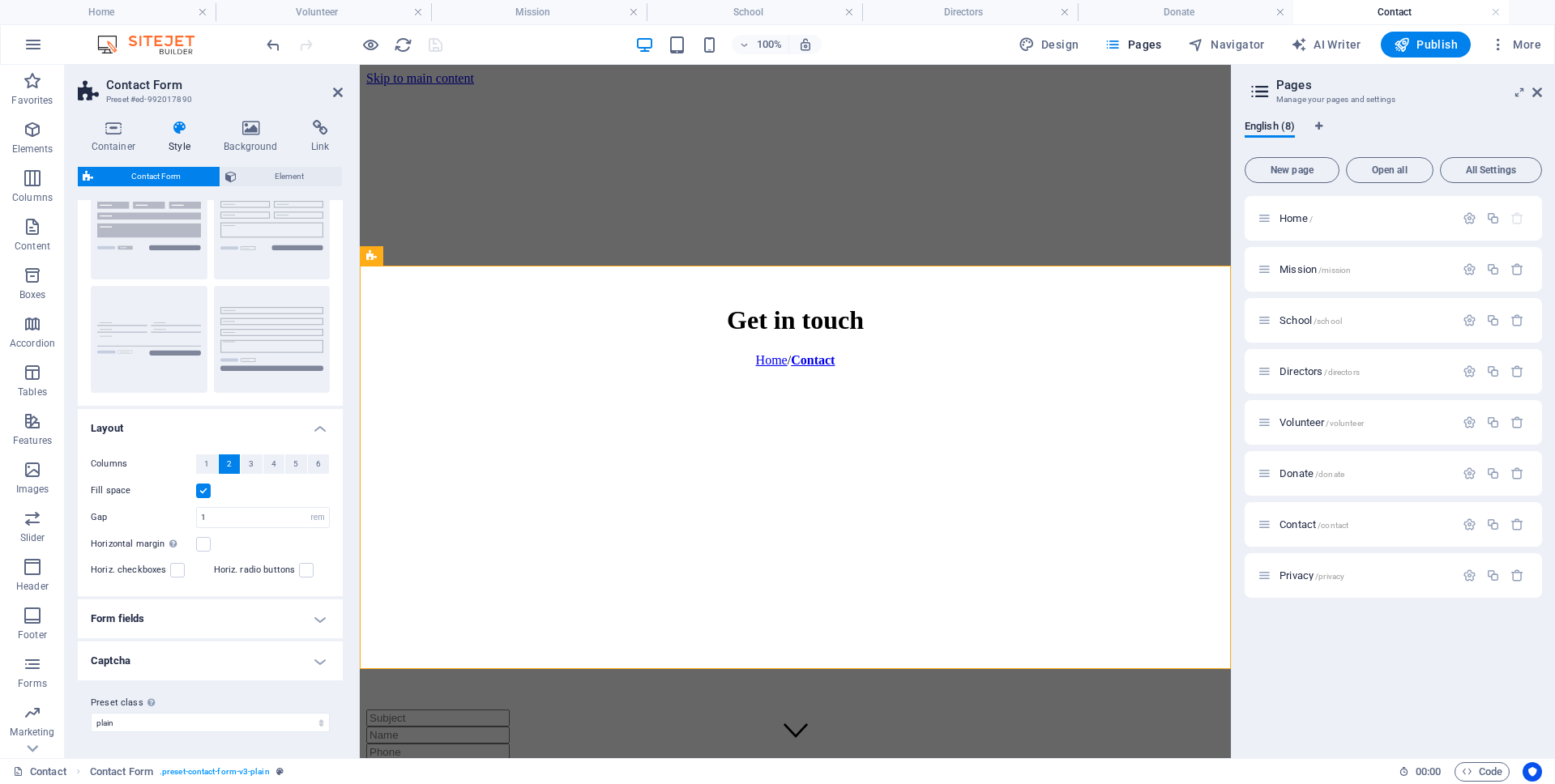
click at [222, 617] on h4 "Form fields" at bounding box center [210, 619] width 265 height 39
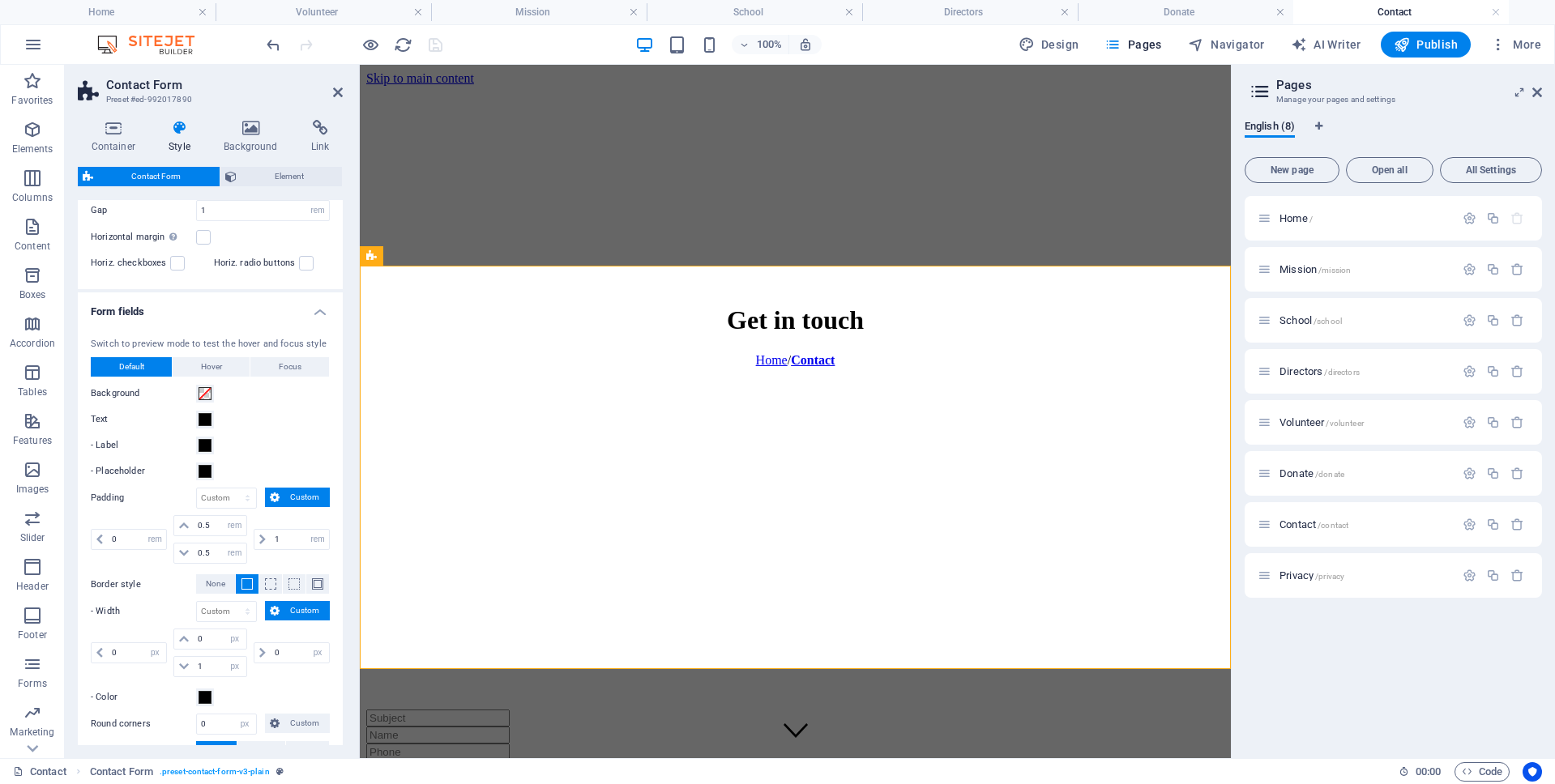
scroll to position [516, 0]
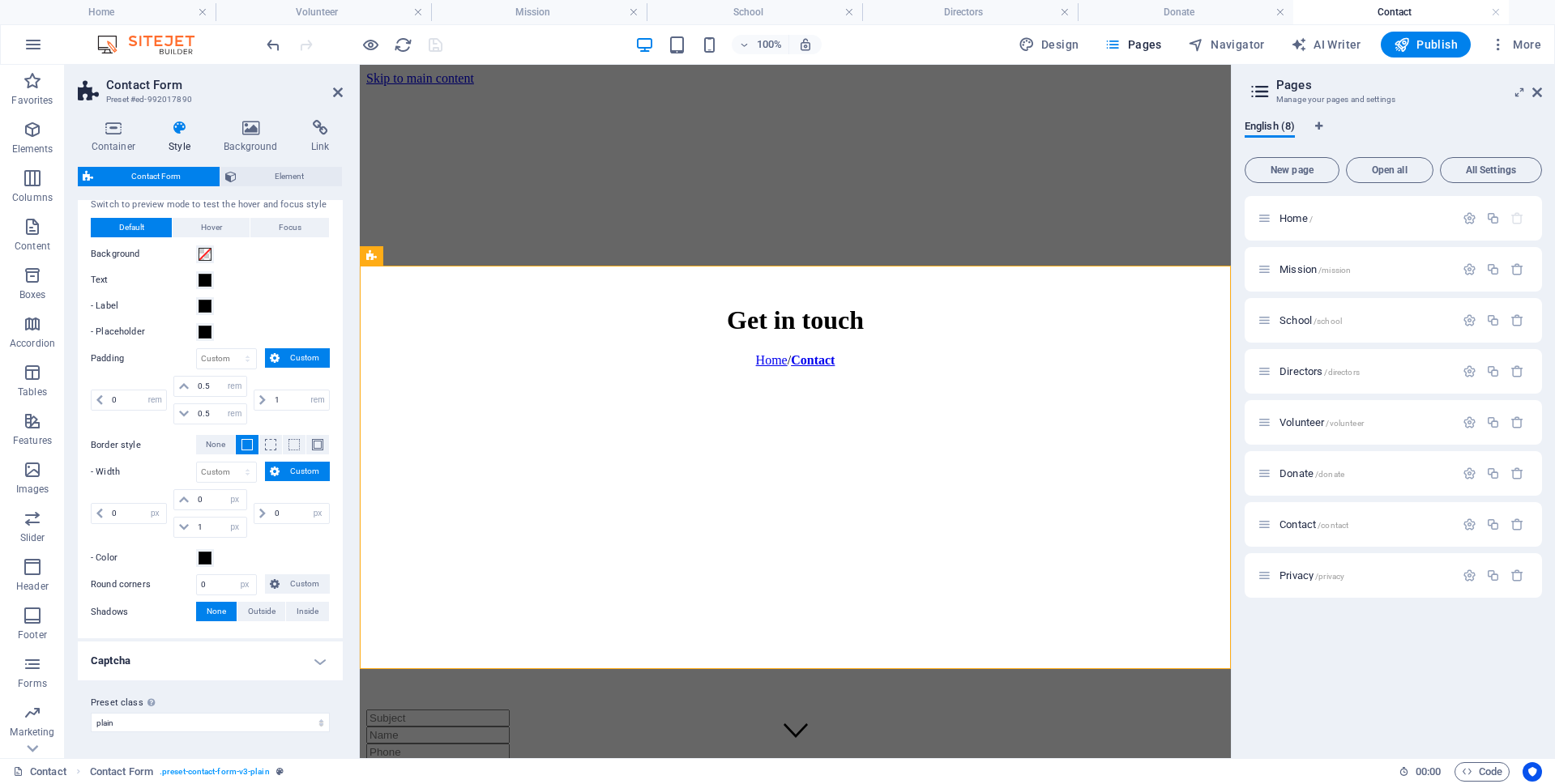
click at [218, 668] on h4 "Captcha" at bounding box center [210, 660] width 265 height 39
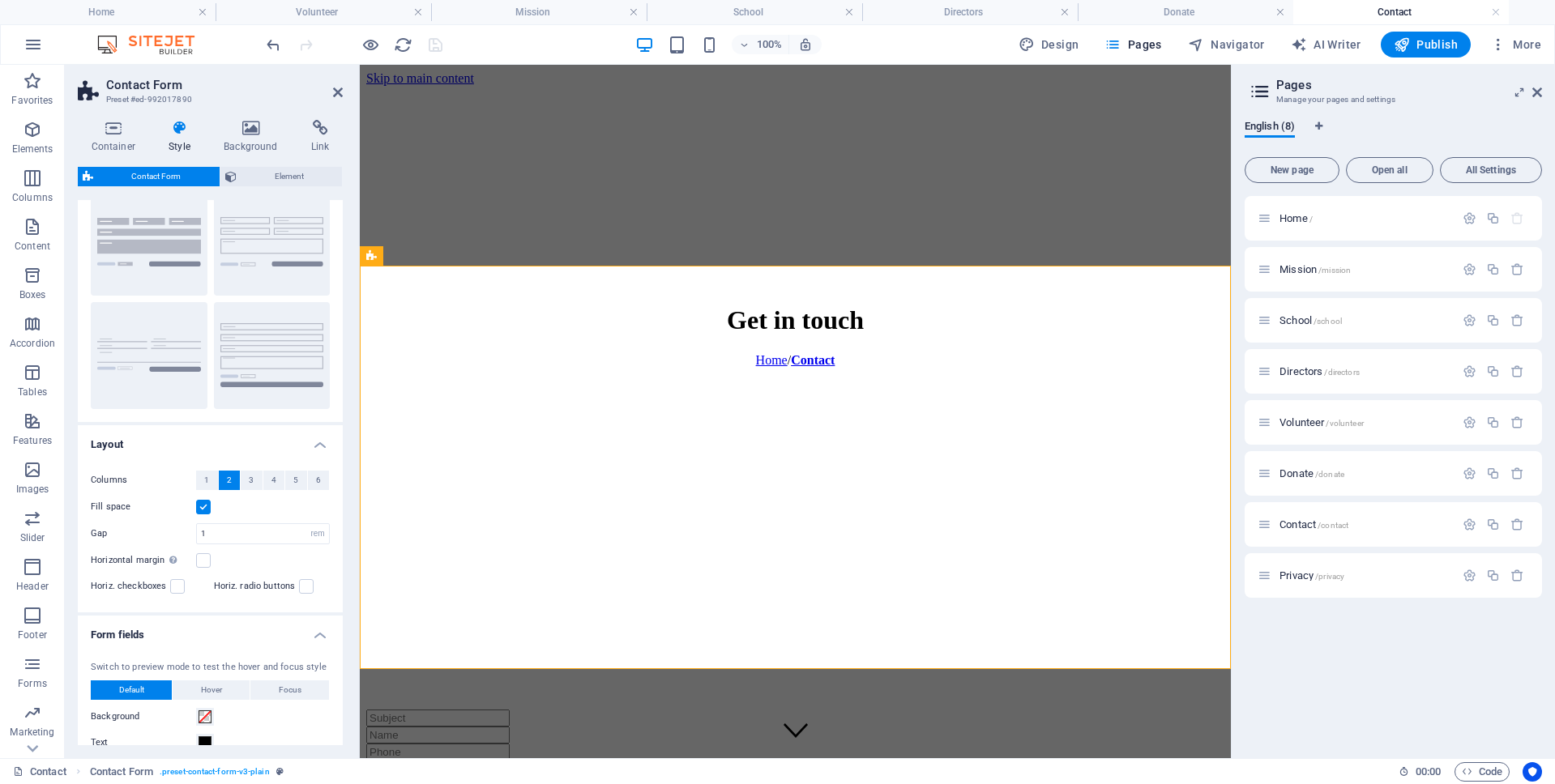
scroll to position [0, 0]
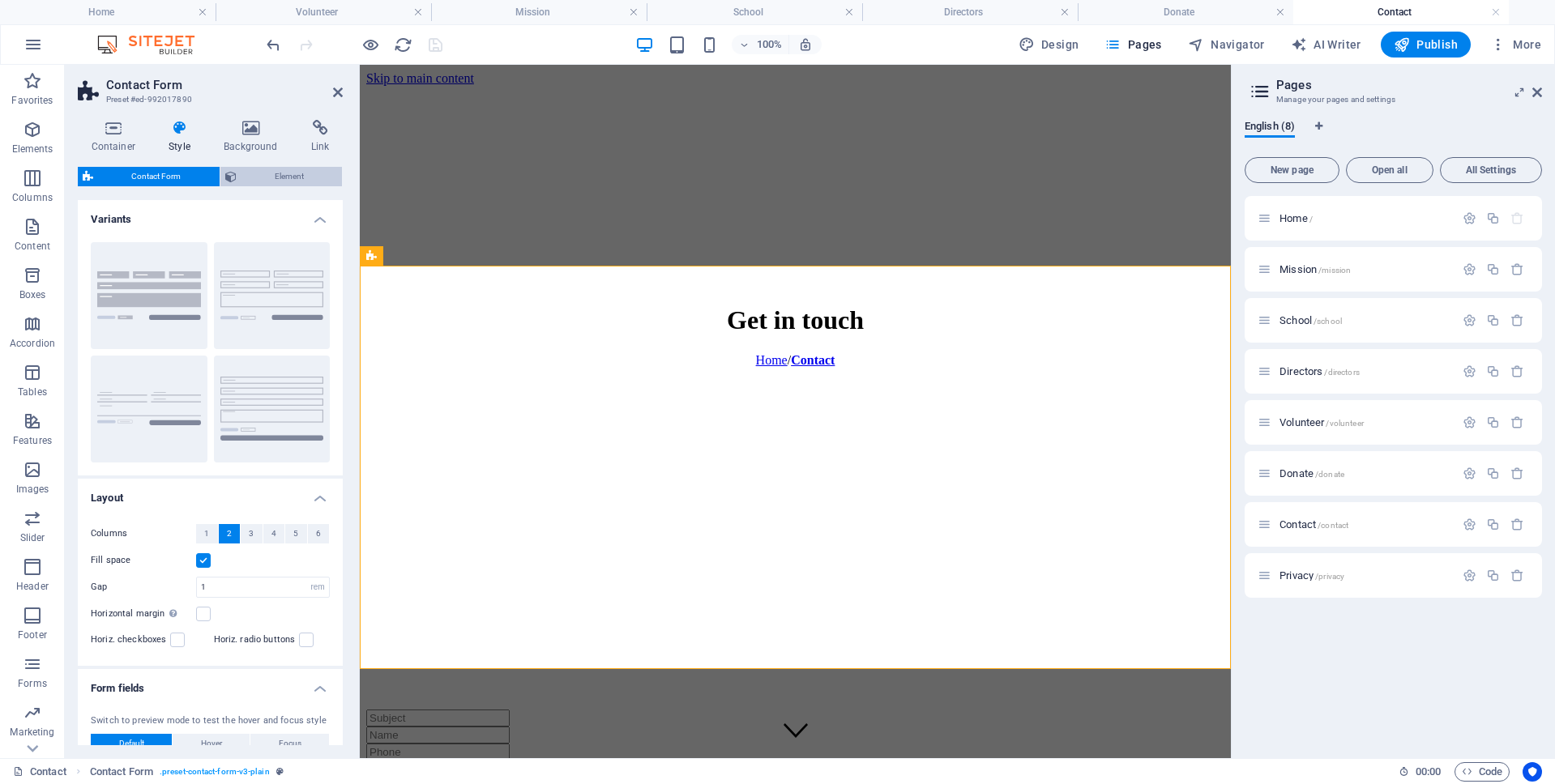
click at [287, 179] on span "Element" at bounding box center [290, 177] width 96 height 20
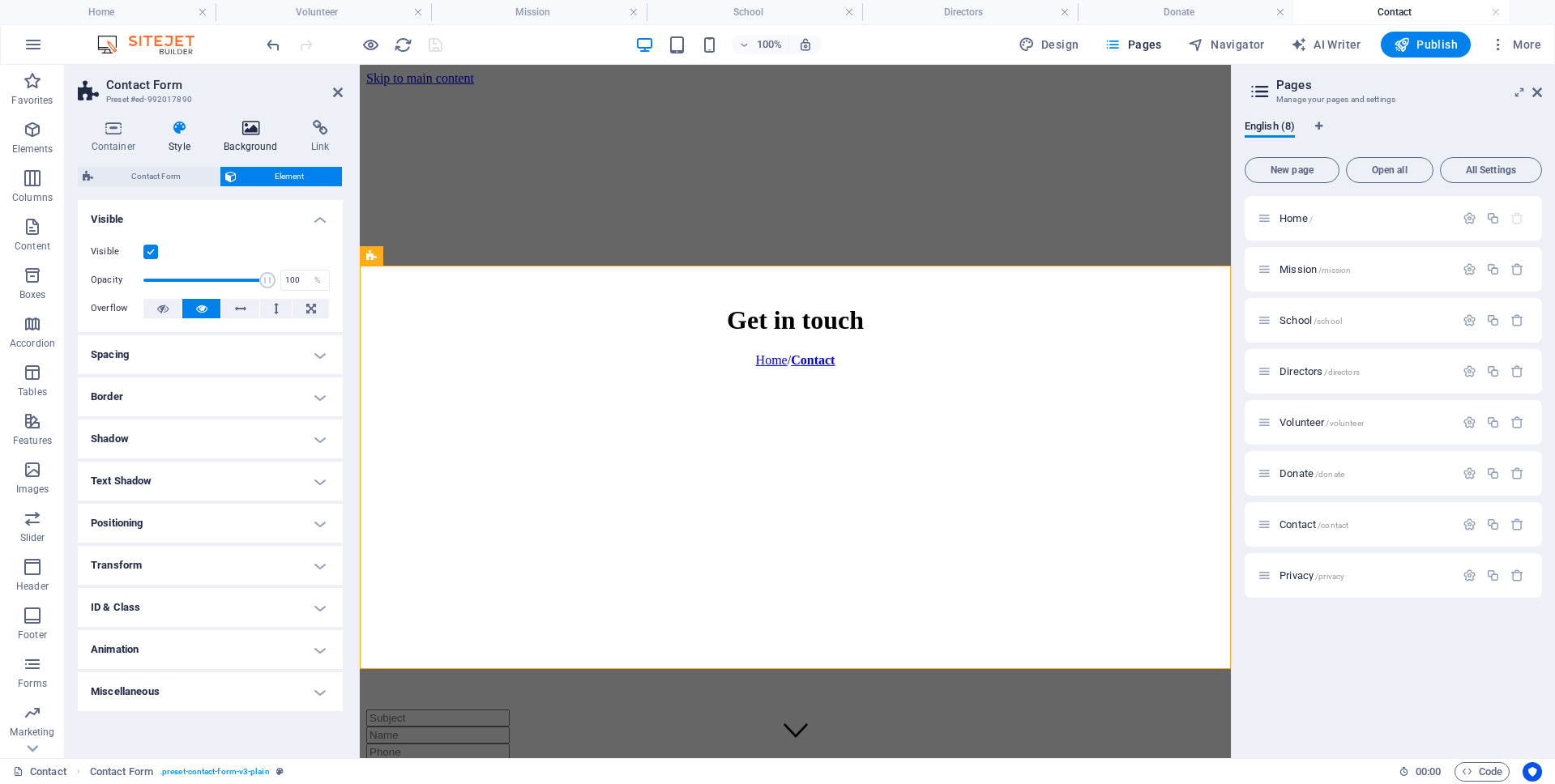
click at [249, 128] on icon at bounding box center [251, 128] width 81 height 16
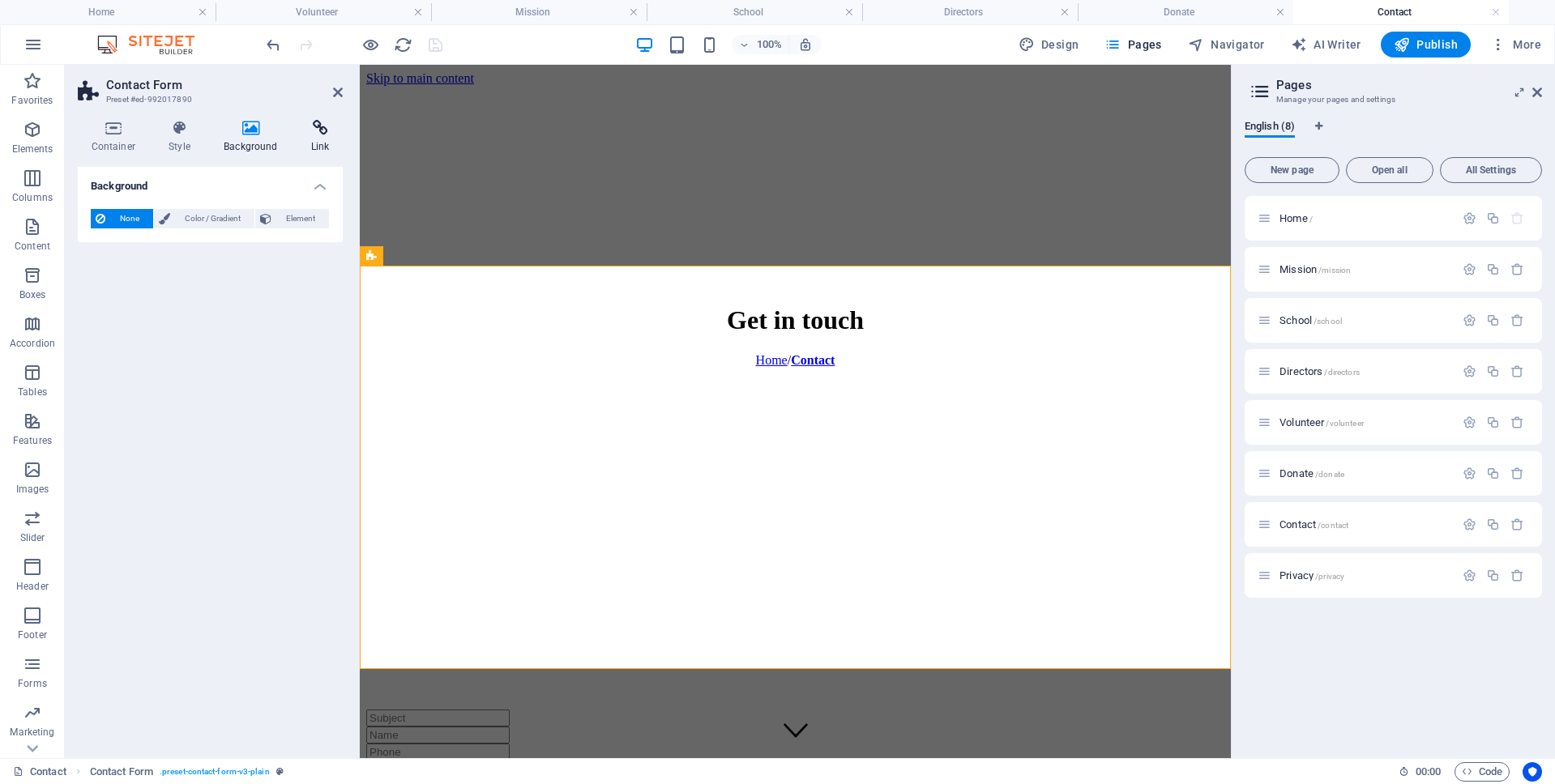
click at [320, 129] on icon at bounding box center [320, 128] width 45 height 16
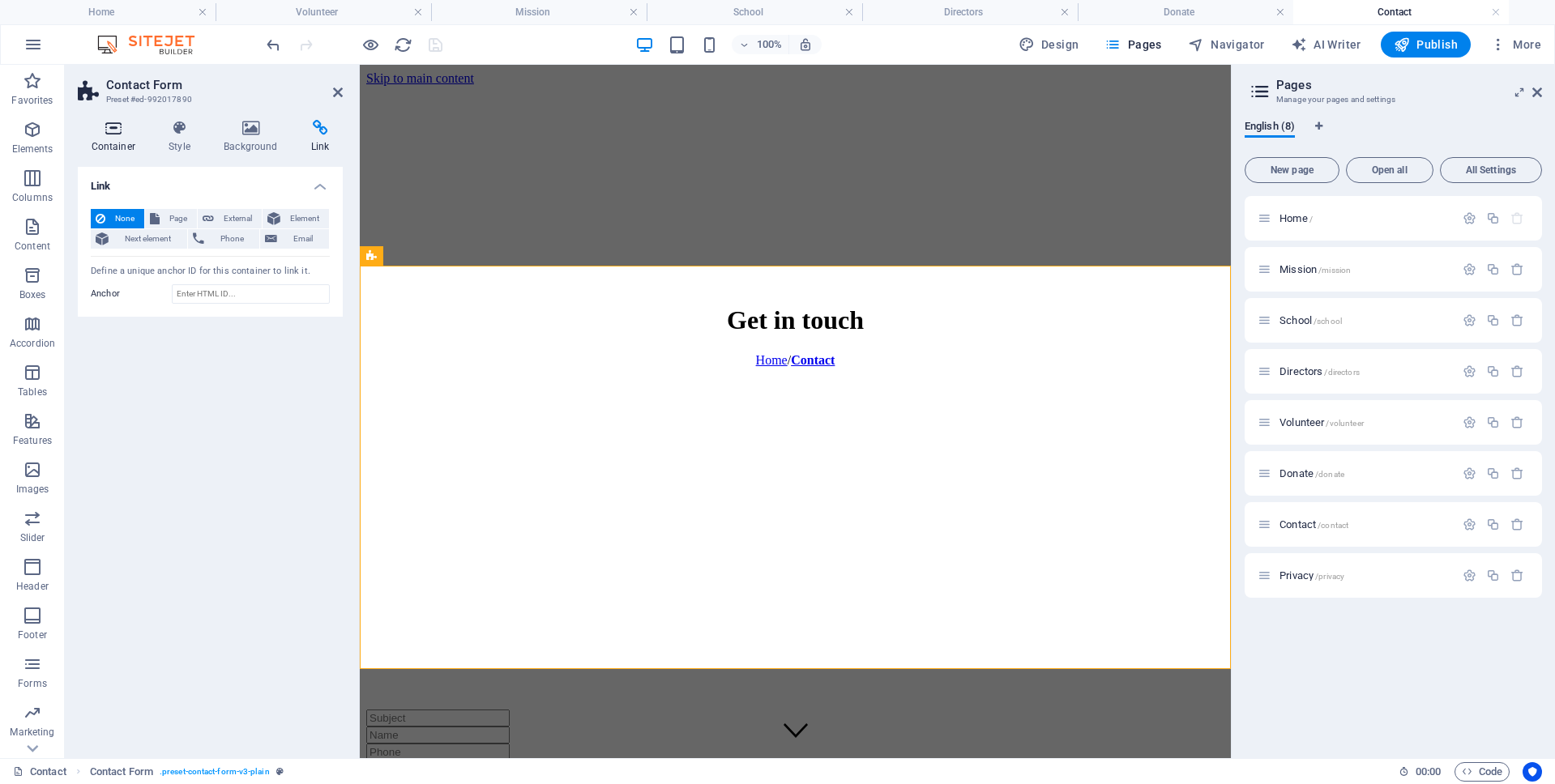
click at [111, 128] on icon at bounding box center [112, 128] width 71 height 16
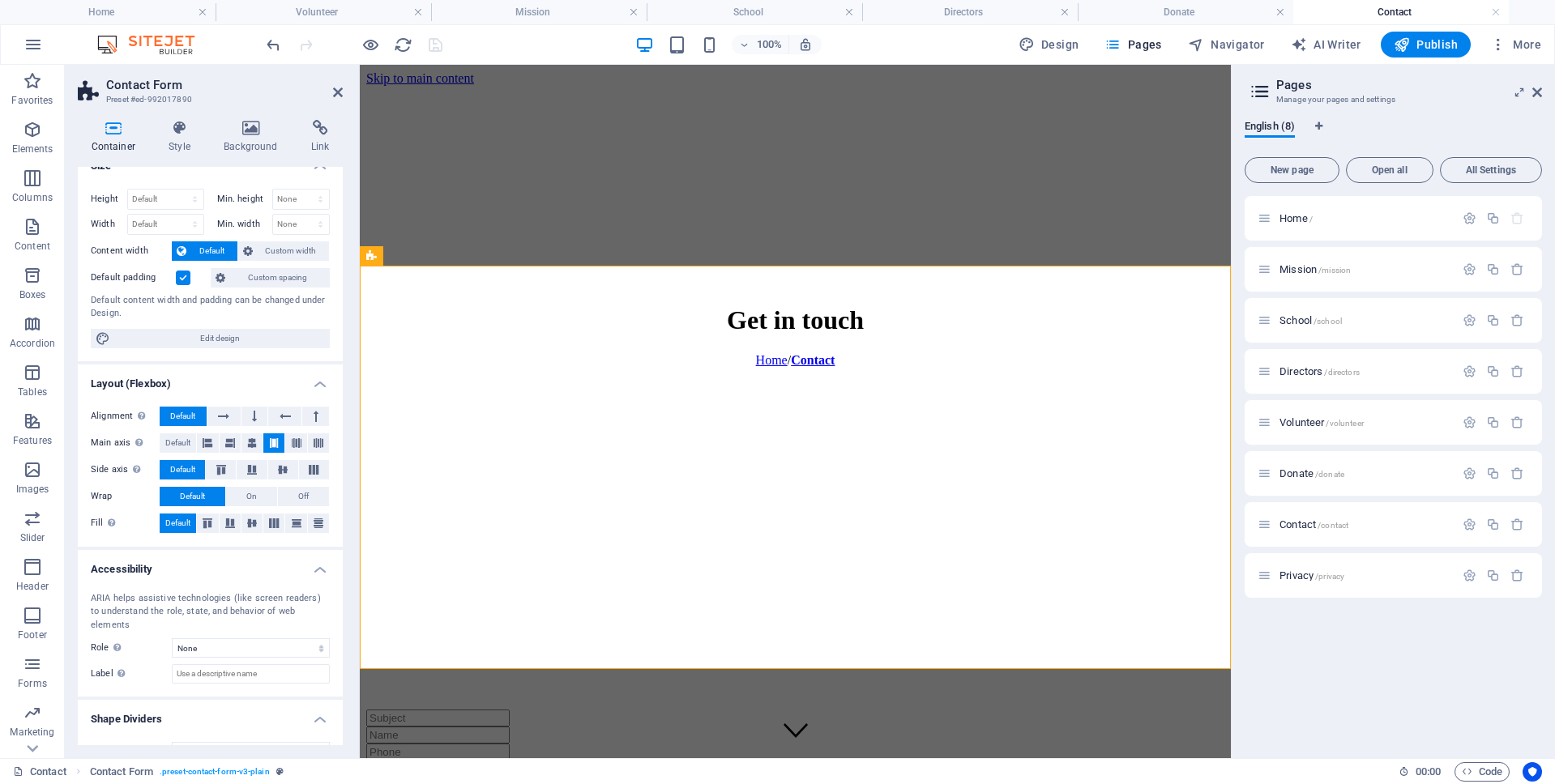
scroll to position [37, 0]
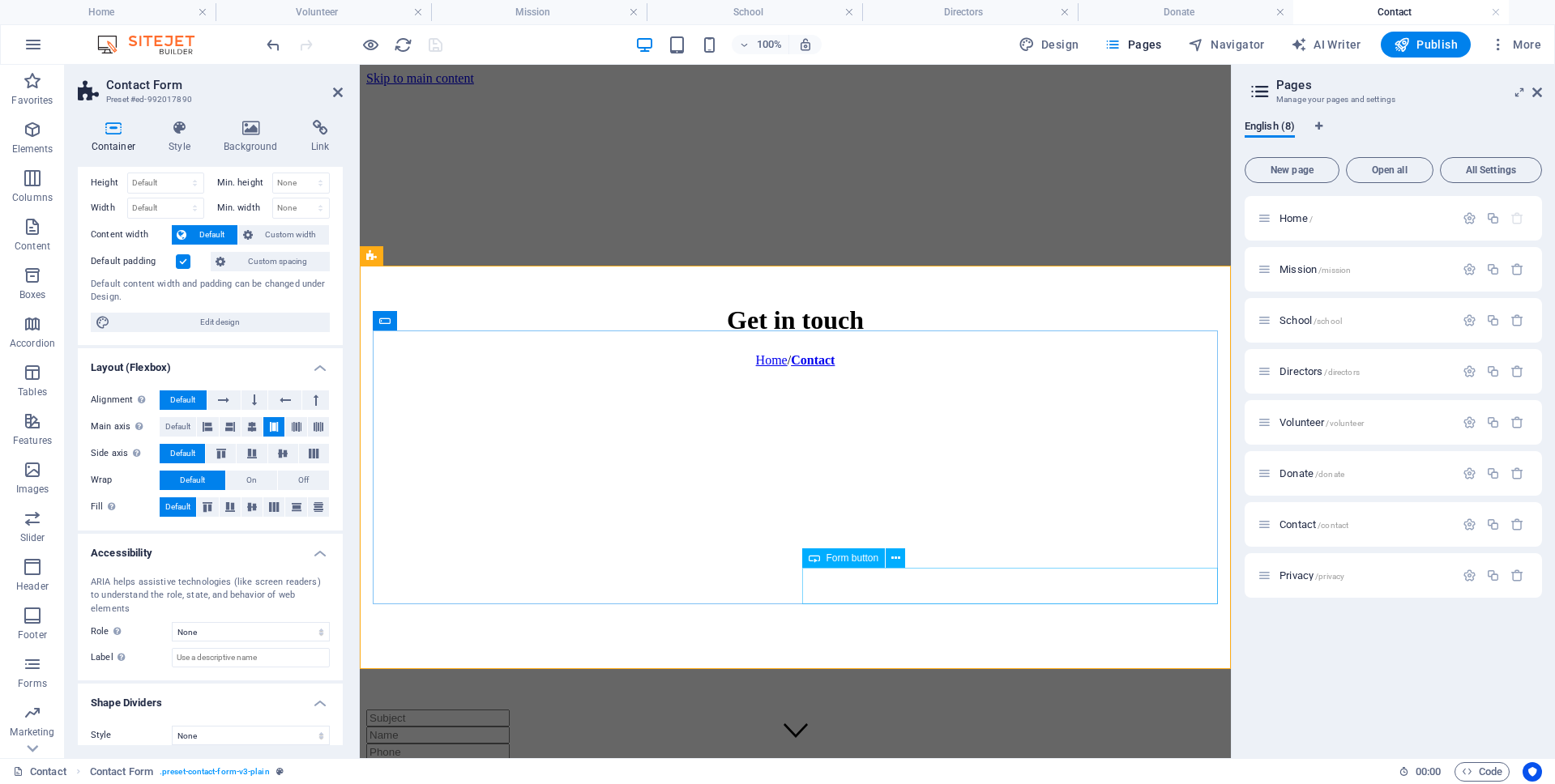
click at [844, 556] on span "Form button" at bounding box center [853, 558] width 53 height 9
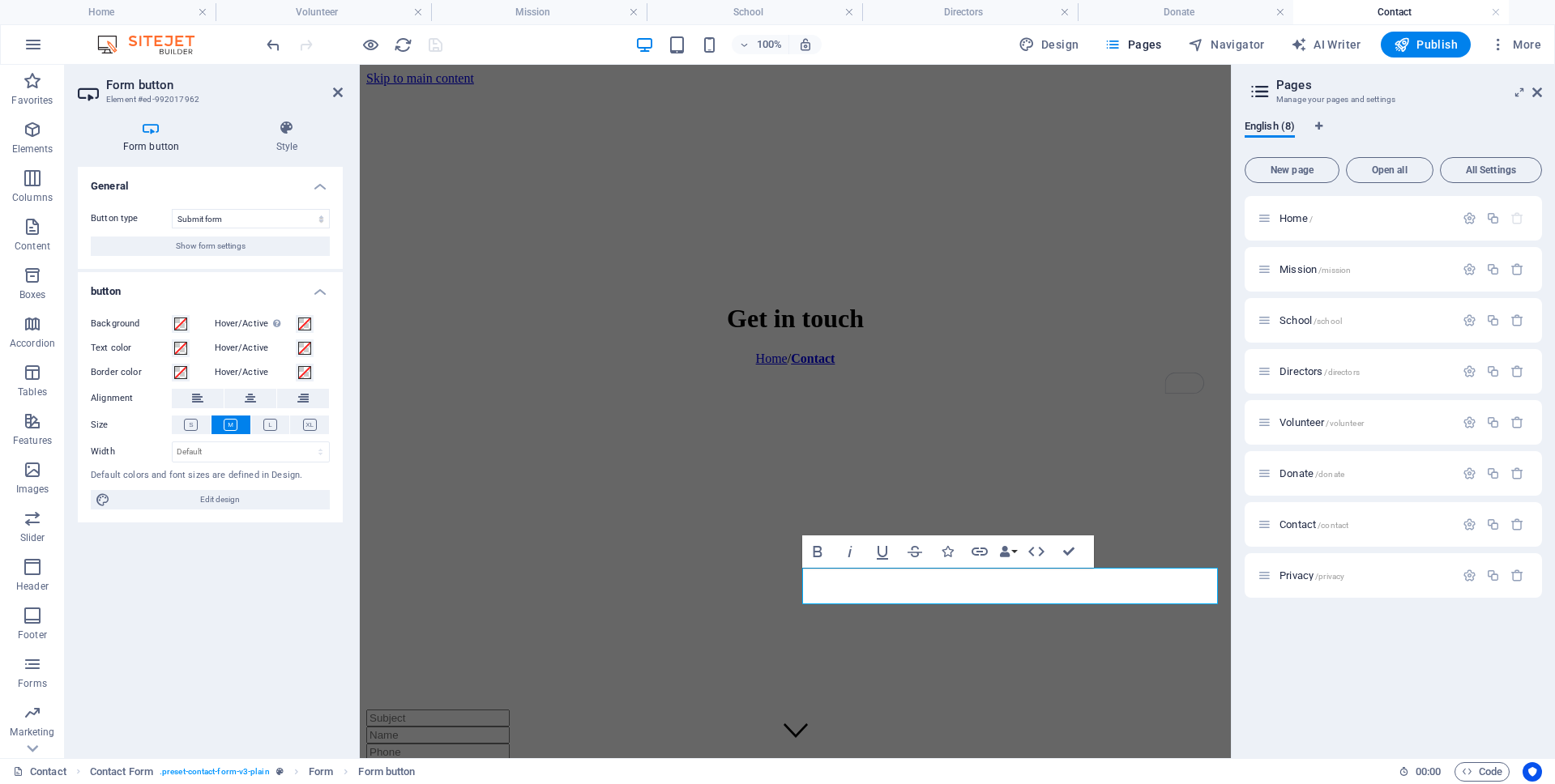
click at [265, 615] on div "General Button type Submit form Reset form No action Show form settings button …" at bounding box center [210, 456] width 265 height 578
click at [205, 220] on select "Submit form Reset form No action" at bounding box center [250, 218] width 158 height 20
click at [293, 125] on icon at bounding box center [286, 128] width 111 height 16
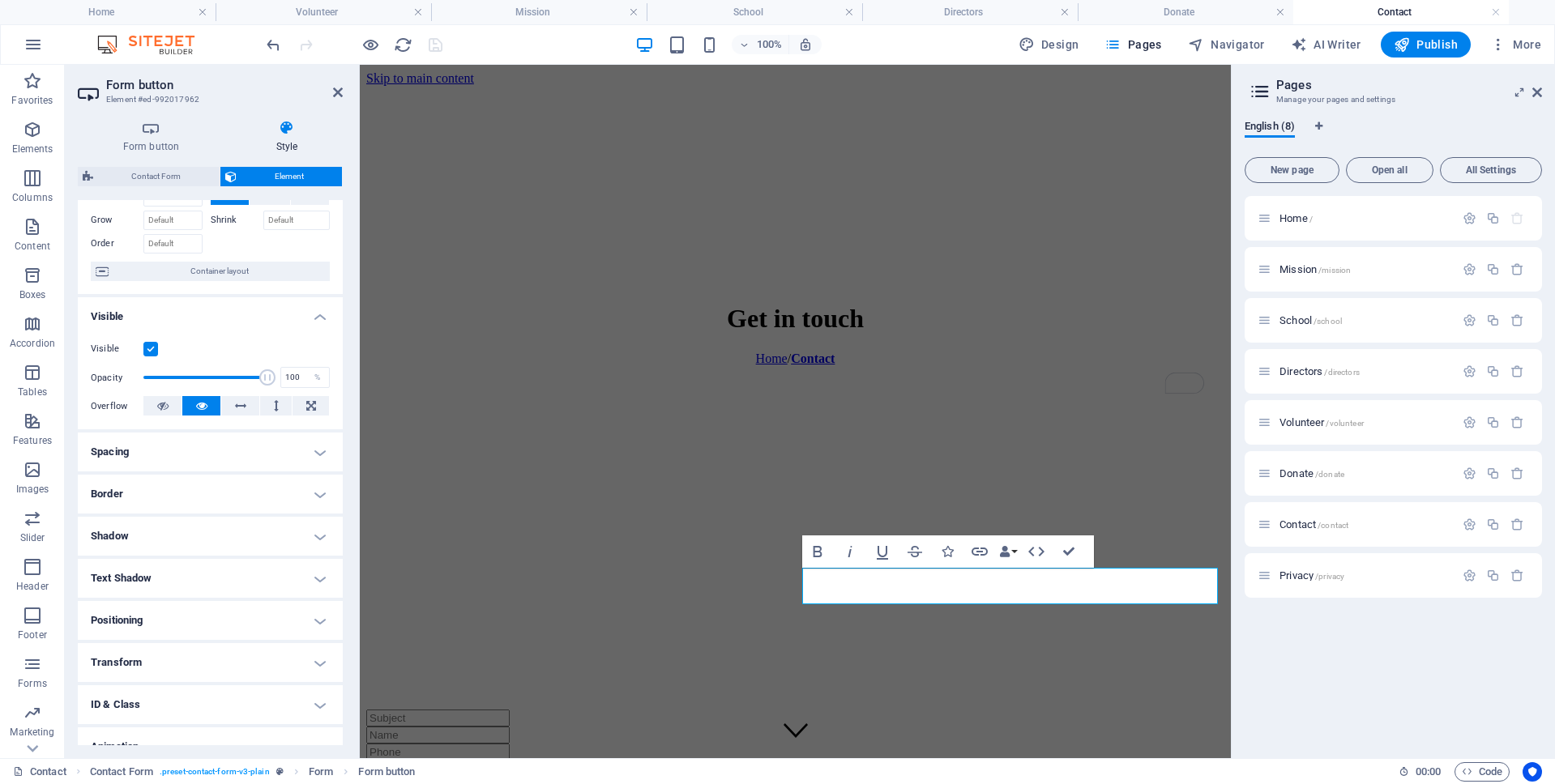
scroll to position [0, 0]
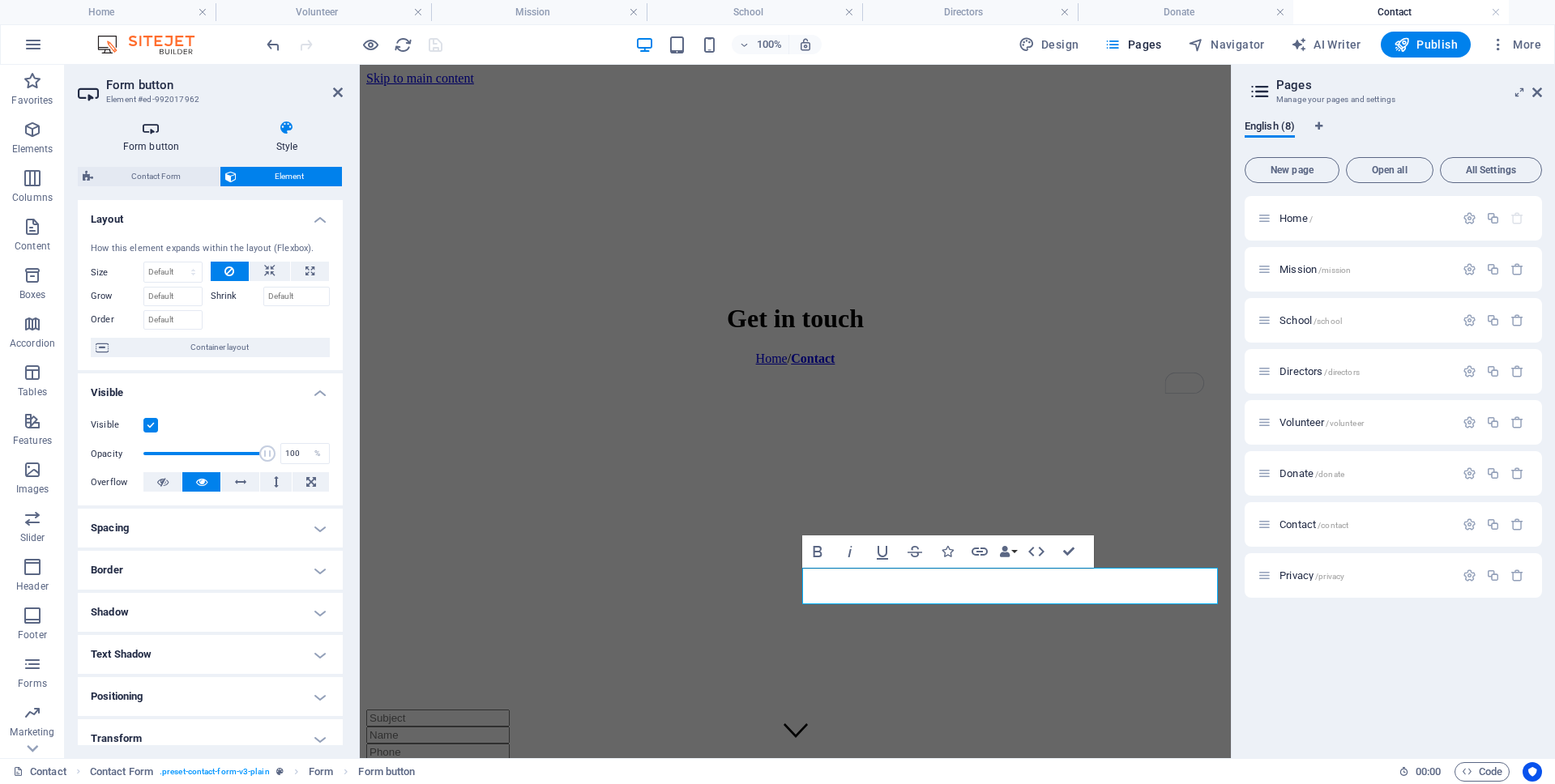
click at [162, 133] on icon at bounding box center [150, 128] width 146 height 16
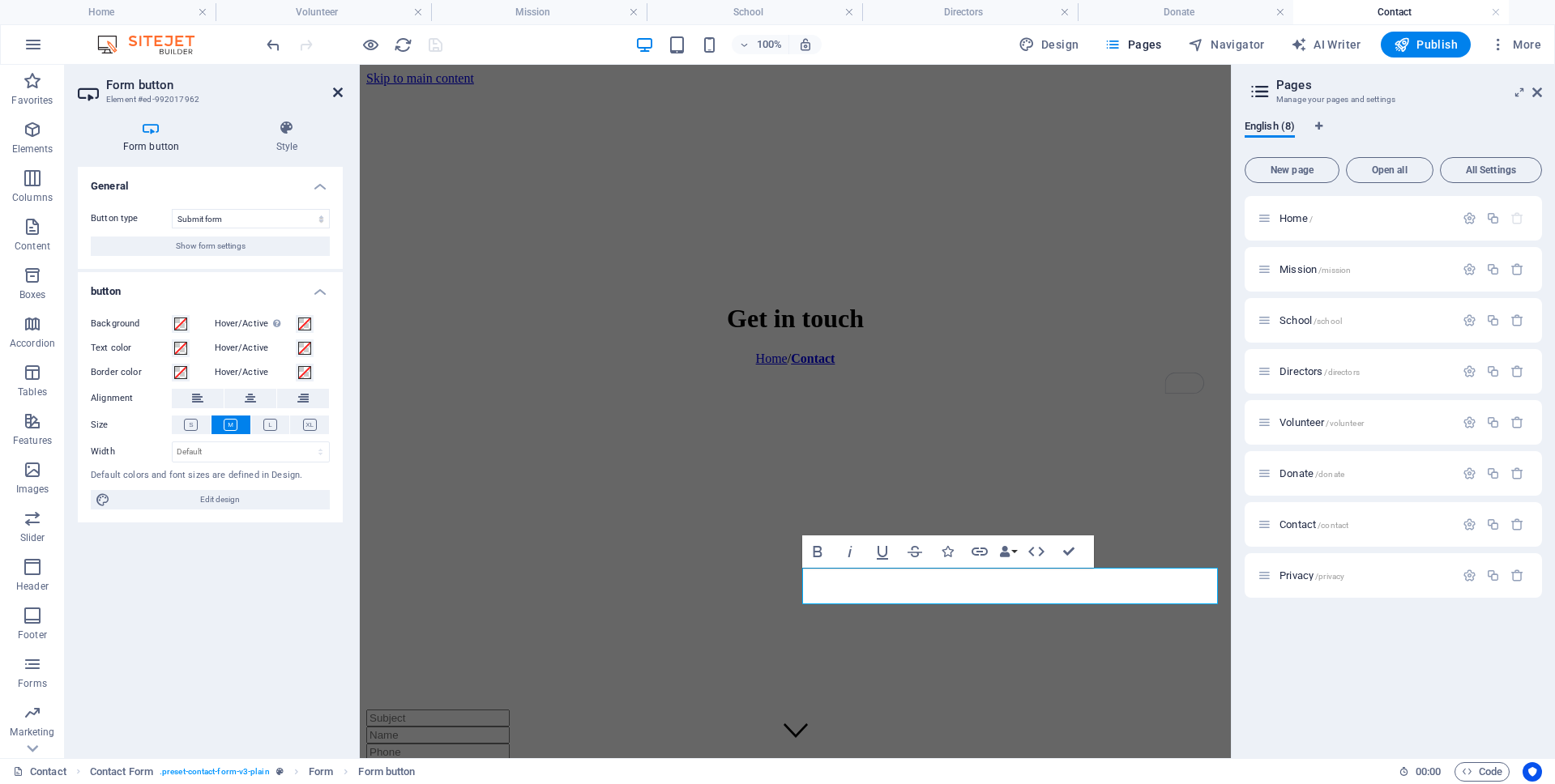
click at [338, 91] on icon at bounding box center [337, 93] width 9 height 13
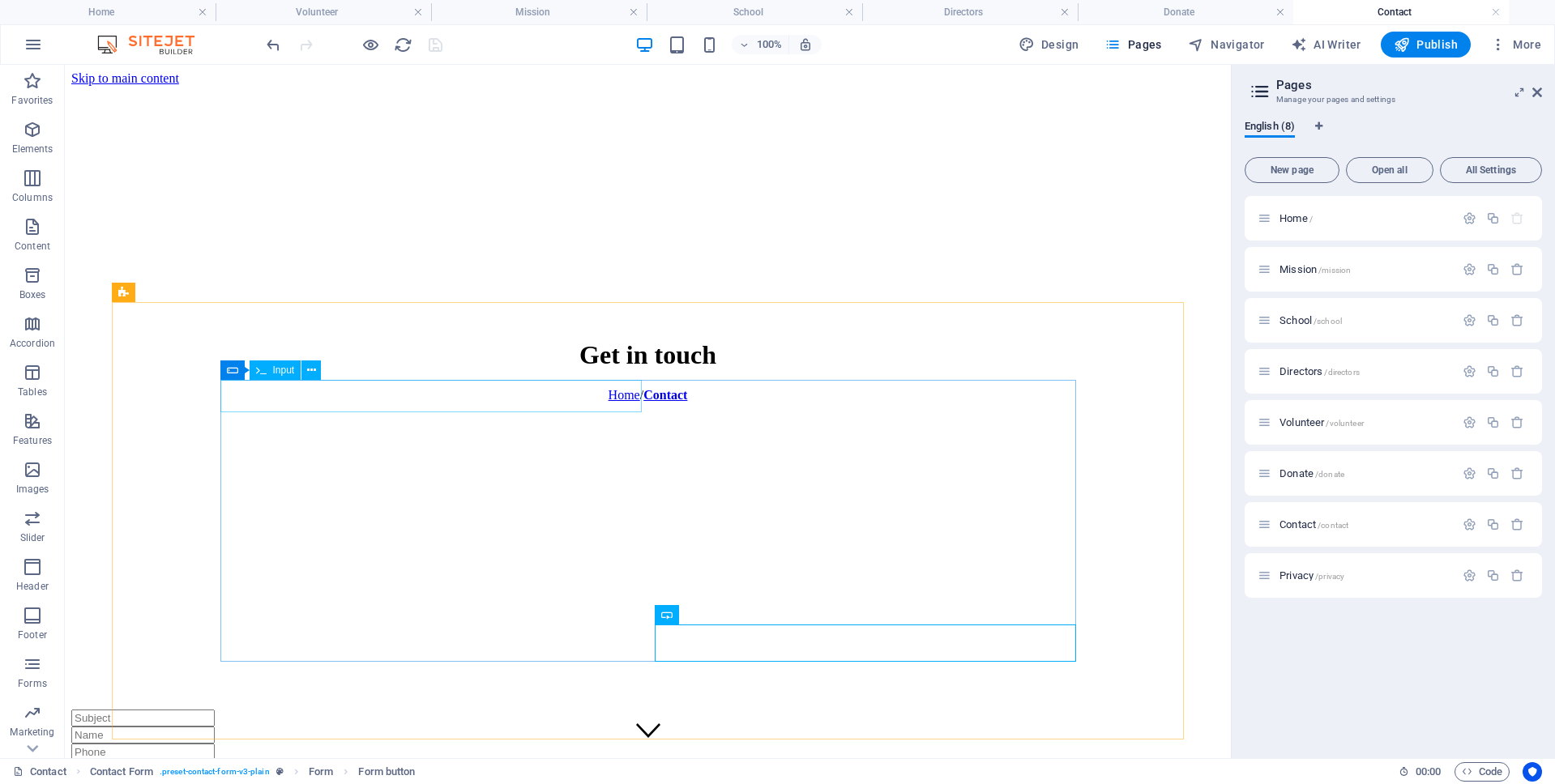
click at [277, 369] on span "Input" at bounding box center [283, 370] width 22 height 9
click at [231, 368] on icon at bounding box center [232, 370] width 11 height 20
click at [248, 366] on span "Form" at bounding box center [256, 370] width 23 height 9
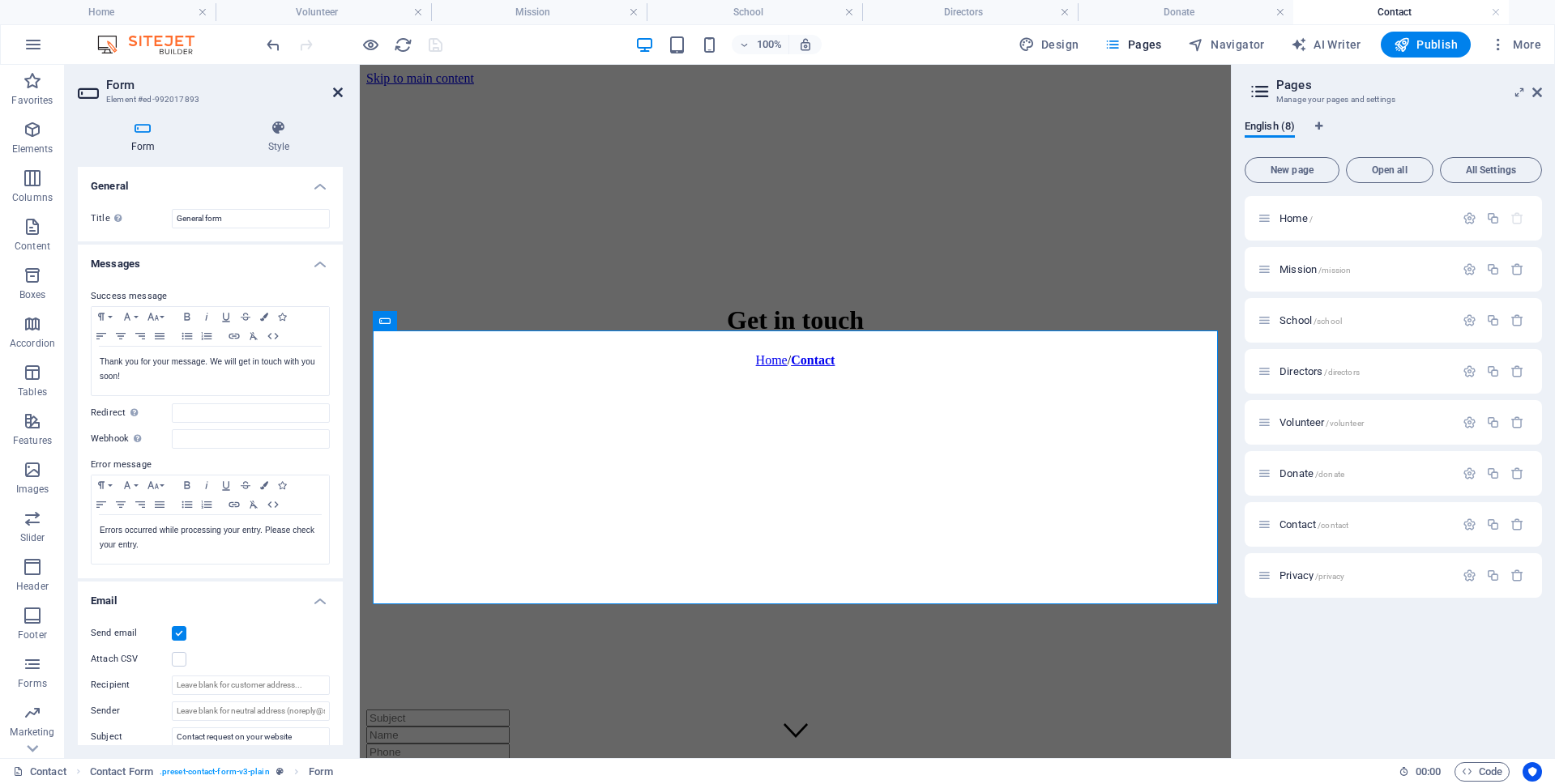
click at [336, 91] on icon at bounding box center [337, 93] width 9 height 13
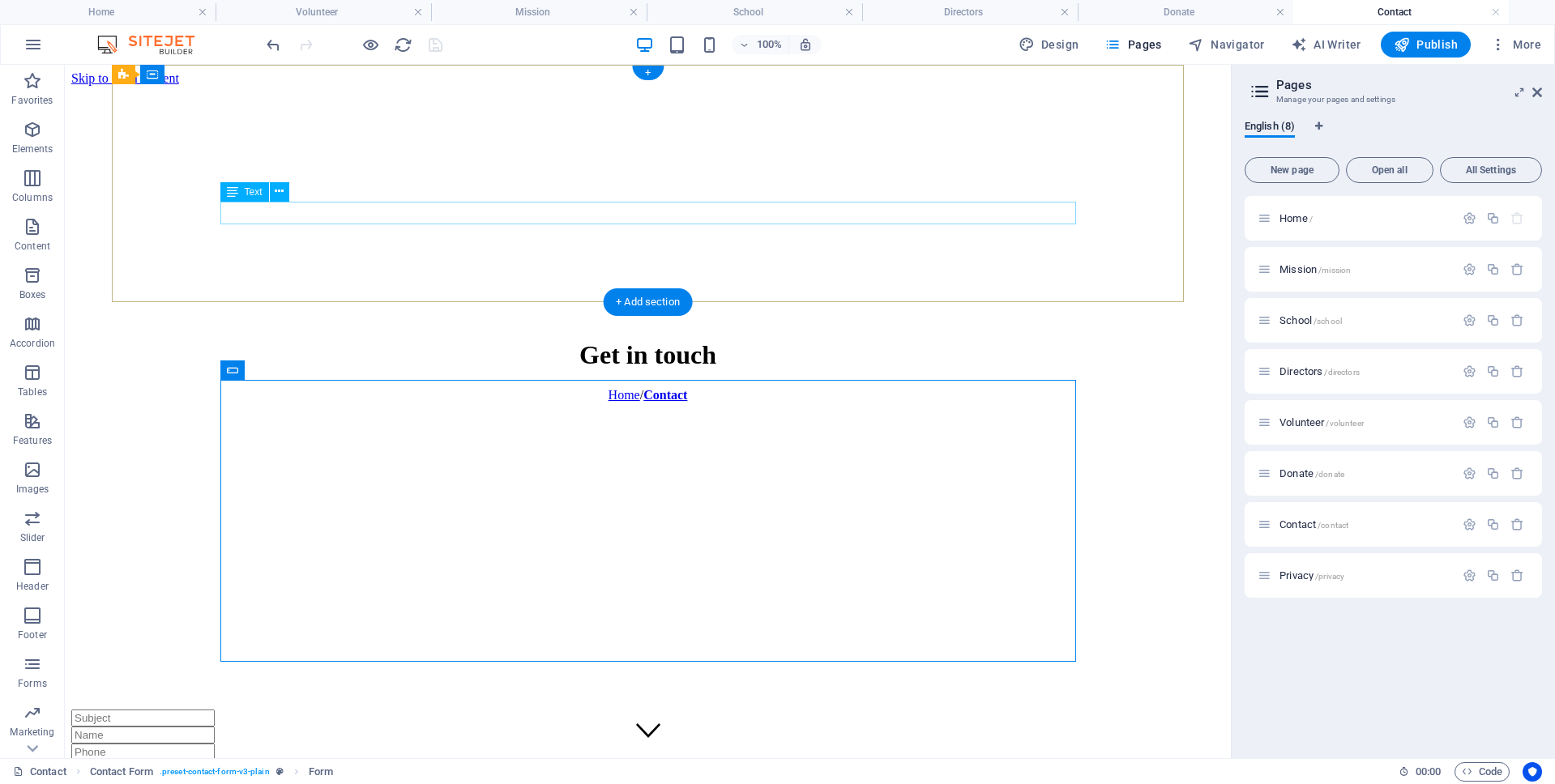
click at [649, 388] on div "Home / Contact" at bounding box center [647, 395] width 1153 height 14
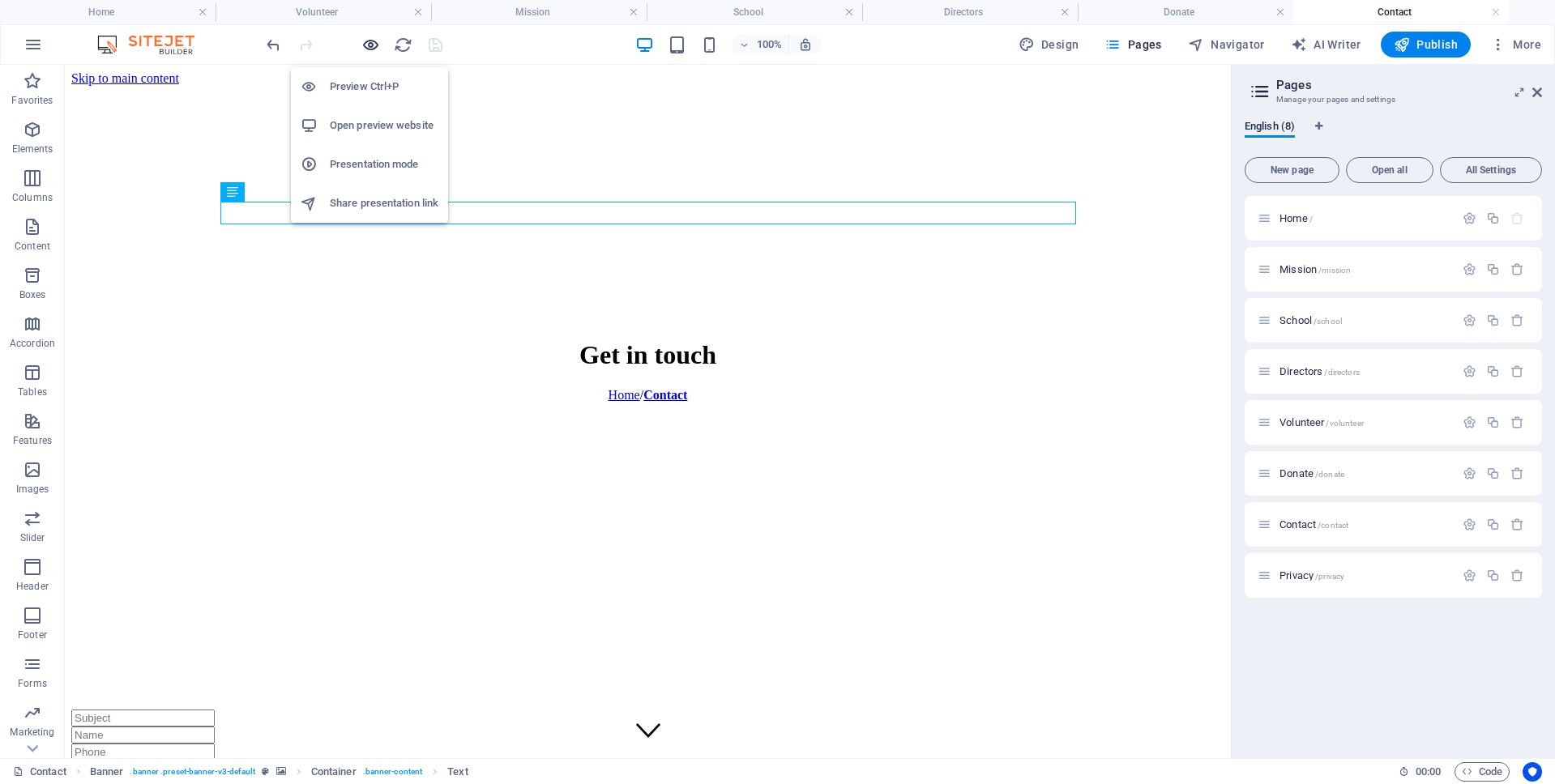
click at [365, 43] on icon "button" at bounding box center [370, 45] width 19 height 19
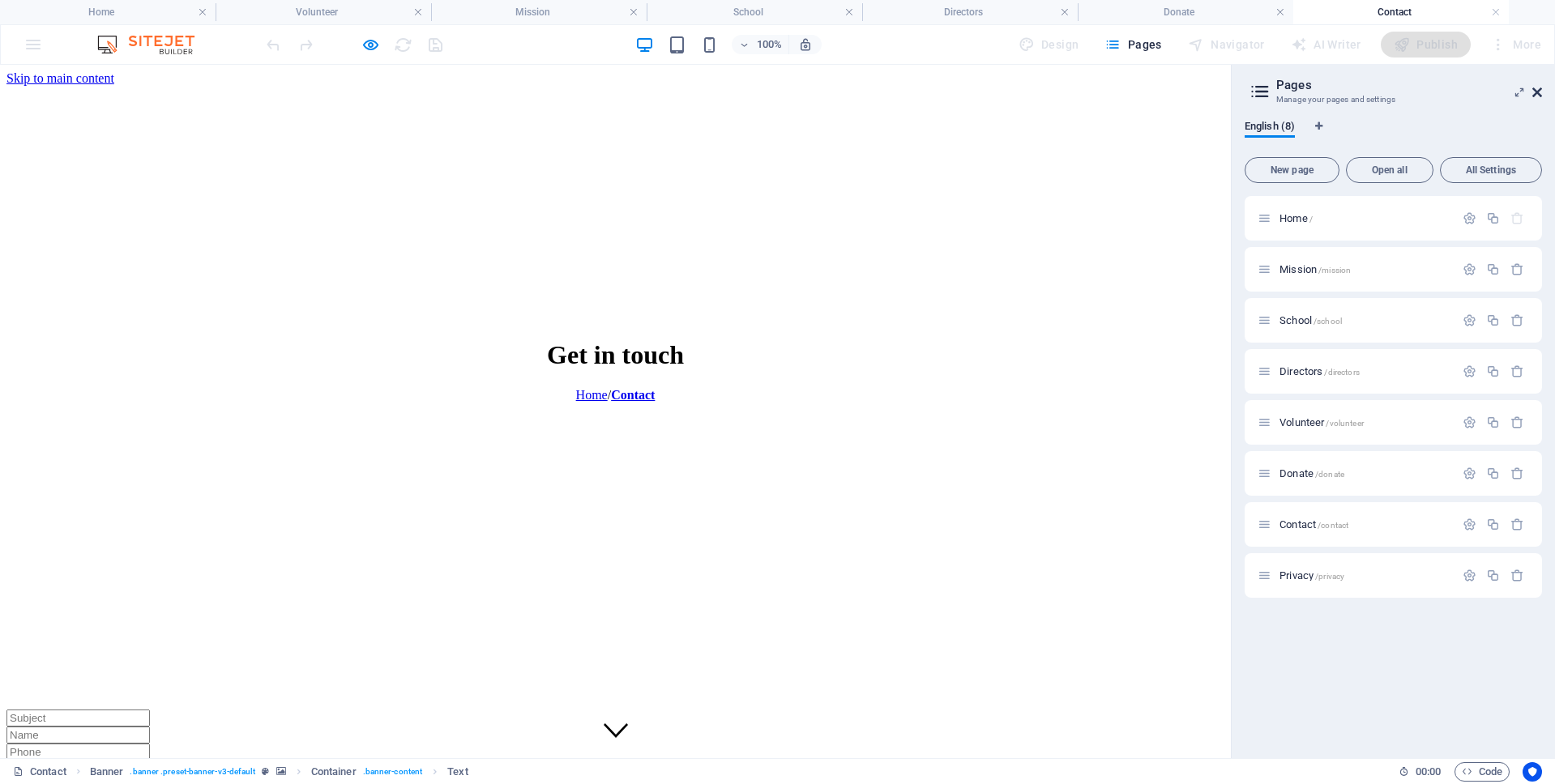
click at [1534, 90] on icon at bounding box center [1537, 93] width 9 height 13
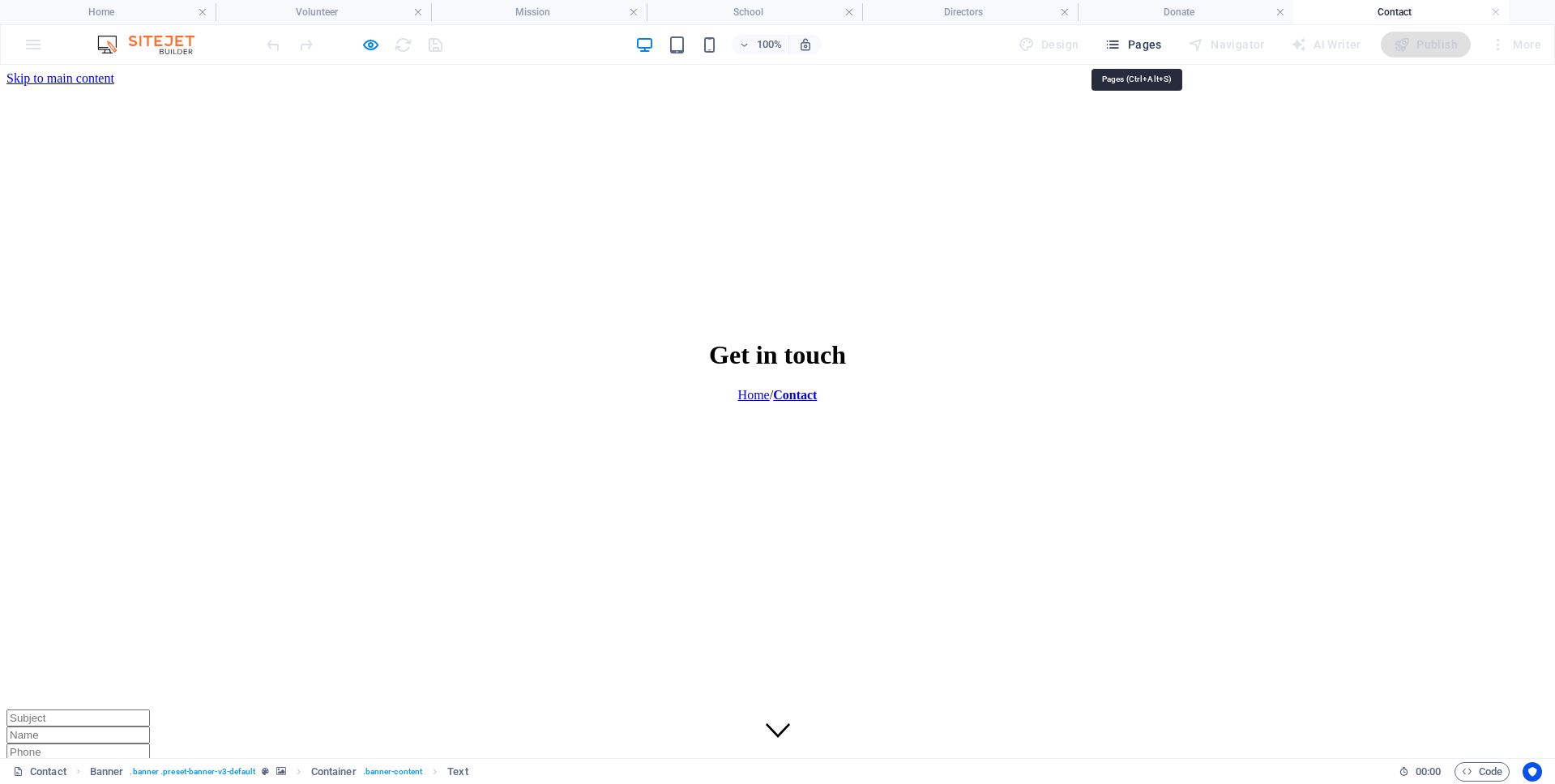
click at [1137, 46] on span "Pages" at bounding box center [1133, 44] width 57 height 16
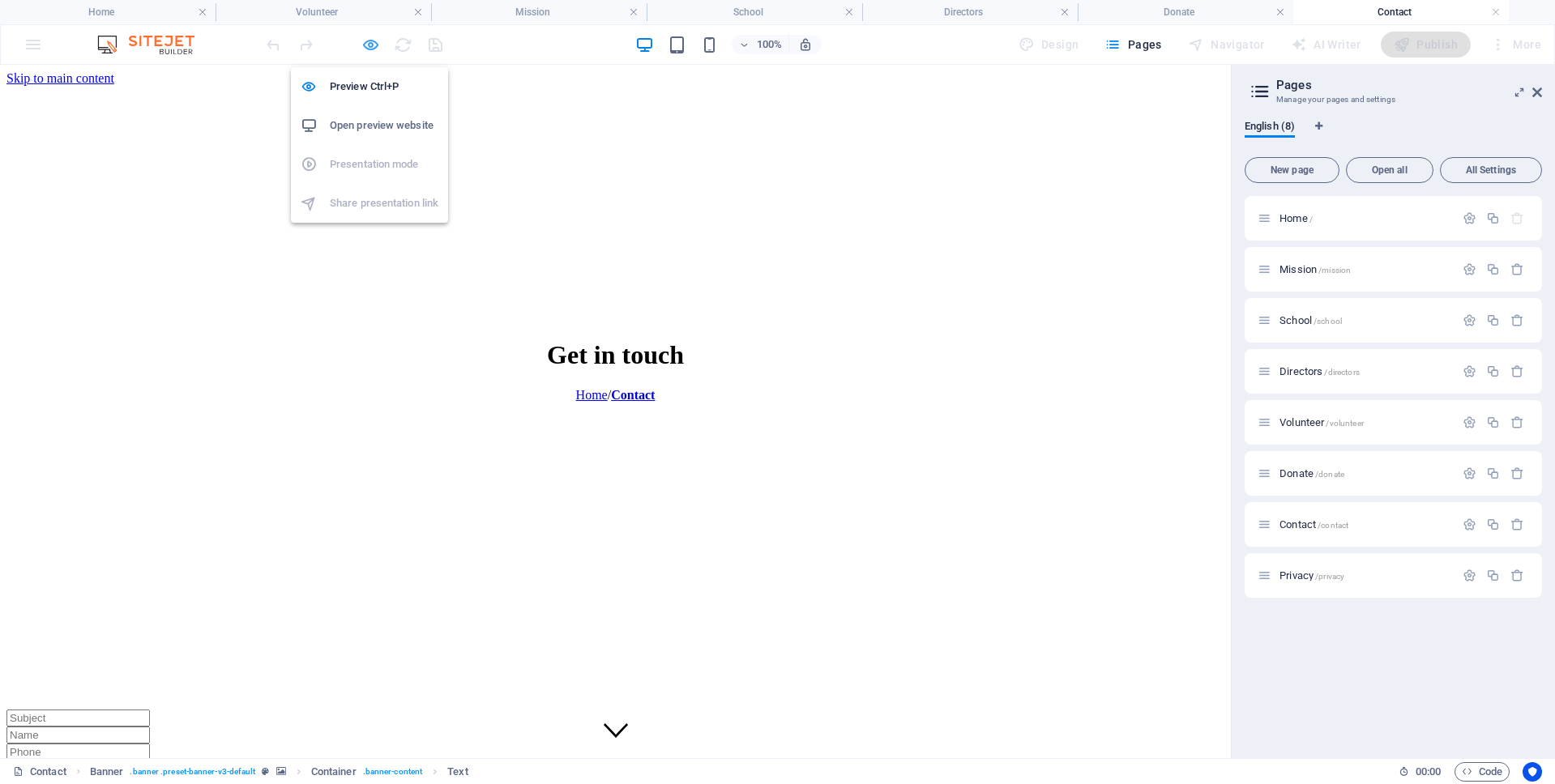
click at [366, 43] on icon "button" at bounding box center [370, 45] width 19 height 19
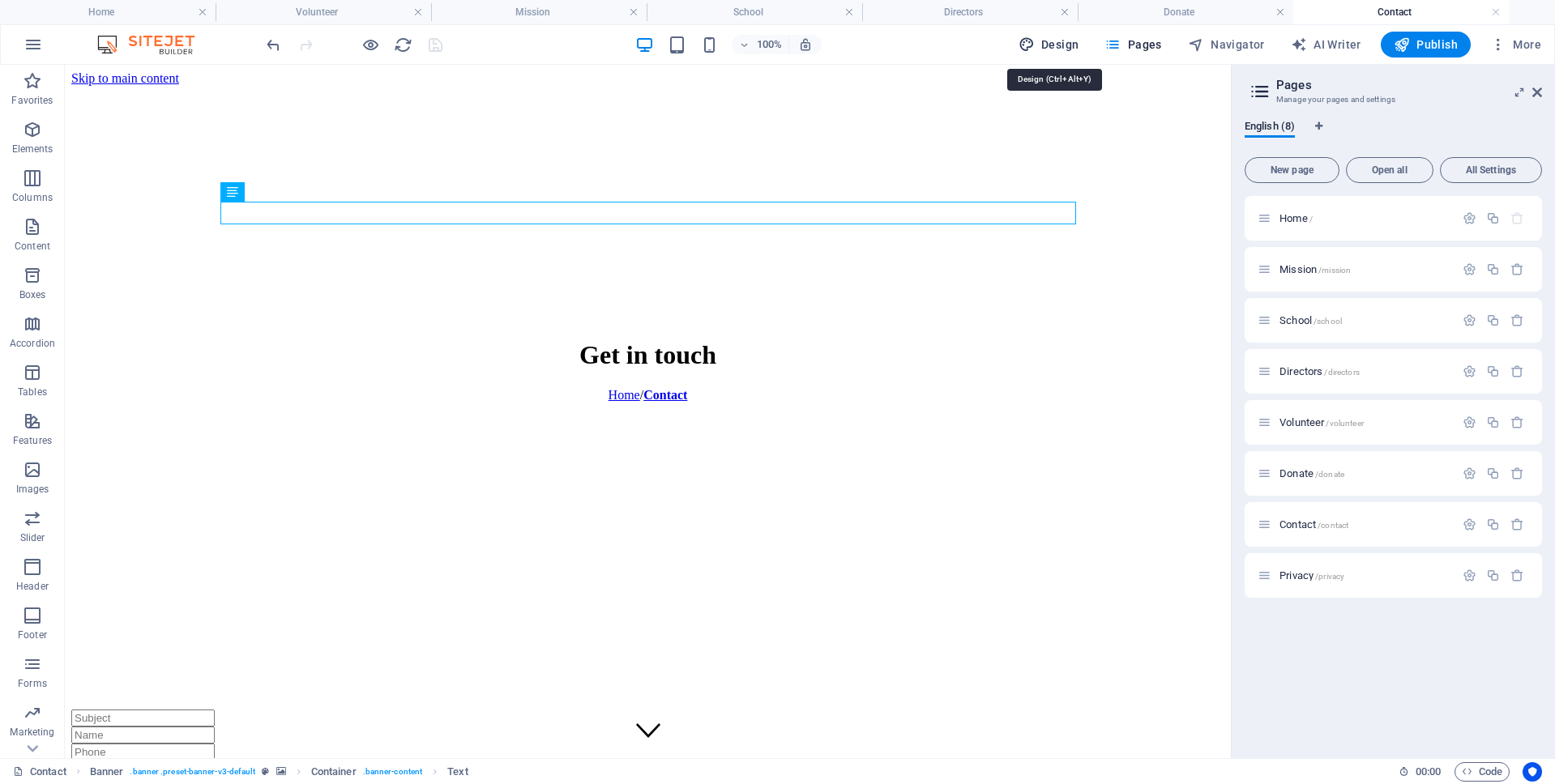
click at [1059, 43] on span "Design" at bounding box center [1049, 44] width 60 height 16
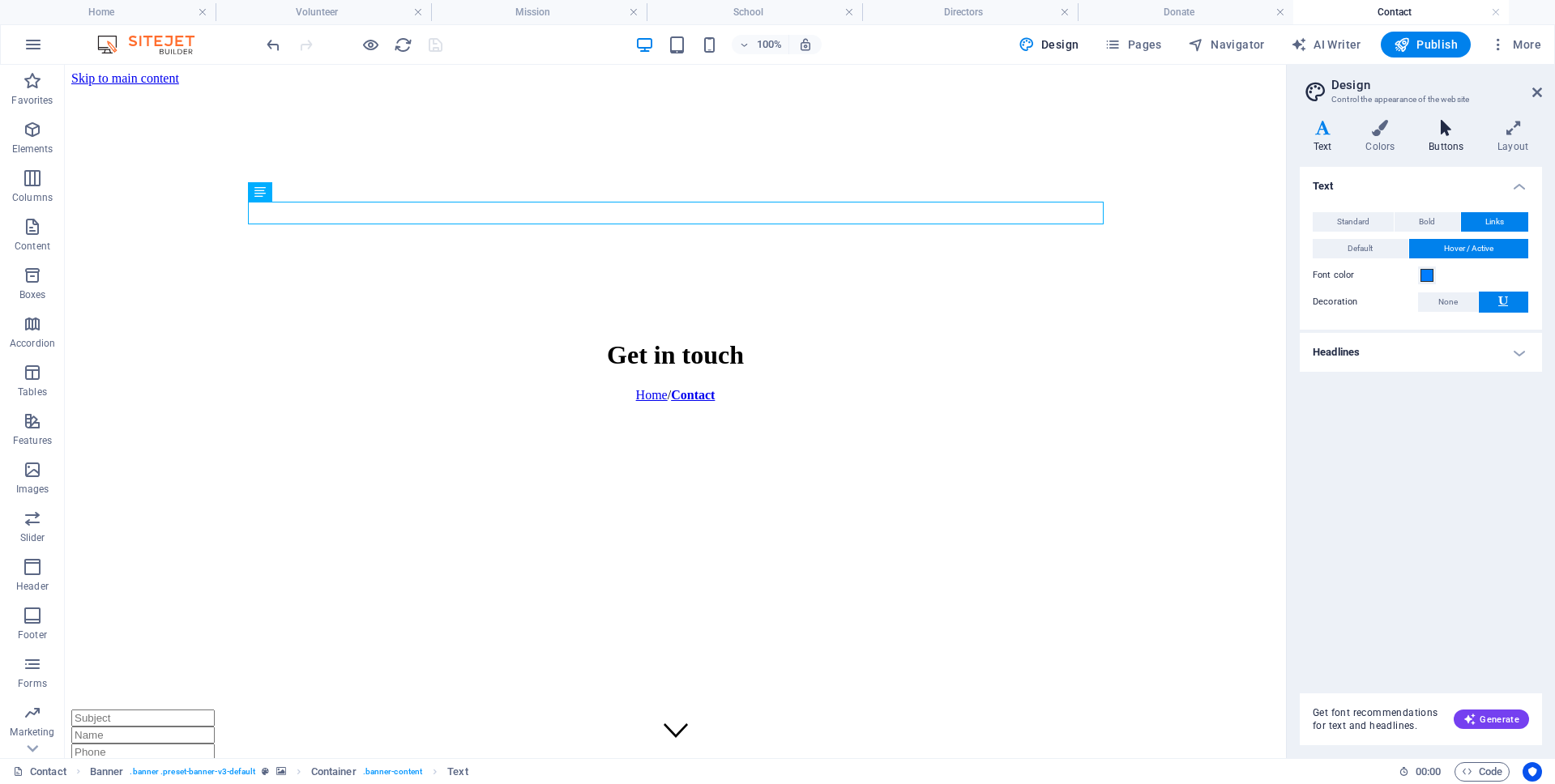
click at [1444, 132] on icon at bounding box center [1445, 128] width 62 height 16
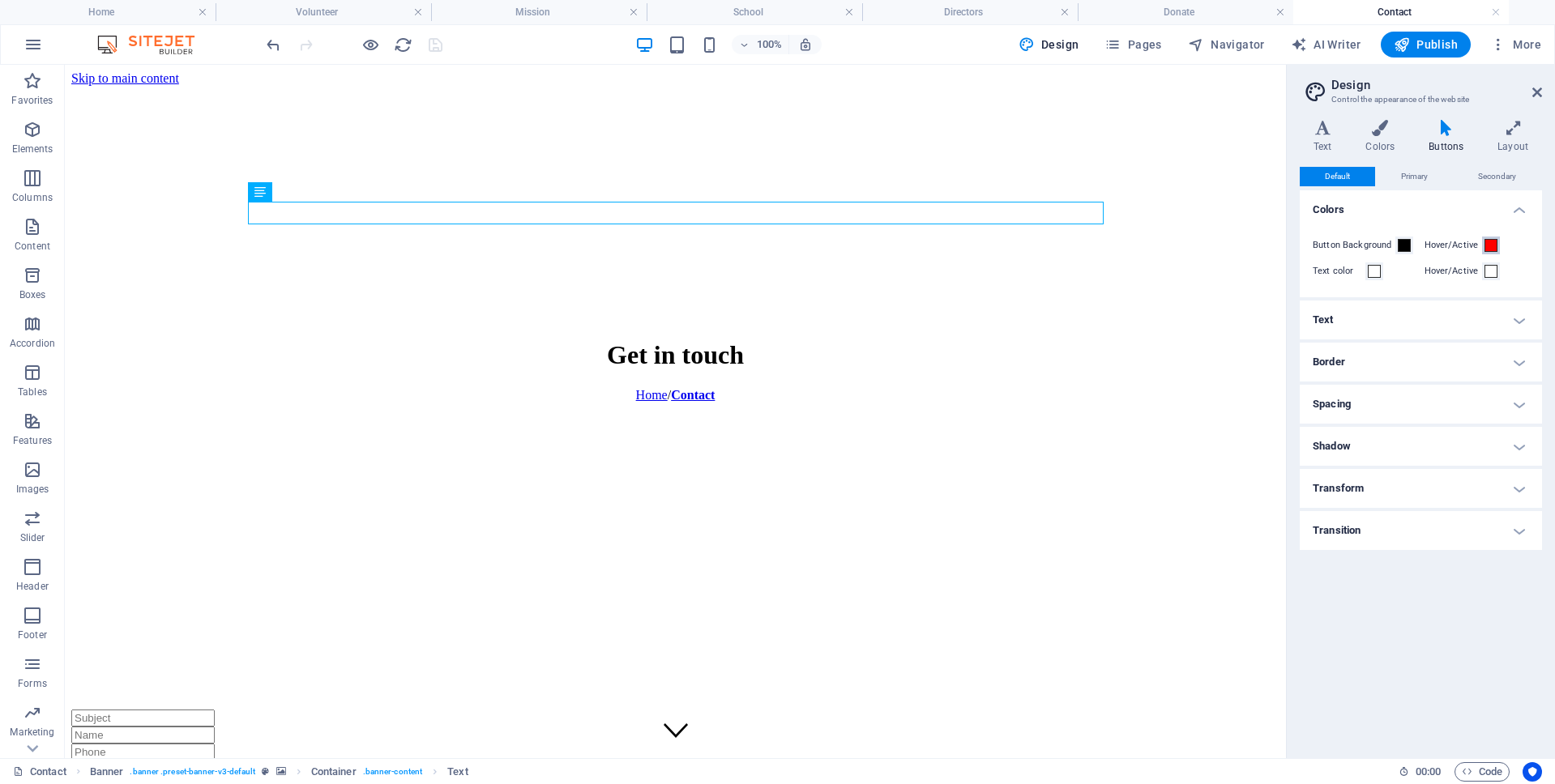
click at [1490, 247] on span at bounding box center [1491, 246] width 13 height 13
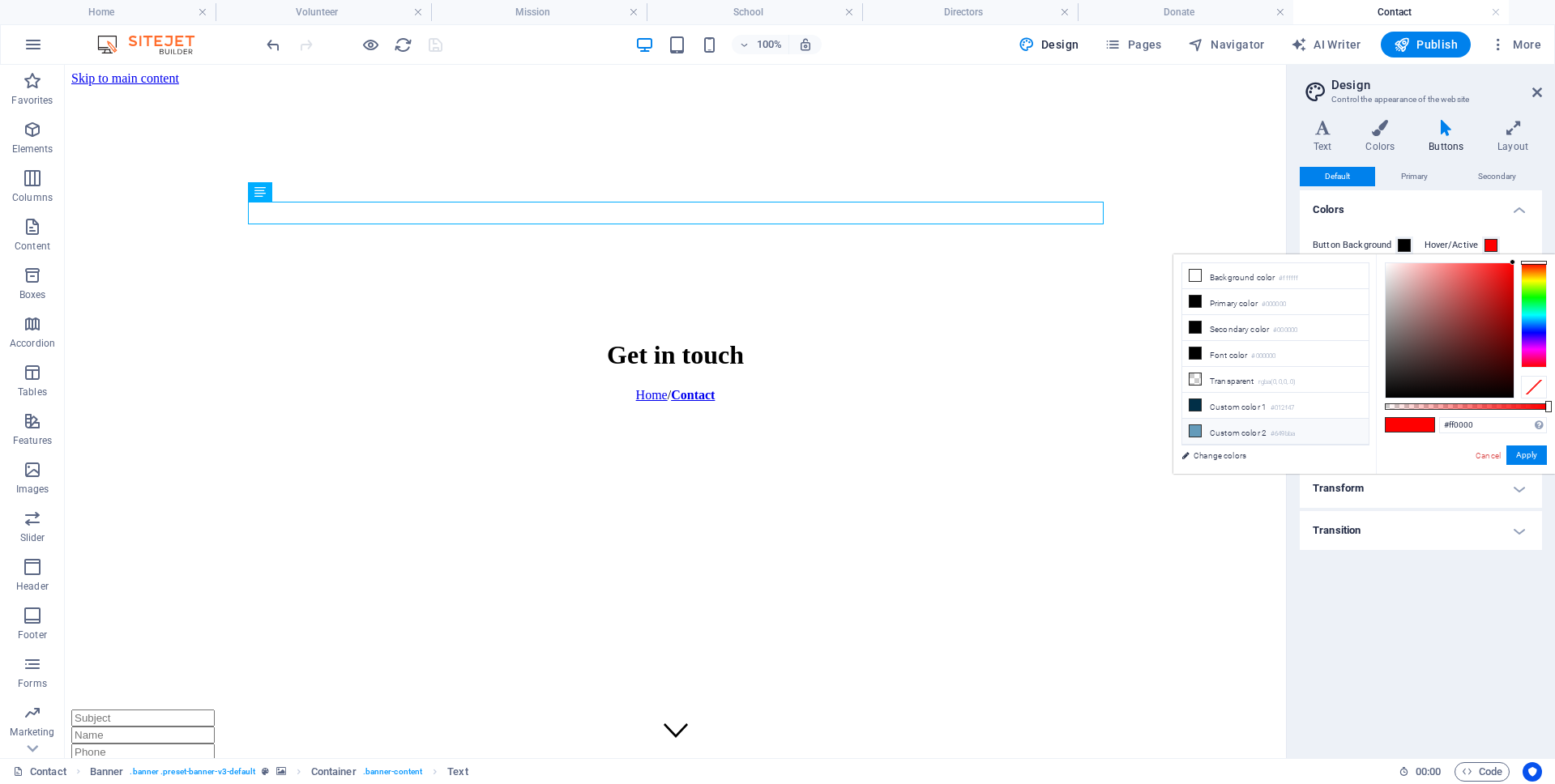
click at [1197, 431] on icon at bounding box center [1195, 431] width 11 height 11
type input "#649bba"
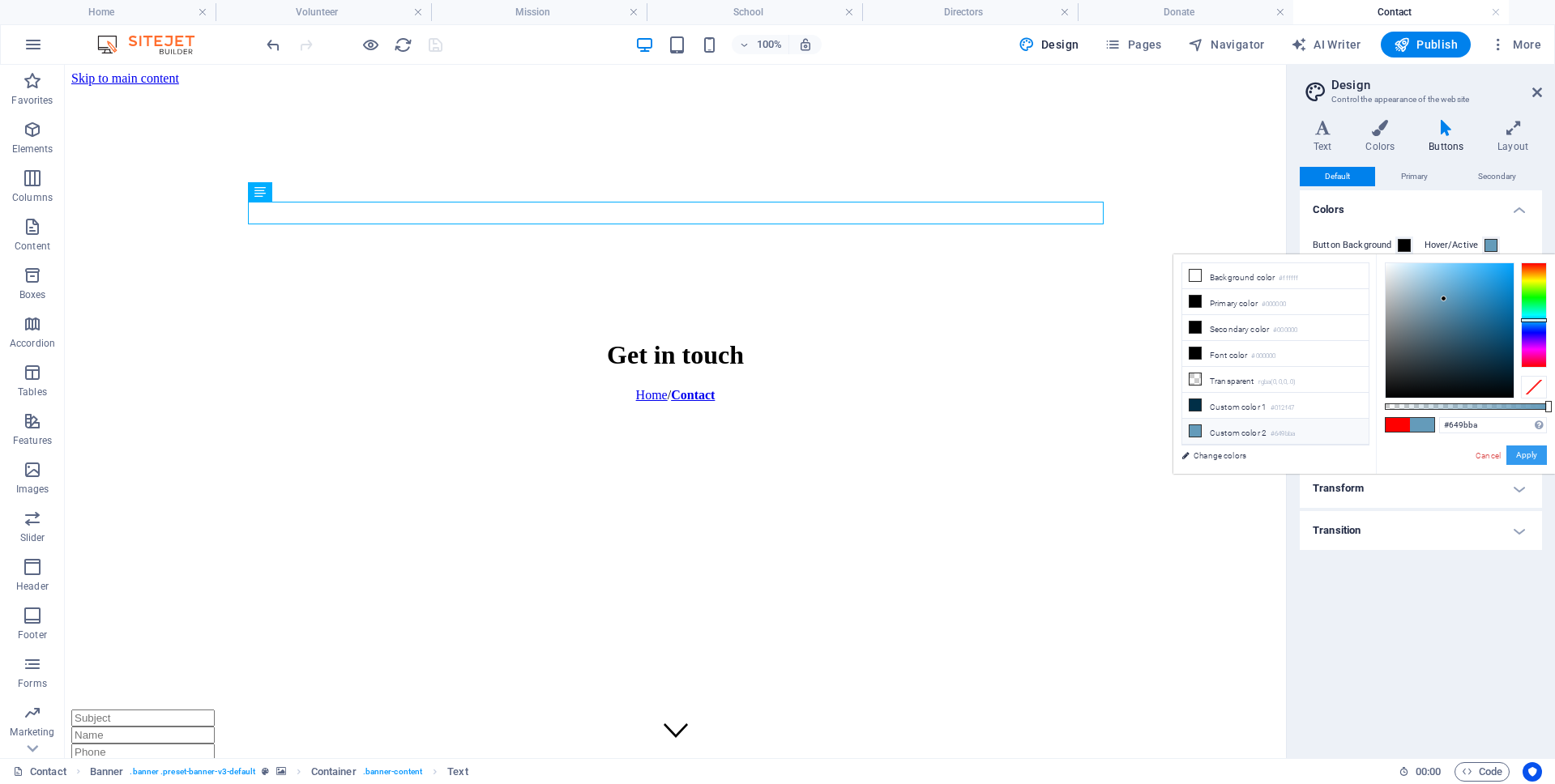
click at [1546, 454] on button "Apply" at bounding box center [1526, 455] width 41 height 20
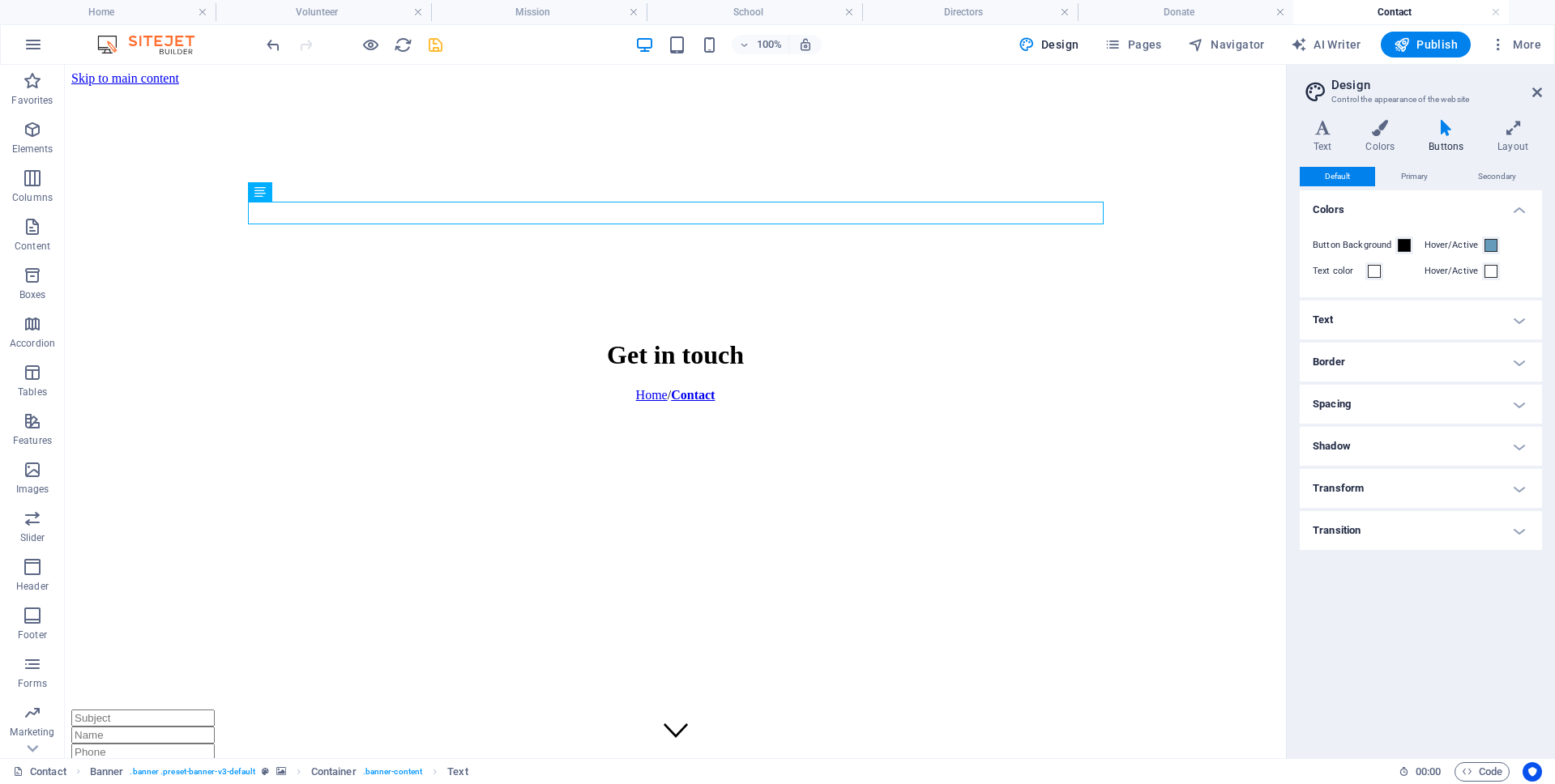
click at [436, 48] on icon "save" at bounding box center [436, 45] width 19 height 19
checkbox input "false"
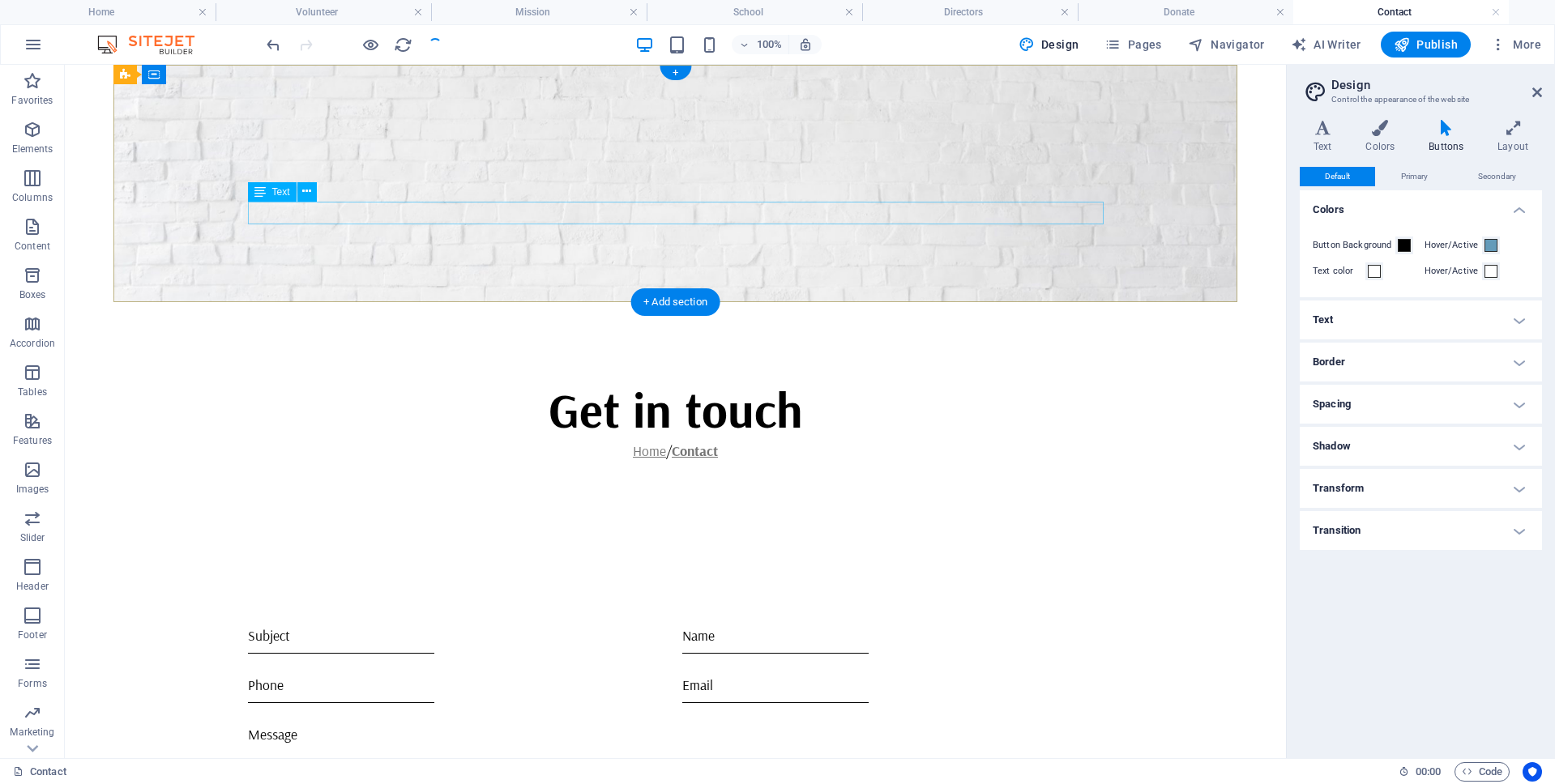
click at [677, 439] on div "Home / Contact" at bounding box center [675, 451] width 856 height 23
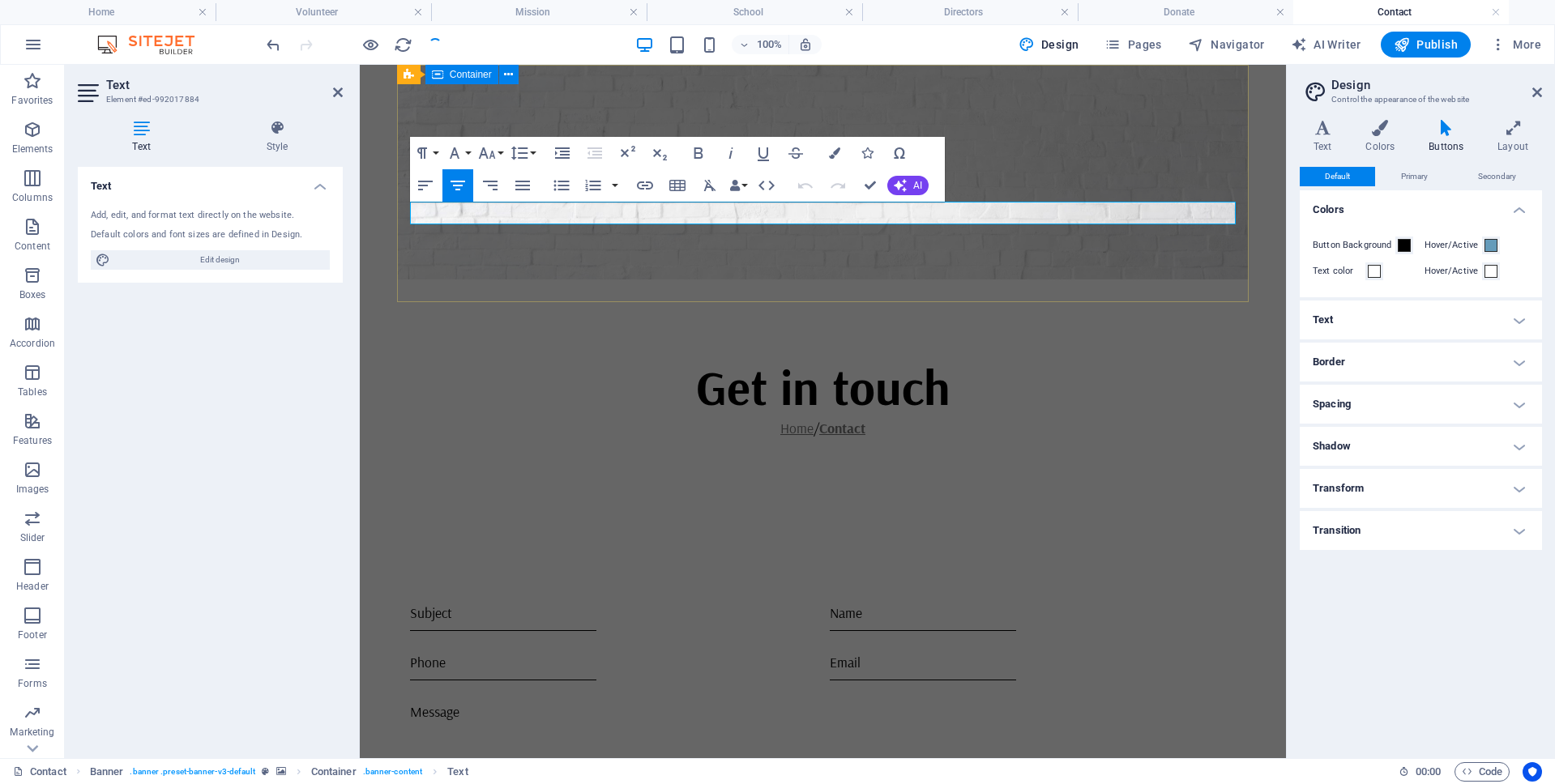
click at [869, 280] on div "Get in touch Home / Contact" at bounding box center [823, 398] width 852 height 237
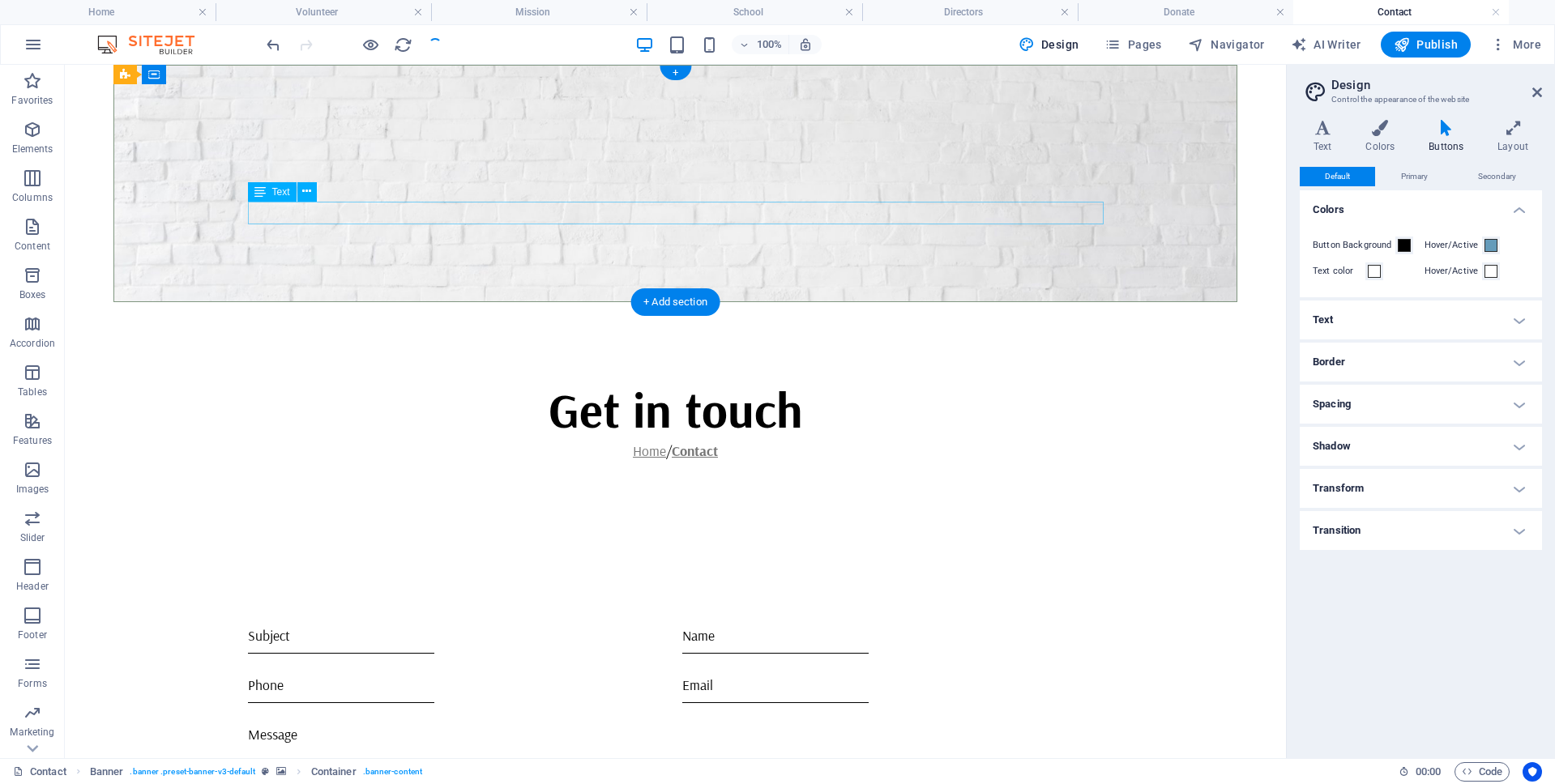
click at [846, 439] on div "Home / Contact" at bounding box center [675, 451] width 856 height 23
click at [307, 191] on icon at bounding box center [306, 192] width 9 height 17
click at [1538, 91] on icon at bounding box center [1537, 93] width 9 height 13
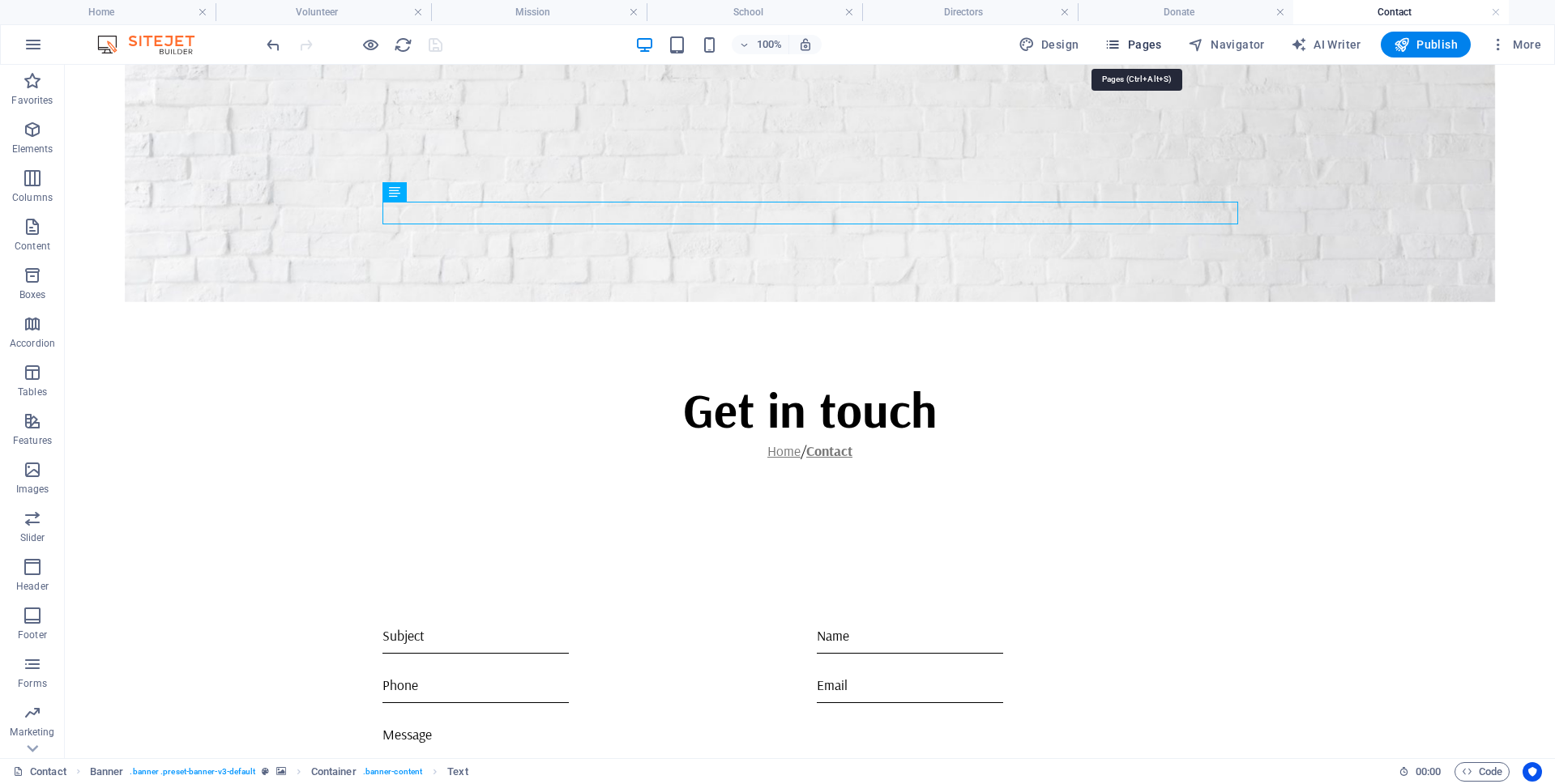
click at [1142, 37] on span "Pages" at bounding box center [1133, 44] width 57 height 16
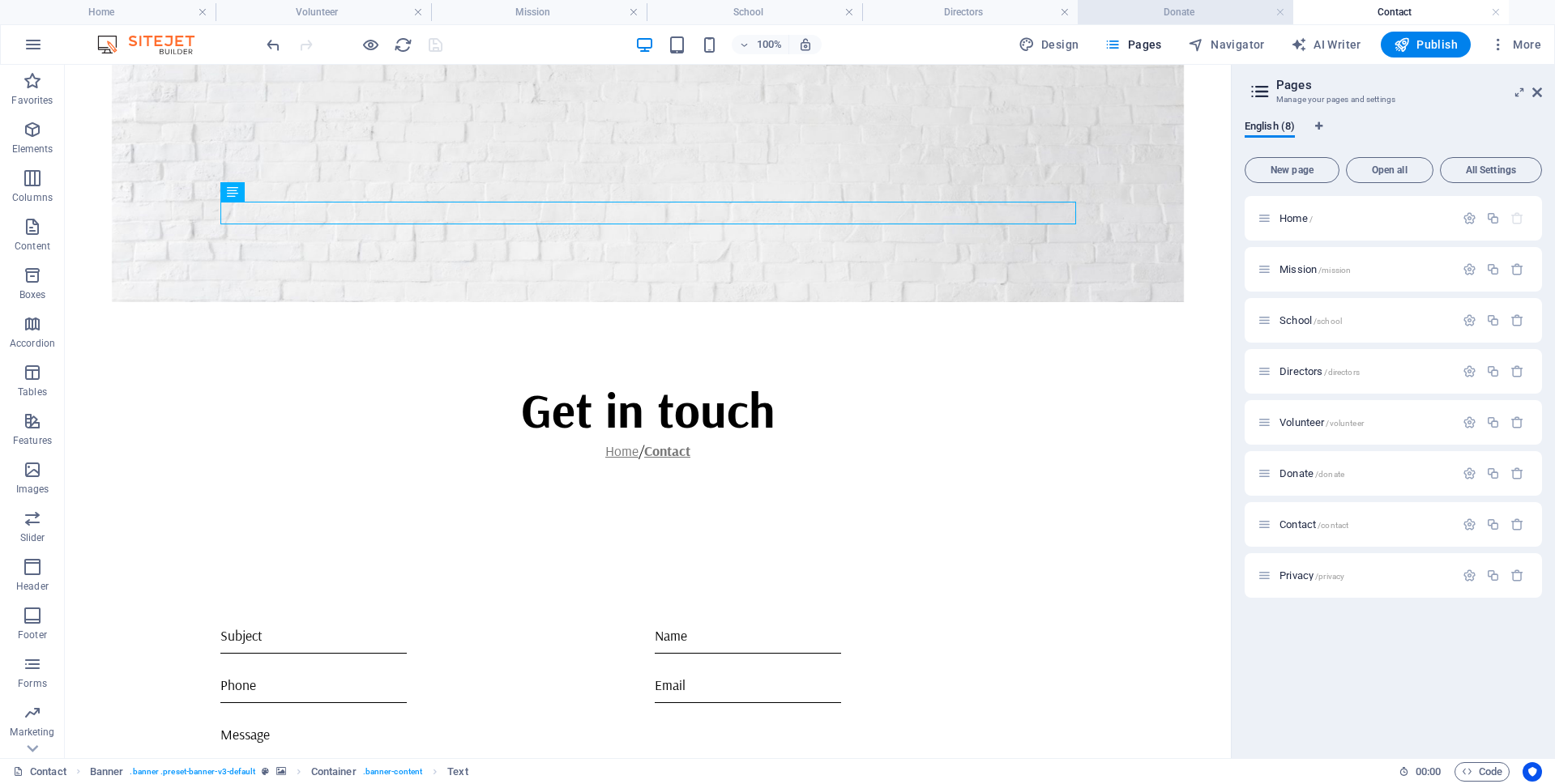
click at [1201, 11] on h4 "Donate" at bounding box center [1185, 11] width 215 height 18
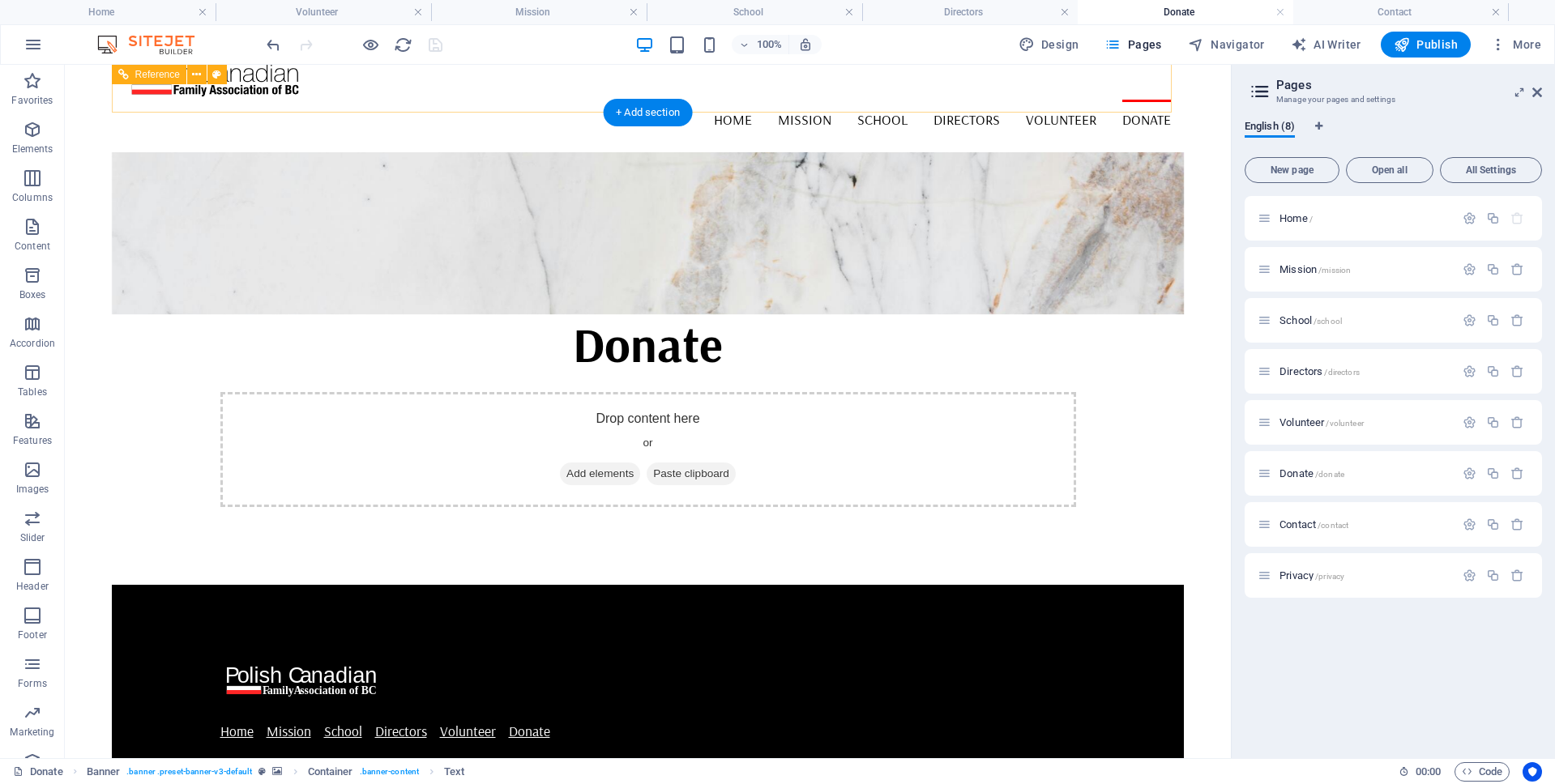
click at [1139, 99] on nav "Home Mission School Directors Volunteer Donate" at bounding box center [648, 119] width 1047 height 41
click at [1214, 43] on span "Navigator" at bounding box center [1225, 44] width 77 height 16
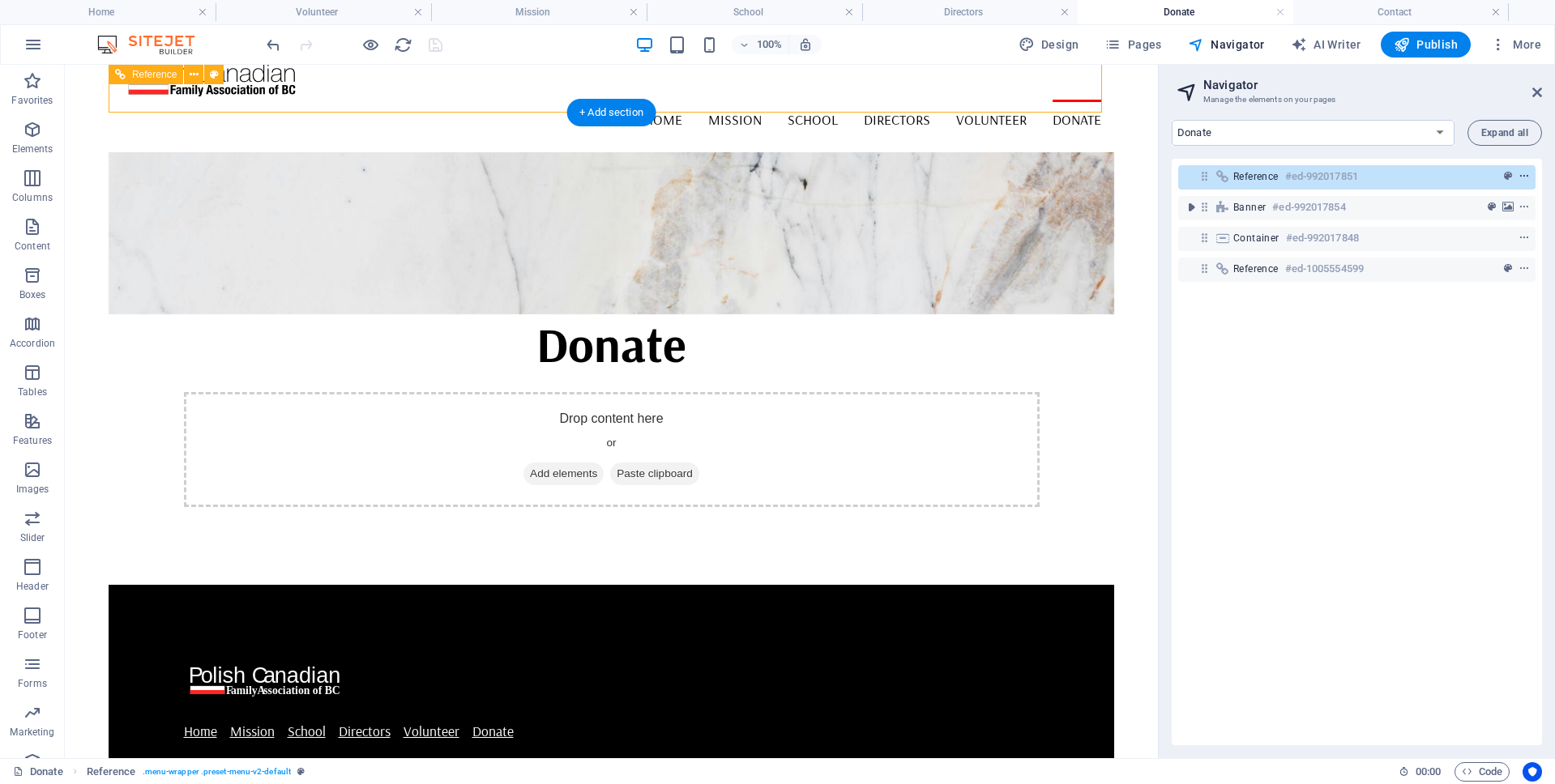
click at [1520, 173] on icon "context-menu" at bounding box center [1524, 177] width 11 height 11
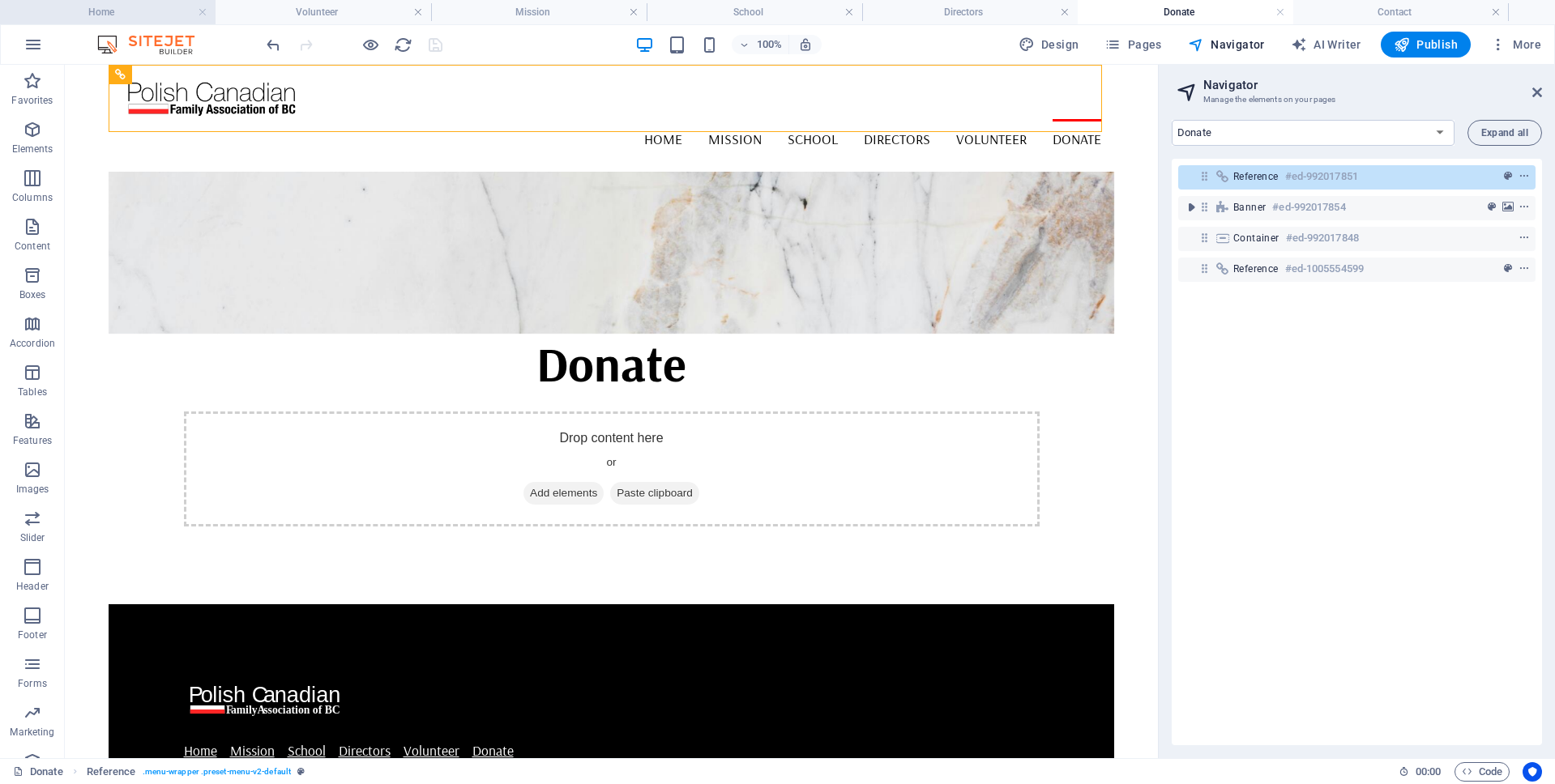
click at [133, 11] on h4 "Home" at bounding box center [108, 11] width 215 height 18
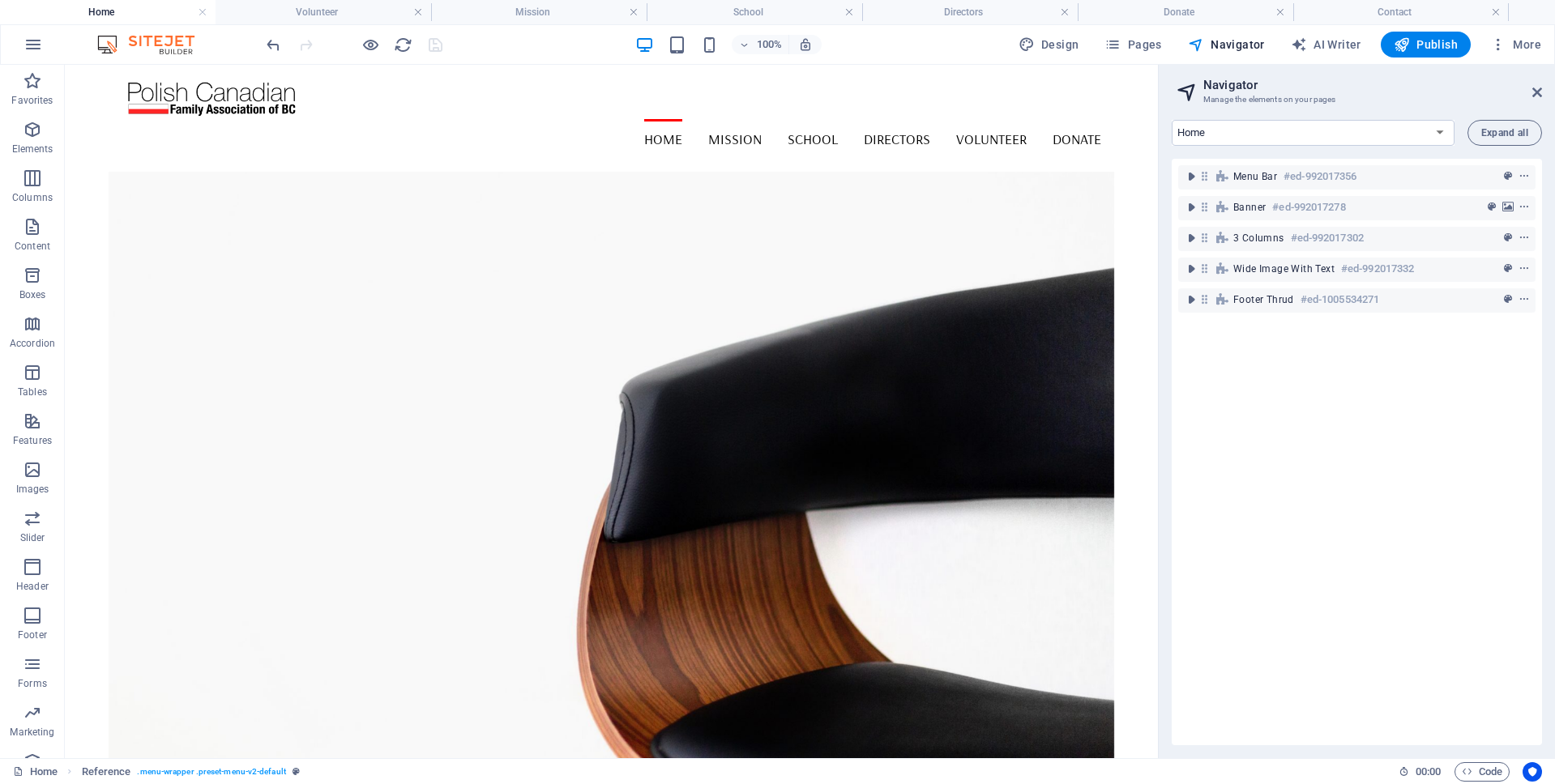
drag, startPoint x: 1153, startPoint y: 556, endPoint x: 1100, endPoint y: 116, distance: 443.2
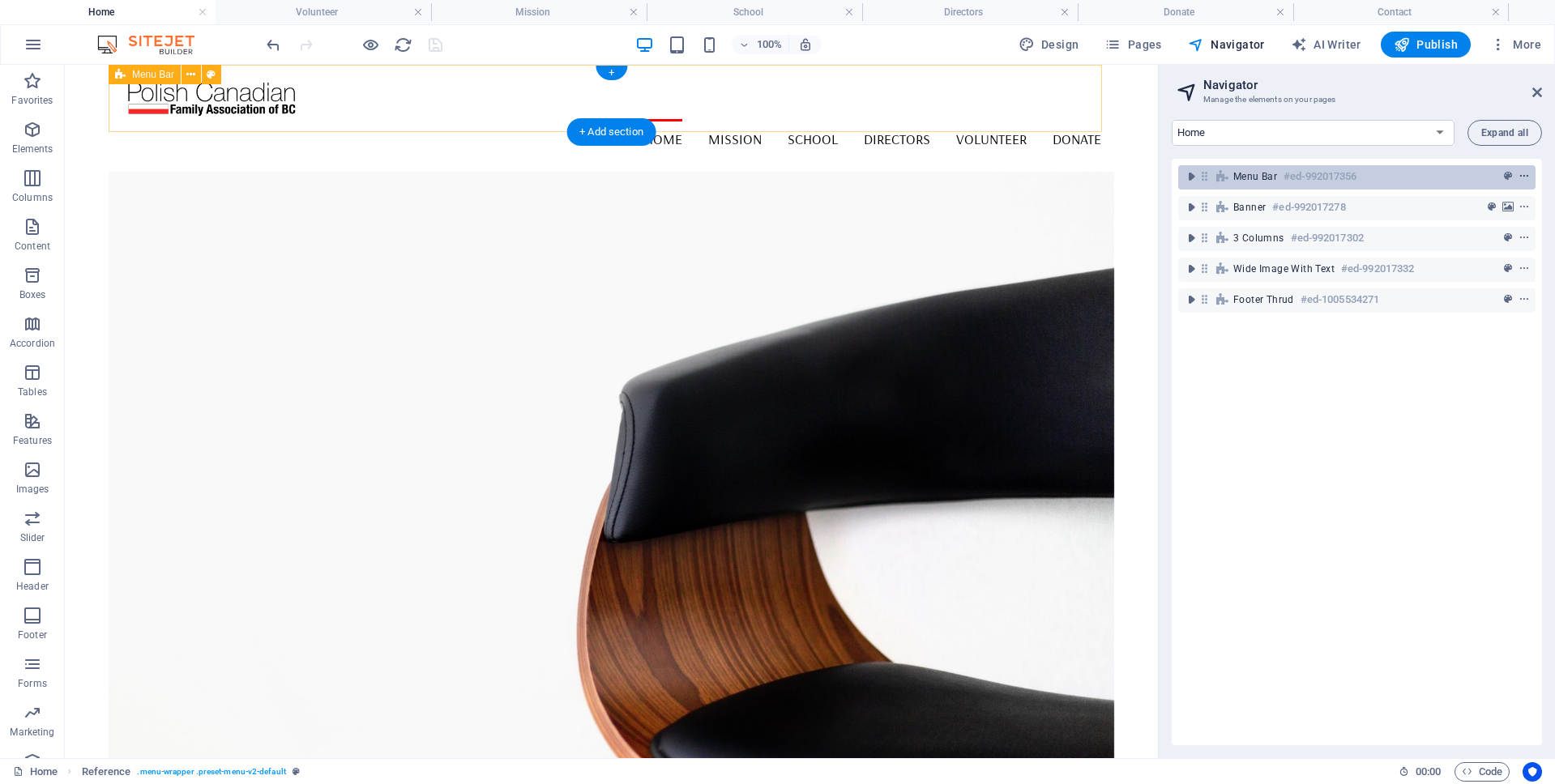
click at [1523, 176] on icon "context-menu" at bounding box center [1524, 177] width 11 height 11
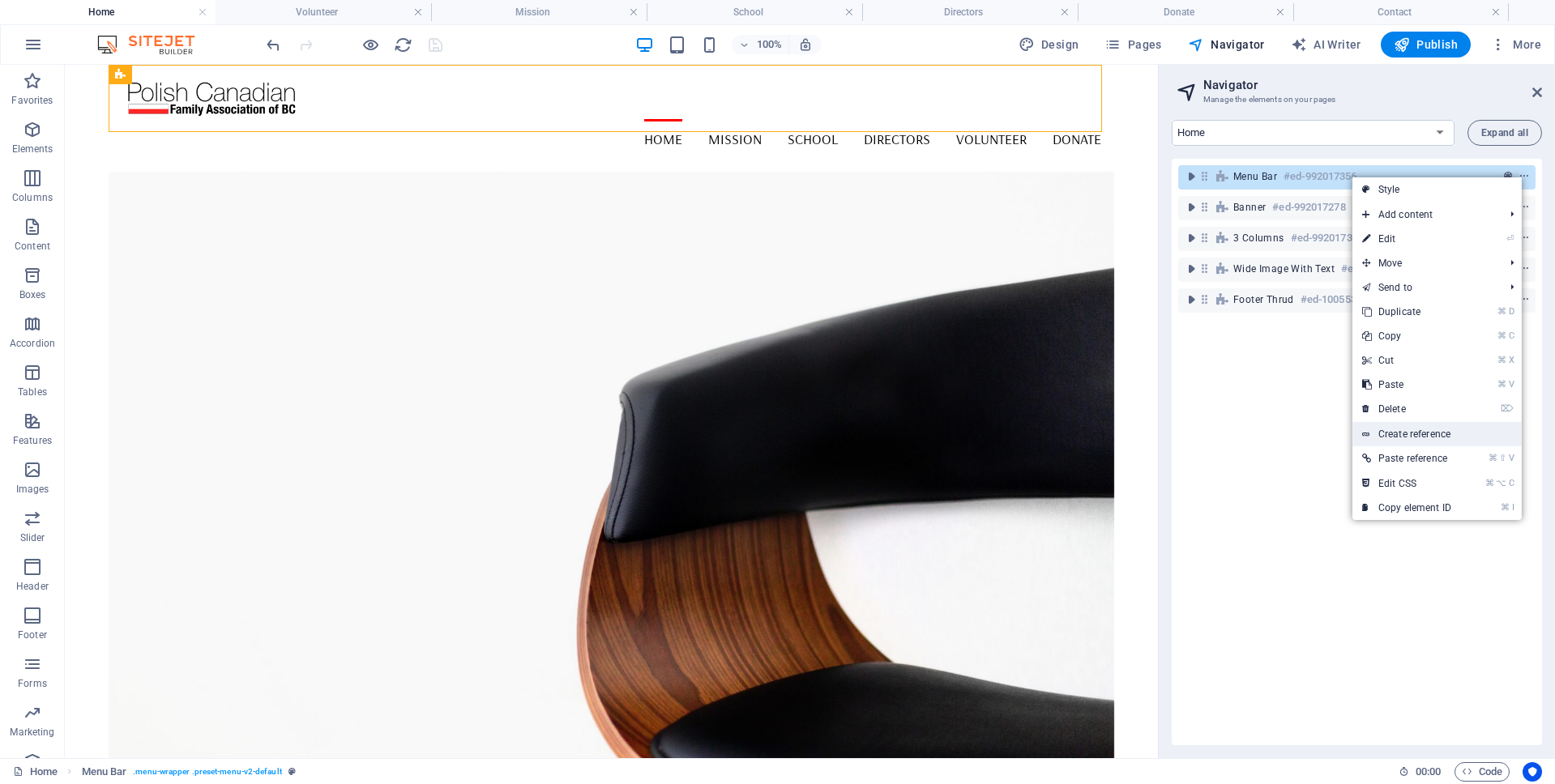
click at [1411, 428] on link "Create reference" at bounding box center [1436, 435] width 169 height 25
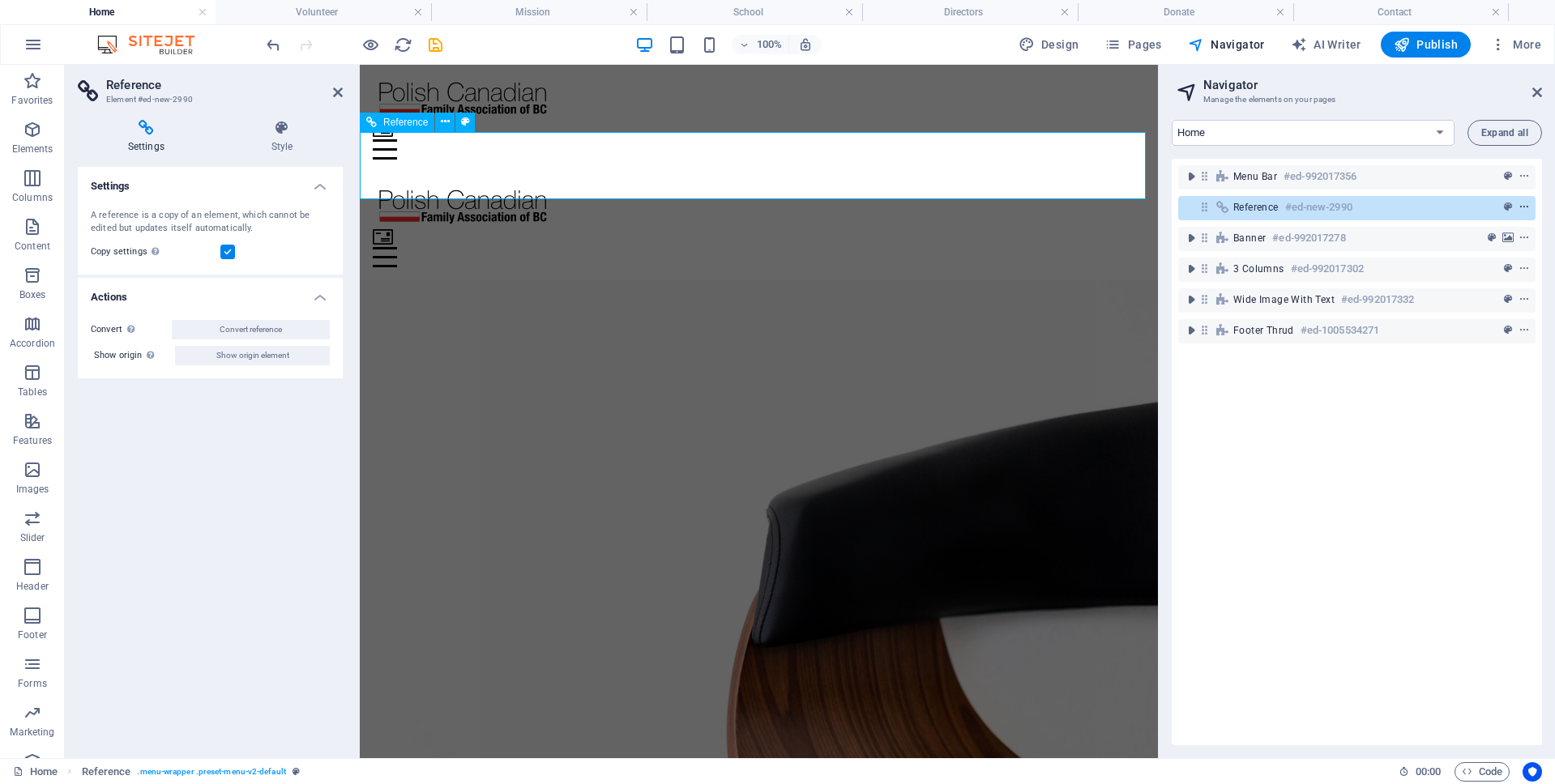
click at [1522, 205] on icon "context-menu" at bounding box center [1524, 208] width 11 height 11
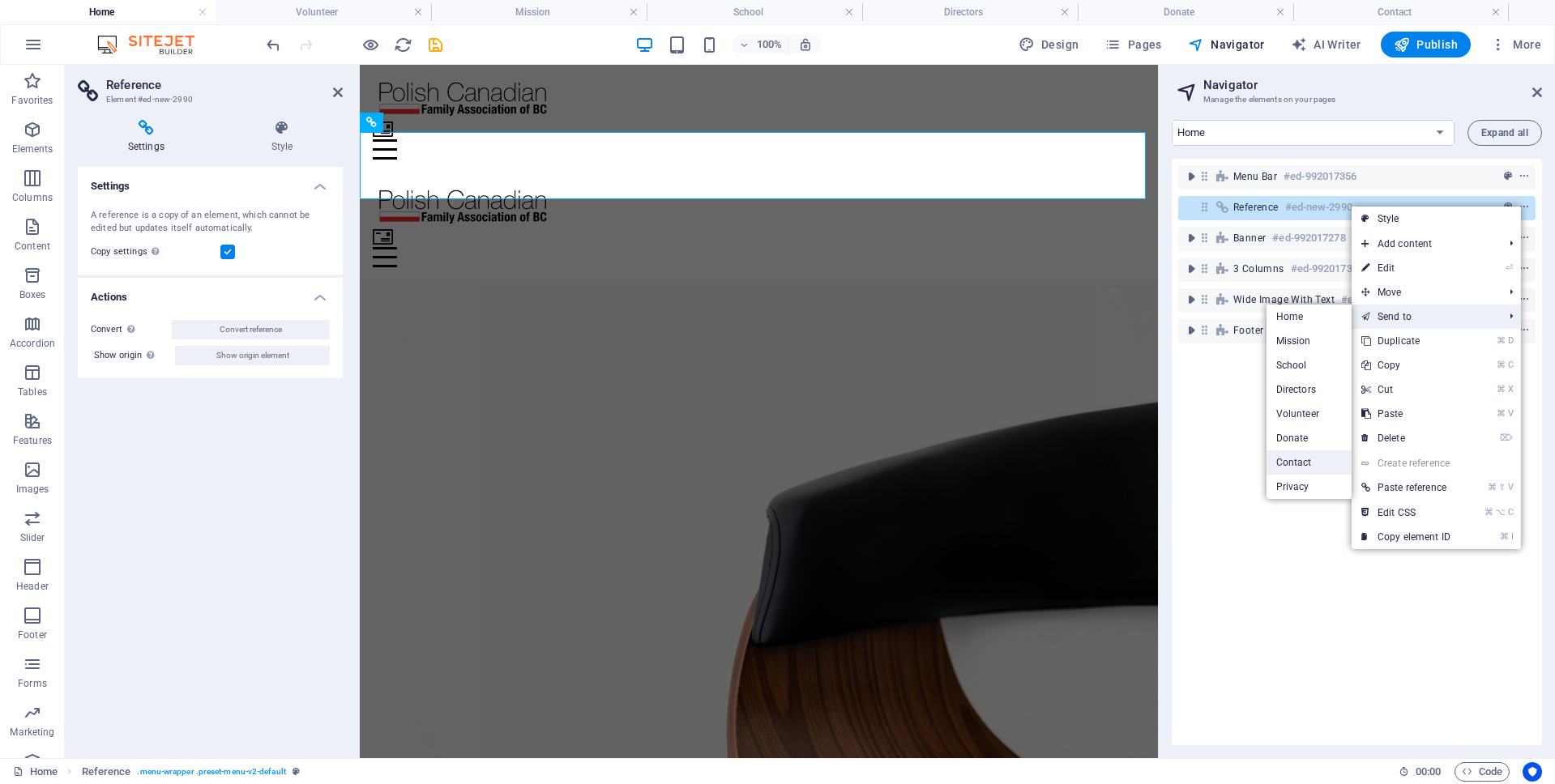
click at [1310, 455] on link "Contact" at bounding box center [1308, 463] width 85 height 25
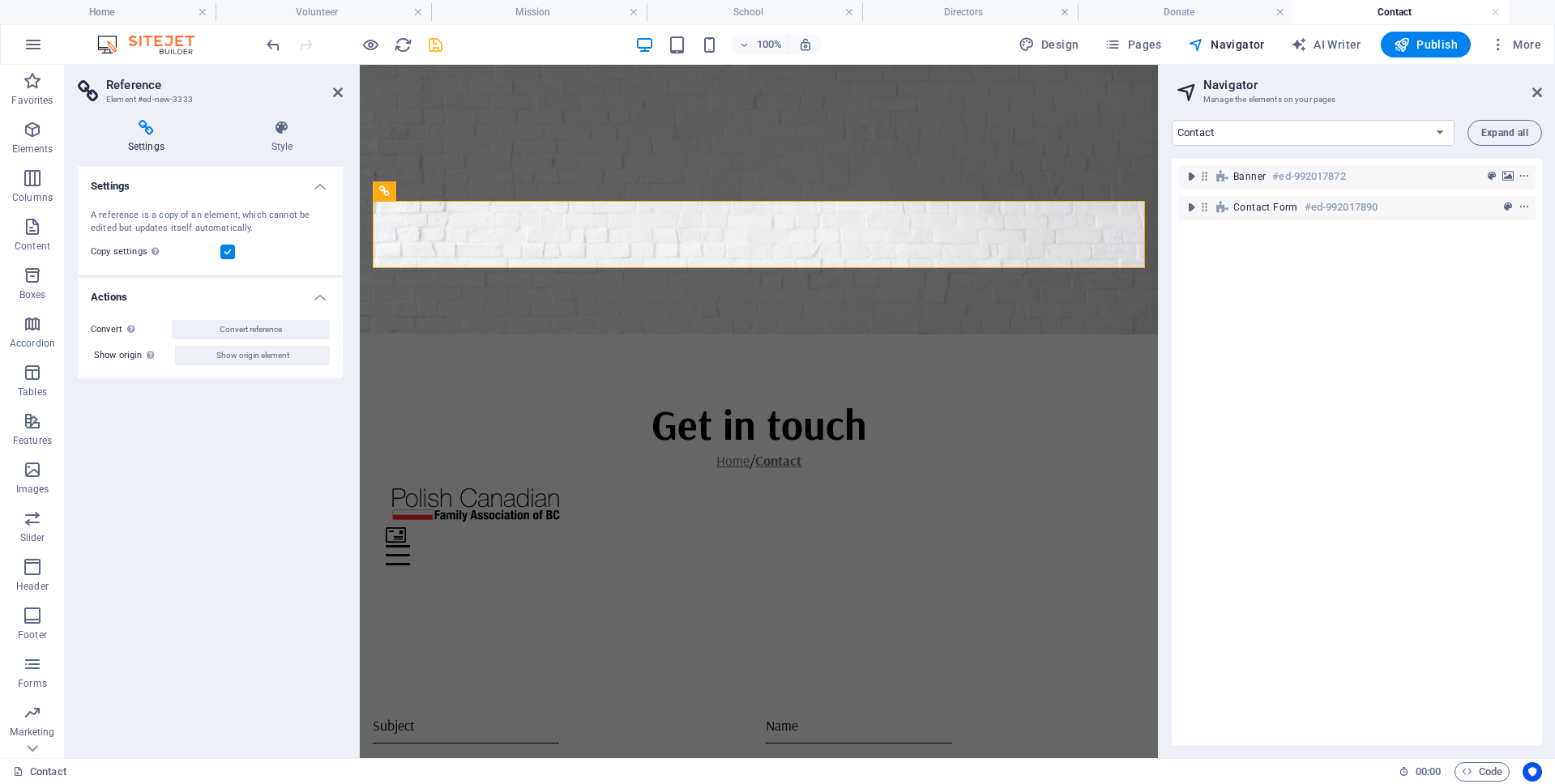
click at [1414, 8] on h4 "Contact" at bounding box center [1401, 11] width 215 height 18
click at [111, 7] on h4 "Home" at bounding box center [108, 11] width 215 height 18
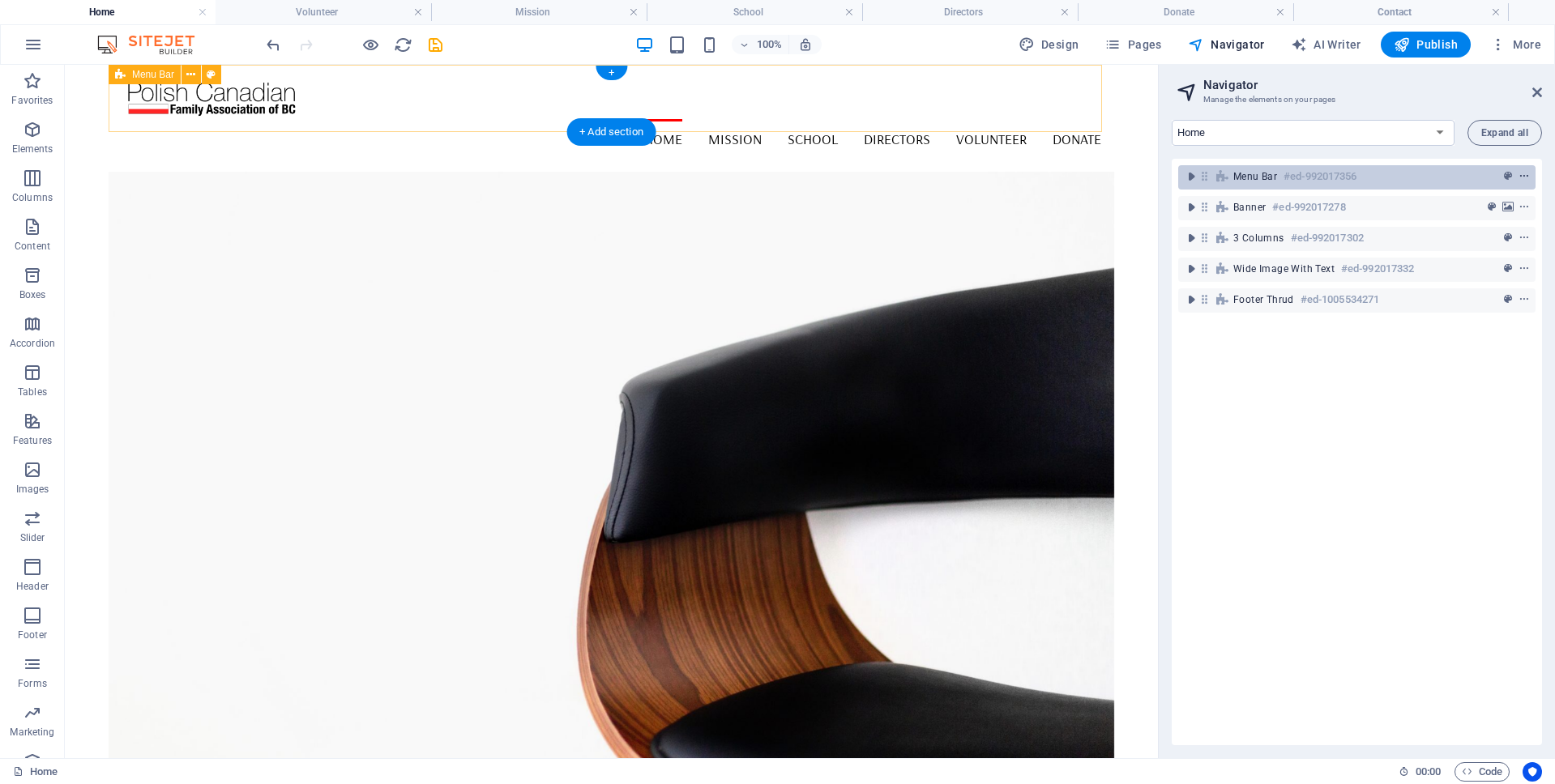
click at [1522, 177] on icon "context-menu" at bounding box center [1524, 177] width 11 height 11
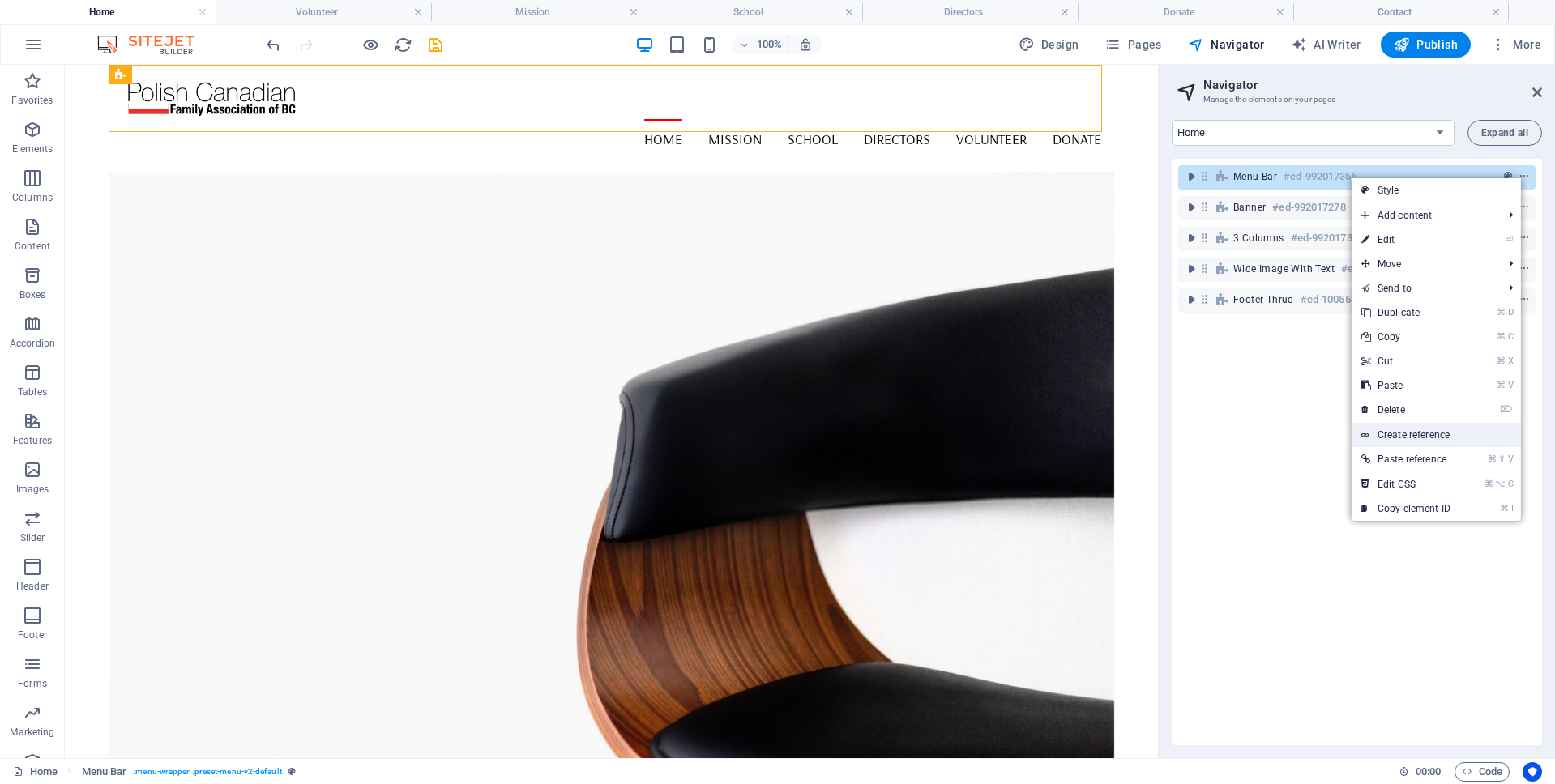
click at [1363, 429] on icon at bounding box center [1365, 435] width 9 height 25
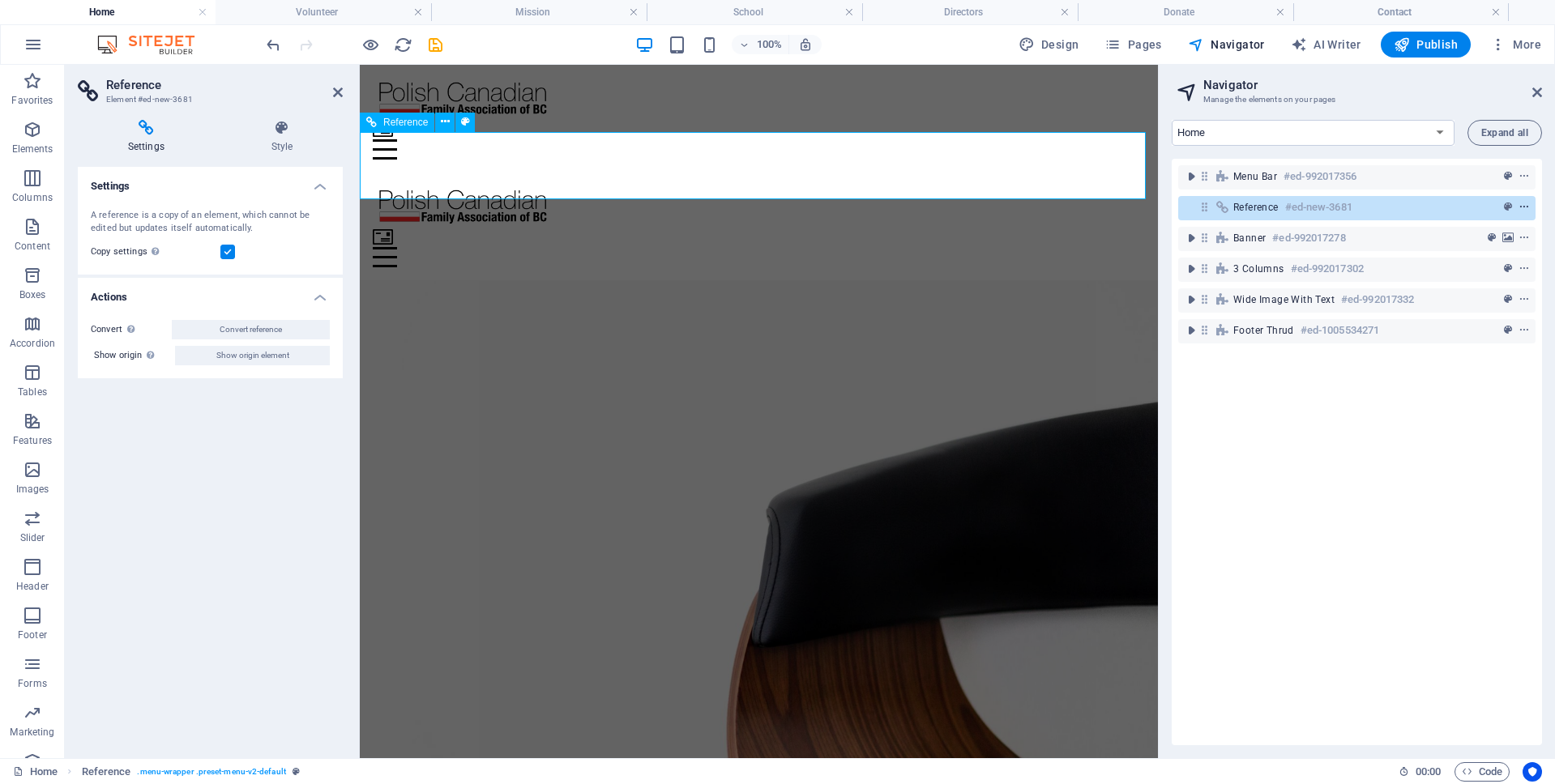
click at [1519, 205] on icon "context-menu" at bounding box center [1524, 208] width 11 height 11
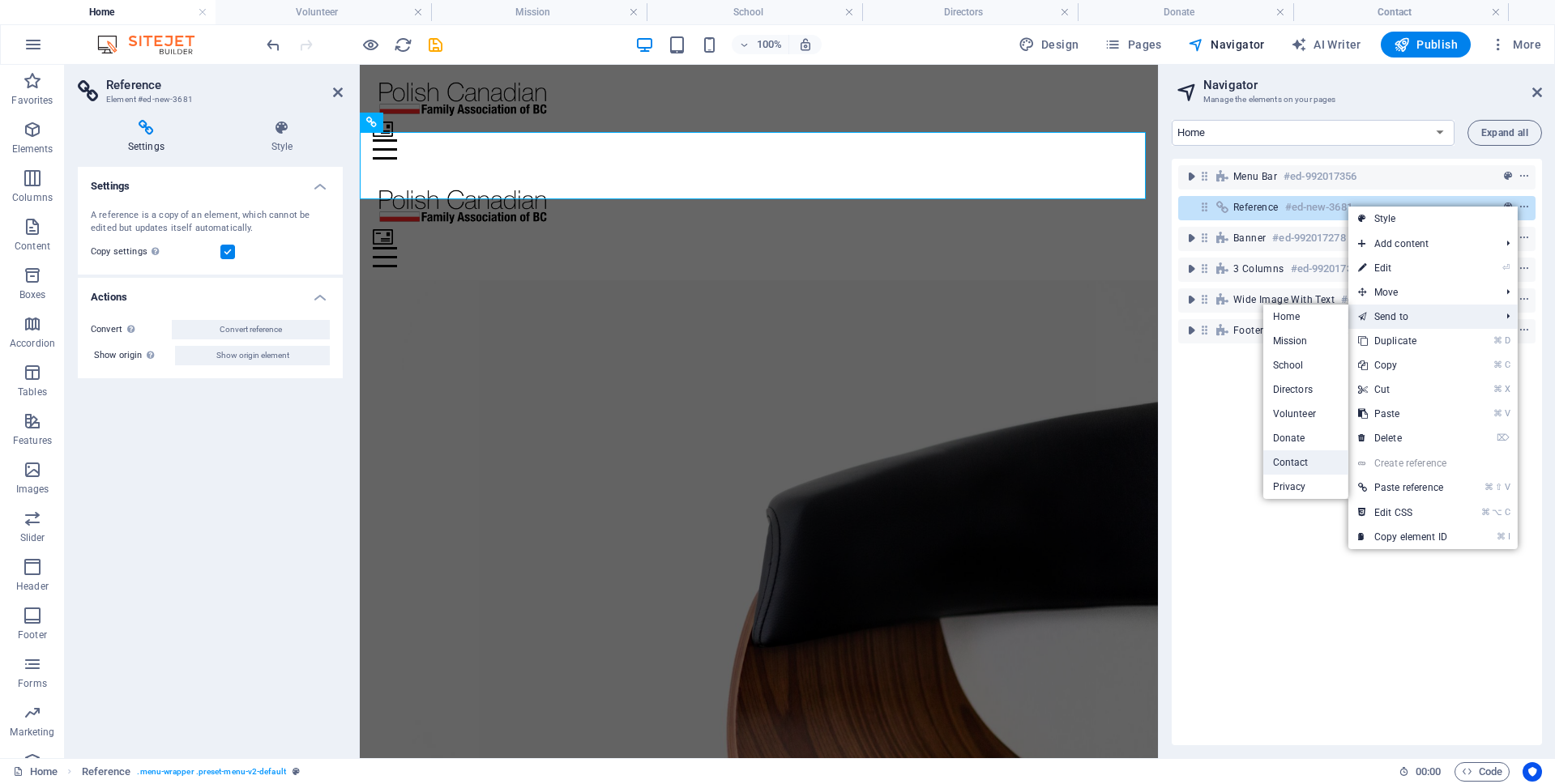
click at [1285, 463] on link "Contact" at bounding box center [1306, 463] width 85 height 25
select select "17985189-en"
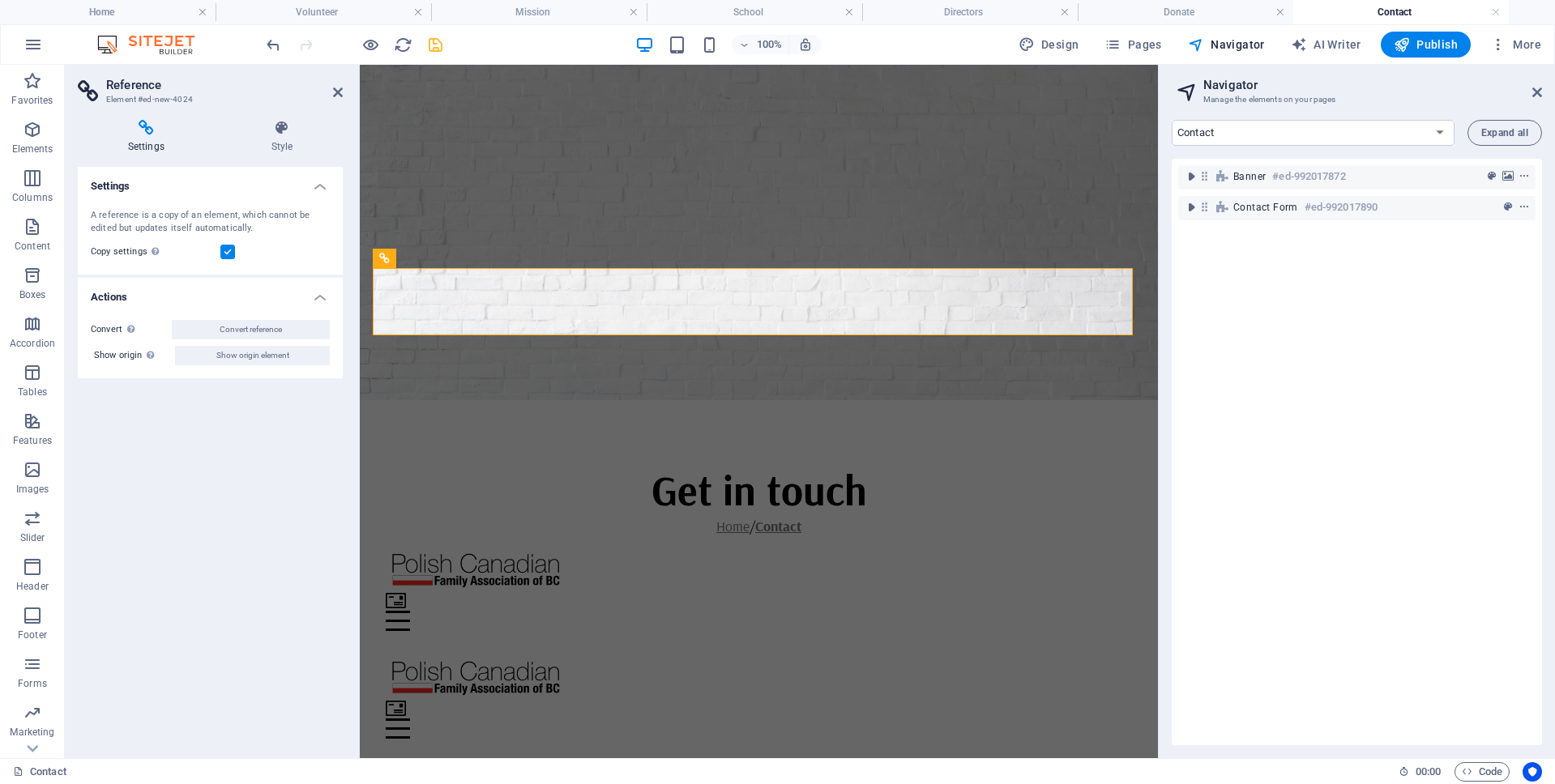
click at [1384, 9] on h4 "Contact" at bounding box center [1401, 11] width 215 height 18
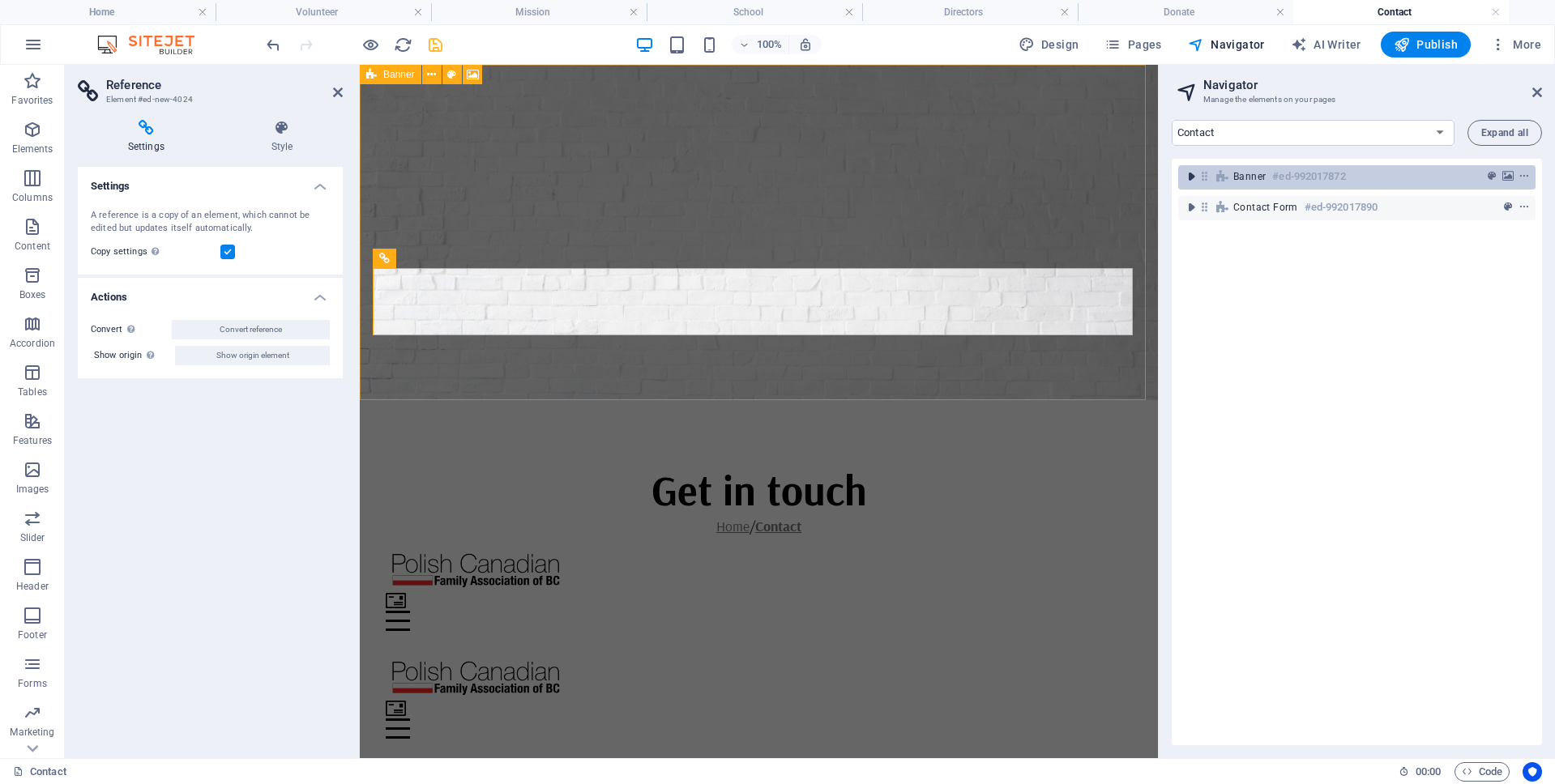
click at [1191, 177] on icon "toggle-expand" at bounding box center [1190, 176] width 16 height 16
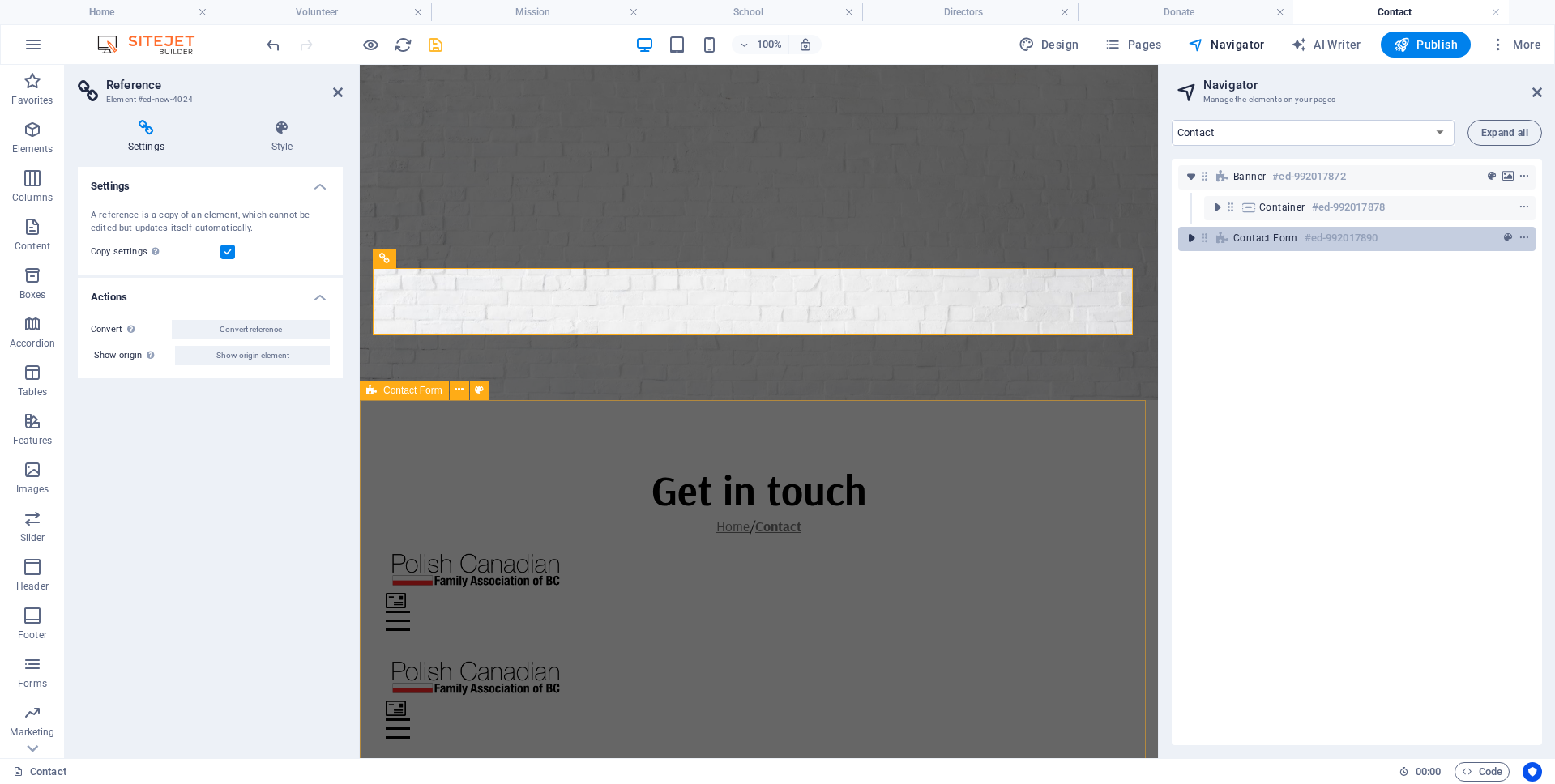
click at [1191, 239] on icon "toggle-expand" at bounding box center [1190, 238] width 16 height 16
click at [1254, 240] on span "Contact Form" at bounding box center [1265, 238] width 65 height 13
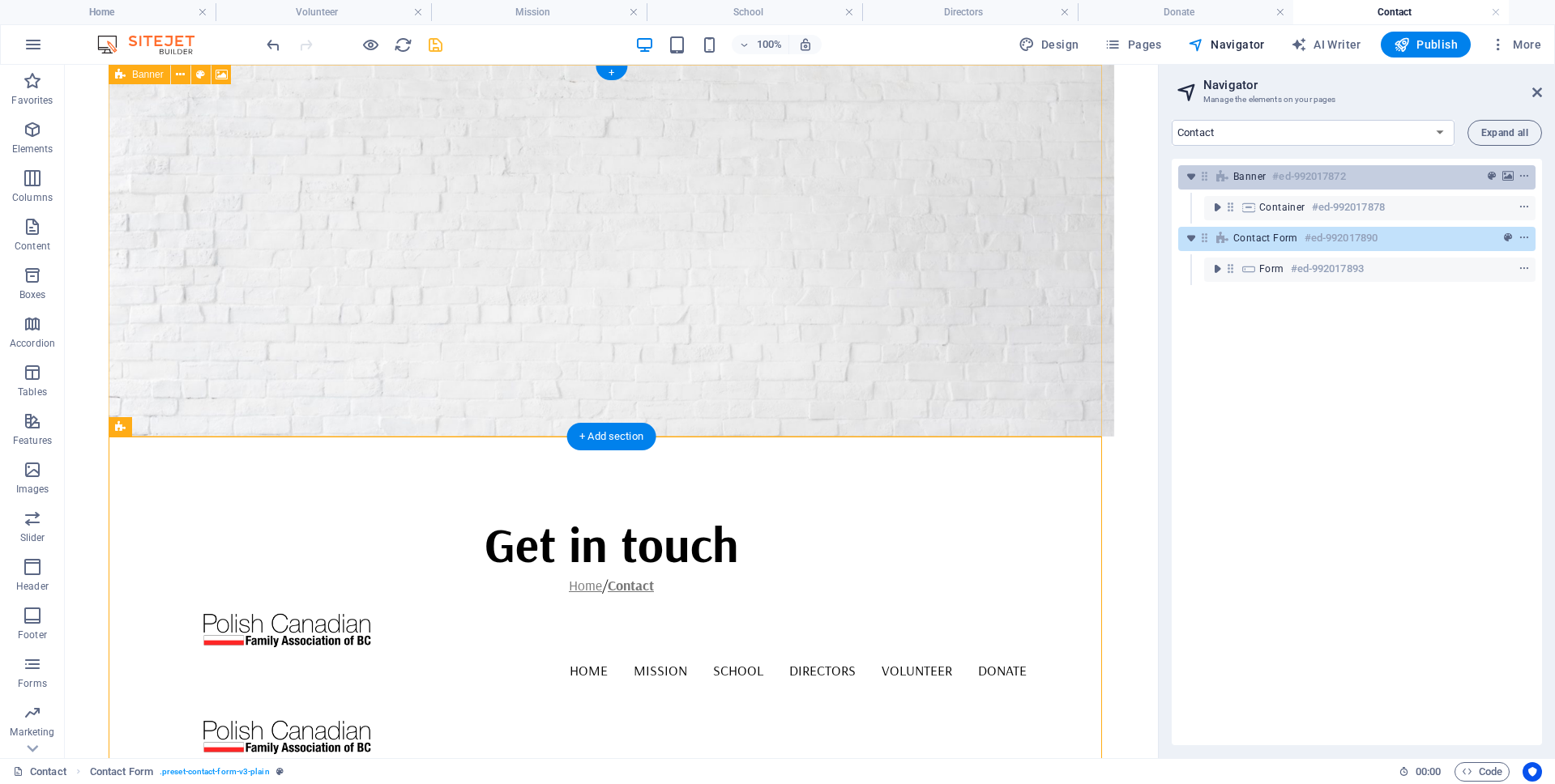
click at [1249, 175] on span "Banner" at bounding box center [1249, 177] width 32 height 13
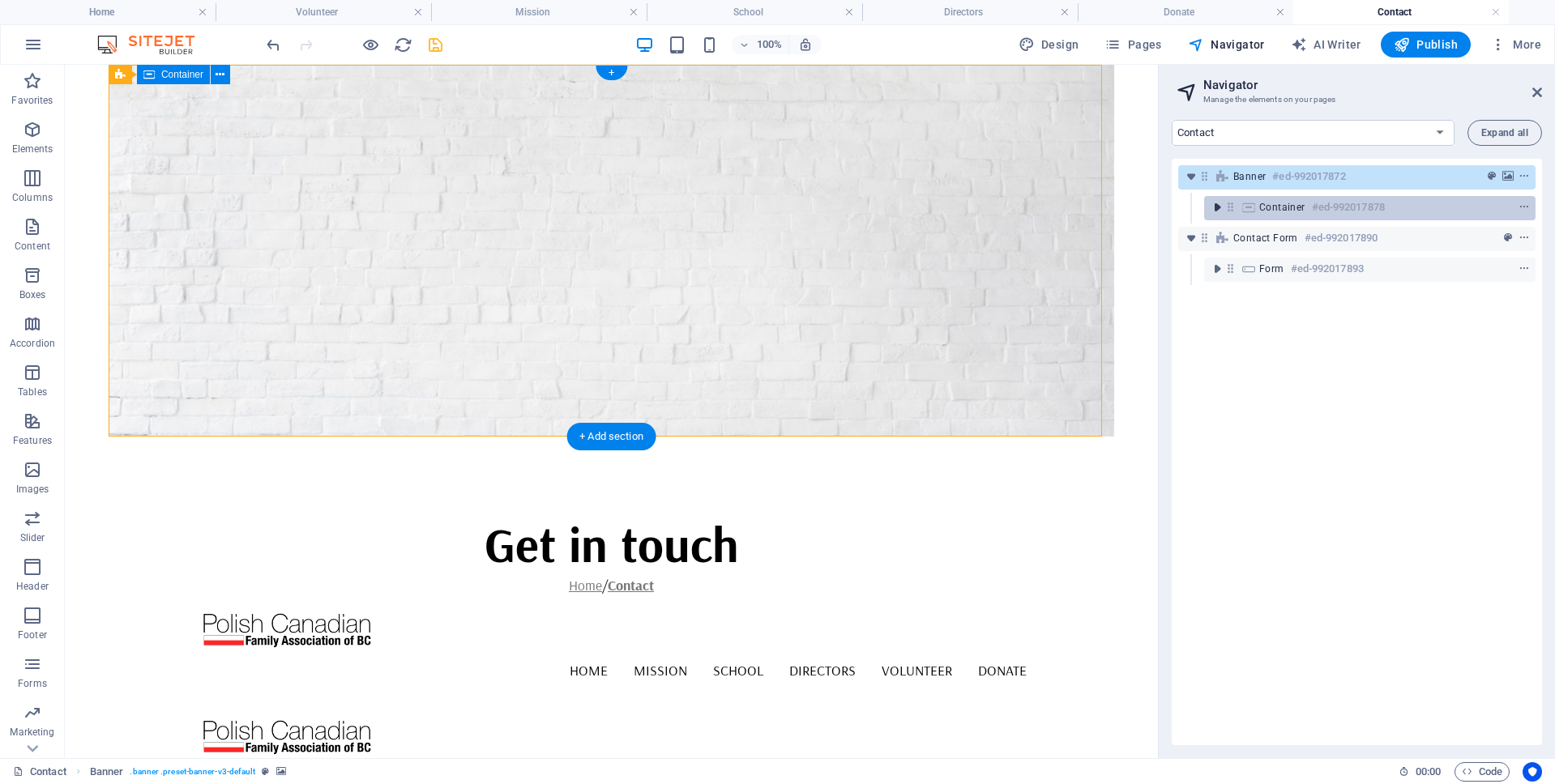
click at [1218, 208] on icon "toggle-expand" at bounding box center [1216, 207] width 16 height 16
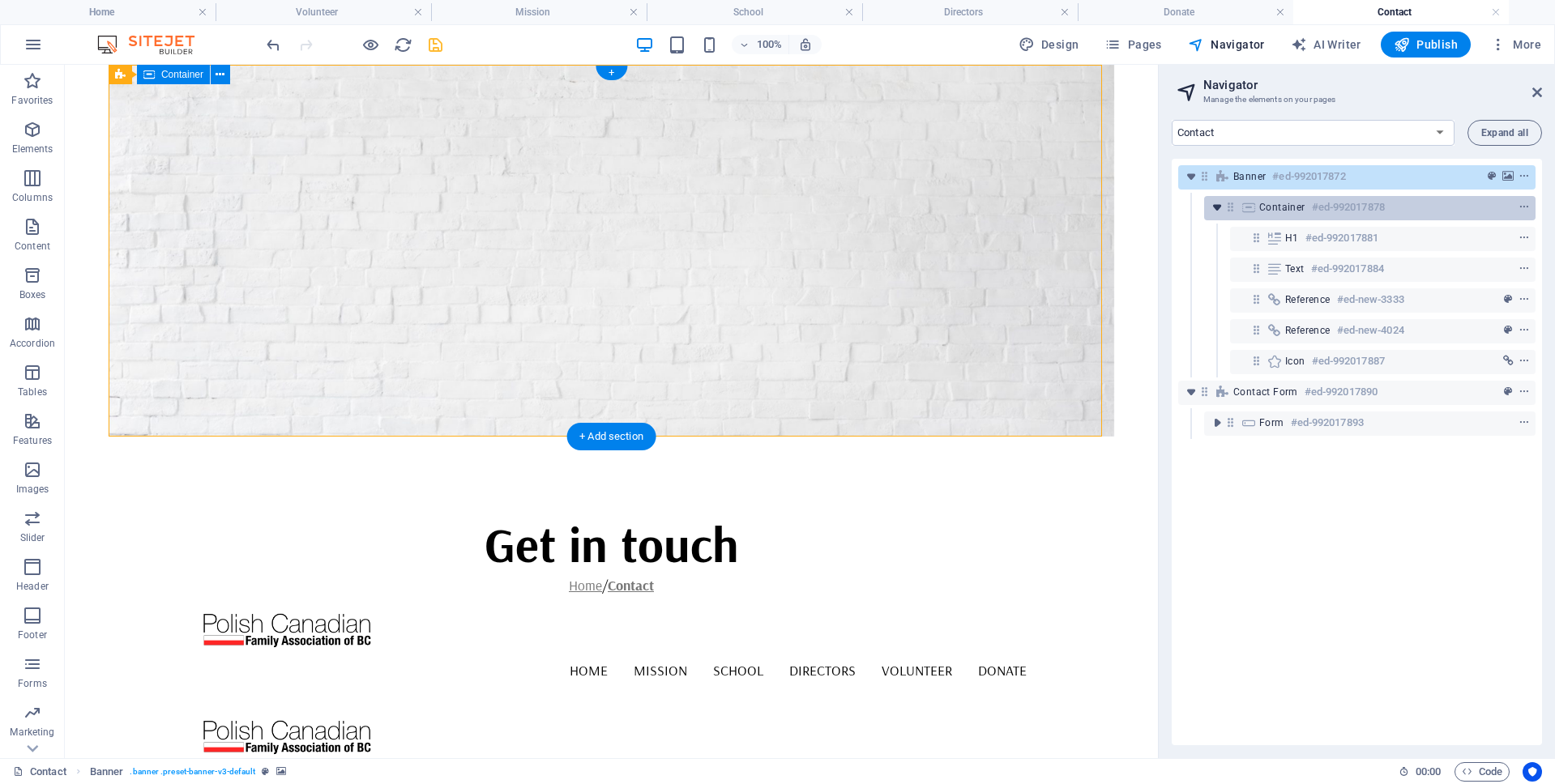
click at [1219, 207] on icon "toggle-expand" at bounding box center [1216, 207] width 16 height 16
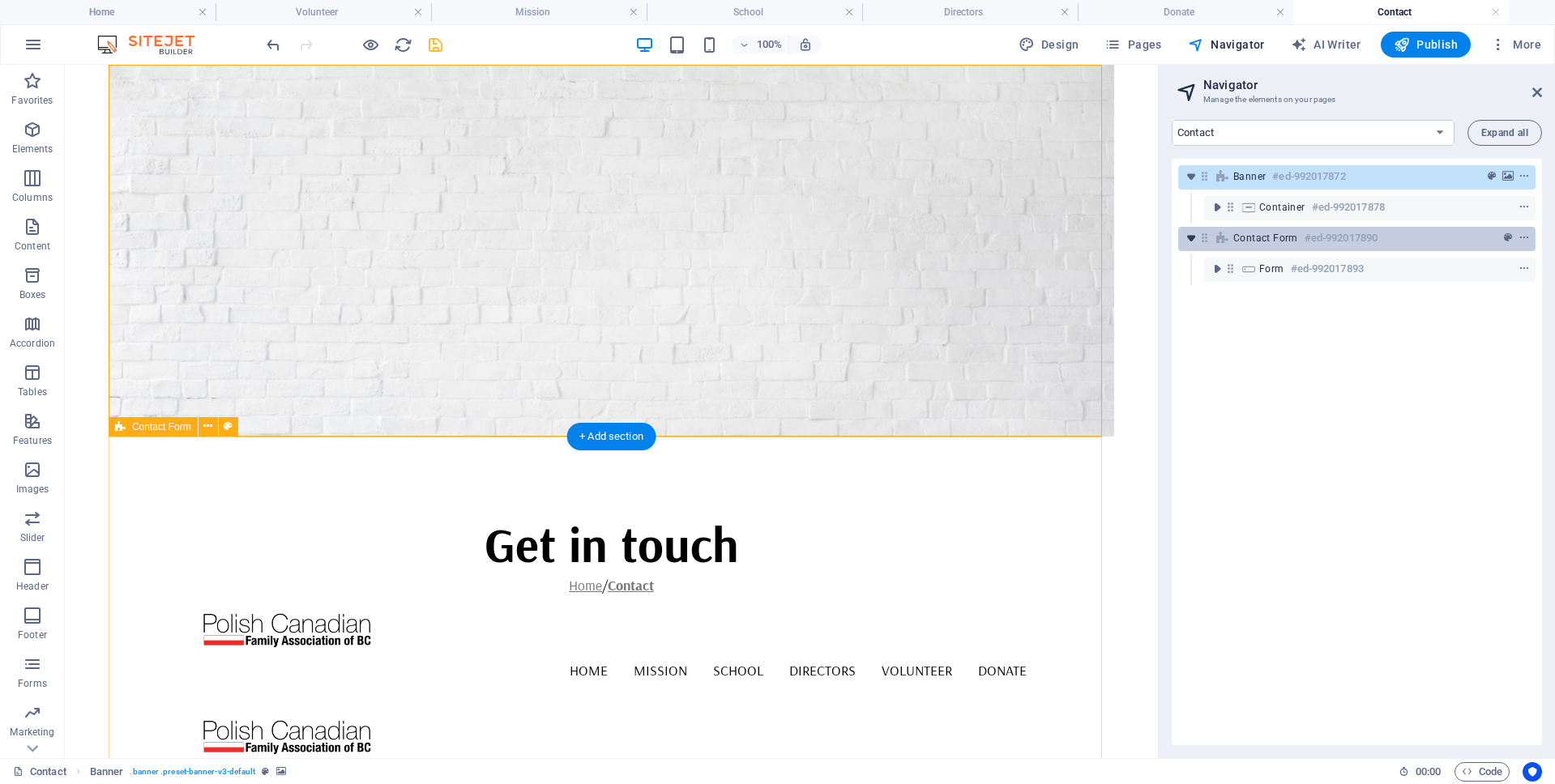
click at [1198, 237] on icon "toggle-expand" at bounding box center [1190, 238] width 16 height 16
click at [1198, 236] on icon "toggle-expand" at bounding box center [1190, 238] width 16 height 16
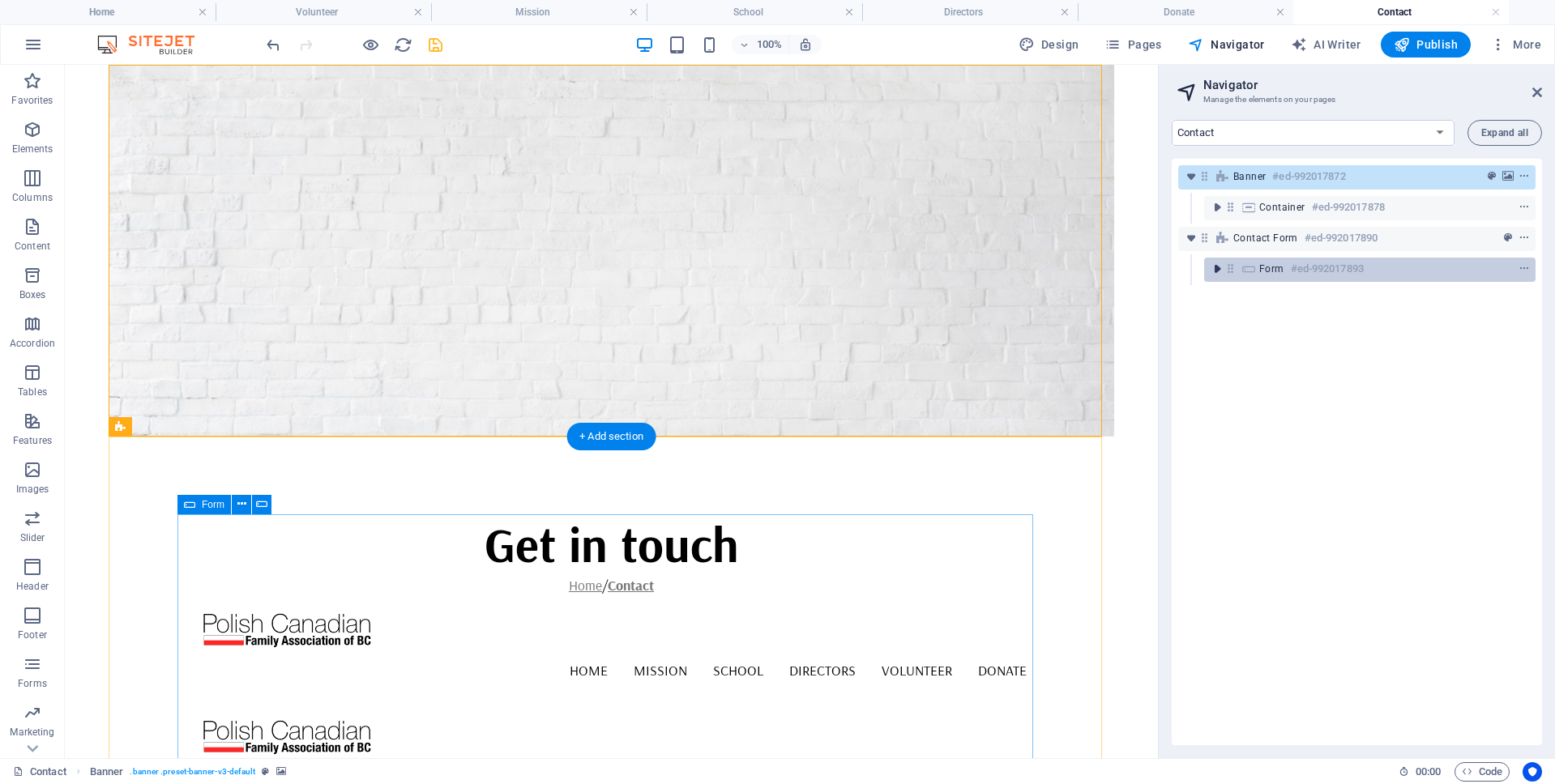
click at [1214, 265] on icon "toggle-expand" at bounding box center [1216, 268] width 16 height 16
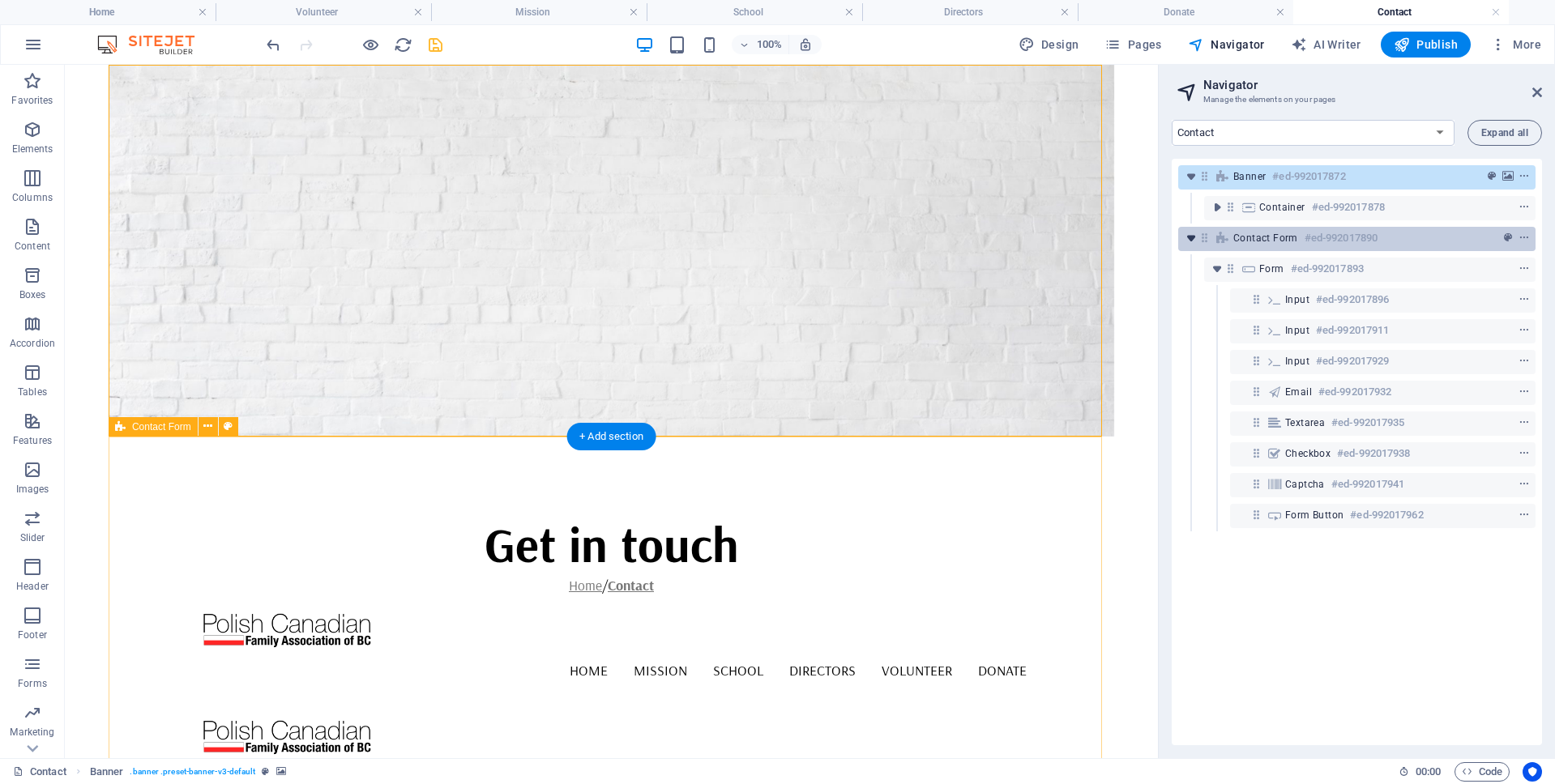
click at [1187, 234] on icon "toggle-expand" at bounding box center [1190, 238] width 16 height 16
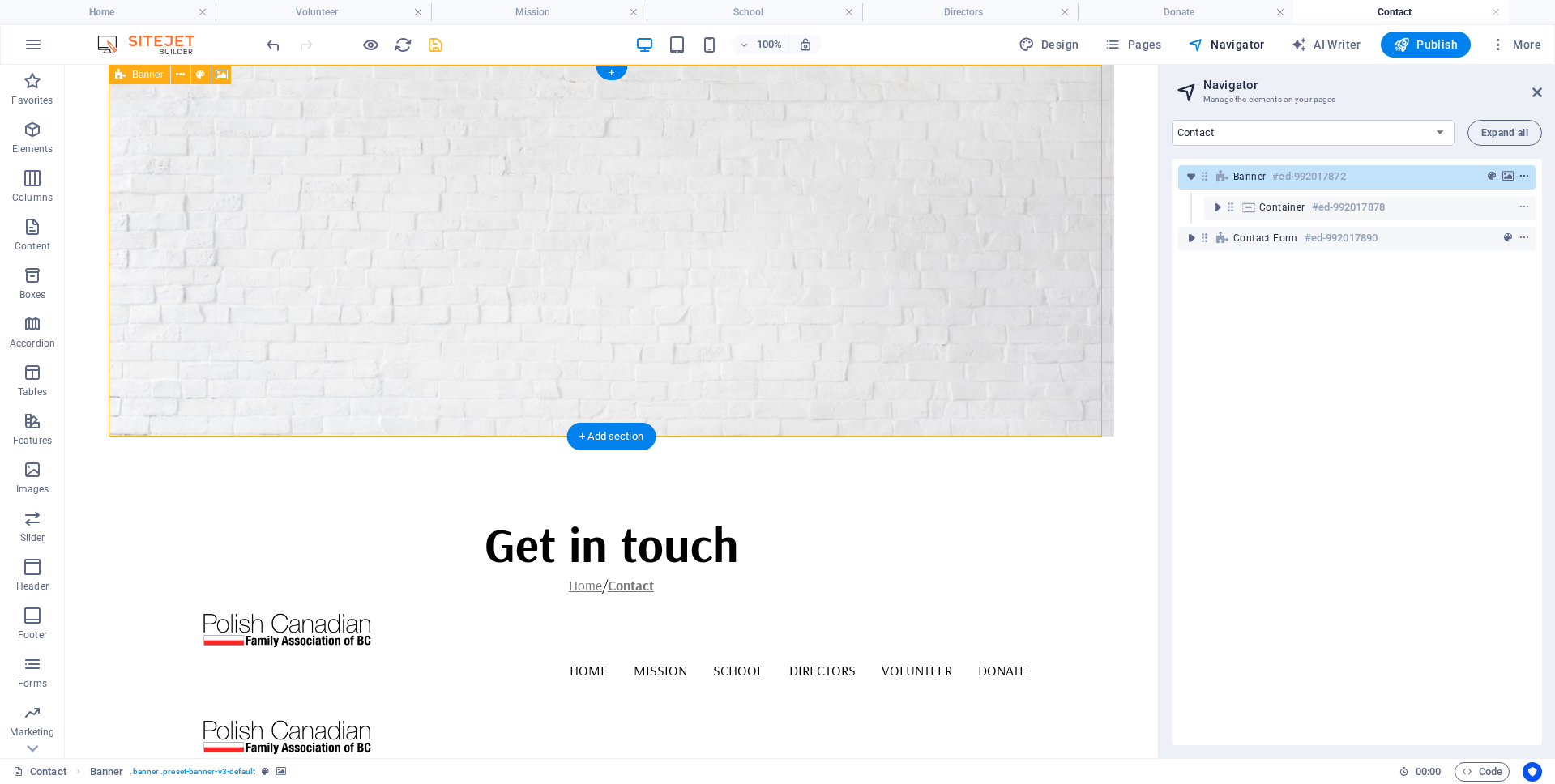
click at [1519, 174] on icon "context-menu" at bounding box center [1524, 177] width 11 height 11
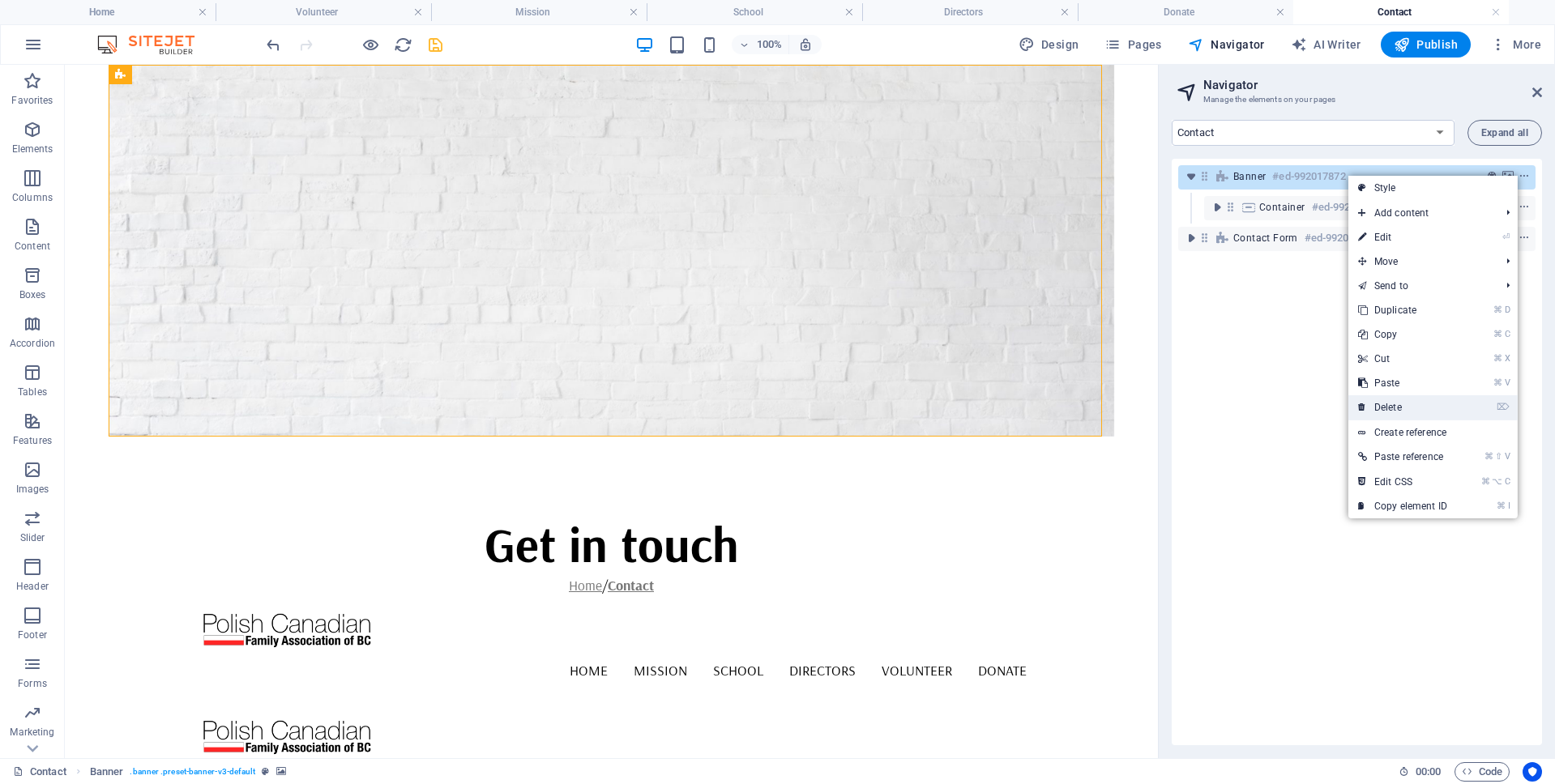
click at [1358, 407] on icon at bounding box center [1361, 407] width 9 height 25
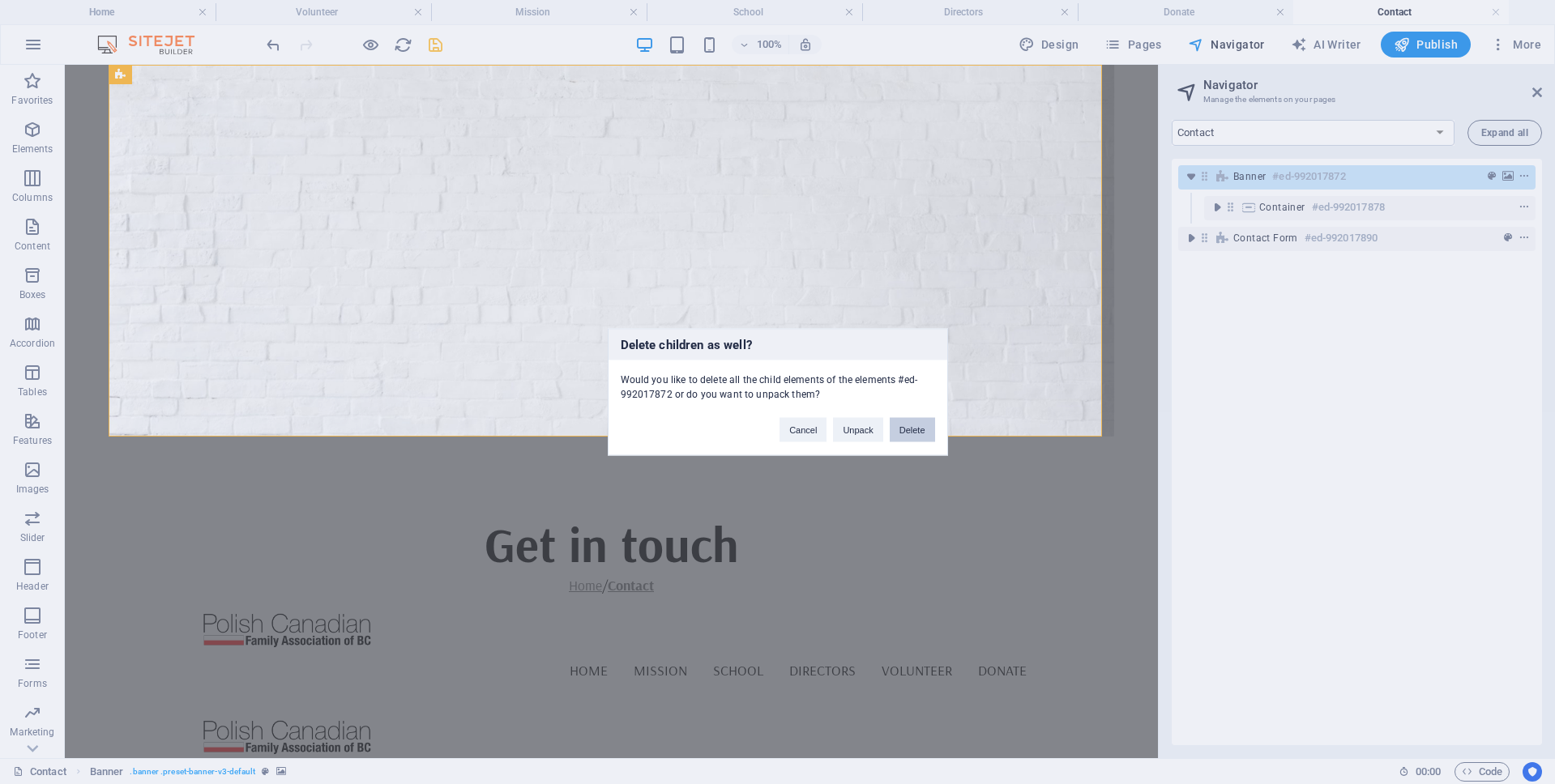
click at [923, 432] on button "Delete" at bounding box center [913, 430] width 45 height 25
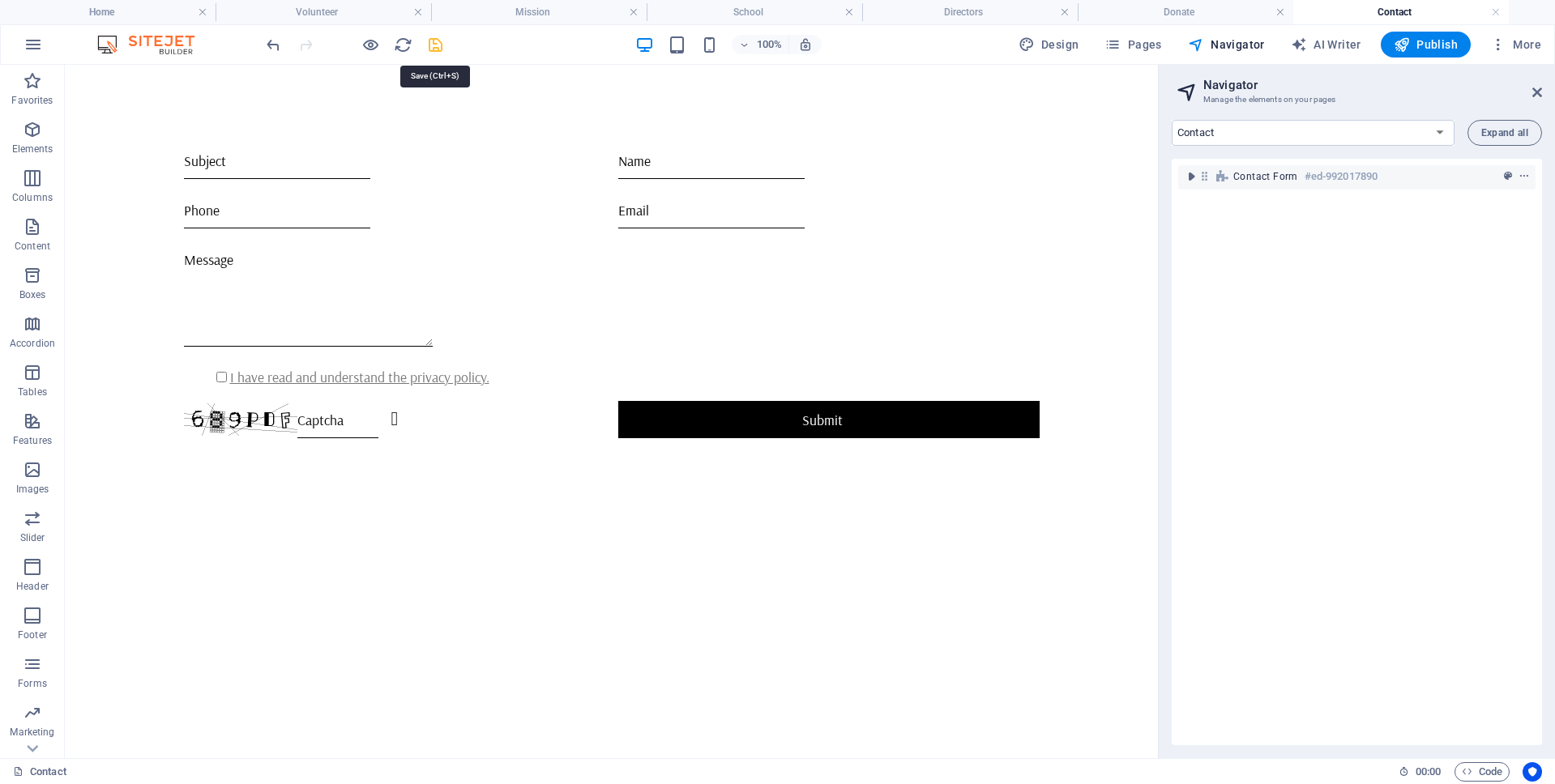
click at [435, 43] on icon "save" at bounding box center [436, 45] width 19 height 19
checkbox input "false"
click at [108, 9] on h4 "Home" at bounding box center [108, 11] width 215 height 18
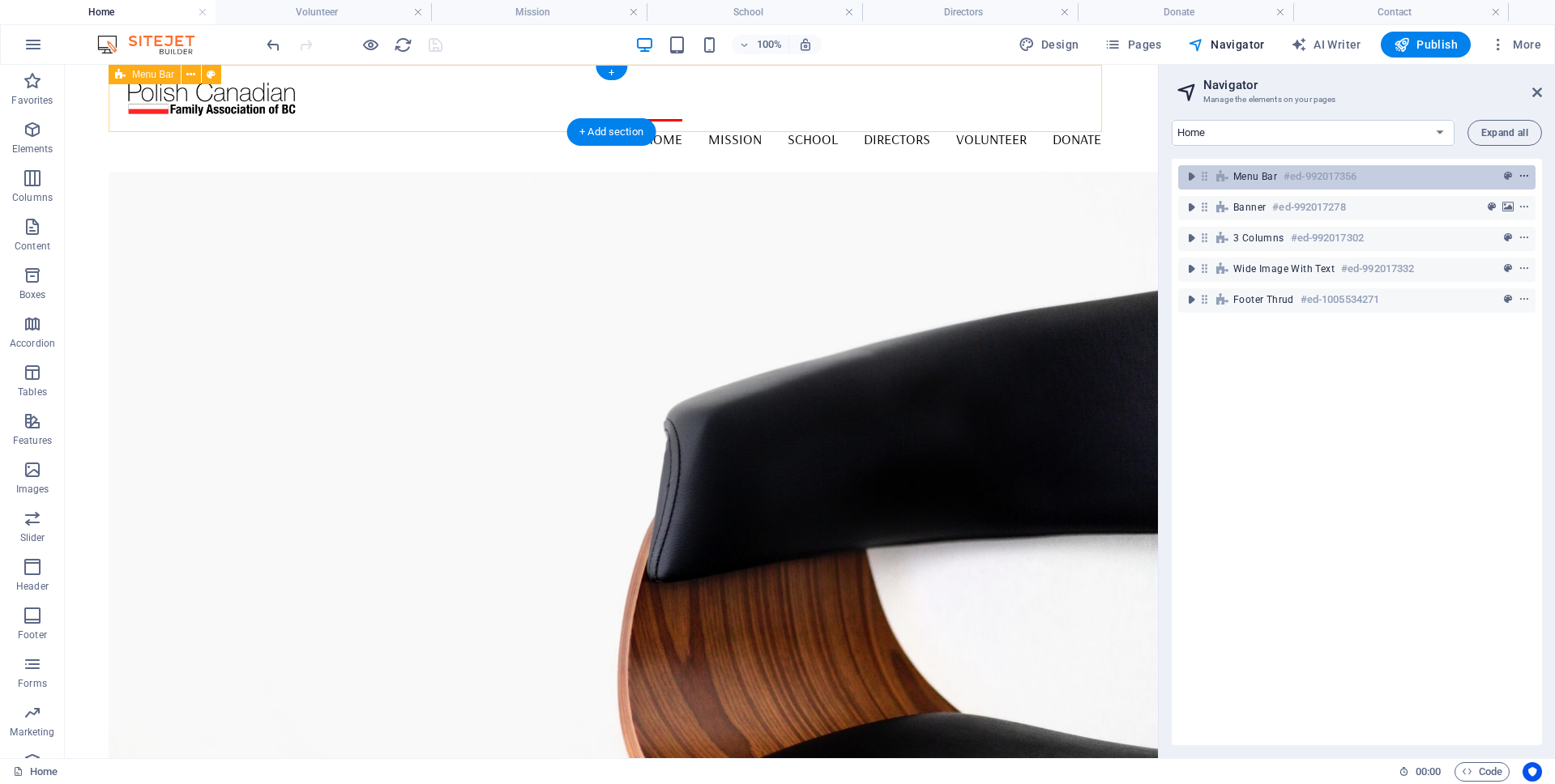
click at [1518, 176] on icon "context-menu" at bounding box center [1524, 177] width 11 height 11
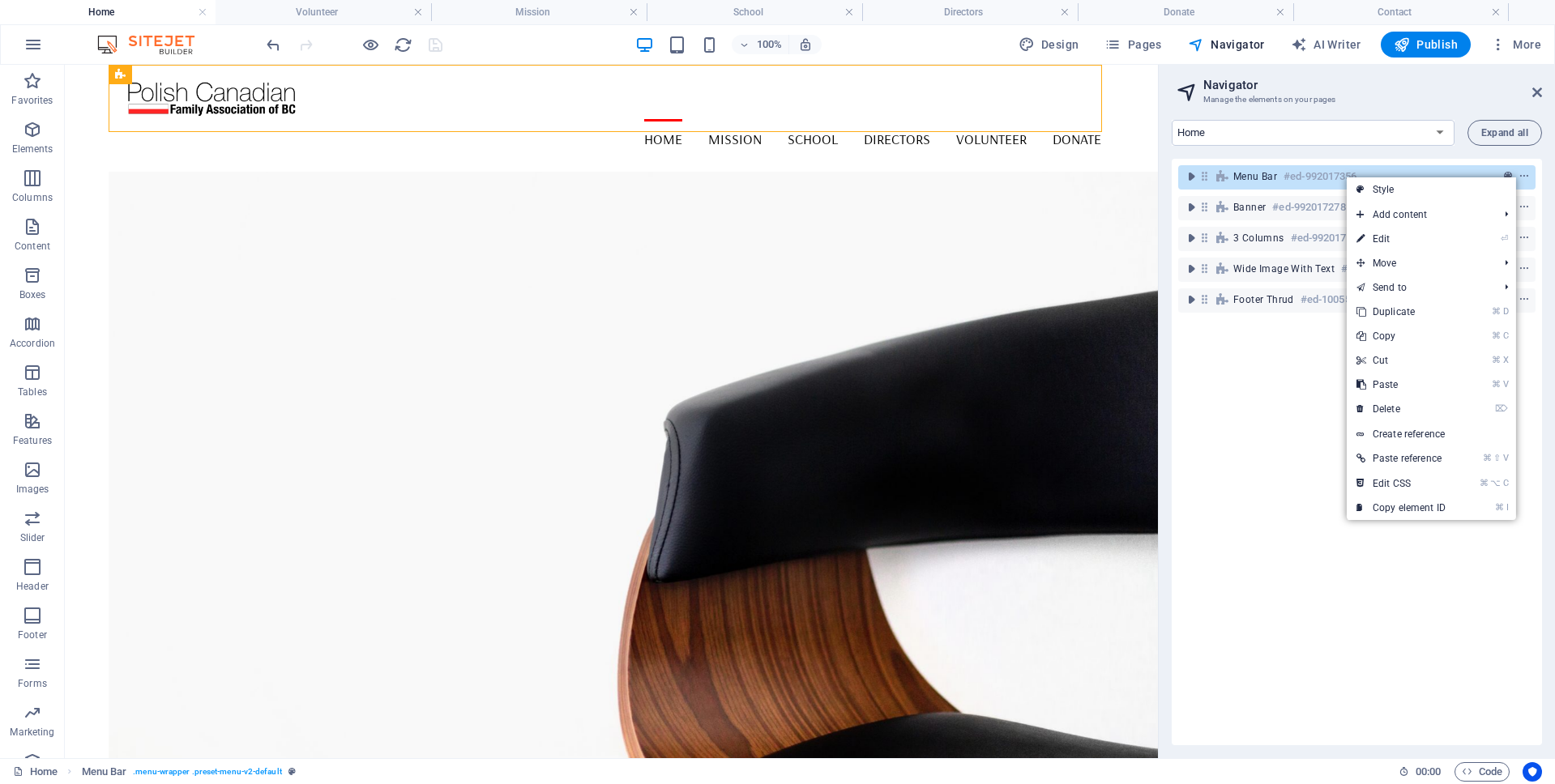
click at [1367, 434] on link "Create reference" at bounding box center [1430, 435] width 169 height 25
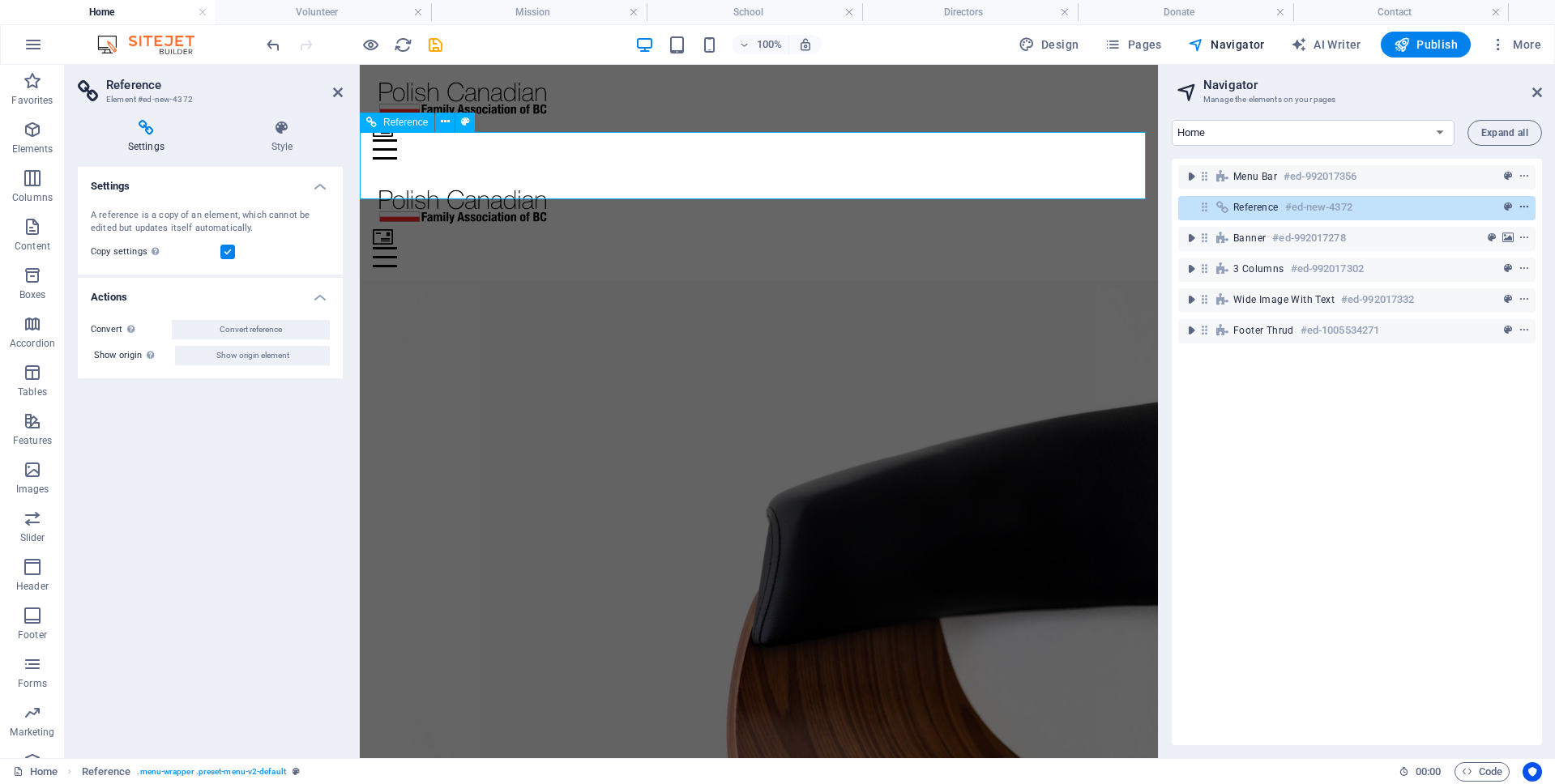
click at [1520, 203] on icon "context-menu" at bounding box center [1524, 208] width 11 height 11
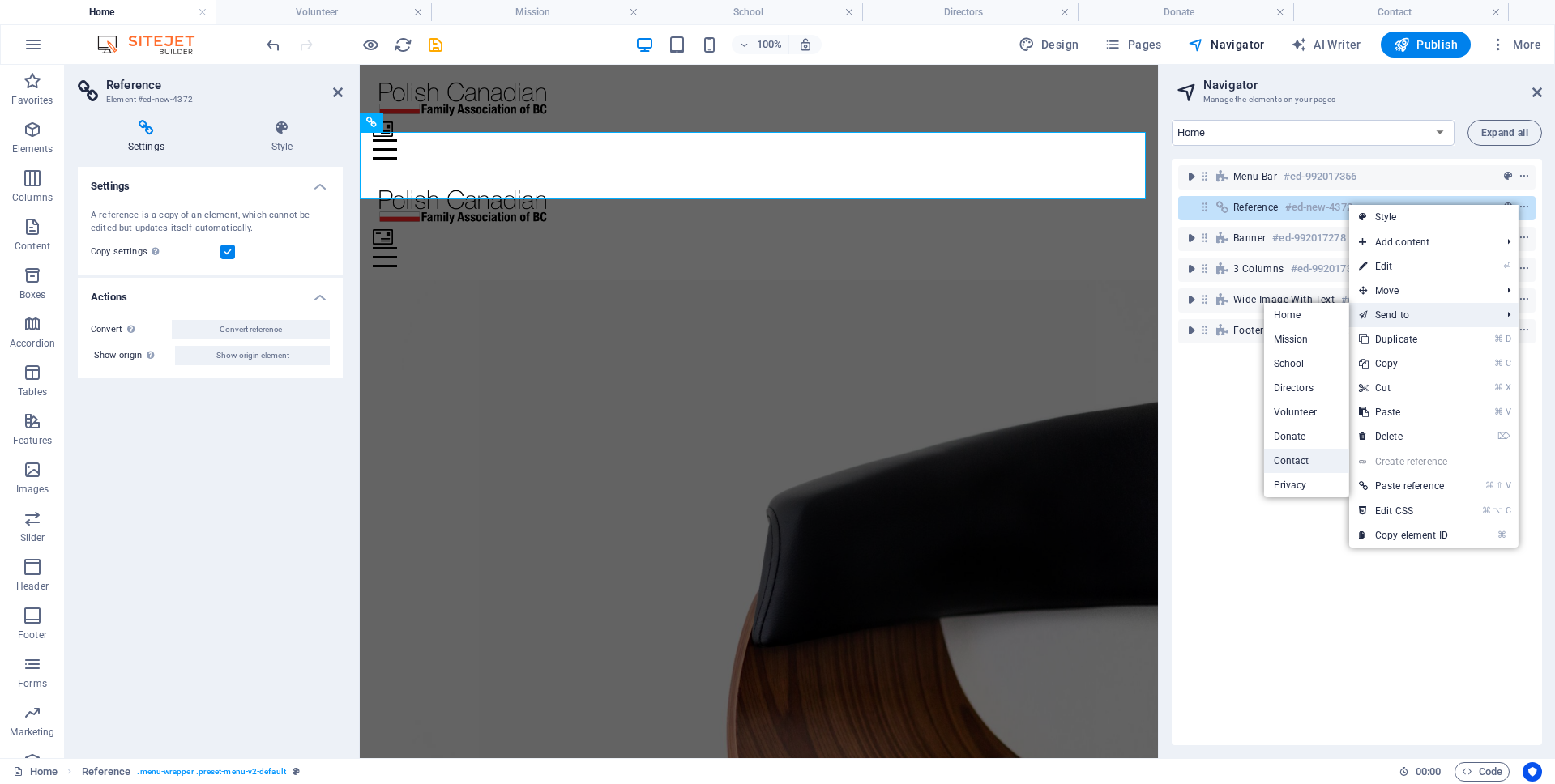
click at [1281, 456] on link "Contact" at bounding box center [1307, 461] width 85 height 25
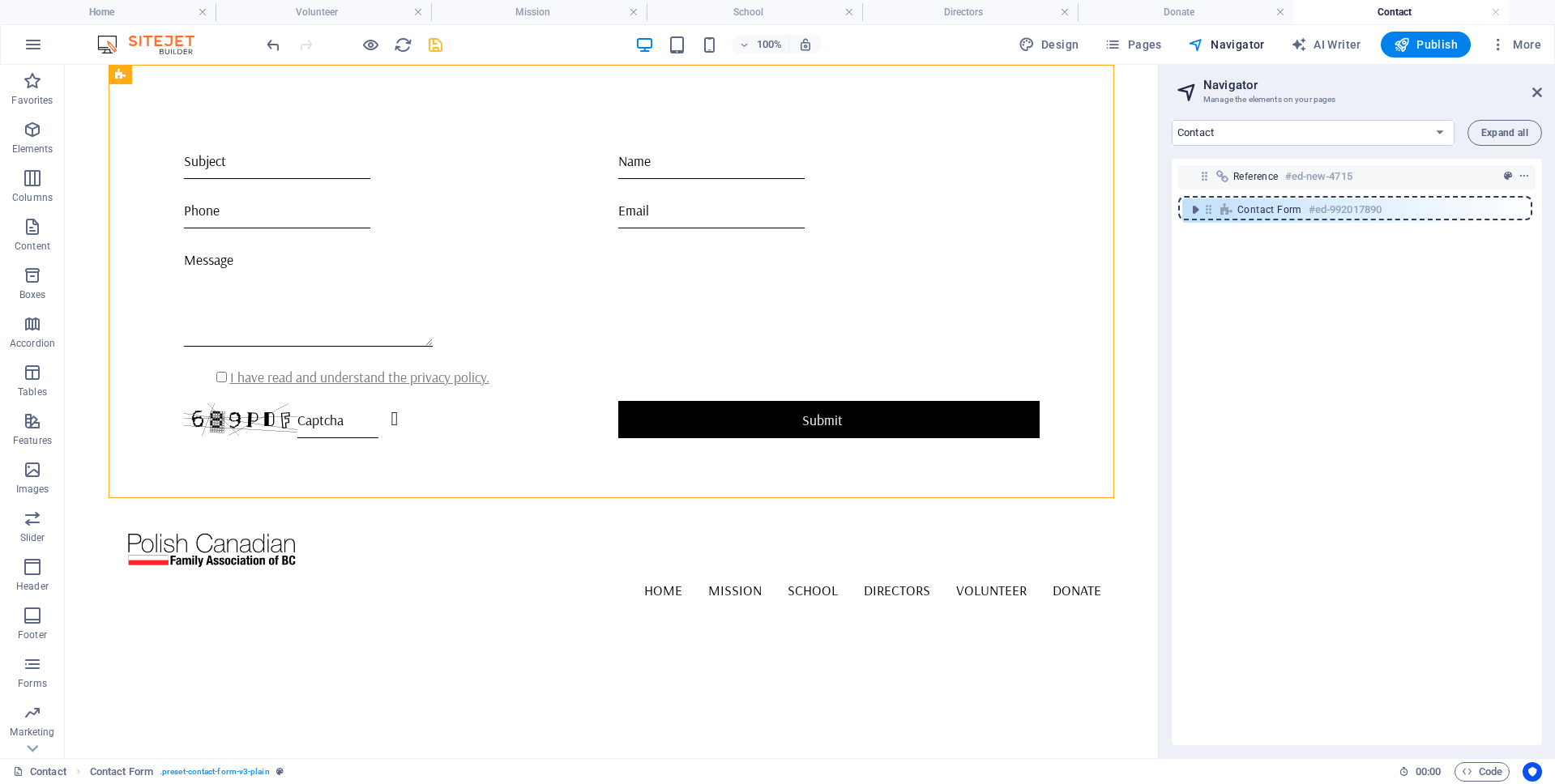
drag, startPoint x: 1205, startPoint y: 173, endPoint x: 1209, endPoint y: 208, distance: 35.2
click at [1209, 211] on div "Contact Form #ed-992017890 Reference #ed-new-4715" at bounding box center [1357, 452] width 370 height 587
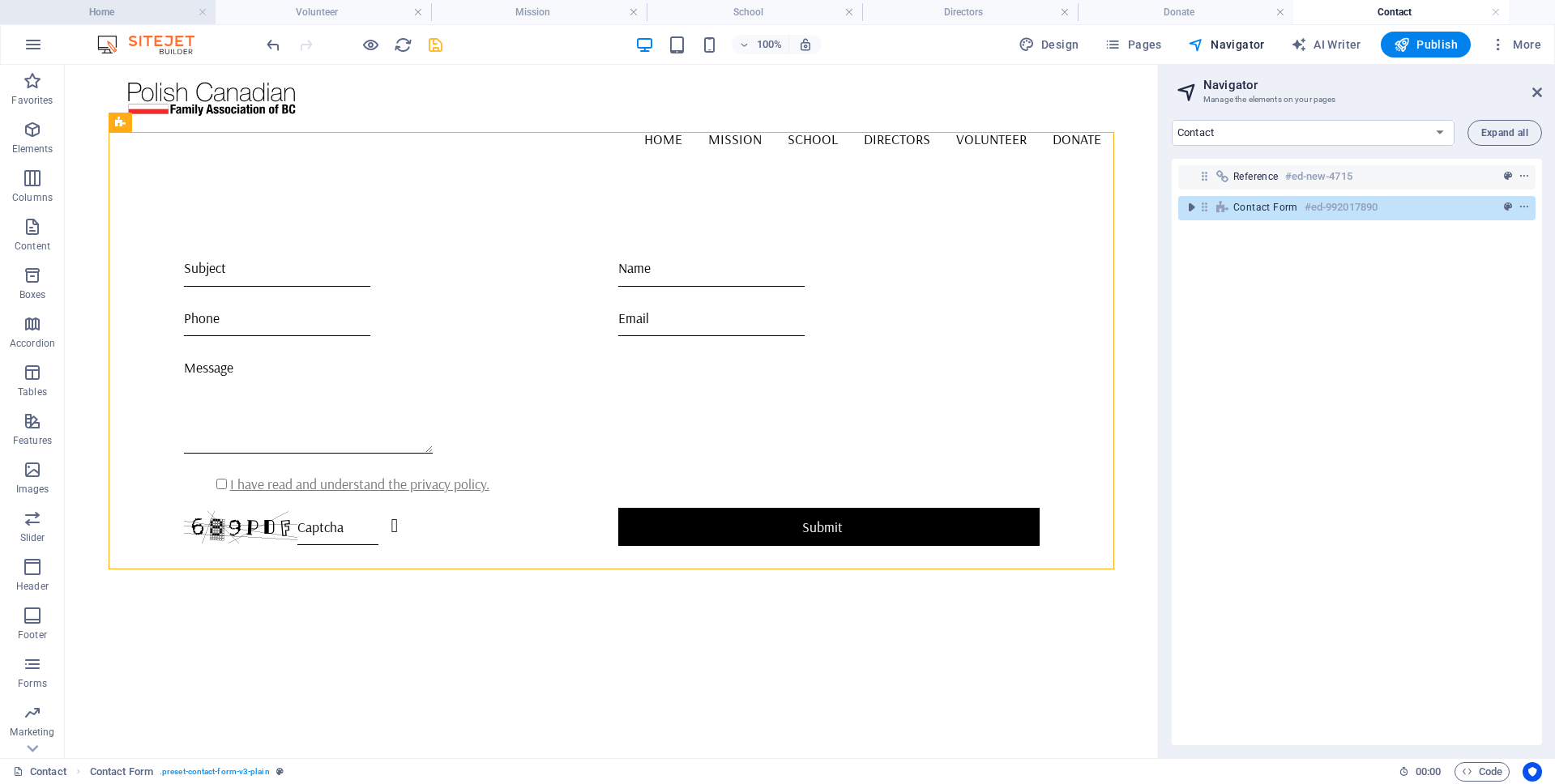
click at [145, 9] on h4 "Home" at bounding box center [108, 11] width 215 height 18
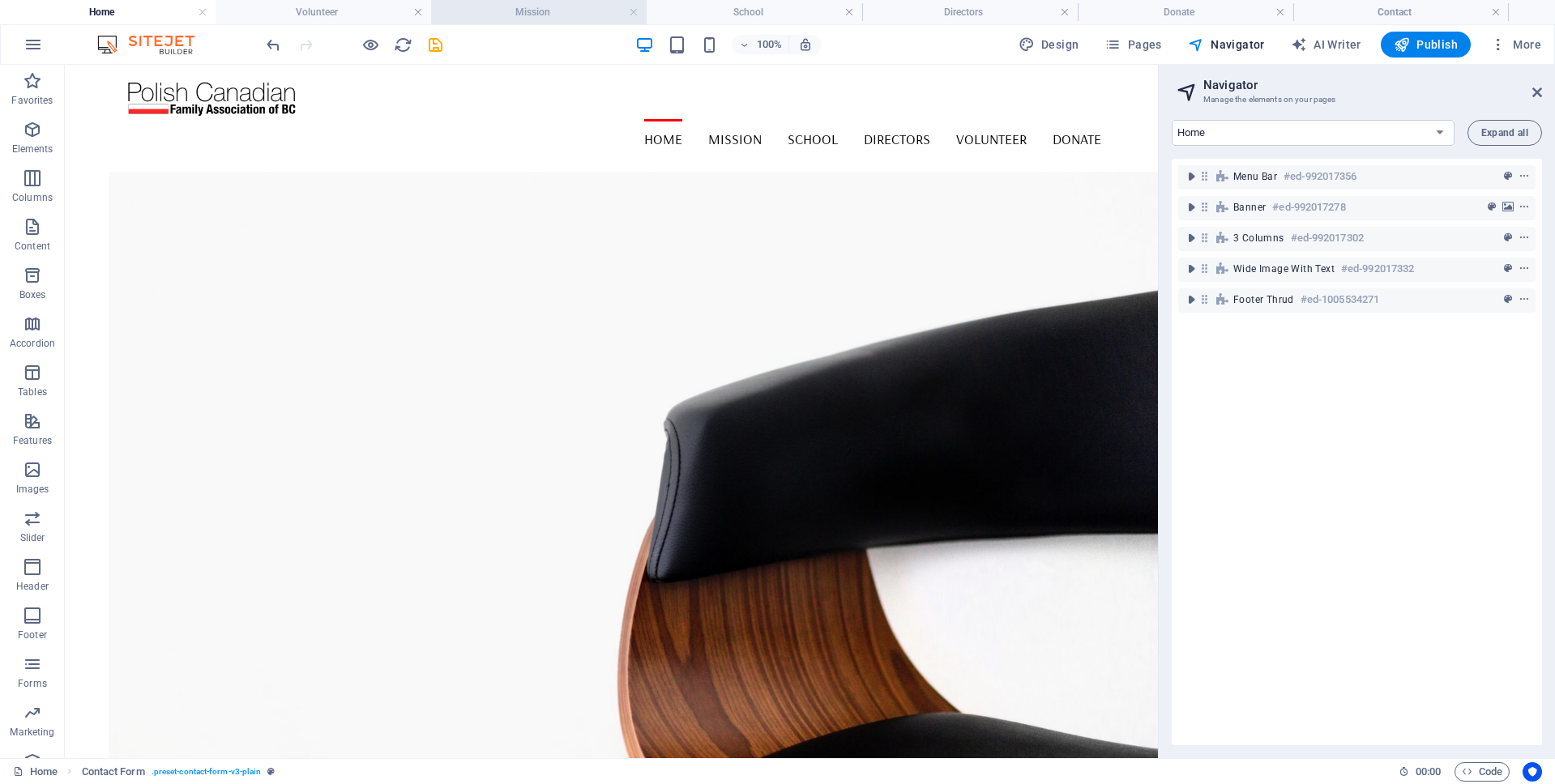
click at [472, 12] on h4 "Mission" at bounding box center [538, 11] width 215 height 18
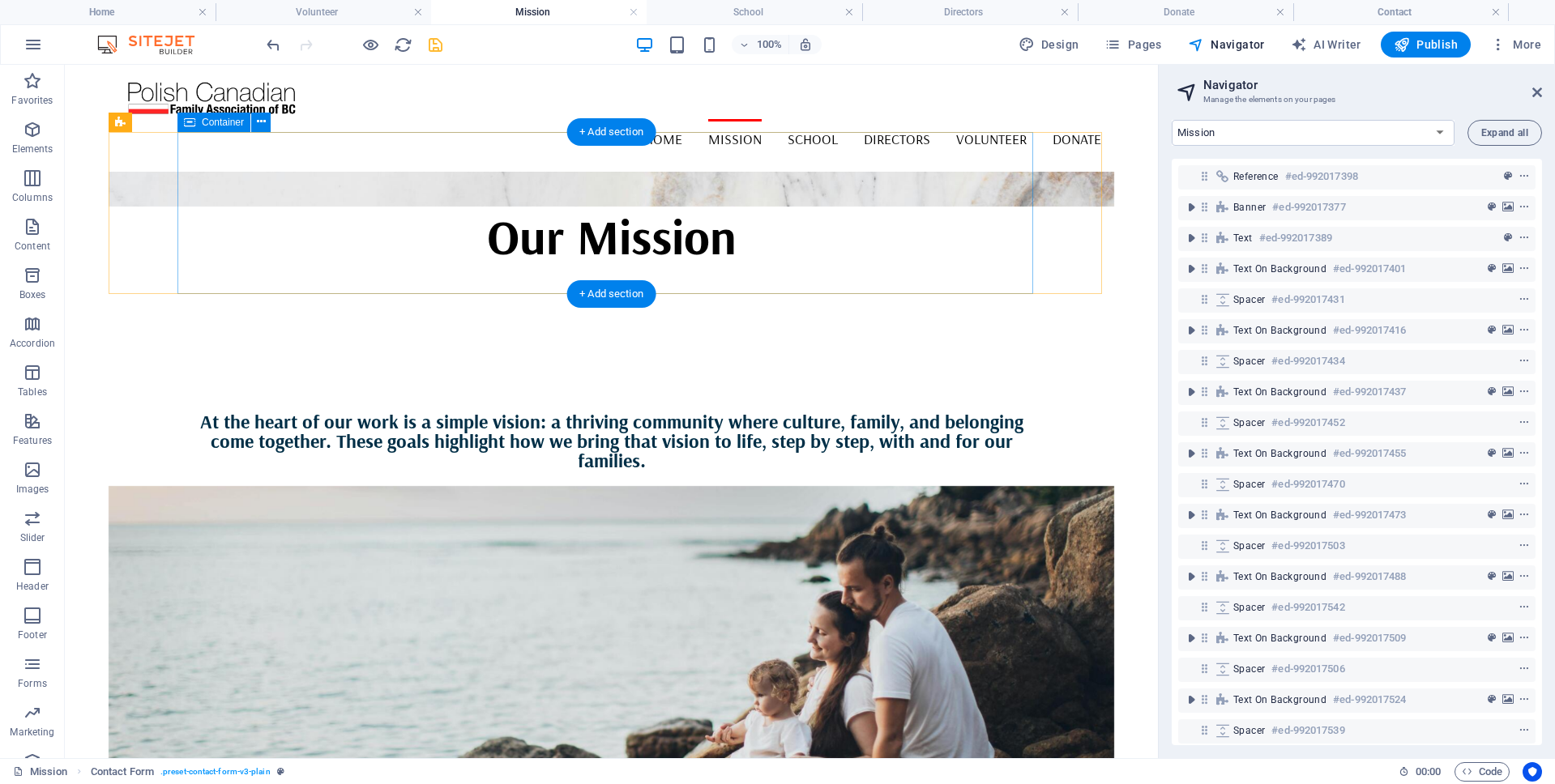
click at [980, 207] on div "Our Mission" at bounding box center [612, 236] width 856 height 60
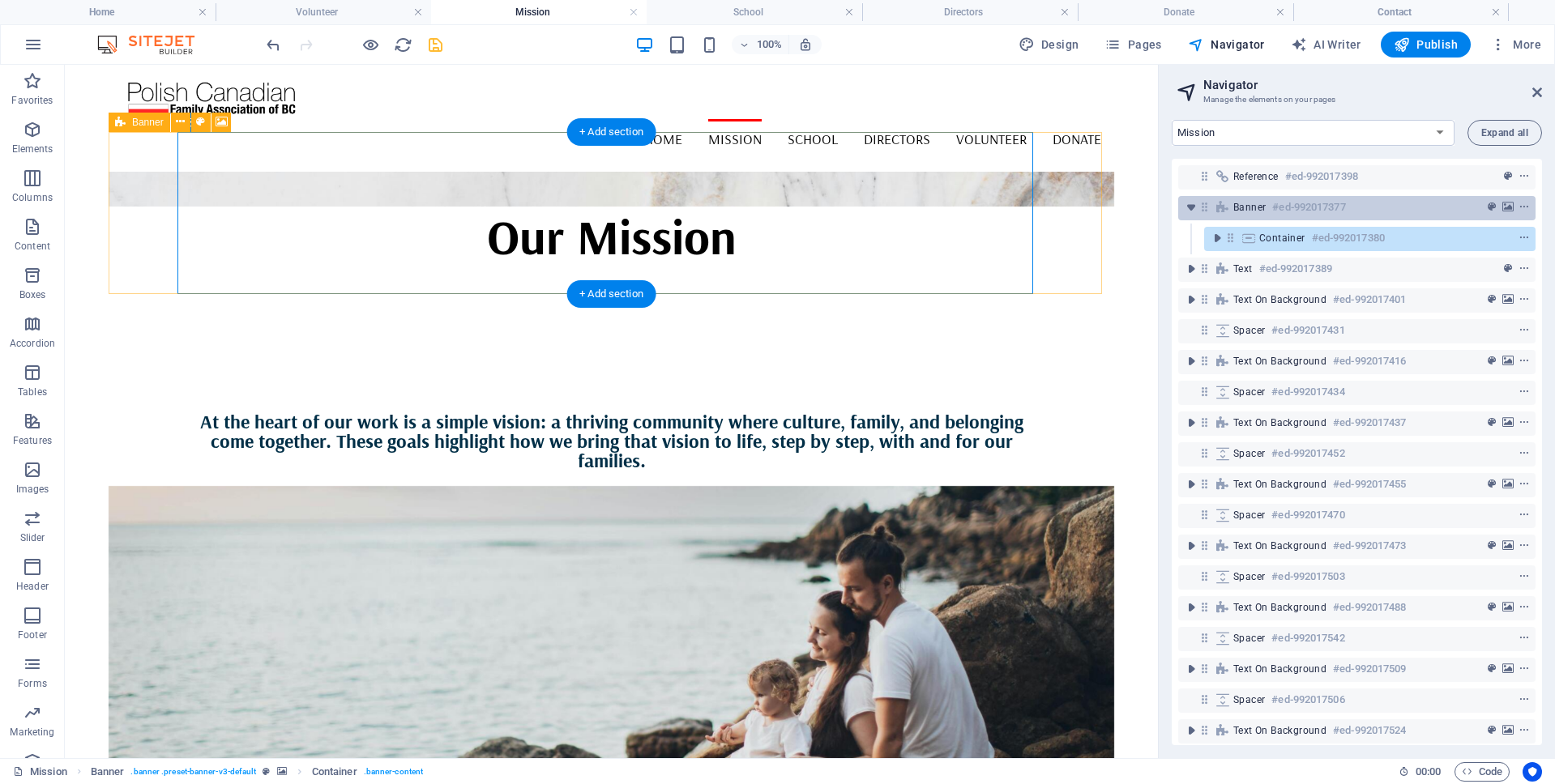
click at [1367, 205] on div "Banner #ed-992017377" at bounding box center [1343, 207] width 221 height 20
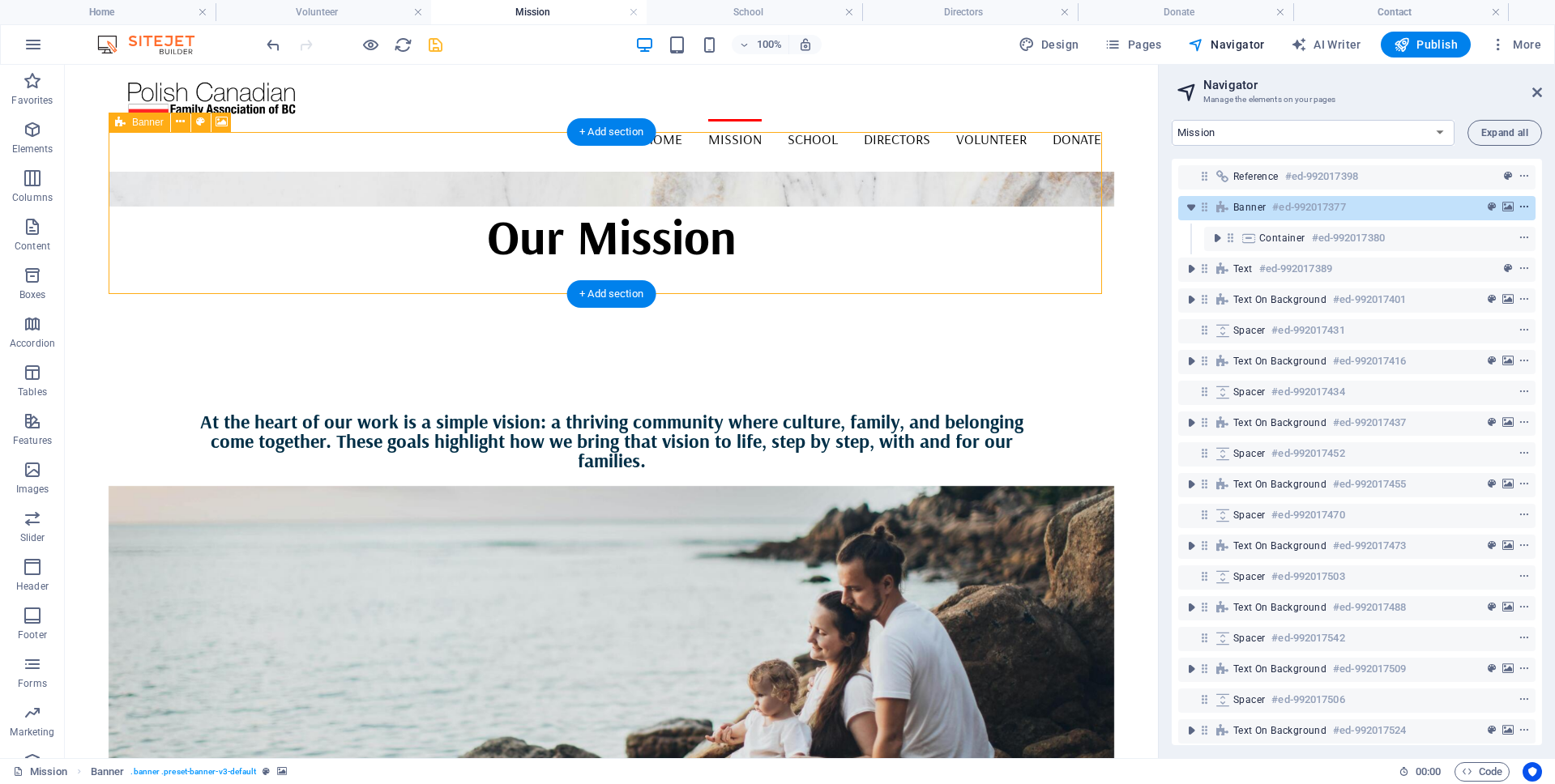
click at [1521, 205] on icon "context-menu" at bounding box center [1524, 208] width 11 height 11
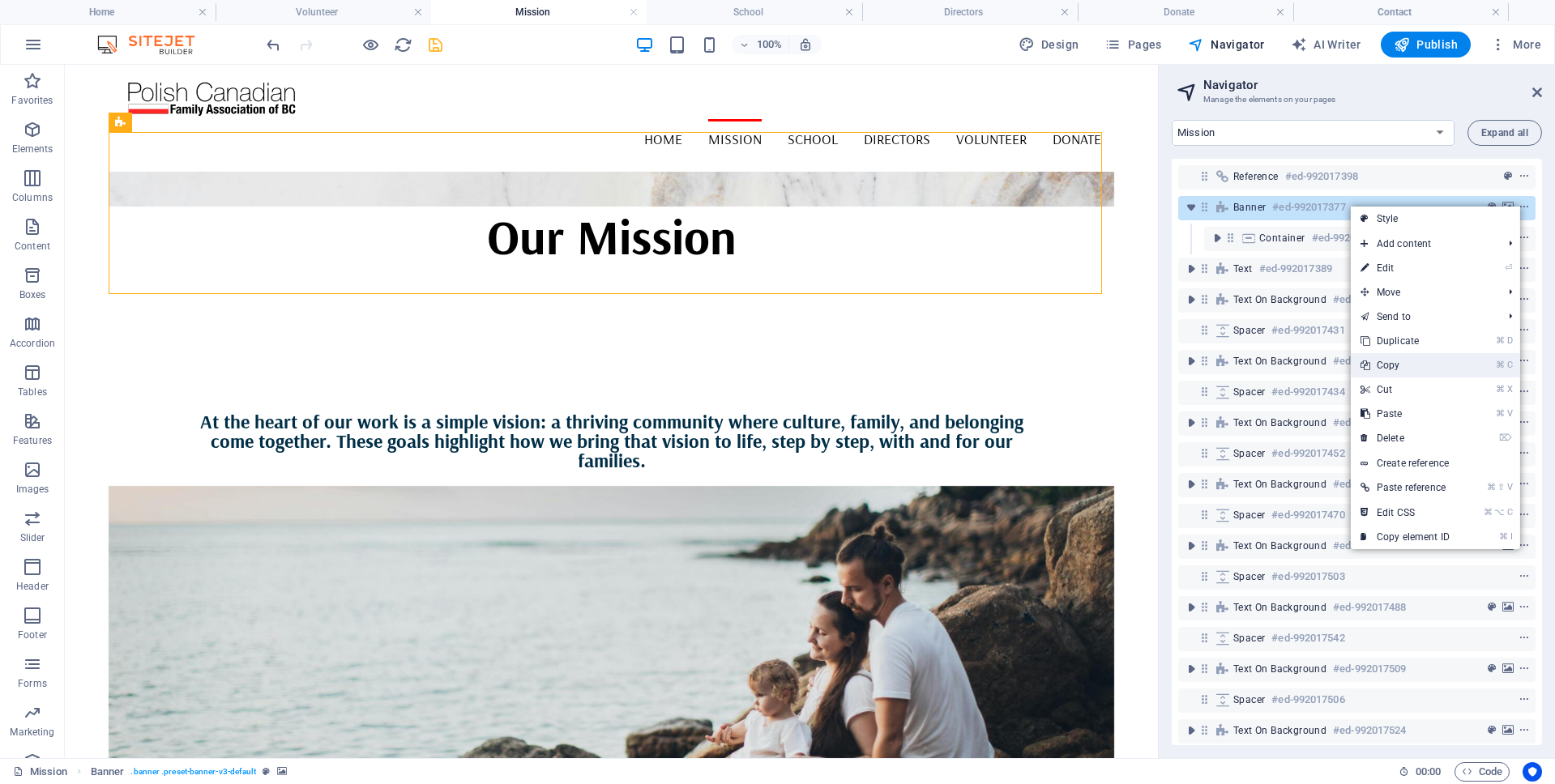
click at [1361, 365] on icon at bounding box center [1364, 366] width 9 height 25
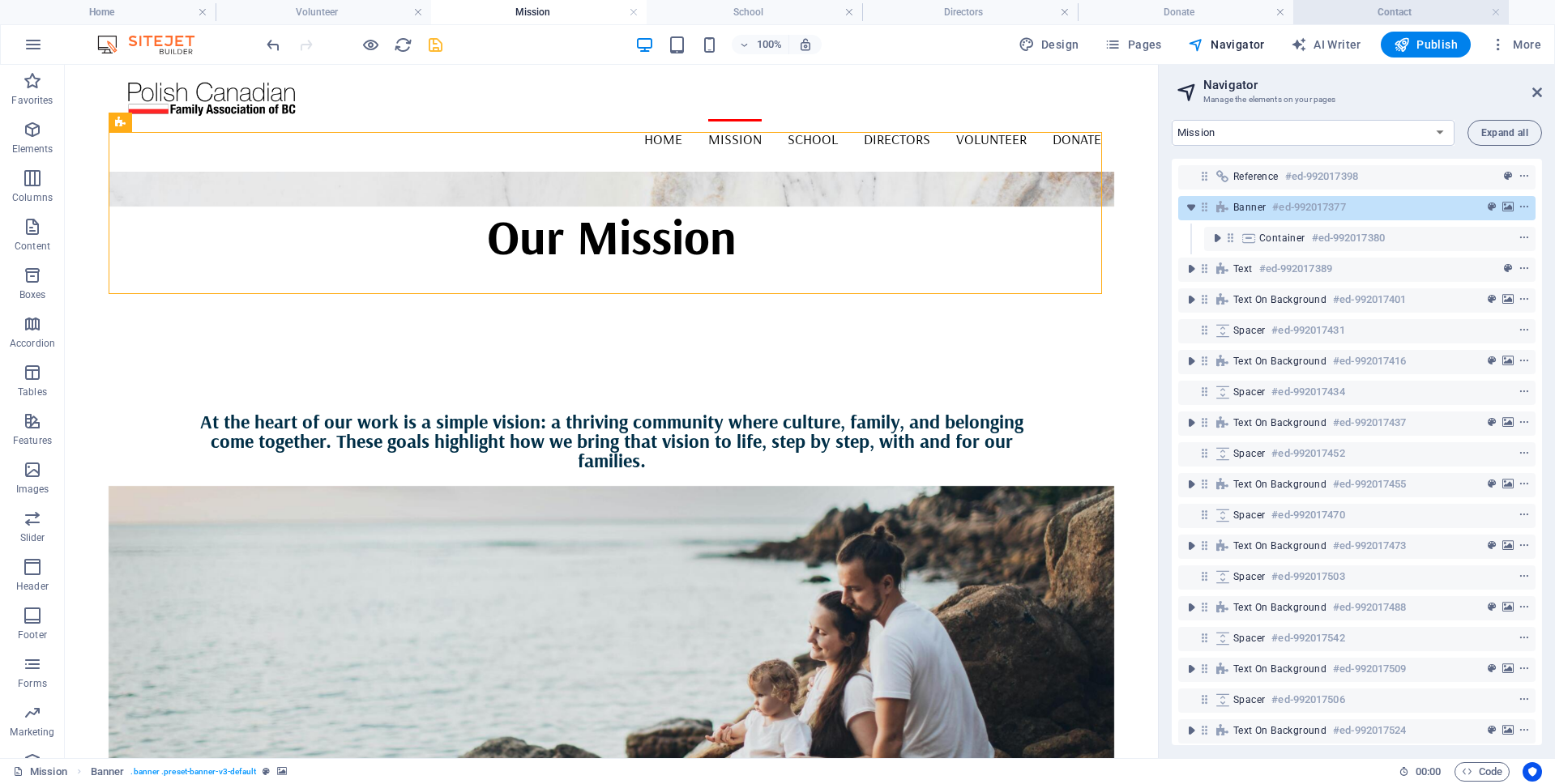
click at [1417, 6] on h4 "Contact" at bounding box center [1401, 11] width 215 height 18
select select "17985189-en"
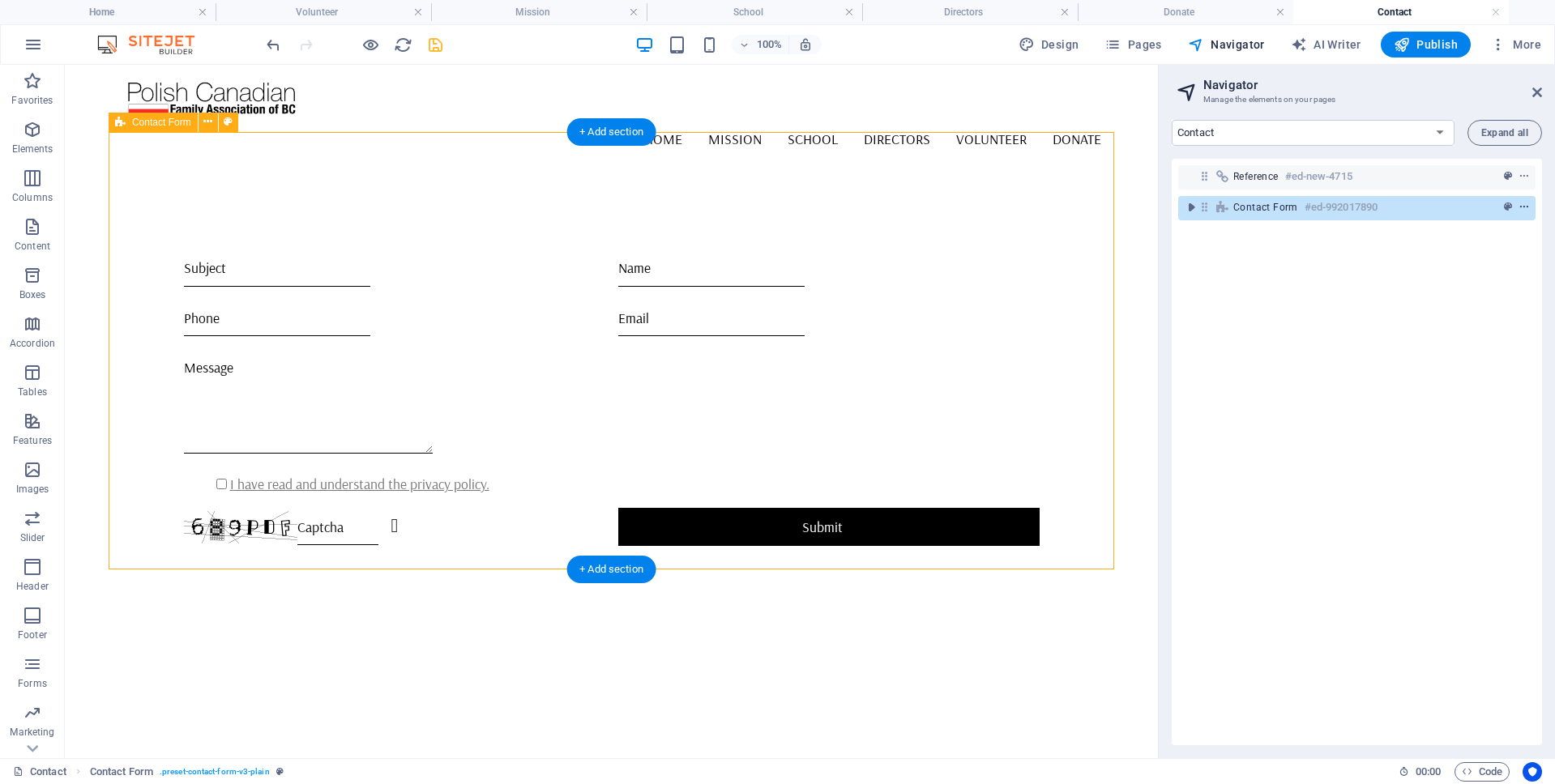
click at [1519, 206] on icon "context-menu" at bounding box center [1524, 208] width 11 height 11
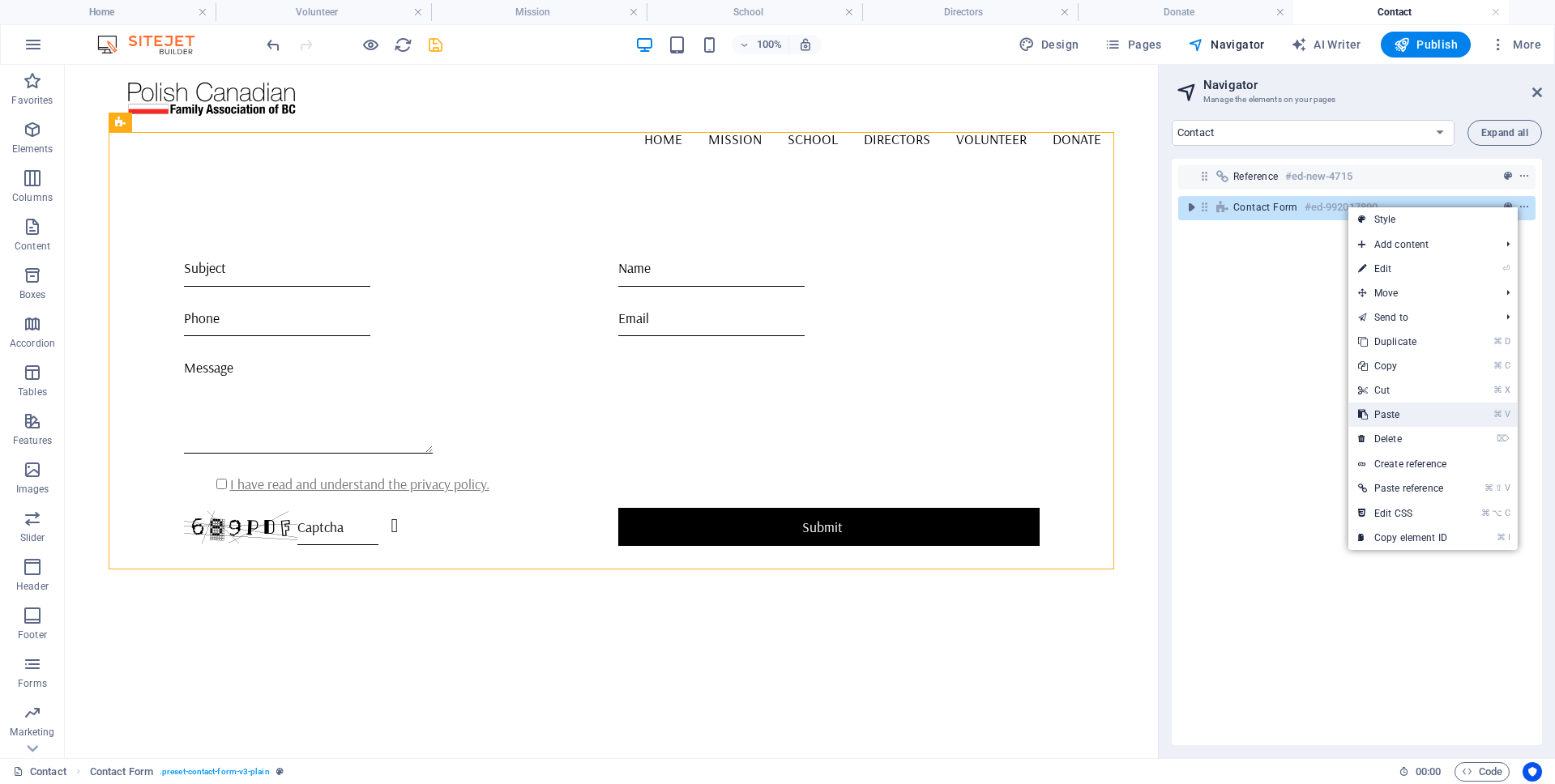
click at [1381, 415] on link "⌘ V Paste" at bounding box center [1402, 415] width 109 height 25
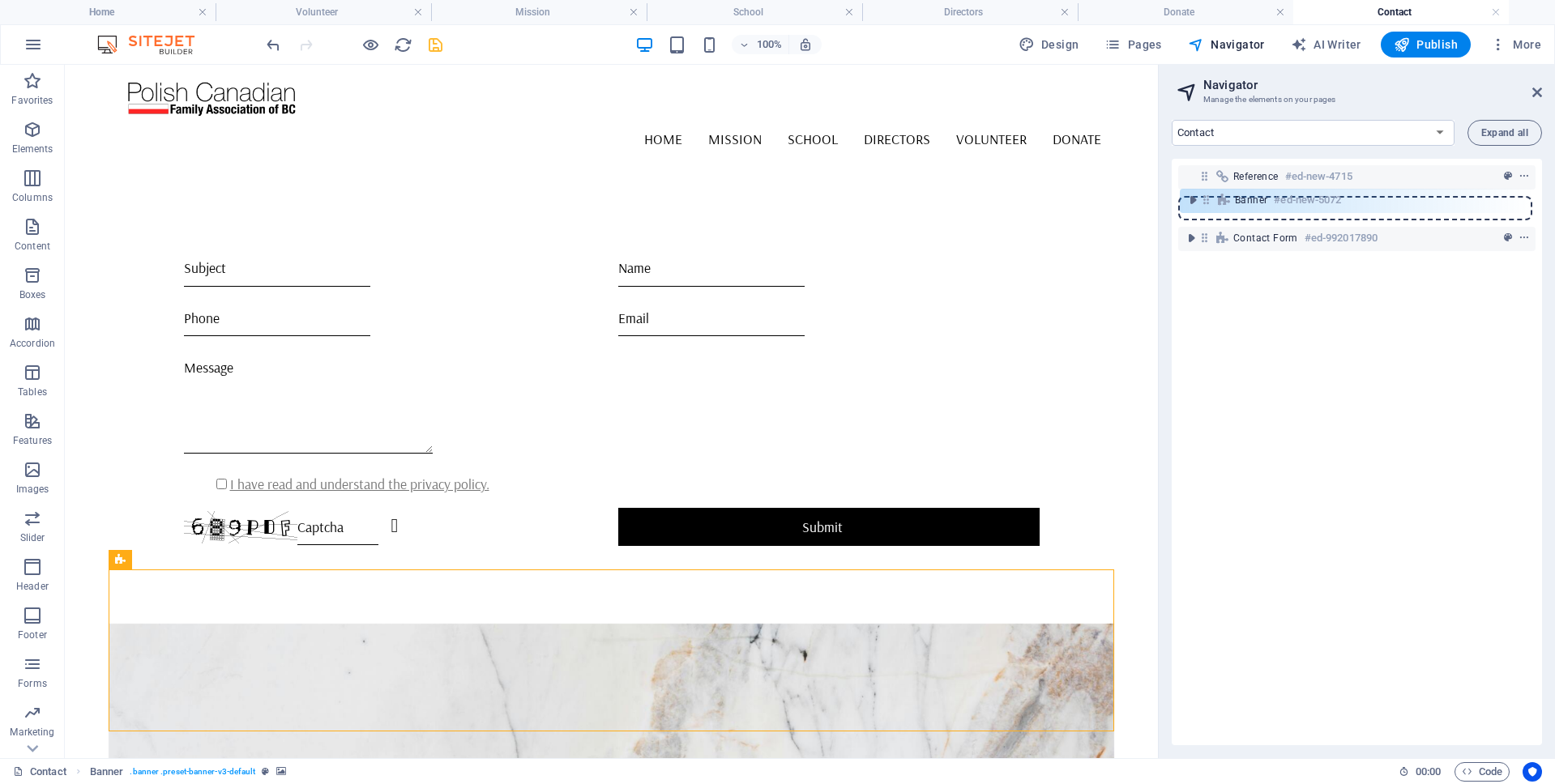
drag, startPoint x: 1203, startPoint y: 237, endPoint x: 1202, endPoint y: 191, distance: 46.0
click at [1202, 191] on div "Reference #ed-new-4715 Contact Form #ed-992017890 Banner #ed-new-5072" at bounding box center [1357, 452] width 370 height 587
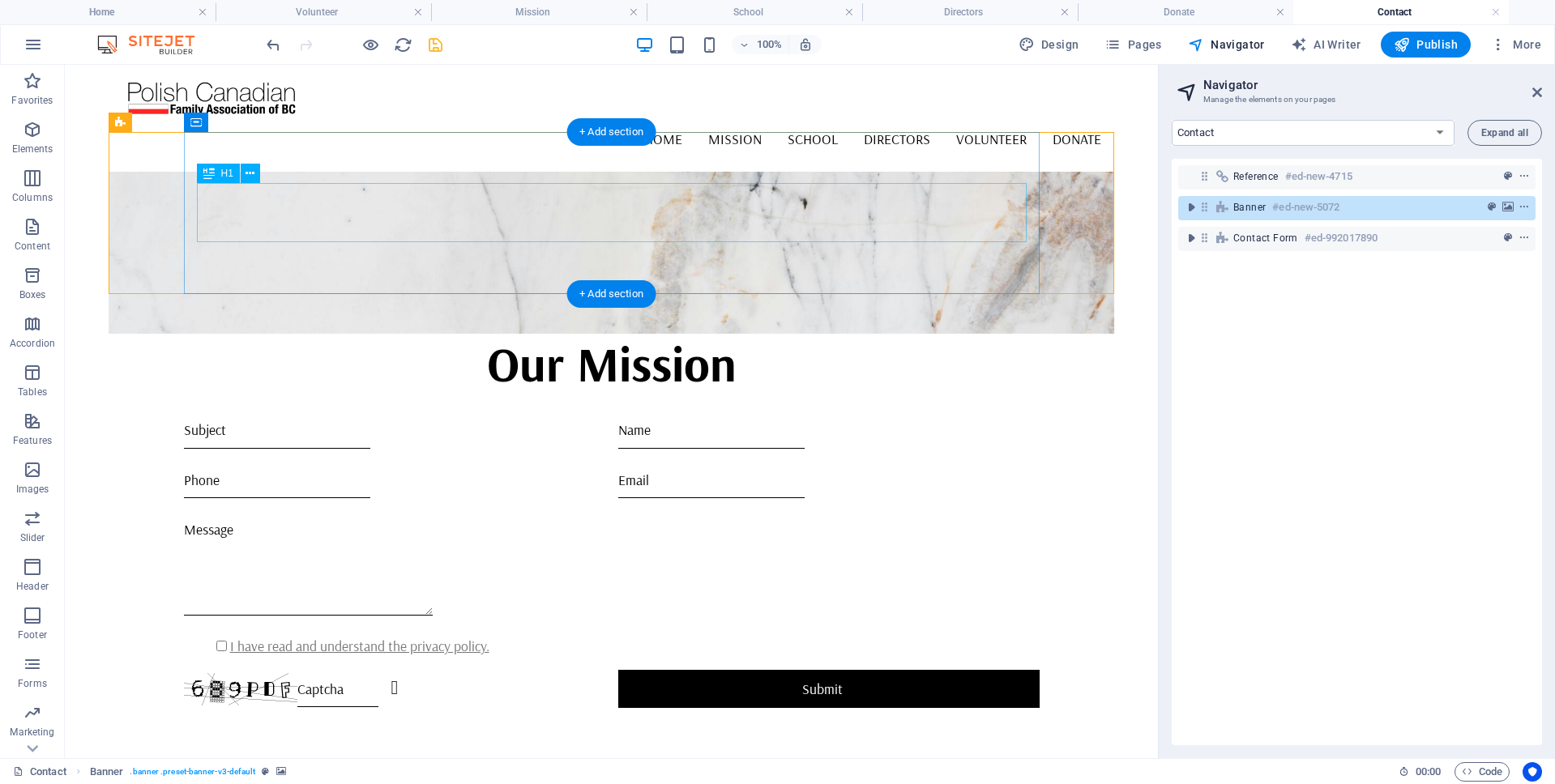
click at [594, 333] on div "Our Mission" at bounding box center [611, 363] width 829 height 60
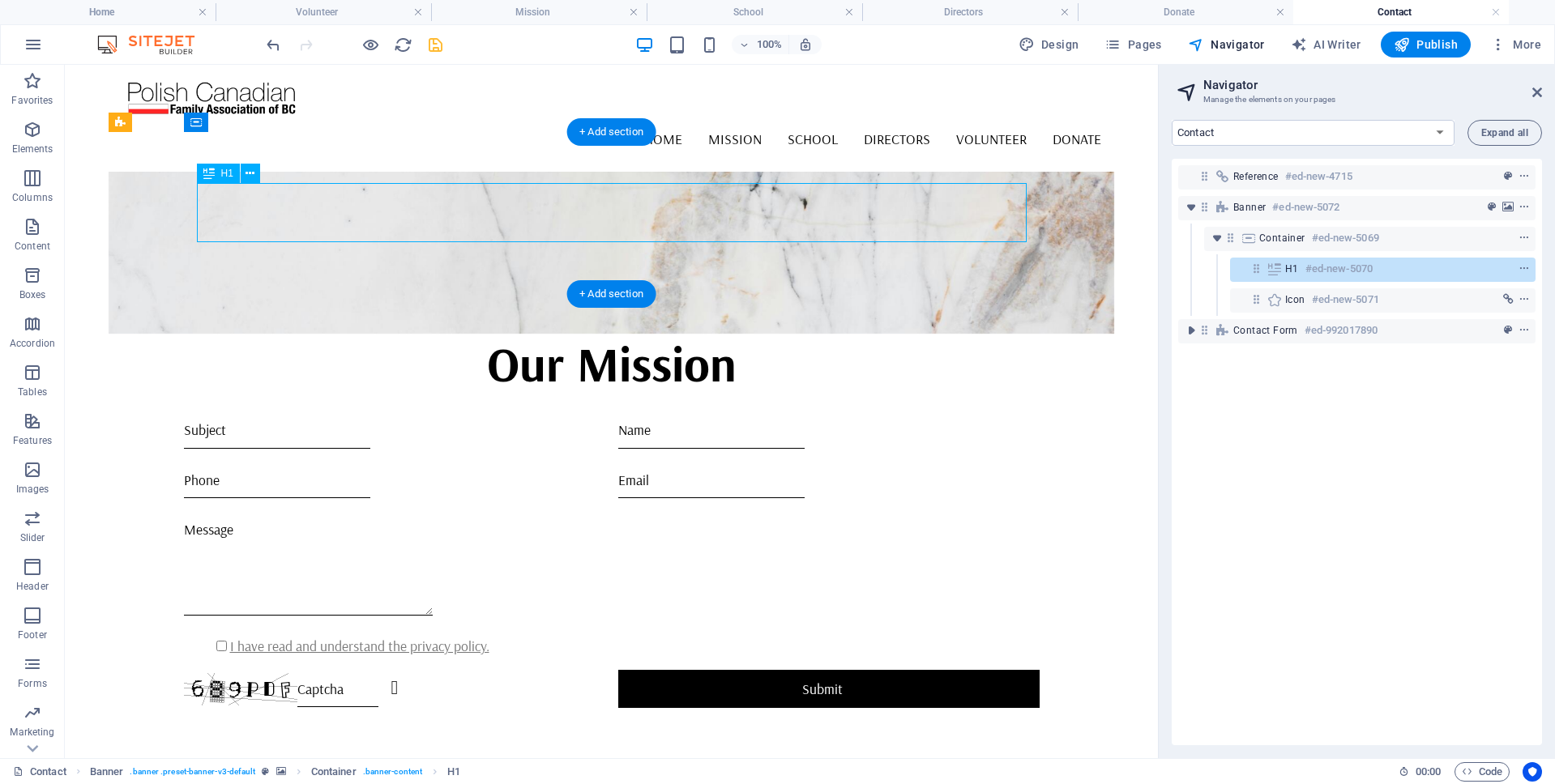
click at [594, 333] on div "Our Mission" at bounding box center [611, 363] width 829 height 60
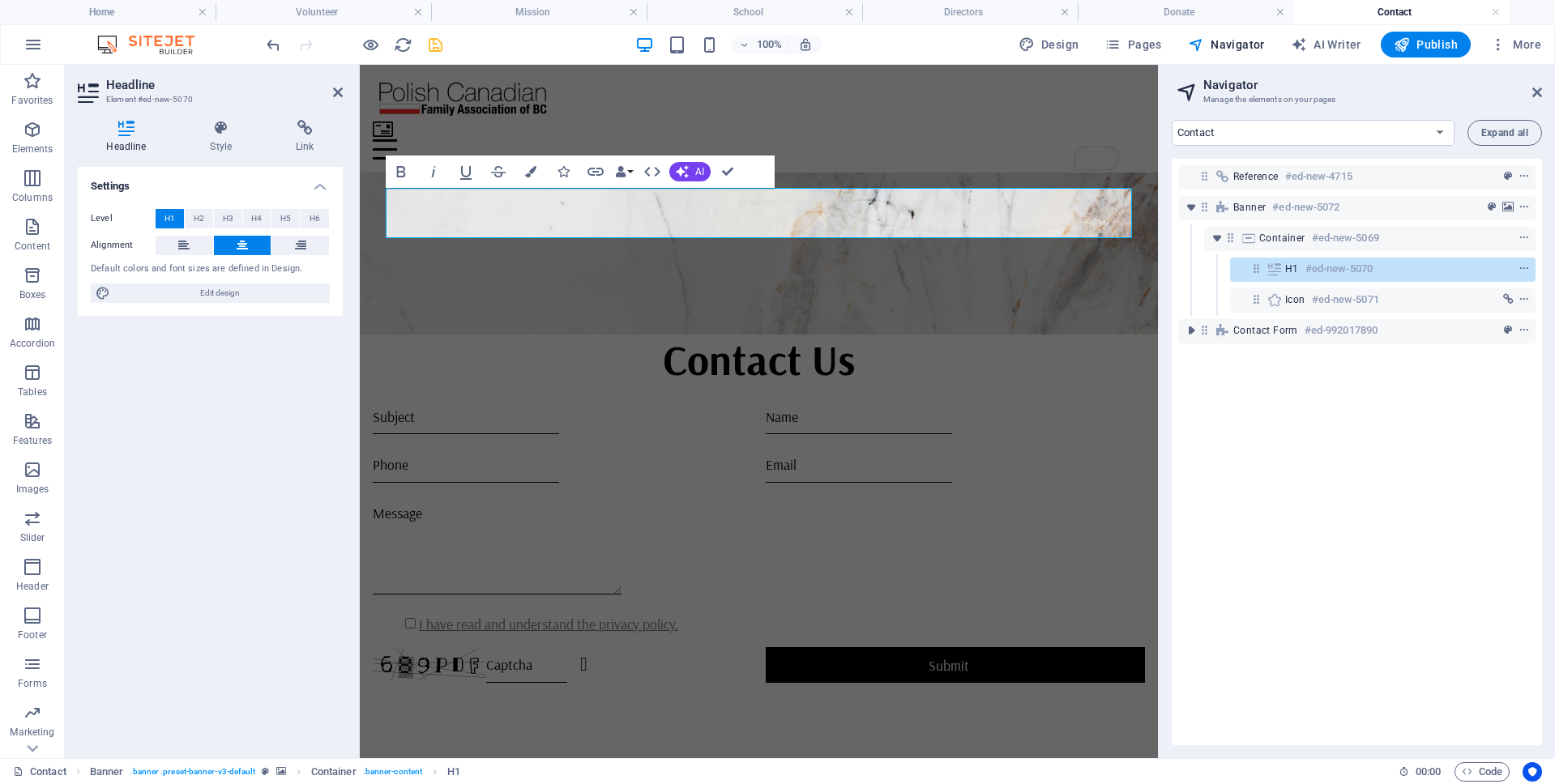
click at [1373, 509] on div "Reference #ed-new-4715 Banner #ed-new-5072 Container #ed-new-5069 H1 #ed-new-50…" at bounding box center [1357, 452] width 370 height 587
click at [1378, 502] on div "Reference #ed-new-4715 Banner #ed-new-5072 Container #ed-new-5069 H1 #ed-new-50…" at bounding box center [1357, 452] width 370 height 587
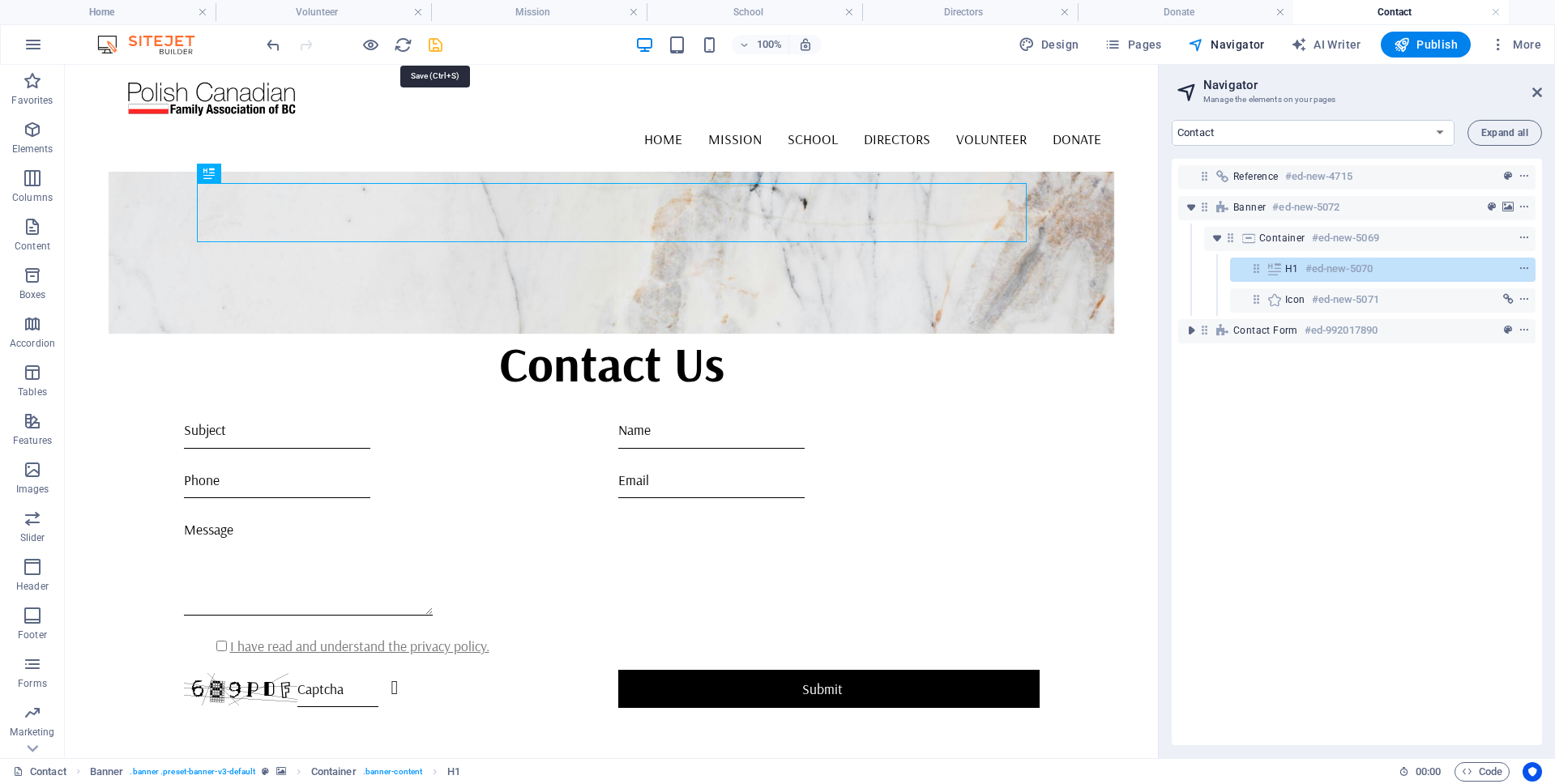
click at [436, 41] on icon "save" at bounding box center [436, 45] width 19 height 19
checkbox input "false"
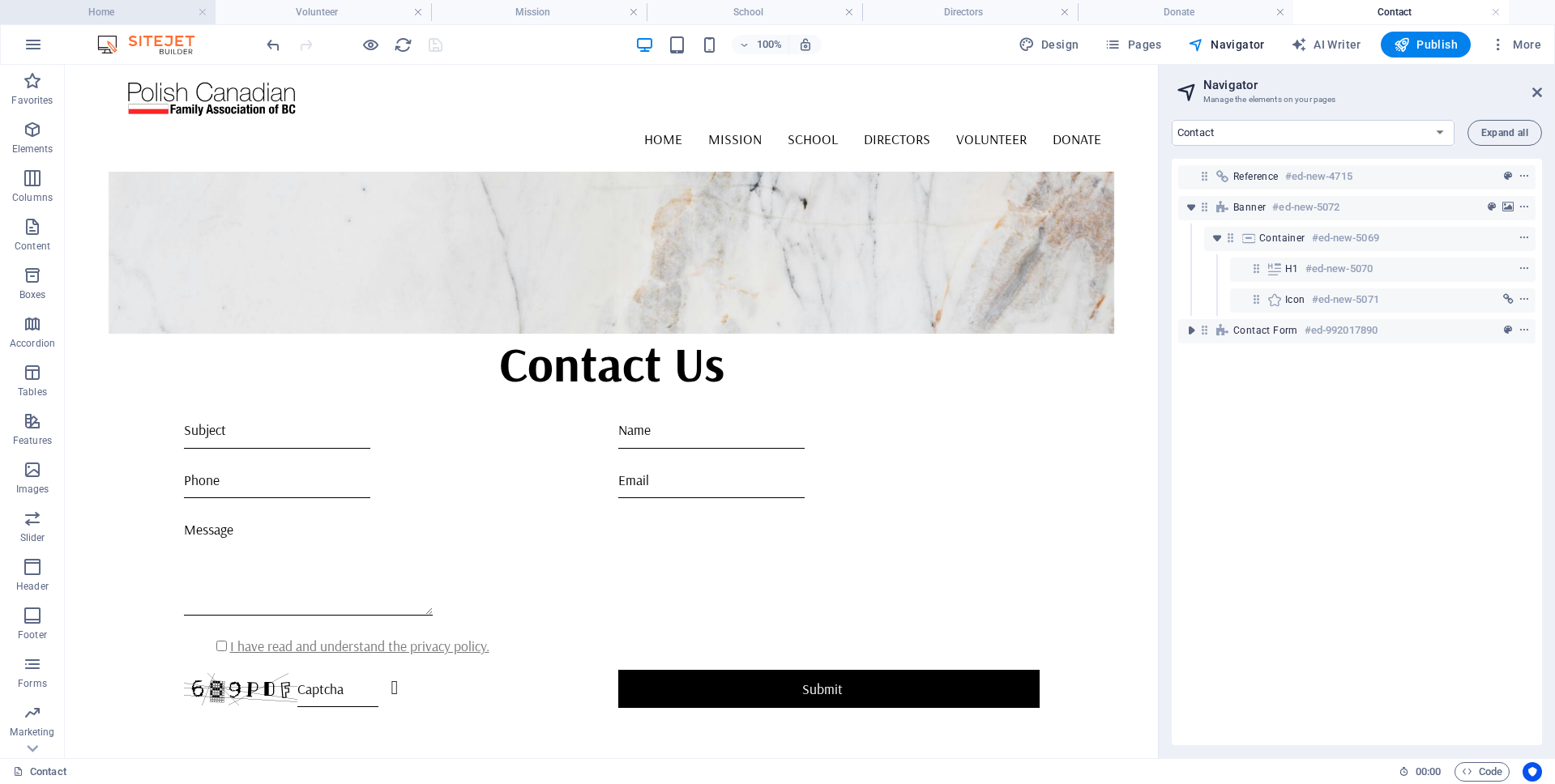
click at [145, 10] on h4 "Home" at bounding box center [108, 11] width 215 height 18
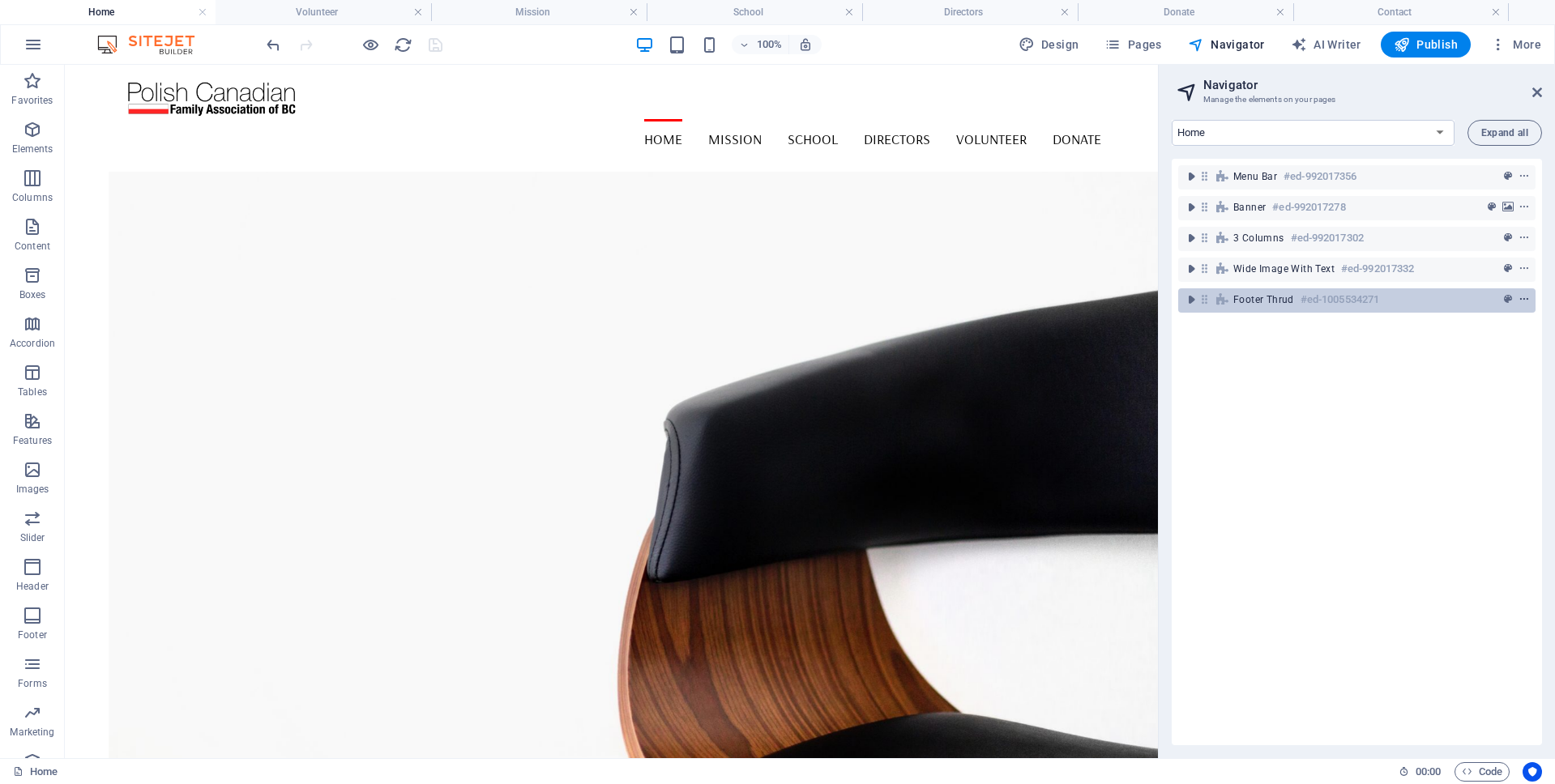
click at [1521, 295] on icon "context-menu" at bounding box center [1524, 299] width 11 height 11
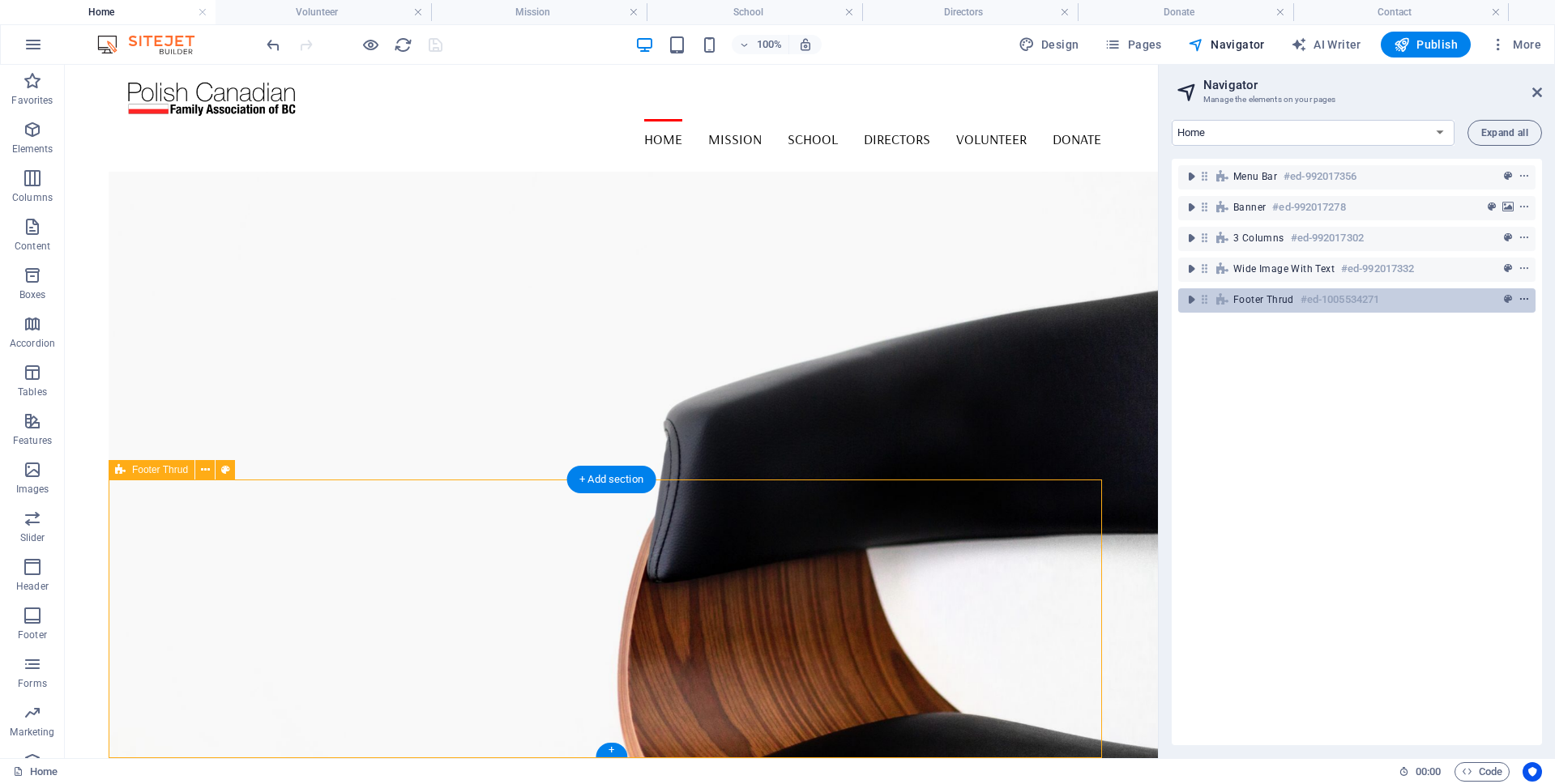
scroll to position [1188, 0]
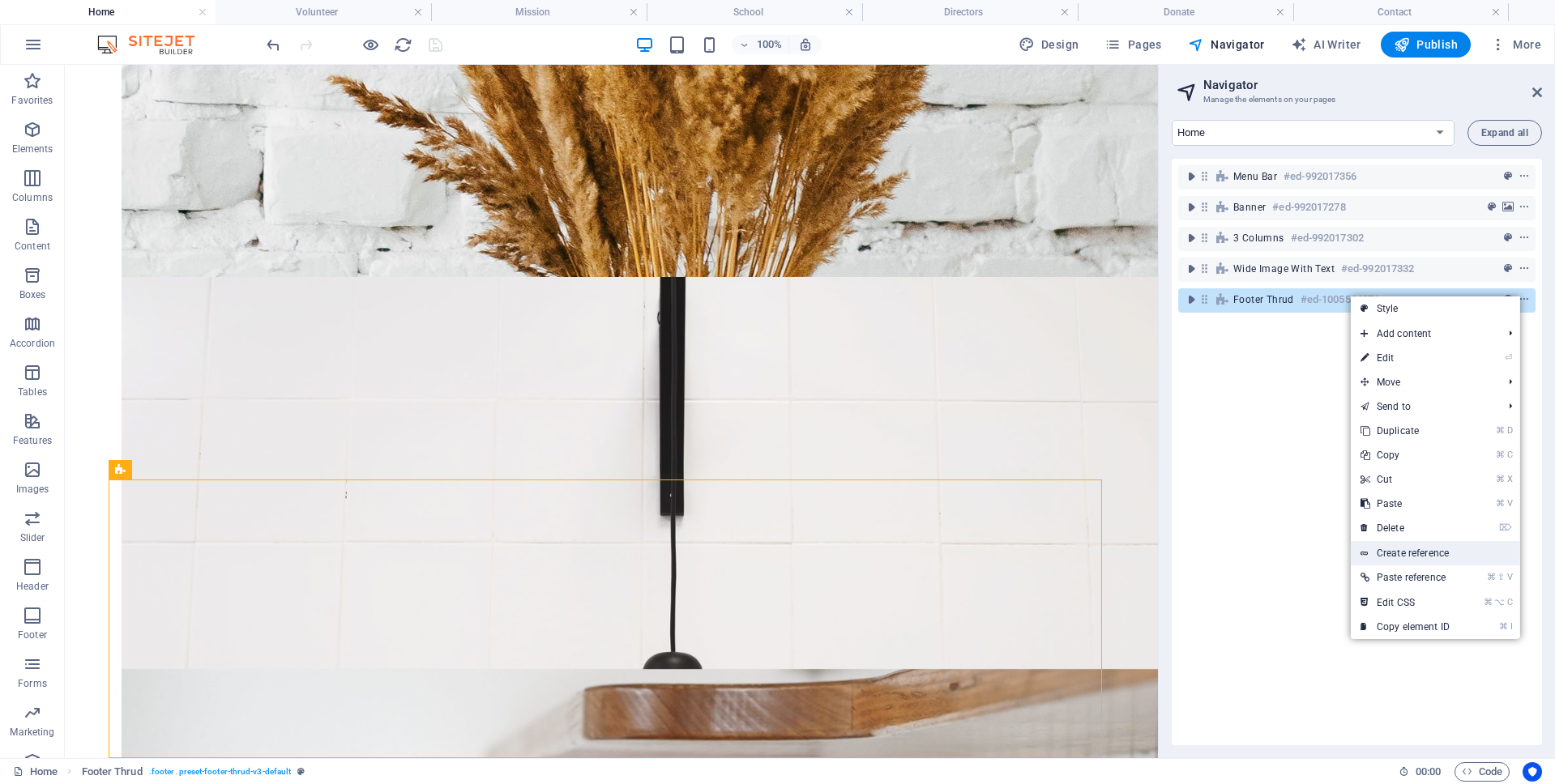
click at [1416, 552] on link "Create reference" at bounding box center [1434, 554] width 169 height 25
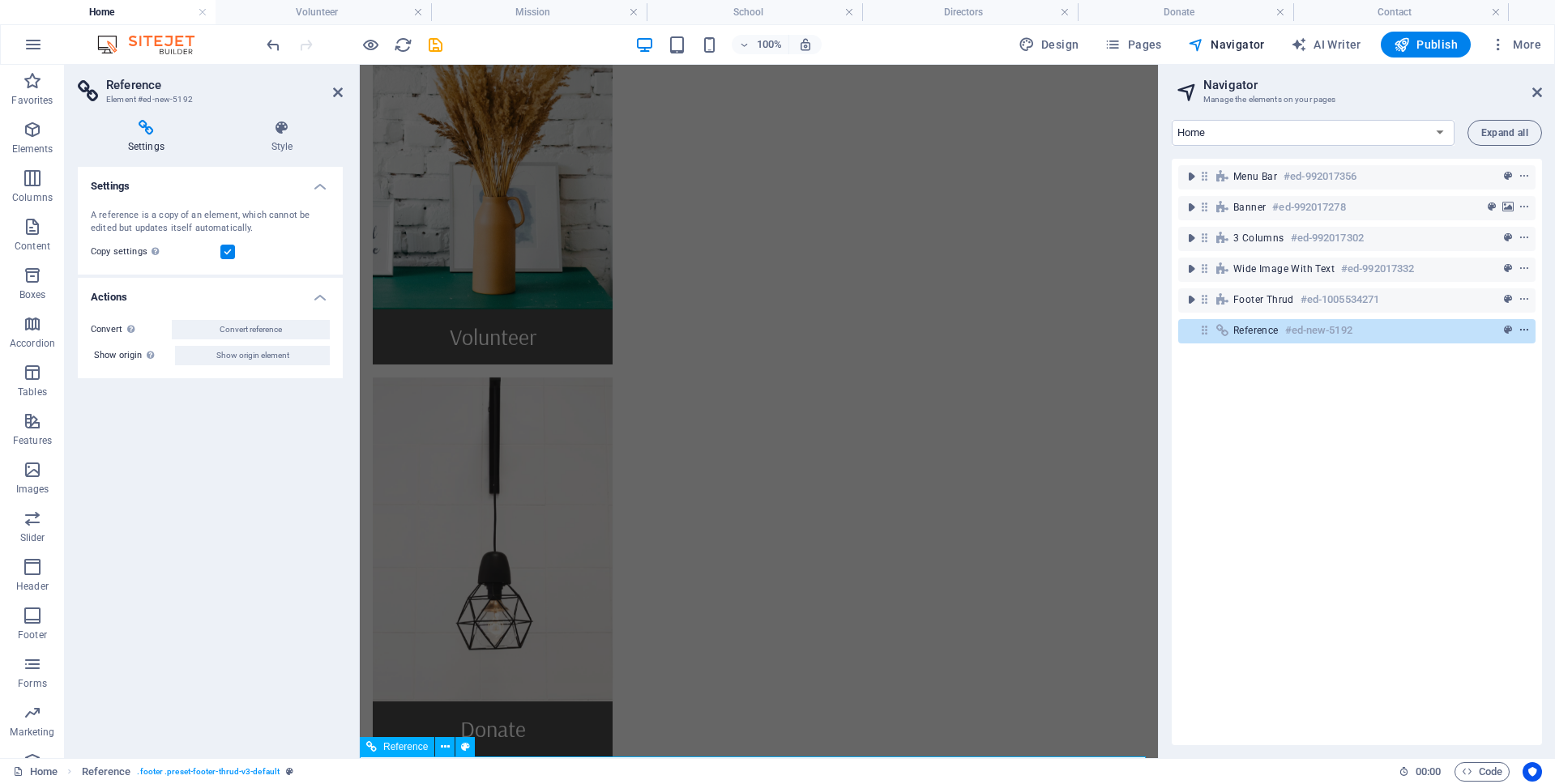
click at [1522, 329] on icon "context-menu" at bounding box center [1524, 331] width 11 height 11
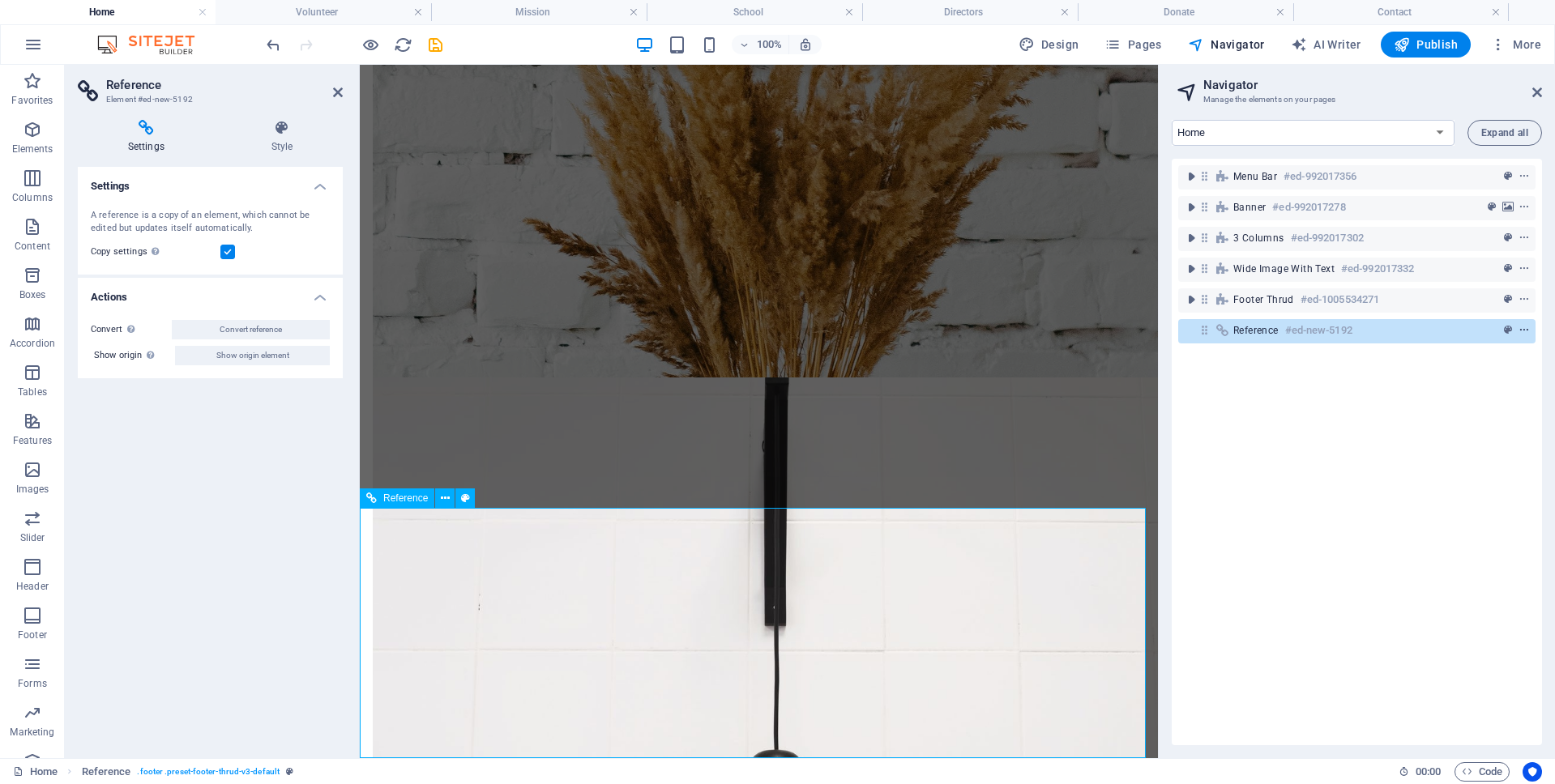
scroll to position [1312, 0]
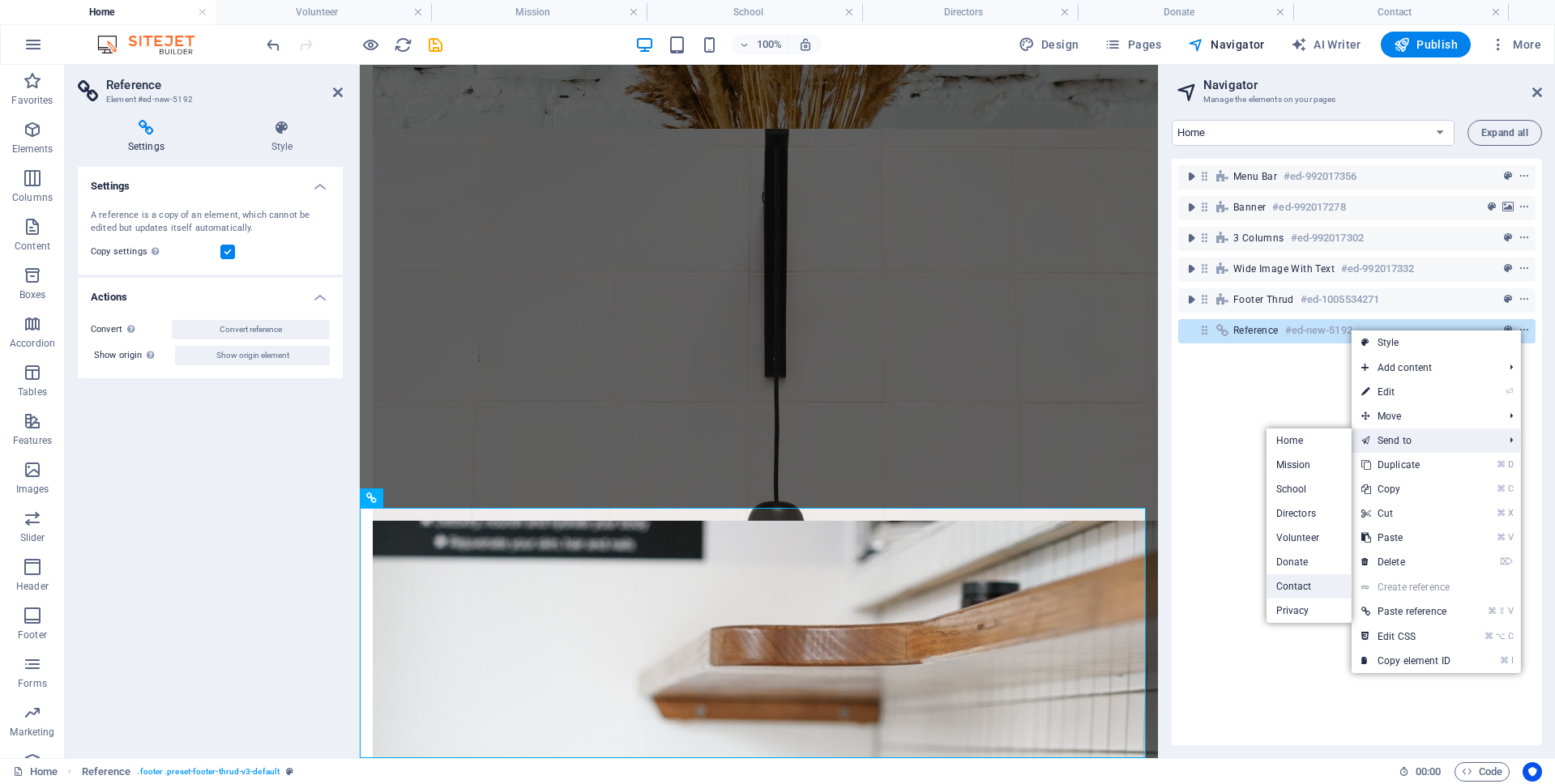
click at [1295, 585] on link "Contact" at bounding box center [1308, 587] width 85 height 25
select select "17985189-en"
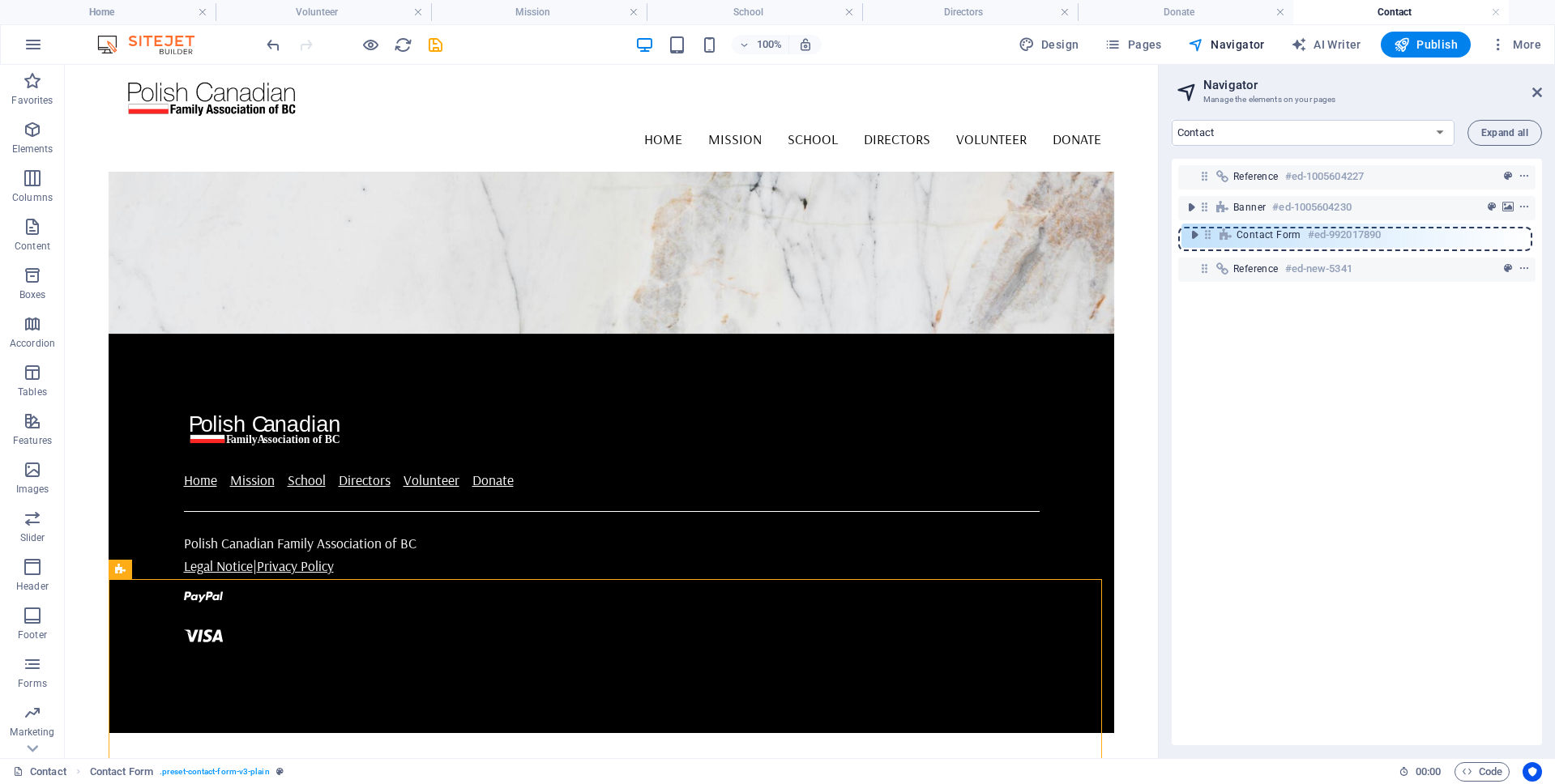
drag, startPoint x: 1204, startPoint y: 271, endPoint x: 1207, endPoint y: 230, distance: 41.1
click at [1207, 230] on div "Reference #ed-1005604227 Banner #ed-1005604230 Reference #ed-new-5341 Contact F…" at bounding box center [1357, 452] width 370 height 587
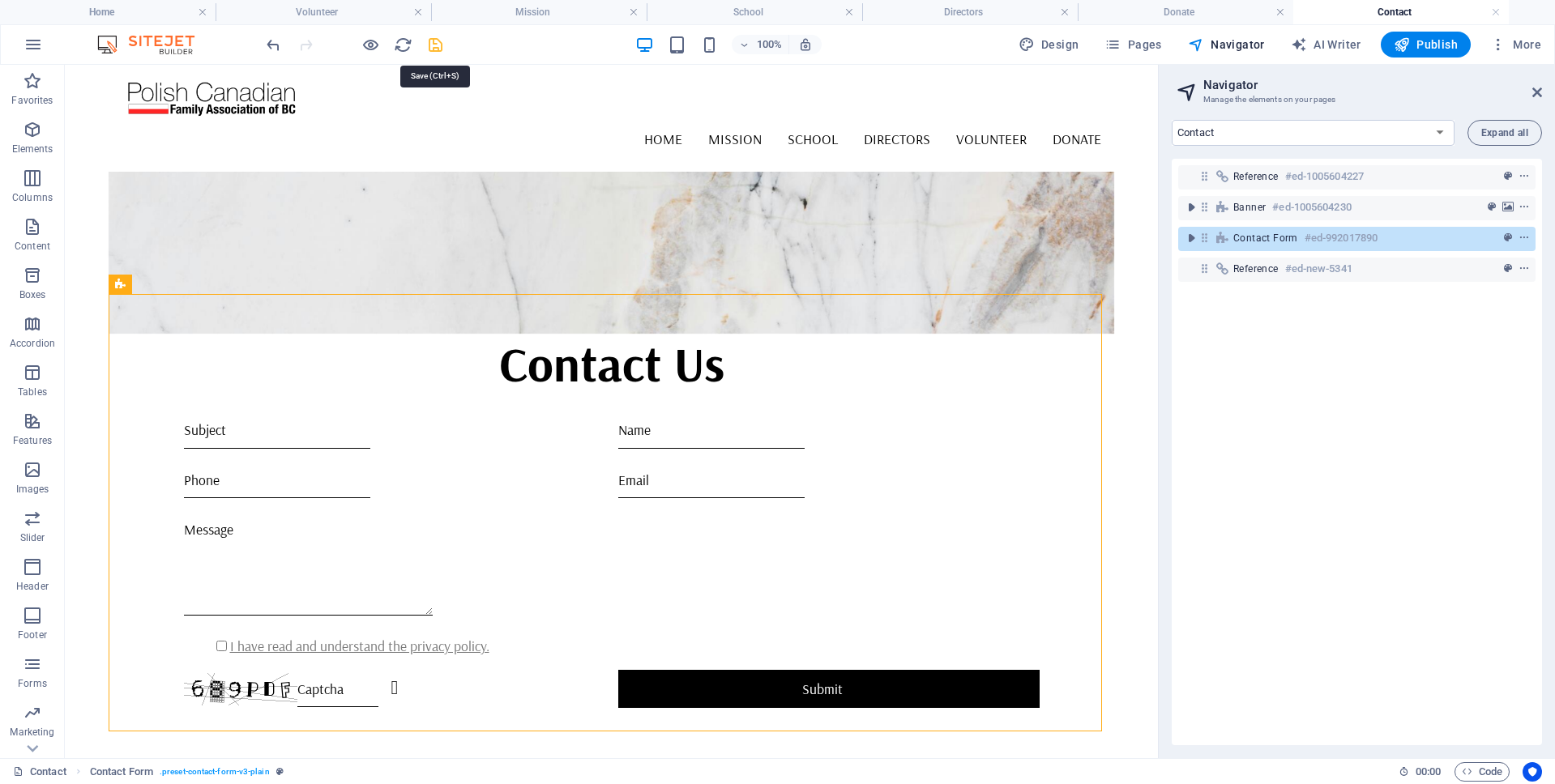
click at [436, 44] on icon "save" at bounding box center [436, 45] width 19 height 19
checkbox input "false"
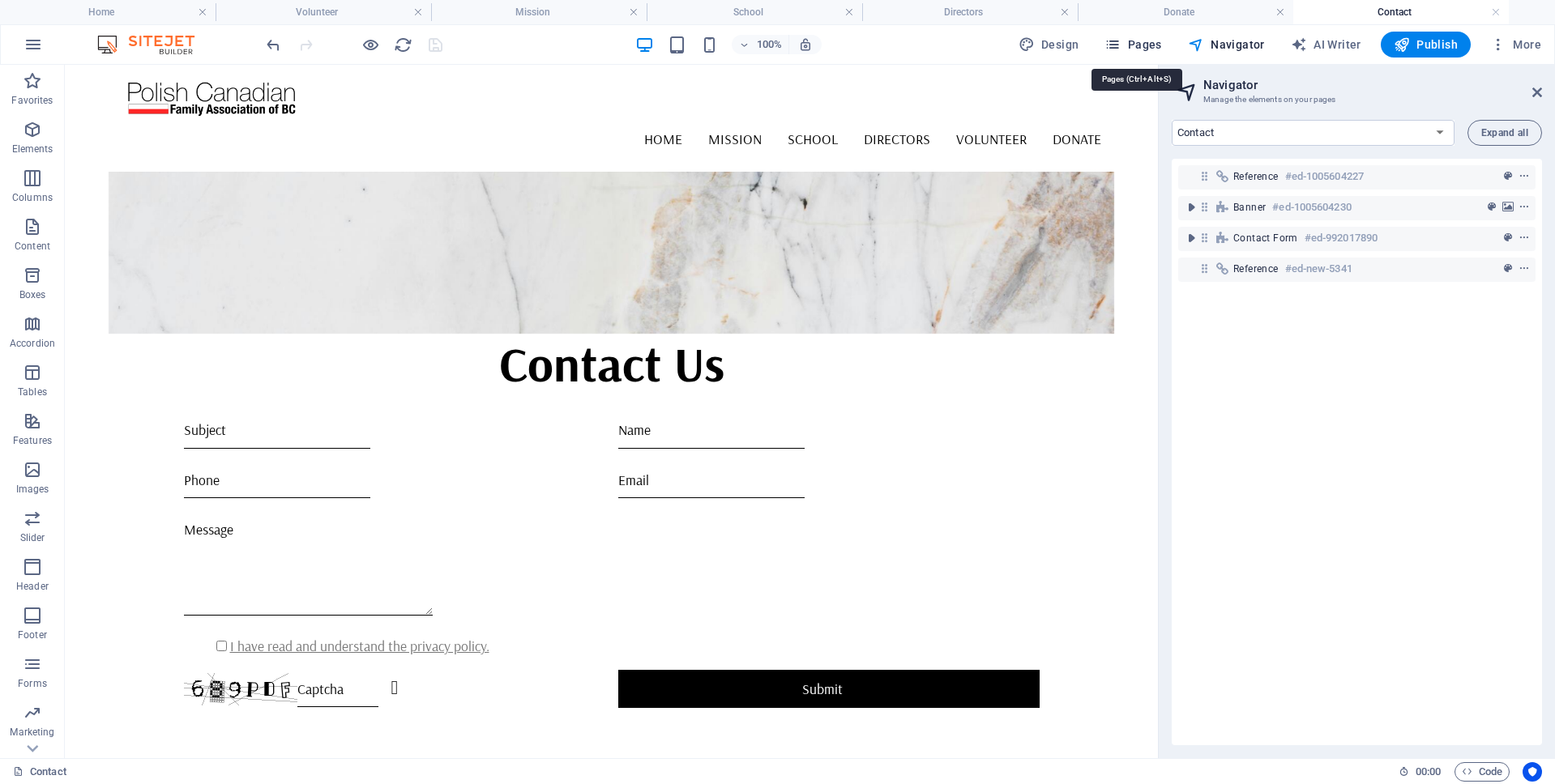
click at [1140, 42] on span "Pages" at bounding box center [1133, 44] width 57 height 16
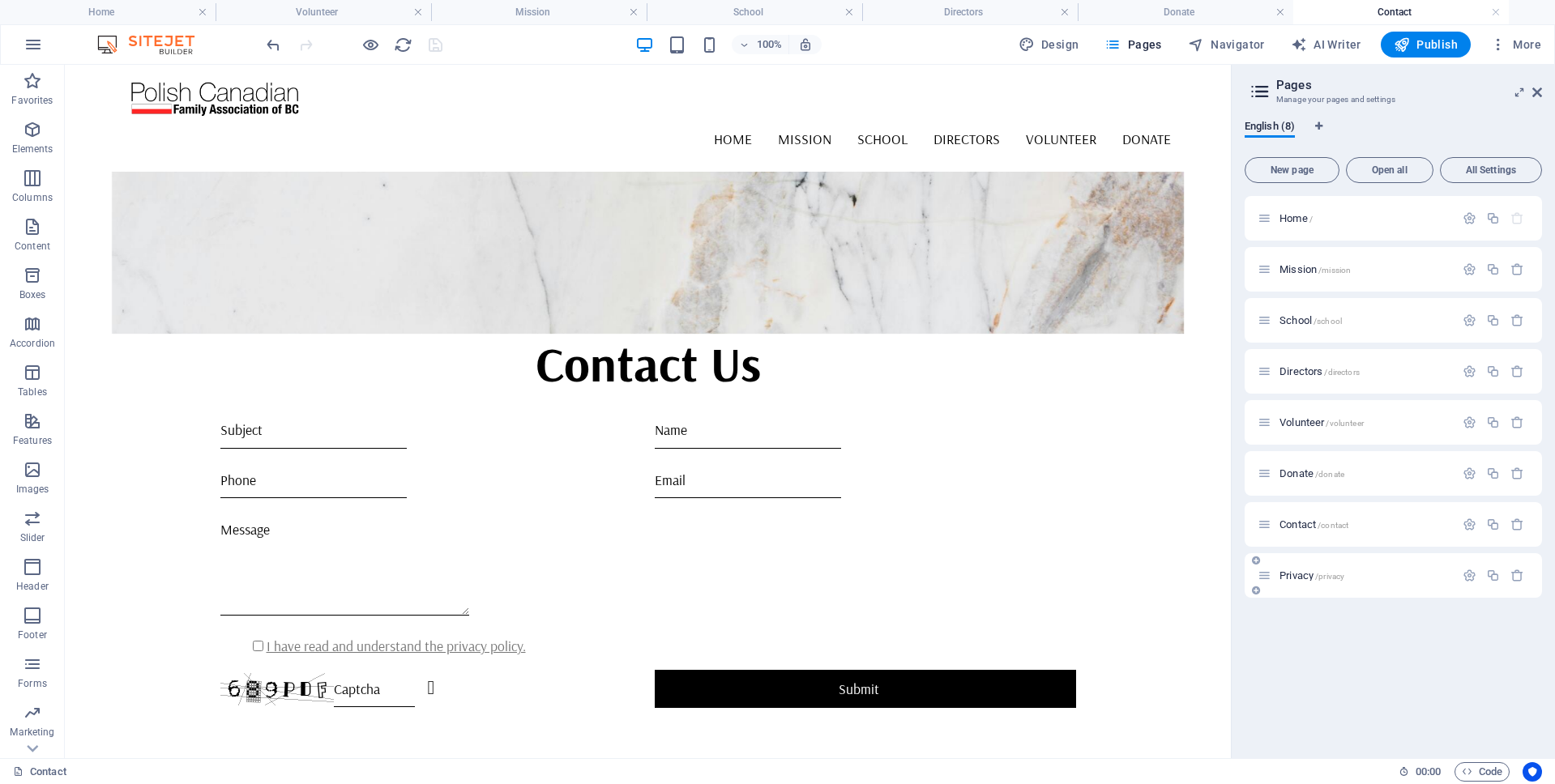
click at [1292, 574] on span "Privacy /privacy" at bounding box center [1311, 575] width 65 height 12
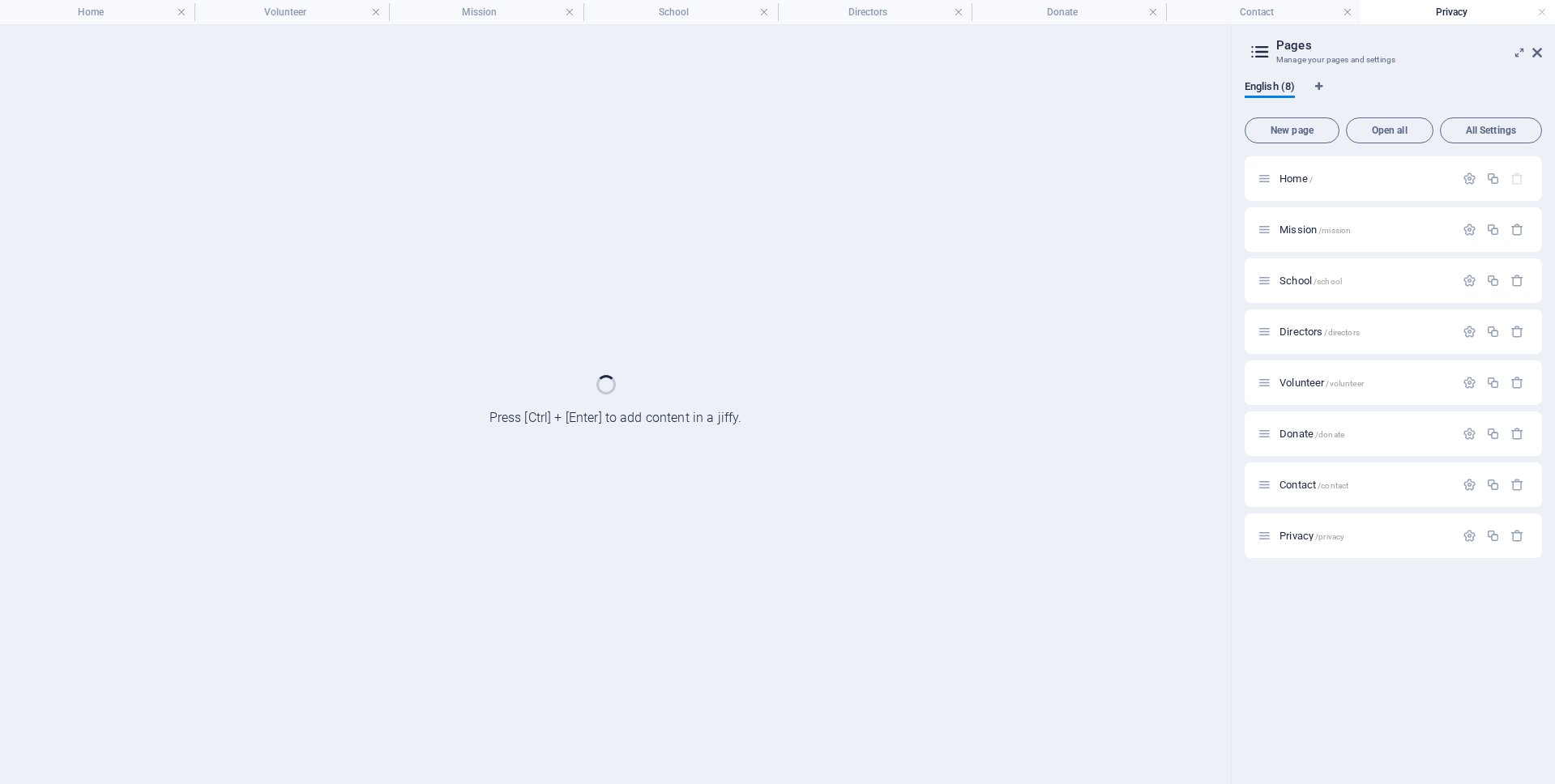
click at [1292, 574] on div "Home / Mission /mission School /school Directors /directors Volunteer /voluntee…" at bounding box center [1393, 463] width 298 height 615
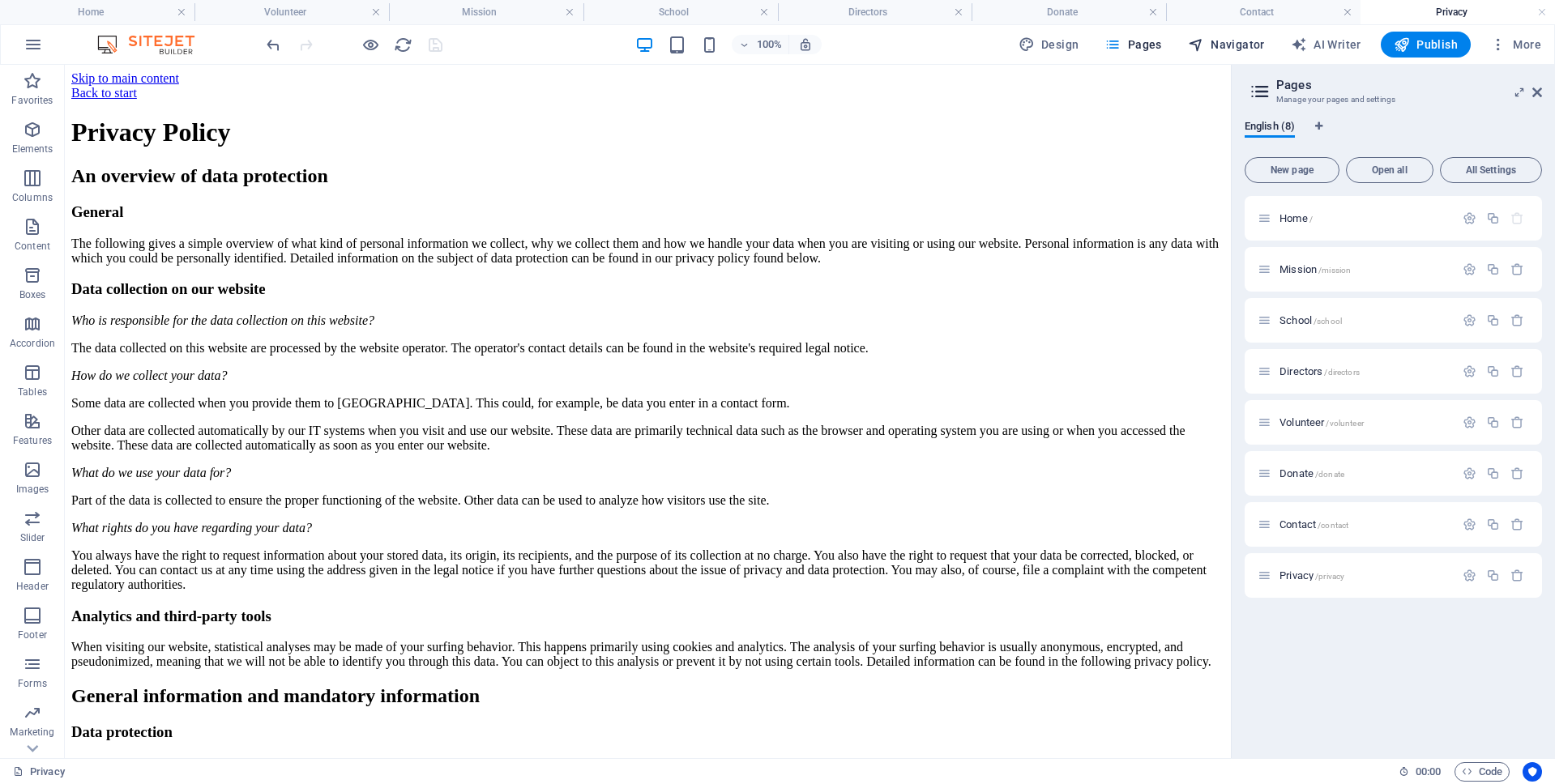
click at [1230, 46] on span "Navigator" at bounding box center [1225, 44] width 77 height 16
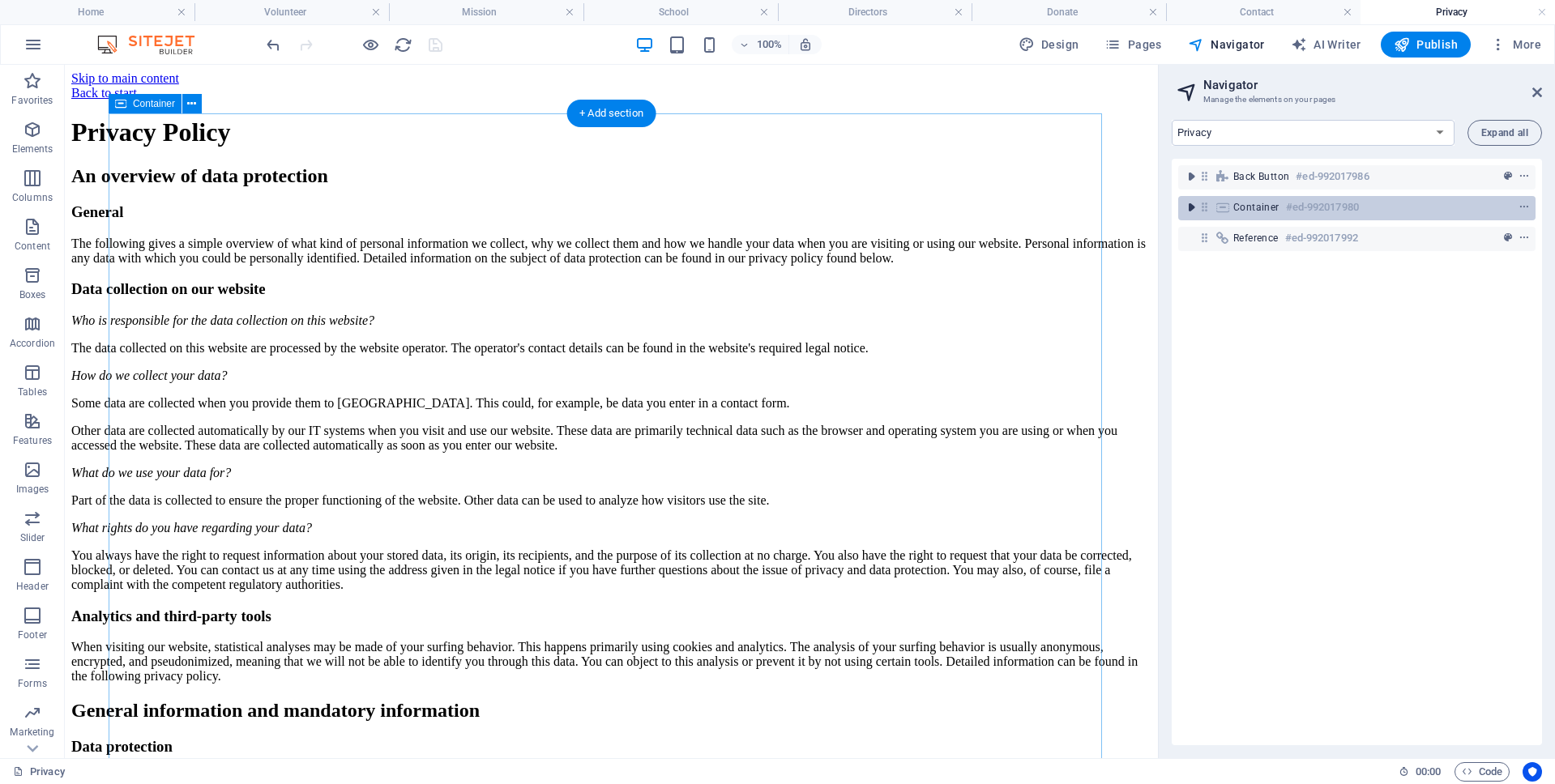
click at [1193, 207] on icon "toggle-expand" at bounding box center [1190, 207] width 16 height 16
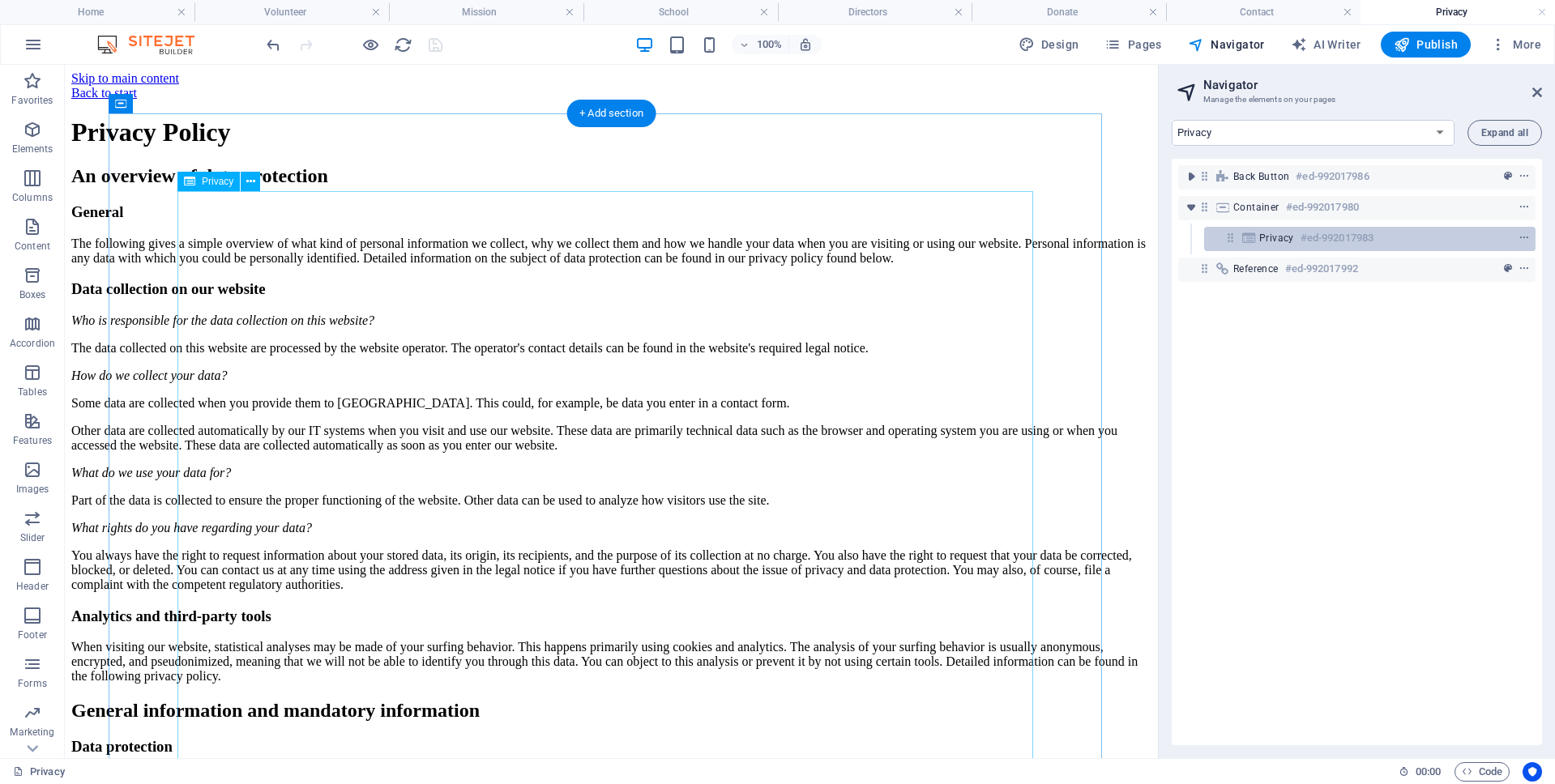
click at [1242, 236] on icon at bounding box center [1248, 238] width 18 height 13
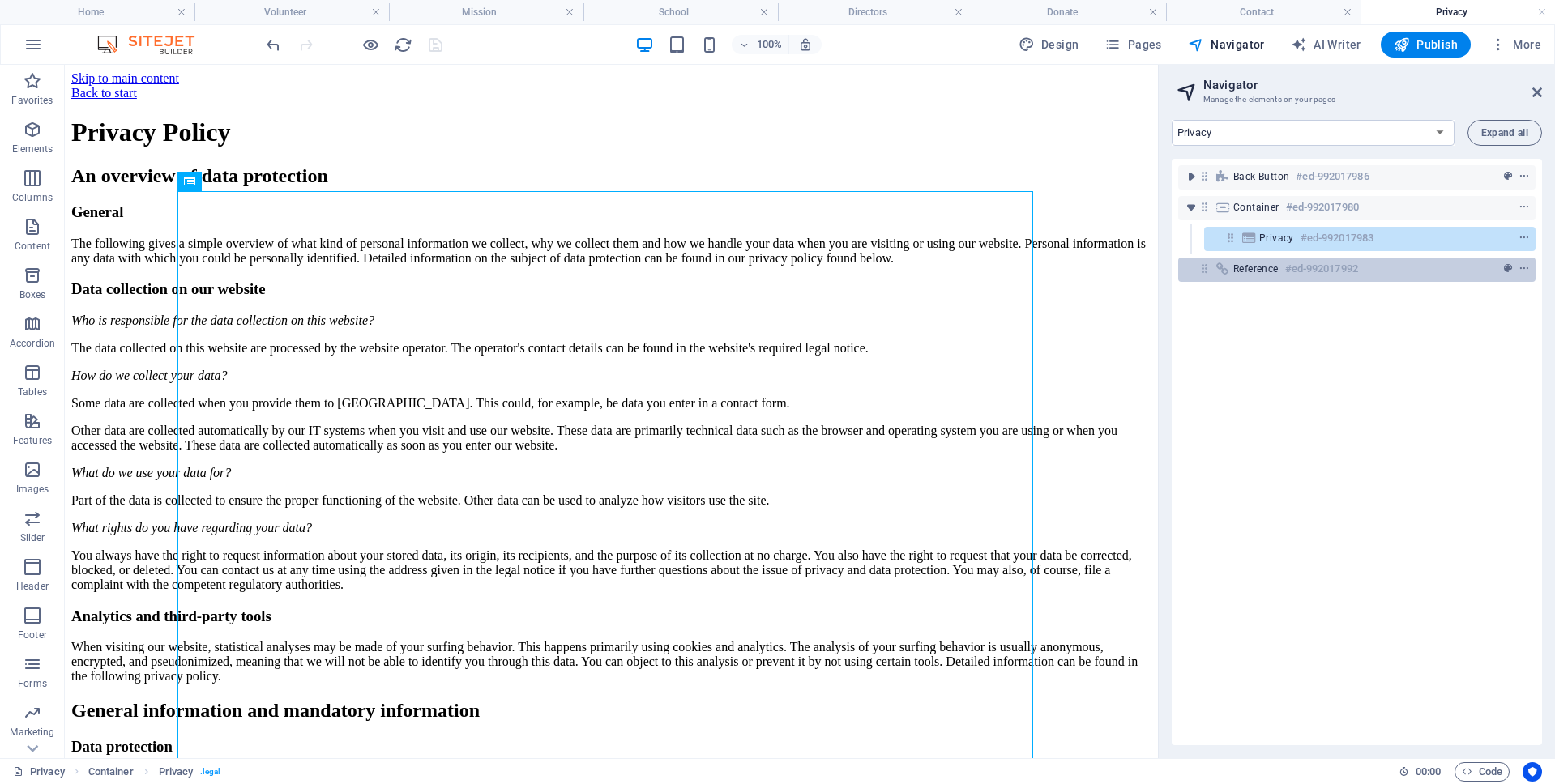
click at [1236, 267] on span "Reference" at bounding box center [1256, 269] width 45 height 13
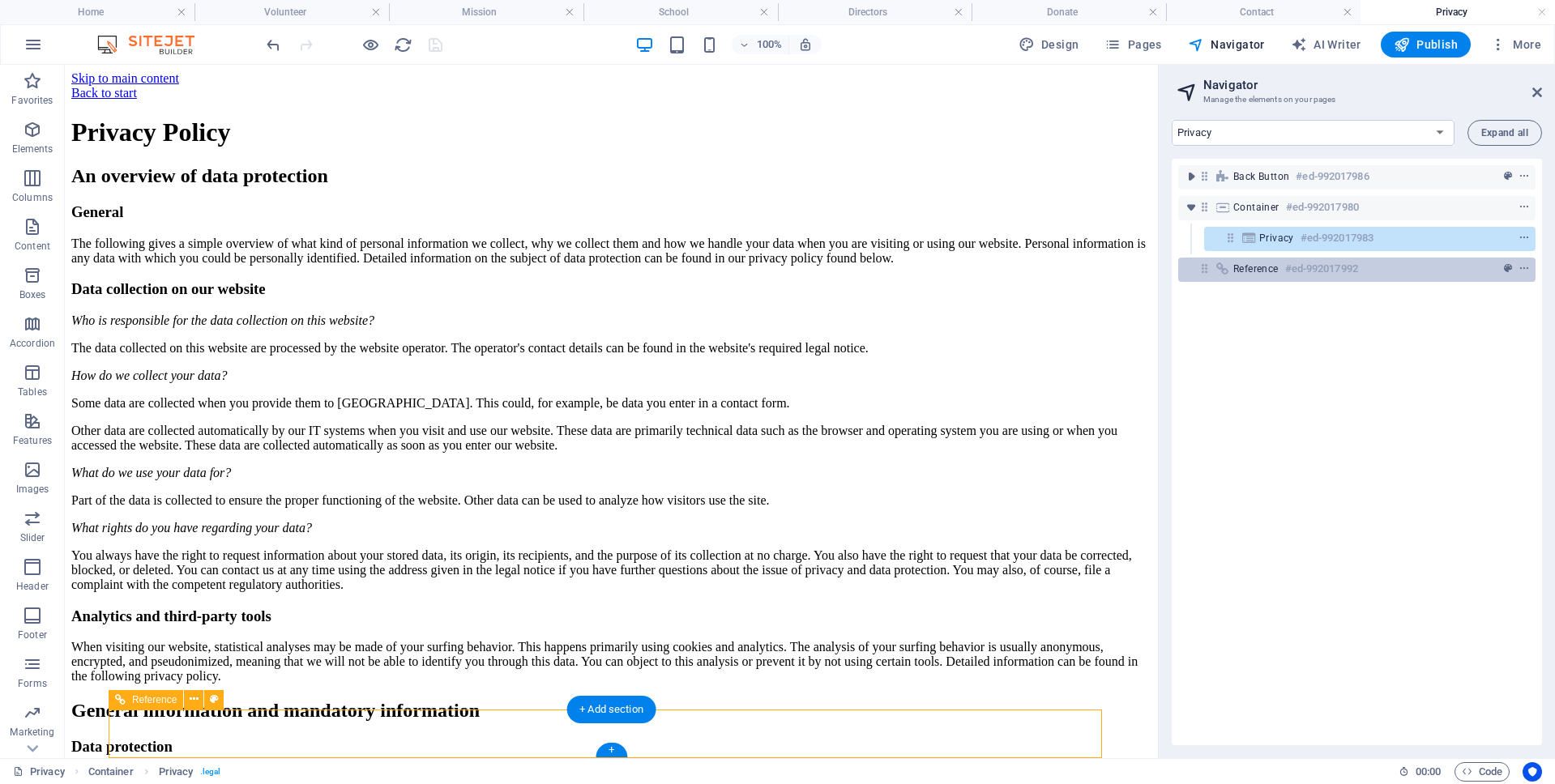
scroll to position [4505, 0]
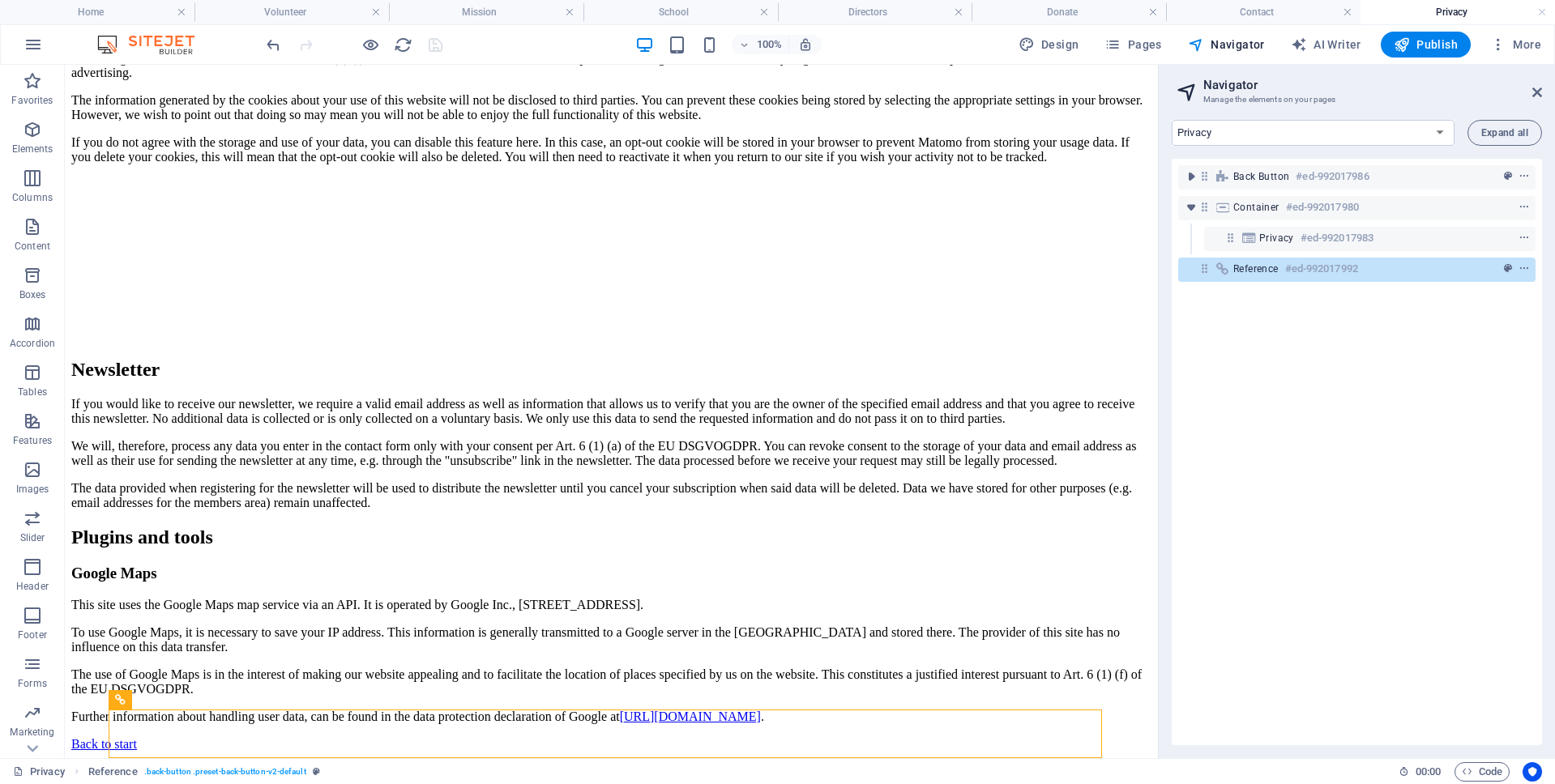
click at [1393, 457] on div "Back button #ed-992017986 Container #ed-992017980 Privacy #ed-992017983 Referen…" at bounding box center [1357, 452] width 370 height 587
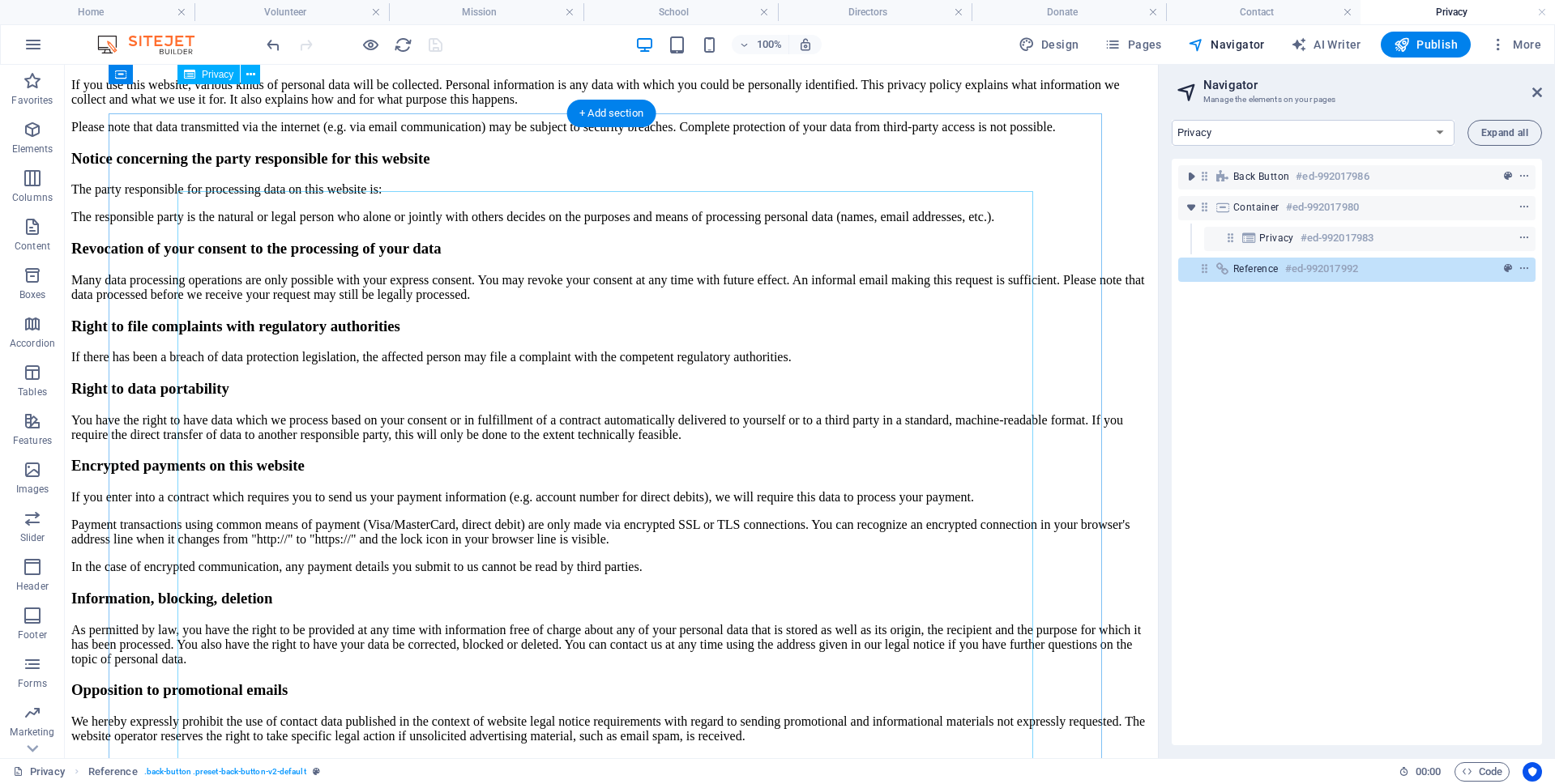
scroll to position [0, 0]
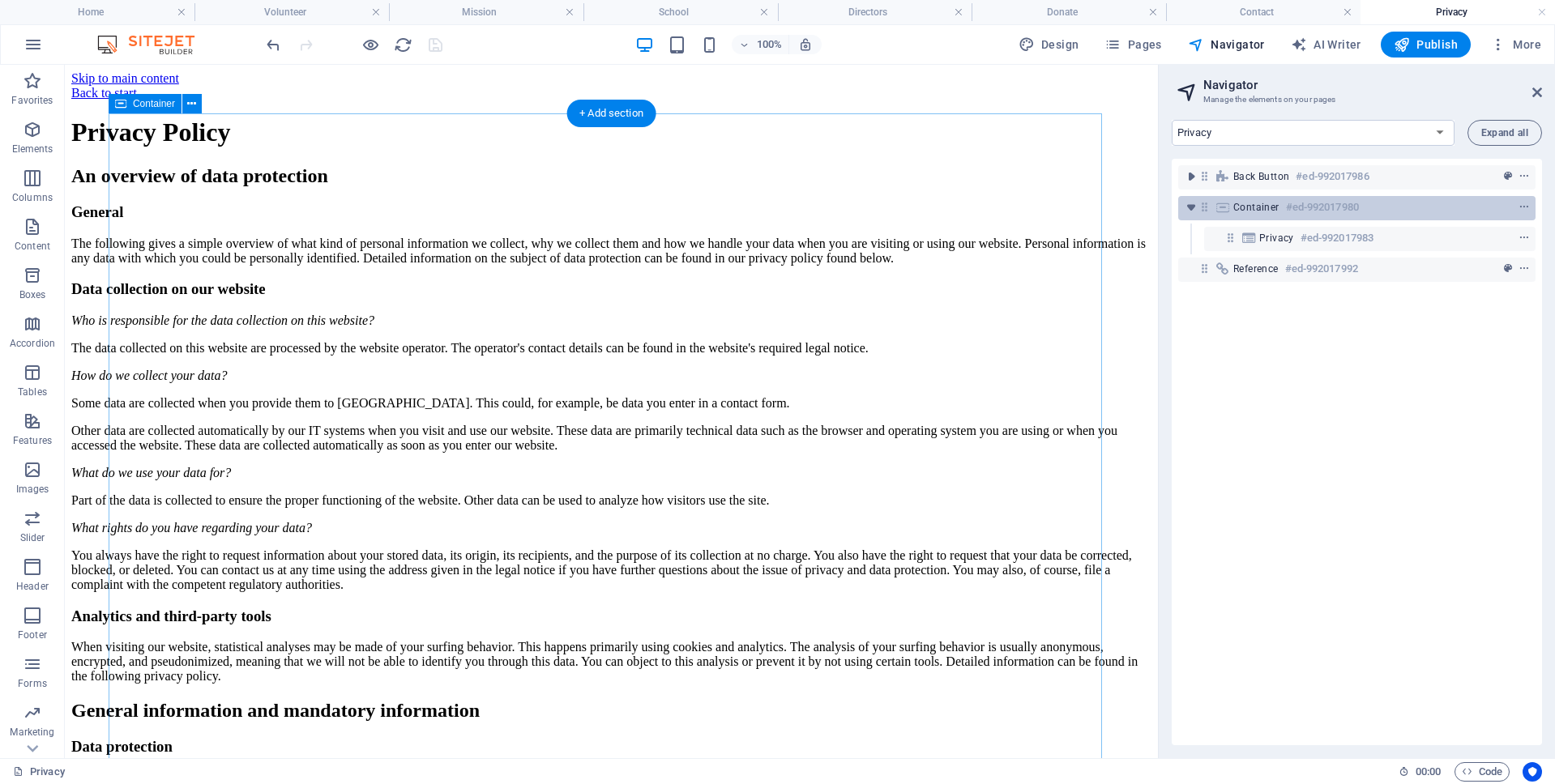
click at [1255, 210] on span "Container" at bounding box center [1256, 208] width 46 height 13
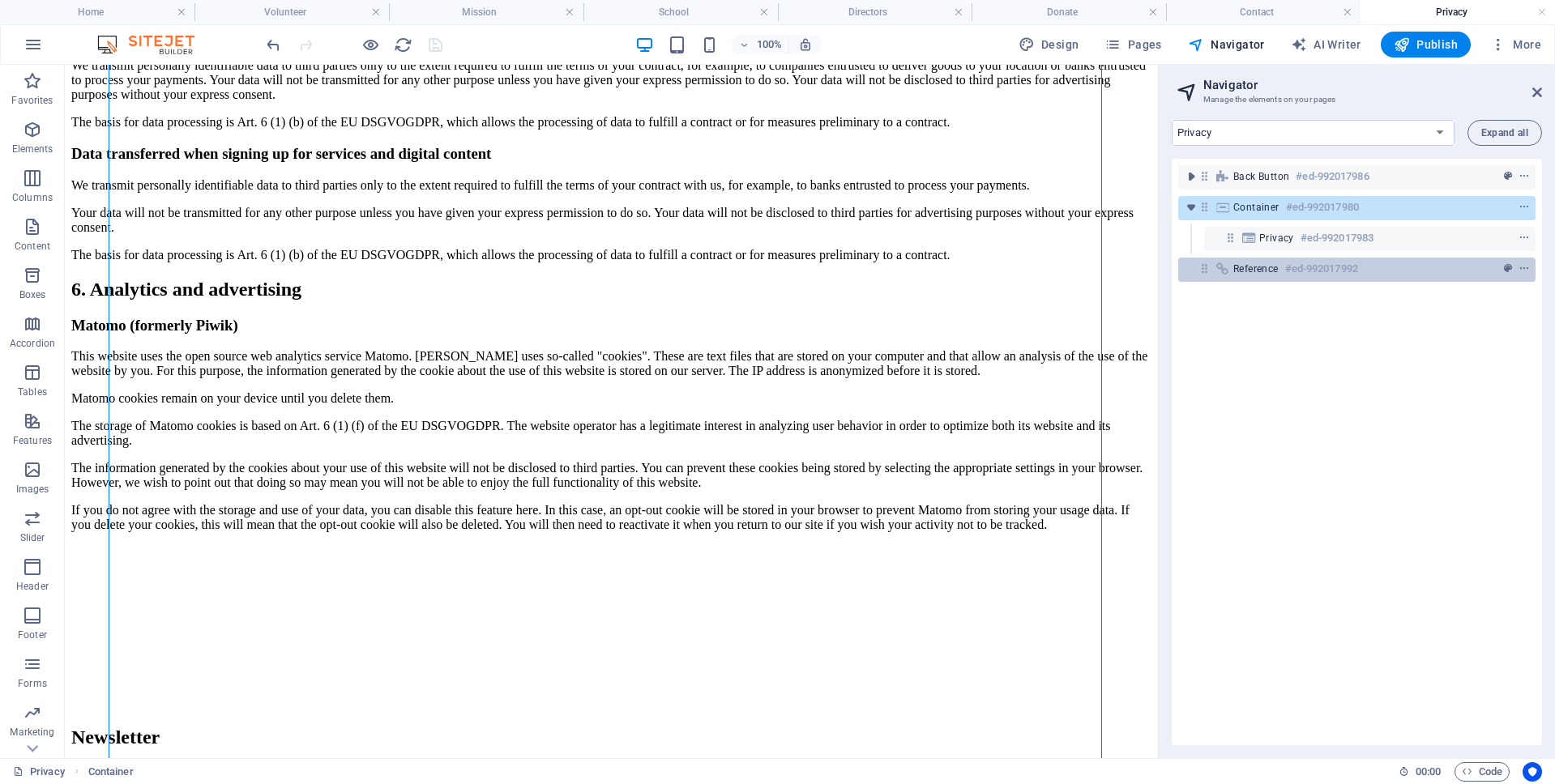
click at [1250, 268] on span "Reference" at bounding box center [1256, 269] width 45 height 13
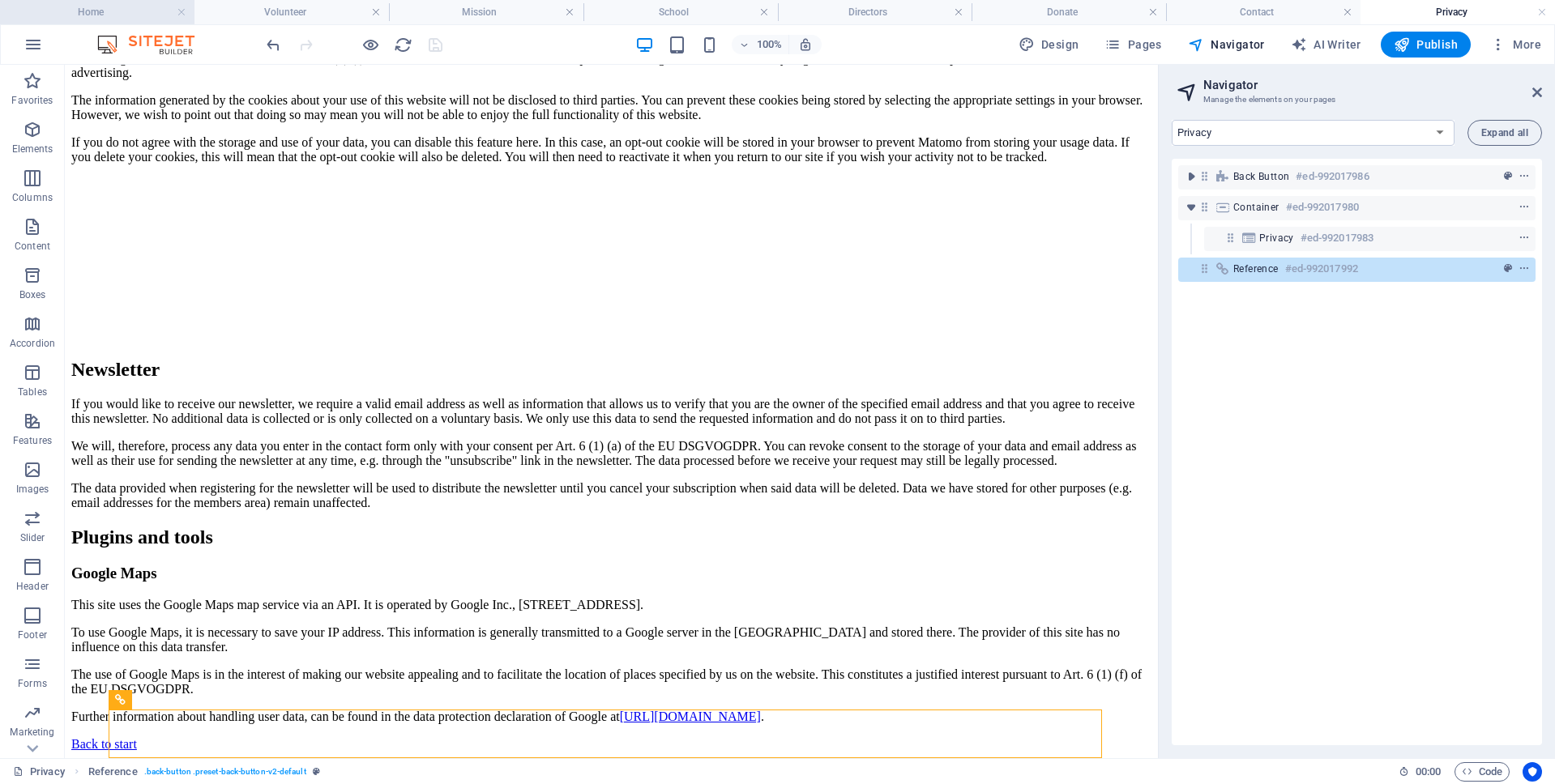
click at [102, 7] on h4 "Home" at bounding box center [97, 11] width 195 height 18
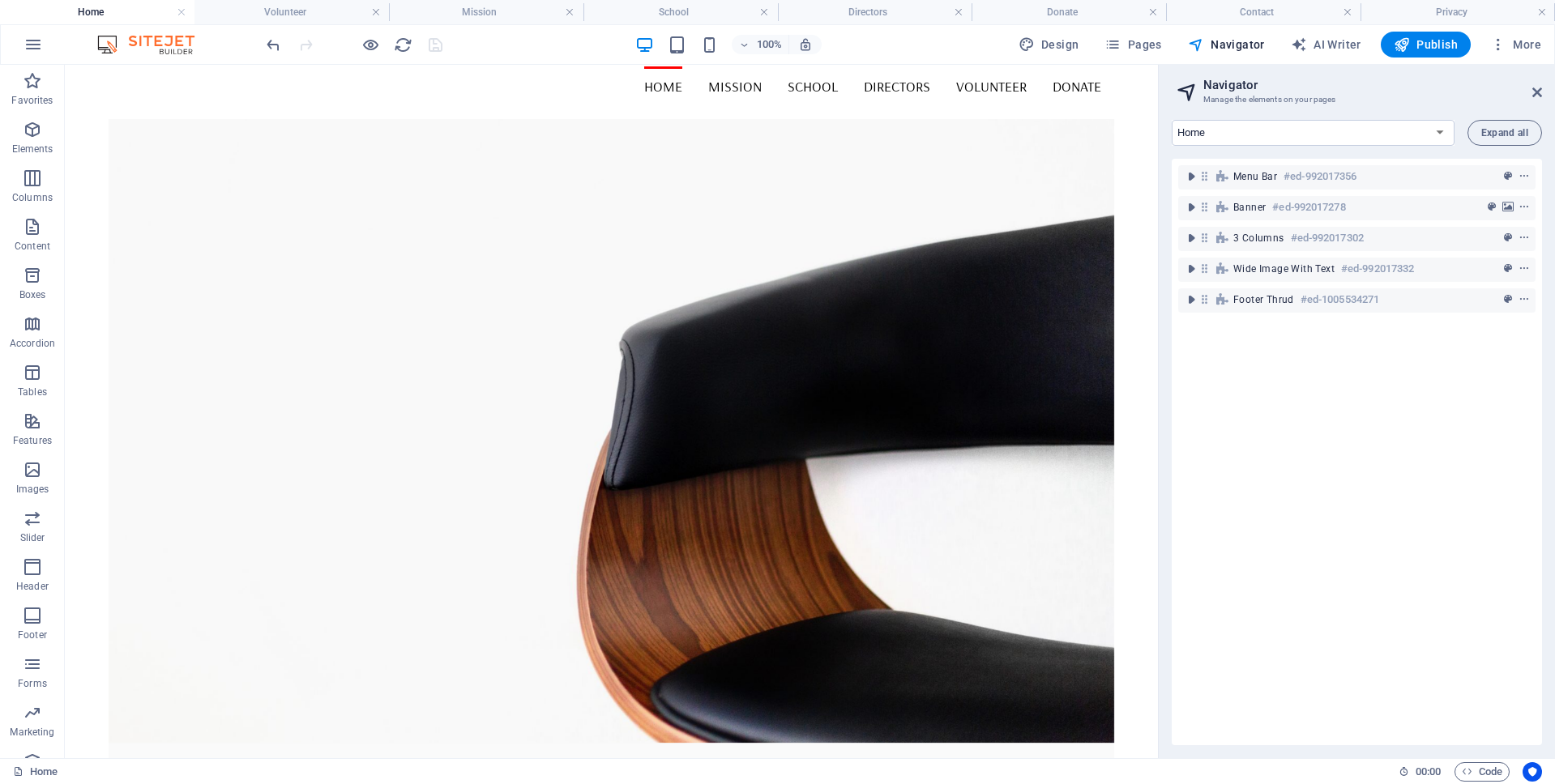
scroll to position [0, 0]
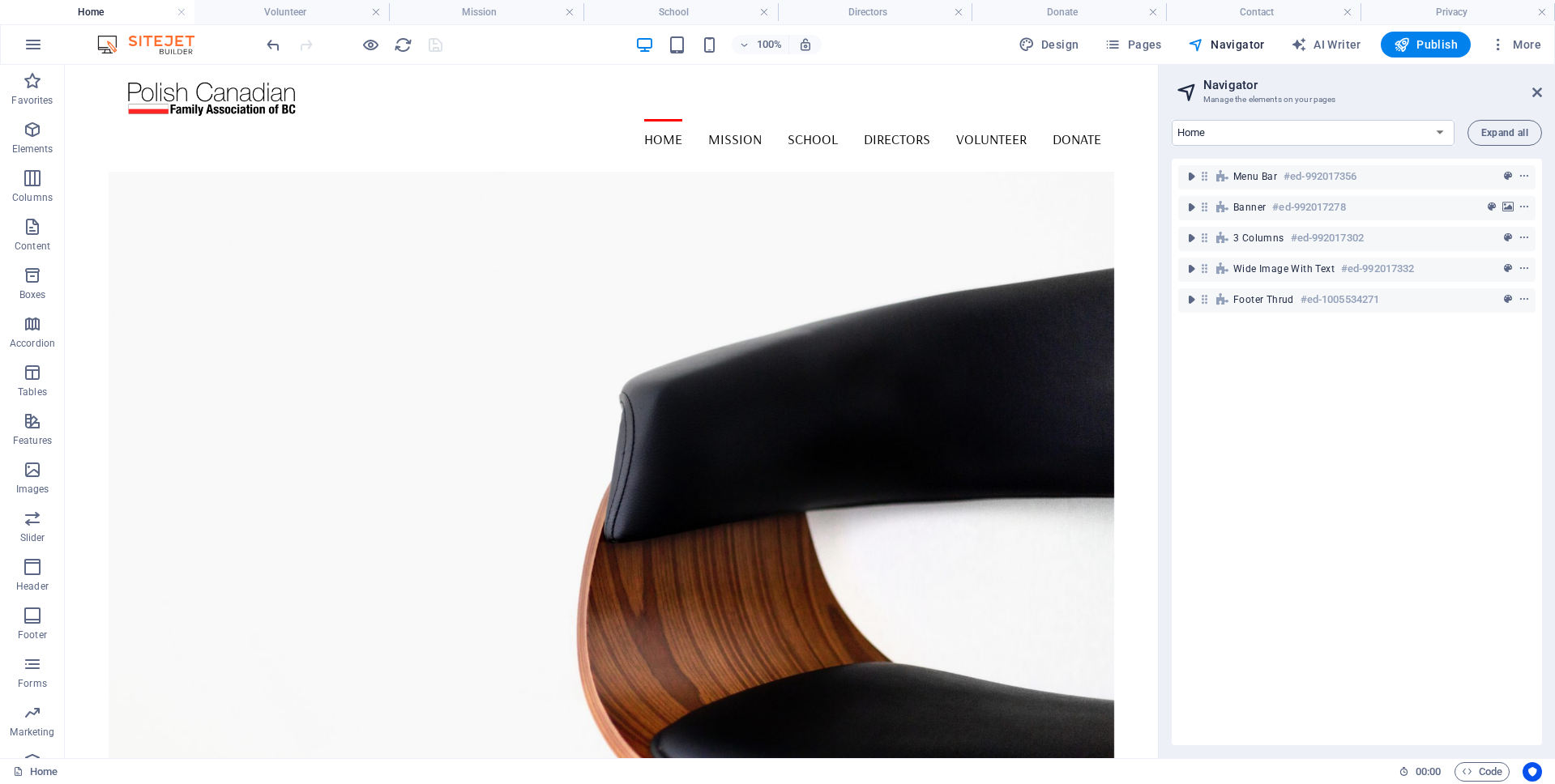
drag, startPoint x: 1151, startPoint y: 527, endPoint x: 1064, endPoint y: 99, distance: 436.8
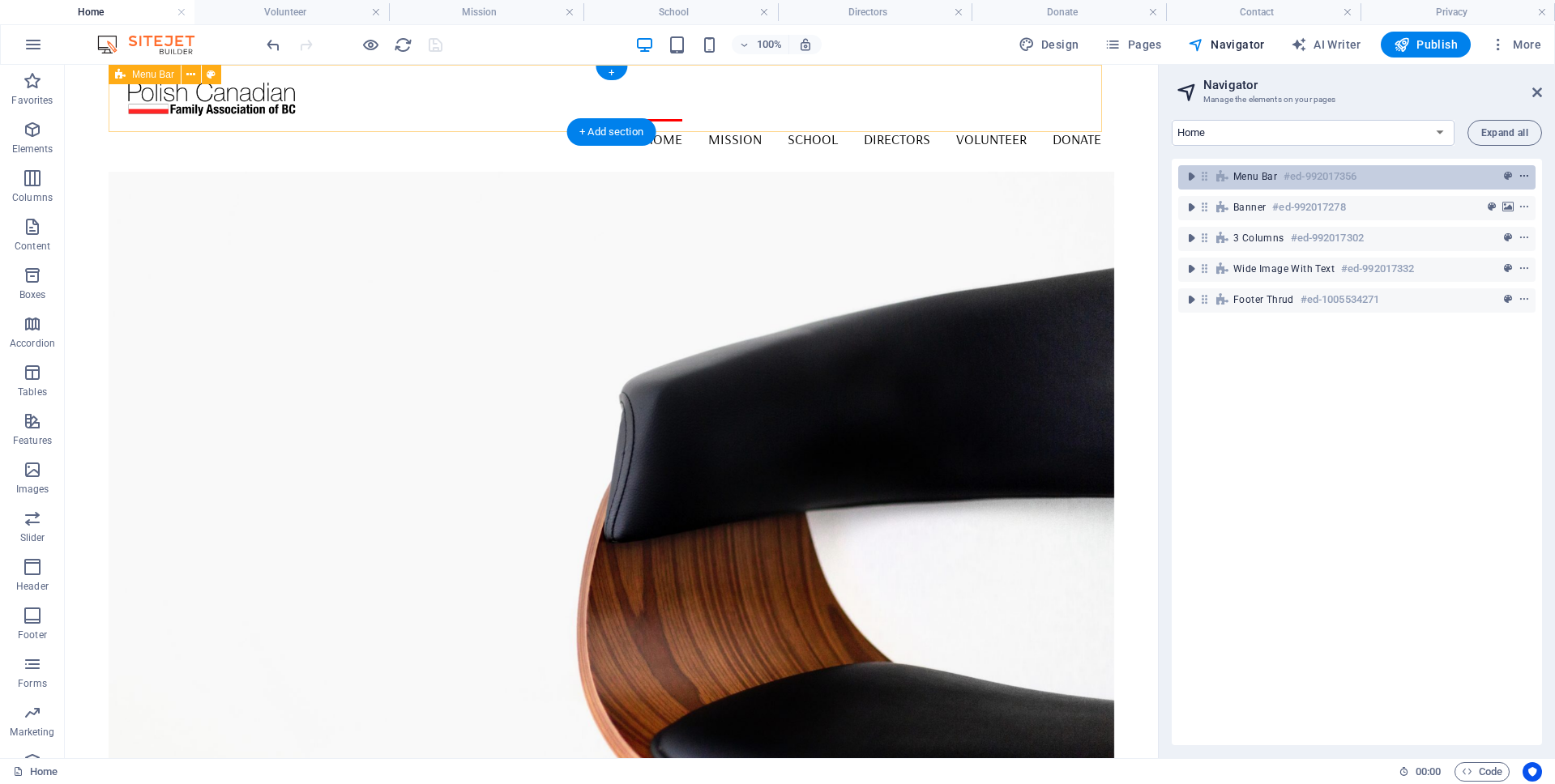
click at [1518, 178] on icon "context-menu" at bounding box center [1524, 177] width 11 height 11
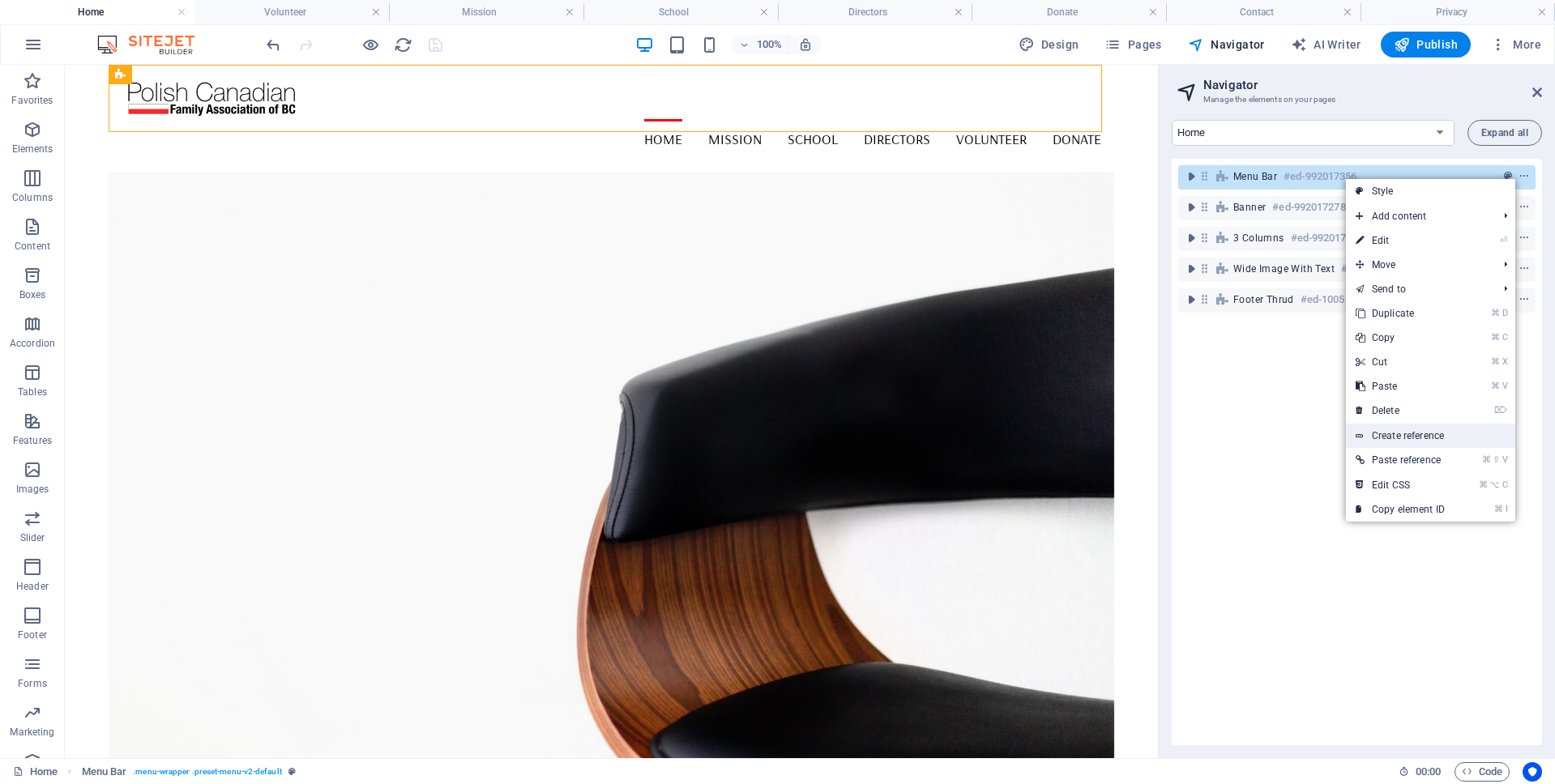
click at [1458, 435] on link "Create reference" at bounding box center [1429, 435] width 169 height 25
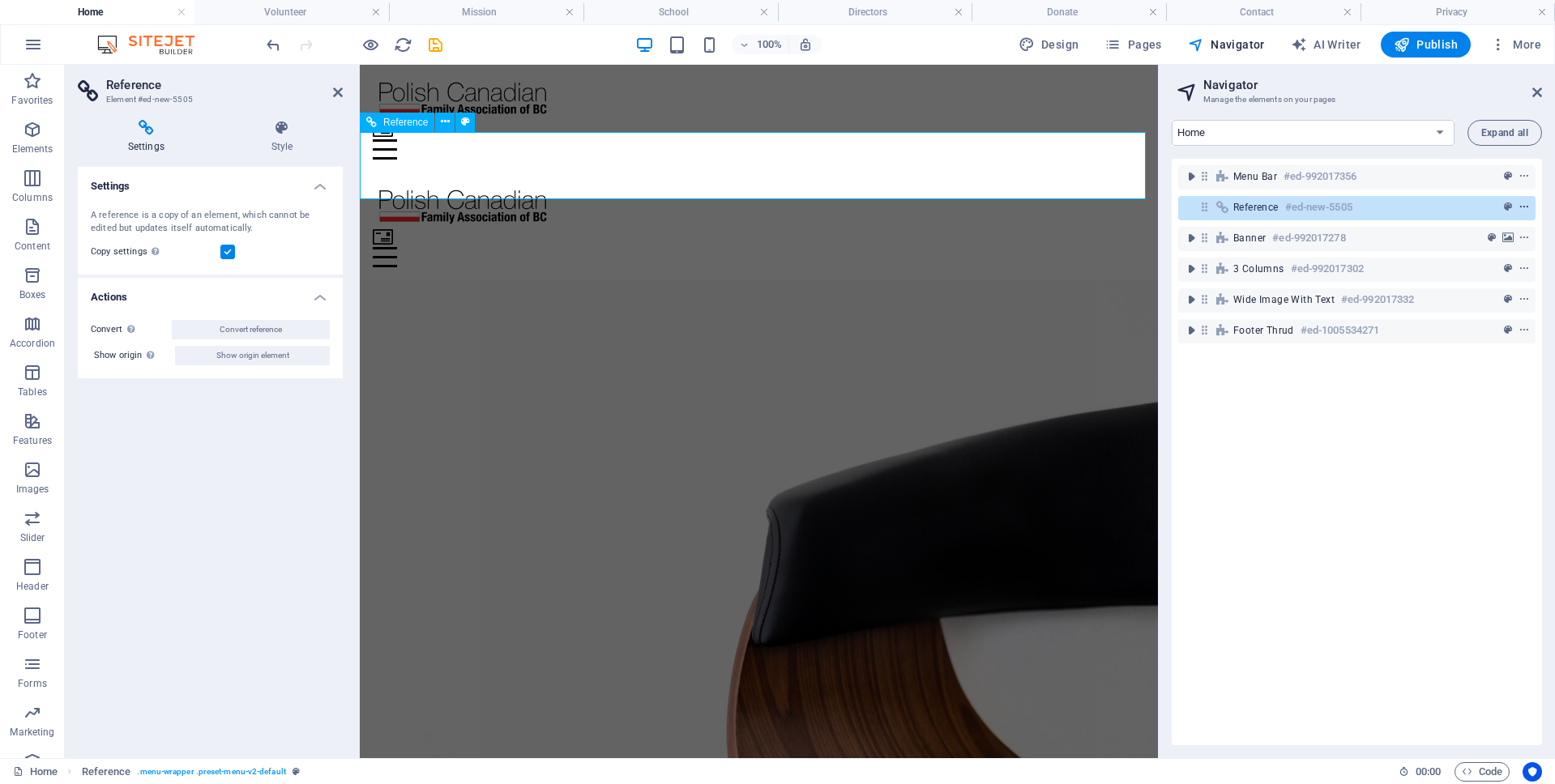
click at [1518, 206] on icon "context-menu" at bounding box center [1524, 208] width 11 height 11
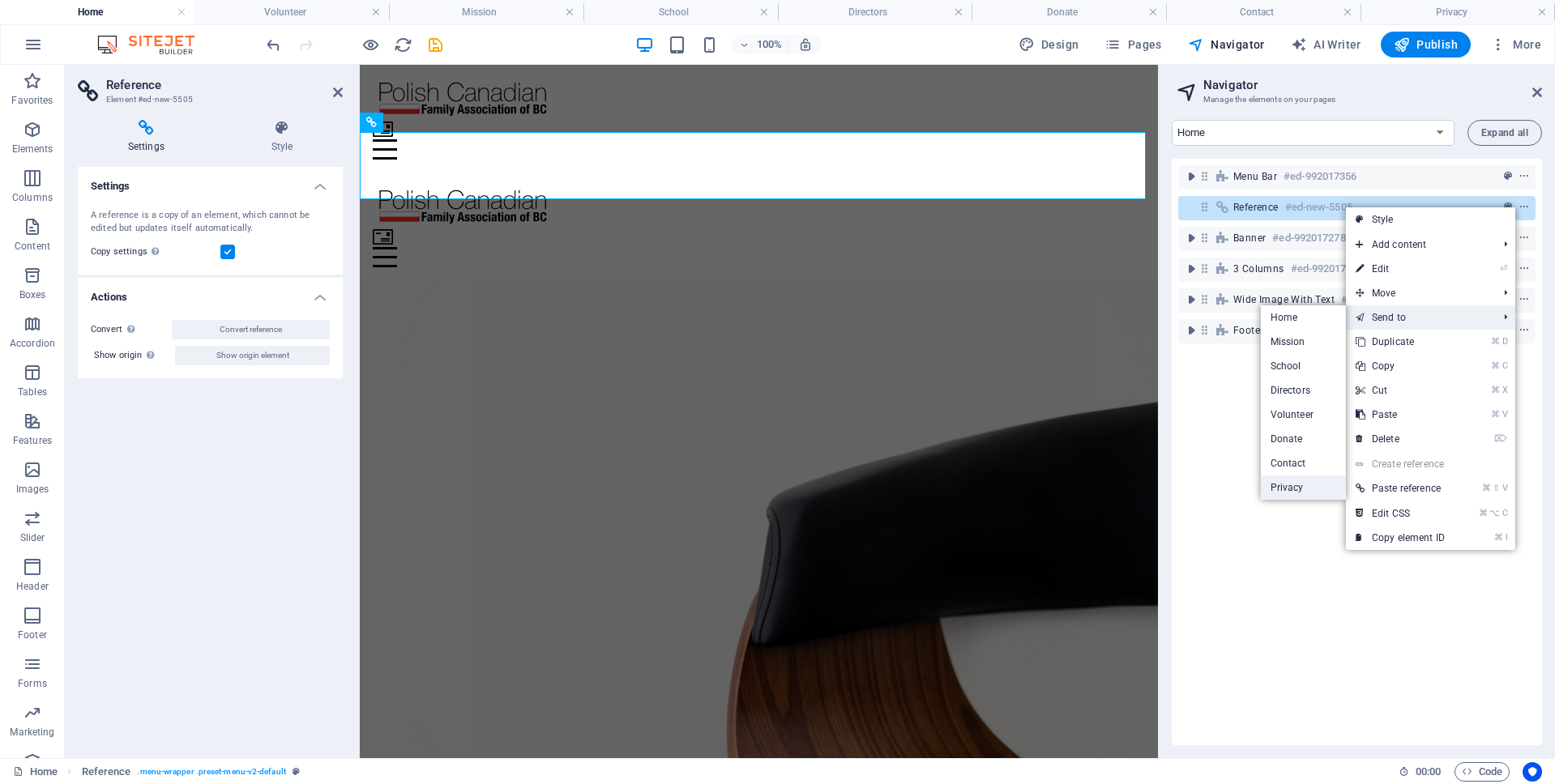
click at [1276, 485] on link "Privacy" at bounding box center [1303, 487] width 85 height 25
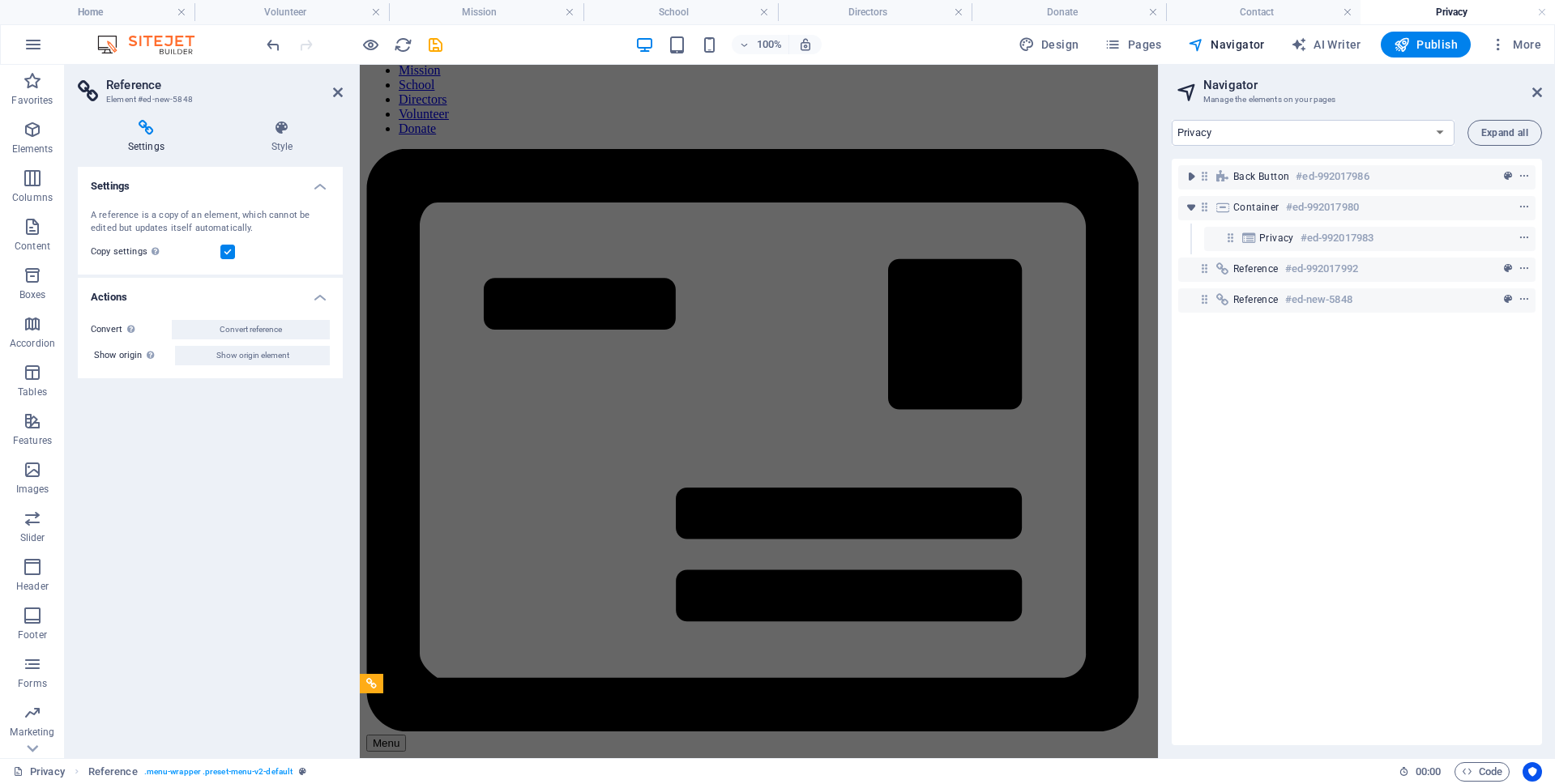
scroll to position [4219, 0]
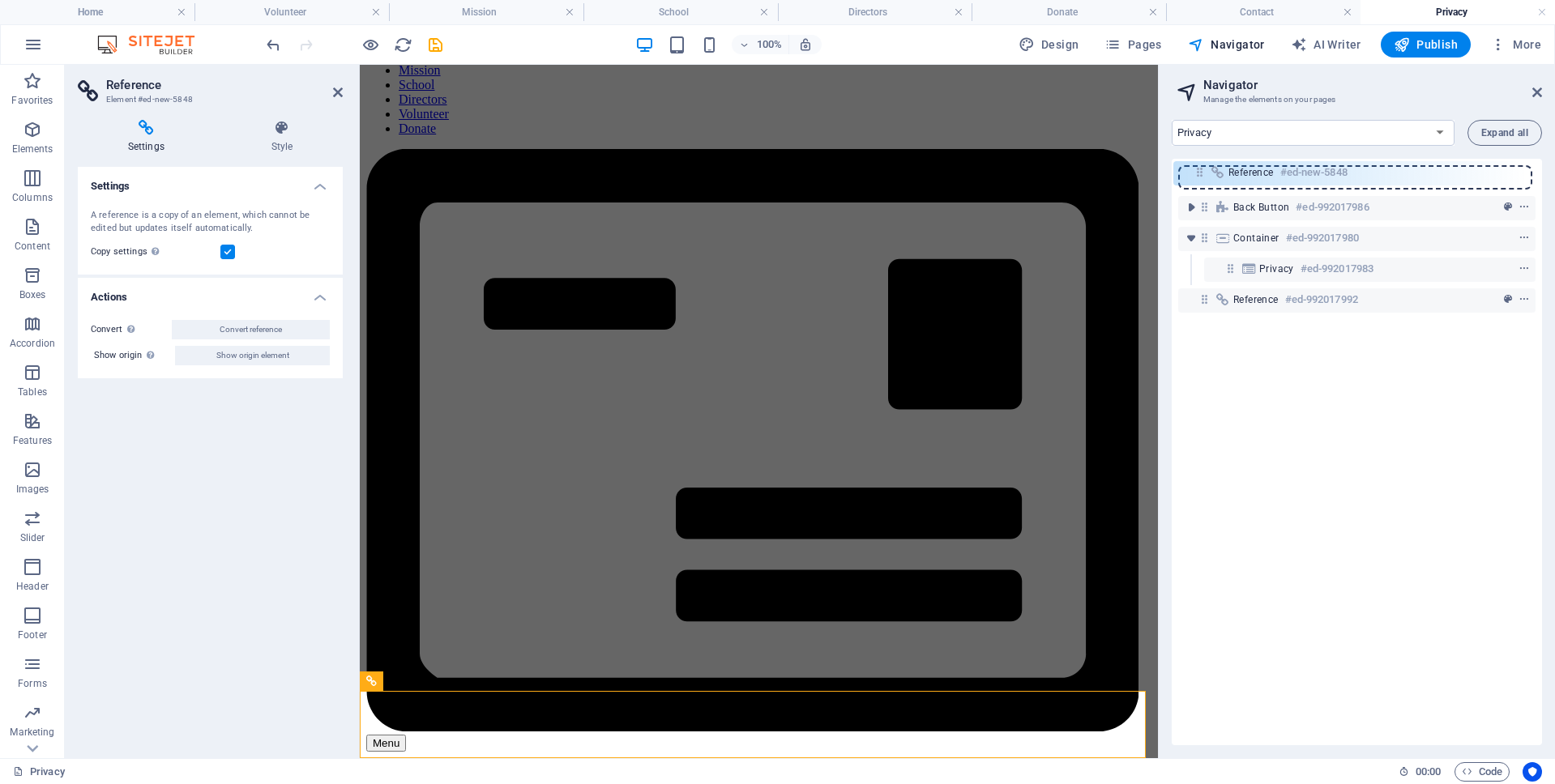
drag, startPoint x: 1205, startPoint y: 300, endPoint x: 1195, endPoint y: 165, distance: 135.4
click at [1195, 165] on div "Back button #ed-992017986 Container #ed-992017980 Privacy #ed-992017983 Referen…" at bounding box center [1357, 452] width 370 height 587
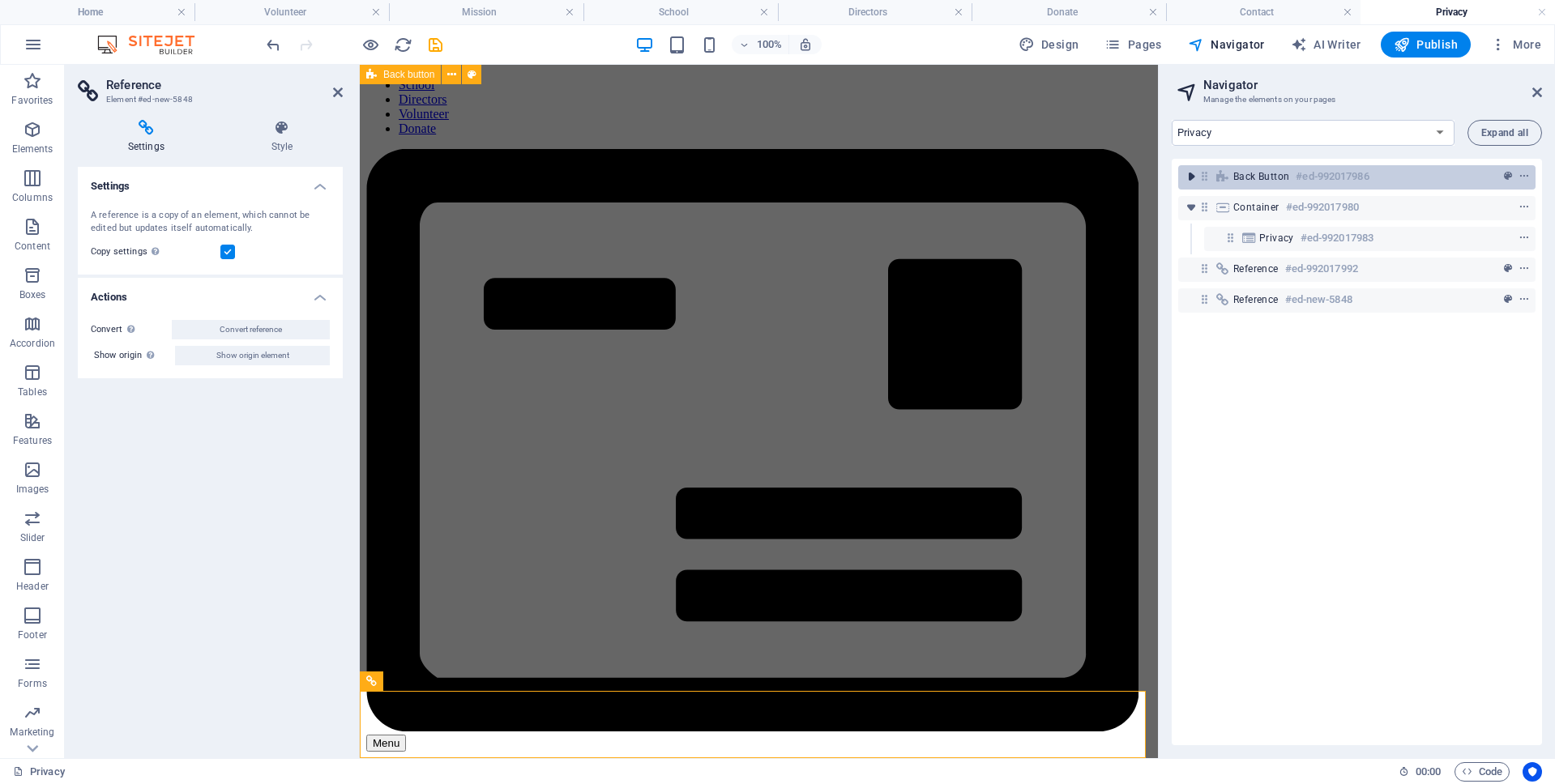
click at [1186, 176] on icon "toggle-expand" at bounding box center [1190, 176] width 16 height 16
click at [1188, 176] on icon "toggle-expand" at bounding box center [1190, 176] width 16 height 16
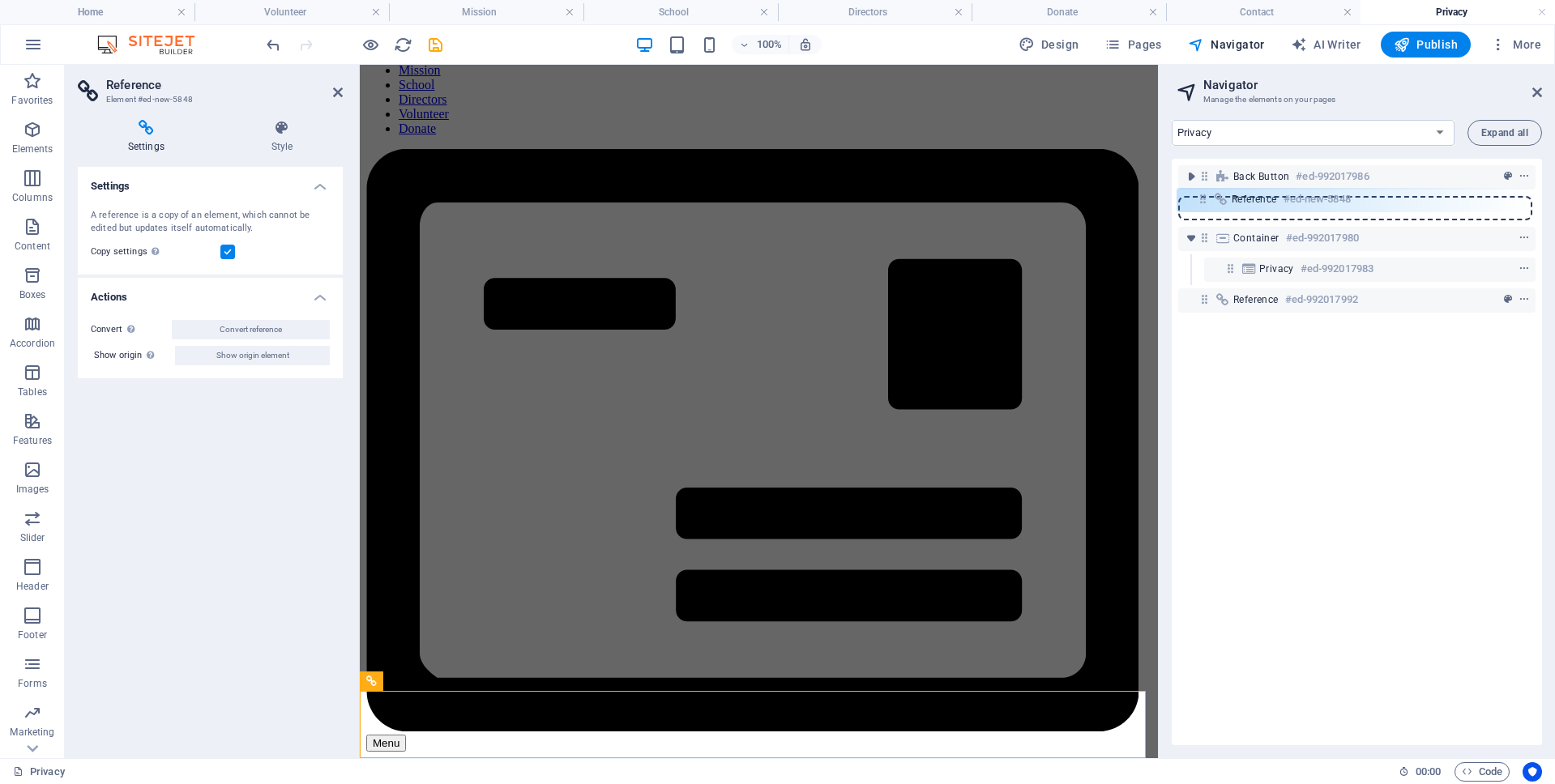
drag, startPoint x: 1203, startPoint y: 302, endPoint x: 1201, endPoint y: 196, distance: 106.0
click at [1201, 196] on div "Back button #ed-992017986 Container #ed-992017980 Privacy #ed-992017983 Referen…" at bounding box center [1357, 452] width 370 height 587
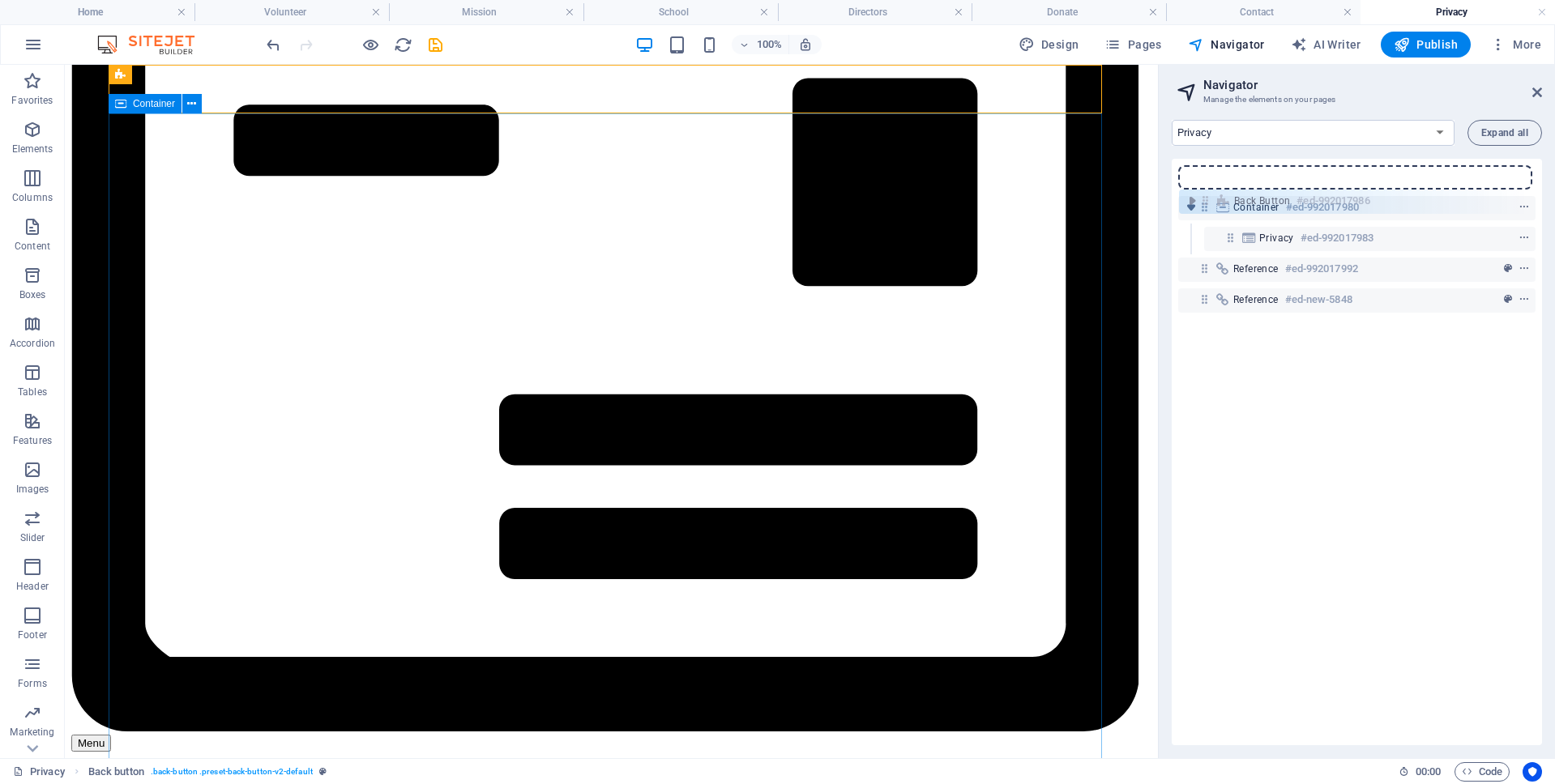
scroll to position [0, 0]
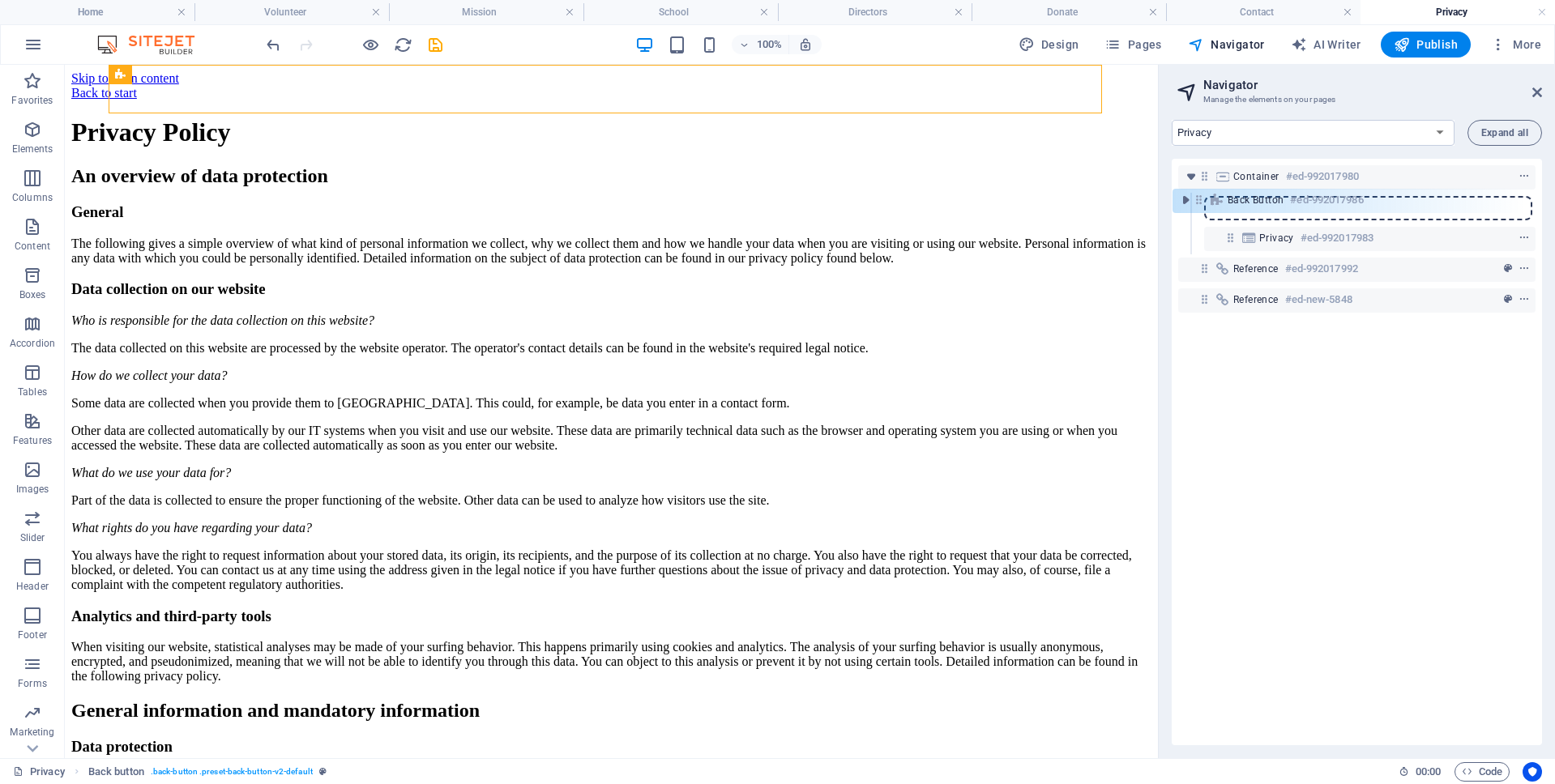
drag, startPoint x: 1204, startPoint y: 176, endPoint x: 1199, endPoint y: 208, distance: 32.4
click at [1199, 208] on div "Back button #ed-992017986 Container #ed-992017980 Privacy #ed-992017983 Referen…" at bounding box center [1357, 452] width 370 height 587
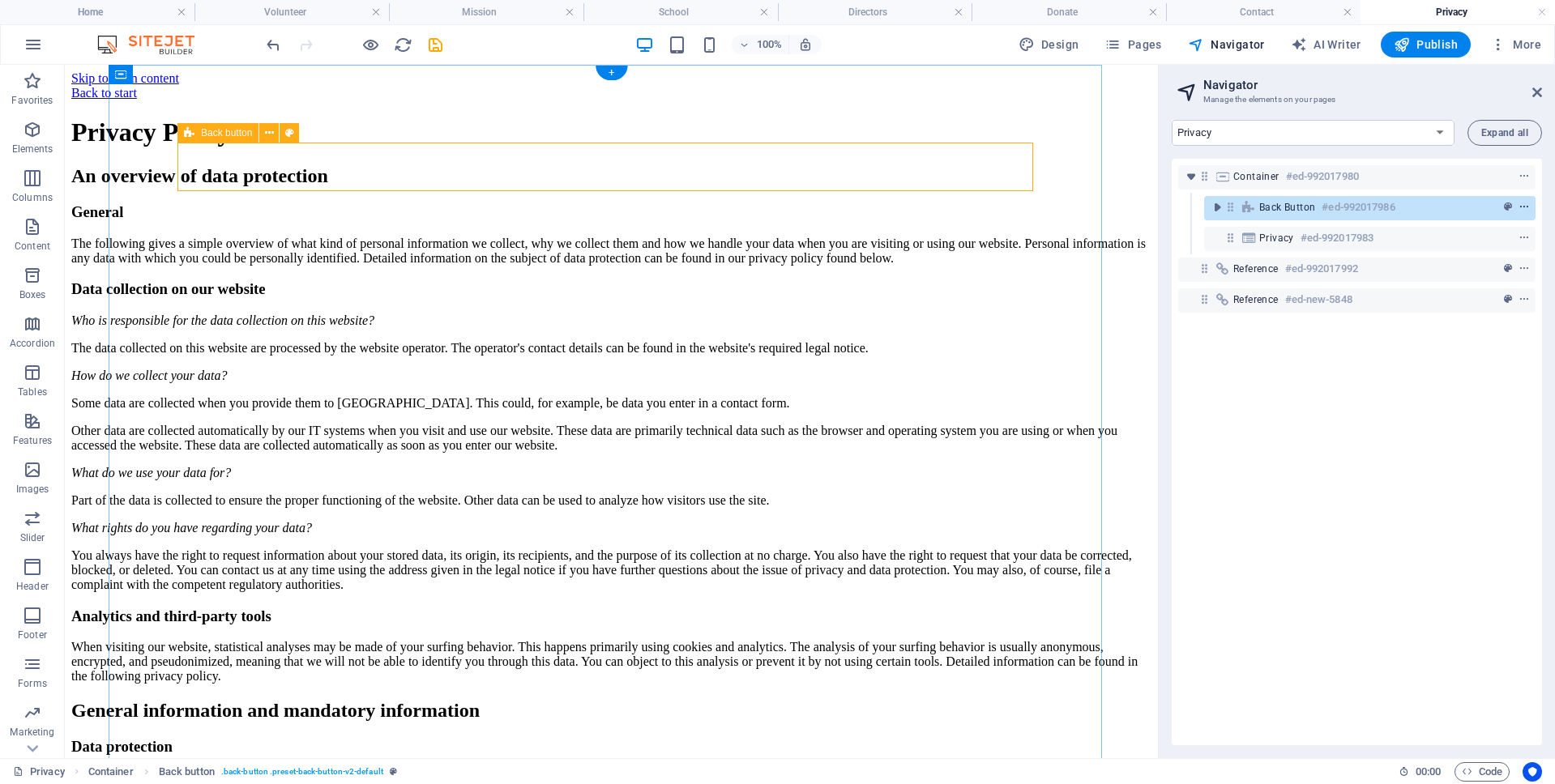
click at [1518, 205] on icon "context-menu" at bounding box center [1524, 208] width 11 height 11
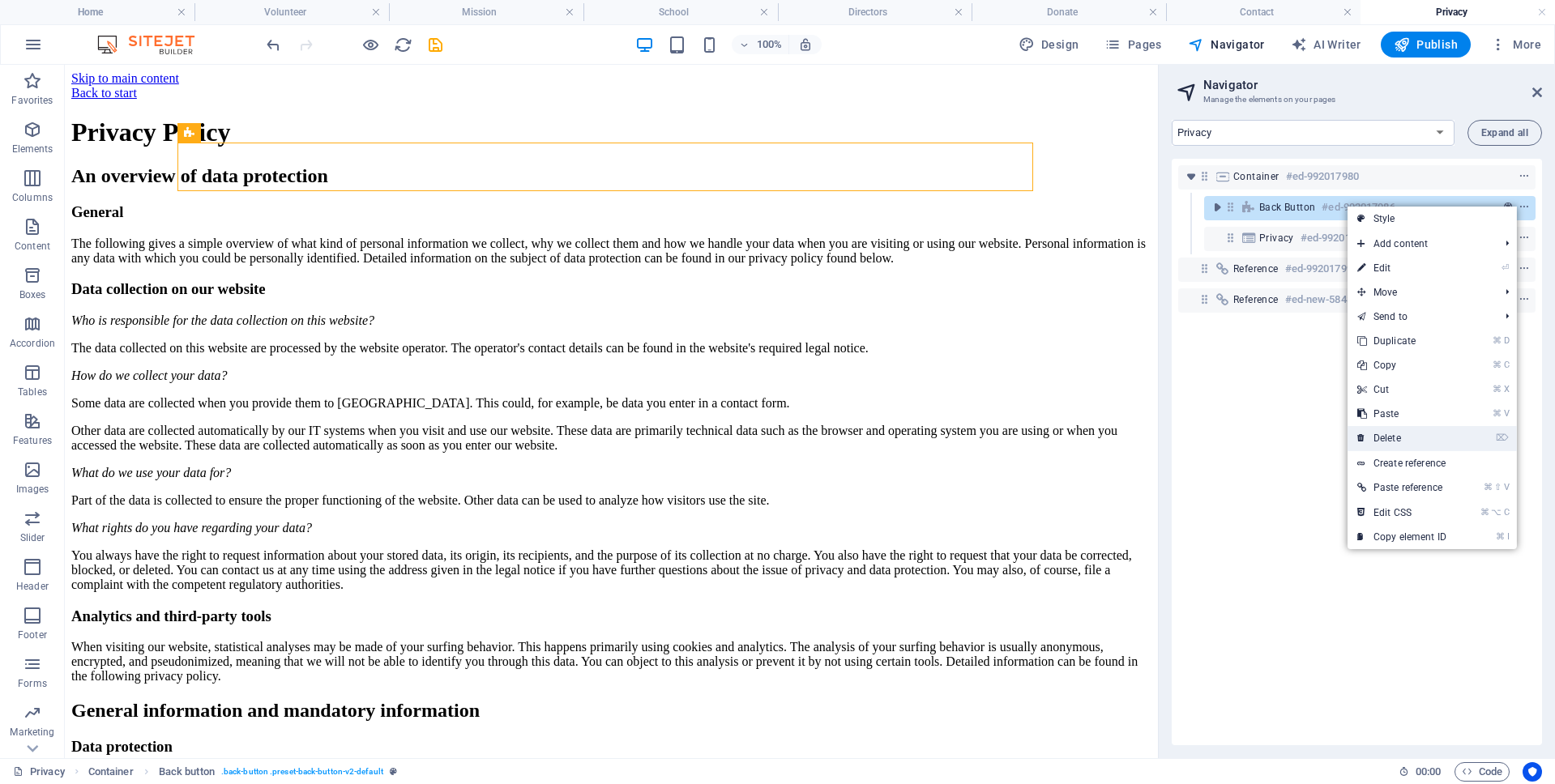
click at [1378, 435] on link "⌦ Delete" at bounding box center [1401, 438] width 109 height 25
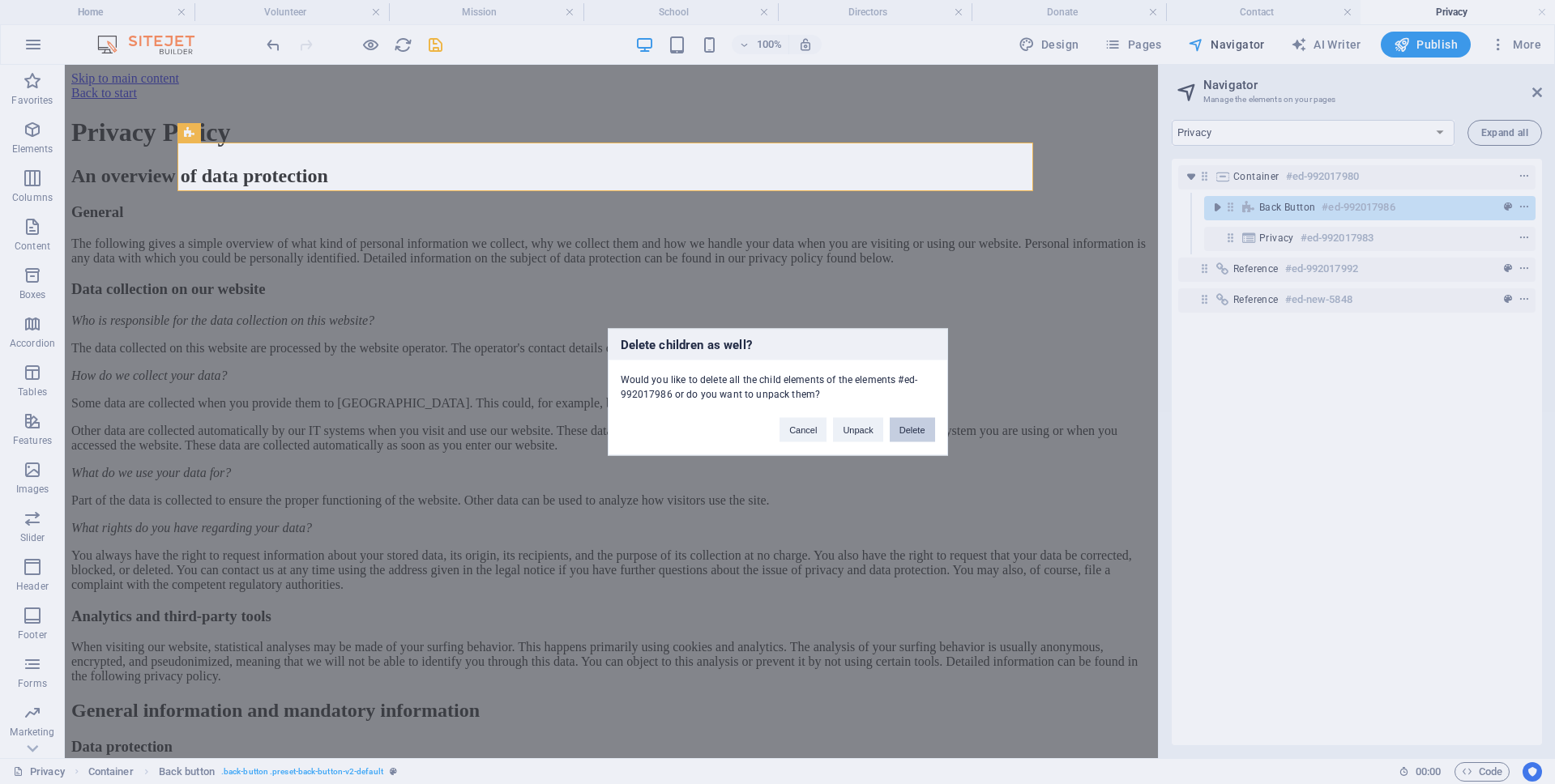
click at [919, 428] on button "Delete" at bounding box center [913, 430] width 45 height 25
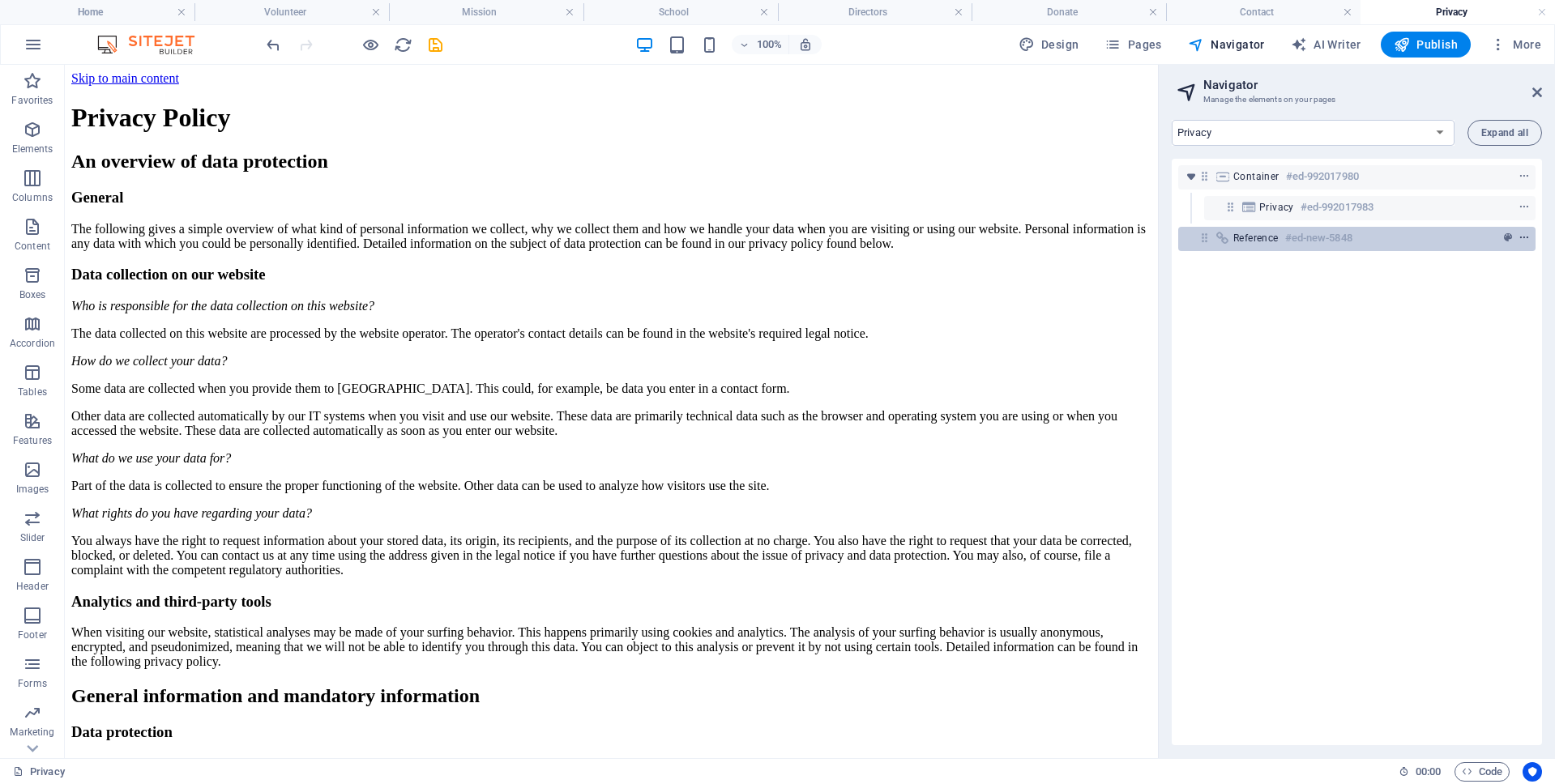
click at [1521, 236] on icon "context-menu" at bounding box center [1524, 238] width 11 height 11
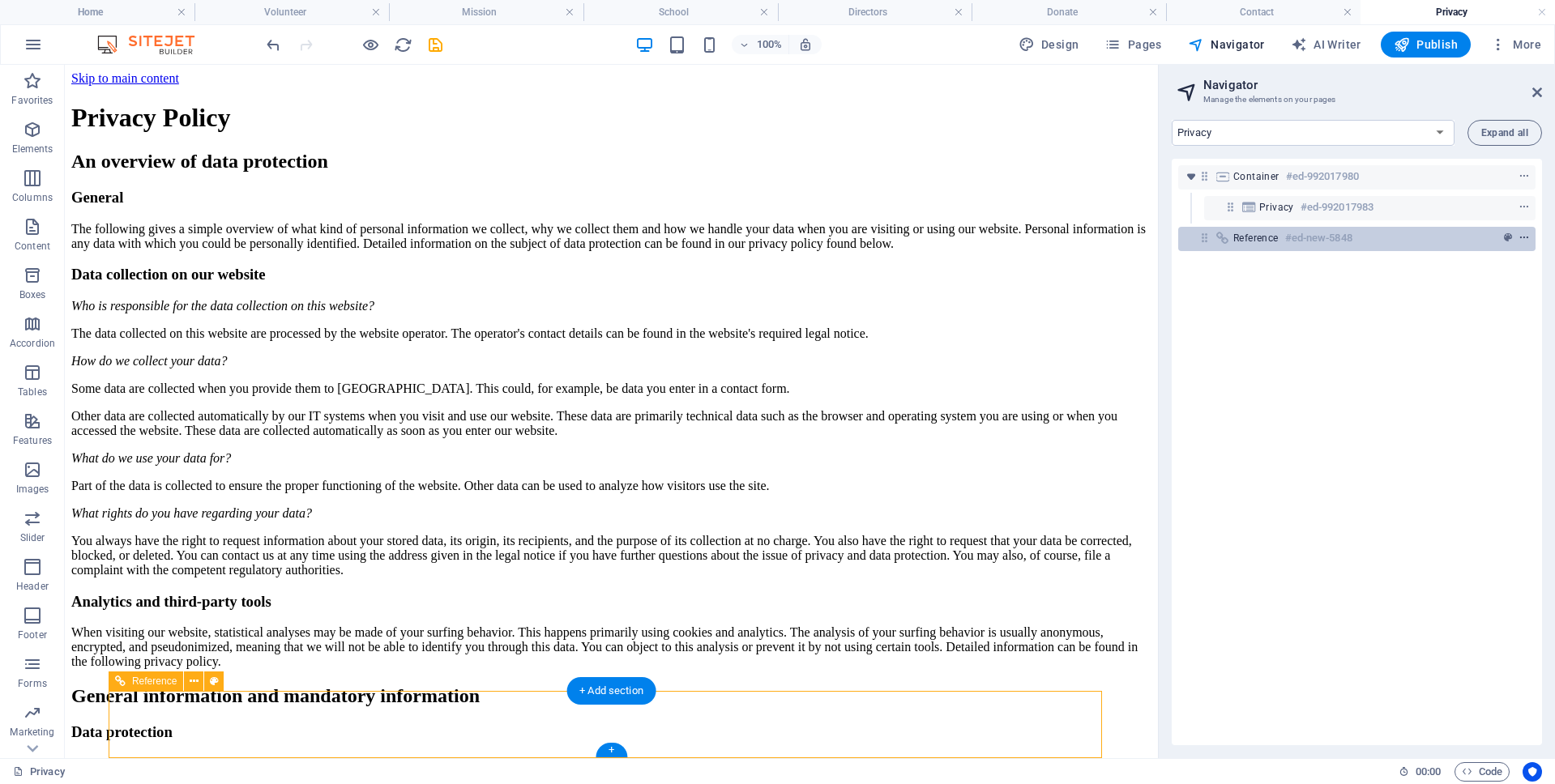
scroll to position [4474, 0]
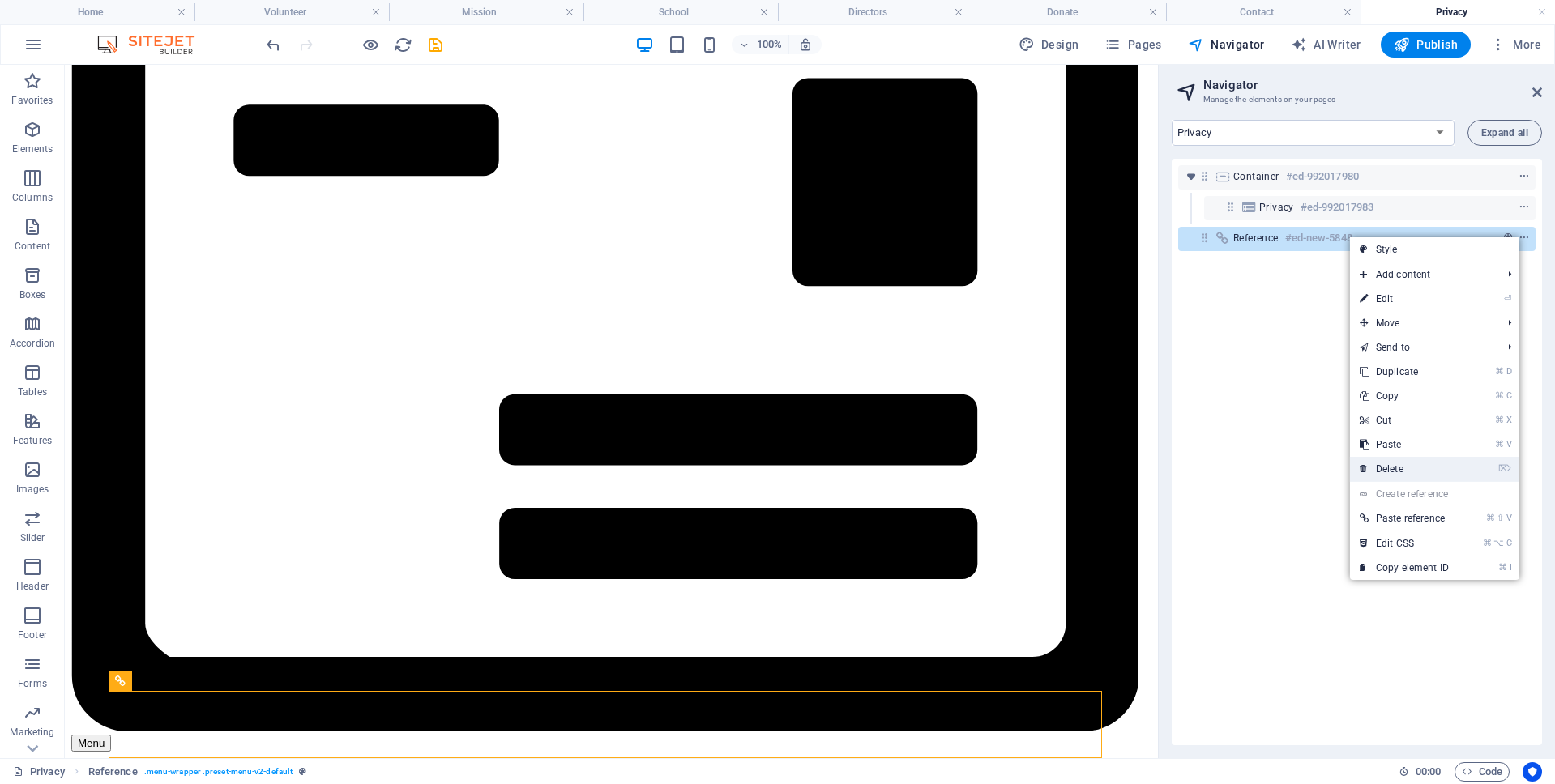
click at [1363, 469] on icon at bounding box center [1363, 469] width 9 height 25
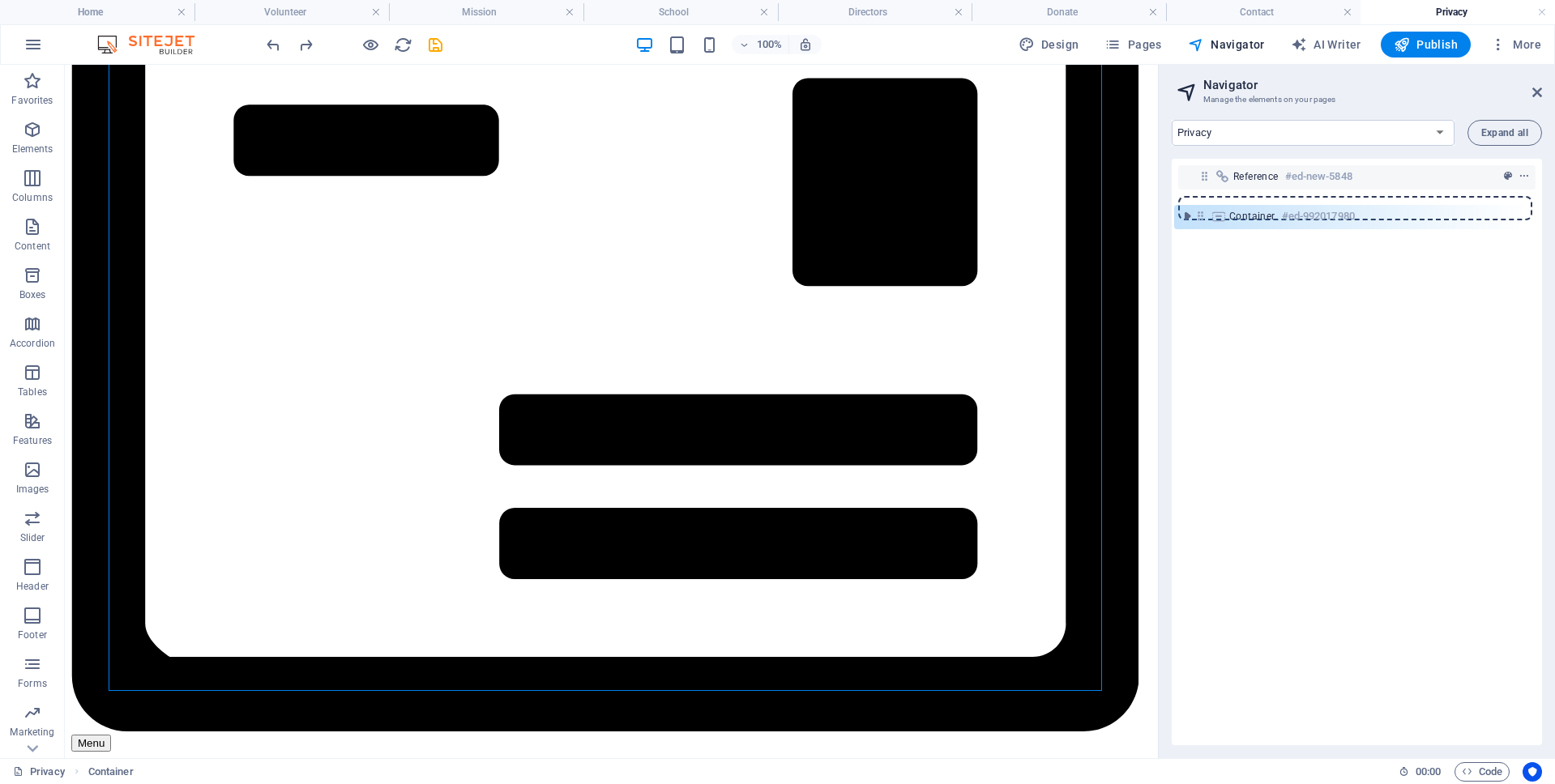
drag, startPoint x: 1203, startPoint y: 174, endPoint x: 1198, endPoint y: 213, distance: 39.3
click at [1198, 213] on div "Container #ed-992017980 Reference #ed-new-5848" at bounding box center [1357, 452] width 370 height 587
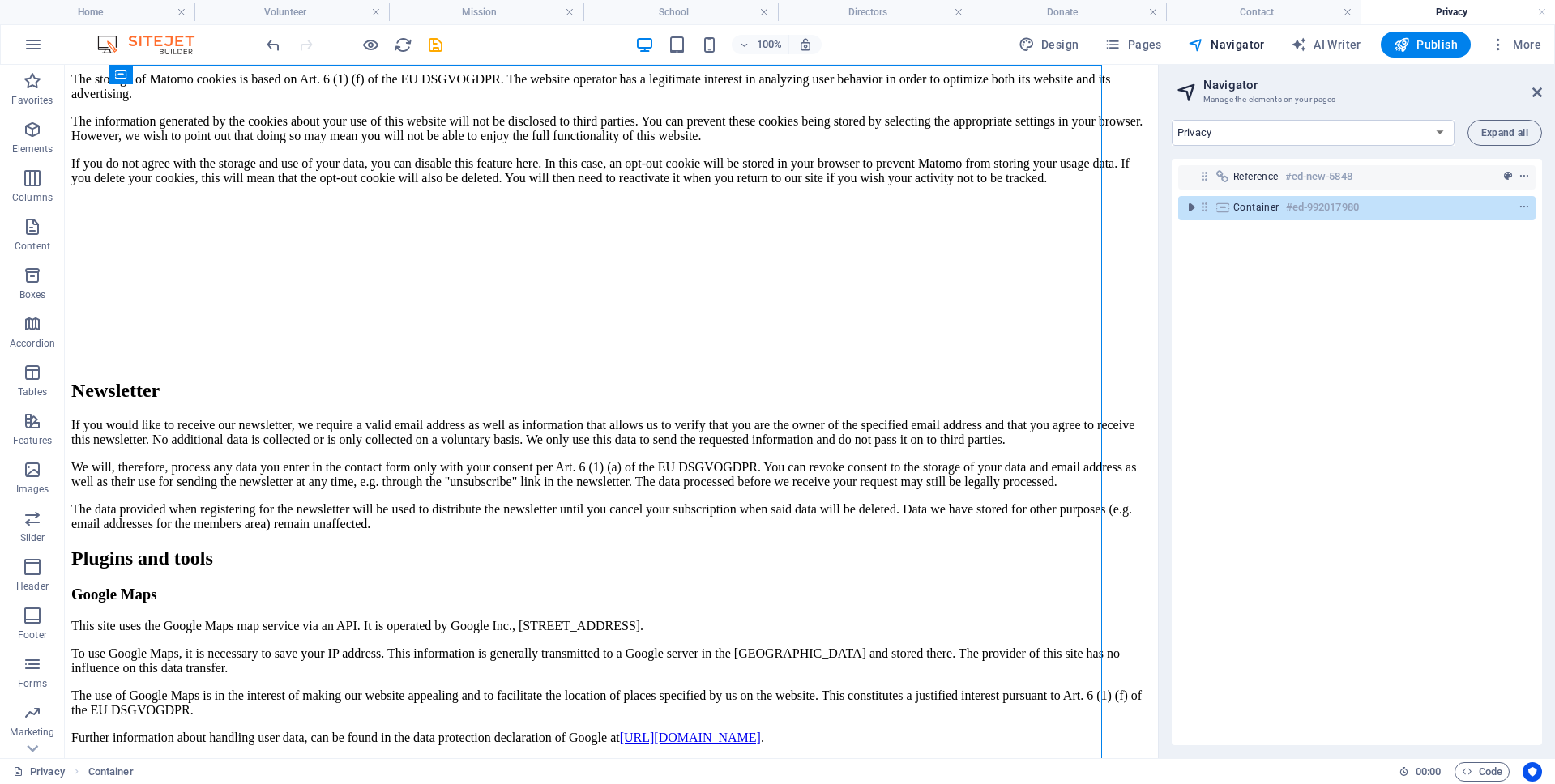
scroll to position [0, 0]
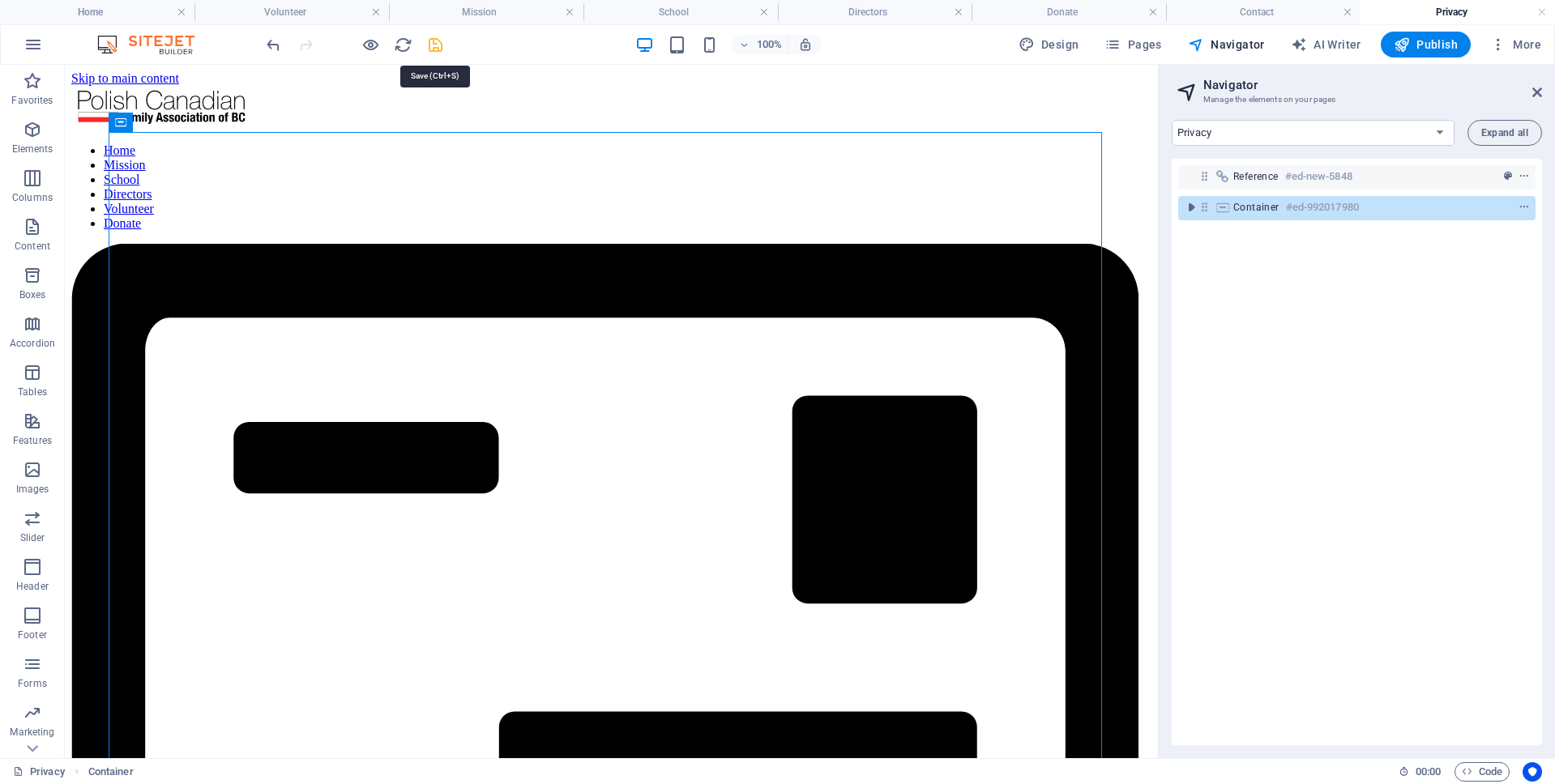
click at [441, 43] on icon "save" at bounding box center [436, 45] width 19 height 19
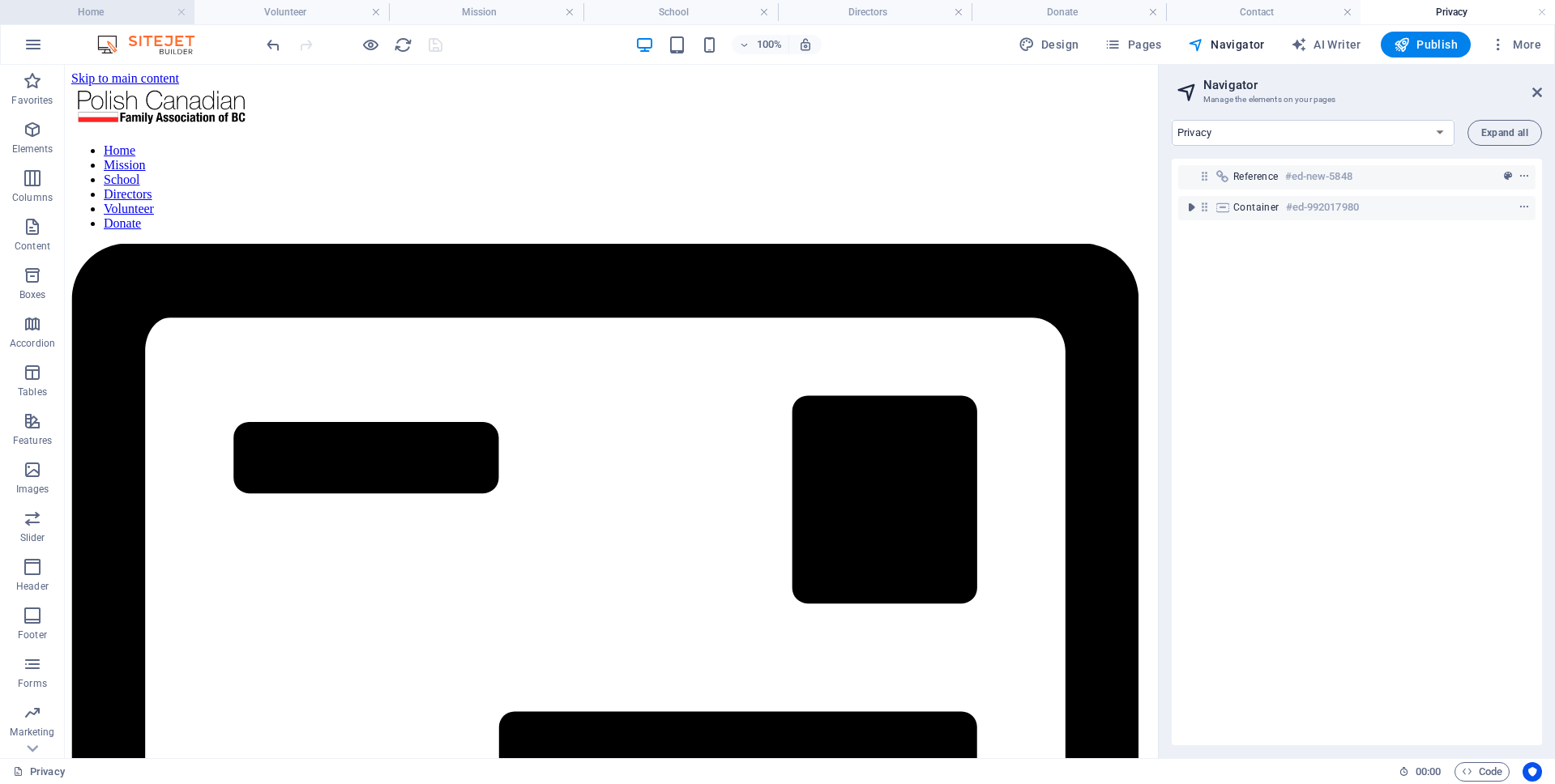
click at [127, 12] on h4 "Home" at bounding box center [97, 11] width 195 height 18
select select "17985171-en"
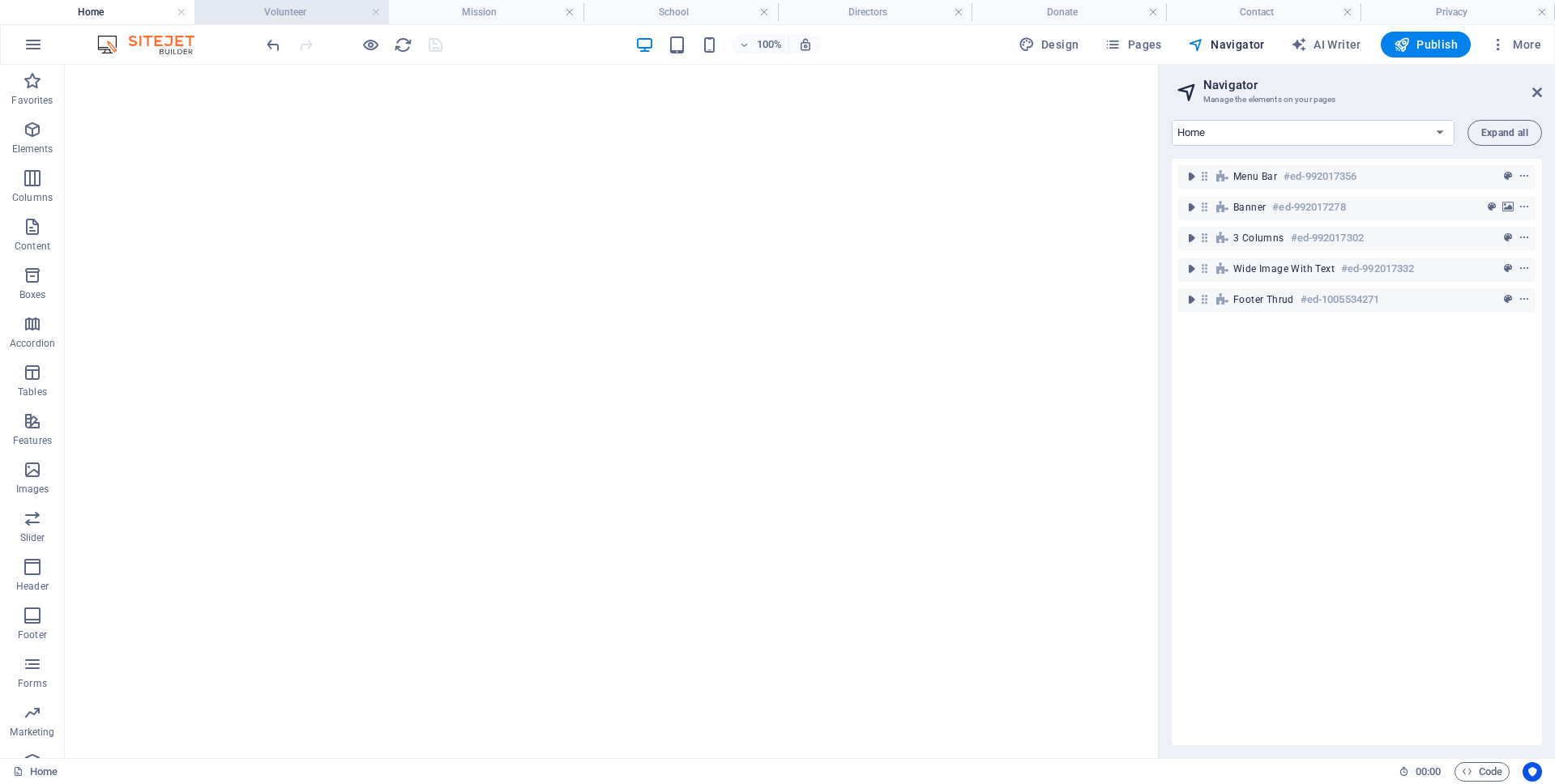
click at [244, 9] on h4 "Volunteer" at bounding box center [292, 11] width 195 height 18
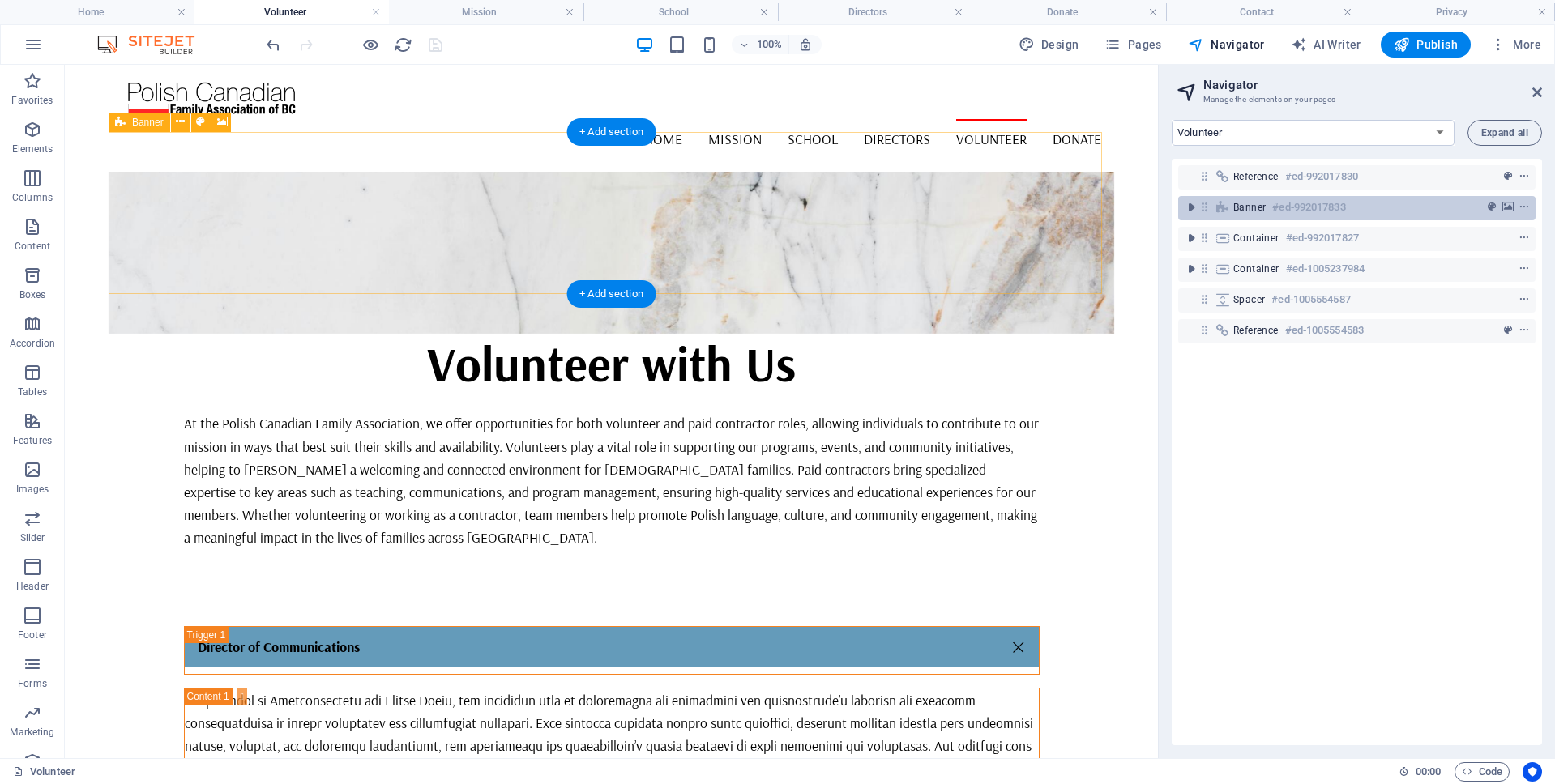
click at [1240, 206] on span "Banner" at bounding box center [1249, 208] width 32 height 13
click at [1521, 208] on icon "context-menu" at bounding box center [1524, 208] width 11 height 11
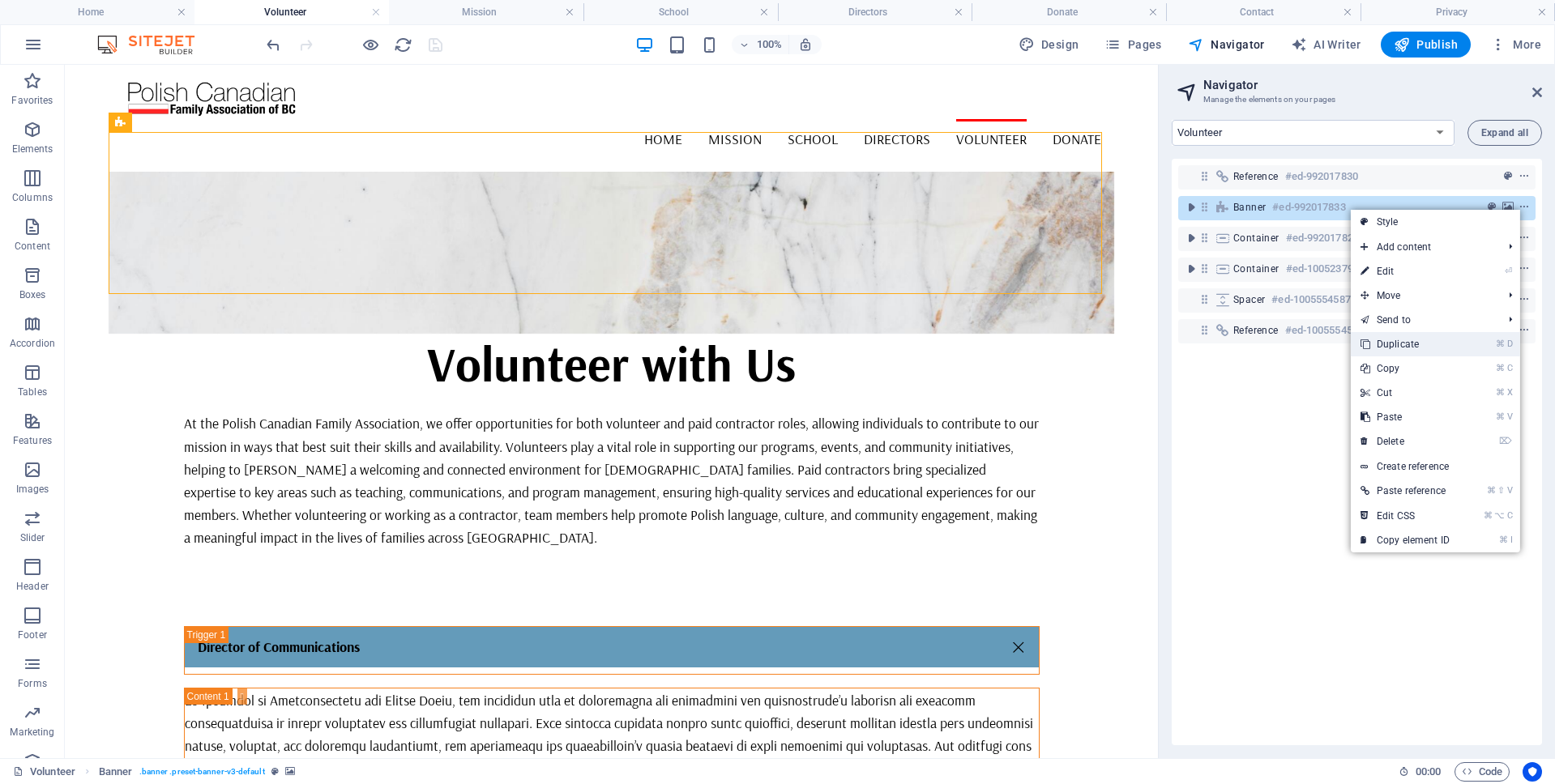
click at [1360, 344] on icon at bounding box center [1364, 345] width 9 height 25
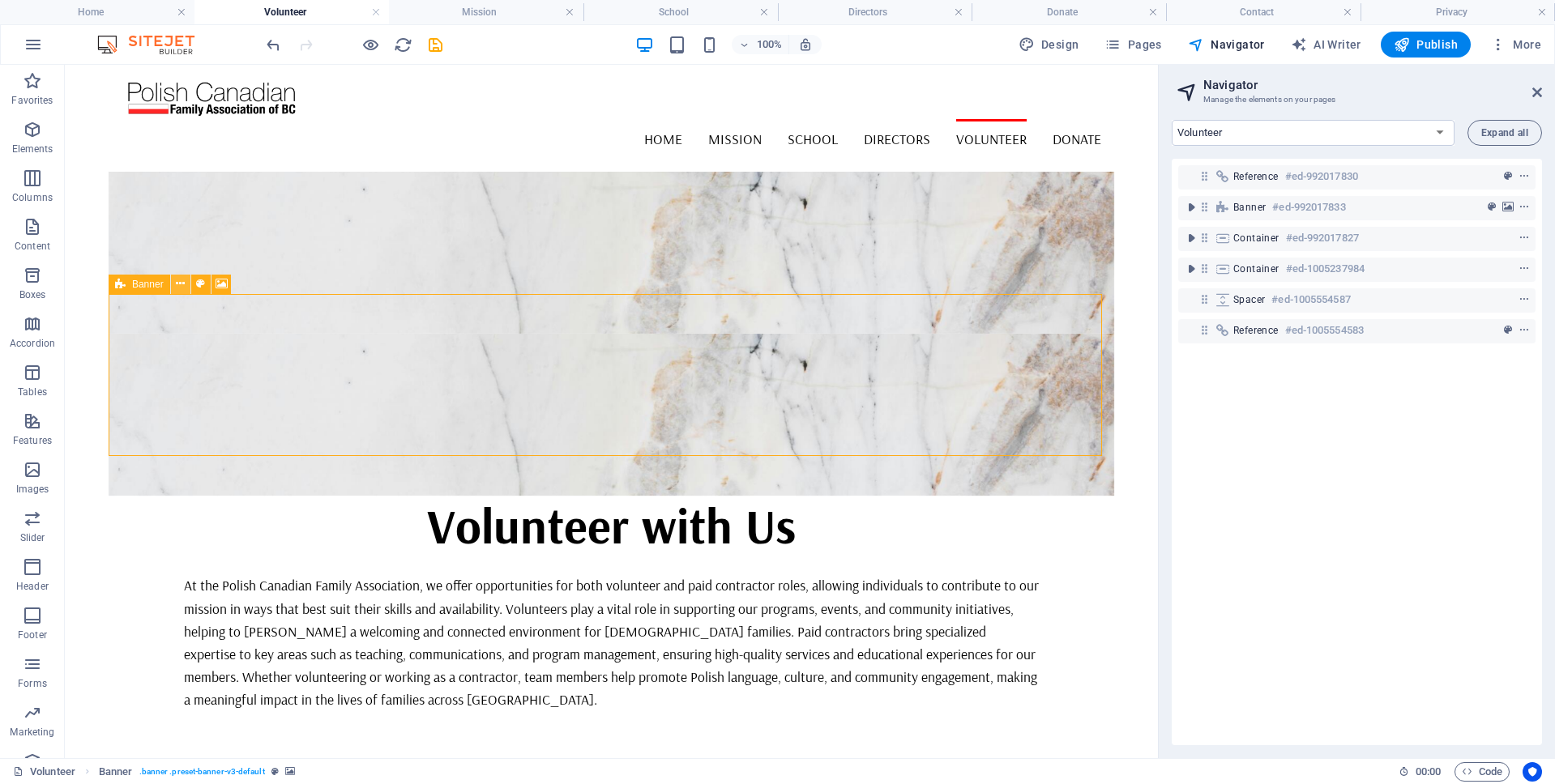
click at [180, 284] on icon at bounding box center [179, 284] width 9 height 17
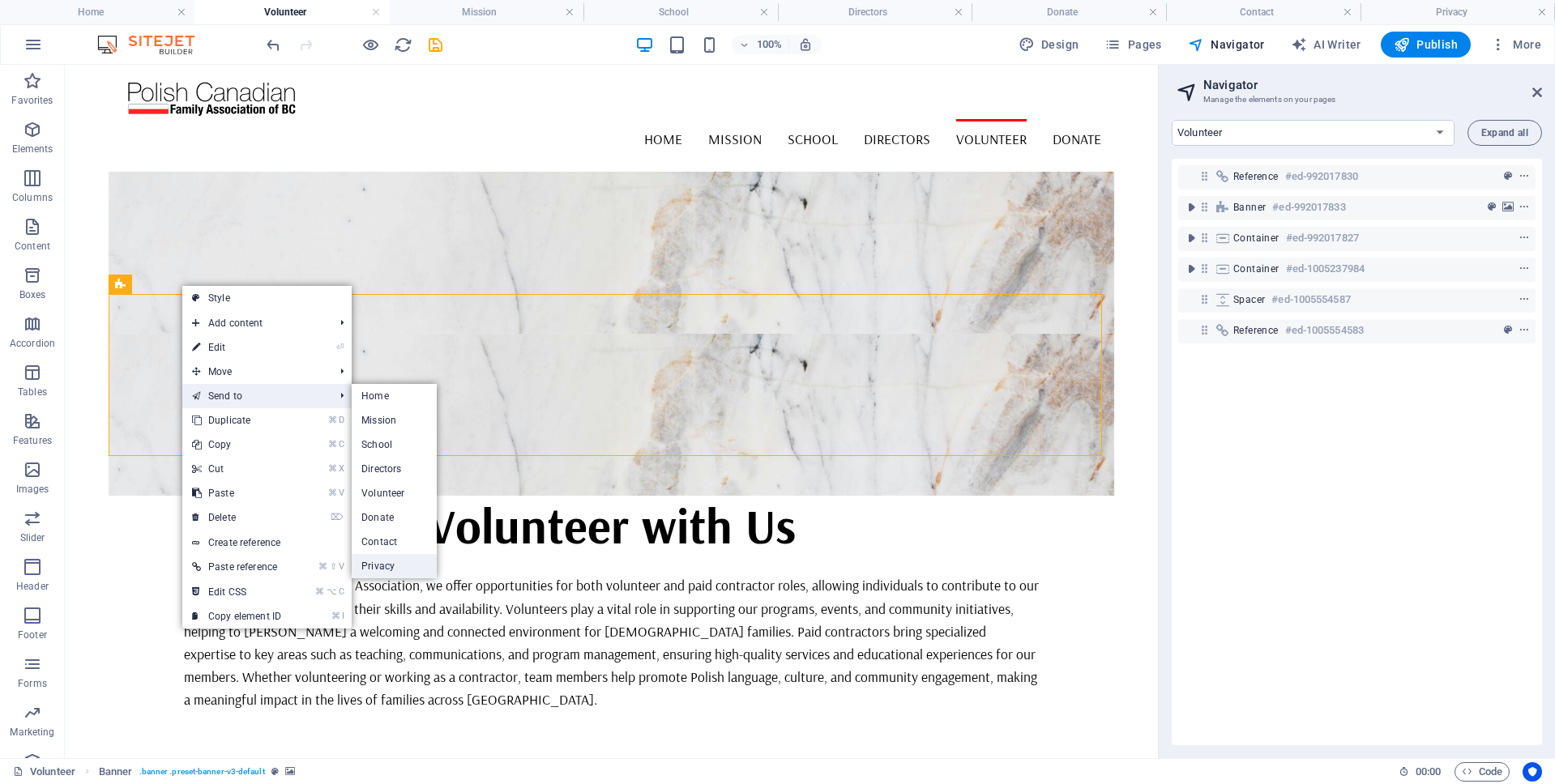
click at [378, 564] on link "Privacy" at bounding box center [394, 567] width 85 height 25
select select "17985192-en"
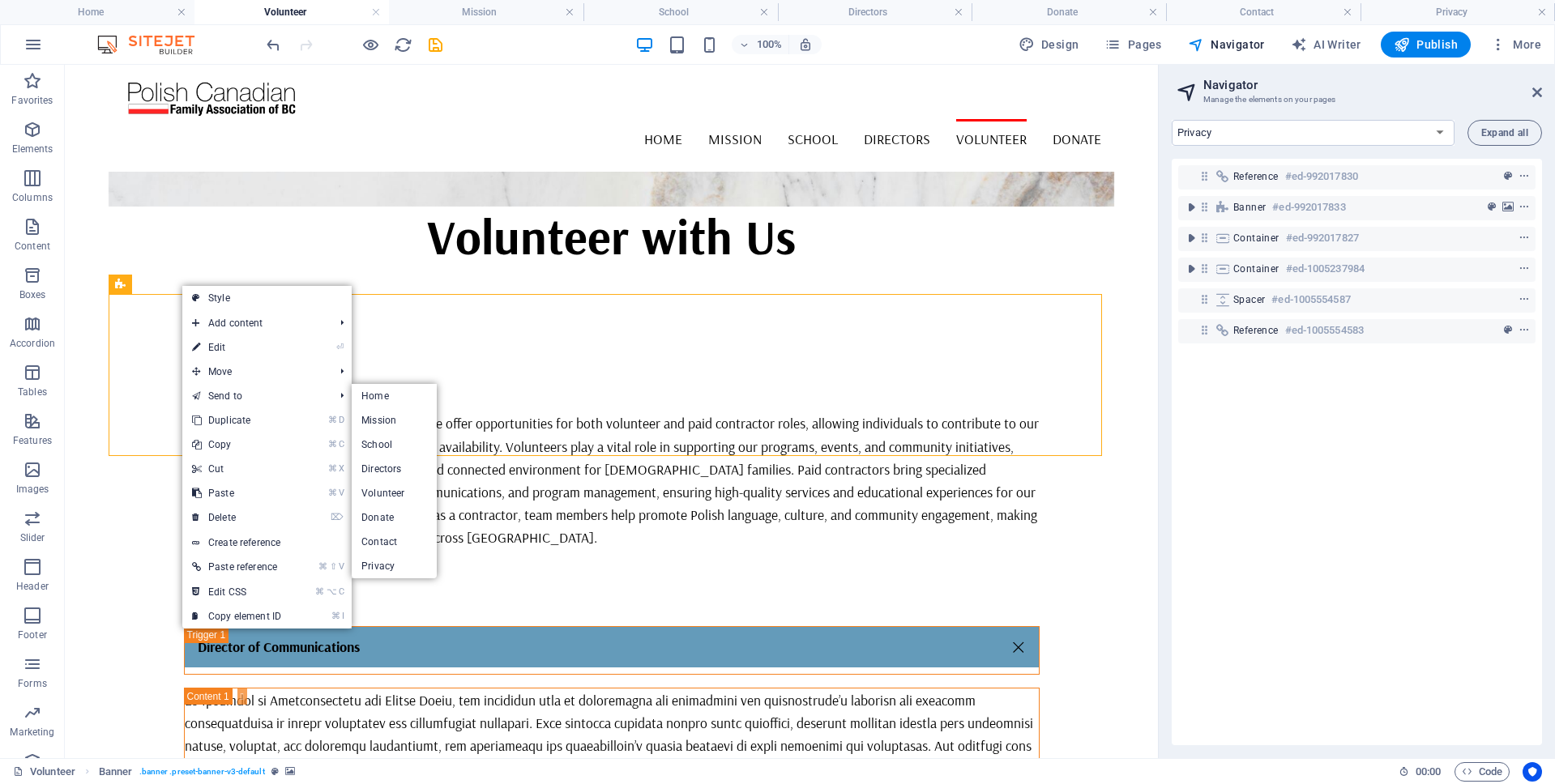
select select "vh"
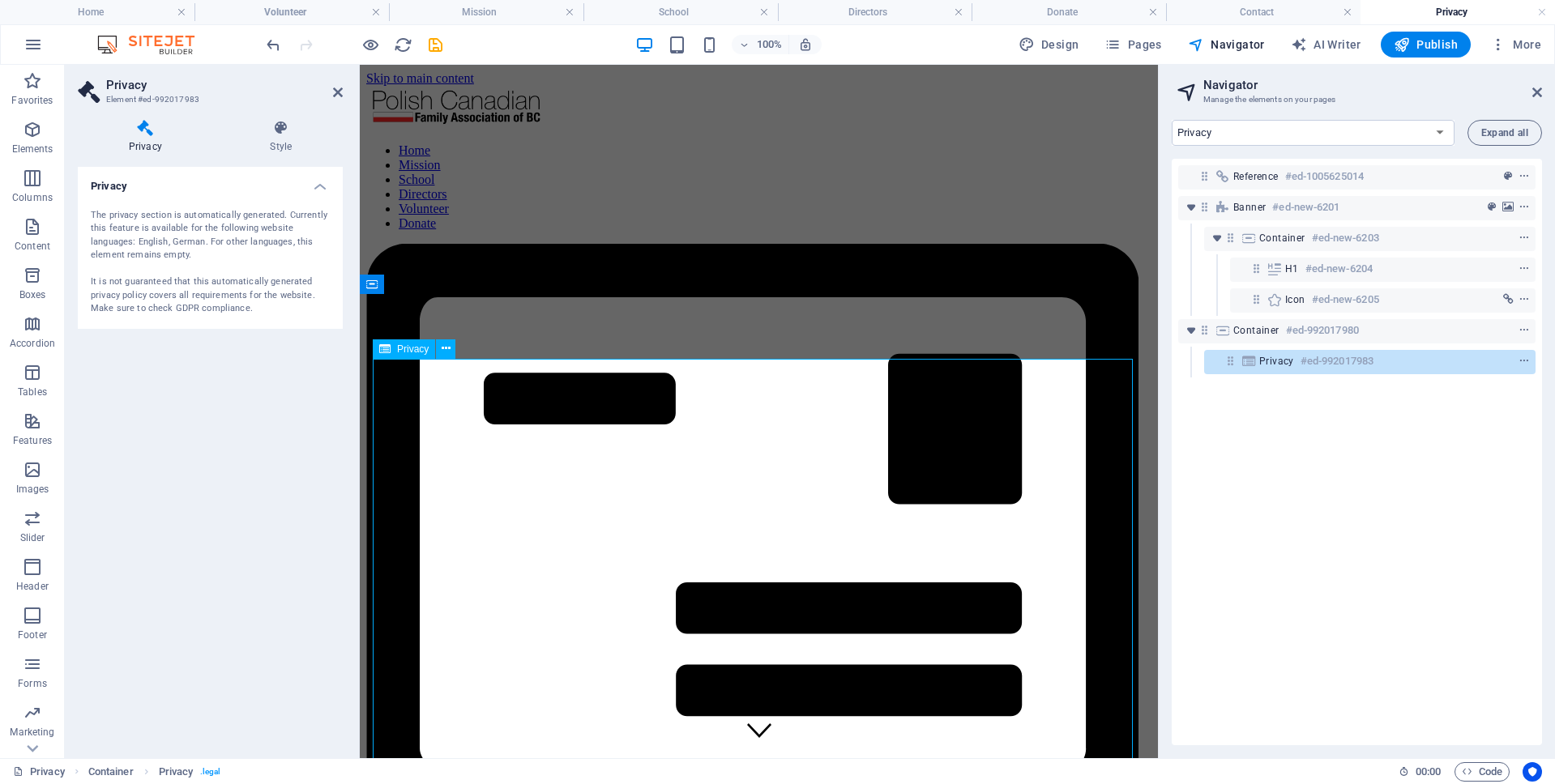
click at [190, 242] on div "The privacy section is automatically generated. Currently this feature is avail…" at bounding box center [210, 262] width 239 height 107
click at [108, 181] on h4 "Privacy" at bounding box center [210, 181] width 265 height 29
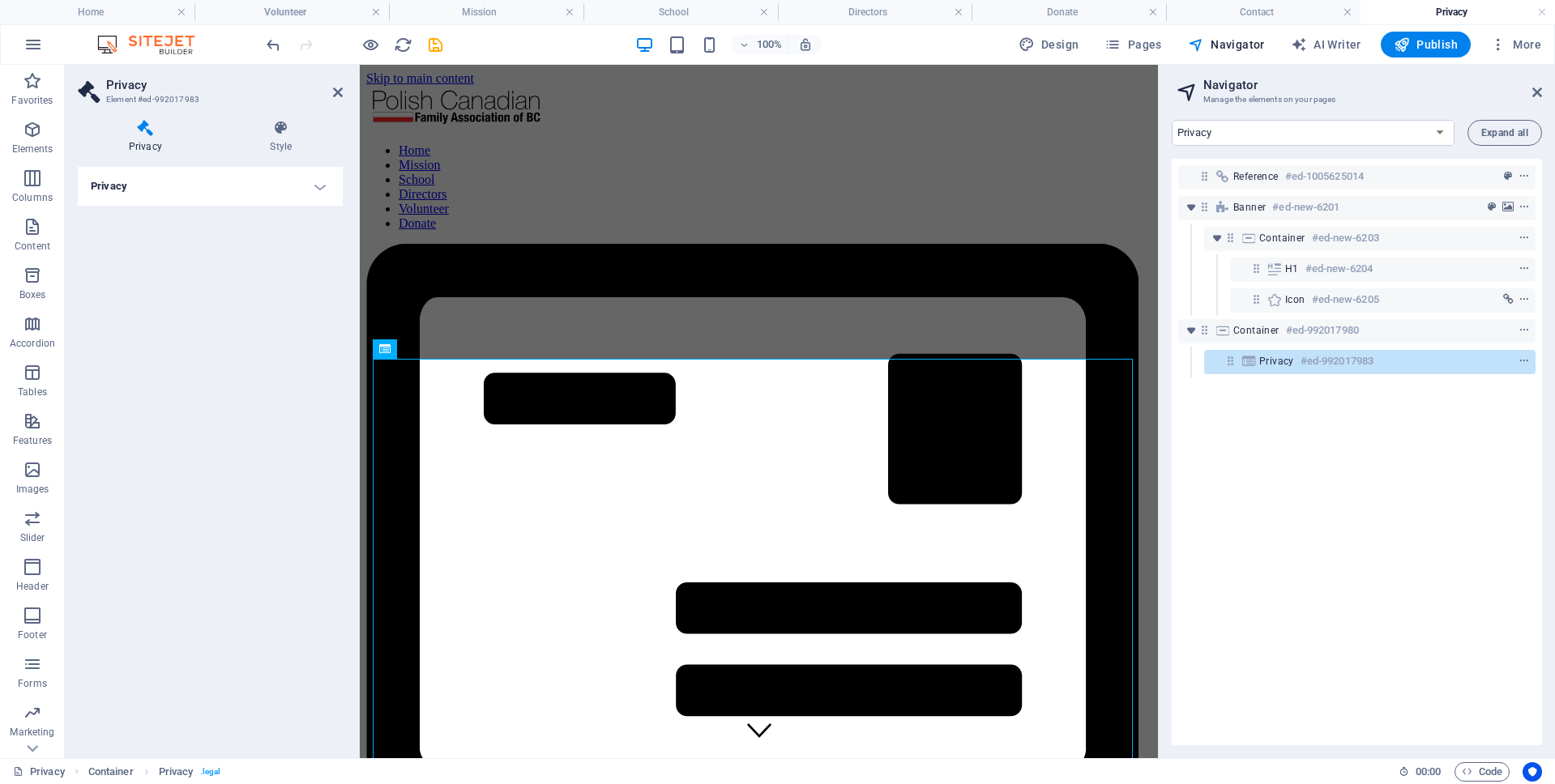
click at [108, 181] on h4 "Privacy" at bounding box center [210, 186] width 265 height 39
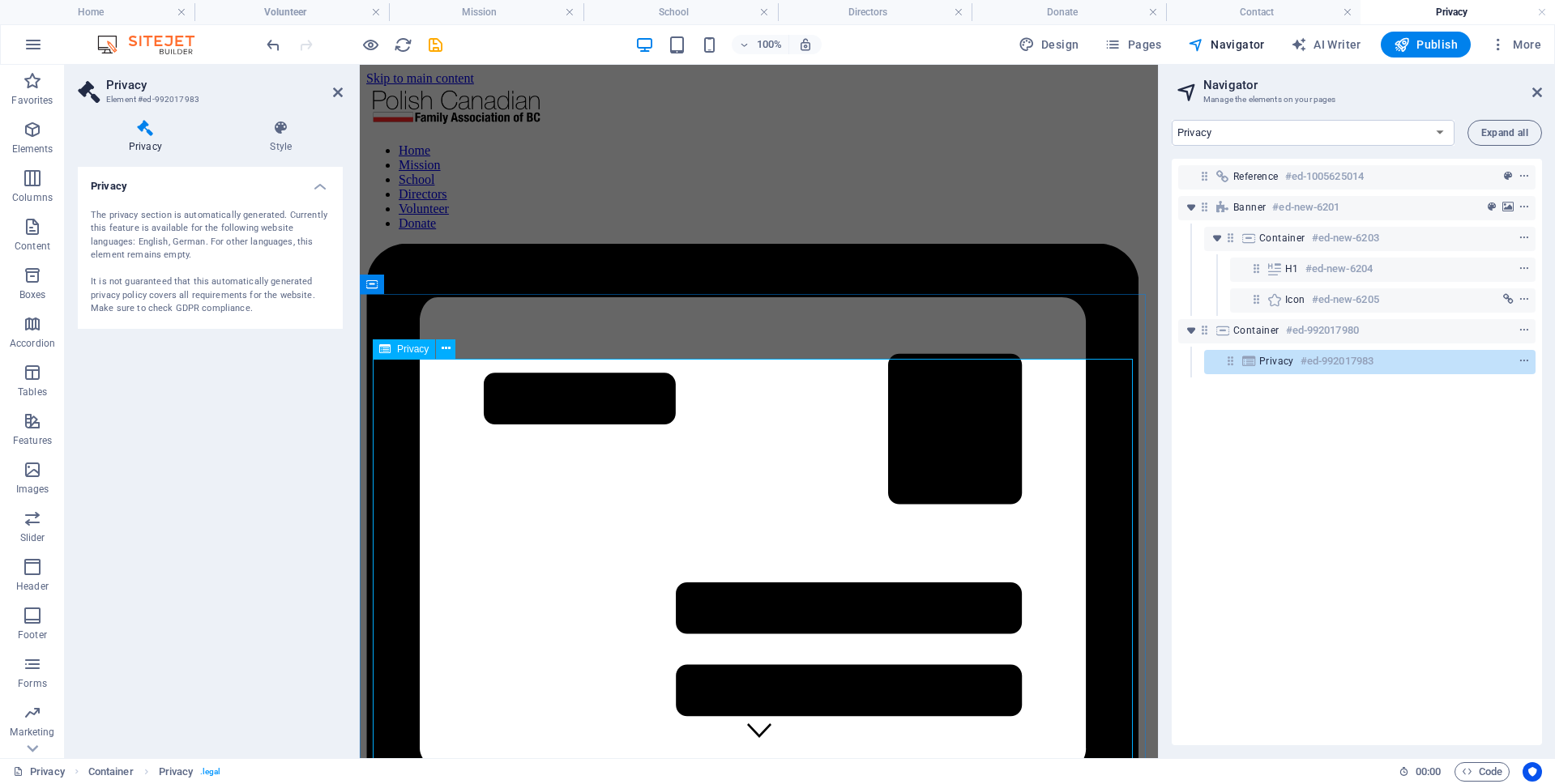
click at [1351, 484] on div "Reference #ed-1005625014 Banner #ed-new-6201 Container #ed-new-6203 H1 #ed-new-…" at bounding box center [1357, 452] width 370 height 587
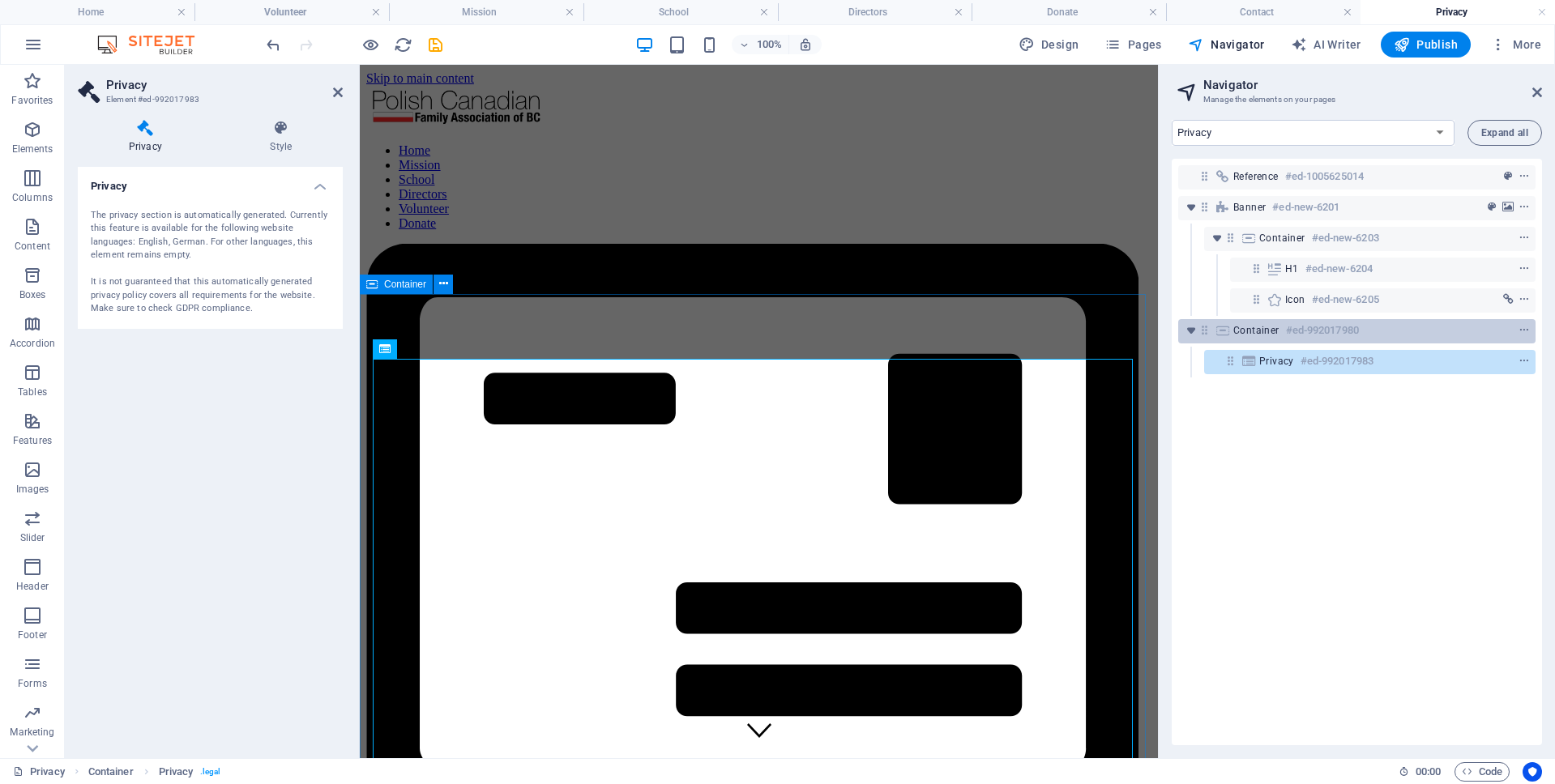
click at [1258, 322] on div "Container #ed-992017980" at bounding box center [1343, 331] width 221 height 20
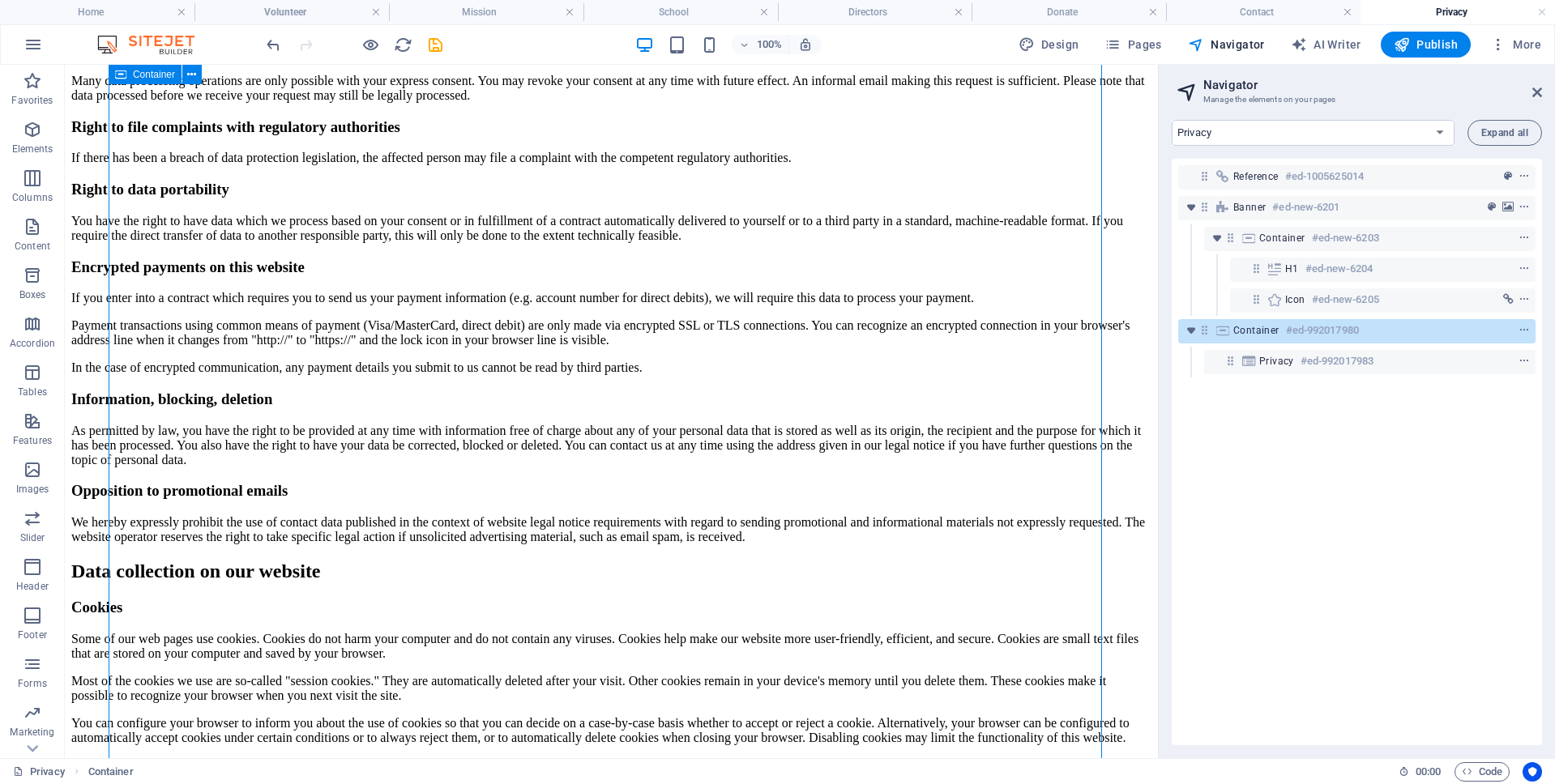
scroll to position [2248, 0]
drag, startPoint x: 433, startPoint y: 47, endPoint x: 724, endPoint y: 286, distance: 376.6
click at [433, 47] on icon "save" at bounding box center [436, 45] width 19 height 19
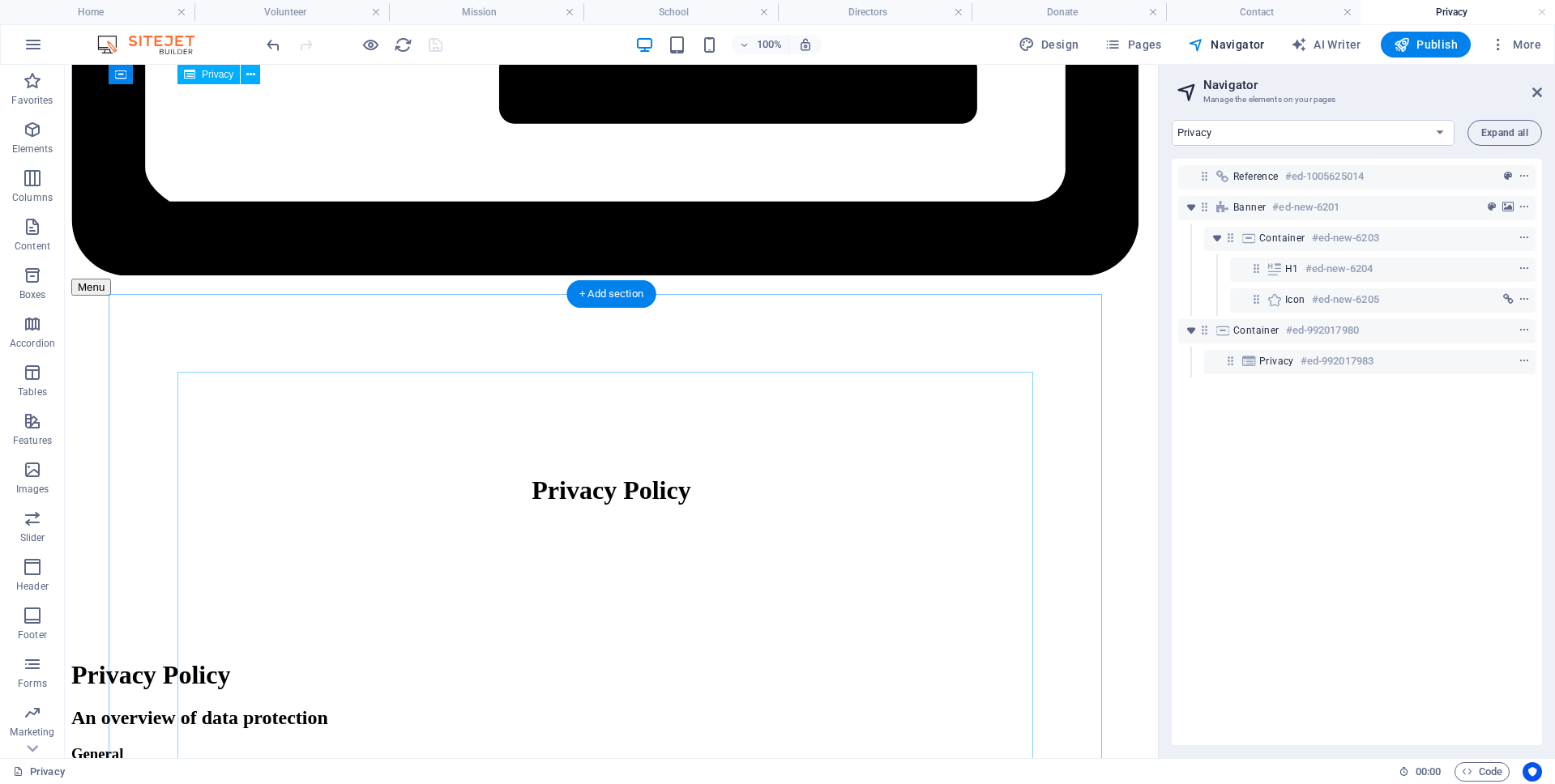
scroll to position [0, 0]
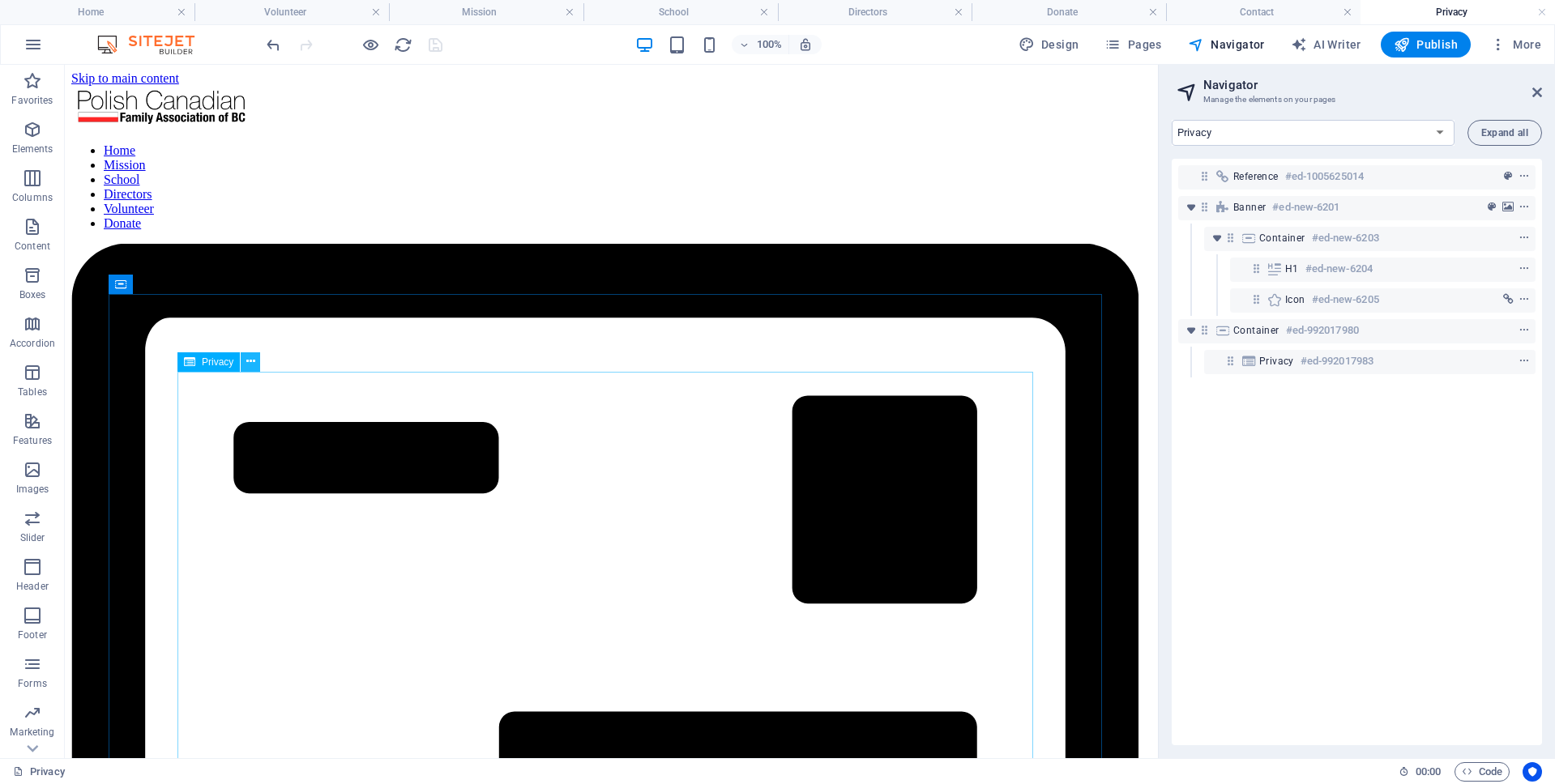
click at [247, 361] on icon at bounding box center [250, 362] width 9 height 17
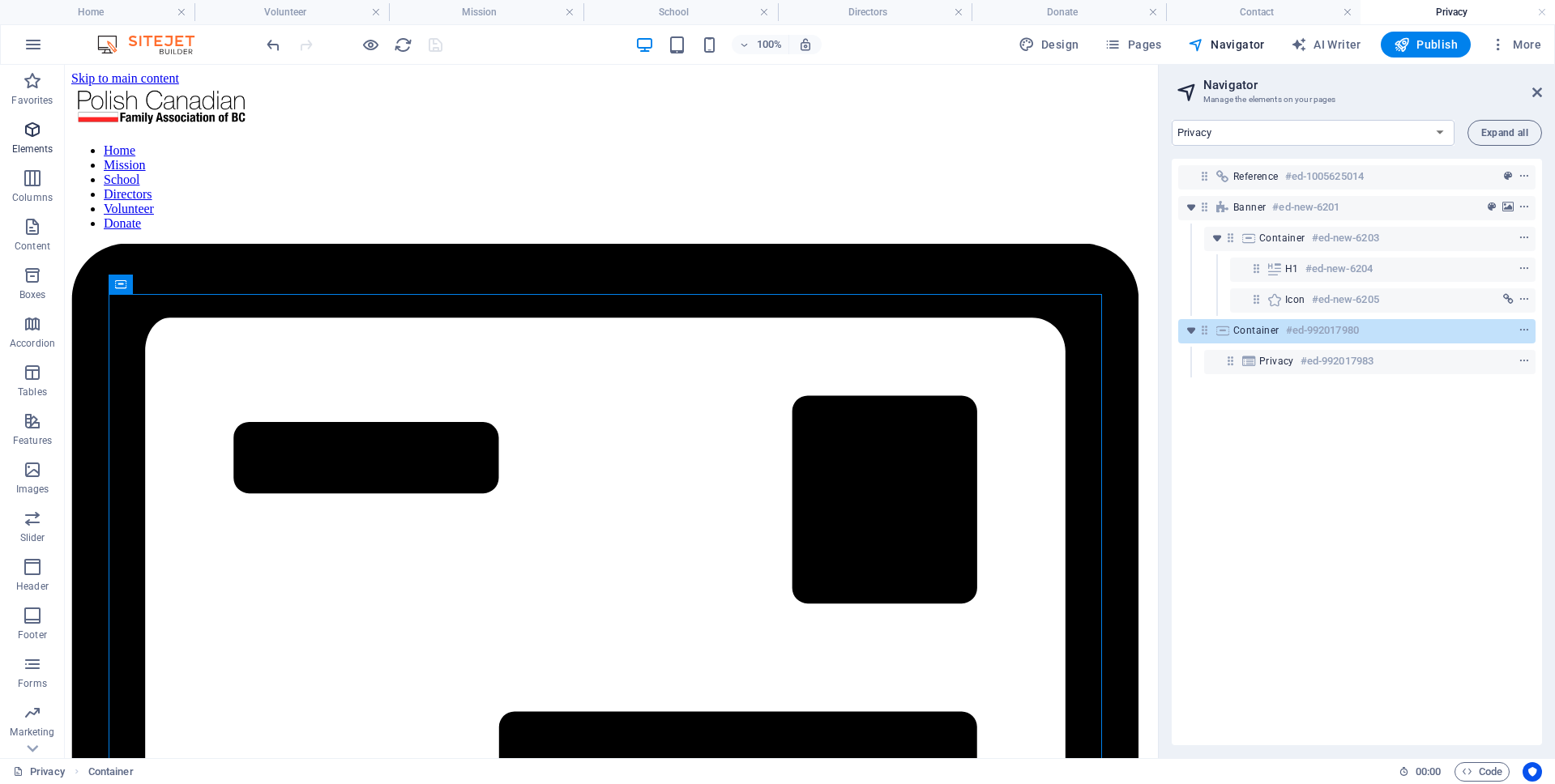
click at [34, 128] on icon "button" at bounding box center [32, 129] width 20 height 20
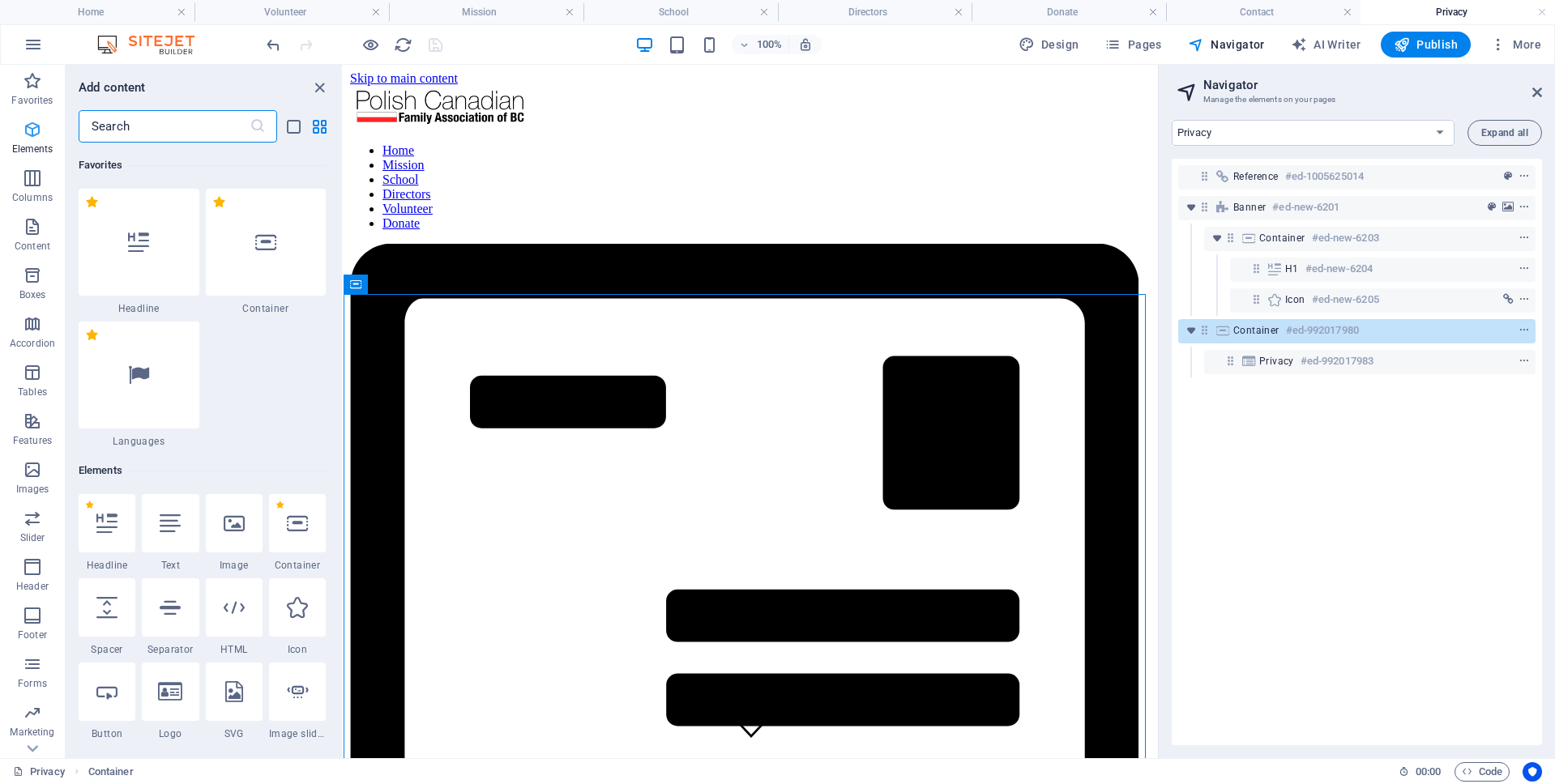
scroll to position [305, 0]
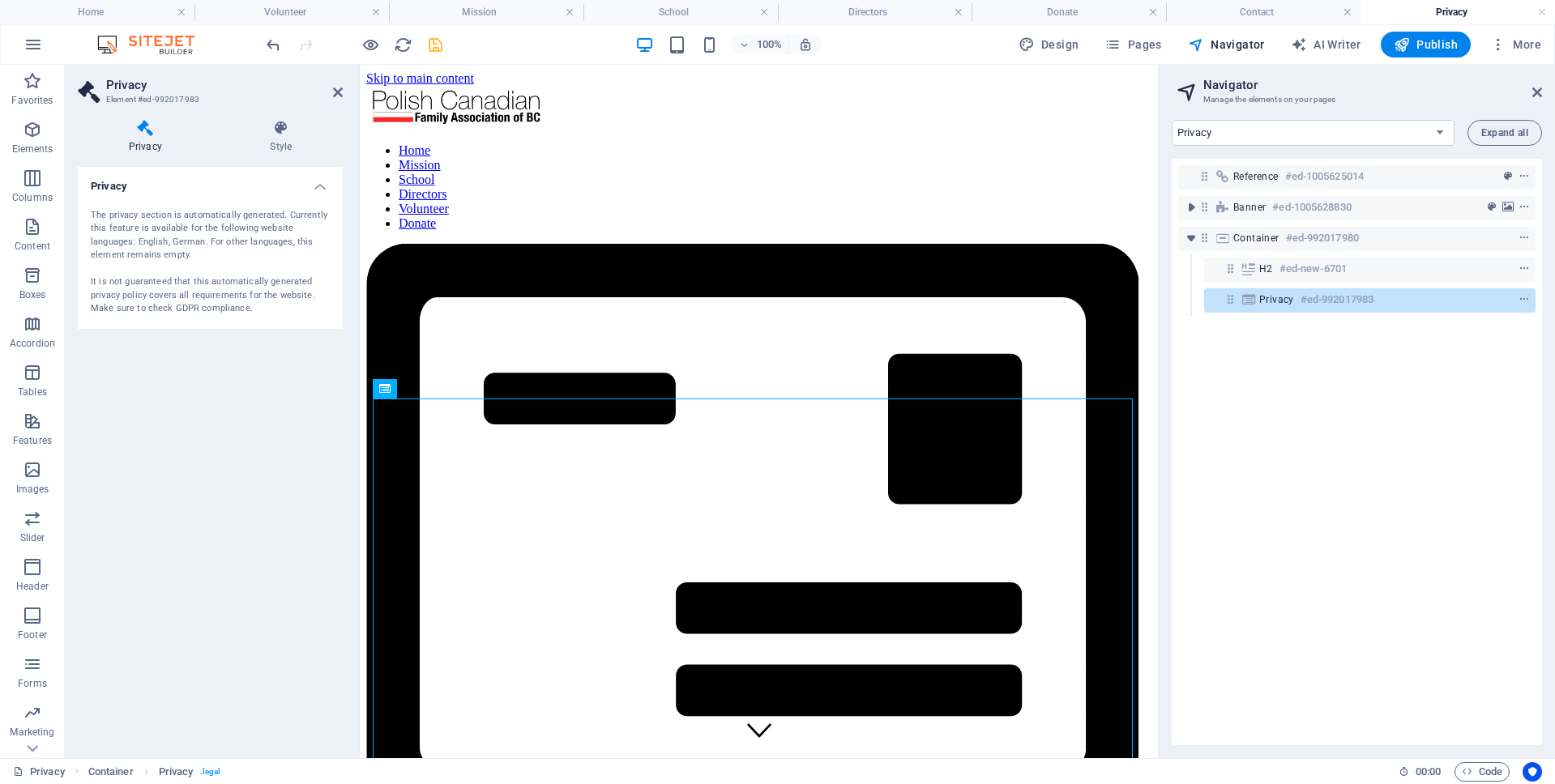
drag, startPoint x: 798, startPoint y: 498, endPoint x: 589, endPoint y: 504, distance: 209.1
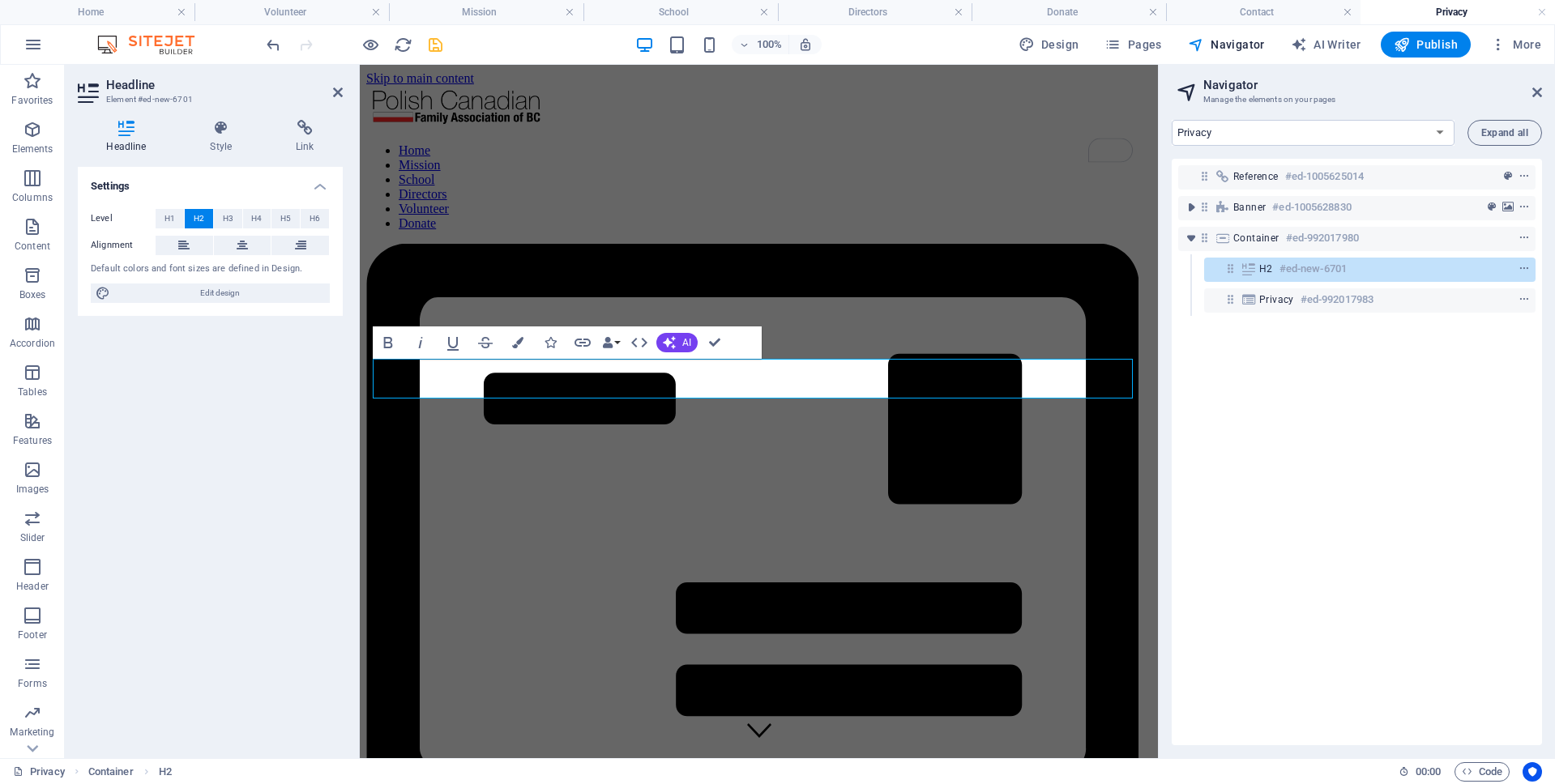
click at [1330, 355] on div "Reference #ed-1005625014 Banner #ed-1005628830 Container #ed-992017980 H2 #ed-n…" at bounding box center [1357, 452] width 370 height 587
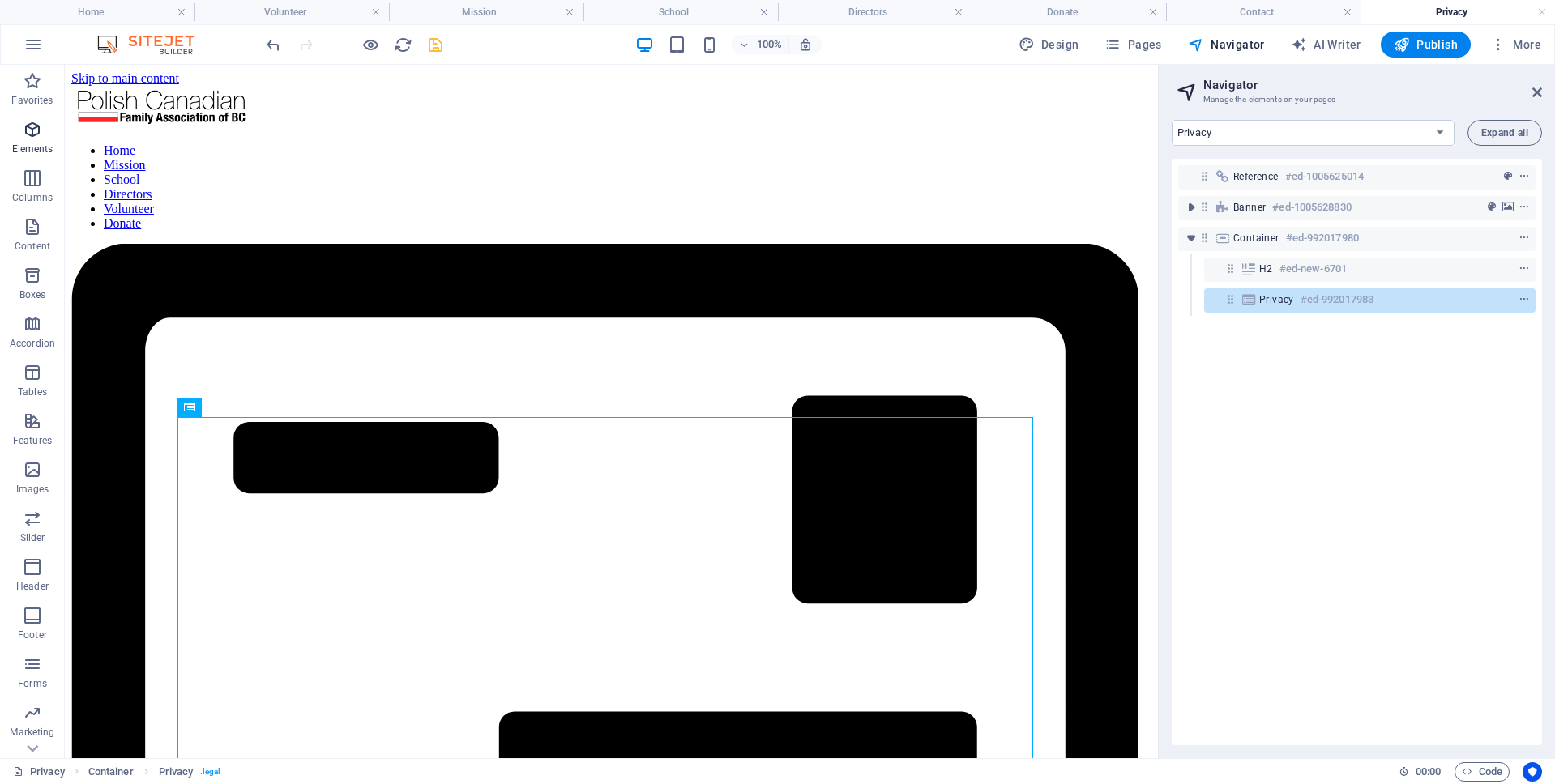
click at [43, 132] on icon "button" at bounding box center [32, 129] width 20 height 20
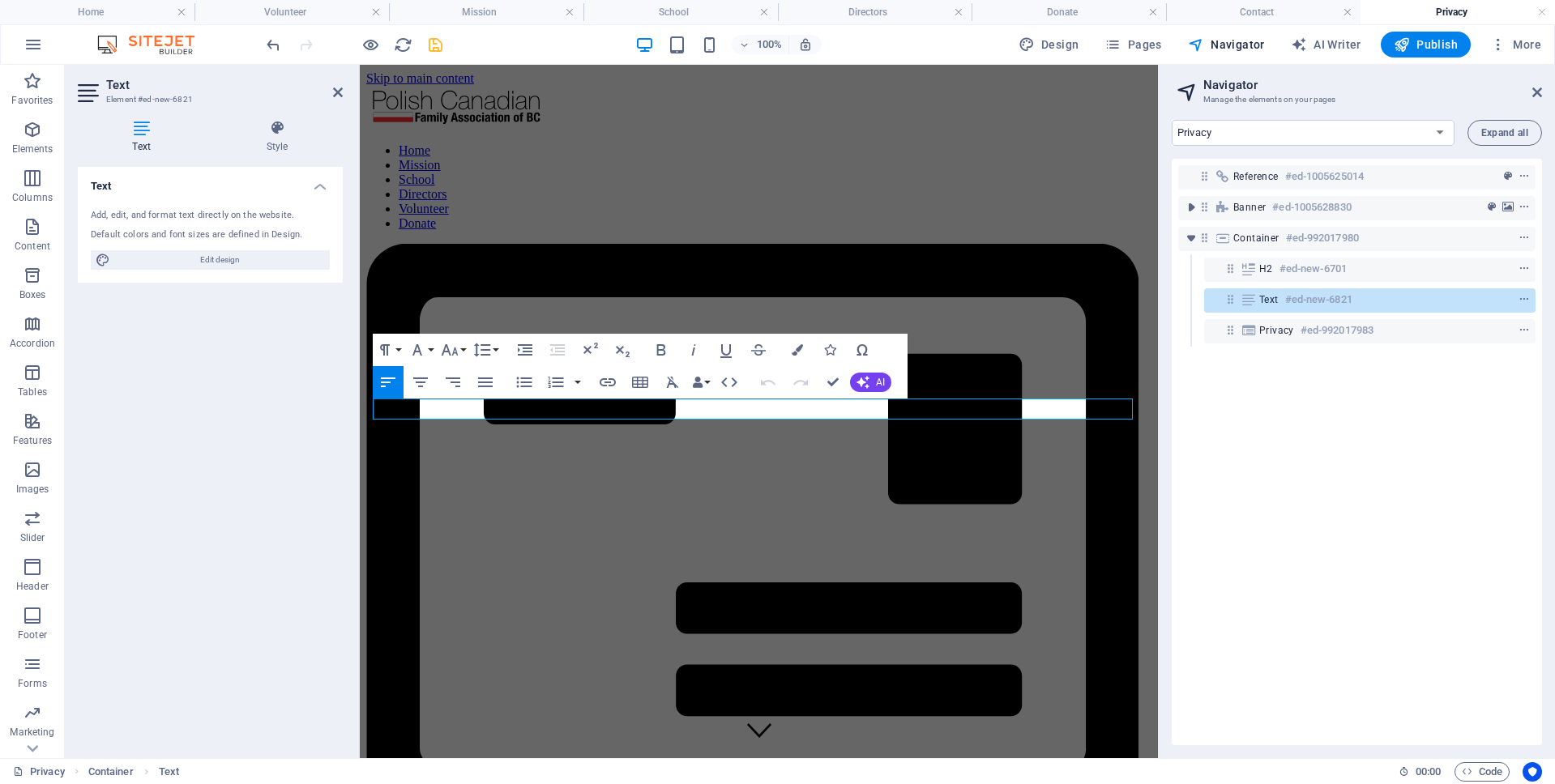
click at [1276, 297] on span "Text" at bounding box center [1269, 299] width 20 height 13
click at [1249, 302] on icon at bounding box center [1248, 299] width 18 height 13
click at [456, 411] on div "Privacy" at bounding box center [419, 410] width 94 height 20
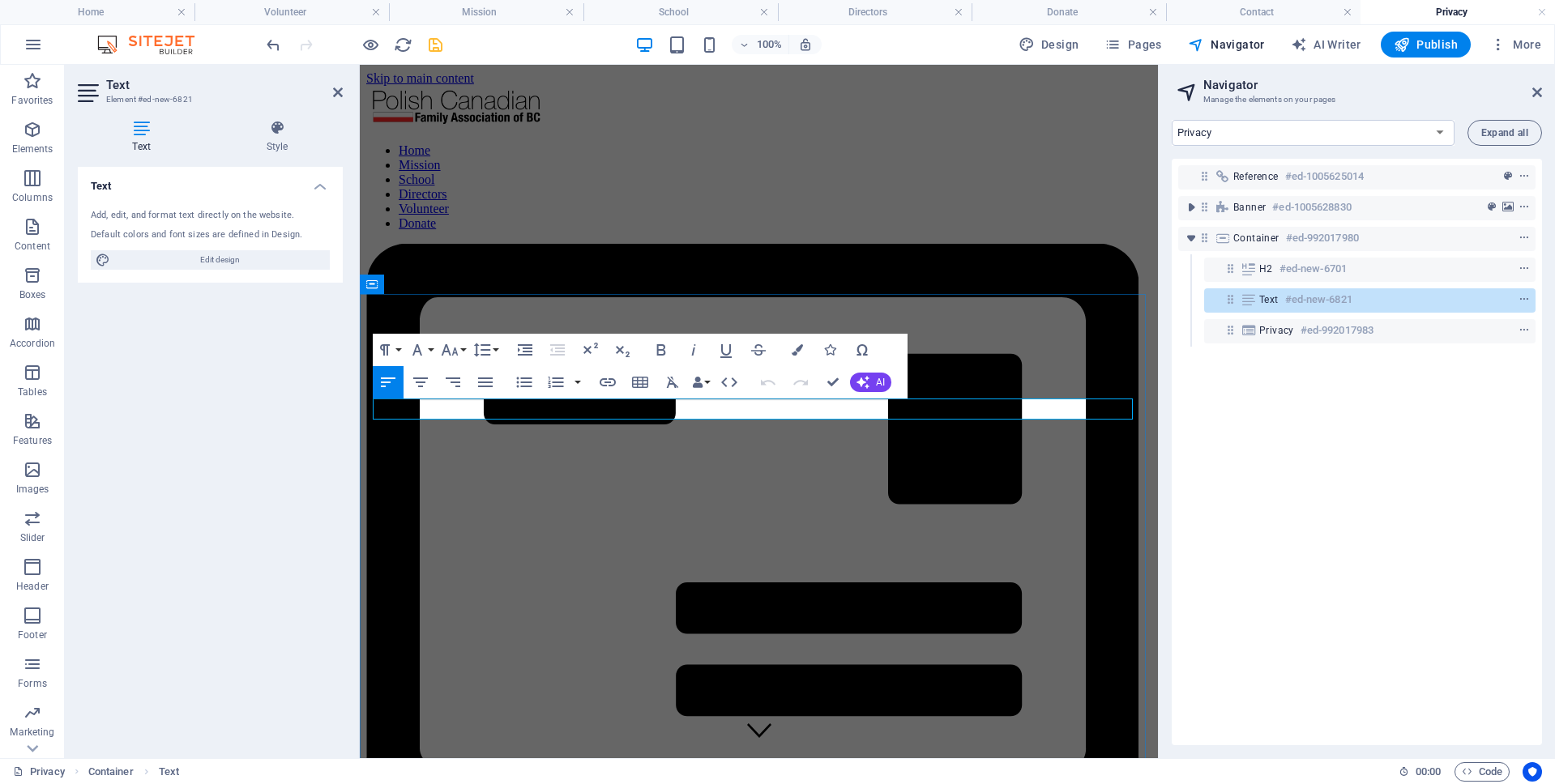
drag, startPoint x: 484, startPoint y: 410, endPoint x: 373, endPoint y: 406, distance: 111.1
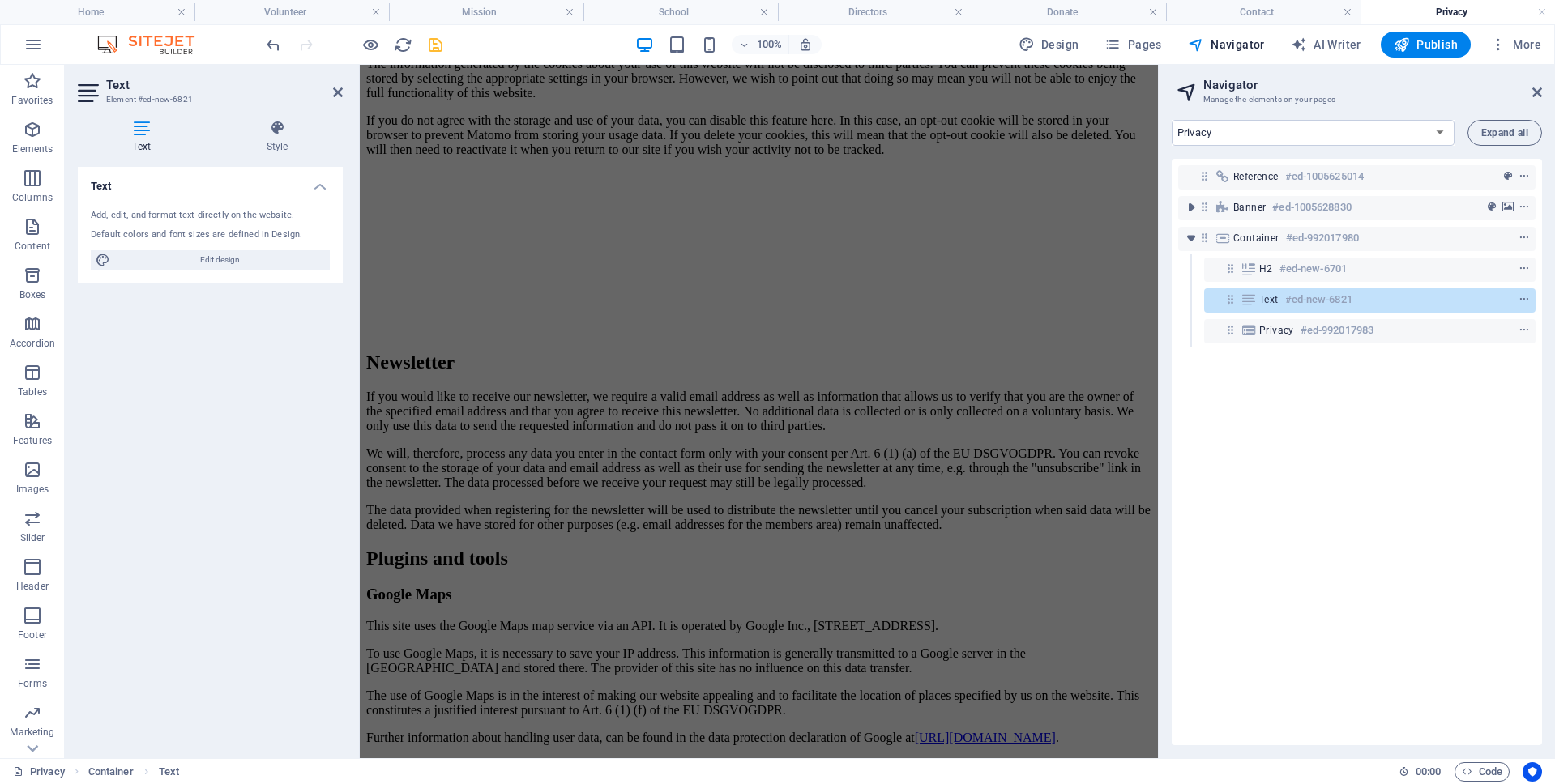
scroll to position [9377, 0]
drag, startPoint x: 1153, startPoint y: 128, endPoint x: 1573, endPoint y: 748, distance: 748.9
click at [1256, 625] on div "Reference #ed-1005625014 Banner #ed-1005628830 Container #ed-992017980 H2 #ed-n…" at bounding box center [1357, 452] width 370 height 587
drag, startPoint x: 1281, startPoint y: 330, endPoint x: 1303, endPoint y: 325, distance: 22.6
click at [1281, 330] on span "Privacy" at bounding box center [1276, 331] width 35 height 13
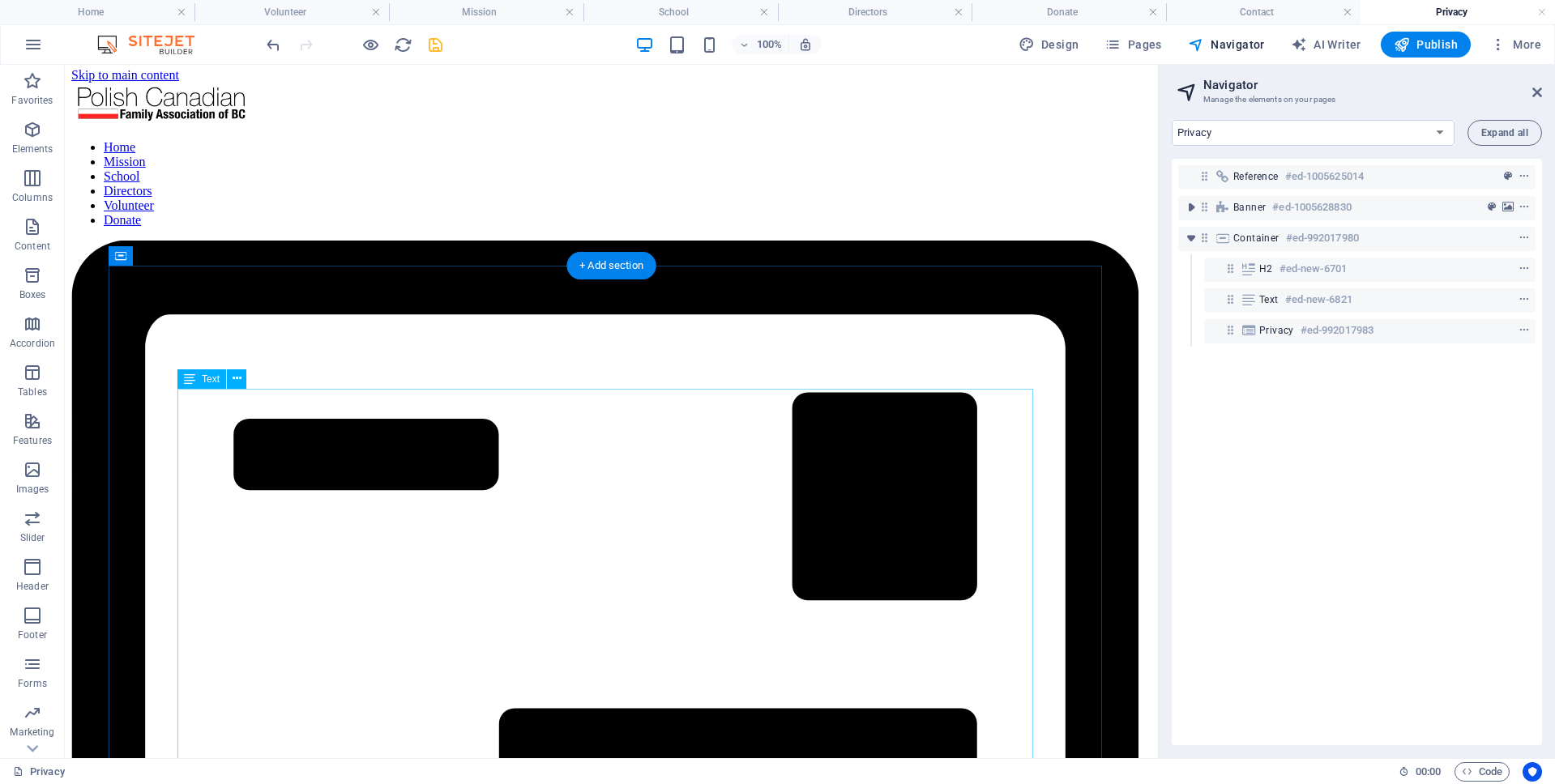
scroll to position [0, 0]
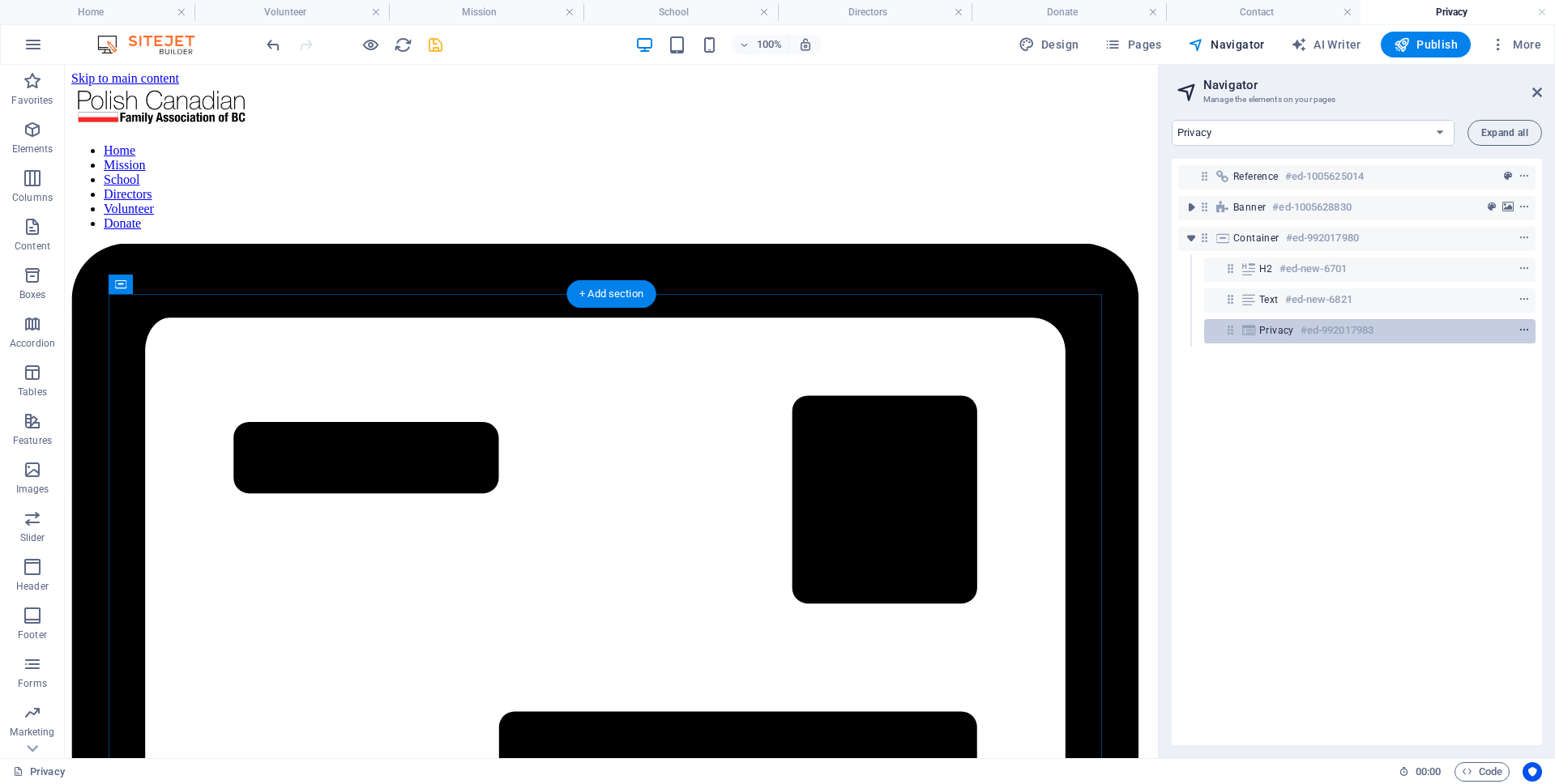
click at [1521, 329] on icon "context-menu" at bounding box center [1524, 331] width 11 height 11
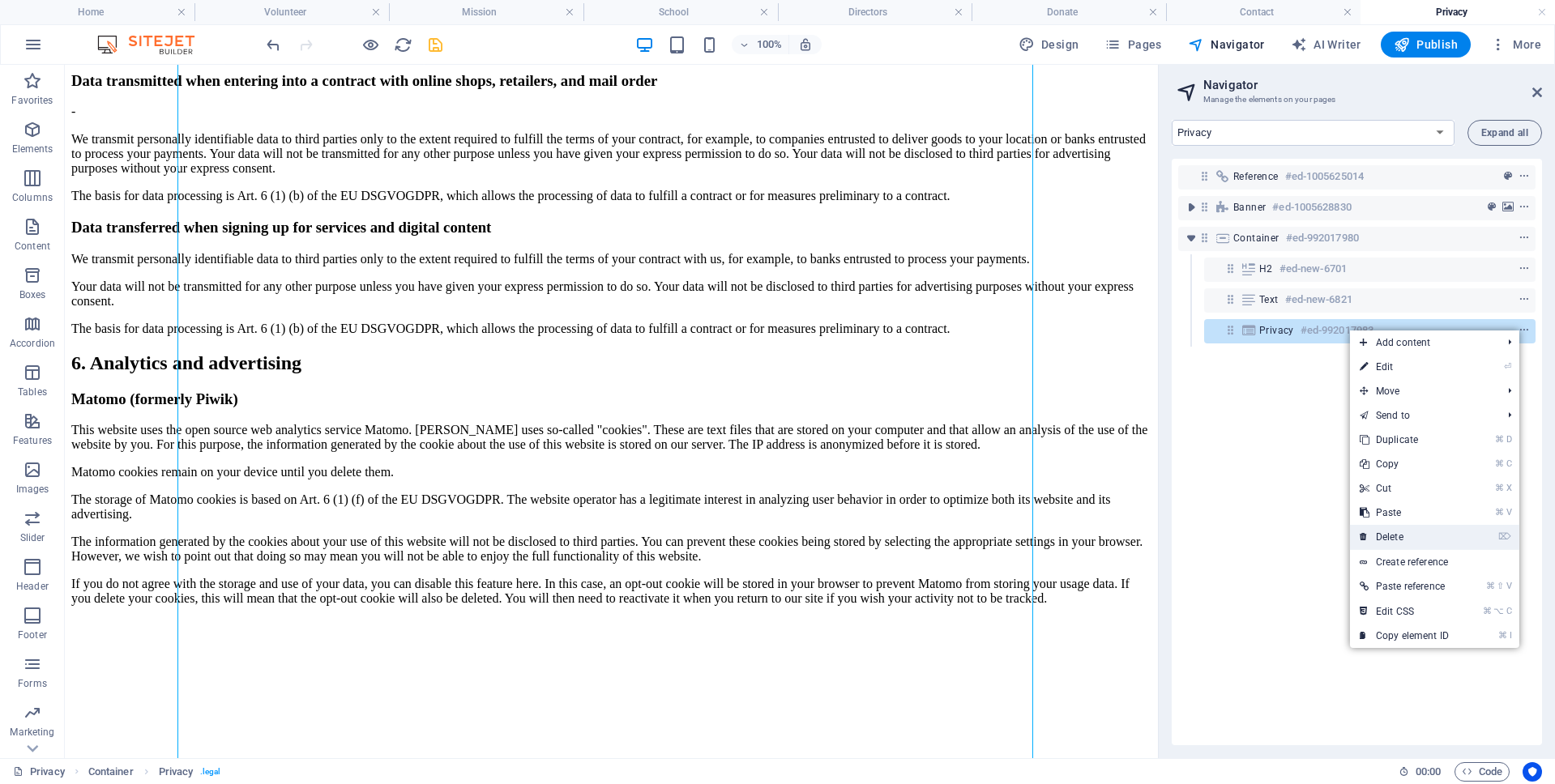
click at [1360, 534] on icon at bounding box center [1363, 537] width 9 height 25
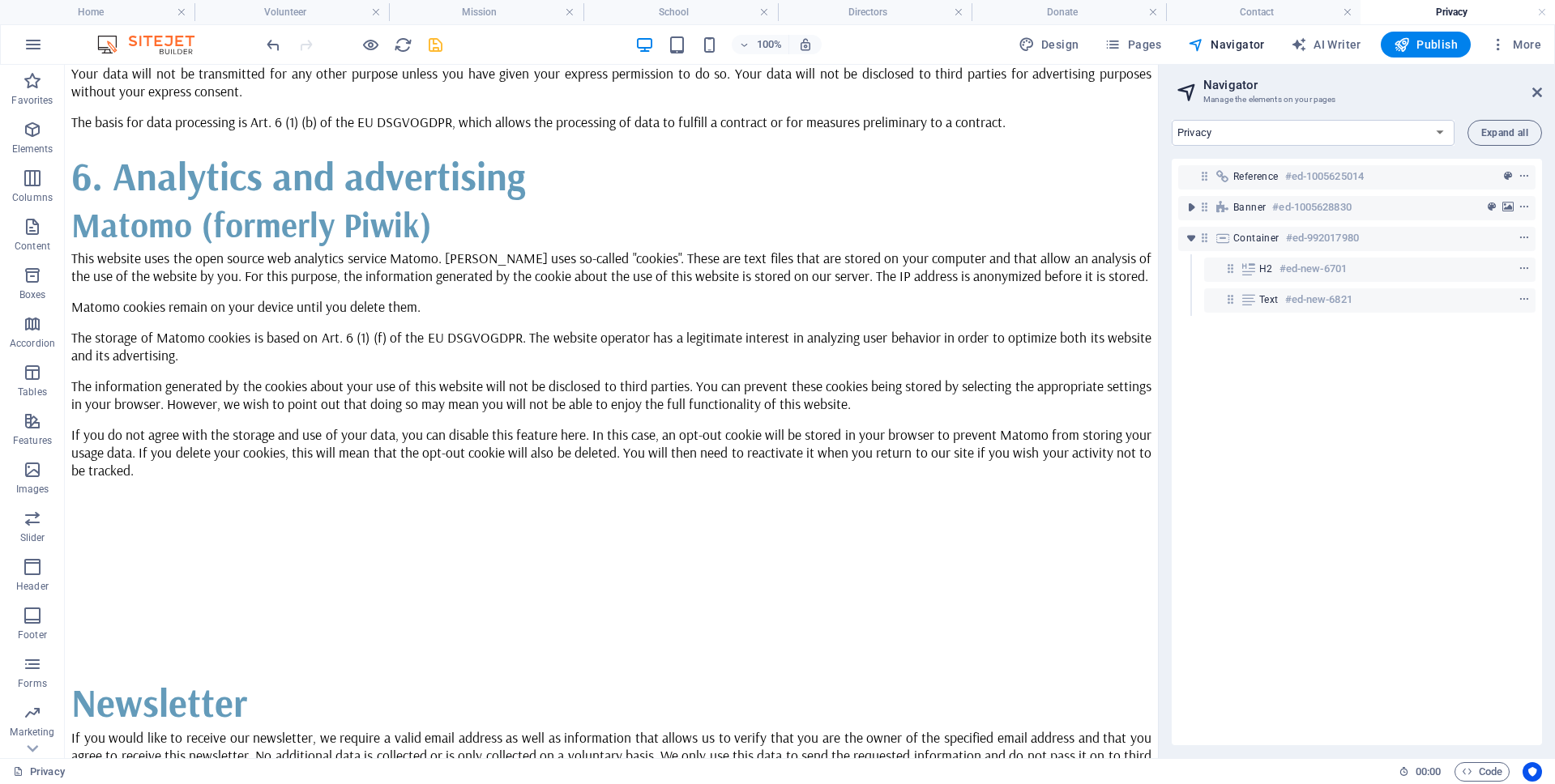
scroll to position [4113, 0]
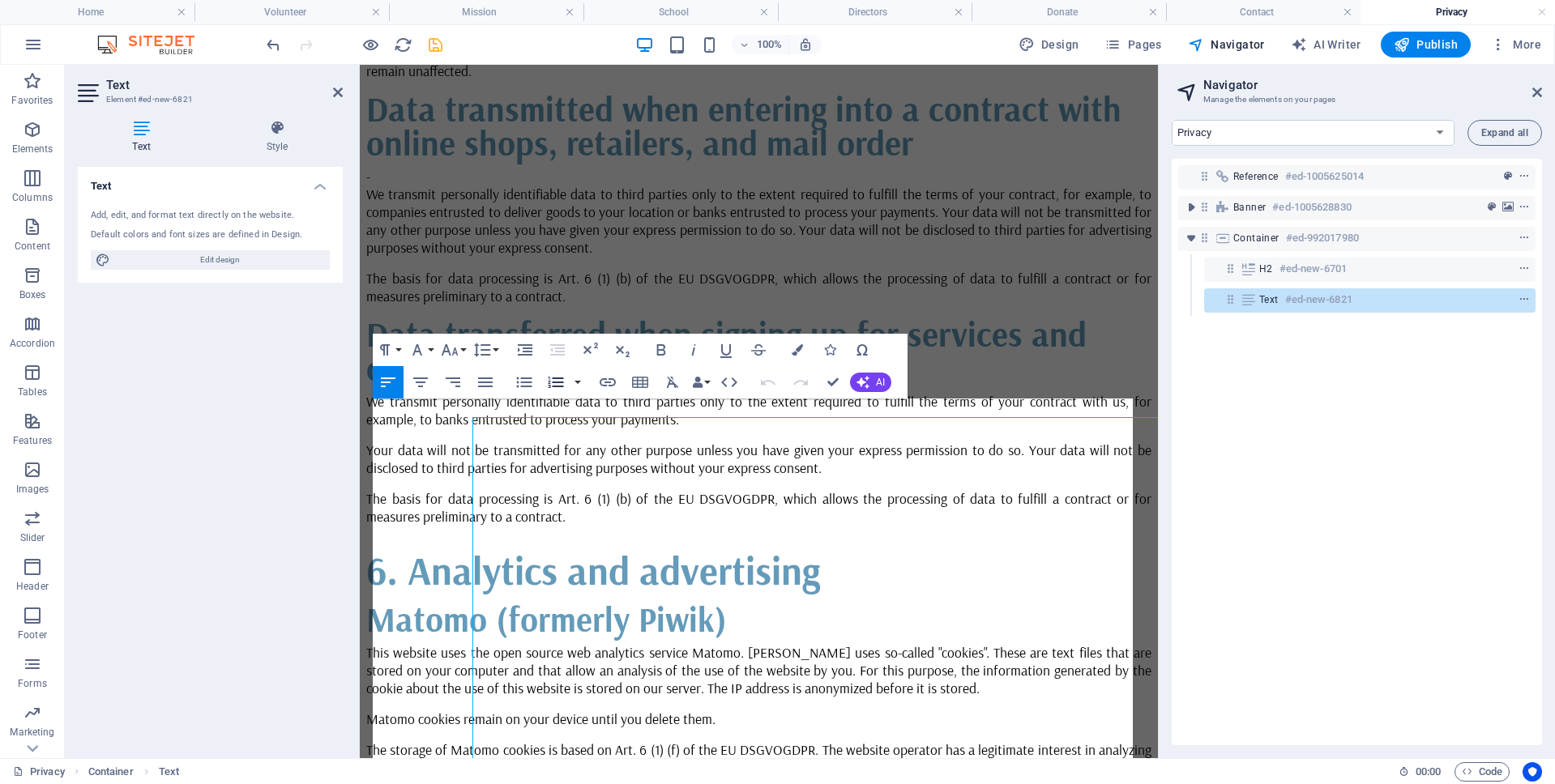
scroll to position [0, 0]
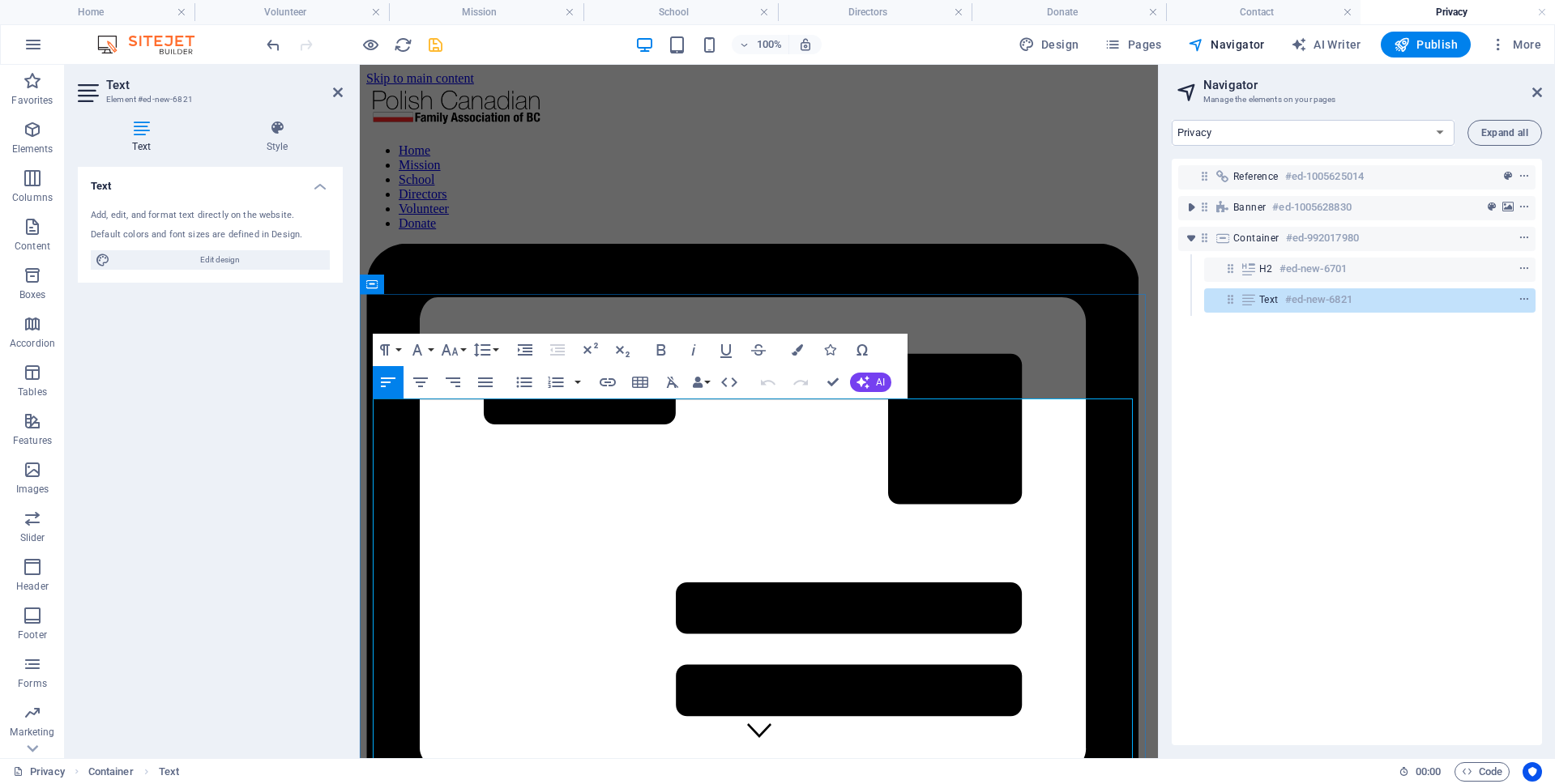
drag, startPoint x: 695, startPoint y: 613, endPoint x: 702, endPoint y: 632, distance: 20.2
drag, startPoint x: 744, startPoint y: 735, endPoint x: 755, endPoint y: 744, distance: 14.2
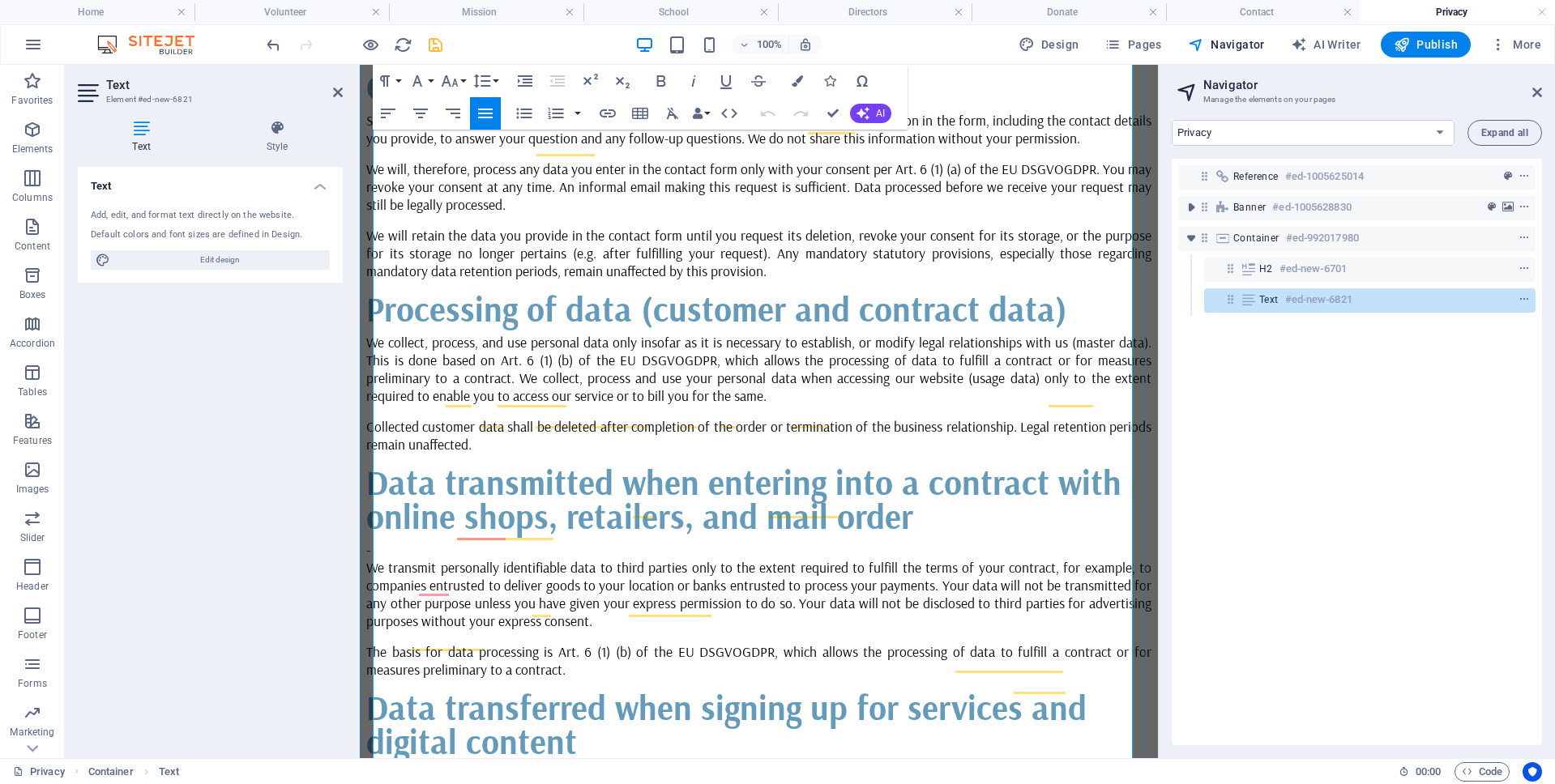
scroll to position [3717, 0]
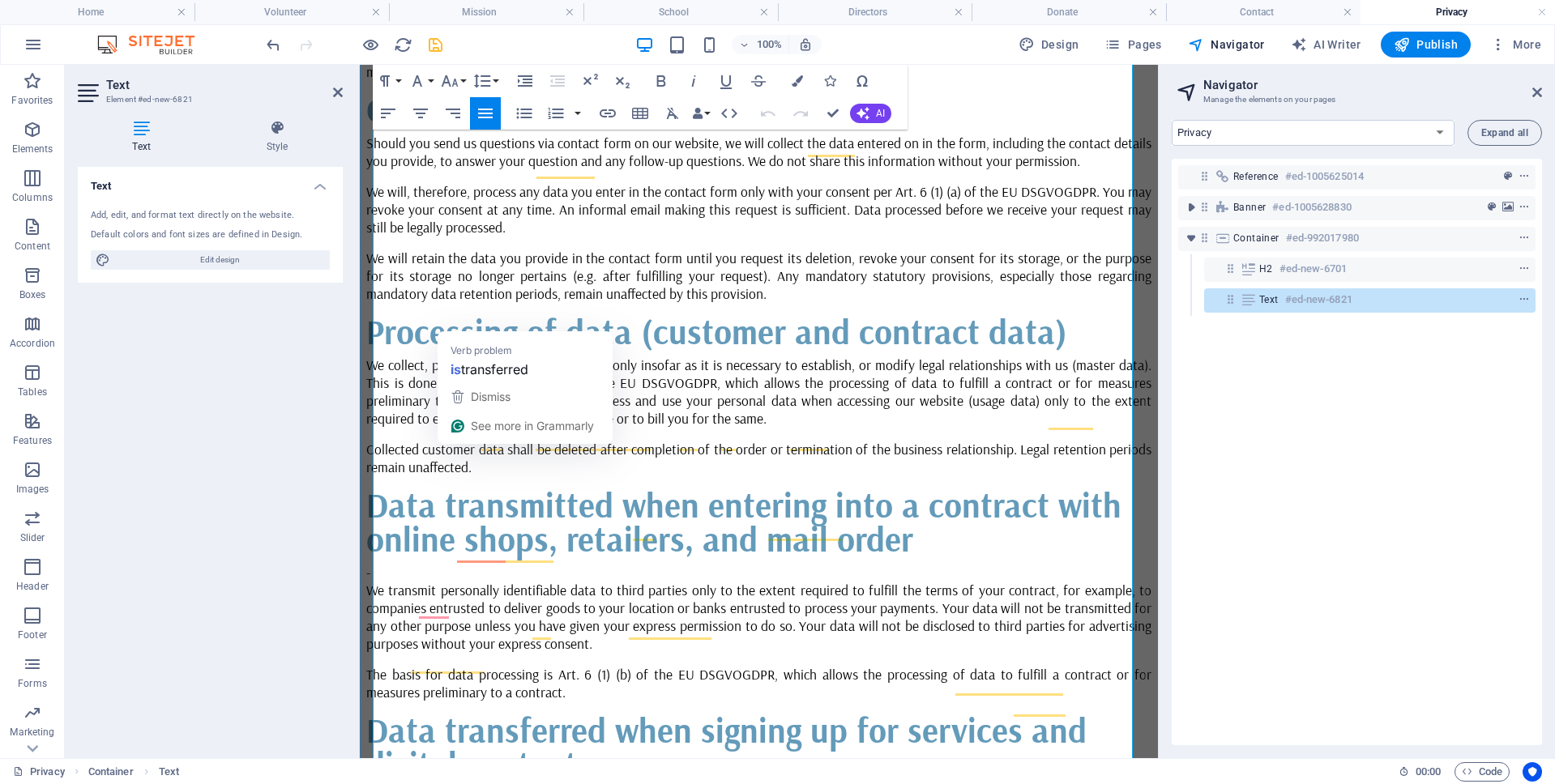
click at [538, 713] on h3 "Data transferred when signing up for services and digital content" at bounding box center [759, 747] width 785 height 68
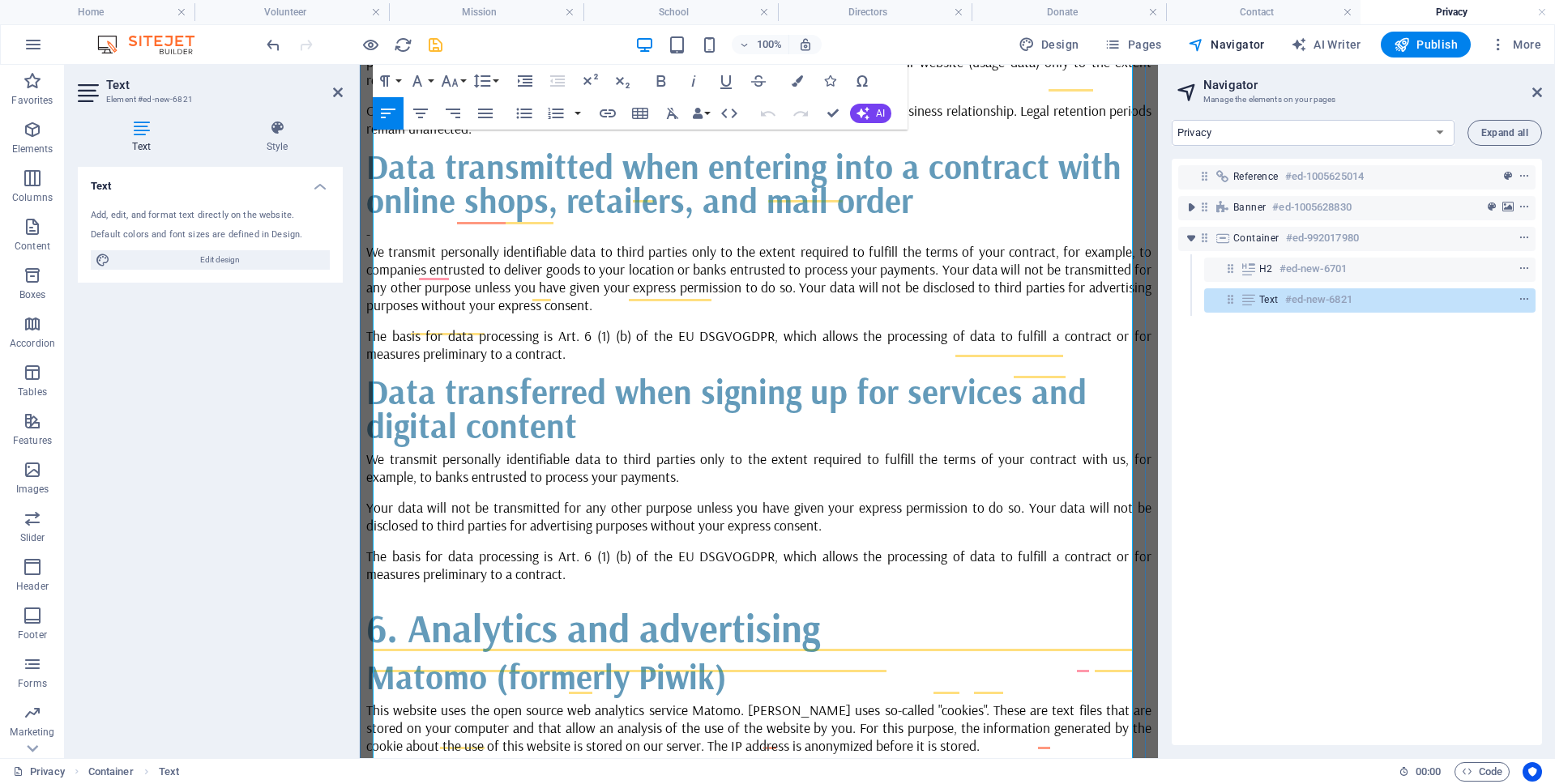
scroll to position [4413, 0]
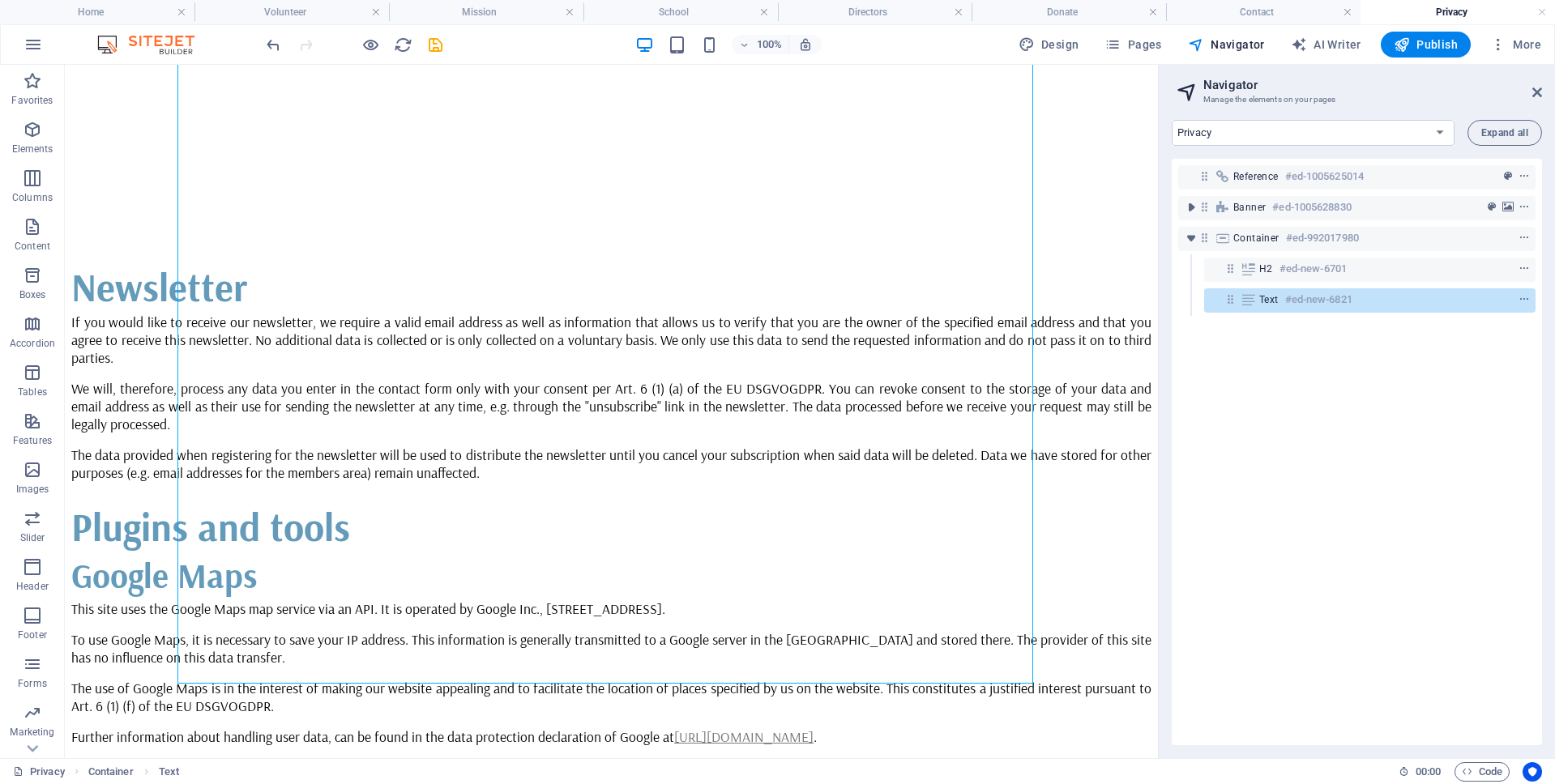
scroll to position [4623, 0]
click at [1297, 389] on div "Reference #ed-1005625014 Banner #ed-1005628830 Container #ed-992017980 H2 #ed-n…" at bounding box center [1357, 452] width 370 height 587
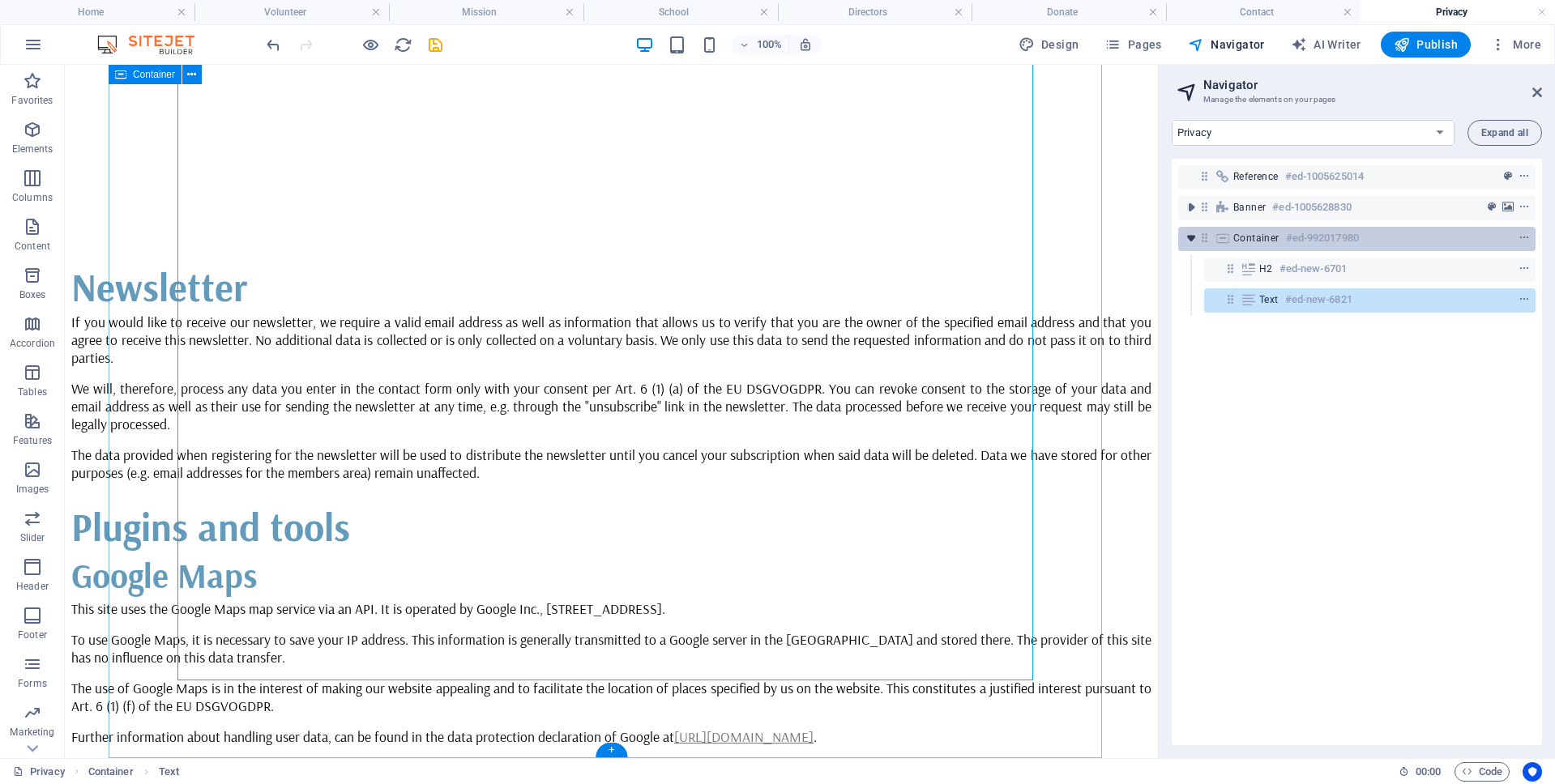
click at [1191, 240] on icon "toggle-expand" at bounding box center [1190, 238] width 16 height 16
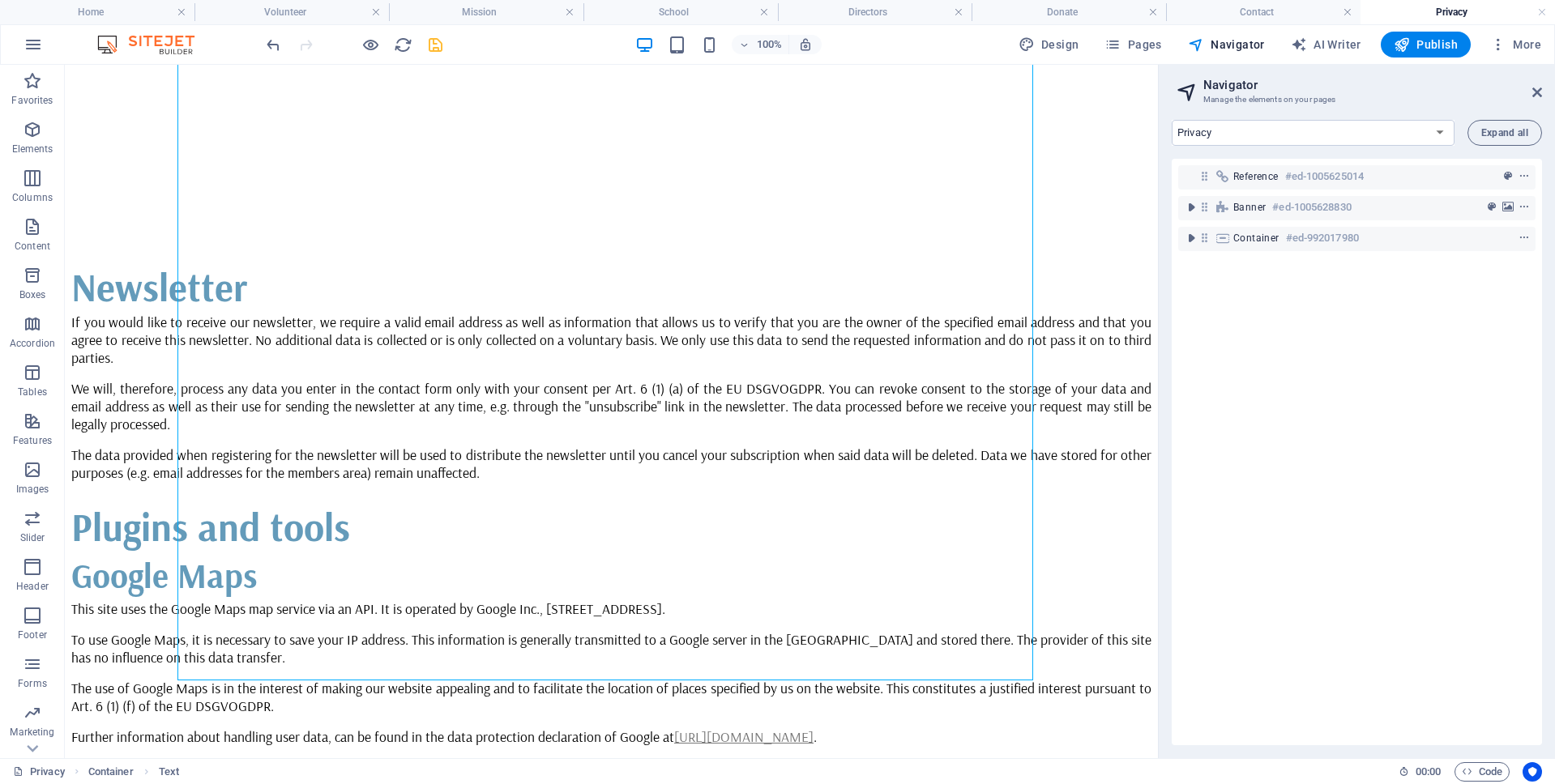
drag, startPoint x: 436, startPoint y: 41, endPoint x: 799, endPoint y: 77, distance: 364.8
click at [436, 41] on icon "save" at bounding box center [436, 45] width 19 height 19
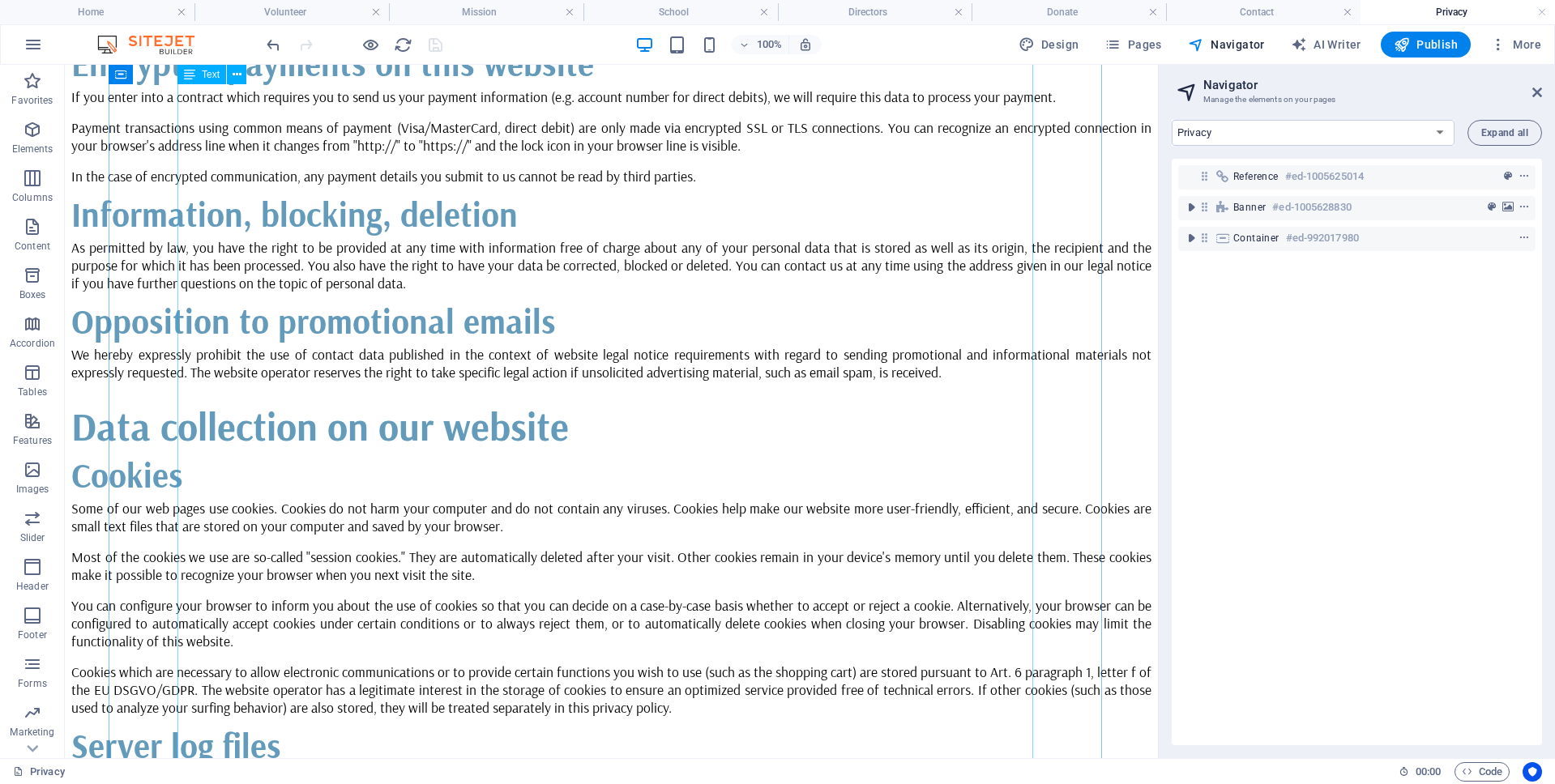
scroll to position [0, 0]
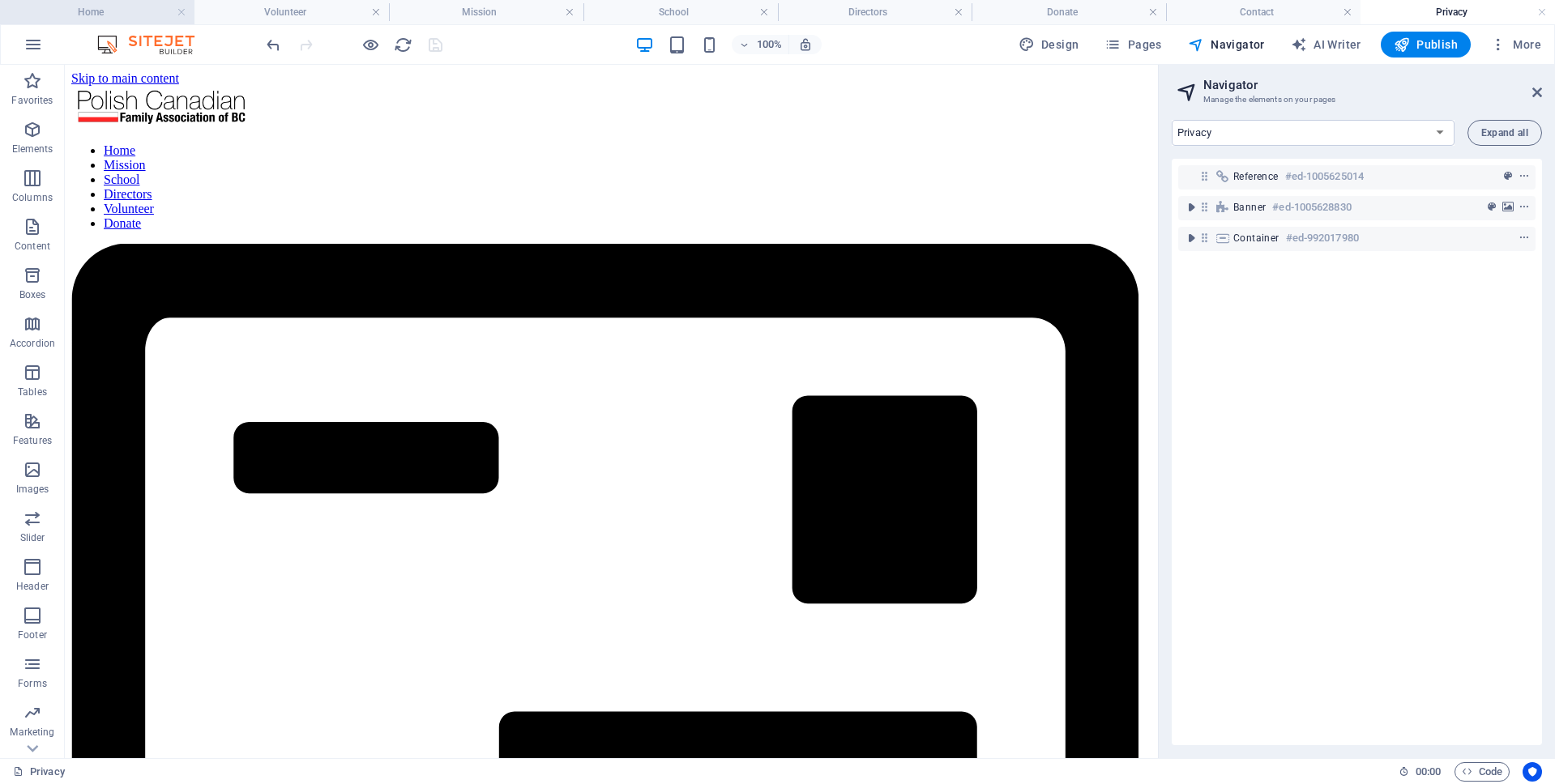
click at [127, 14] on h4 "Home" at bounding box center [97, 11] width 195 height 18
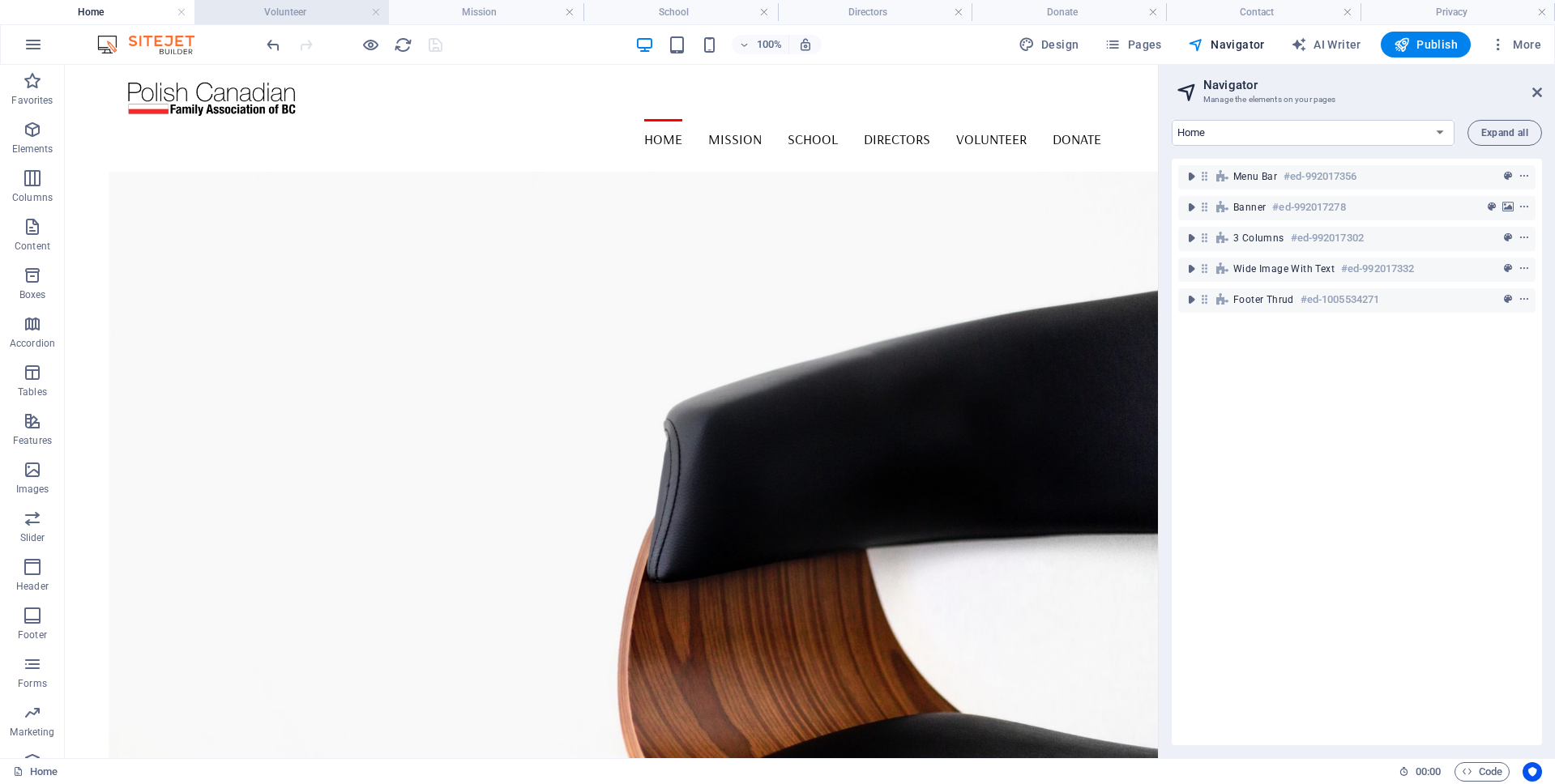
click at [291, 9] on h4 "Volunteer" at bounding box center [292, 11] width 195 height 18
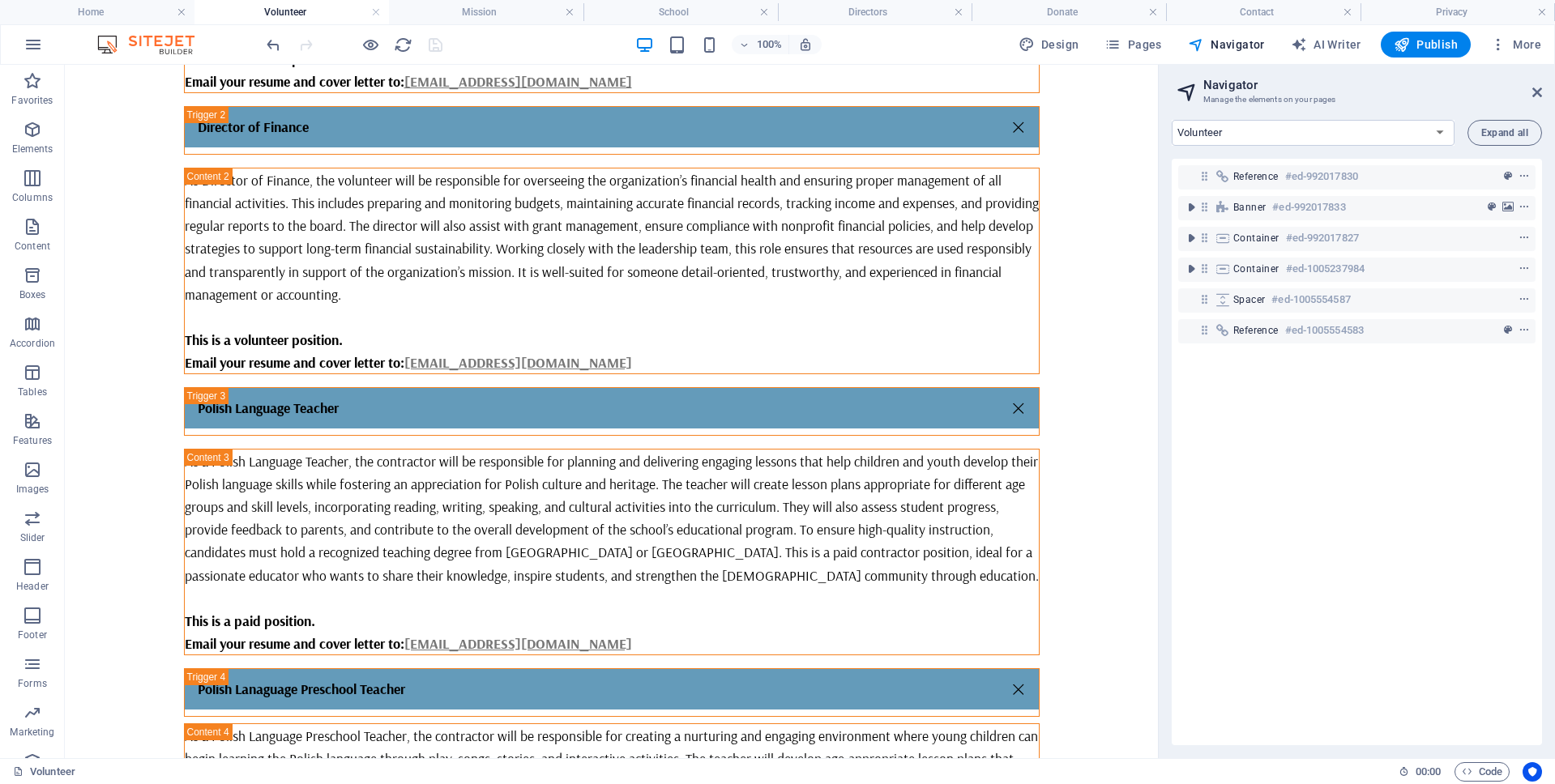
scroll to position [1304, 0]
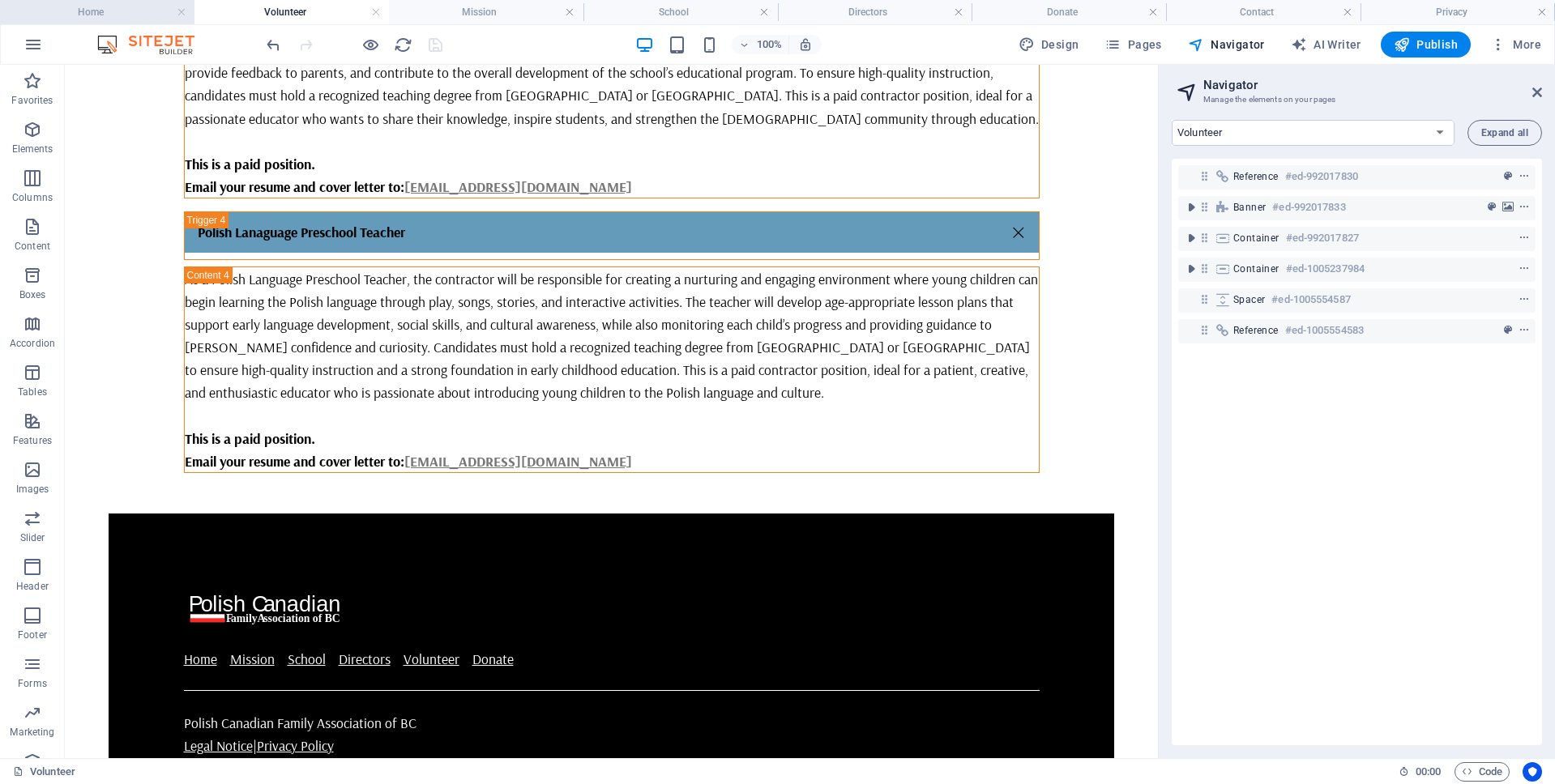
click at [126, 9] on h4 "Home" at bounding box center [97, 11] width 195 height 18
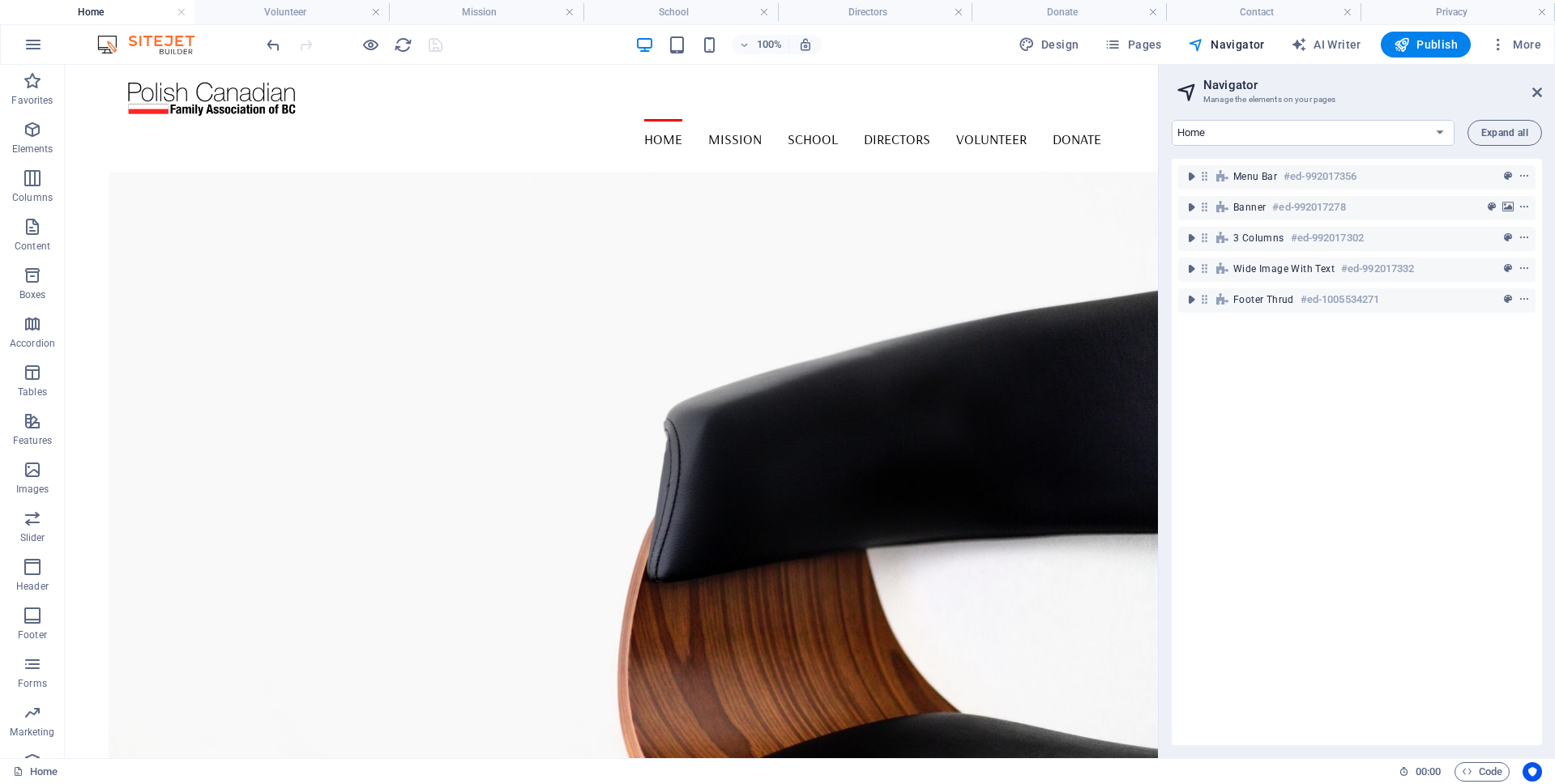
scroll to position [0, 0]
click at [1518, 299] on icon "context-menu" at bounding box center [1524, 299] width 11 height 11
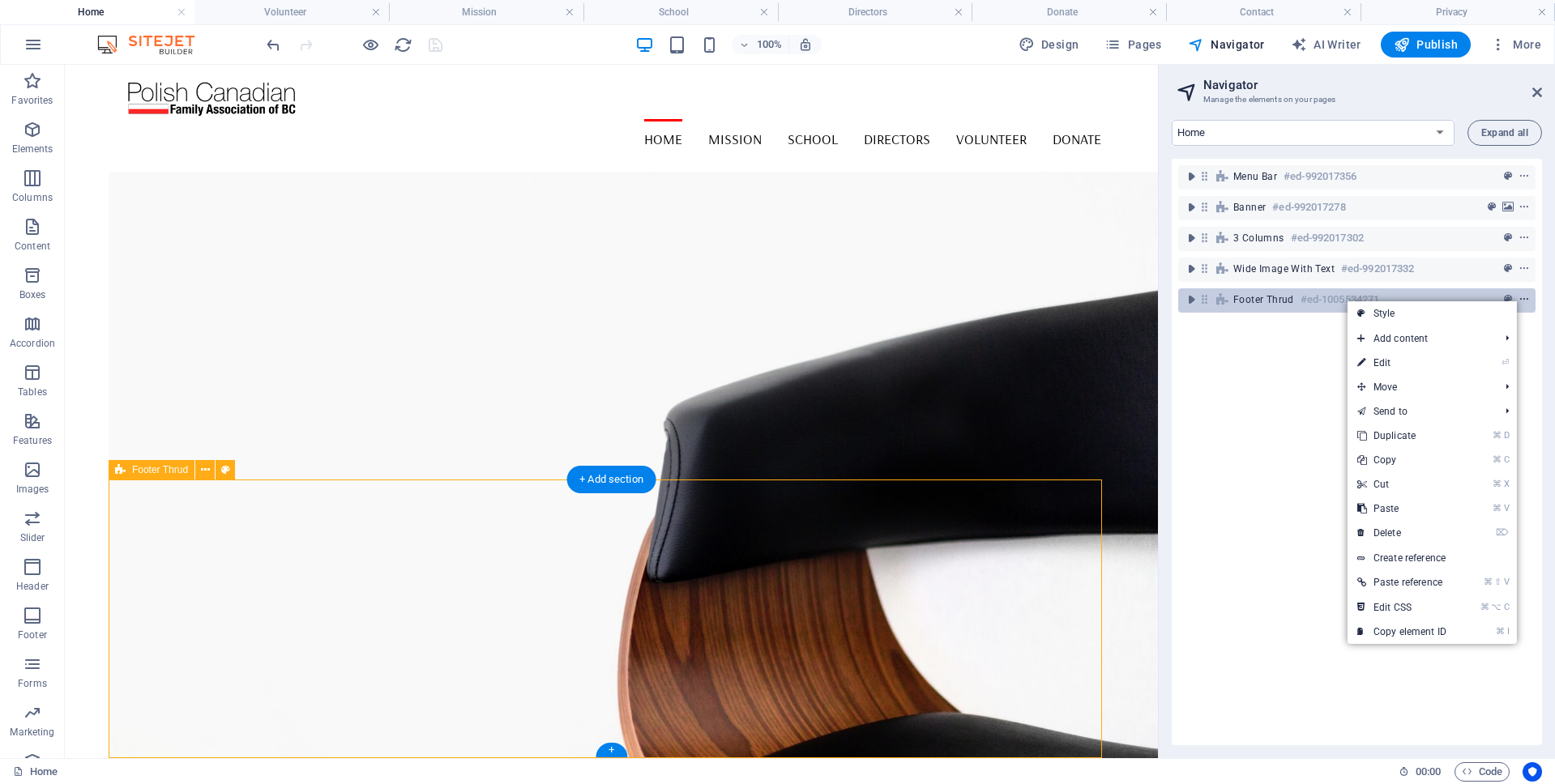
scroll to position [1188, 0]
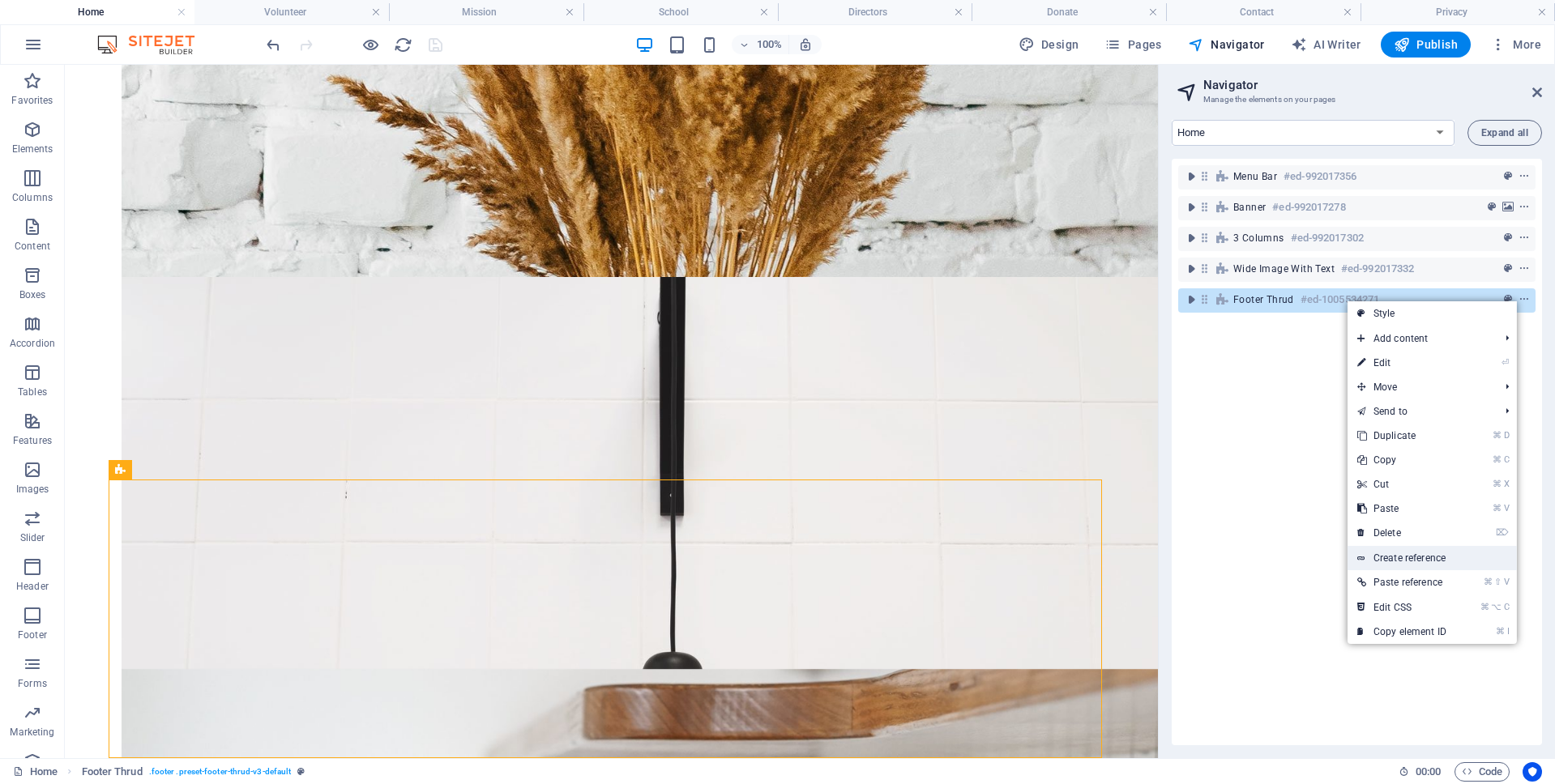
click at [1418, 559] on link "Create reference" at bounding box center [1431, 558] width 169 height 25
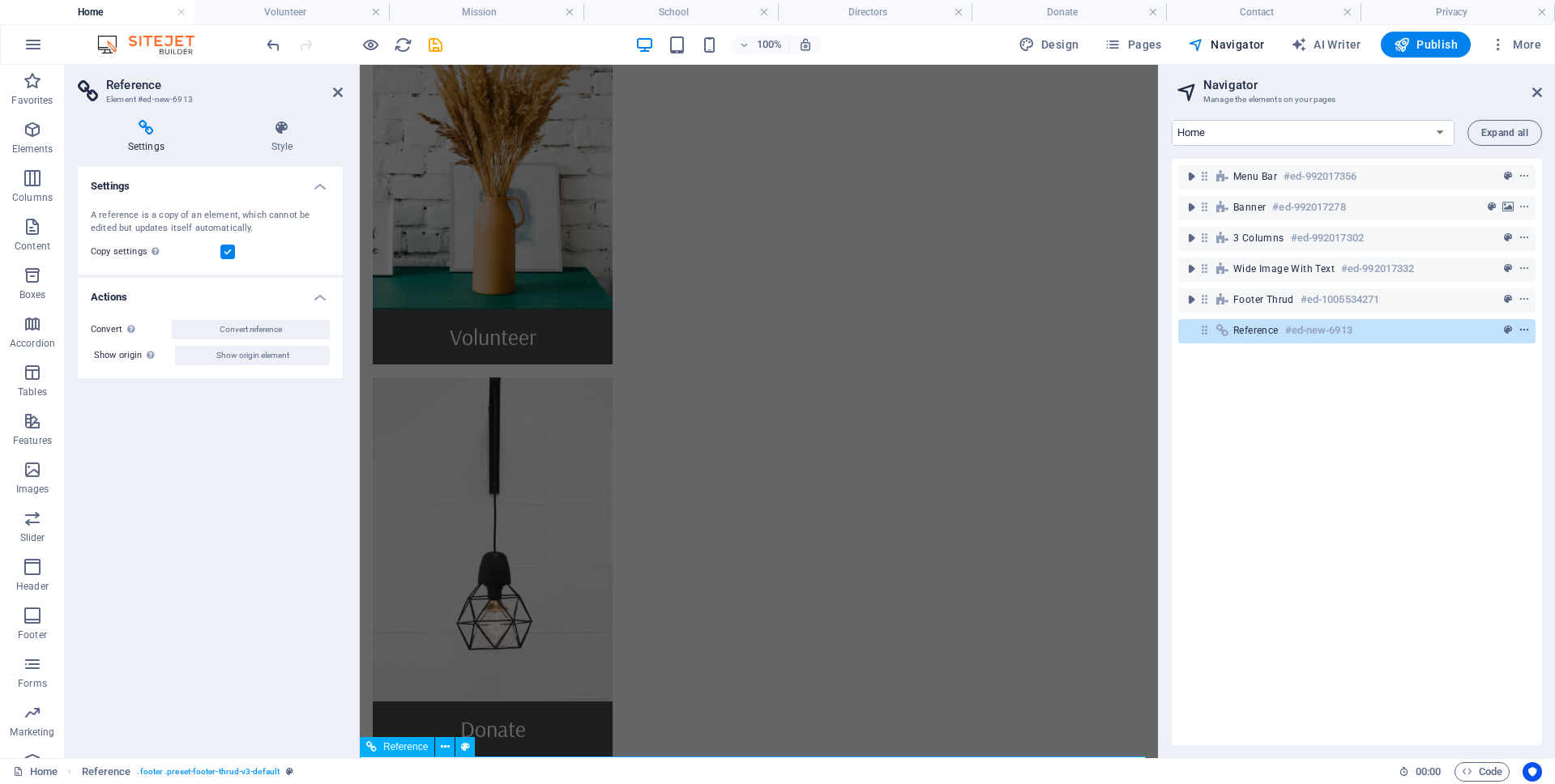
click at [1520, 328] on icon "context-menu" at bounding box center [1524, 331] width 11 height 11
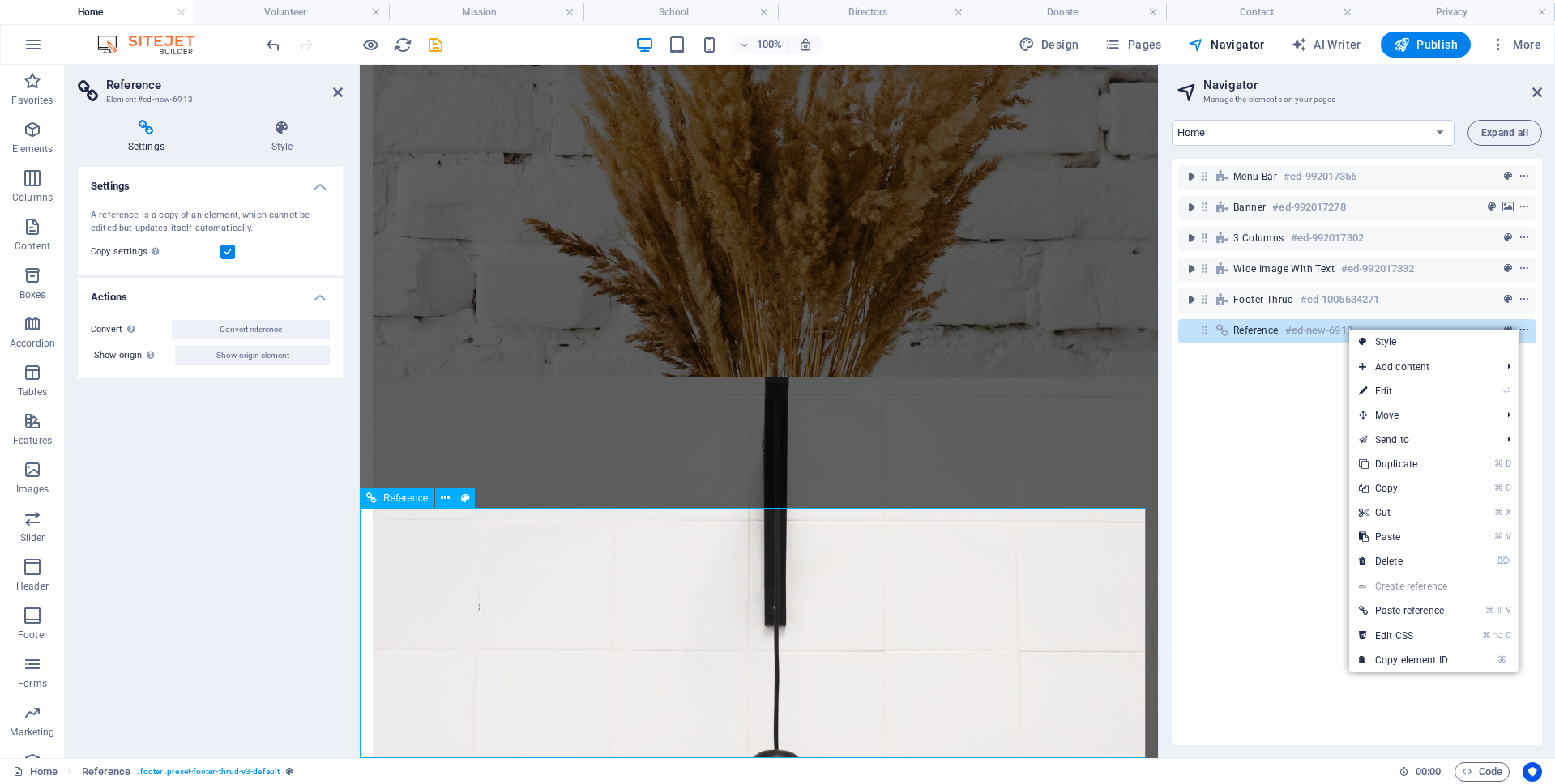
scroll to position [1312, 0]
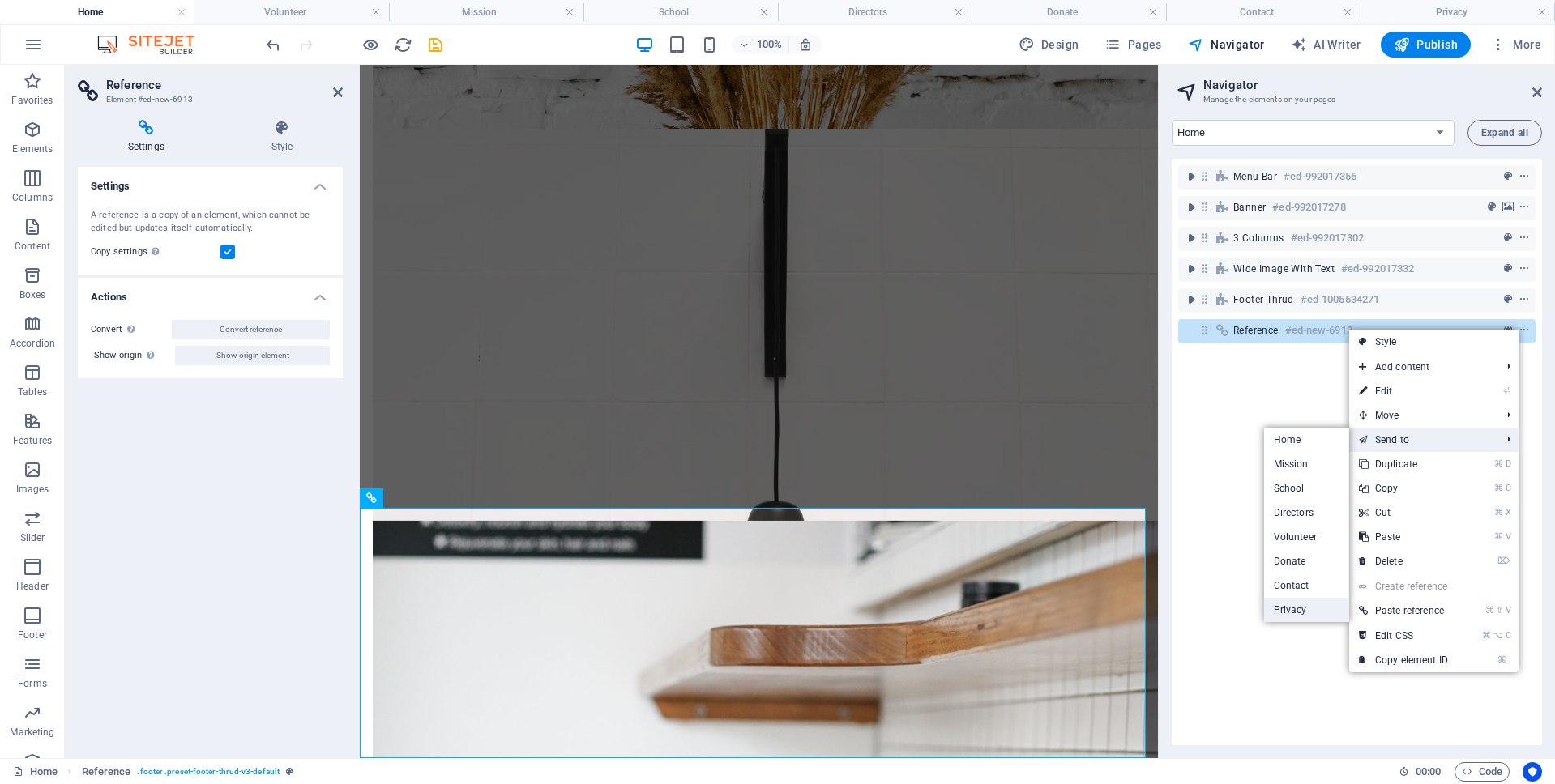
click at [1287, 607] on link "Privacy" at bounding box center [1307, 610] width 85 height 25
select select "17985192-en"
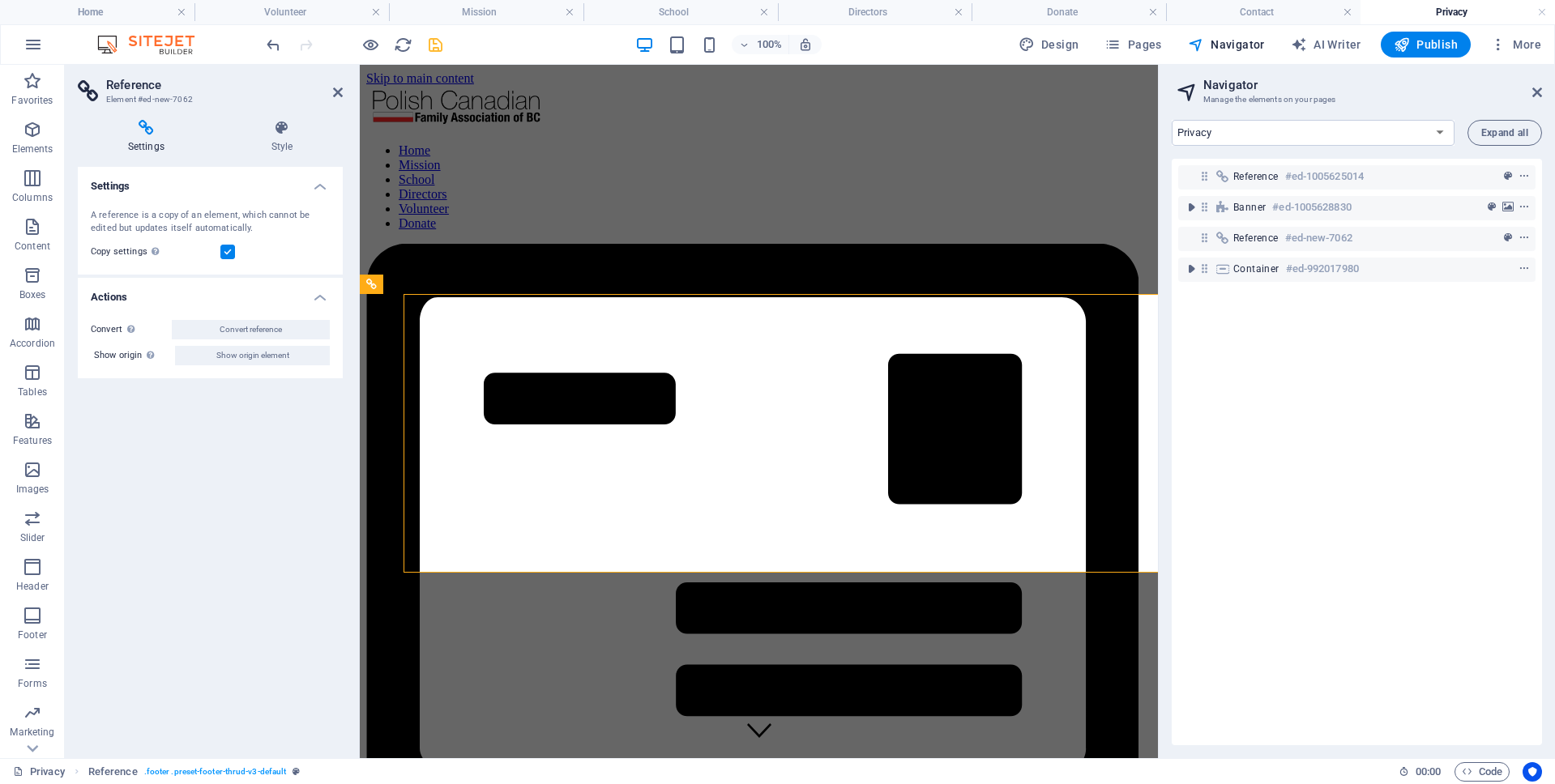
scroll to position [0, 0]
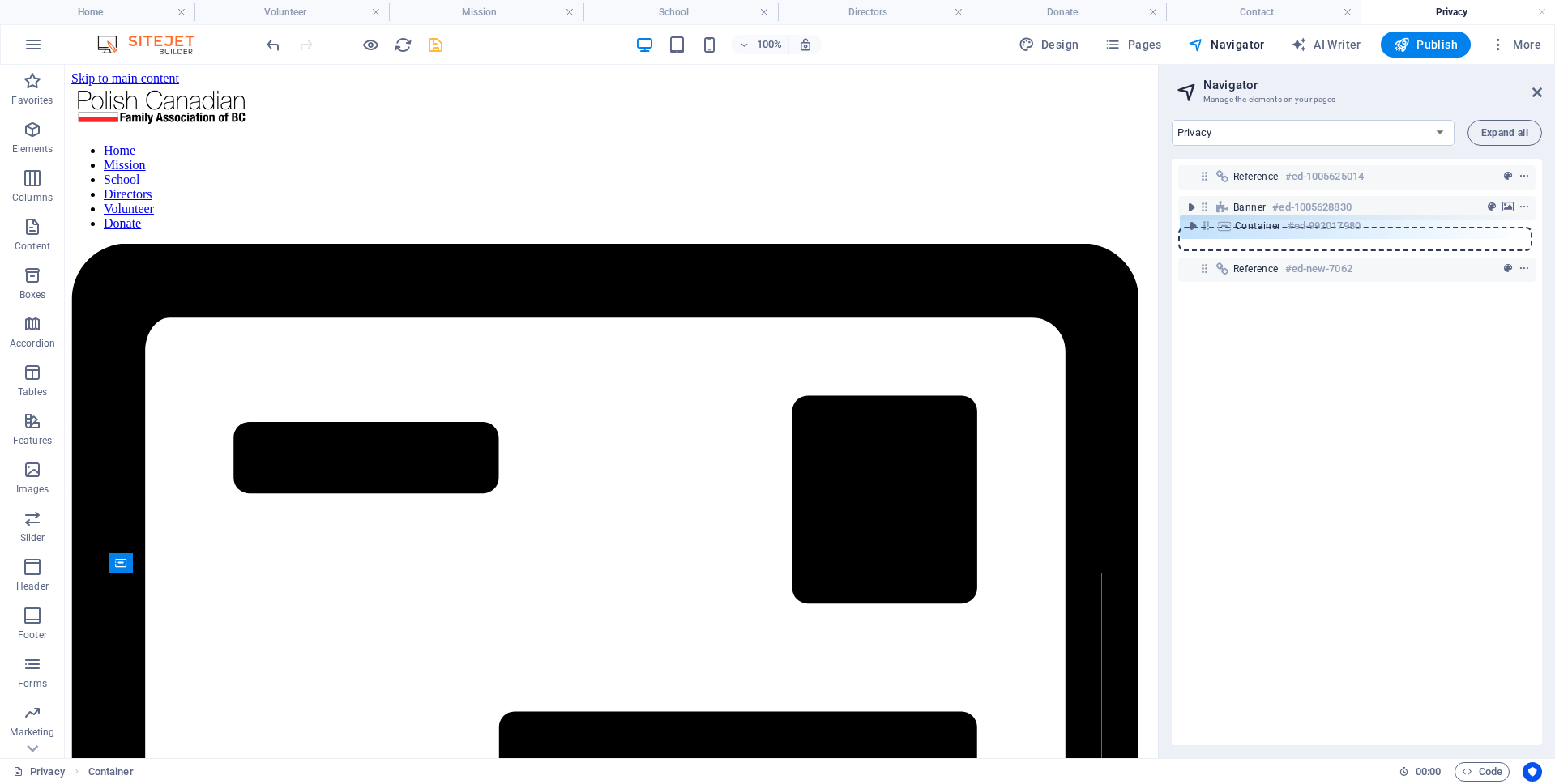
drag, startPoint x: 1204, startPoint y: 268, endPoint x: 1206, endPoint y: 227, distance: 41.0
click at [1206, 227] on div "Reference #ed-1005625014 Banner #ed-1005628830 Reference #ed-new-7062 Container…" at bounding box center [1357, 452] width 370 height 587
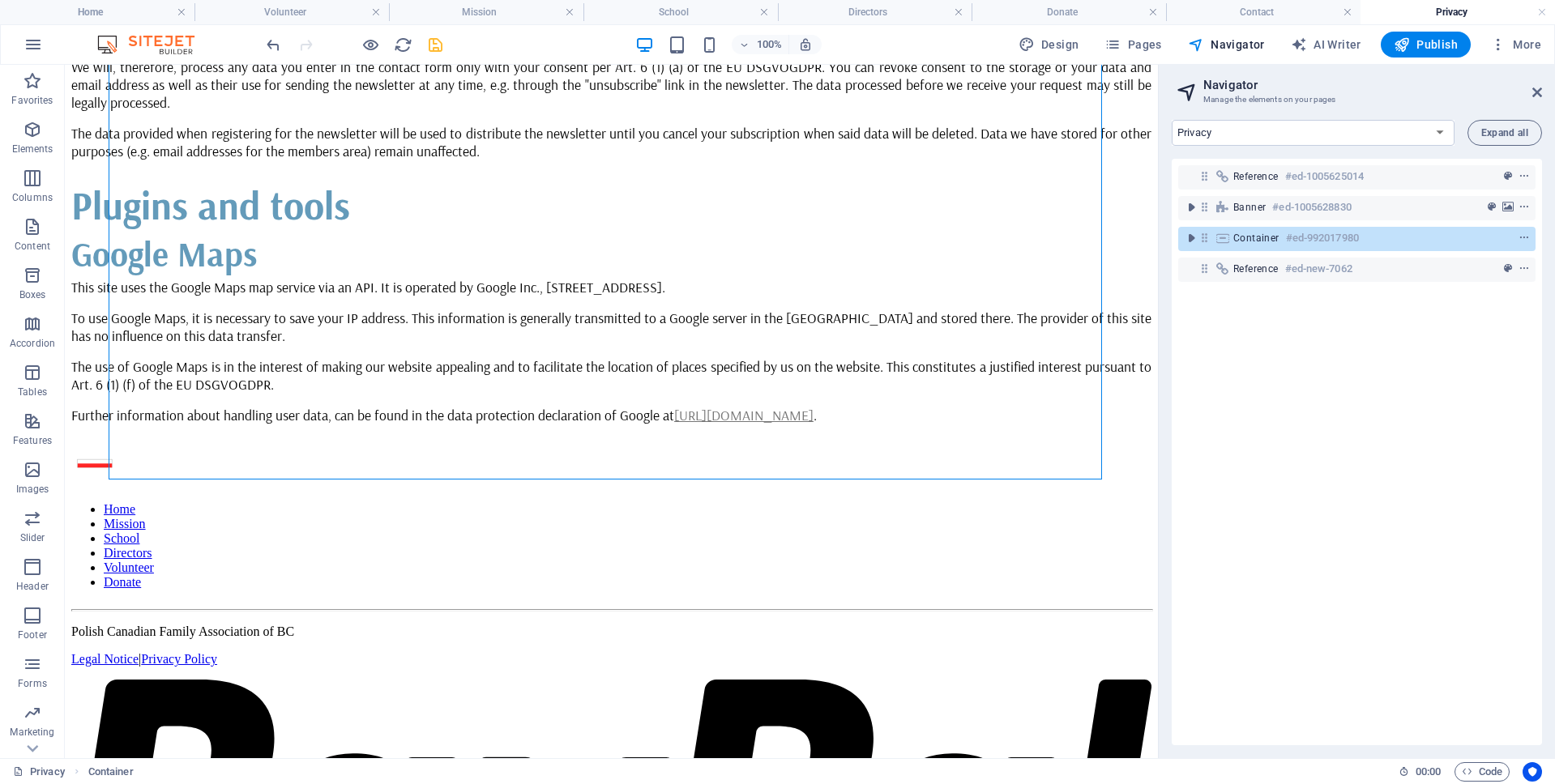
scroll to position [4901, 0]
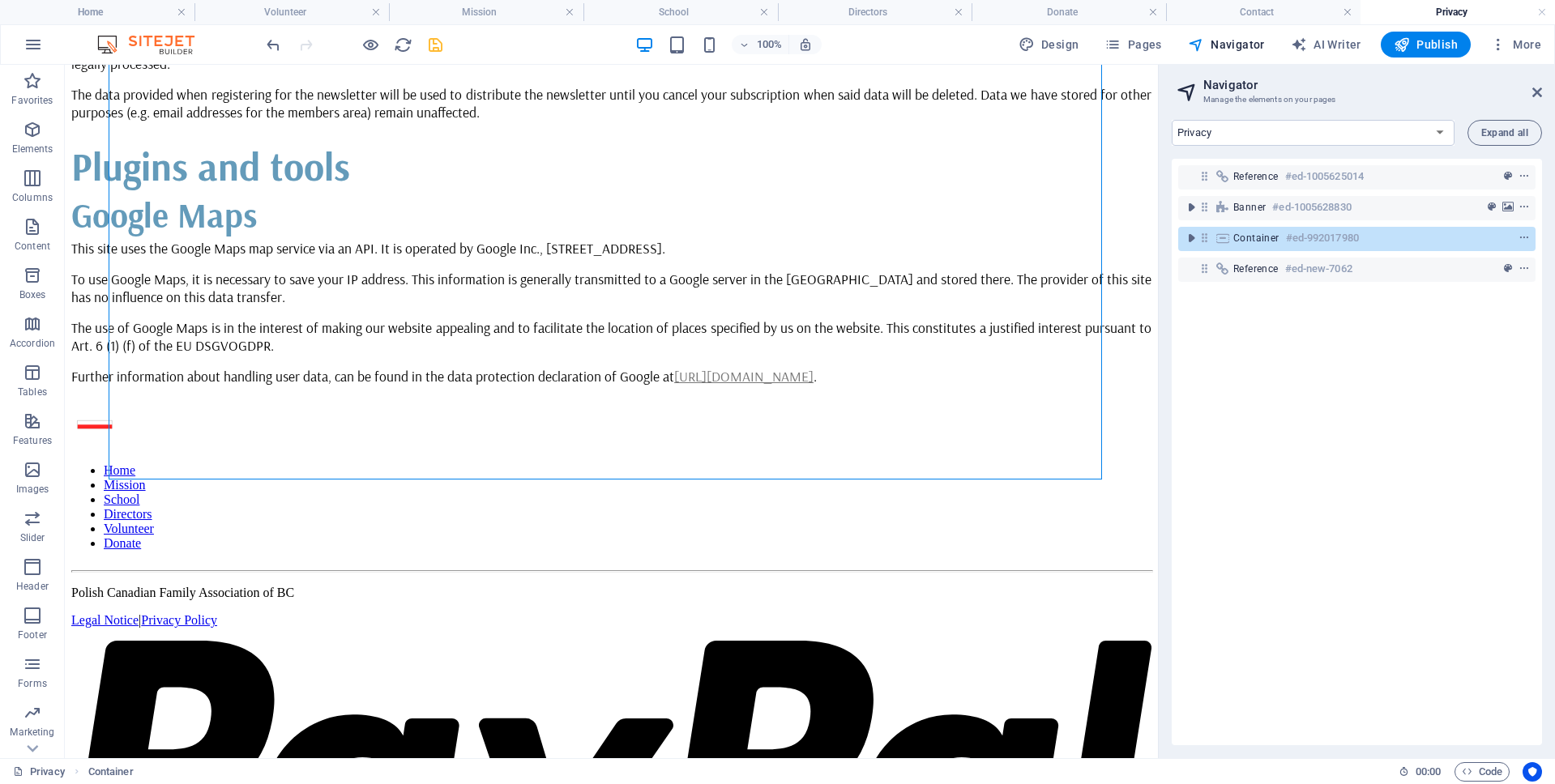
drag, startPoint x: 1153, startPoint y: 130, endPoint x: 1233, endPoint y: 828, distance: 702.6
click at [436, 46] on icon "save" at bounding box center [436, 45] width 19 height 19
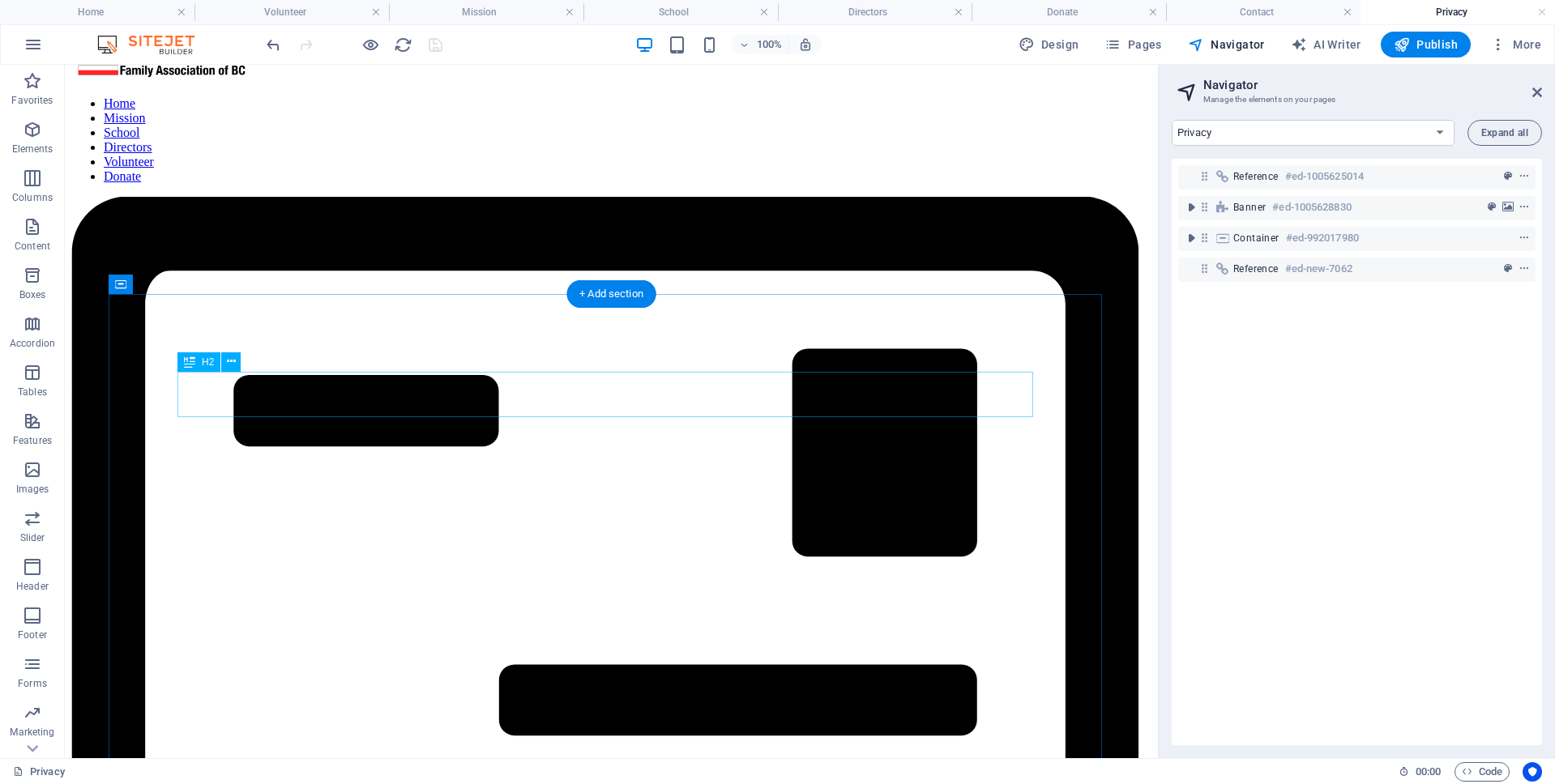
scroll to position [0, 0]
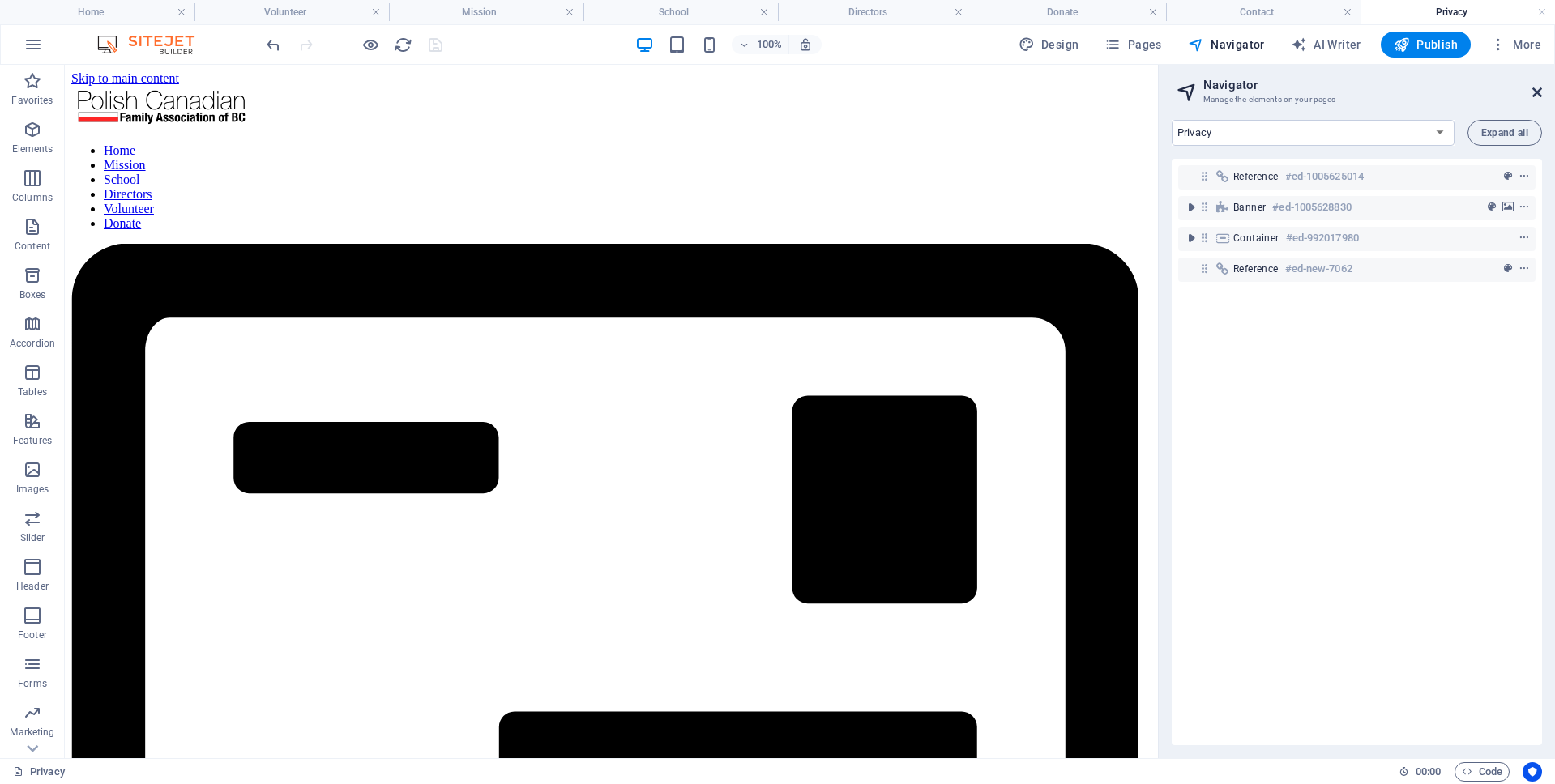
click at [1537, 89] on icon at bounding box center [1537, 93] width 9 height 13
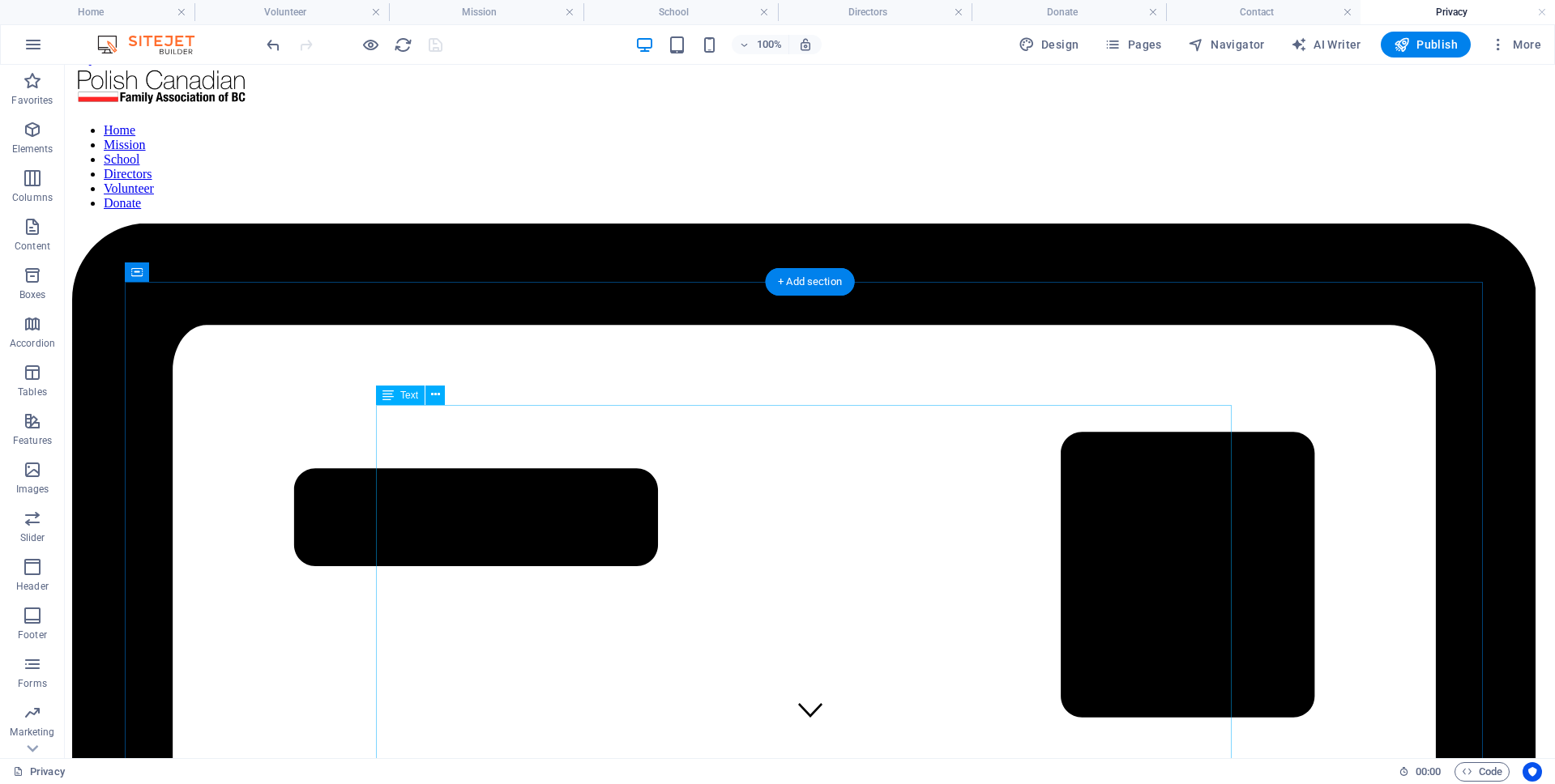
scroll to position [29, 0]
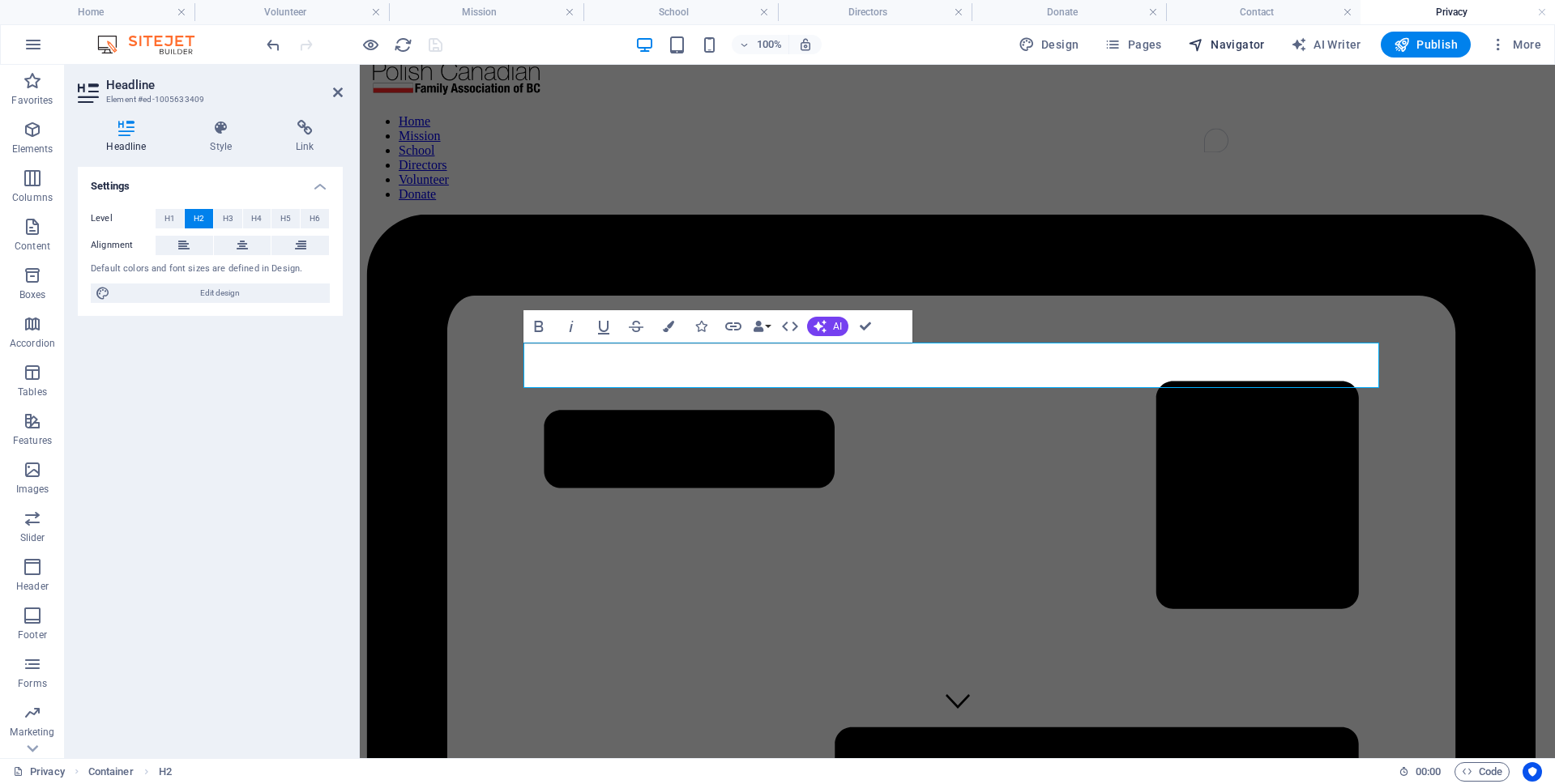
click at [1244, 39] on span "Navigator" at bounding box center [1225, 44] width 77 height 16
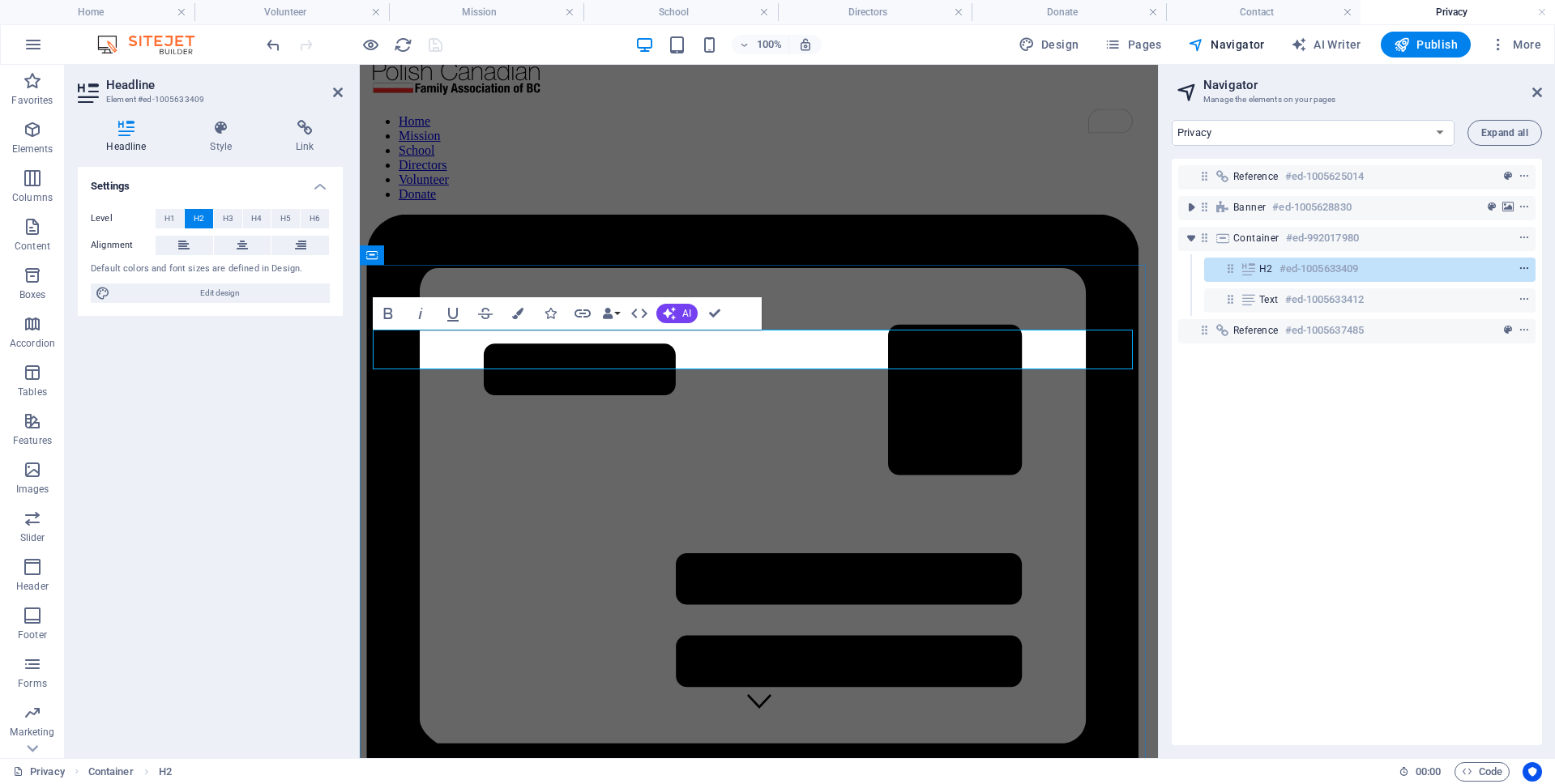
click at [1520, 270] on icon "context-menu" at bounding box center [1524, 269] width 11 height 11
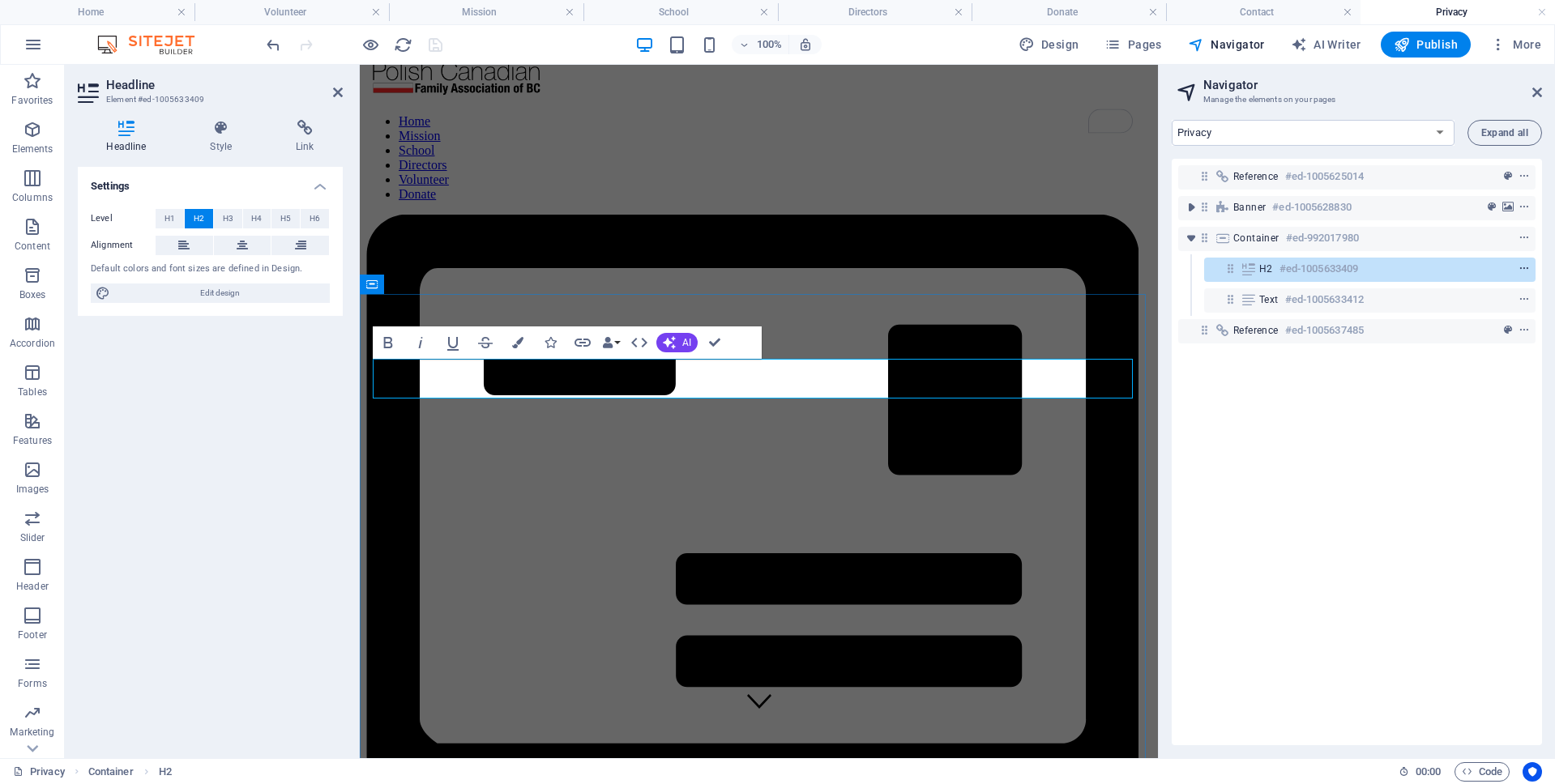
scroll to position [0, 0]
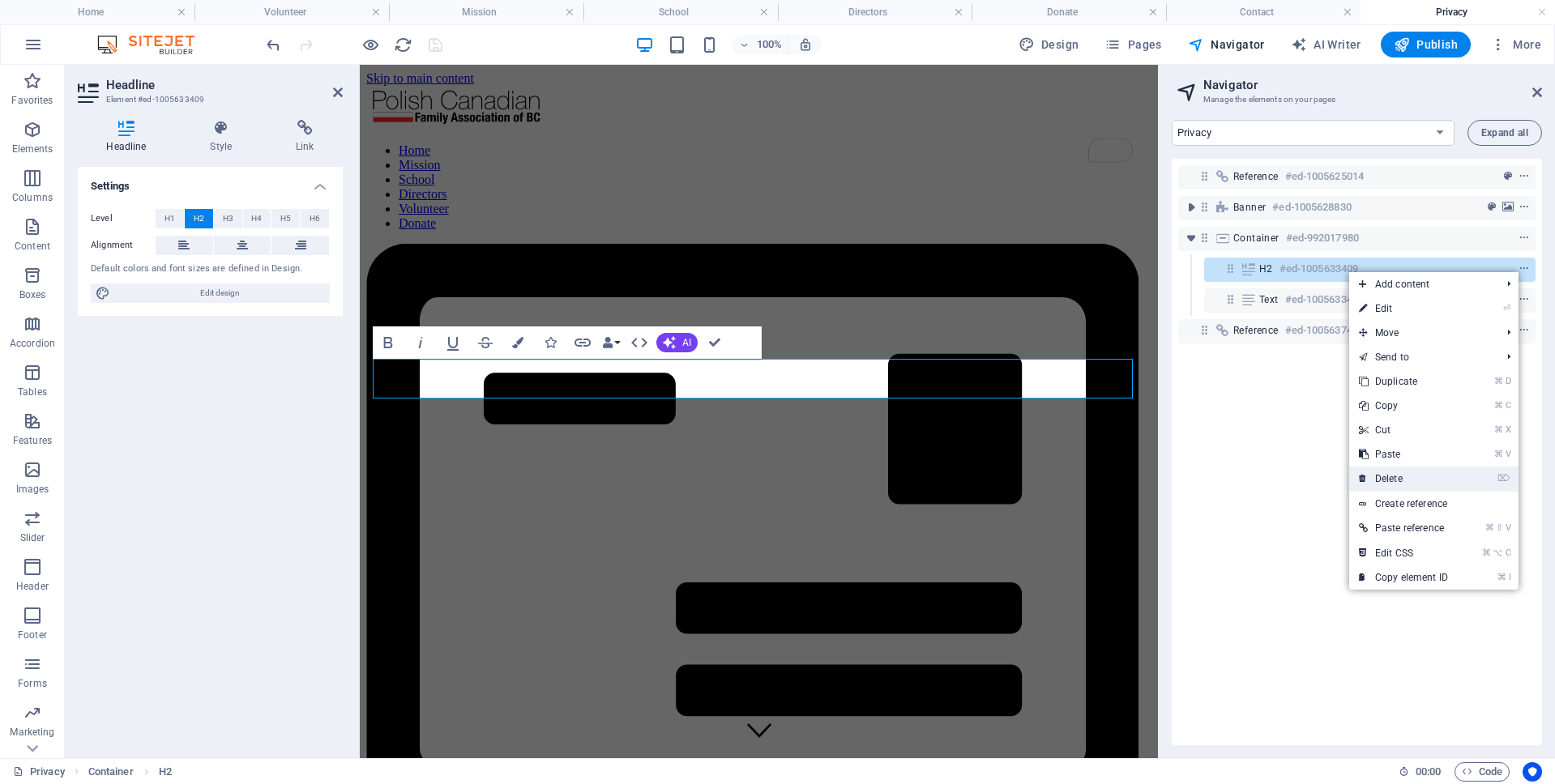
click at [1358, 480] on icon at bounding box center [1362, 479] width 9 height 25
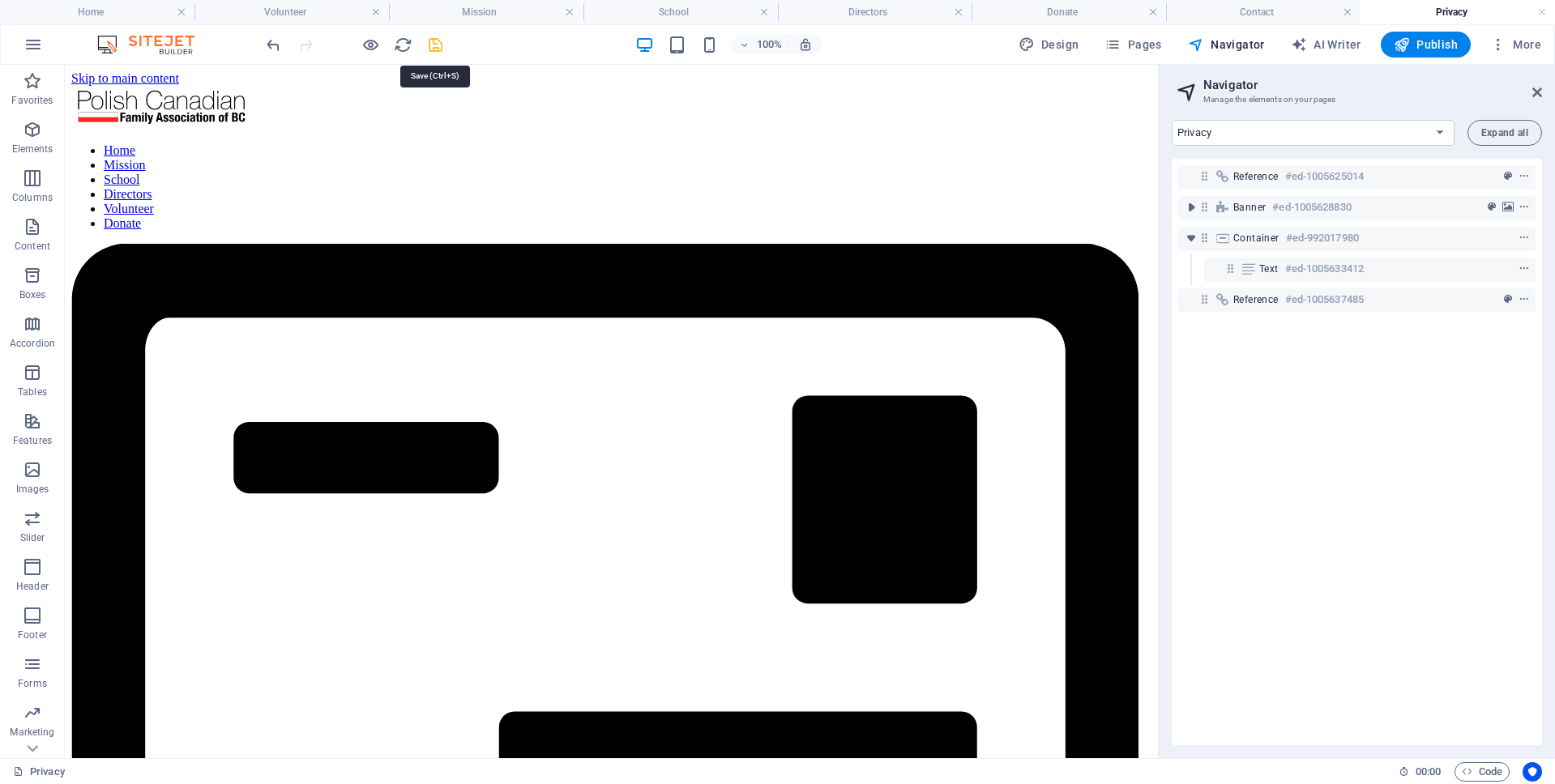
drag, startPoint x: 429, startPoint y: 49, endPoint x: 895, endPoint y: 327, distance: 542.6
click at [429, 49] on icon "save" at bounding box center [436, 45] width 19 height 19
click at [66, 6] on h4 "Home" at bounding box center [97, 11] width 195 height 18
select select "17985171-en"
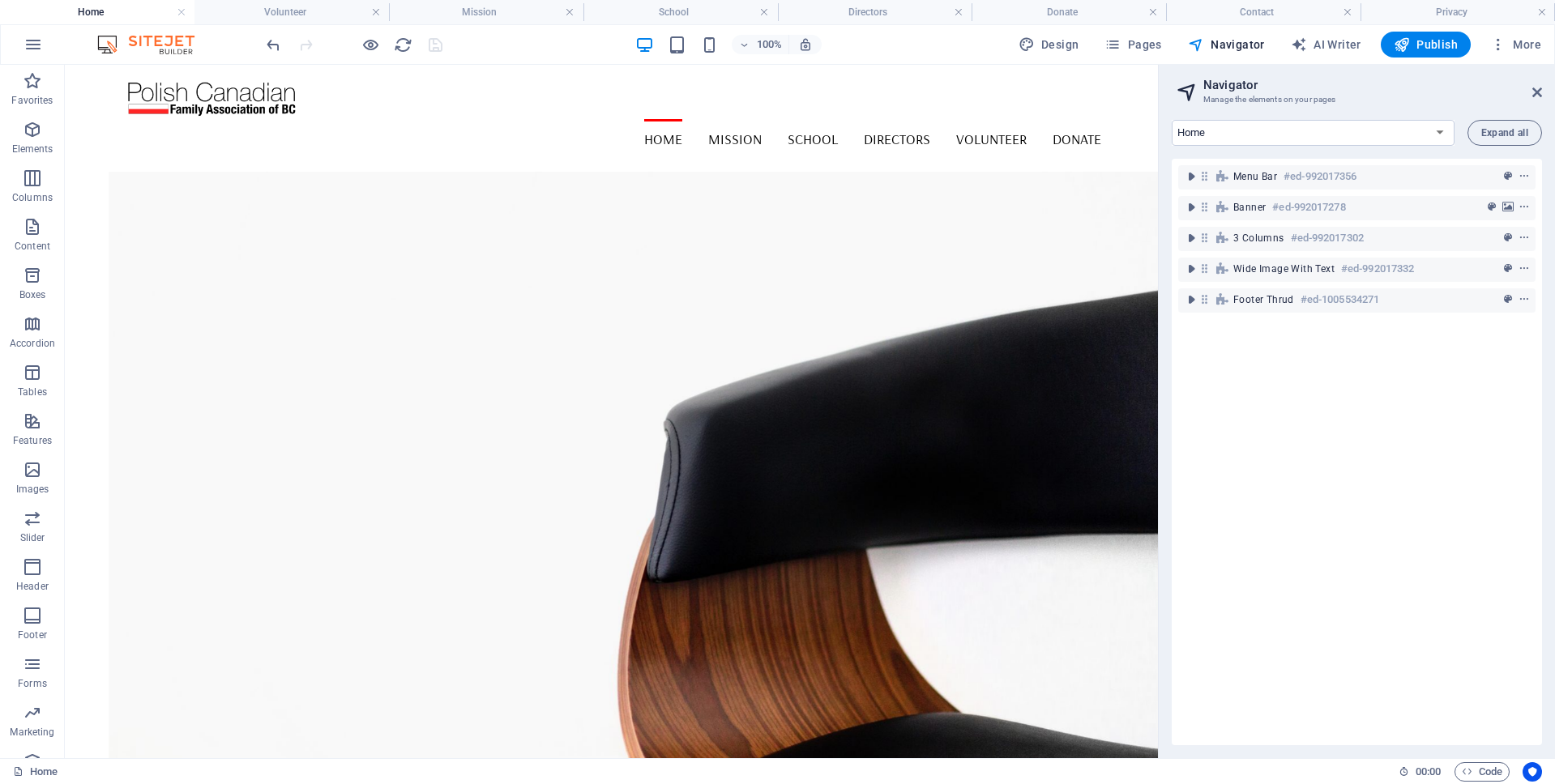
scroll to position [1188, 0]
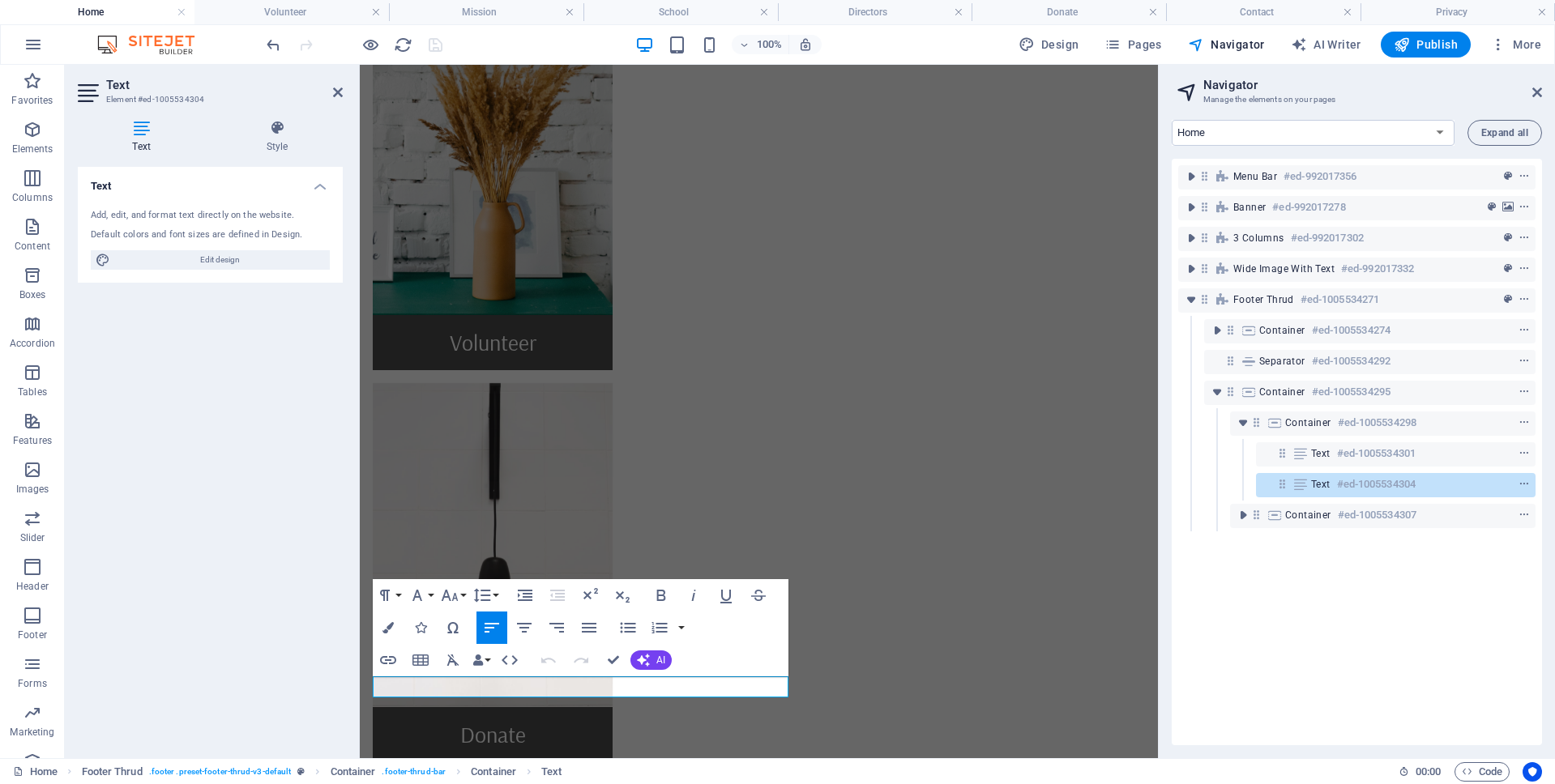
drag, startPoint x: 453, startPoint y: 690, endPoint x: 350, endPoint y: 691, distance: 103.0
click at [360, 691] on html "Skip to main content Home Mission School Directors Volunteer Donate Menu Polish…" at bounding box center [759, 667] width 798 height 3319
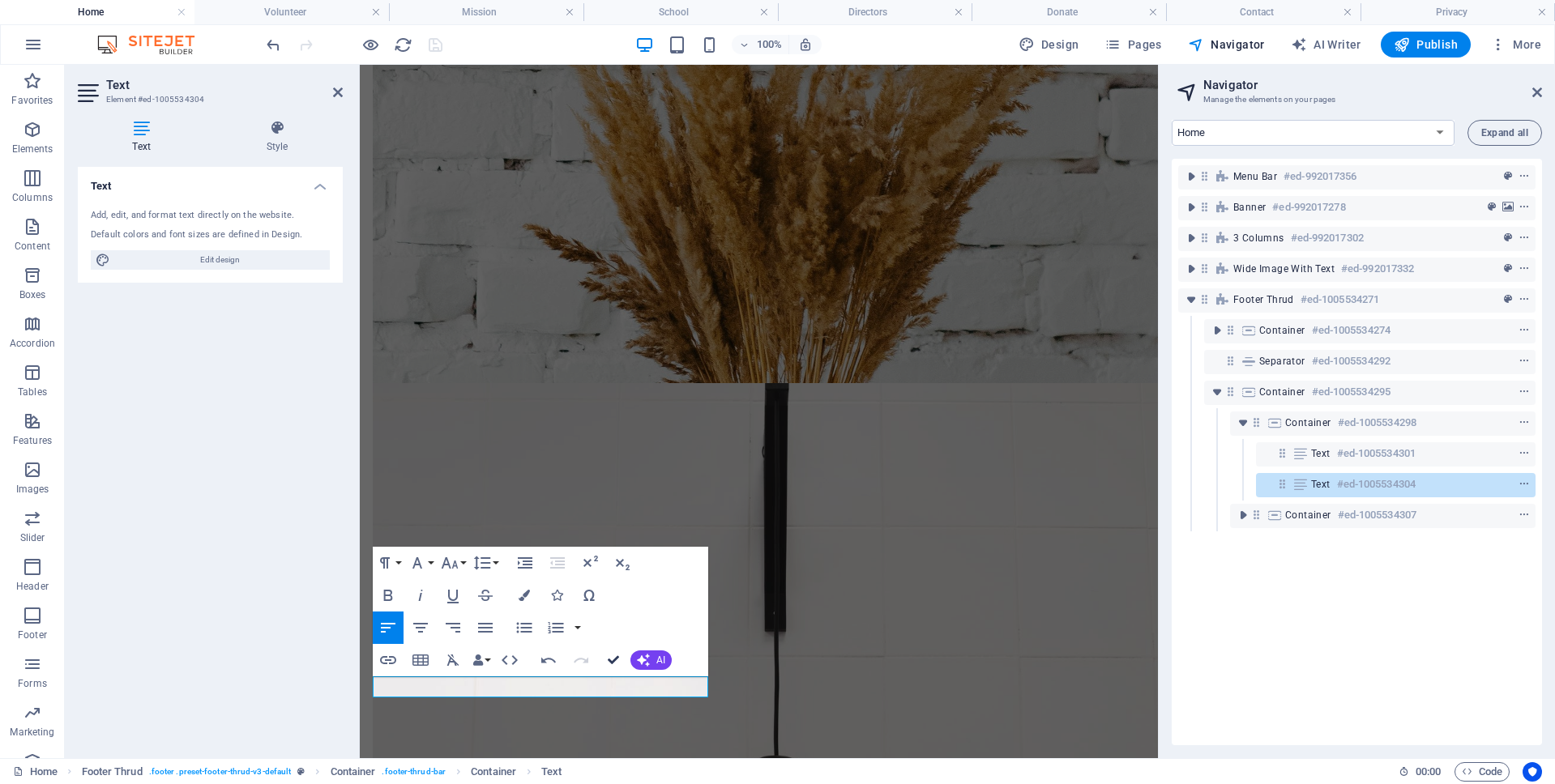
scroll to position [1188, 0]
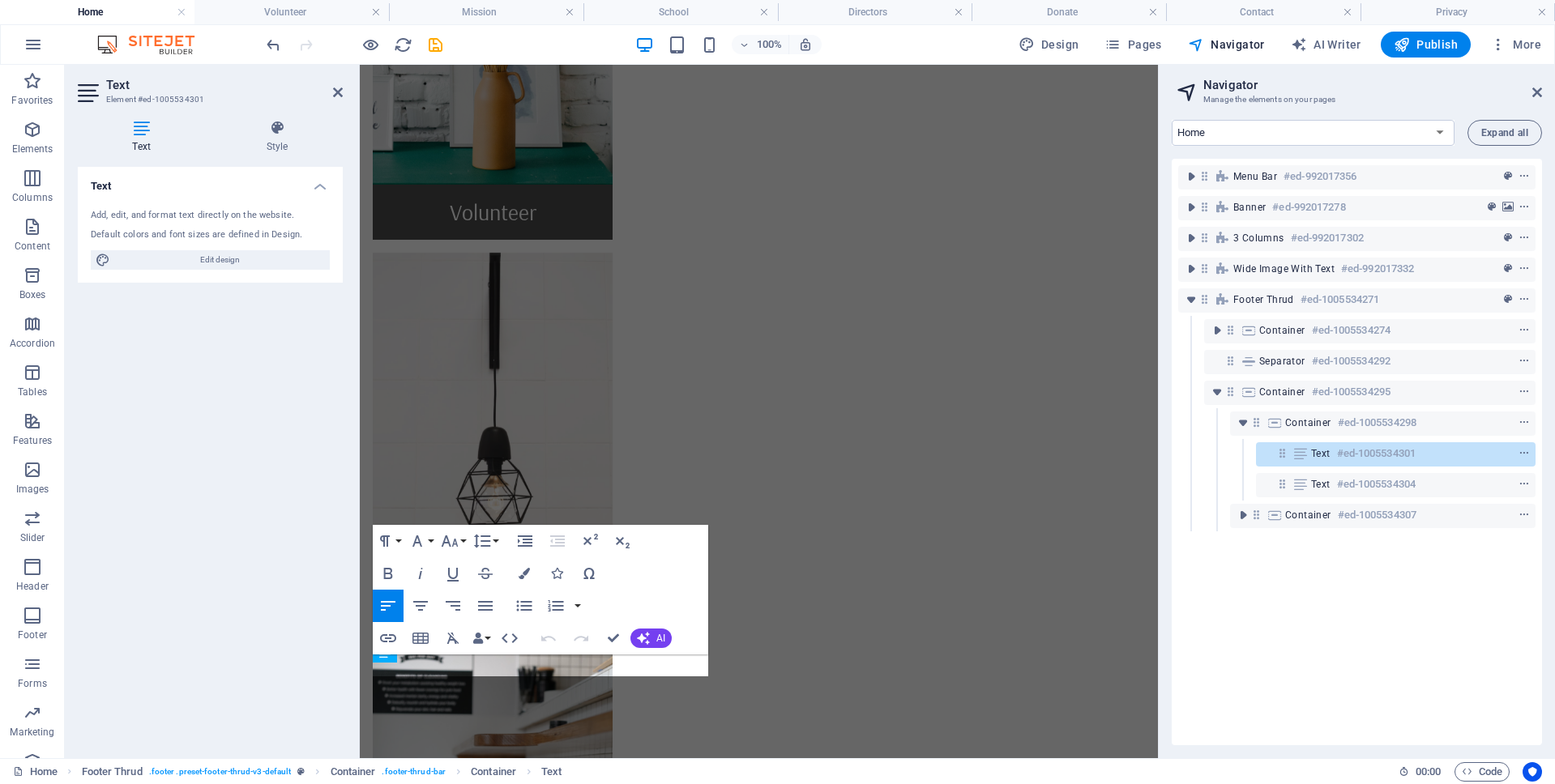
scroll to position [1058, 0]
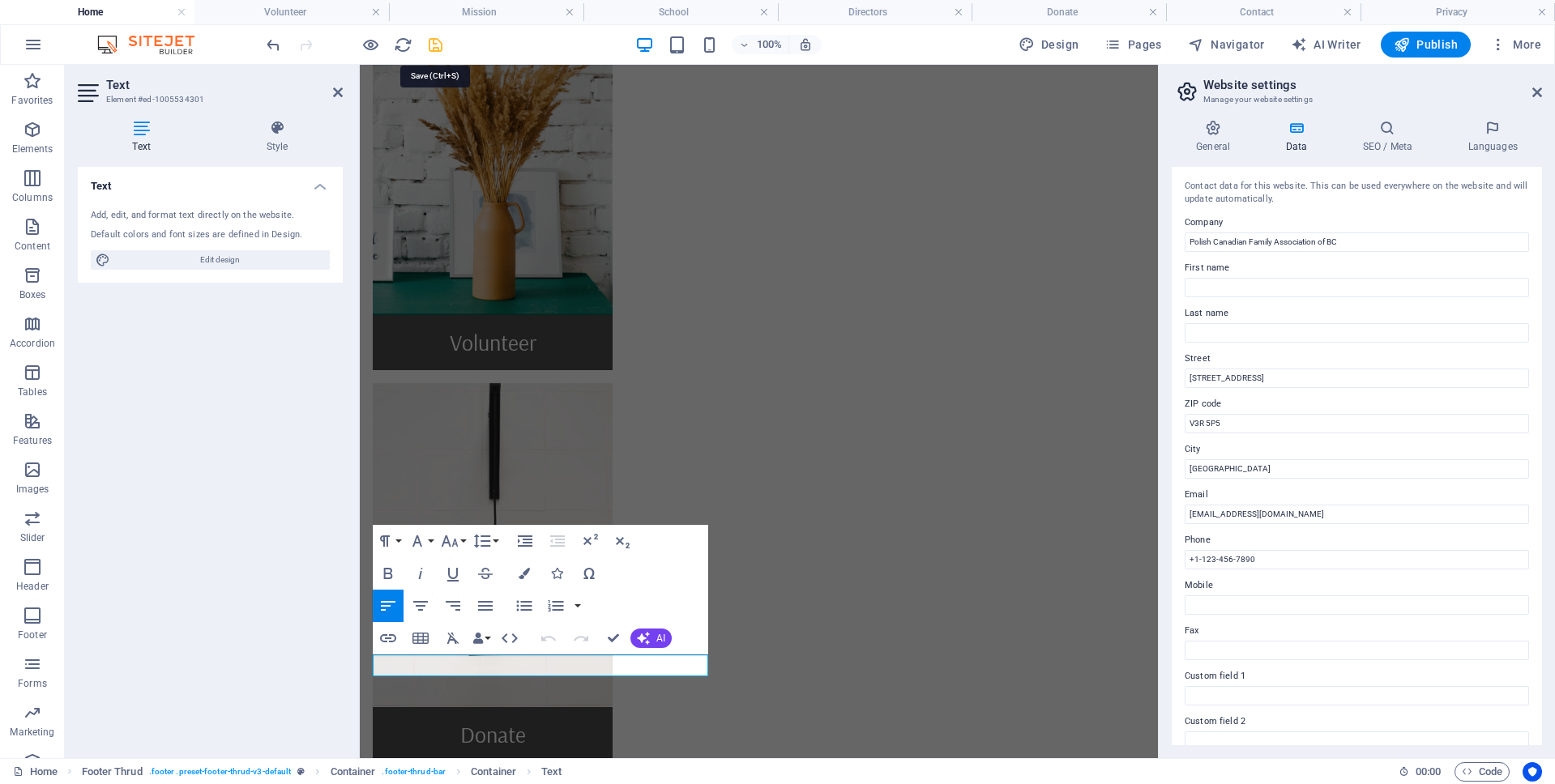
drag, startPoint x: 436, startPoint y: 43, endPoint x: 427, endPoint y: 179, distance: 136.3
click at [436, 43] on icon "save" at bounding box center [436, 45] width 19 height 19
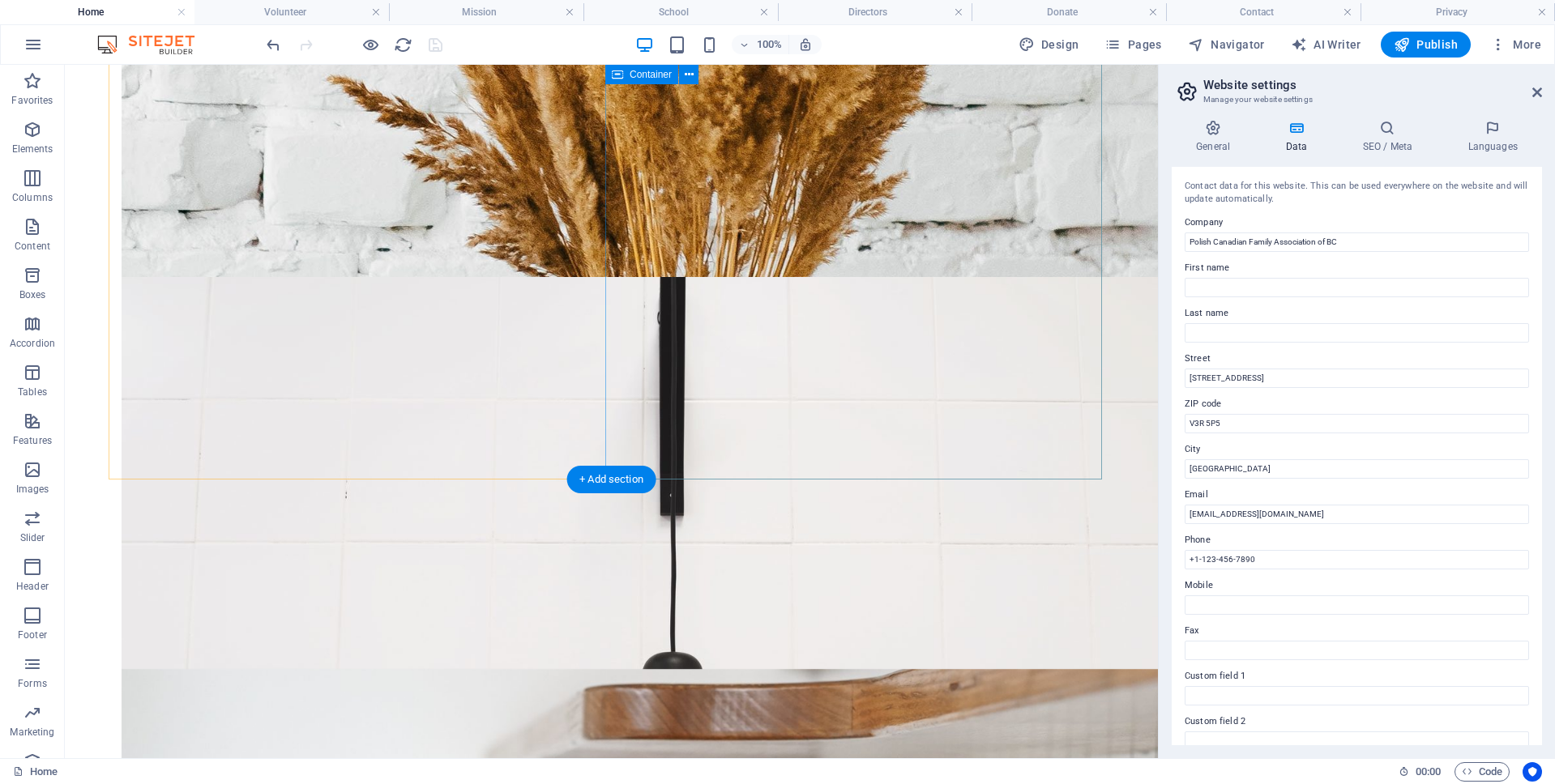
scroll to position [0, 0]
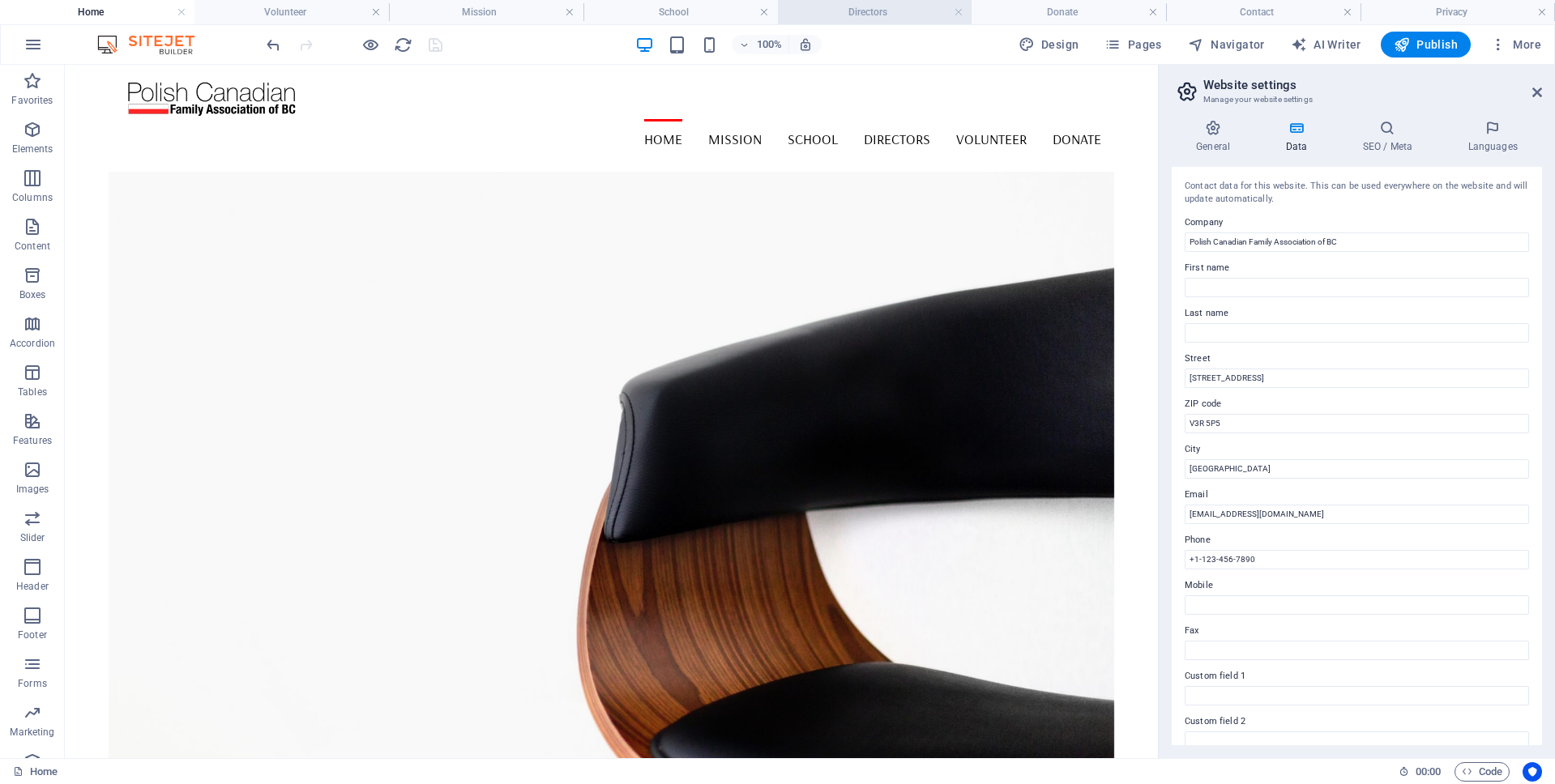
click at [887, 15] on h4 "Directors" at bounding box center [875, 11] width 195 height 18
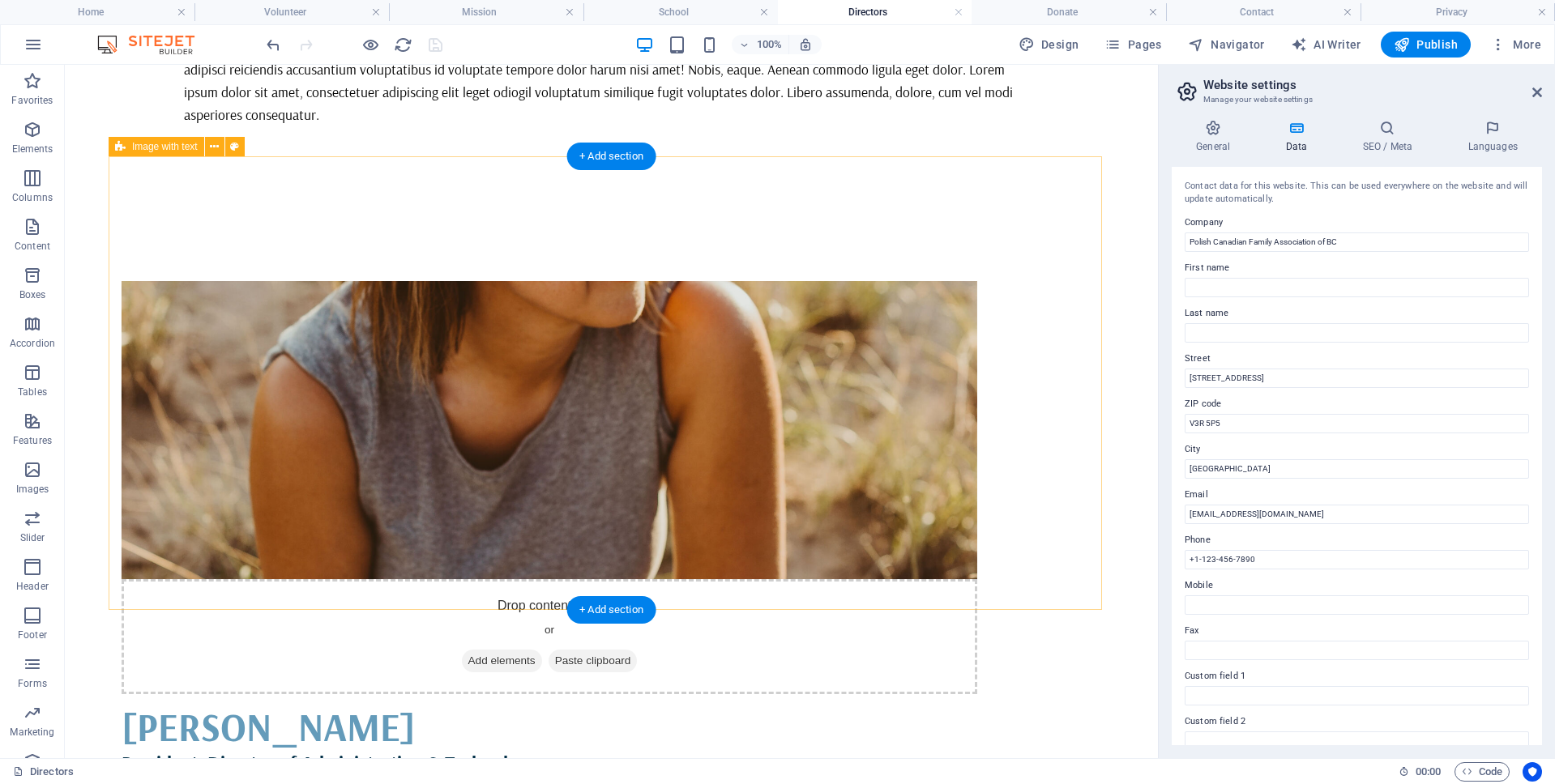
scroll to position [461, 0]
